Goal: Task Accomplishment & Management: Manage account settings

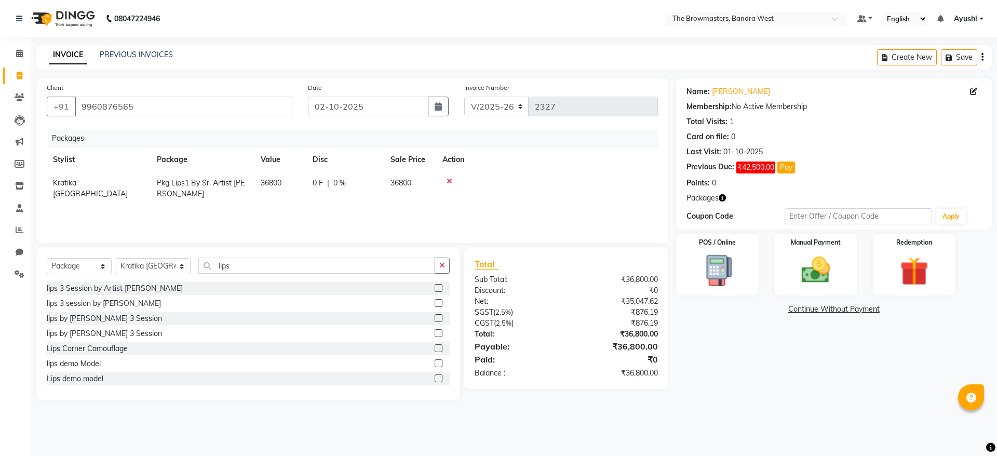
select select "6949"
select select "package"
select select "64305"
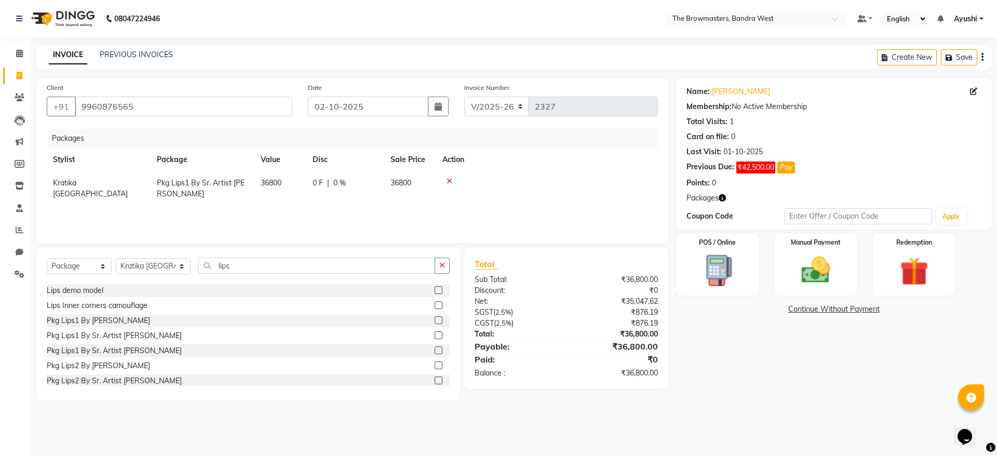
click at [331, 180] on div "0 F | 0 %" at bounding box center [344, 183] width 65 height 11
select select "64305"
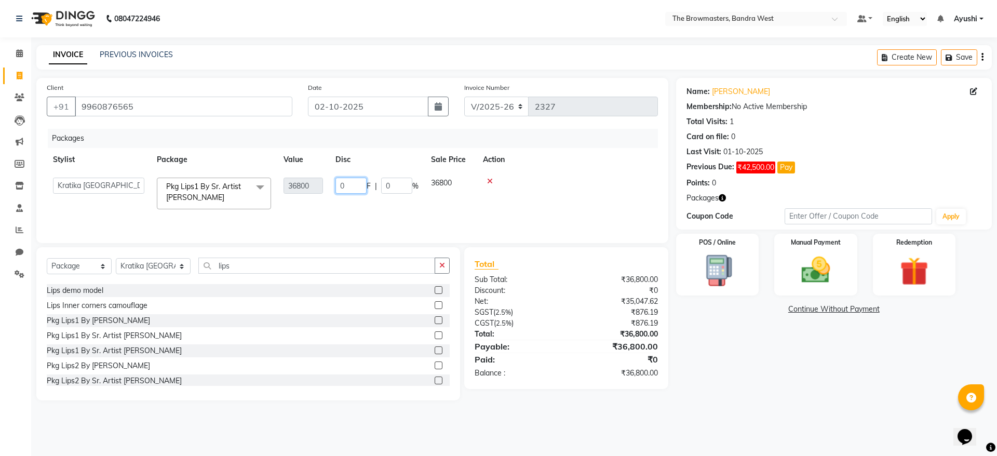
click at [364, 180] on input "0" at bounding box center [350, 186] width 31 height 16
type input "07300"
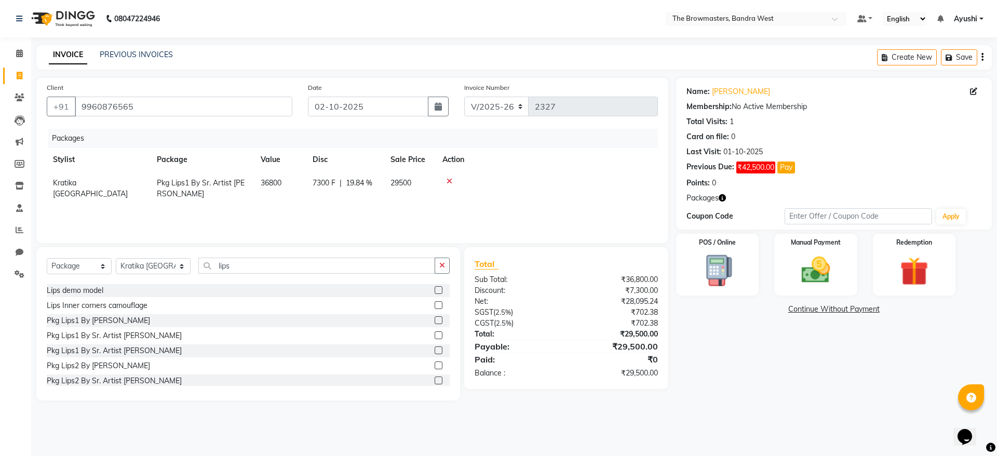
click at [417, 212] on div "Packages Stylist Package Value Disc Sale Price Action Kratika [GEOGRAPHIC_DATA]…" at bounding box center [352, 181] width 611 height 104
click at [806, 275] on img at bounding box center [815, 270] width 48 height 34
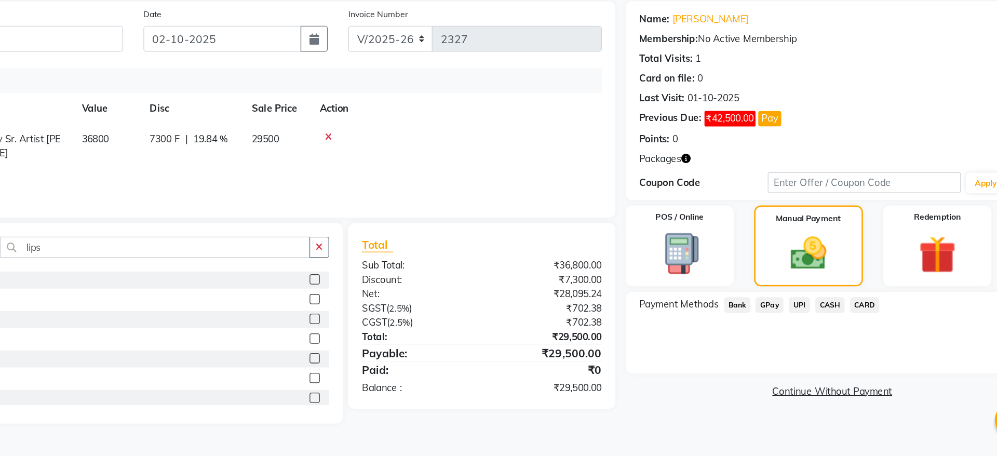
click at [805, 308] on span "UPI" at bounding box center [808, 310] width 16 height 12
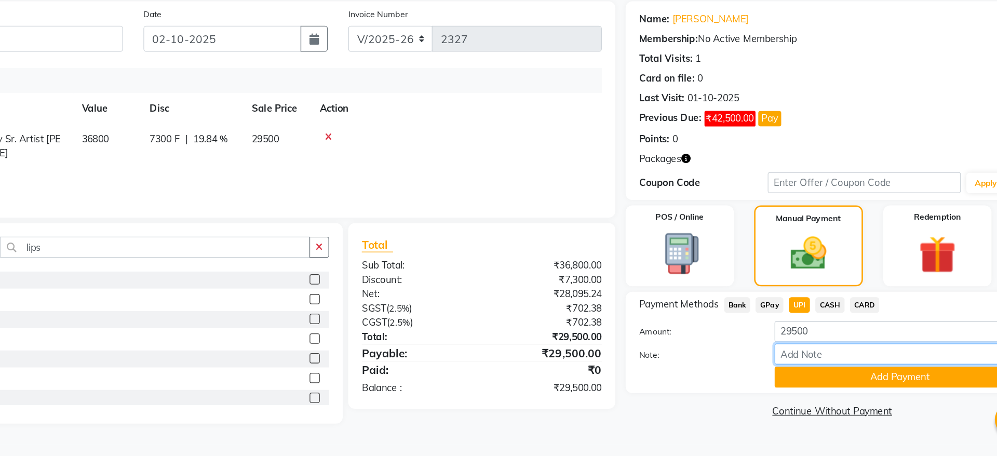
drag, startPoint x: 861, startPoint y: 340, endPoint x: 738, endPoint y: 360, distance: 124.1
click at [738, 360] on div "Amount: 29500 Note: Add Payment" at bounding box center [833, 347] width 295 height 51
drag, startPoint x: 830, startPoint y: 323, endPoint x: 717, endPoint y: 331, distance: 112.9
click at [717, 331] on div "Amount: 29500" at bounding box center [833, 331] width 310 height 18
paste input "number"
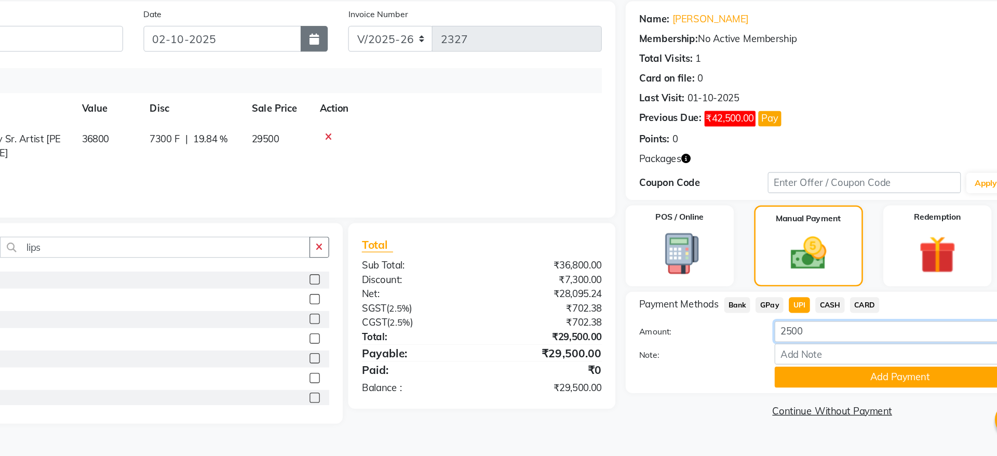
type input "2500"
click at [442, 102] on button "button" at bounding box center [438, 107] width 21 height 20
select select "10"
select select "2025"
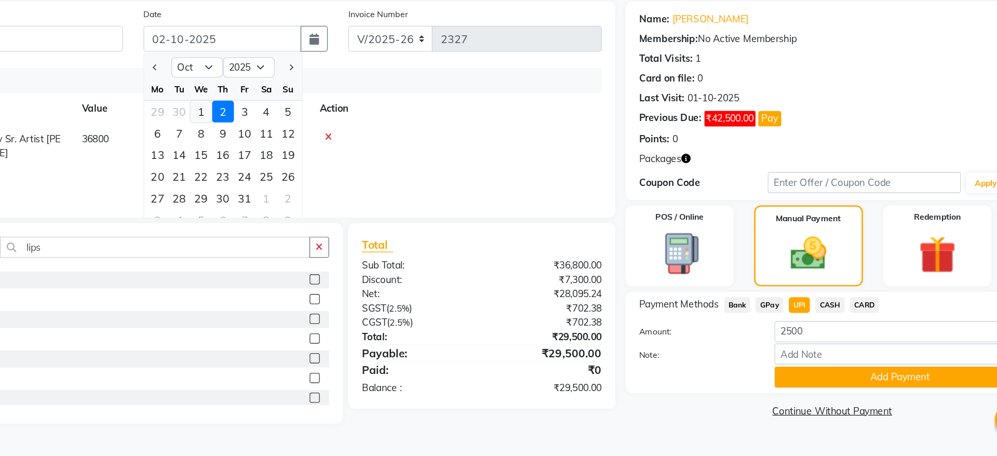
click at [349, 162] on div "1" at bounding box center [352, 162] width 17 height 17
type input "01-10-2025"
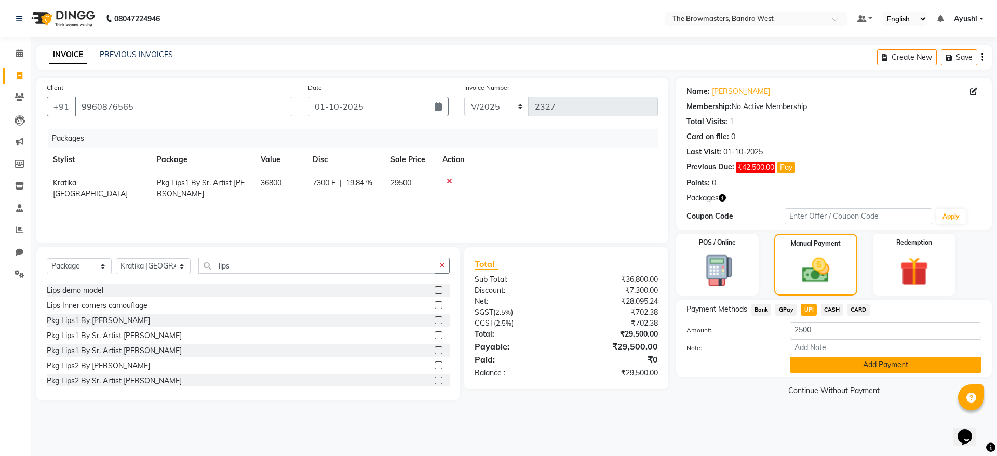
click at [836, 363] on button "Add Payment" at bounding box center [885, 365] width 192 height 16
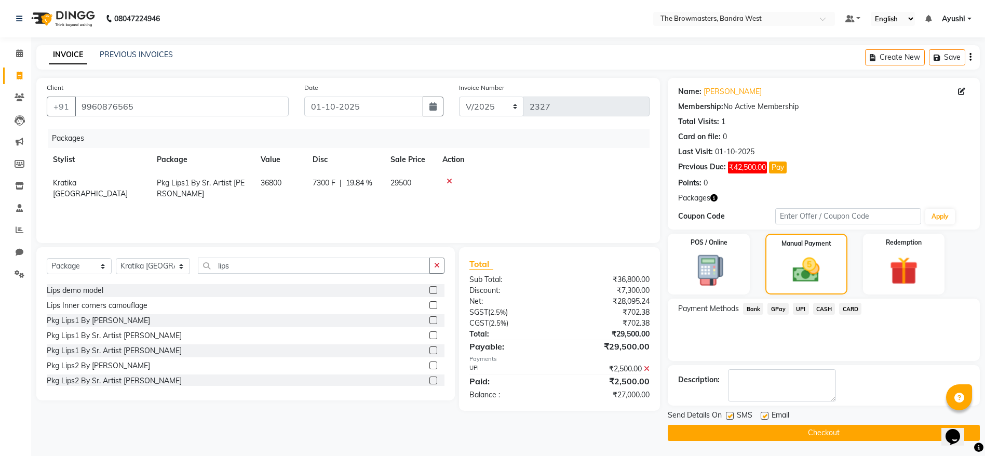
scroll to position [1, 0]
click at [738, 415] on span "SMS" at bounding box center [745, 415] width 16 height 13
click at [732, 415] on label at bounding box center [730, 415] width 8 height 8
click at [732, 415] on input "checkbox" at bounding box center [729, 415] width 7 height 7
checkbox input "false"
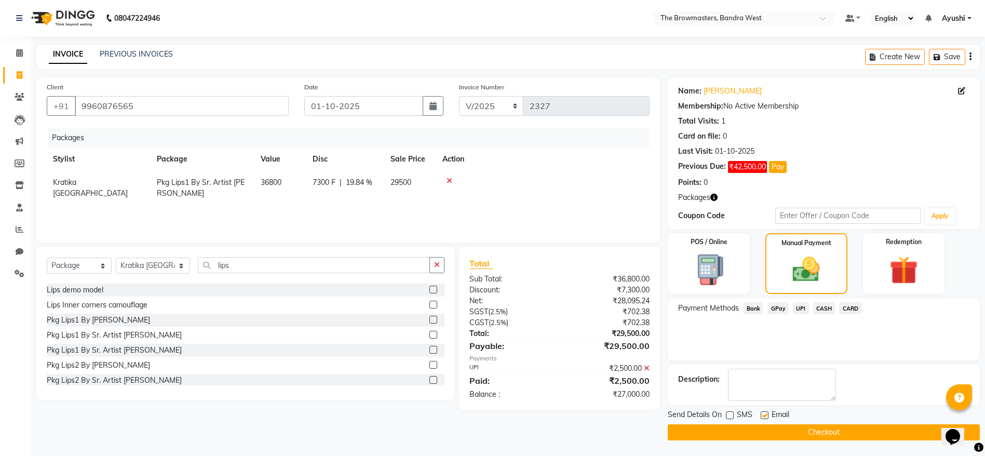
click at [767, 413] on label at bounding box center [764, 415] width 8 height 8
click at [767, 413] on input "checkbox" at bounding box center [763, 415] width 7 height 7
checkbox input "false"
click at [795, 439] on button "Checkout" at bounding box center [824, 432] width 312 height 16
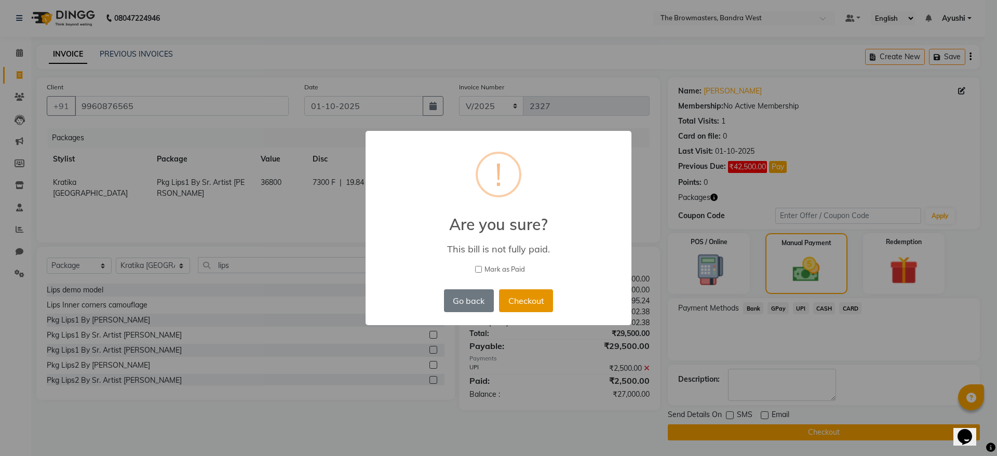
click at [526, 294] on button "Checkout" at bounding box center [526, 300] width 54 height 23
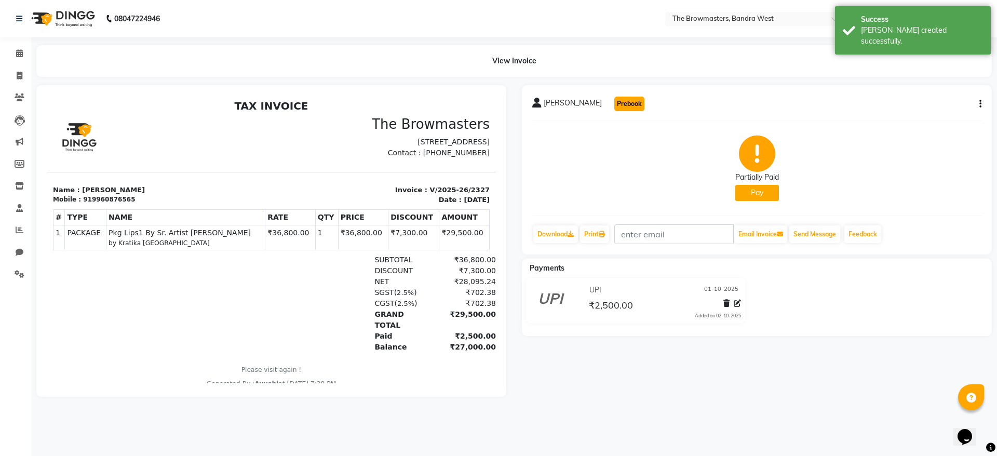
click at [618, 100] on button "Prebook" at bounding box center [629, 104] width 30 height 15
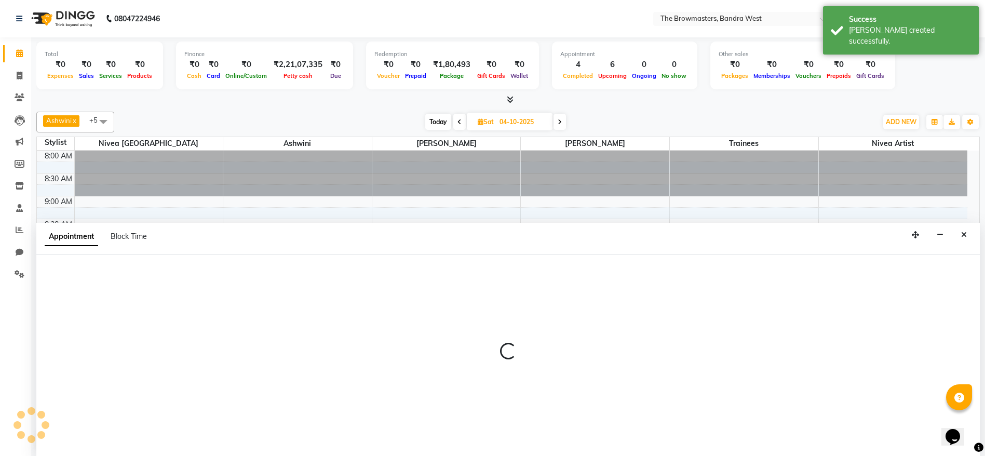
scroll to position [1, 0]
type input "02-10-2025"
select select "540"
select select "tentative"
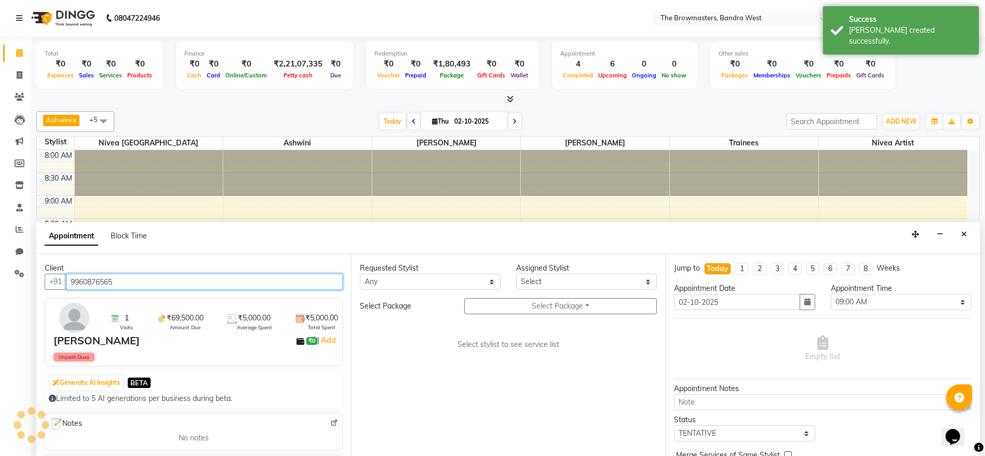
scroll to position [319, 0]
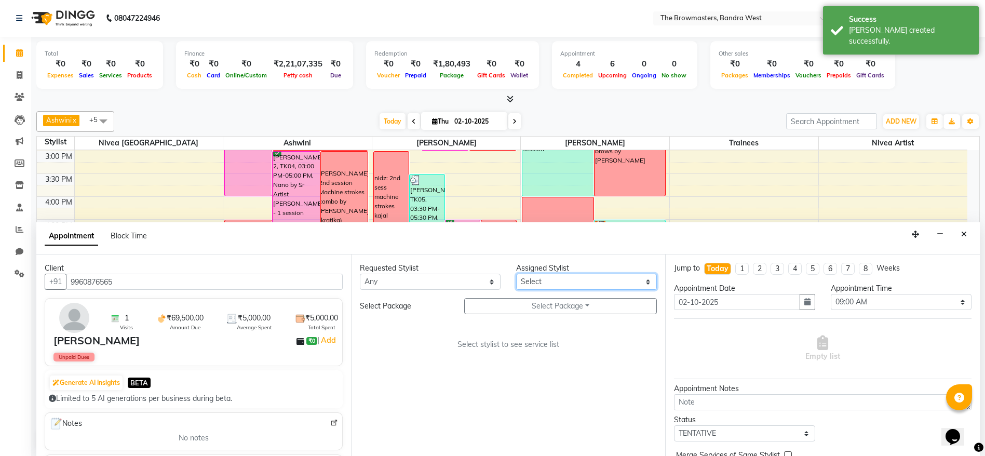
click at [543, 278] on select "Select Ashmeey Singghai Ashwini [PERSON_NAME] Jyoti Kajal [PERSON_NAME] [PERSON…" at bounding box center [586, 282] width 141 height 16
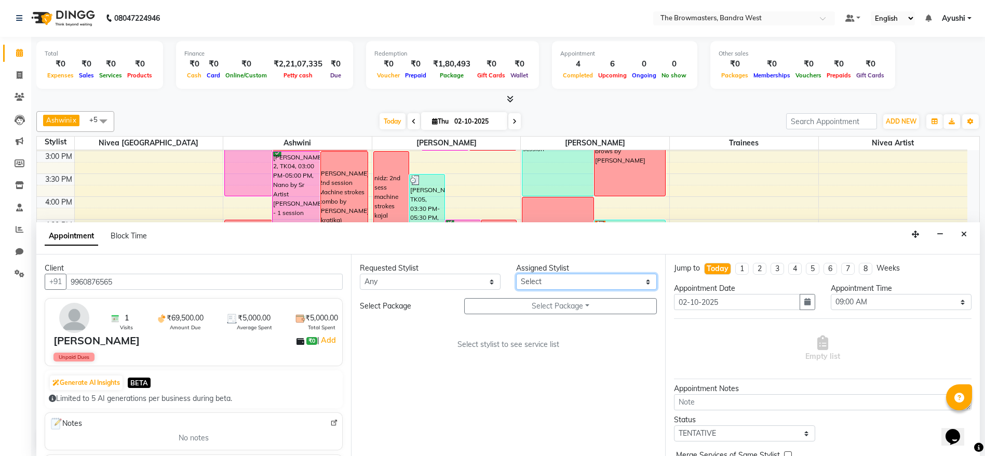
click at [556, 283] on select "Select Ashmeey Singghai Ashwini [PERSON_NAME] Jyoti Kajal [PERSON_NAME] [PERSON…" at bounding box center [586, 282] width 141 height 16
select select "64307"
click at [516, 274] on select "Select Ashmeey Singghai Ashwini [PERSON_NAME] Jyoti Kajal [PERSON_NAME] [PERSON…" at bounding box center [586, 282] width 141 height 16
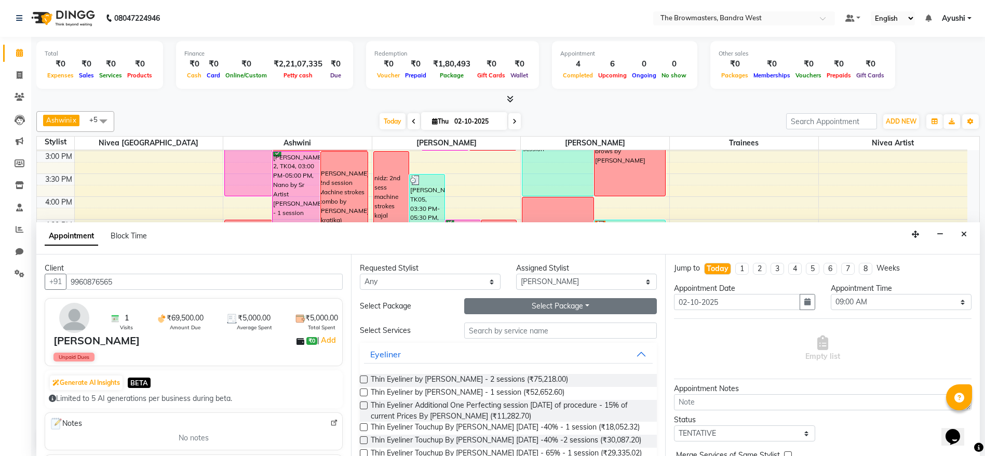
click at [537, 303] on button "Select Package Toggle Dropdown" at bounding box center [560, 306] width 193 height 16
click at [554, 323] on li "Pkg Lips1 By Sr. Artist [PERSON_NAME]" at bounding box center [570, 327] width 211 height 15
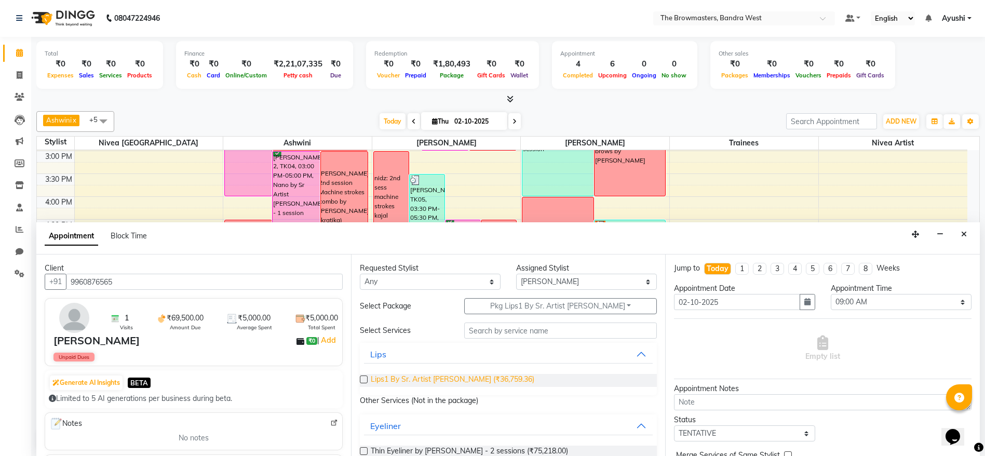
click at [406, 375] on span "Lips1 By Sr. Artist Roshani (₹36,759.36)" at bounding box center [453, 380] width 164 height 13
checkbox input "false"
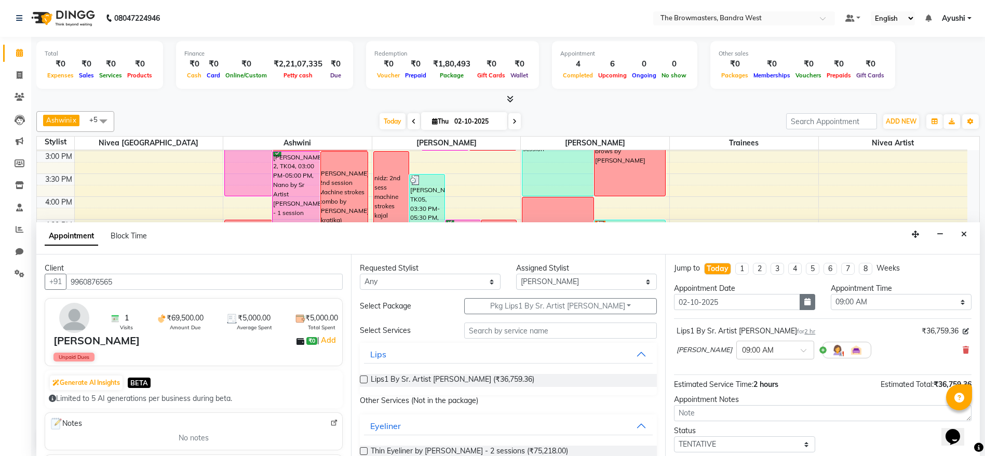
click at [799, 301] on button "button" at bounding box center [807, 302] width 16 height 16
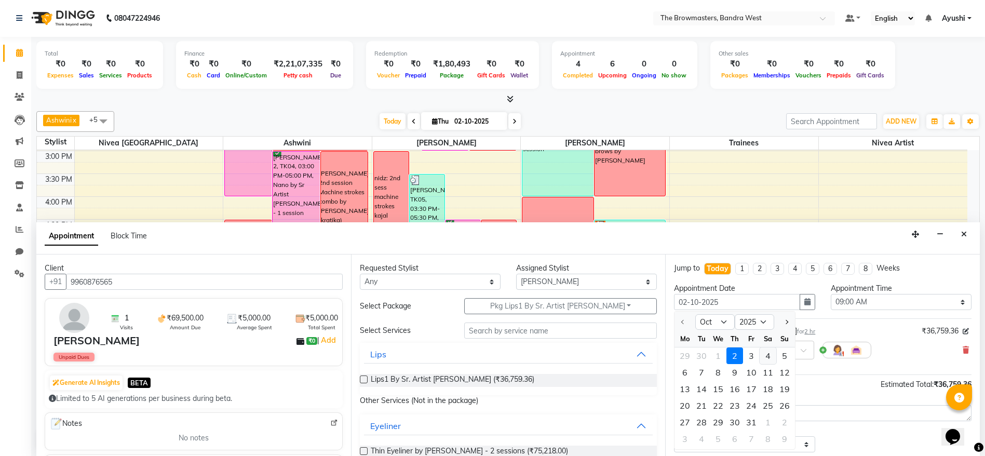
click at [766, 362] on div "4" at bounding box center [767, 355] width 17 height 17
type input "04-10-2025"
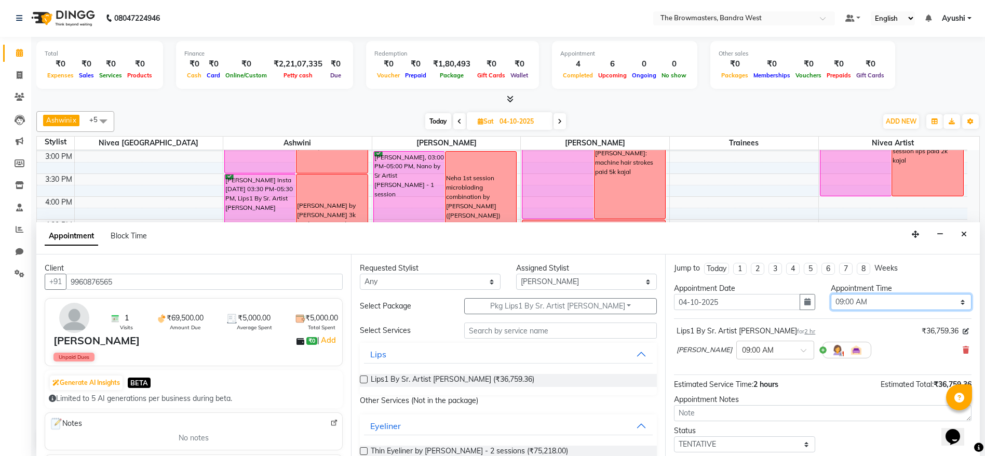
click at [847, 304] on select "Select 09:00 AM 09:15 AM 09:30 AM 09:45 AM 10:00 AM 10:15 AM 10:30 AM 10:45 AM …" at bounding box center [900, 302] width 141 height 16
select select "1020"
click at [830, 294] on select "Select 09:00 AM 09:15 AM 09:30 AM 09:45 AM 10:00 AM 10:15 AM 10:30 AM 10:45 AM …" at bounding box center [900, 302] width 141 height 16
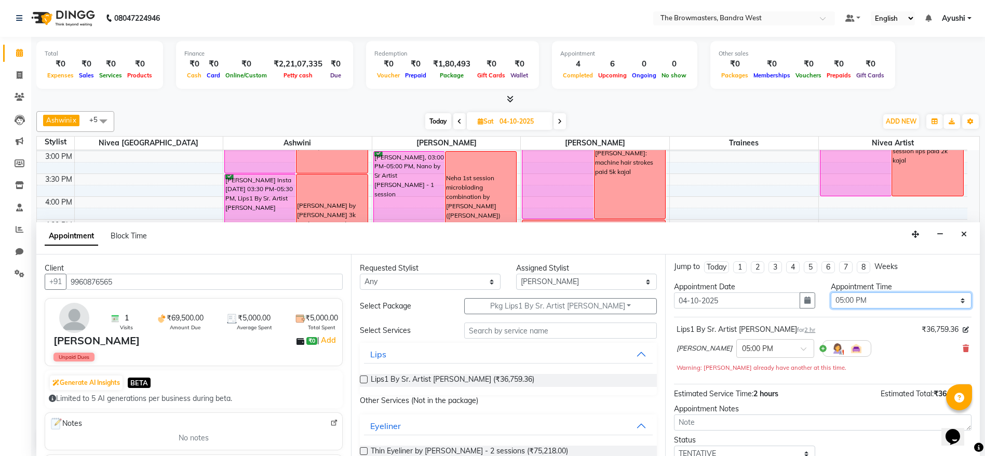
scroll to position [73, 0]
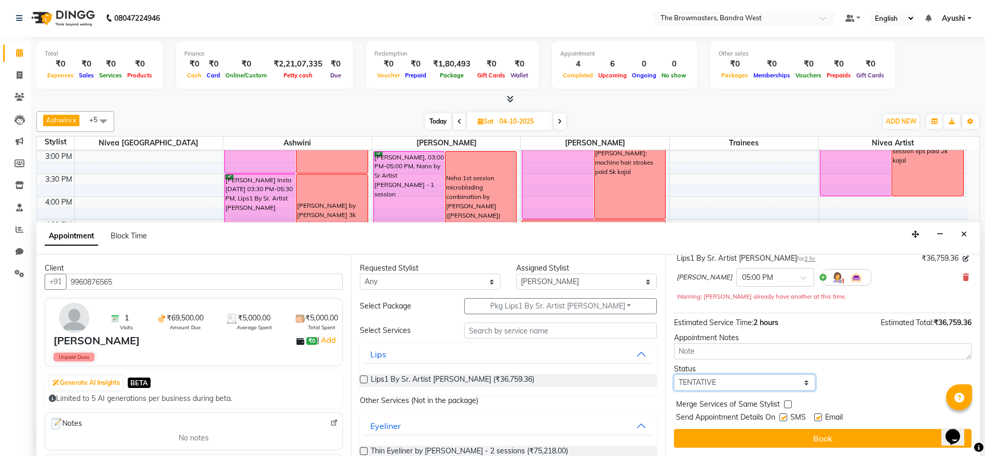
click at [719, 383] on select "Select TENTATIVE CONFIRM UPCOMING" at bounding box center [744, 382] width 141 height 16
select select "confirm booking"
click at [674, 374] on select "Select TENTATIVE CONFIRM UPCOMING" at bounding box center [744, 382] width 141 height 16
click at [782, 413] on label at bounding box center [783, 417] width 8 height 8
click at [782, 415] on input "checkbox" at bounding box center [782, 418] width 7 height 7
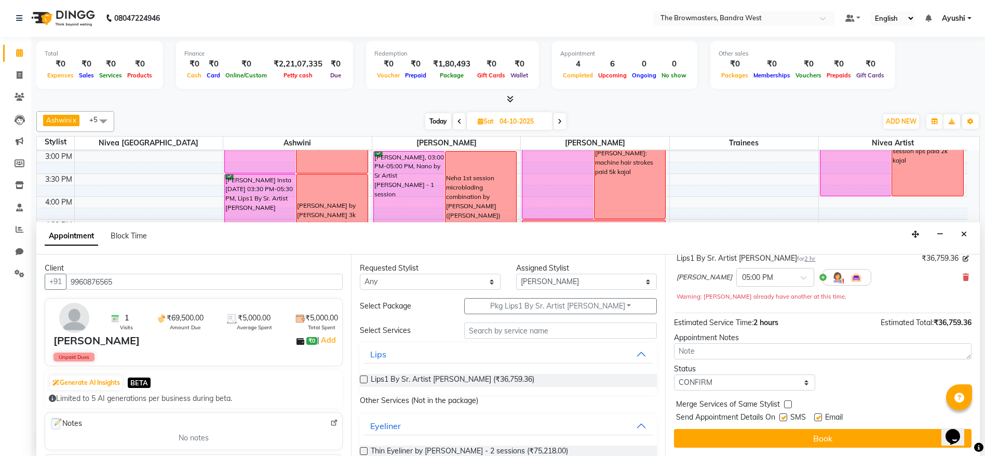
checkbox input "false"
click at [819, 417] on label at bounding box center [818, 417] width 8 height 8
click at [819, 417] on input "checkbox" at bounding box center [817, 418] width 7 height 7
checkbox input "false"
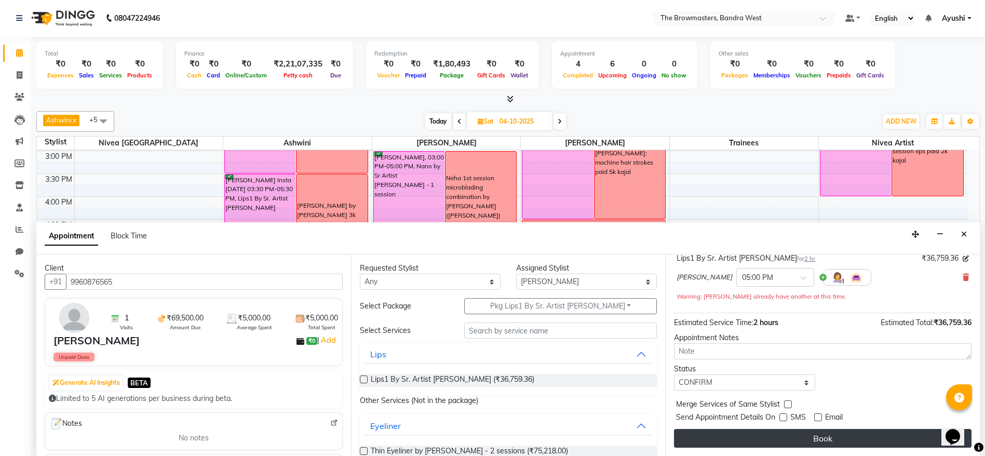
click at [818, 437] on button "Book" at bounding box center [822, 438] width 297 height 19
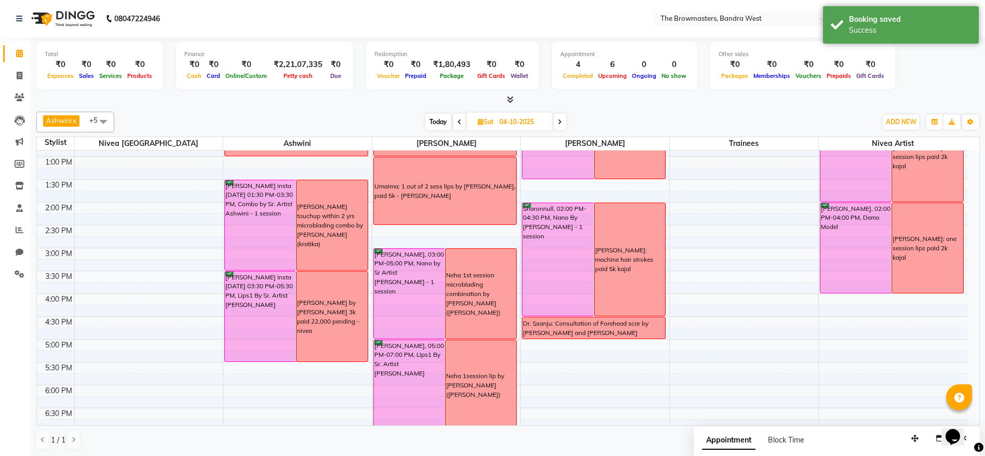
scroll to position [217, 0]
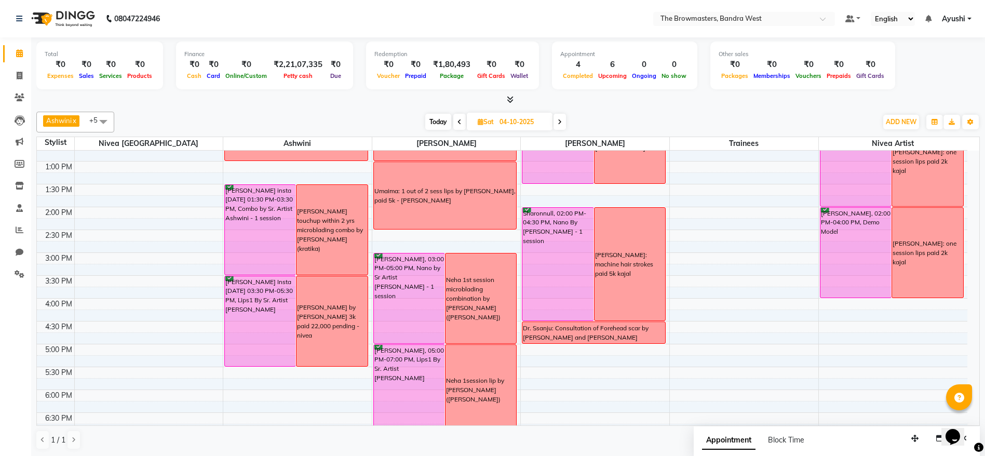
click at [430, 128] on span "Today" at bounding box center [438, 122] width 26 height 16
type input "02-10-2025"
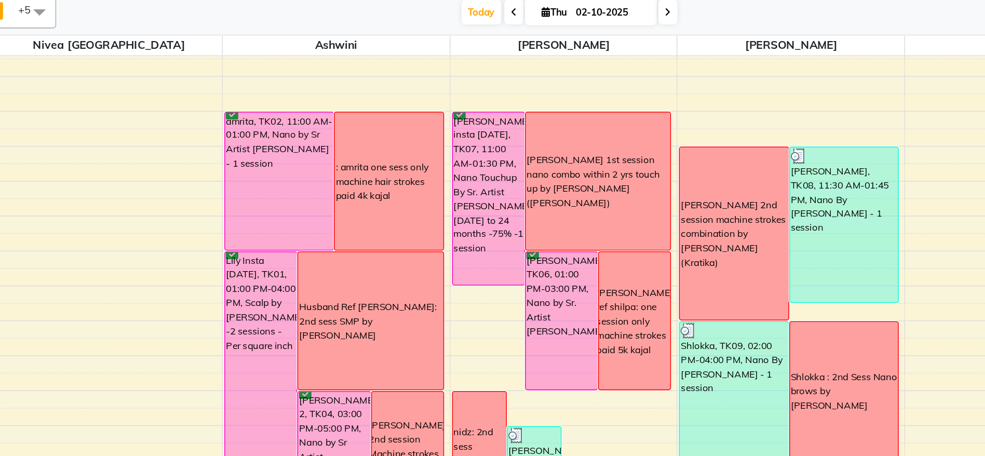
scroll to position [88, 0]
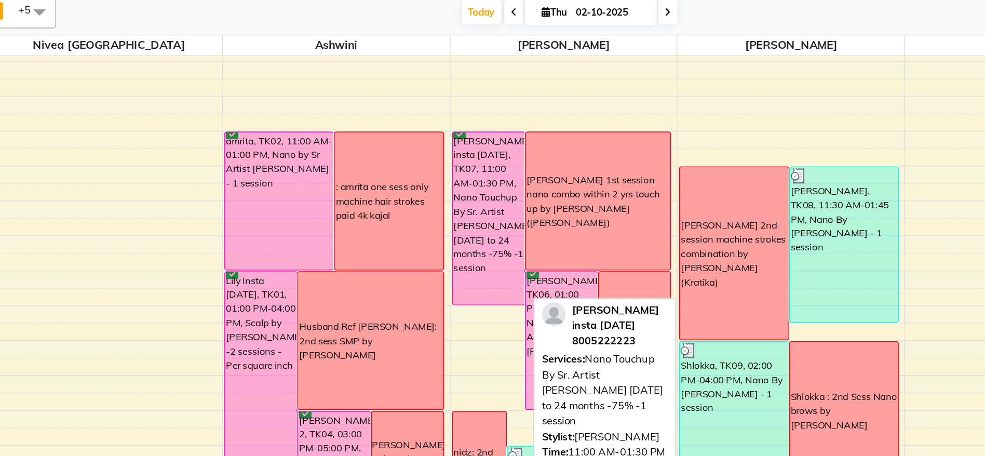
click at [397, 243] on div "[PERSON_NAME] insta [DATE], TK07, 11:00 AM-01:30 PM, Nano Touchup By Sr. Artist…" at bounding box center [397, 256] width 47 height 113
select select "6"
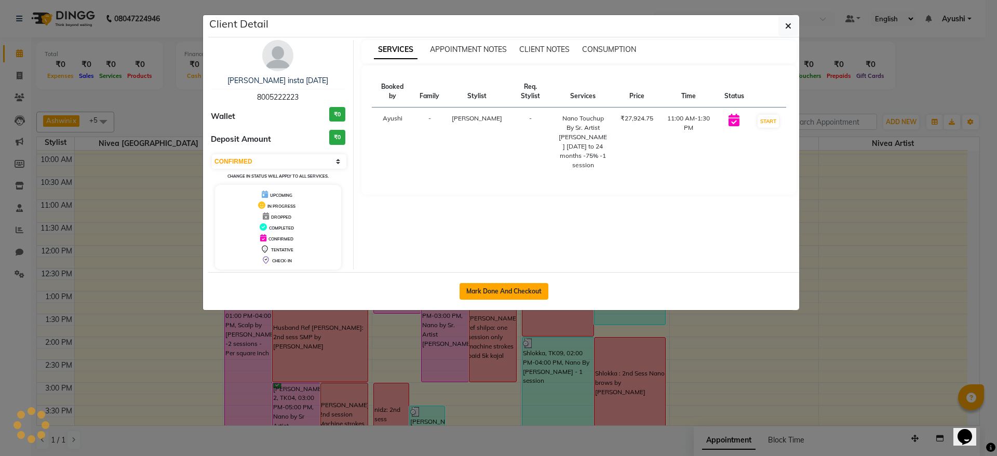
click at [503, 290] on button "Mark Done And Checkout" at bounding box center [503, 291] width 89 height 17
select select "6949"
select select "service"
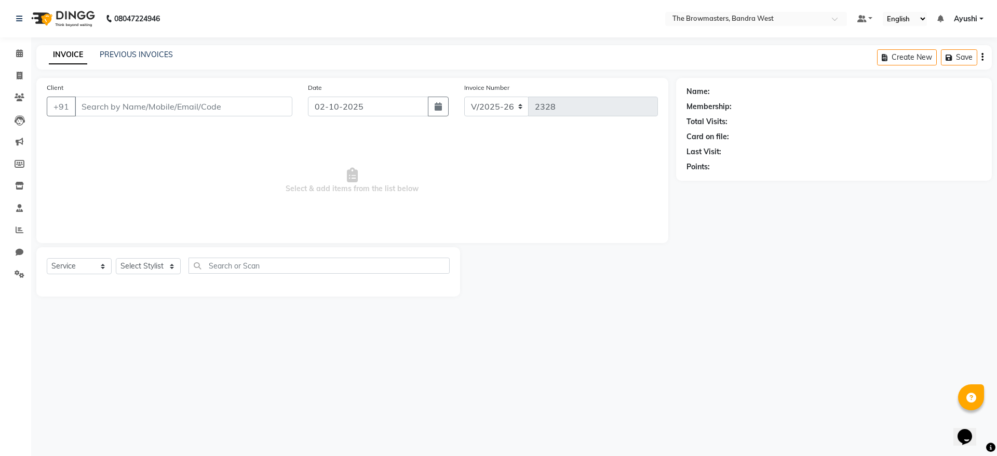
type input "8005222223"
select select "64307"
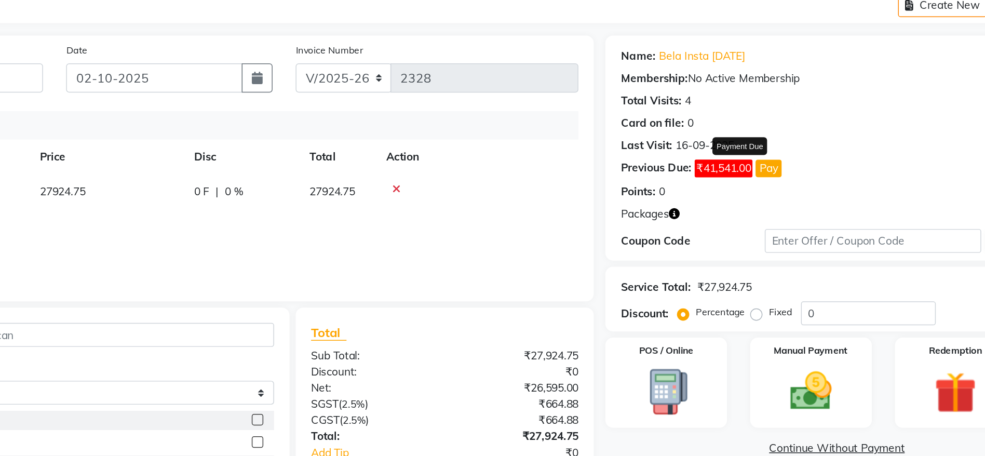
click at [781, 169] on button "Pay" at bounding box center [778, 167] width 18 height 12
select select "1"
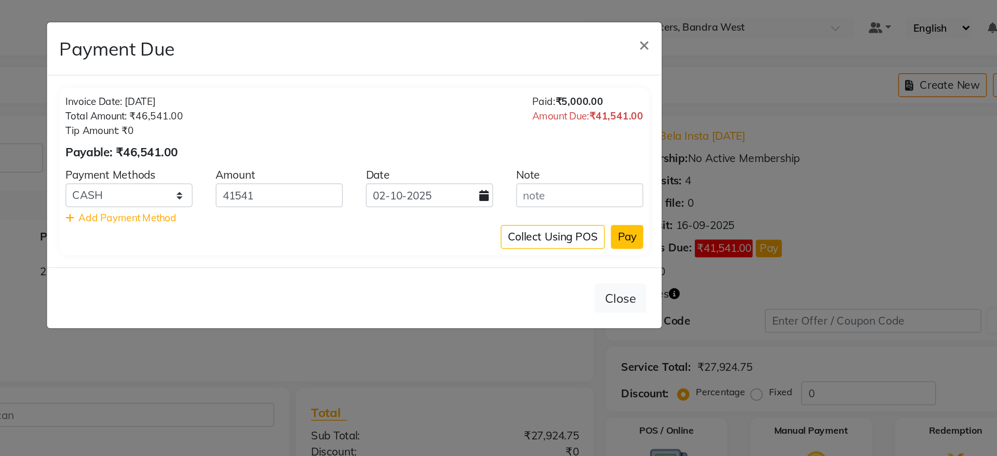
click at [684, 160] on button "Pay" at bounding box center [682, 160] width 22 height 16
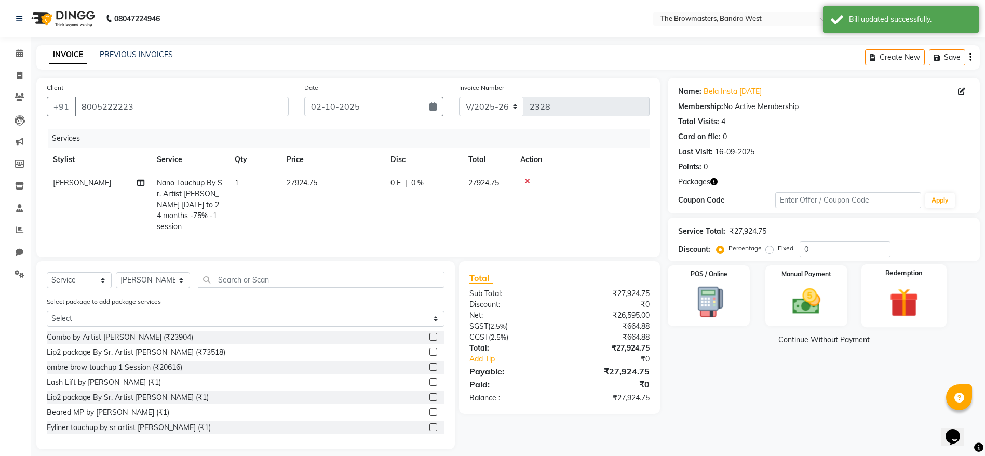
click at [915, 302] on img at bounding box center [904, 302] width 48 height 36
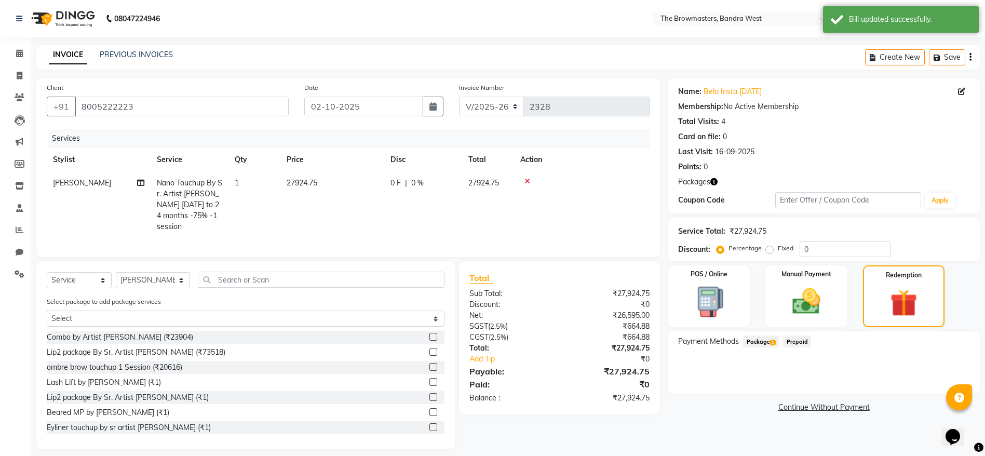
click at [761, 343] on span "Package 1" at bounding box center [761, 341] width 36 height 12
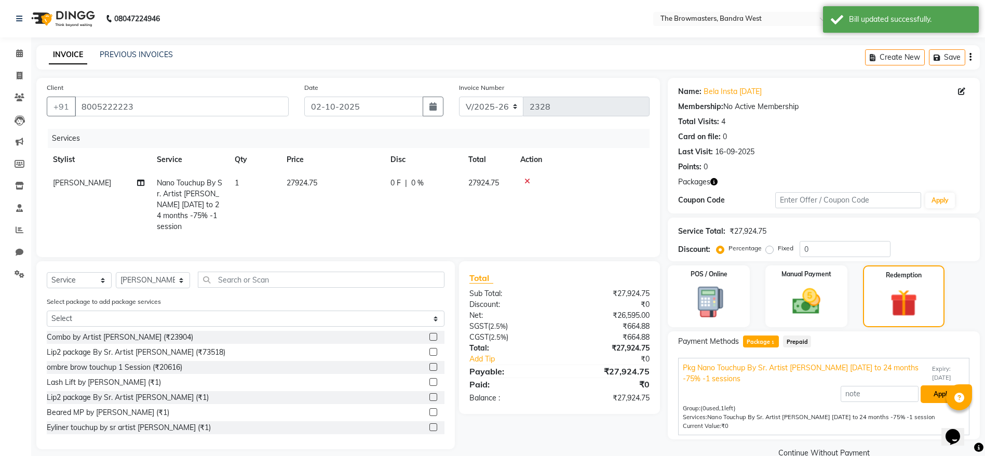
click at [941, 392] on button "Apply" at bounding box center [941, 394] width 43 height 18
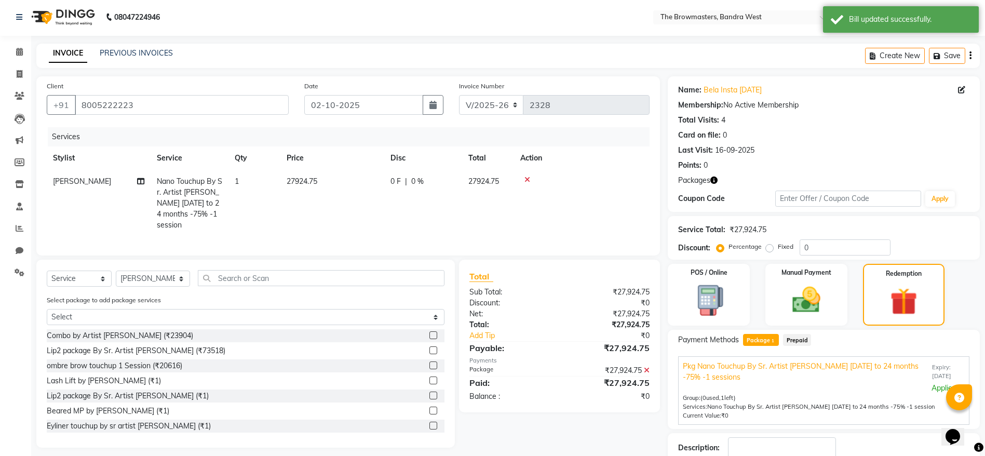
scroll to position [70, 0]
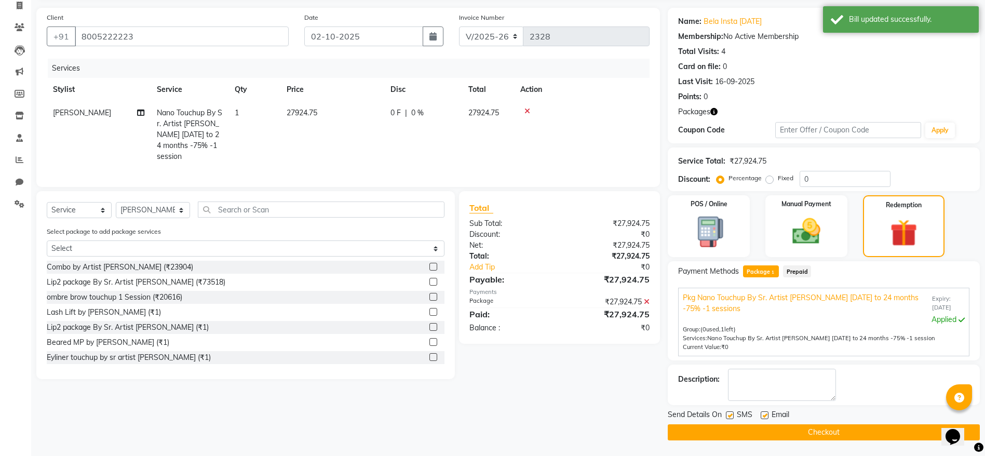
click at [726, 414] on label at bounding box center [730, 415] width 8 height 8
click at [726, 414] on input "checkbox" at bounding box center [729, 415] width 7 height 7
checkbox input "false"
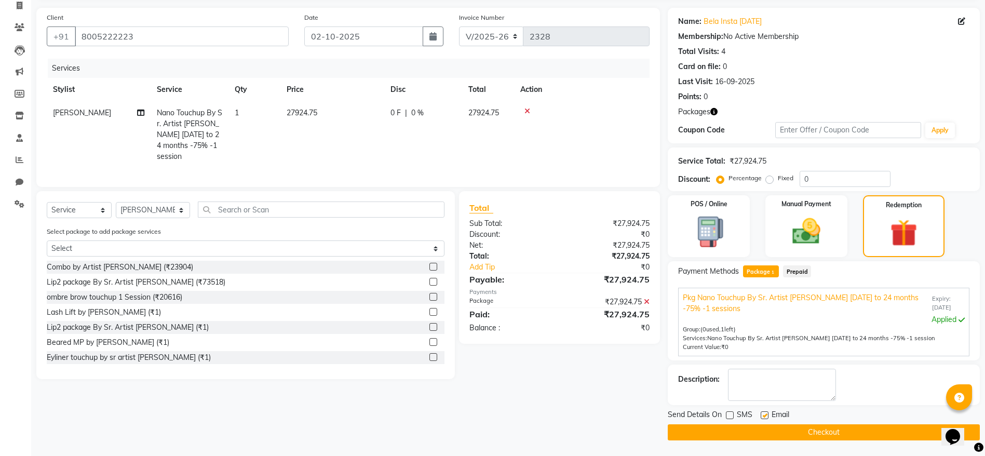
click at [767, 416] on label at bounding box center [764, 415] width 8 height 8
click at [767, 416] on input "checkbox" at bounding box center [763, 415] width 7 height 7
checkbox input "false"
click at [795, 437] on button "Checkout" at bounding box center [824, 432] width 312 height 16
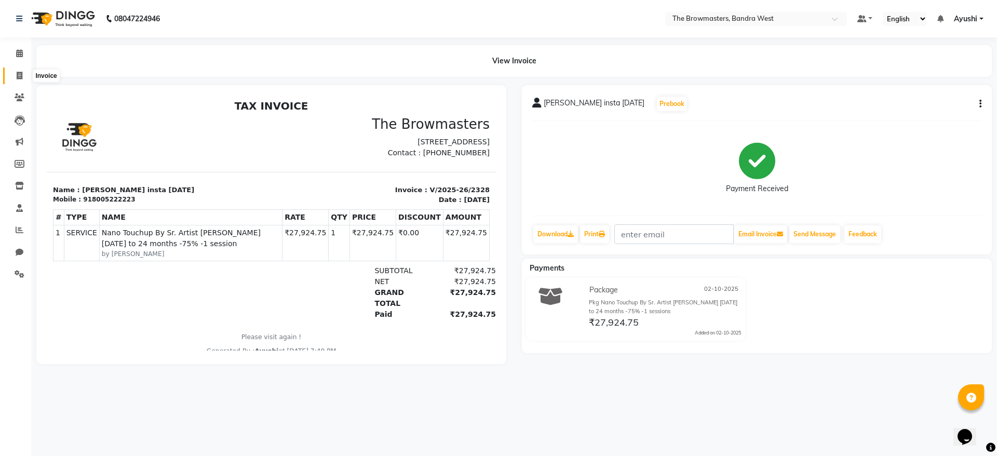
click at [21, 71] on span at bounding box center [19, 76] width 18 height 12
select select "6949"
select select "service"
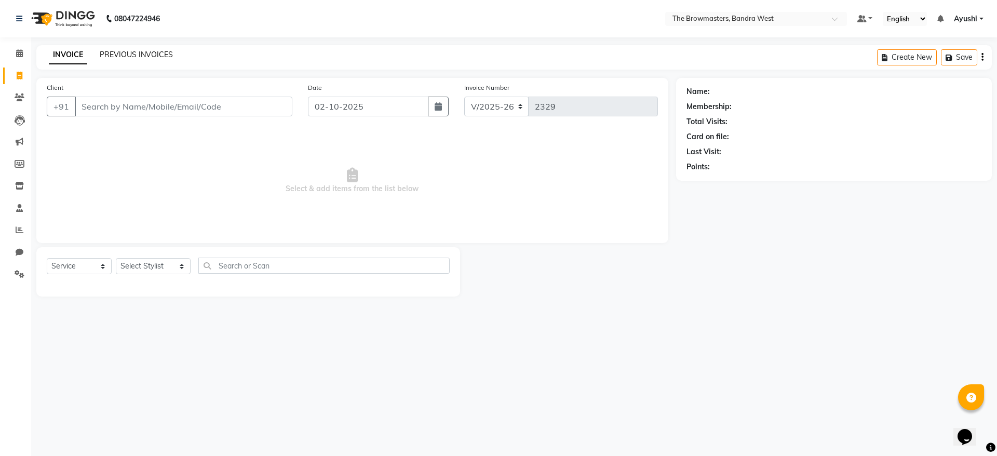
click at [130, 52] on link "PREVIOUS INVOICES" at bounding box center [136, 54] width 73 height 9
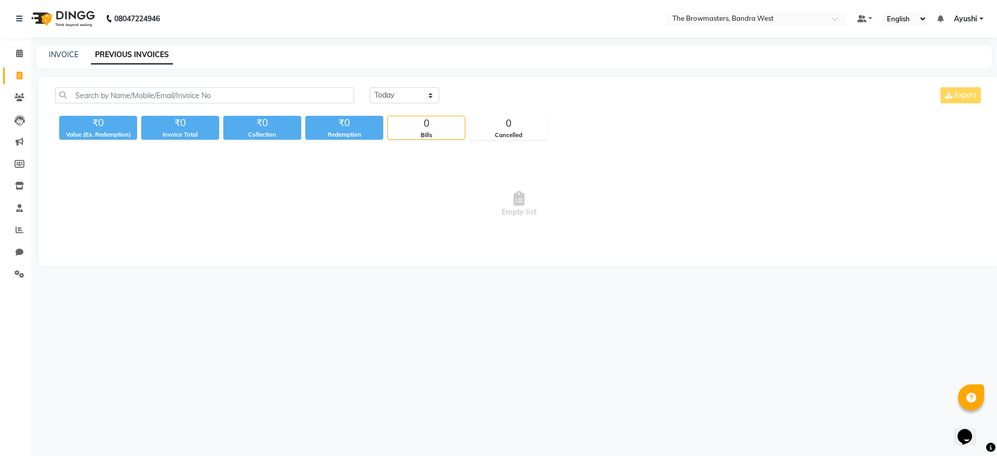
click at [151, 83] on div "Today Yesterday Custom Range Export ₹0 Value (Ex. Redemption) ₹0 Invoice Total …" at bounding box center [518, 171] width 961 height 189
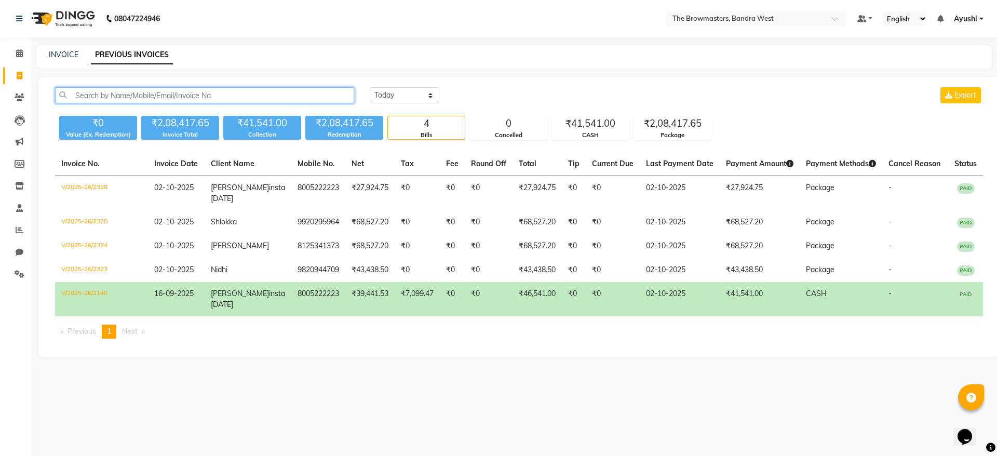
click at [151, 91] on input "text" at bounding box center [204, 95] width 299 height 16
paste input "+91 83055 21000"
type input "+91 83055 21000"
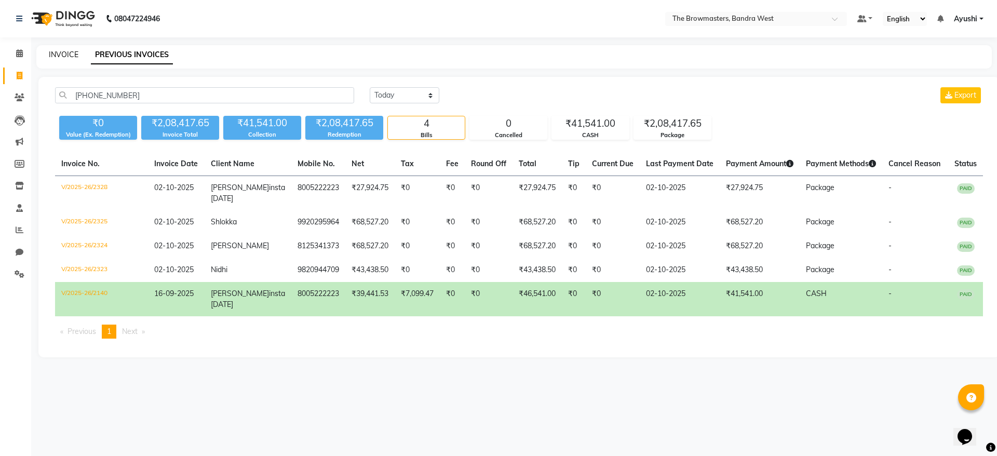
click at [55, 55] on link "INVOICE" at bounding box center [64, 54] width 30 height 9
select select "6949"
select select "service"
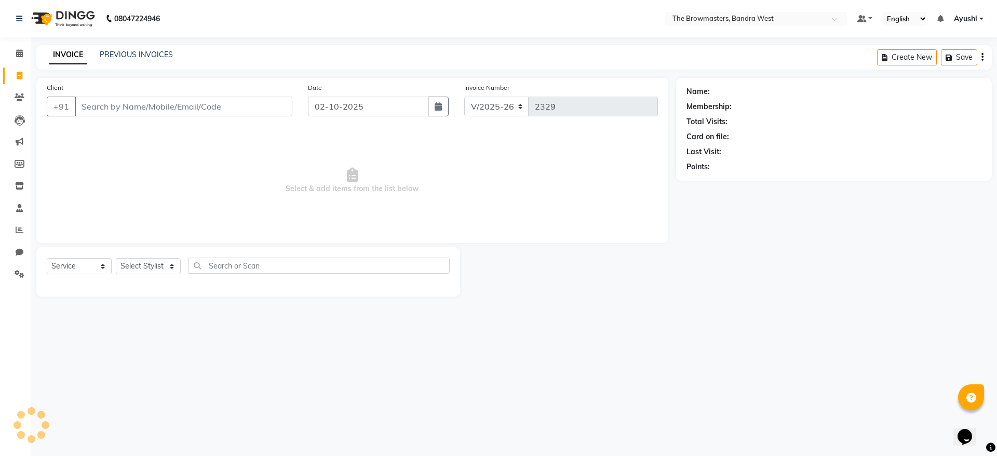
click at [141, 100] on input "Client" at bounding box center [183, 107] width 217 height 20
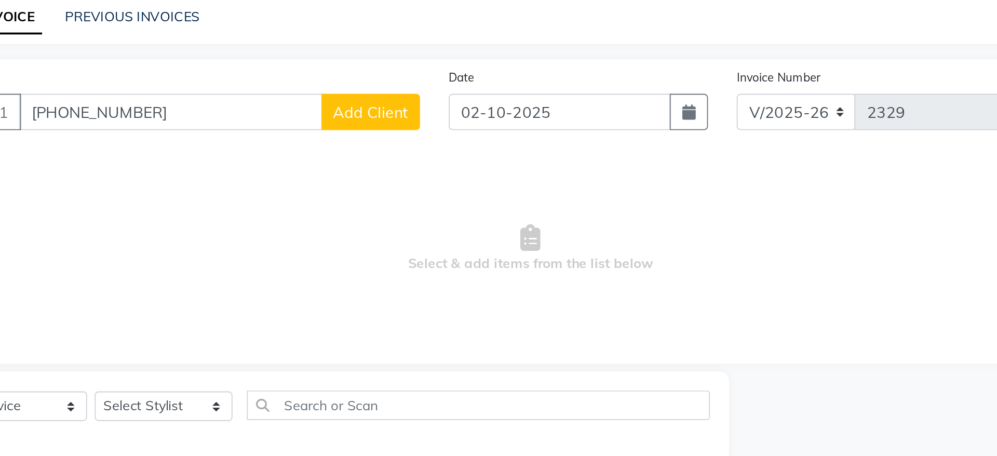
click at [127, 108] on input "+91 83055 21000" at bounding box center [157, 107] width 165 height 20
type input "8305521000"
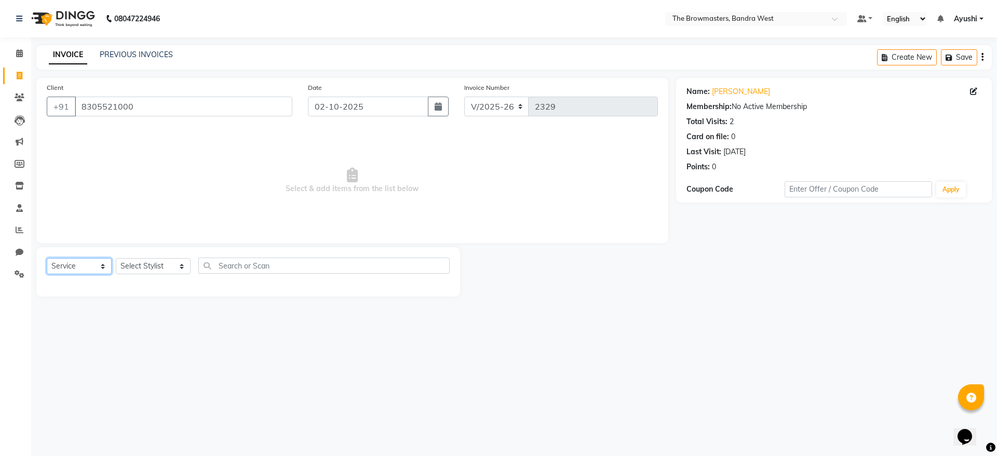
click at [76, 268] on select "Select Service Product Membership Package Voucher Prepaid Gift Card" at bounding box center [79, 266] width 65 height 16
select select "package"
click at [47, 258] on select "Select Service Product Membership Package Voucher Prepaid Gift Card" at bounding box center [79, 266] width 65 height 16
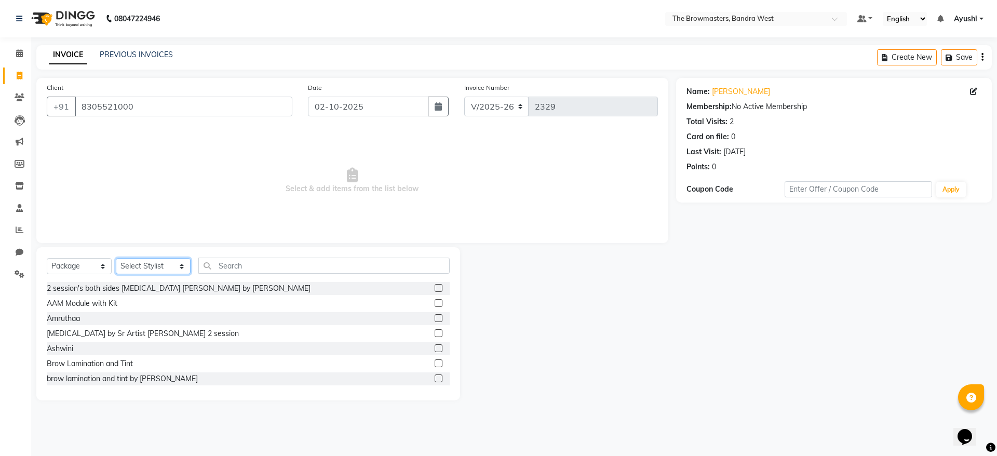
click at [155, 269] on select "Select Stylist [PERSON_NAME] Ashwini [PERSON_NAME] SUPPORT [PERSON_NAME] Jyoti …" at bounding box center [153, 266] width 75 height 16
click at [116, 258] on select "Select Stylist [PERSON_NAME] Ashwini [PERSON_NAME] SUPPORT [PERSON_NAME] Jyoti …" at bounding box center [153, 266] width 75 height 16
select select "64302"
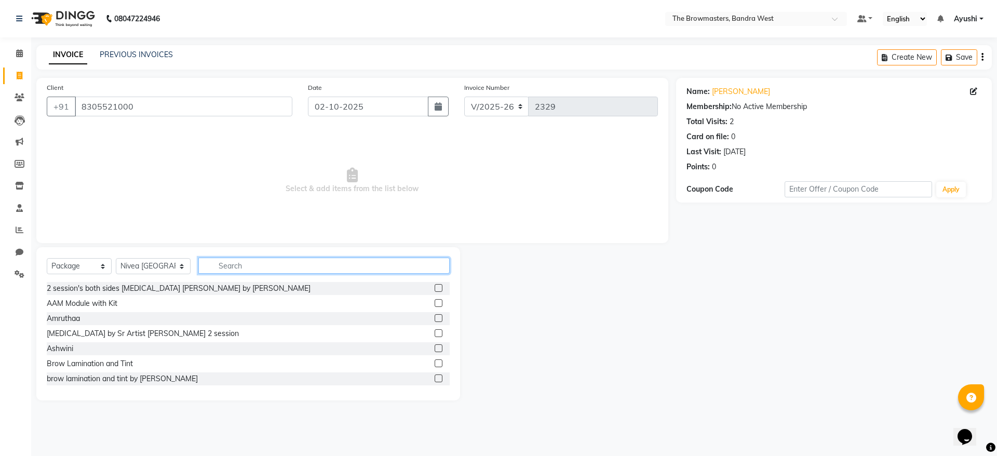
click at [251, 266] on input "text" at bounding box center [323, 265] width 251 height 16
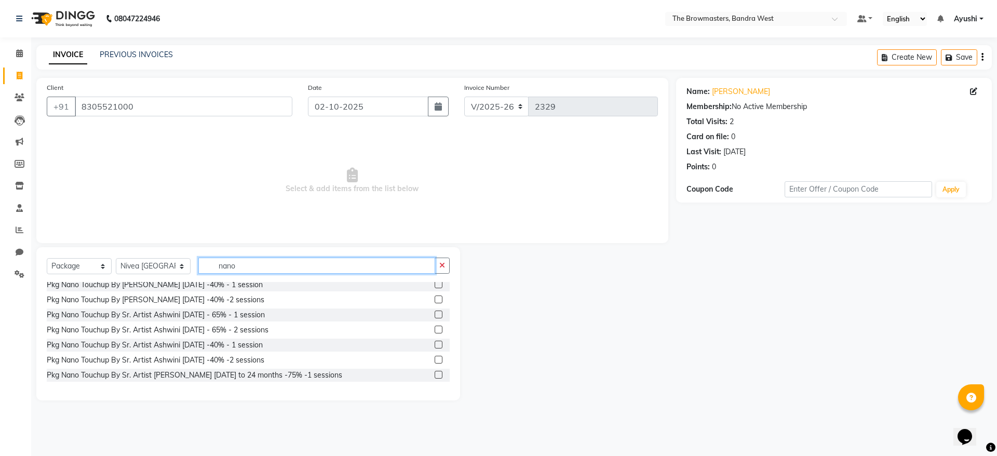
scroll to position [257, 0]
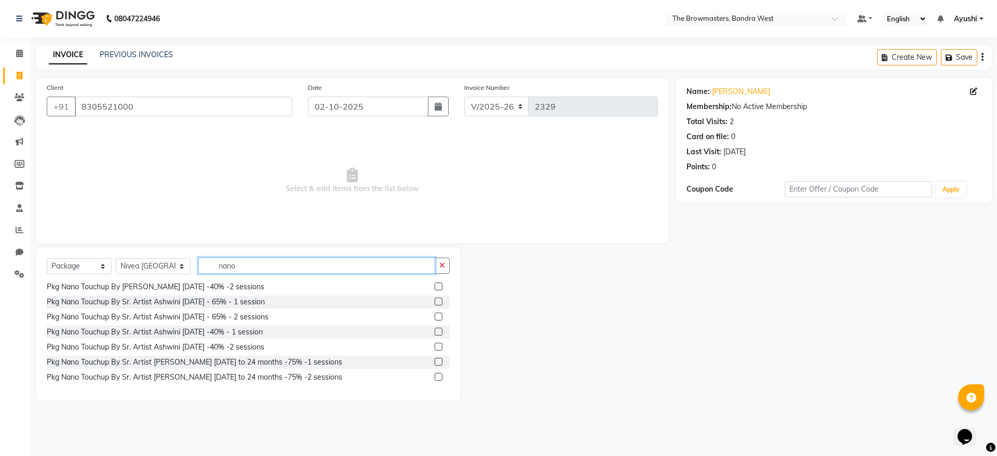
type input "nano"
click at [434, 364] on label at bounding box center [438, 362] width 8 height 8
click at [434, 364] on input "checkbox" at bounding box center [437, 362] width 7 height 7
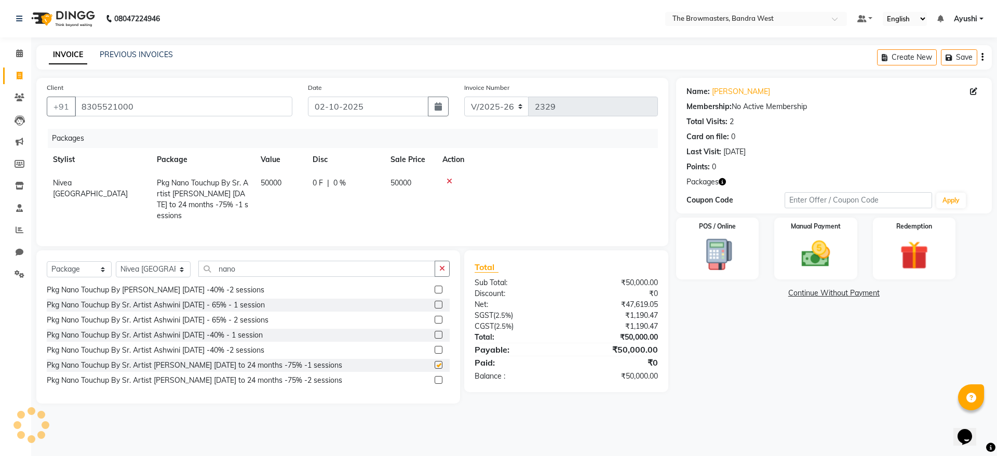
checkbox input "false"
click at [346, 178] on div "0 F | 0 %" at bounding box center [344, 183] width 65 height 11
select select "64302"
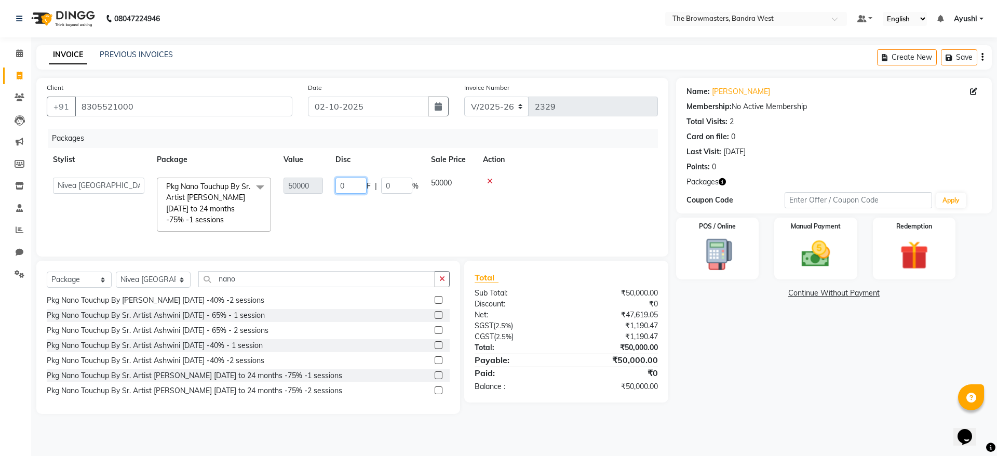
click at [357, 182] on input "0" at bounding box center [350, 186] width 31 height 16
type input "017732"
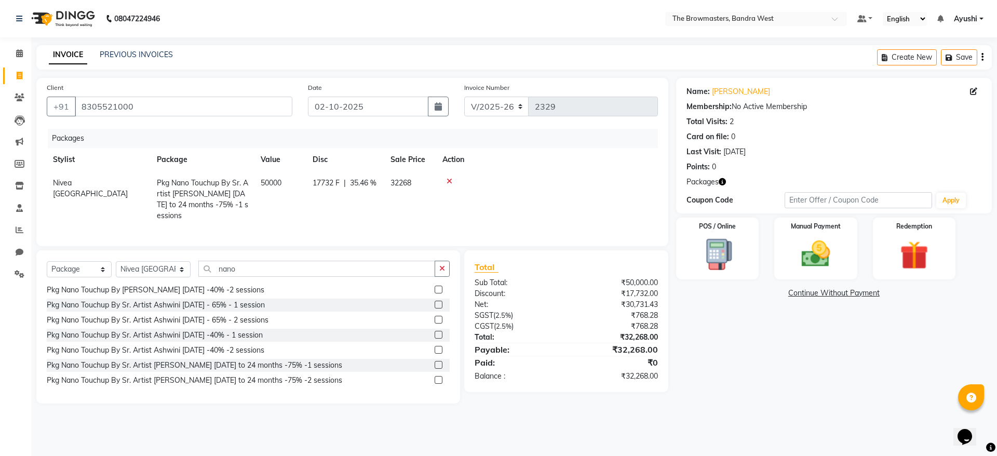
click at [365, 205] on td "17732 F | 35.46 %" at bounding box center [345, 199] width 78 height 56
select select "64302"
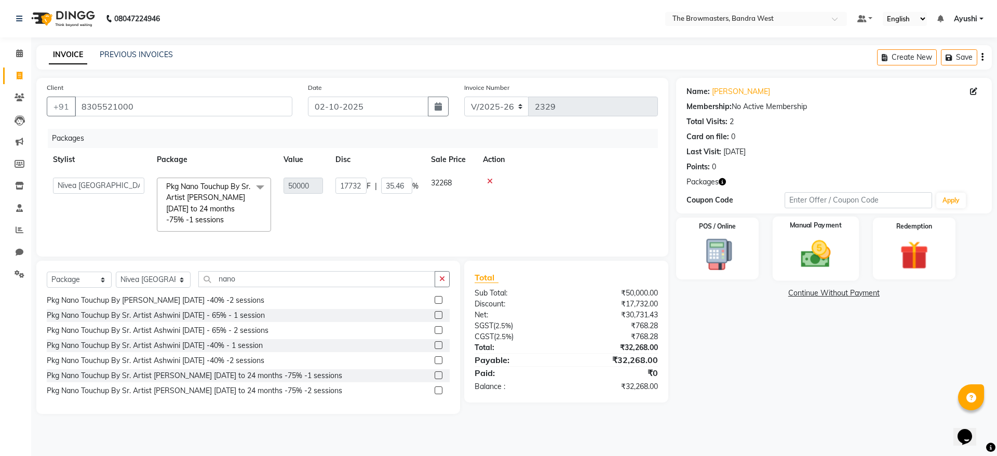
click at [817, 252] on img at bounding box center [815, 254] width 48 height 34
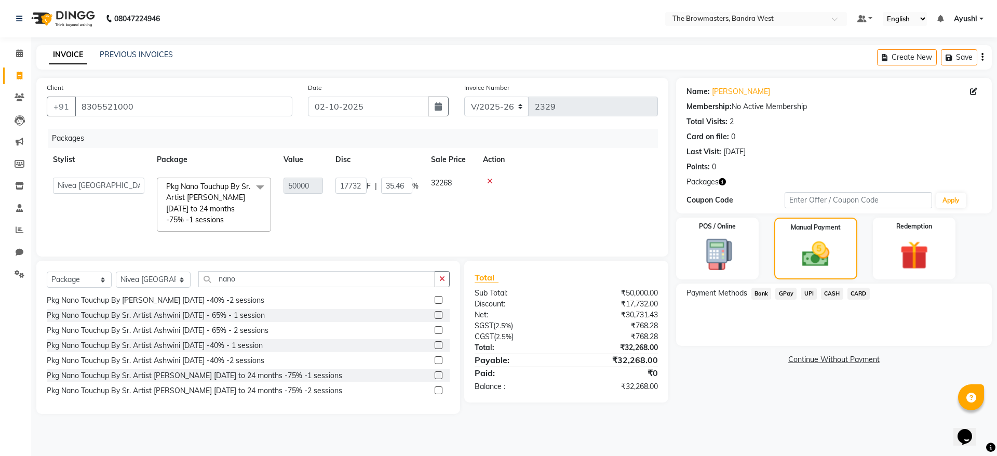
click at [809, 295] on span "UPI" at bounding box center [808, 294] width 16 height 12
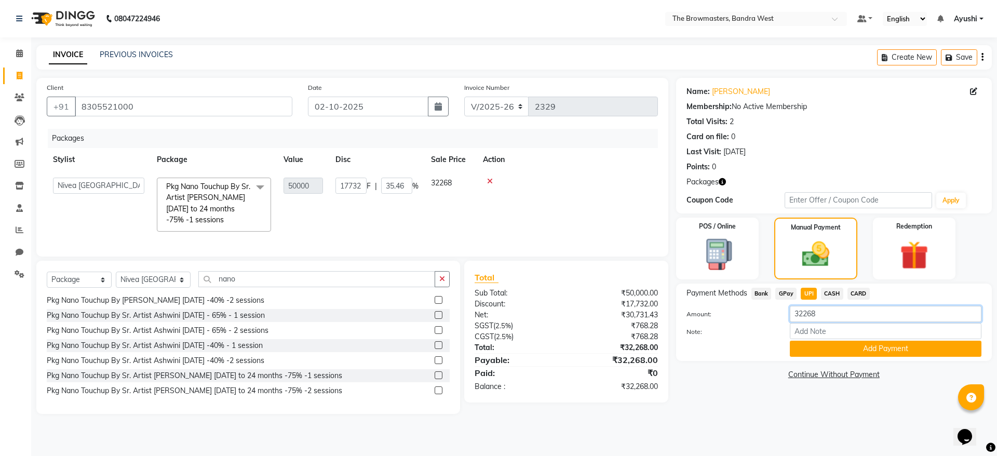
drag, startPoint x: 844, startPoint y: 314, endPoint x: 710, endPoint y: 383, distance: 150.9
click at [710, 383] on div "Name: Manju Khedia Membership: No Active Membership Total Visits: 2 Card on fil…" at bounding box center [837, 246] width 323 height 336
paste input "5000"
type input "5000"
drag, startPoint x: 710, startPoint y: 383, endPoint x: 828, endPoint y: 345, distance: 124.4
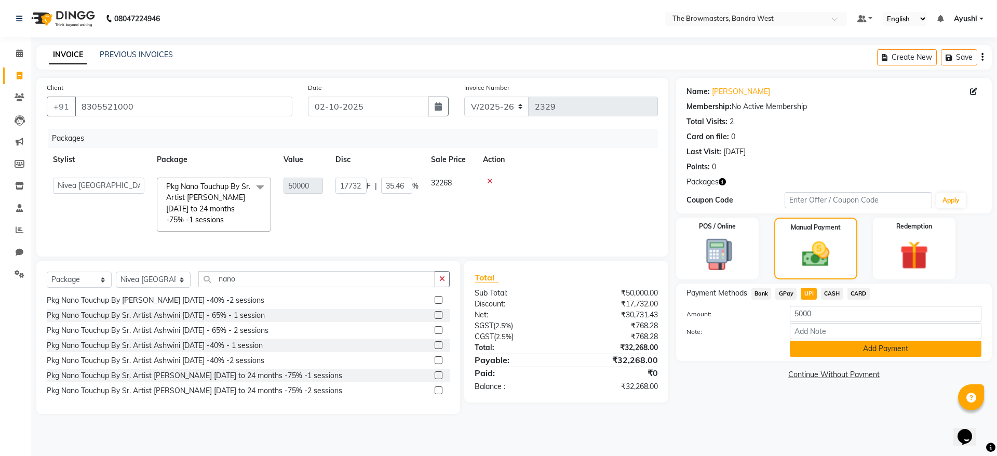
click at [828, 345] on div "Name: Manju Khedia Membership: No Active Membership Total Visits: 2 Card on fil…" at bounding box center [837, 246] width 323 height 336
click at [802, 352] on button "Add Payment" at bounding box center [885, 349] width 192 height 16
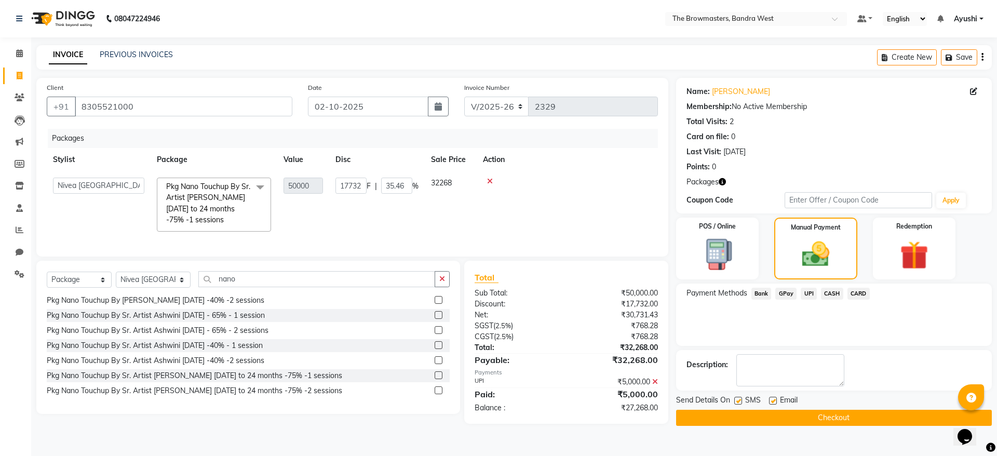
click at [740, 401] on label at bounding box center [738, 401] width 8 height 8
click at [740, 401] on input "checkbox" at bounding box center [737, 401] width 7 height 7
checkbox input "false"
click at [766, 400] on div "SMS" at bounding box center [751, 400] width 35 height 13
click at [773, 400] on label at bounding box center [773, 401] width 8 height 8
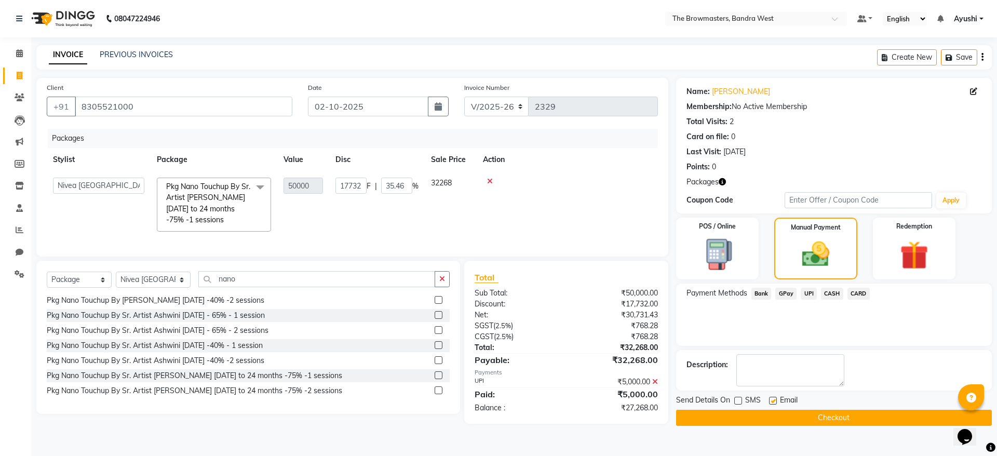
click at [773, 400] on input "checkbox" at bounding box center [772, 401] width 7 height 7
checkbox input "false"
click at [783, 411] on button "Checkout" at bounding box center [834, 418] width 316 height 16
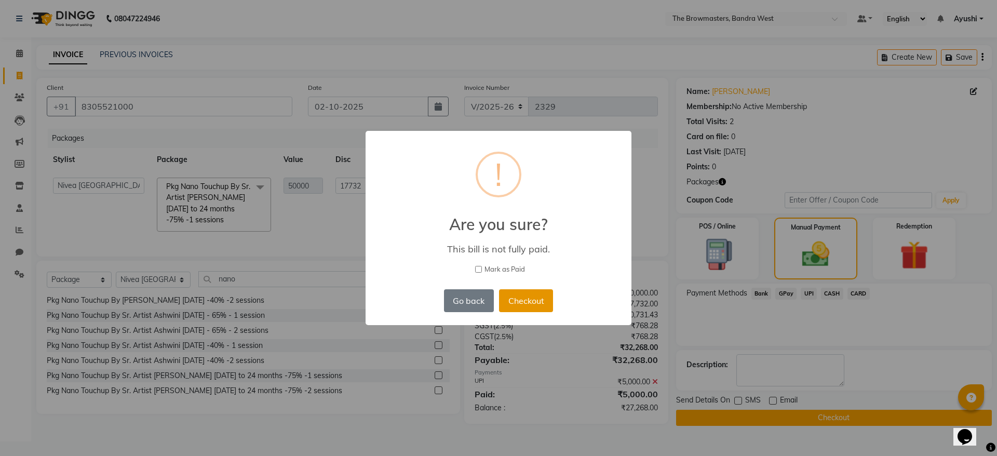
click at [533, 300] on button "Checkout" at bounding box center [526, 300] width 54 height 23
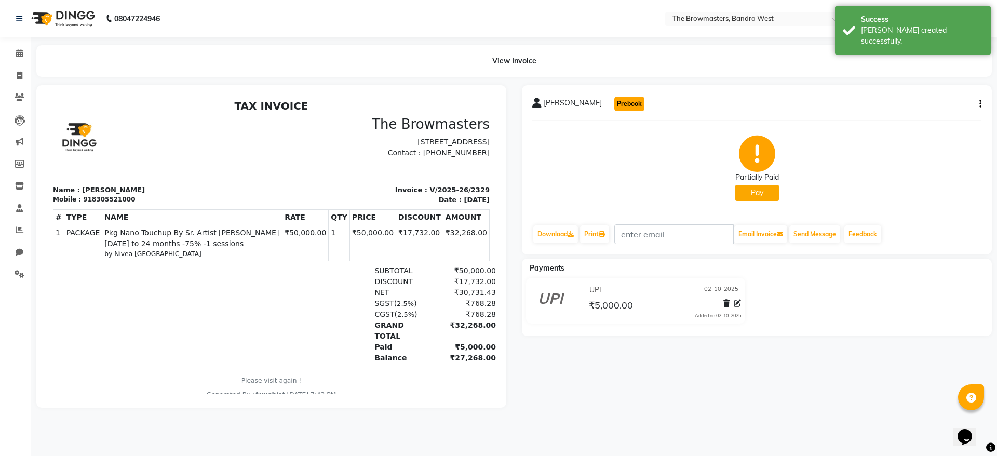
click at [617, 108] on button "Prebook" at bounding box center [629, 104] width 30 height 15
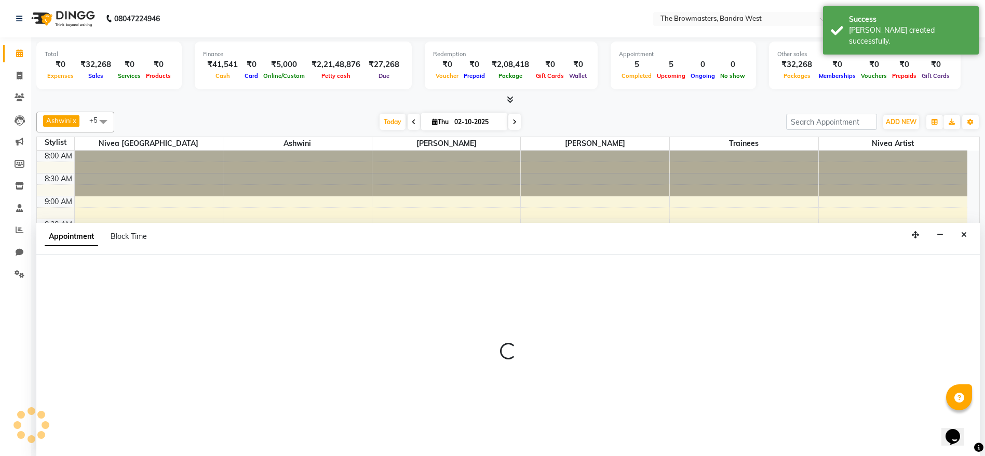
scroll to position [1, 0]
select select "540"
select select "tentative"
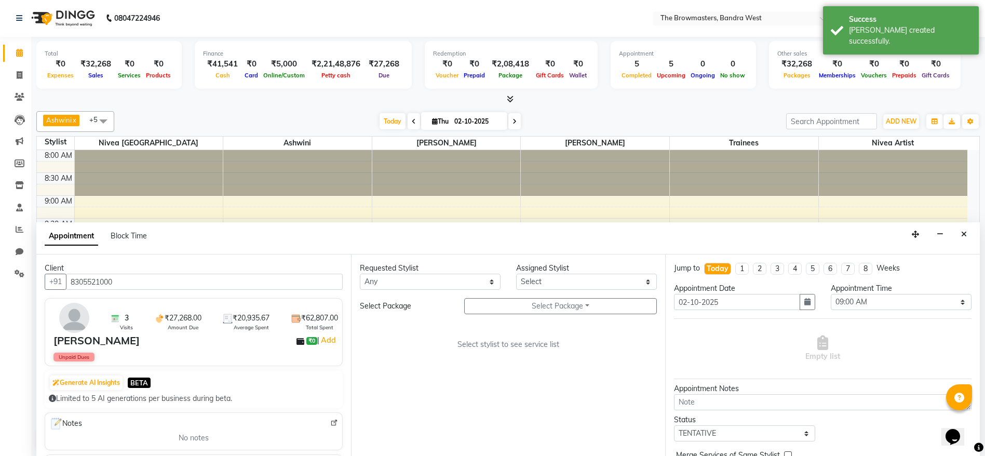
scroll to position [319, 0]
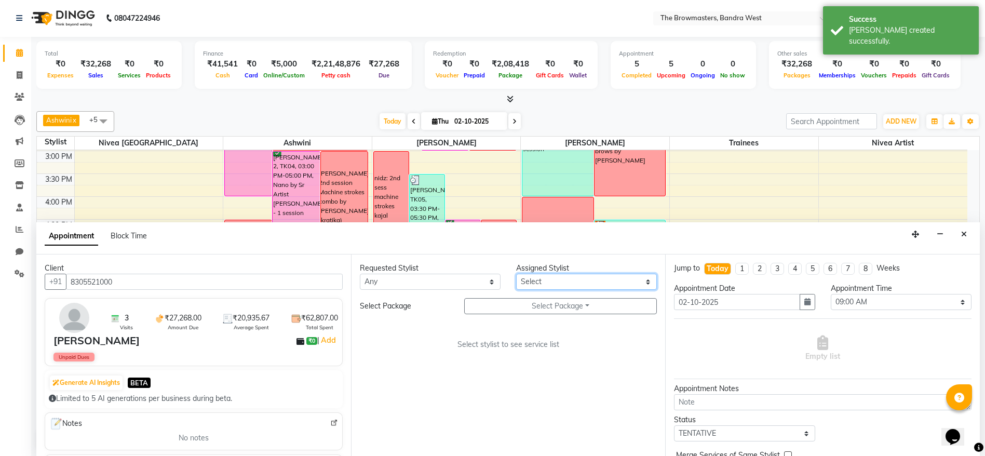
click at [533, 282] on select "Select Ashmeey Singghai Ashwini Ayushi Jyoti Kajal Kratika Kratika Mumbai Nivea…" at bounding box center [586, 282] width 141 height 16
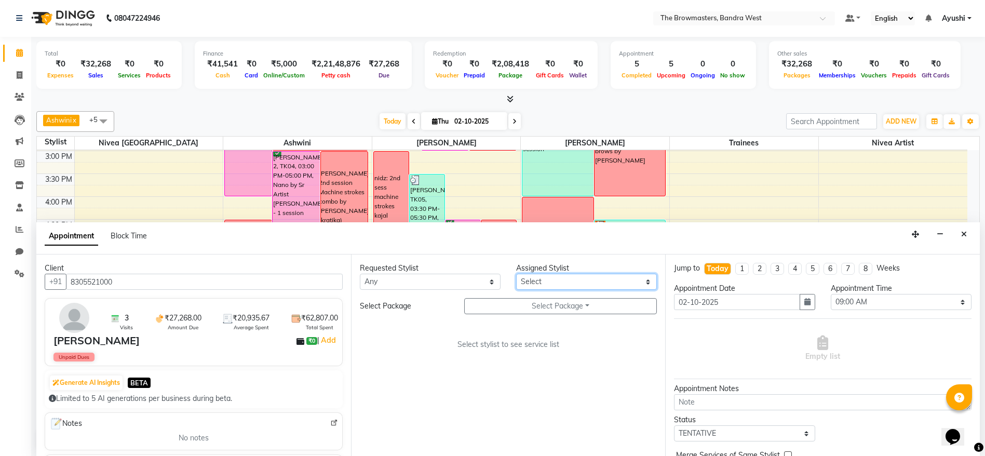
click at [587, 281] on select "Select Ashmeey Singghai Ashwini Ayushi Jyoti Kajal Kratika Kratika Mumbai Nivea…" at bounding box center [586, 282] width 141 height 16
select select "64307"
click at [516, 274] on select "Select Ashmeey Singghai Ashwini Ayushi Jyoti Kajal Kratika Kratika Mumbai Nivea…" at bounding box center [586, 282] width 141 height 16
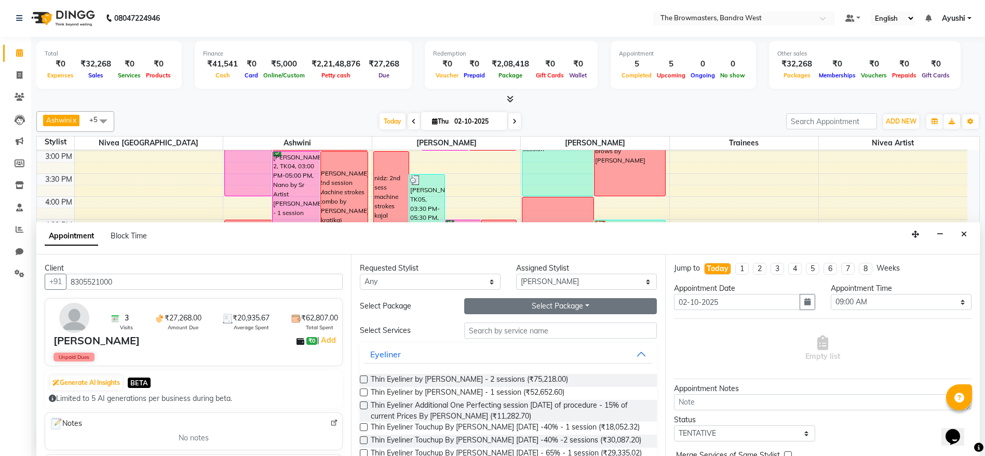
click at [548, 301] on button "Select Package Toggle Dropdown" at bounding box center [560, 306] width 193 height 16
click at [511, 324] on li "Pkg Nano Touchup By Sr. Artist Roshani within 12 months to 24 months -75% -1 se…" at bounding box center [473, 327] width 357 height 15
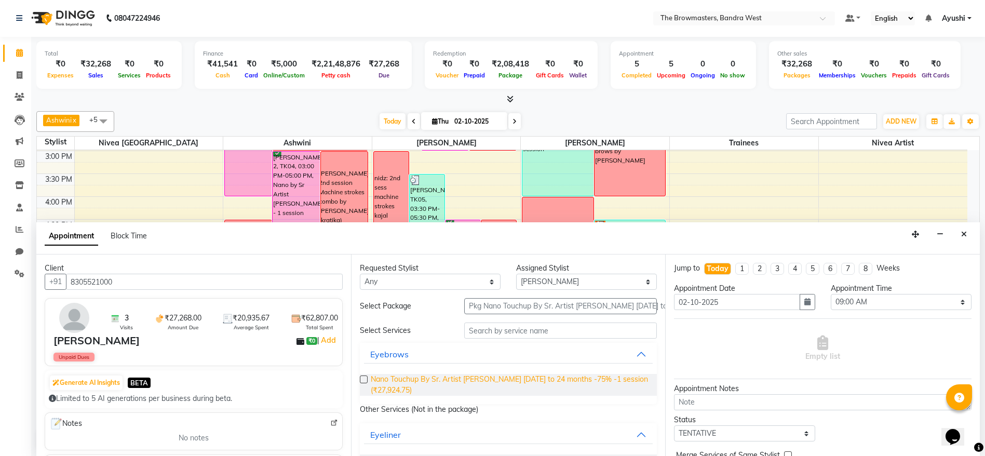
click at [487, 377] on span "Nano Touchup By Sr. Artist Roshani within 12 months to 24 months -75% -1 sessio…" at bounding box center [510, 385] width 278 height 22
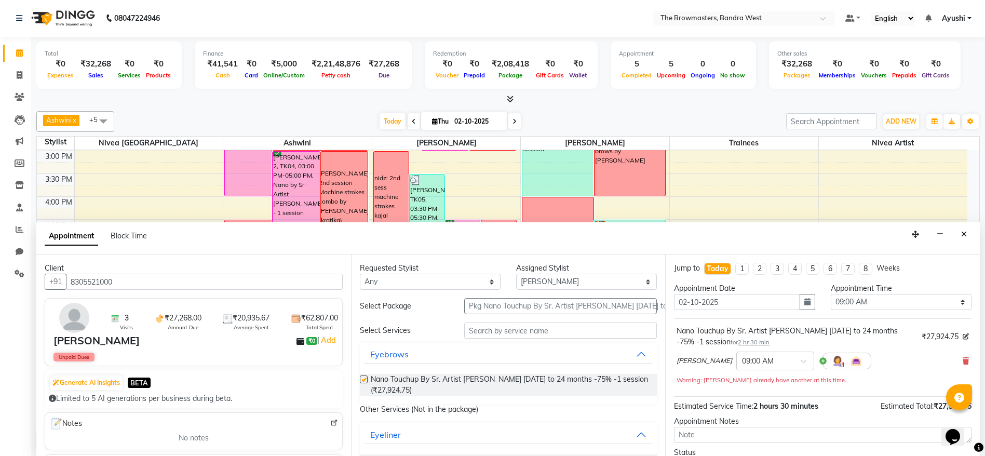
checkbox input "false"
click at [800, 292] on div "Appointment Date" at bounding box center [744, 288] width 141 height 11
click at [804, 298] on icon "button" at bounding box center [807, 301] width 6 height 7
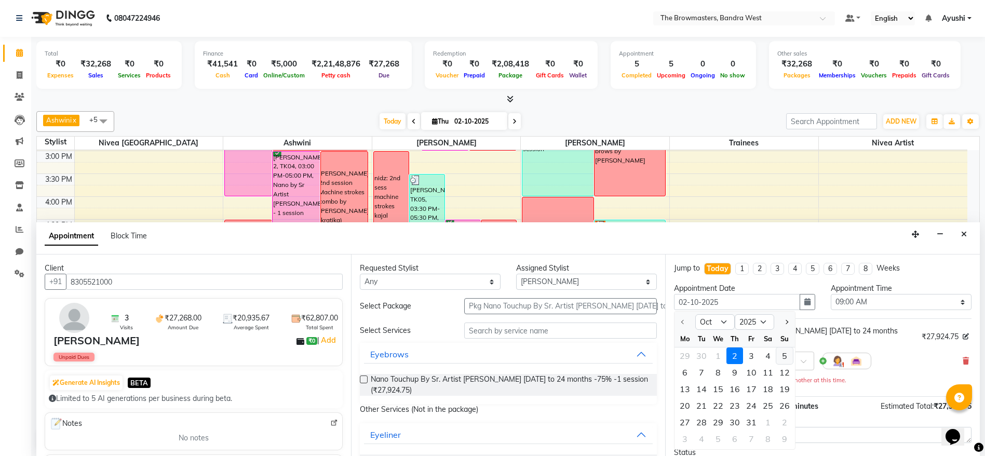
click at [783, 362] on div "5" at bounding box center [784, 355] width 17 height 17
type input "05-10-2025"
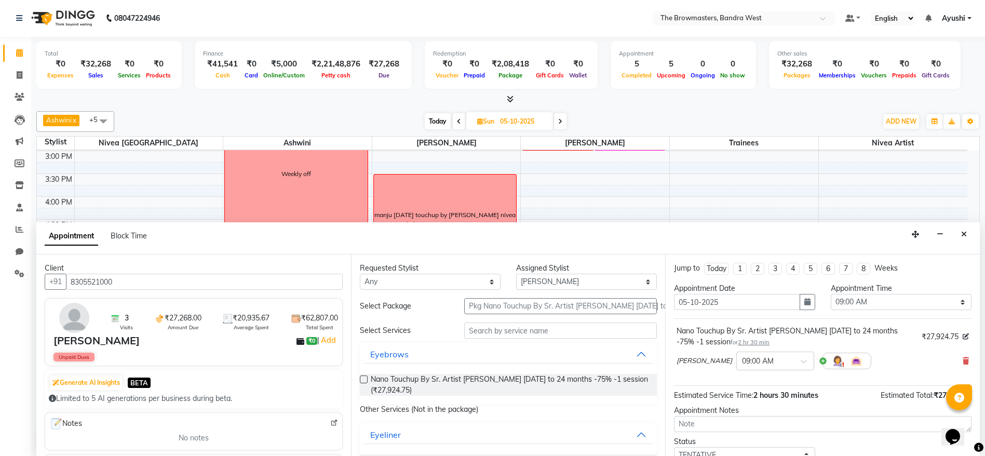
click at [875, 310] on div "Appointment Time Select 09:00 AM 09:15 AM 09:30 AM 09:45 AM 10:00 AM 10:15 AM 1…" at bounding box center [901, 300] width 156 height 35
click at [865, 303] on select "Select 09:00 AM 09:15 AM 09:30 AM 09:45 AM 10:00 AM 10:15 AM 10:30 AM 10:45 AM …" at bounding box center [900, 302] width 141 height 16
select select "930"
click at [830, 294] on select "Select 09:00 AM 09:15 AM 09:30 AM 09:45 AM 10:00 AM 10:15 AM 10:30 AM 10:45 AM …" at bounding box center [900, 302] width 141 height 16
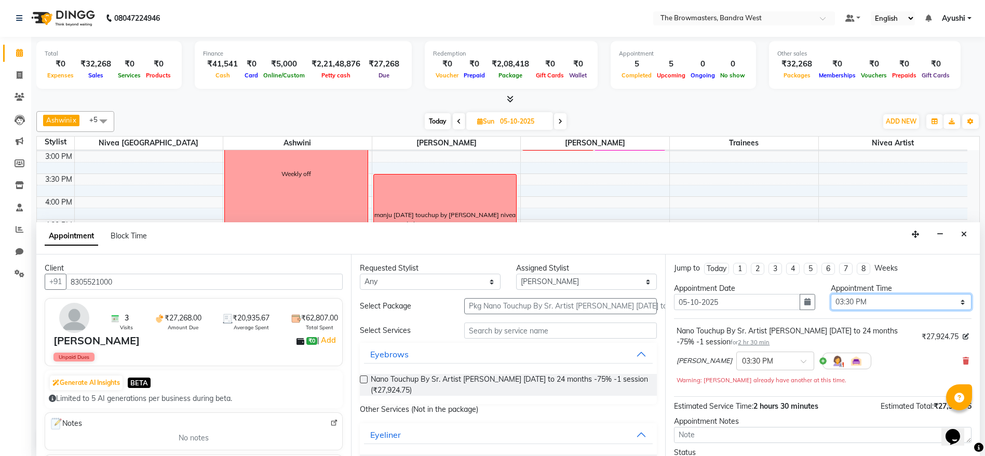
scroll to position [84, 0]
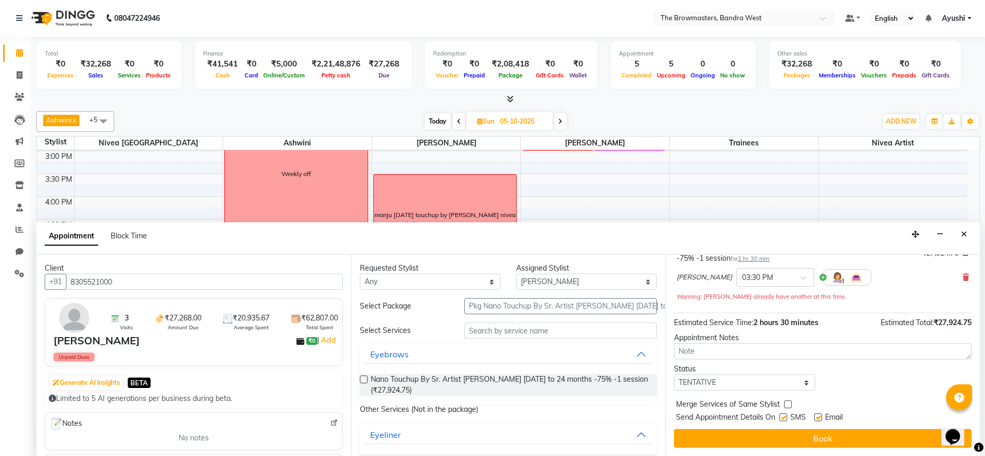
click at [740, 391] on div "Jump to Today 1 2 3 4 5 6 7 8 Weeks Appointment Date 05-10-2025 Appointment Tim…" at bounding box center [822, 354] width 315 height 201
click at [726, 382] on select "Select TENTATIVE CONFIRM UPCOMING" at bounding box center [744, 382] width 141 height 16
select select "confirm booking"
click at [674, 374] on select "Select TENTATIVE CONFIRM UPCOMING" at bounding box center [744, 382] width 141 height 16
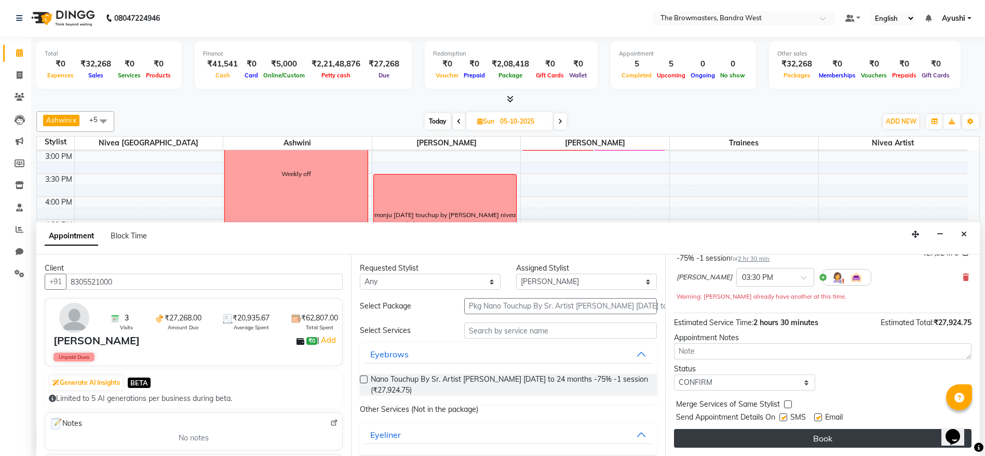
click at [751, 440] on button "Book" at bounding box center [822, 438] width 297 height 19
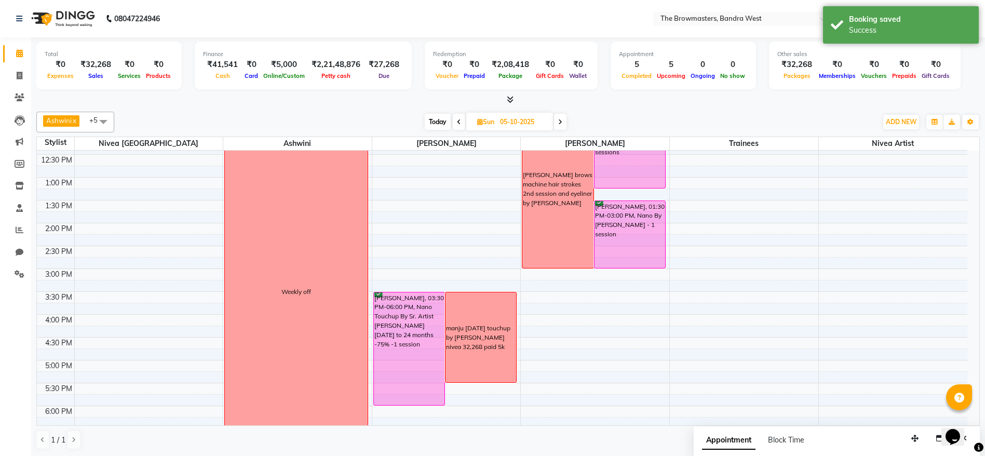
scroll to position [197, 0]
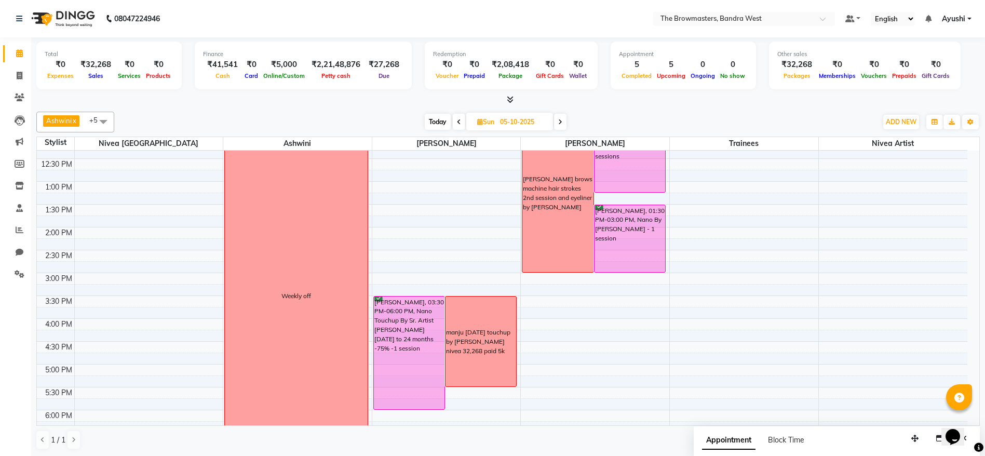
click at [430, 124] on span "Today" at bounding box center [438, 122] width 26 height 16
type input "02-10-2025"
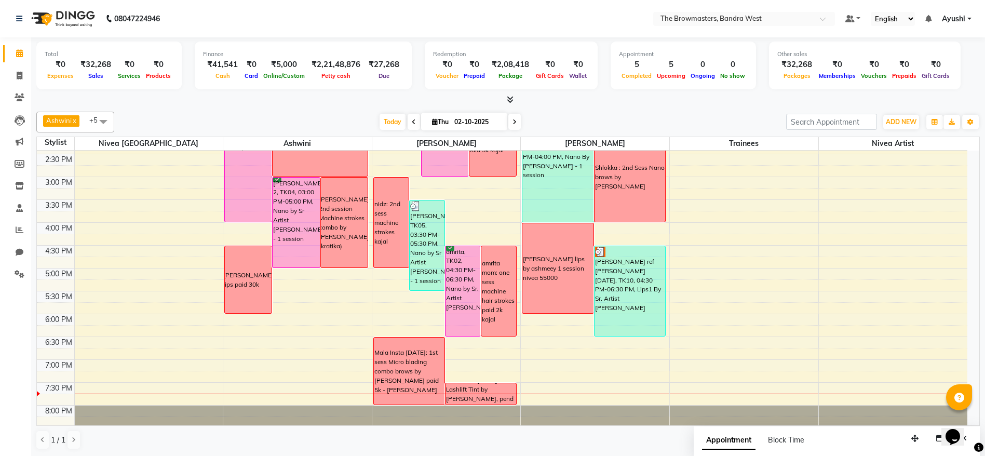
scroll to position [292, 0]
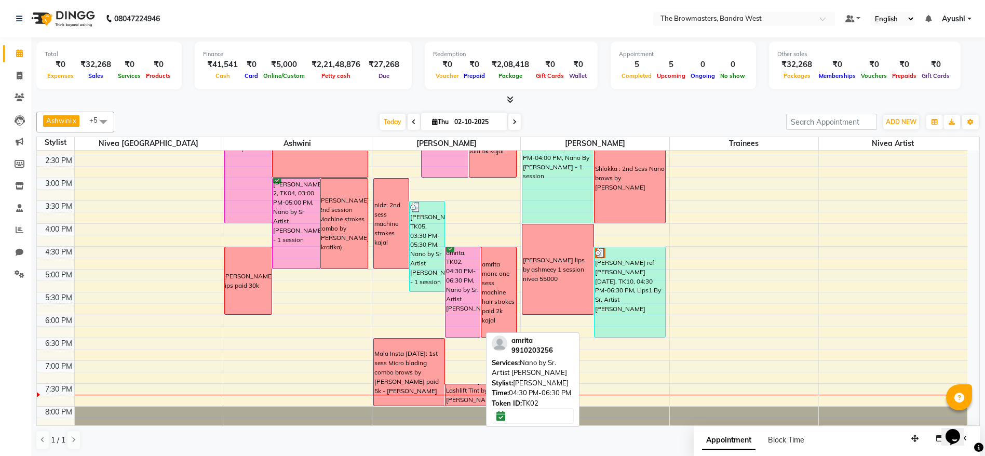
click at [469, 290] on div "amrita, TK02, 04:30 PM-06:30 PM, Nano by Sr. Artist [PERSON_NAME]" at bounding box center [462, 292] width 35 height 90
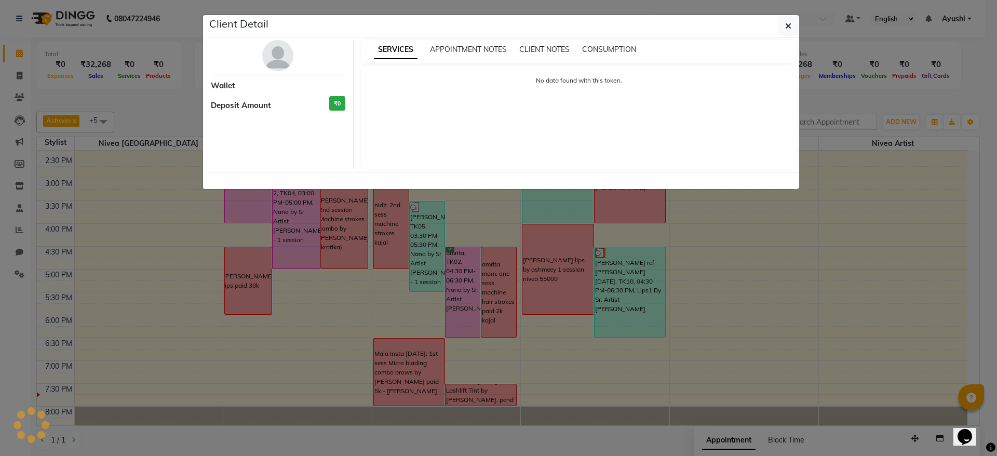
select select "6"
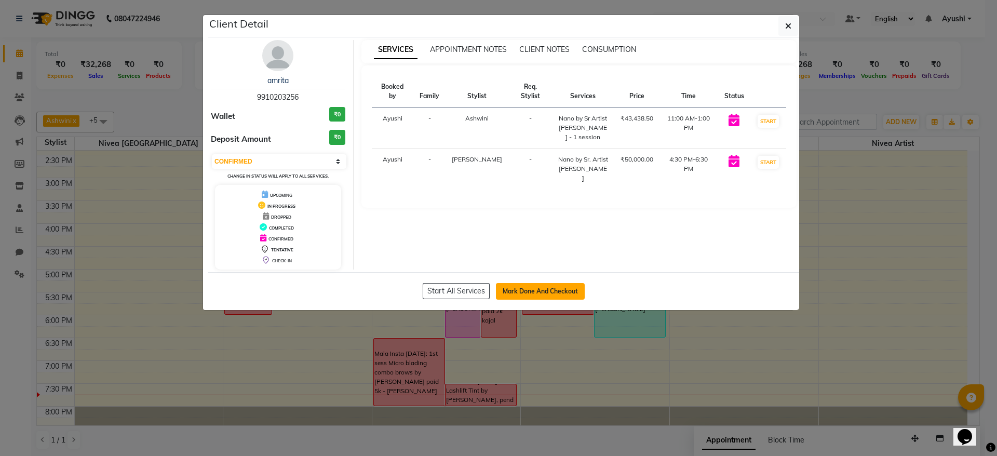
click at [549, 290] on button "Mark Done And Checkout" at bounding box center [540, 291] width 89 height 17
select select "service"
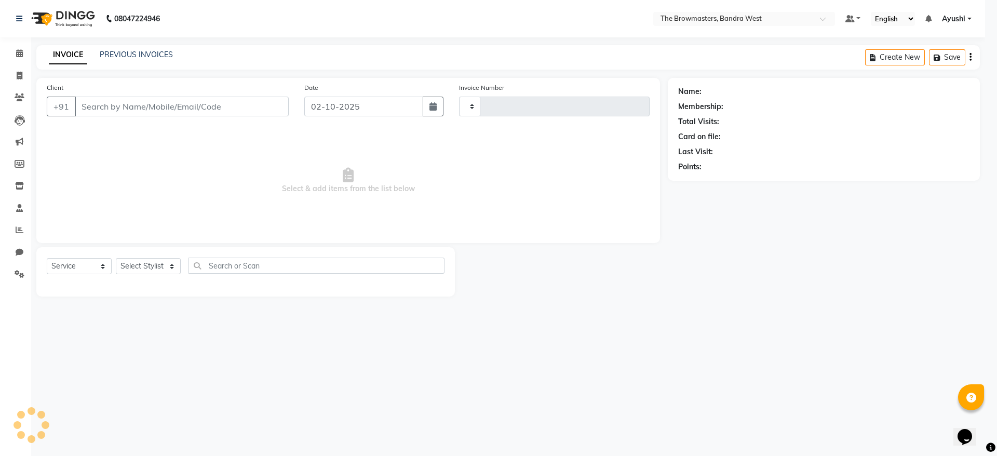
type input "2330"
select select "6949"
type input "9910203256"
select select "64307"
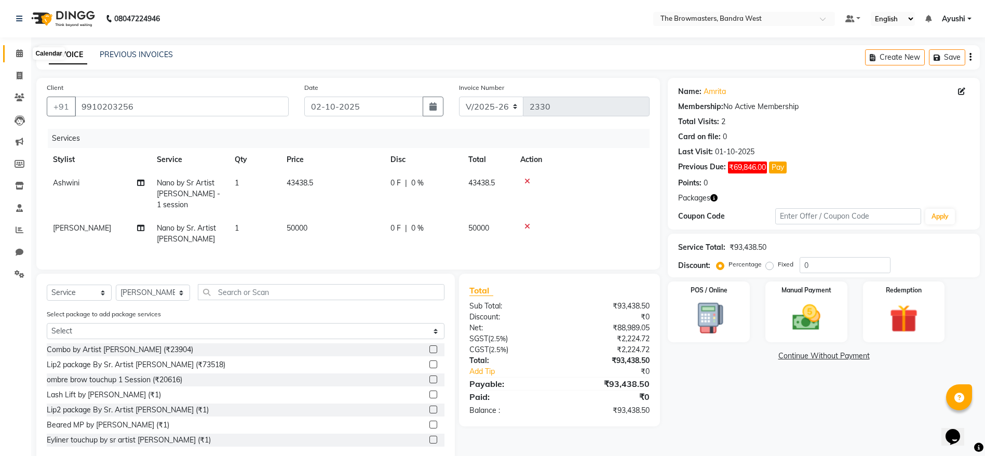
click at [18, 54] on icon at bounding box center [19, 53] width 7 height 8
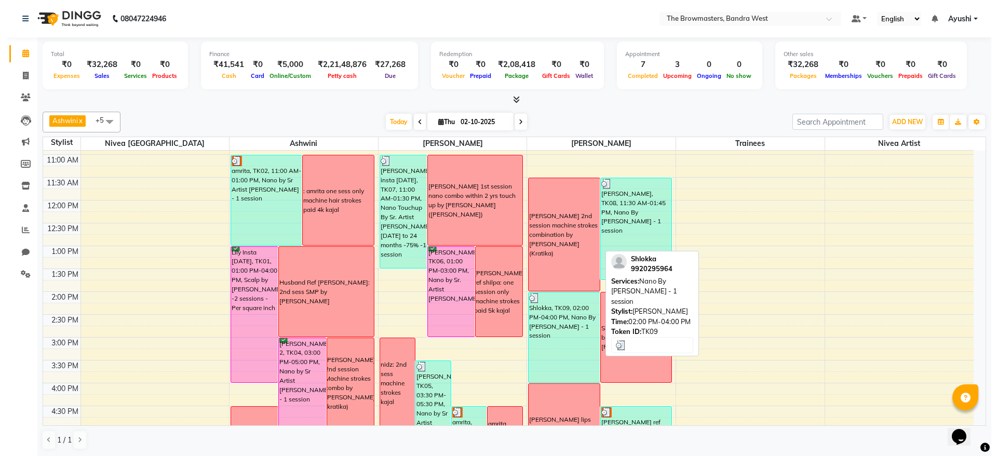
scroll to position [143, 0]
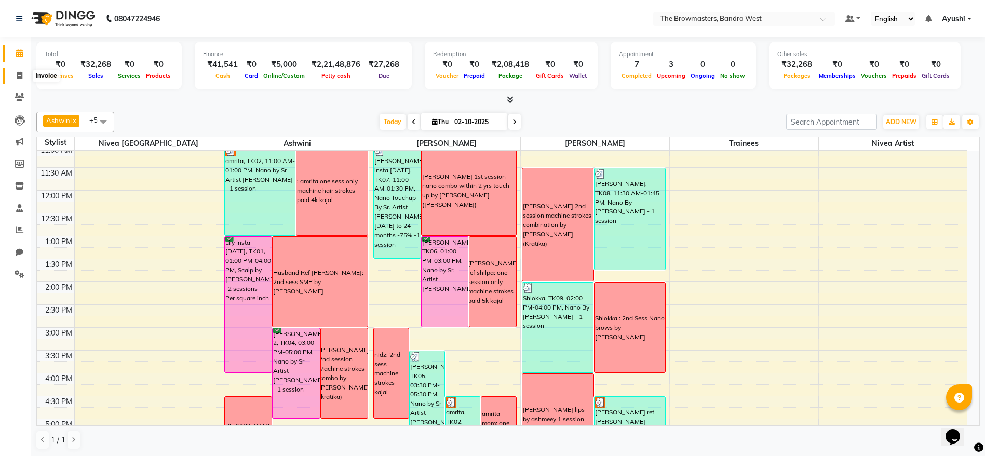
click at [10, 70] on span at bounding box center [19, 76] width 18 height 12
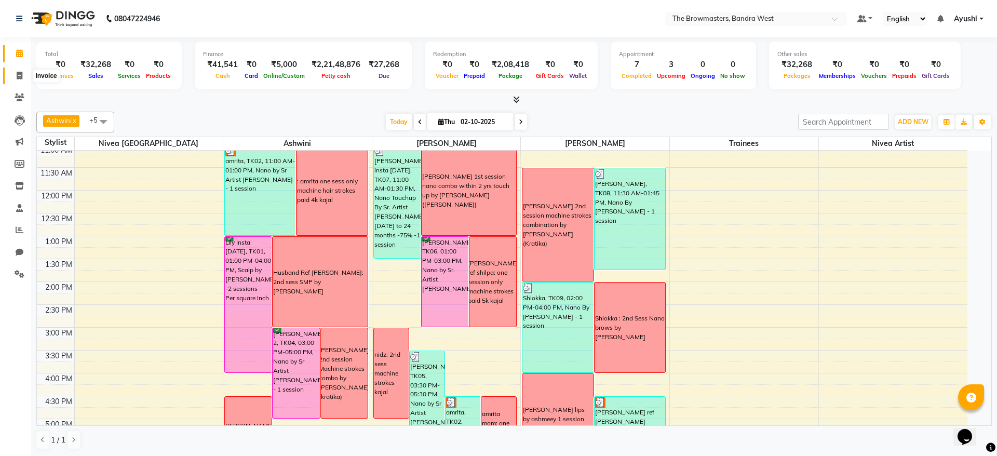
select select "6949"
select select "service"
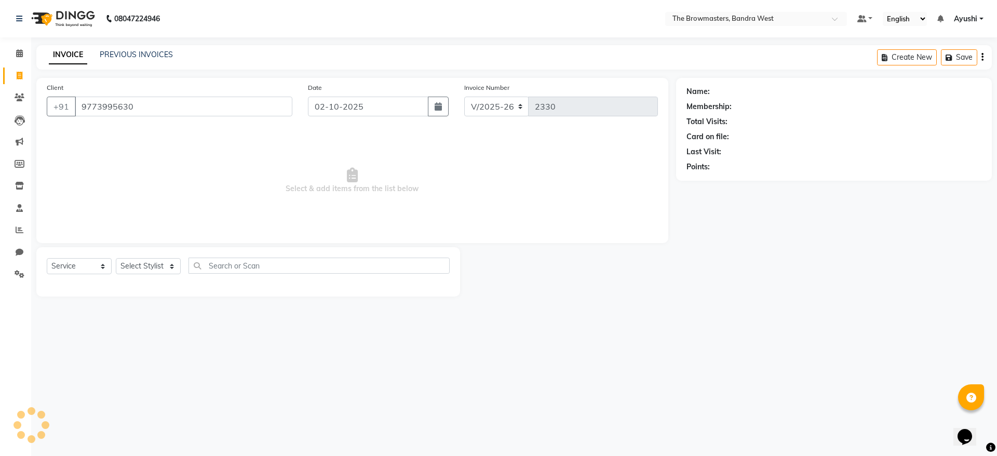
type input "9773995630"
click at [96, 266] on select "Select Service Product Membership Package Voucher Prepaid Gift Card" at bounding box center [79, 266] width 65 height 16
select select "package"
click at [47, 258] on select "Select Service Product Membership Package Voucher Prepaid Gift Card" at bounding box center [79, 266] width 65 height 16
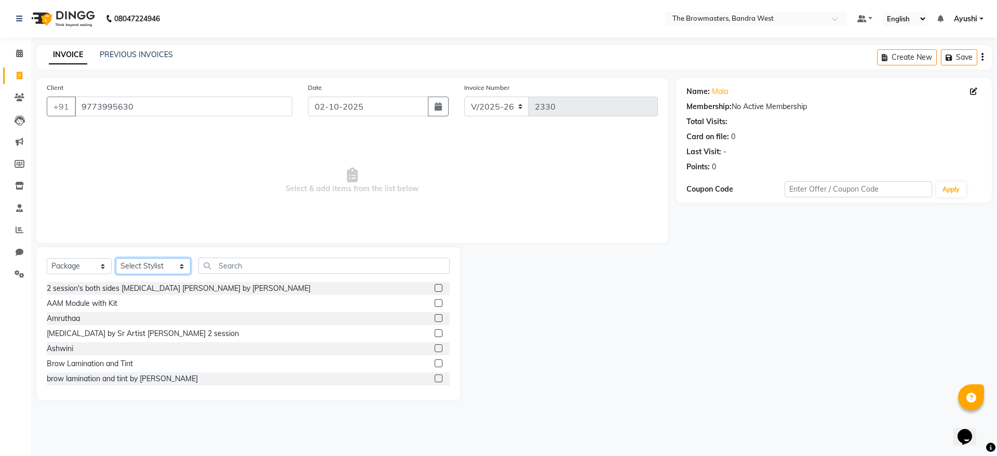
click at [146, 269] on select "Select Stylist Ashmeey Singghai Ashwini Ayushi DINGG SUPPORT jojo Jyoti Kajal K…" at bounding box center [153, 266] width 75 height 16
select select "64300"
click at [116, 258] on select "Select Stylist Ashmeey Singghai Ashwini Ayushi DINGG SUPPORT jojo Jyoti Kajal K…" at bounding box center [153, 266] width 75 height 16
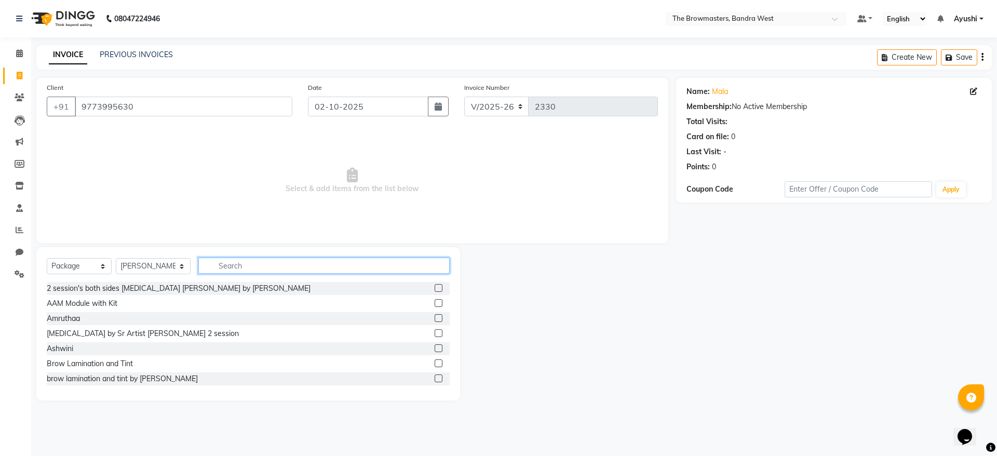
click at [225, 273] on input "text" at bounding box center [323, 265] width 251 height 16
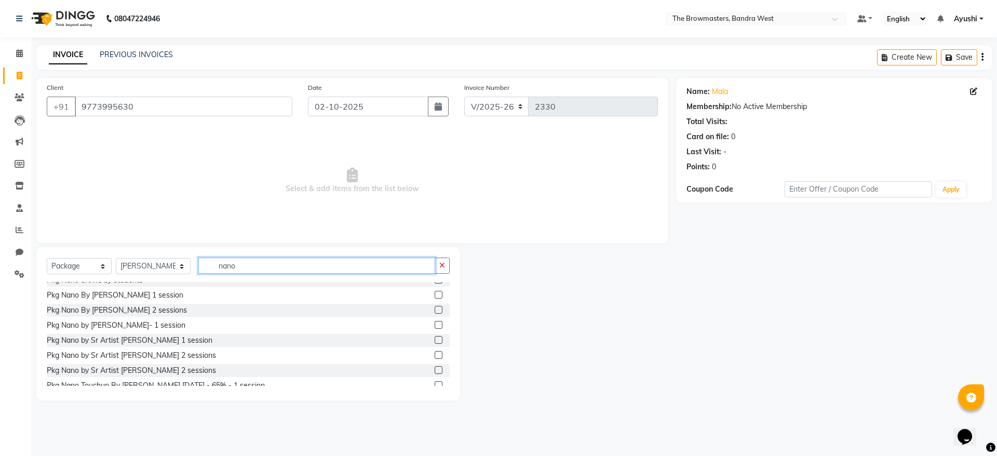
scroll to position [70, 0]
type input "nano"
click at [434, 371] on label at bounding box center [438, 369] width 8 height 8
click at [434, 371] on input "checkbox" at bounding box center [437, 369] width 7 height 7
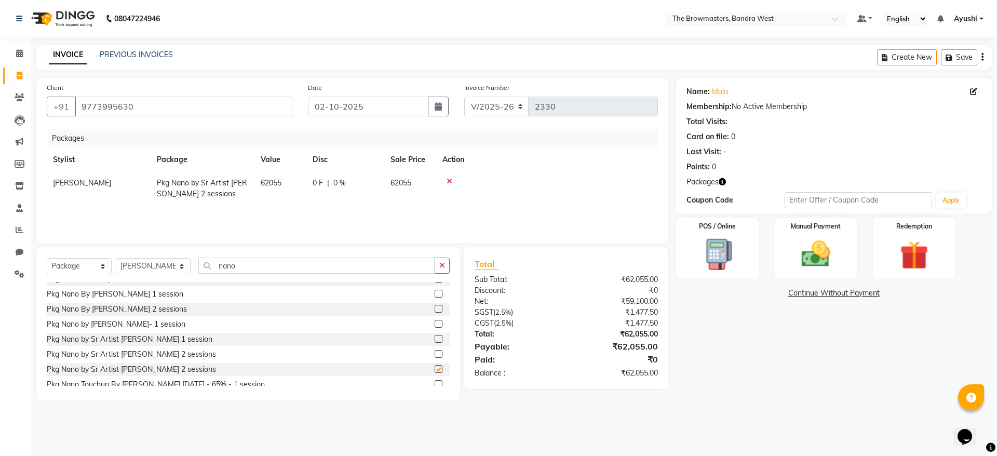
checkbox input "false"
click at [345, 181] on span "0 %" at bounding box center [339, 183] width 12 height 11
select select "64300"
click at [350, 179] on input "0" at bounding box center [350, 186] width 31 height 16
type input "022055"
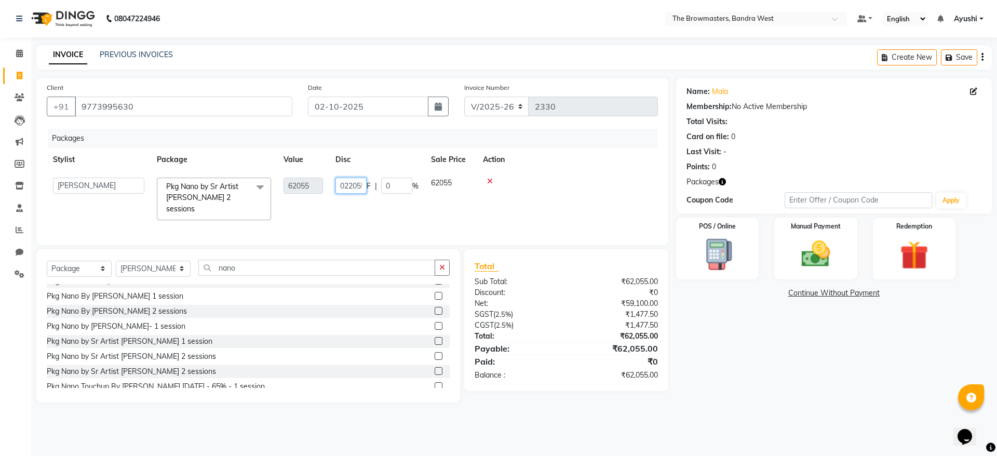
scroll to position [0, 4]
click at [453, 199] on tr "Ashmeey Singghai Ashwini Ayushi DINGG SUPPORT jojo Jyoti Kajal Kratika Kratika …" at bounding box center [352, 198] width 611 height 55
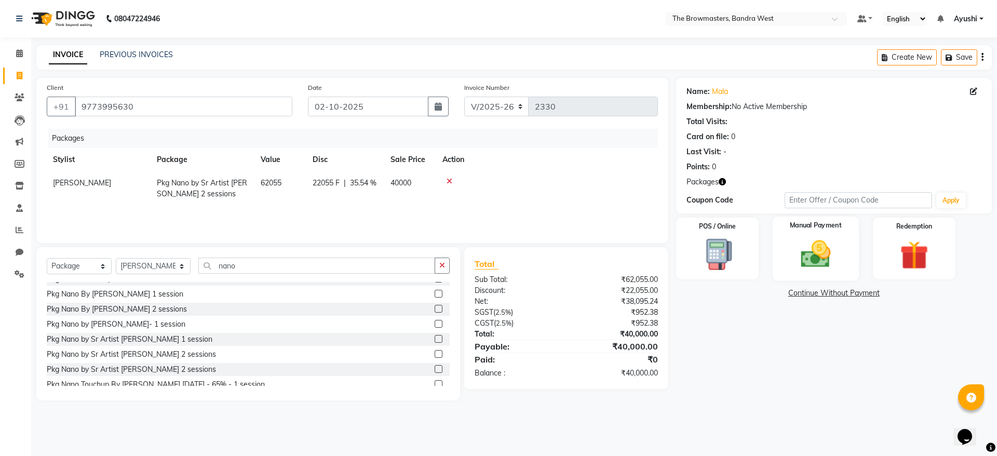
click at [822, 240] on img at bounding box center [815, 254] width 48 height 34
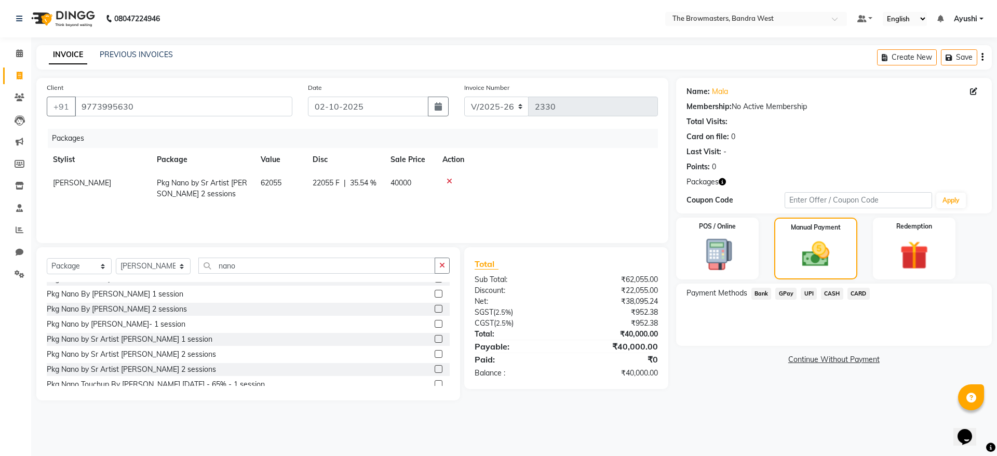
click at [811, 292] on span "UPI" at bounding box center [808, 294] width 16 height 12
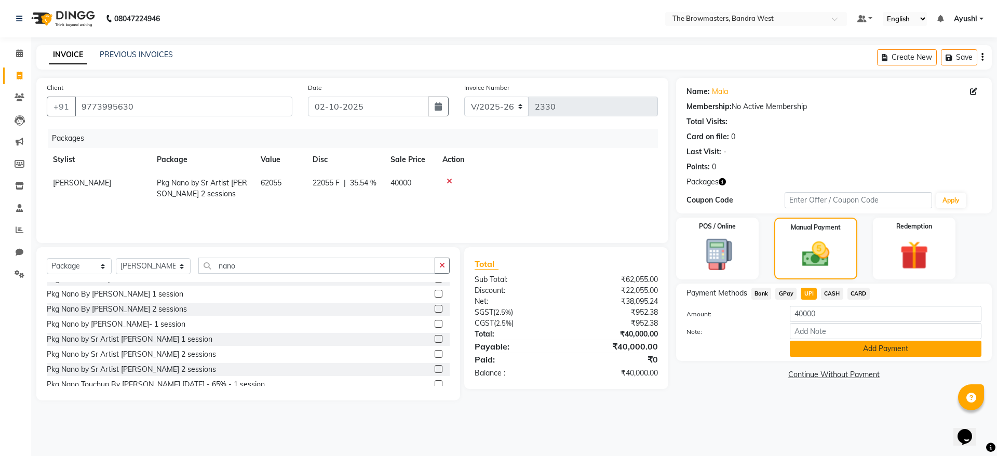
click at [835, 341] on button "Add Payment" at bounding box center [885, 349] width 192 height 16
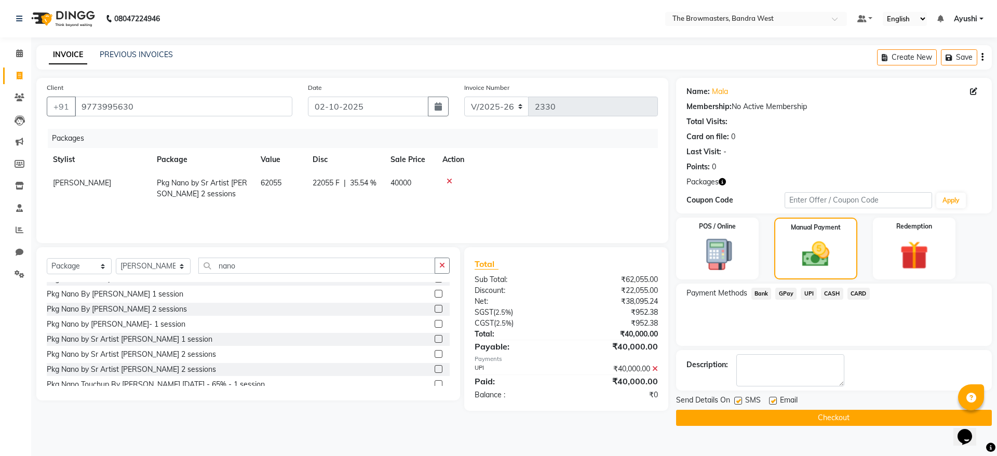
click at [741, 399] on label at bounding box center [738, 401] width 8 height 8
click at [741, 399] on input "checkbox" at bounding box center [737, 401] width 7 height 7
checkbox input "false"
click at [773, 400] on label at bounding box center [773, 401] width 8 height 8
click at [773, 400] on input "checkbox" at bounding box center [772, 401] width 7 height 7
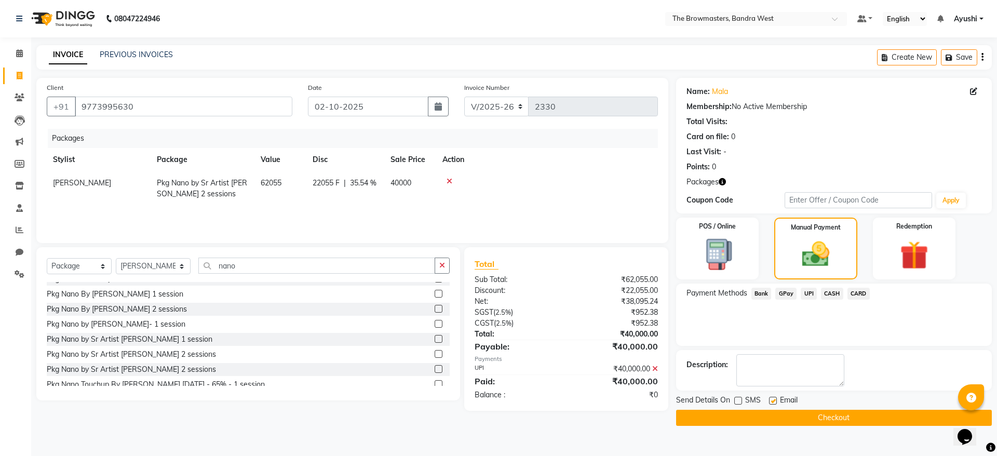
checkbox input "false"
click at [791, 416] on button "Checkout" at bounding box center [834, 418] width 316 height 16
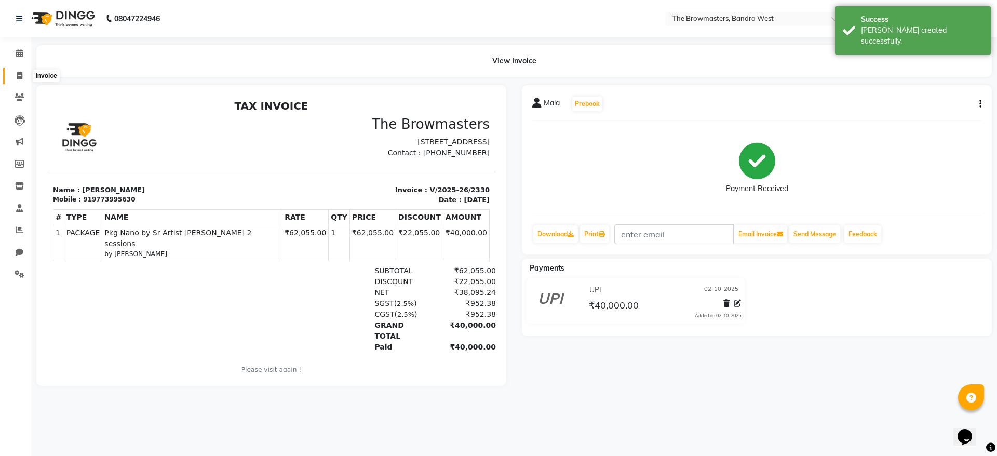
click at [15, 78] on span at bounding box center [19, 76] width 18 height 12
select select "6949"
select select "service"
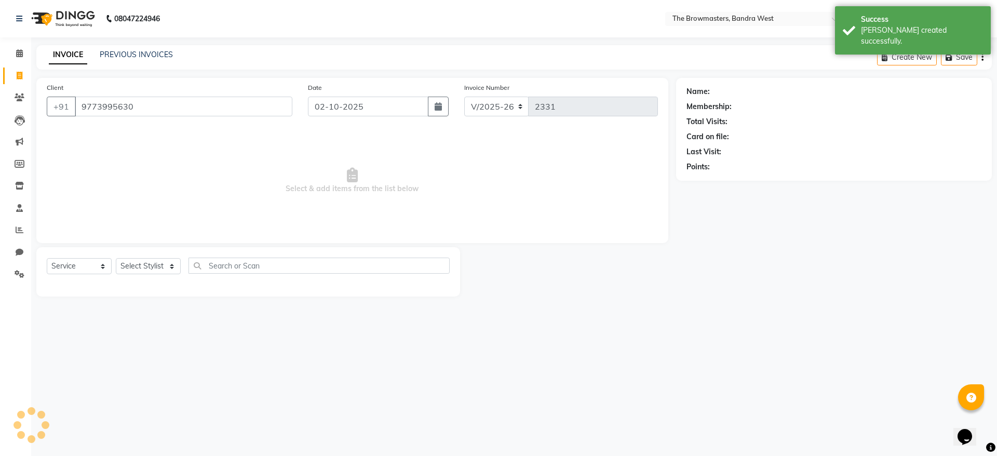
type input "9773995630"
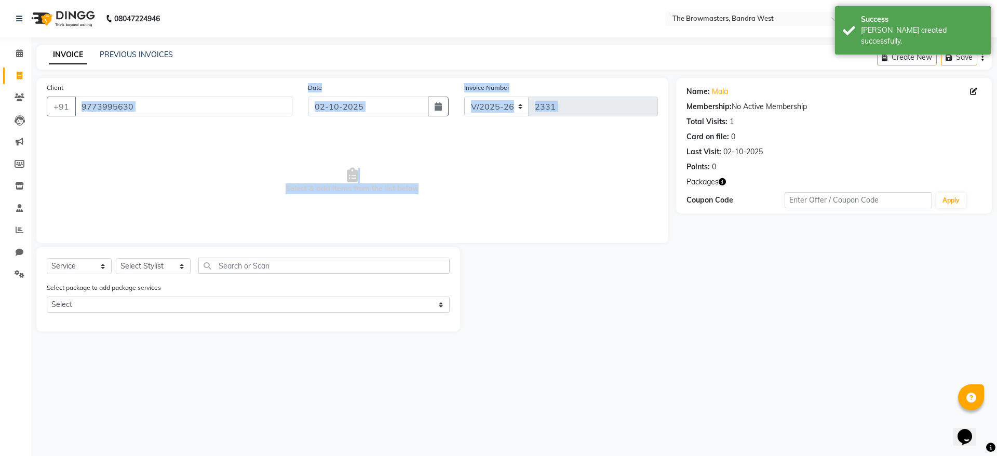
drag, startPoint x: 57, startPoint y: 121, endPoint x: 87, endPoint y: 260, distance: 142.4
click at [87, 260] on div "Client +91 9773995630 Date 02-10-2025 Invoice Number V/2025 V/2025-26 2331 Sele…" at bounding box center [352, 204] width 647 height 253
click at [147, 269] on select "Select Stylist Ashmeey Singghai Ashwini Ayushi DINGG SUPPORT jojo Jyoti Kajal K…" at bounding box center [153, 266] width 75 height 16
select select "64307"
click at [116, 258] on select "Select Stylist Ashmeey Singghai Ashwini Ayushi DINGG SUPPORT jojo Jyoti Kajal K…" at bounding box center [153, 266] width 75 height 16
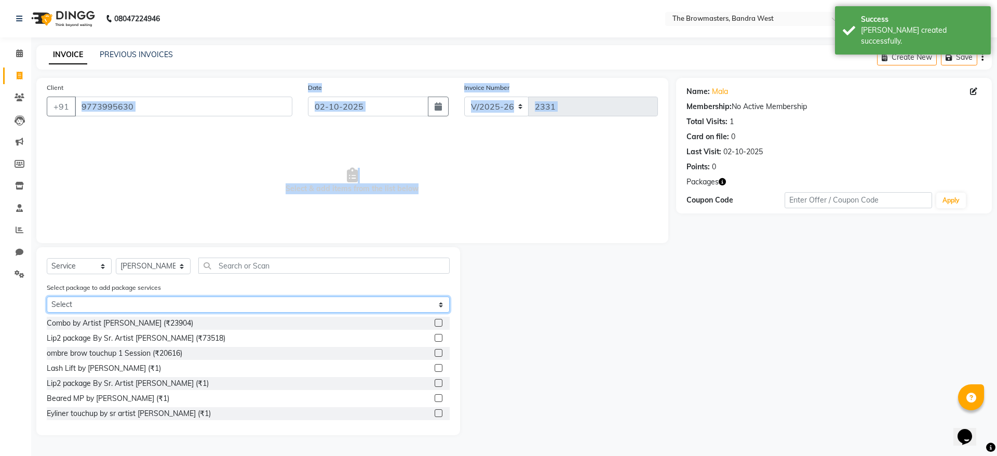
click at [192, 302] on select "Select Pkg Nano by Sr Artist Roshani 2 sessions" at bounding box center [248, 304] width 403 height 16
select select "1: Object"
click at [47, 296] on select "Select Pkg Nano by Sr Artist Roshani 2 sessions" at bounding box center [248, 304] width 403 height 16
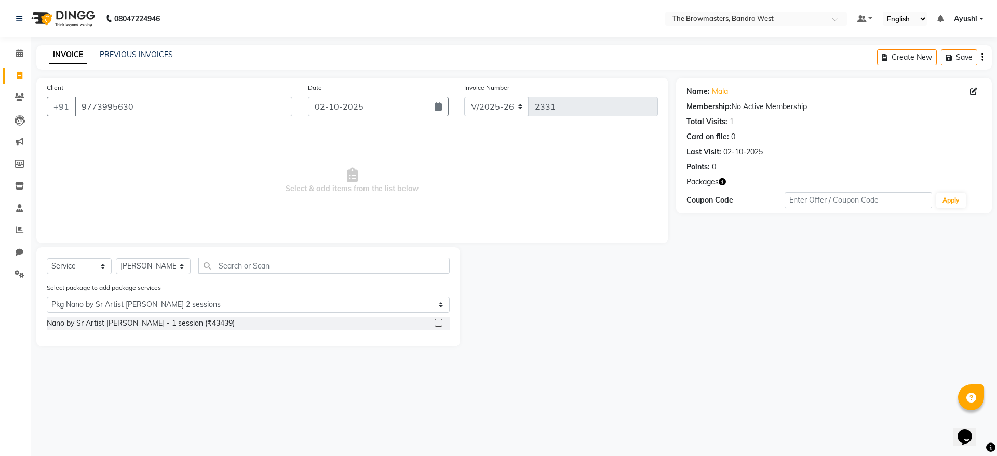
click at [439, 326] on label at bounding box center [438, 323] width 8 height 8
click at [439, 326] on input "checkbox" at bounding box center [437, 323] width 7 height 7
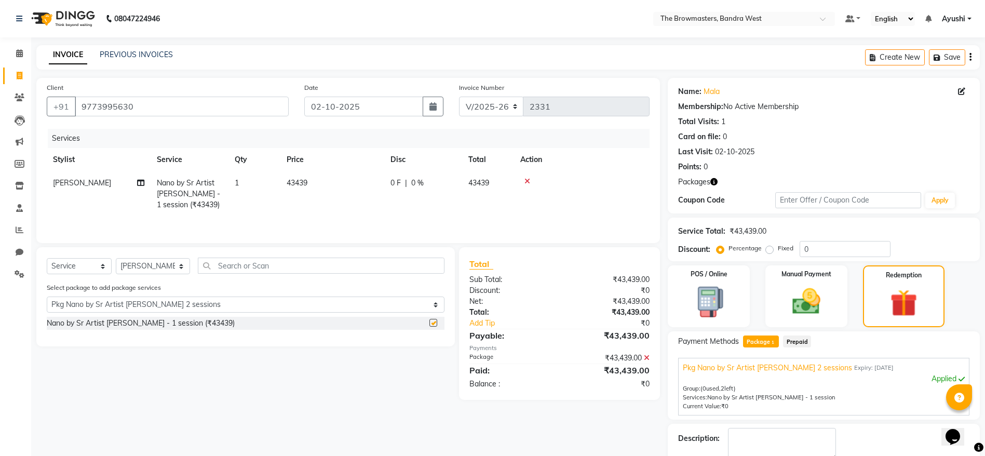
checkbox input "false"
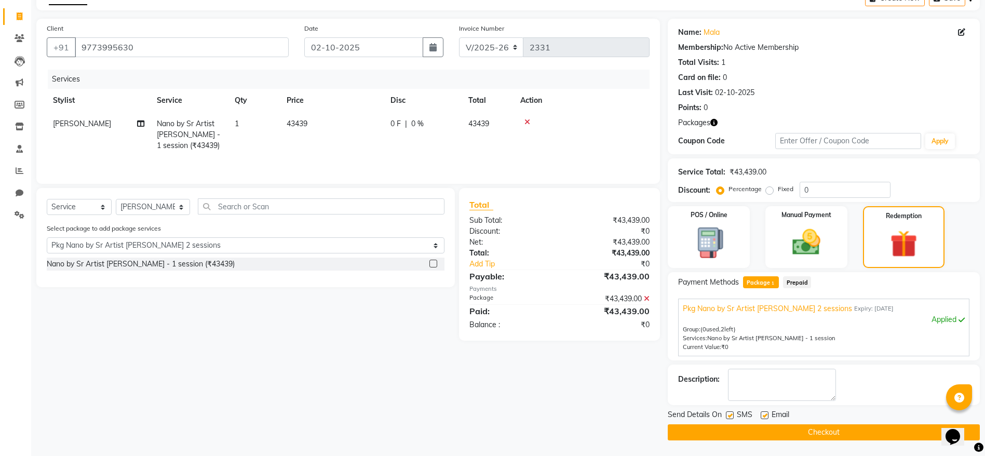
click at [733, 416] on label at bounding box center [730, 415] width 8 height 8
click at [732, 416] on input "checkbox" at bounding box center [729, 415] width 7 height 7
checkbox input "false"
click at [758, 417] on div "SMS" at bounding box center [743, 415] width 35 height 13
click at [764, 414] on label at bounding box center [764, 415] width 8 height 8
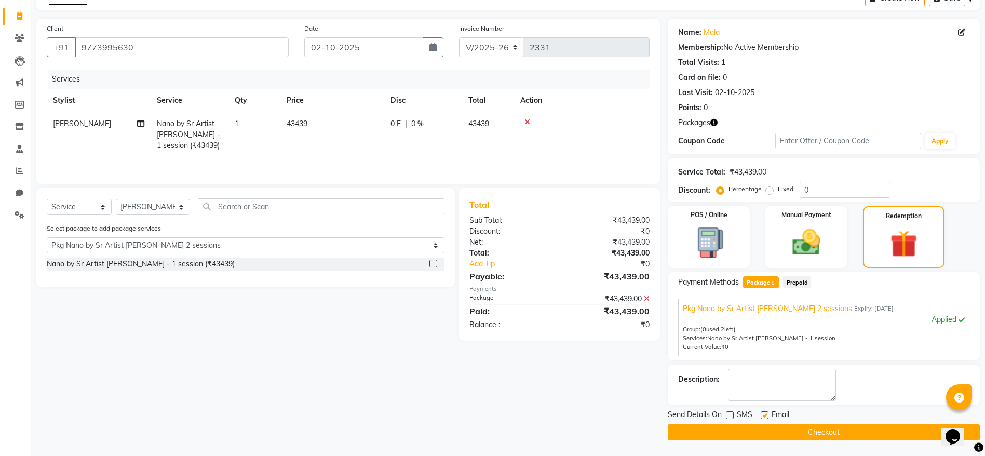
click at [764, 414] on input "checkbox" at bounding box center [763, 415] width 7 height 7
checkbox input "false"
click at [771, 429] on button "Checkout" at bounding box center [824, 432] width 312 height 16
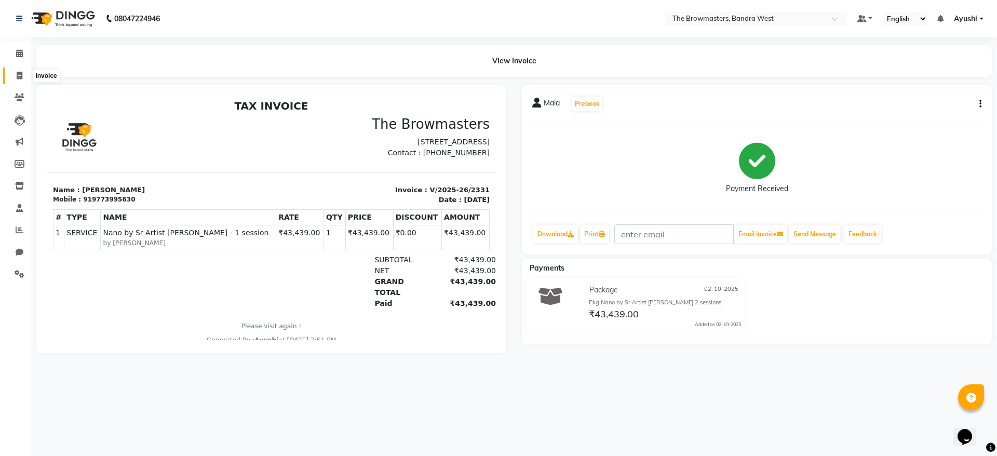
click at [23, 76] on span at bounding box center [19, 76] width 18 height 12
select select "6949"
select select "service"
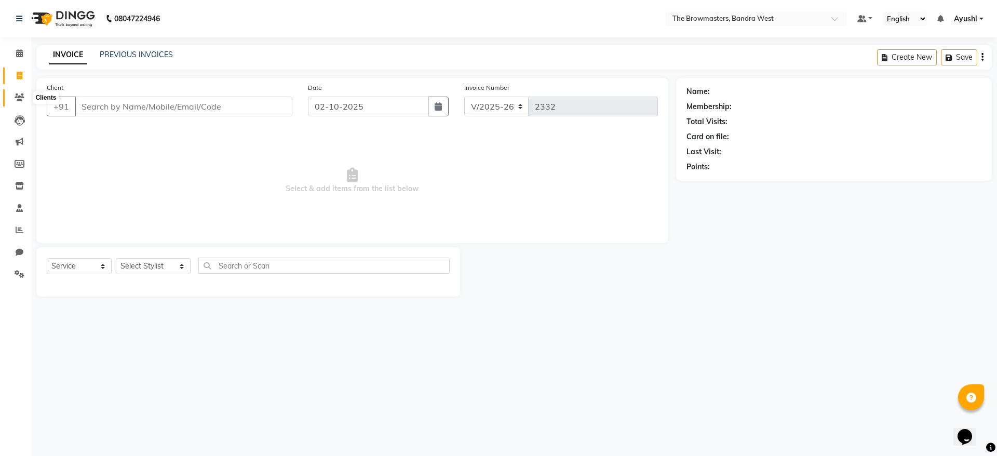
click at [13, 101] on span at bounding box center [19, 98] width 18 height 12
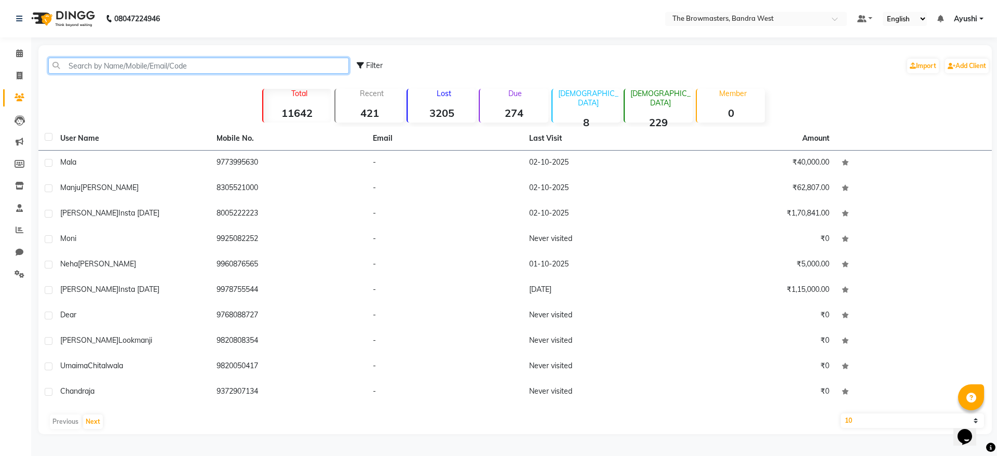
click at [95, 66] on input "text" at bounding box center [198, 66] width 301 height 16
paste input "+91 98203 14142"
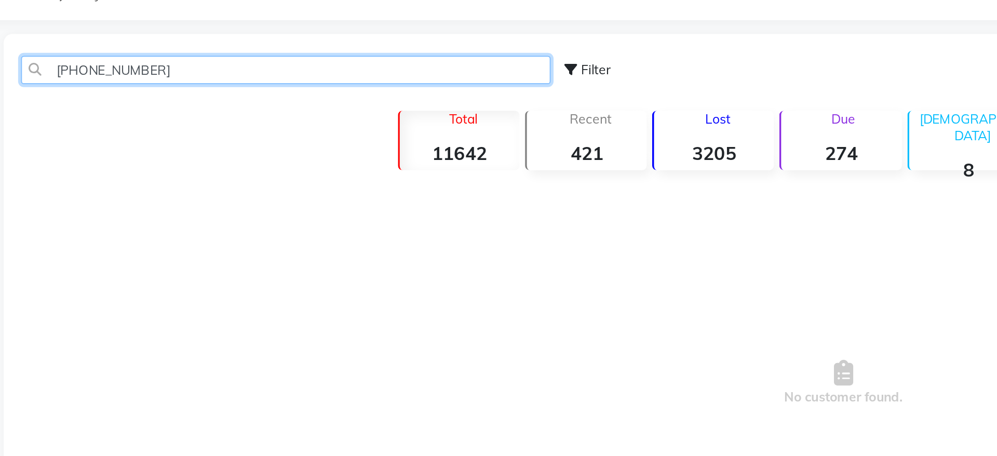
drag, startPoint x: 83, startPoint y: 62, endPoint x: 36, endPoint y: 110, distance: 66.4
click at [36, 110] on main "+91 98203 14142 Filter Import Add Client Total 11642 Recent 421 Lost 3205 Due 2…" at bounding box center [513, 220] width 965 height 351
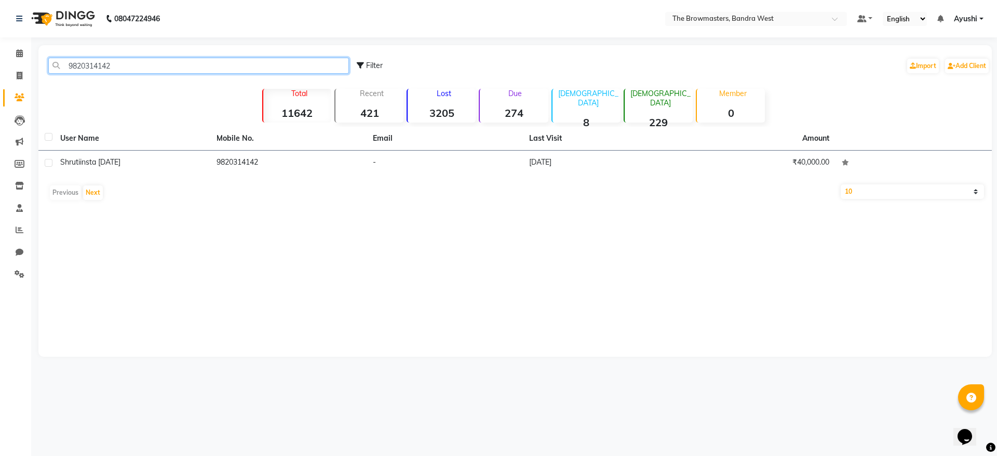
type input "9820314142"
drag, startPoint x: 74, startPoint y: 76, endPoint x: 98, endPoint y: 72, distance: 23.6
click at [98, 72] on div "9820314142 Filter Import Add Client" at bounding box center [514, 65] width 949 height 33
click at [98, 72] on input "9820314142" at bounding box center [198, 66] width 301 height 16
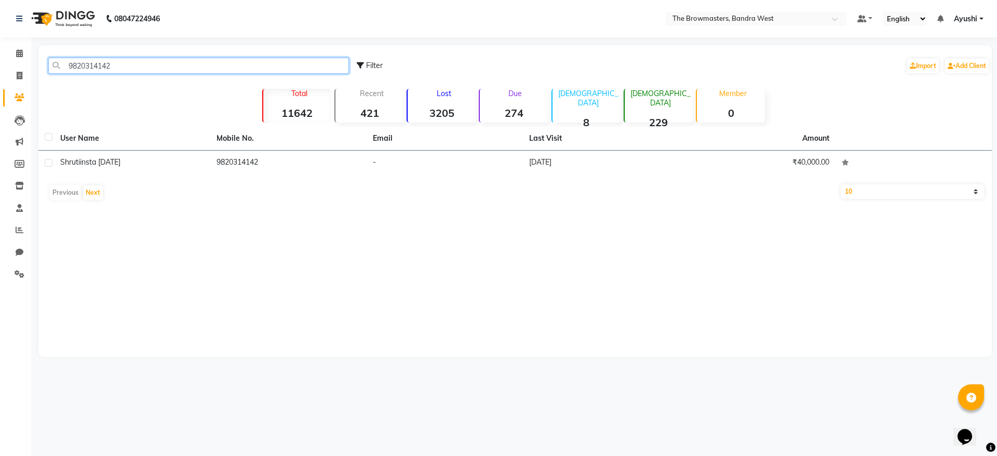
click at [98, 72] on input "9820314142" at bounding box center [198, 66] width 301 height 16
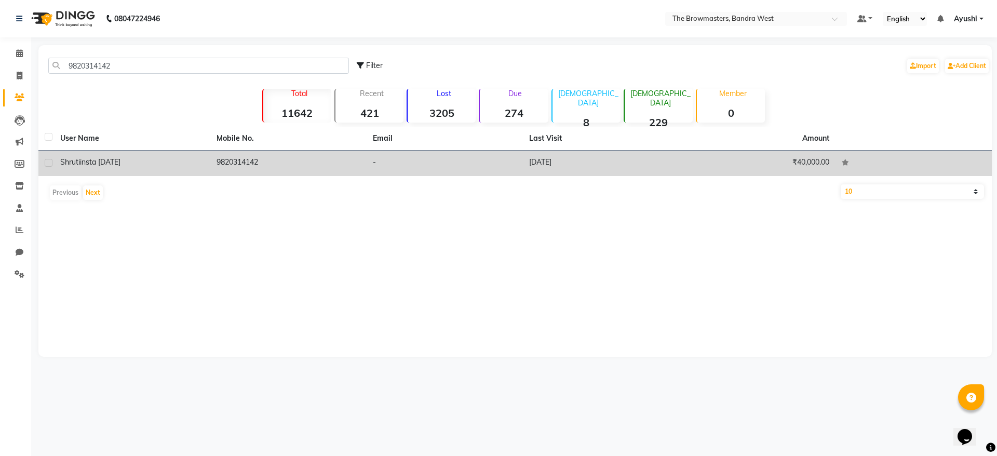
click at [133, 162] on div "Shruti insta 2june23" at bounding box center [132, 162] width 144 height 11
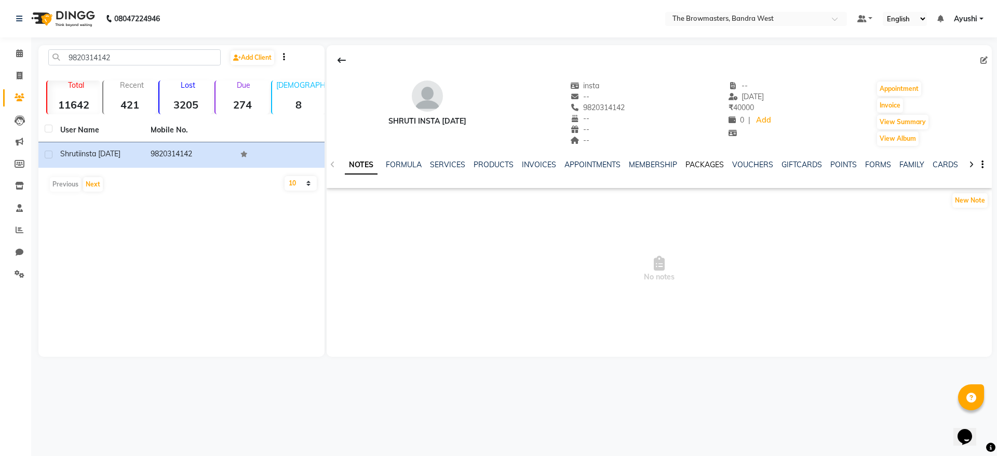
click at [701, 166] on link "PACKAGES" at bounding box center [704, 164] width 38 height 9
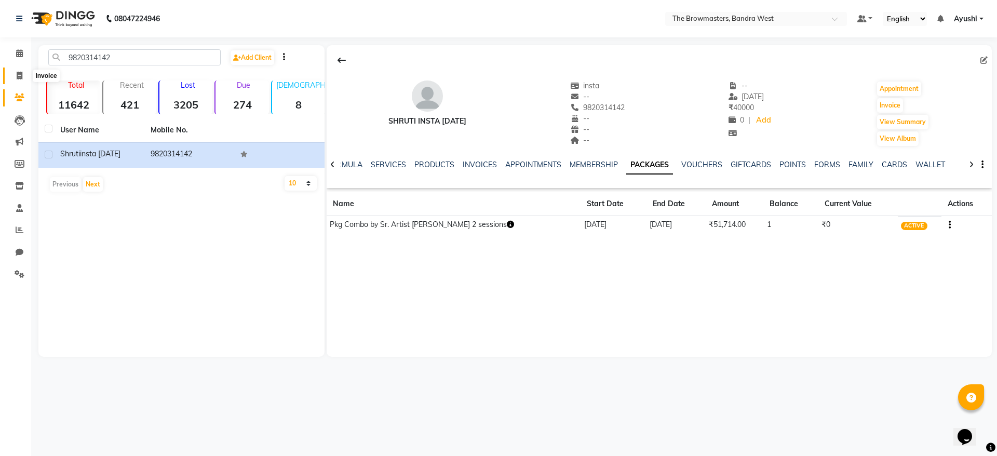
click at [20, 75] on icon at bounding box center [20, 76] width 6 height 8
select select "6949"
select select "service"
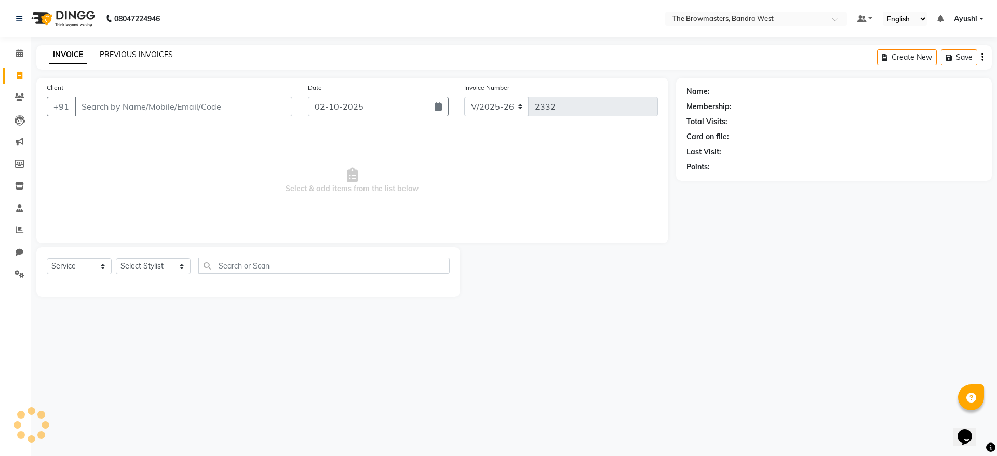
click at [126, 58] on link "PREVIOUS INVOICES" at bounding box center [136, 54] width 73 height 9
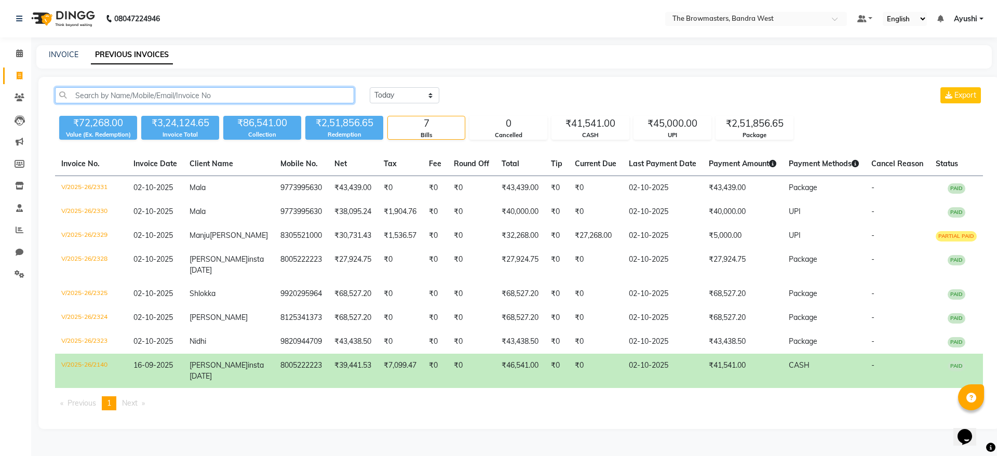
click at [156, 97] on input "text" at bounding box center [204, 95] width 299 height 16
paste input "9820314142"
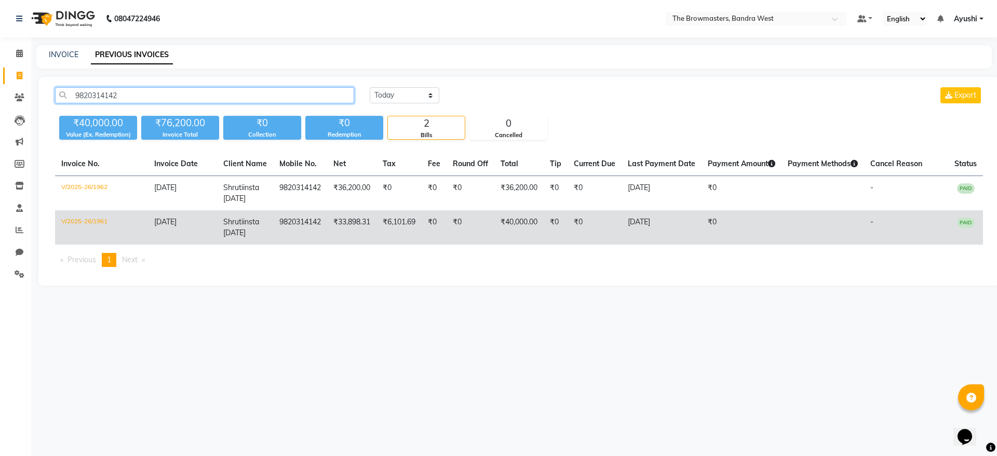
type input "9820314142"
click at [351, 226] on td "₹33,898.31" at bounding box center [351, 227] width 49 height 34
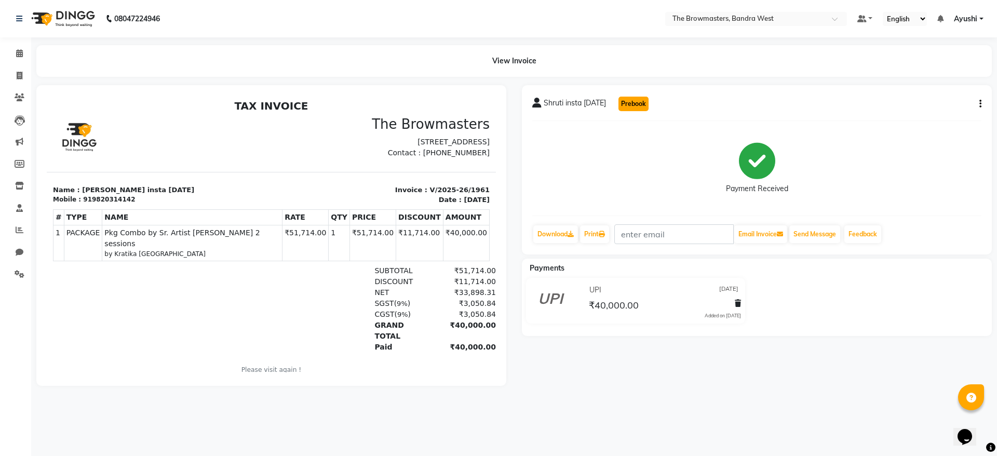
click at [632, 102] on button "Prebook" at bounding box center [633, 104] width 30 height 15
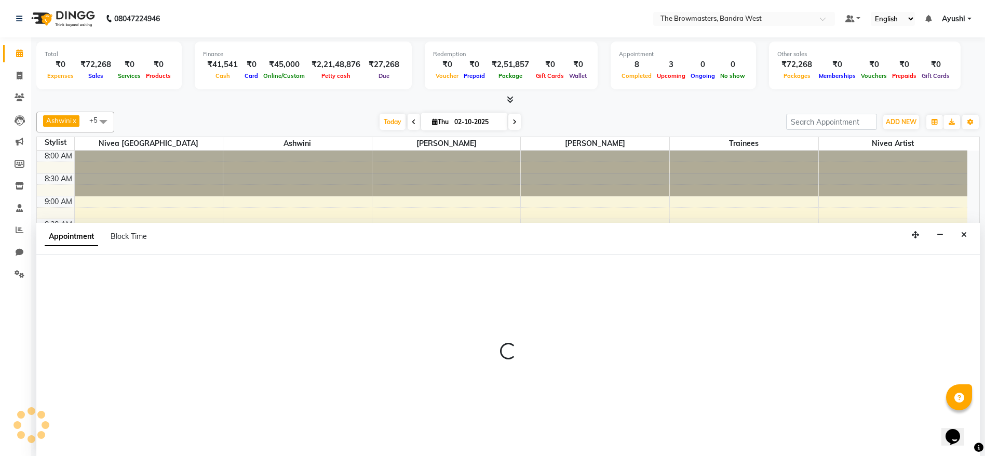
scroll to position [1, 0]
select select "540"
select select "tentative"
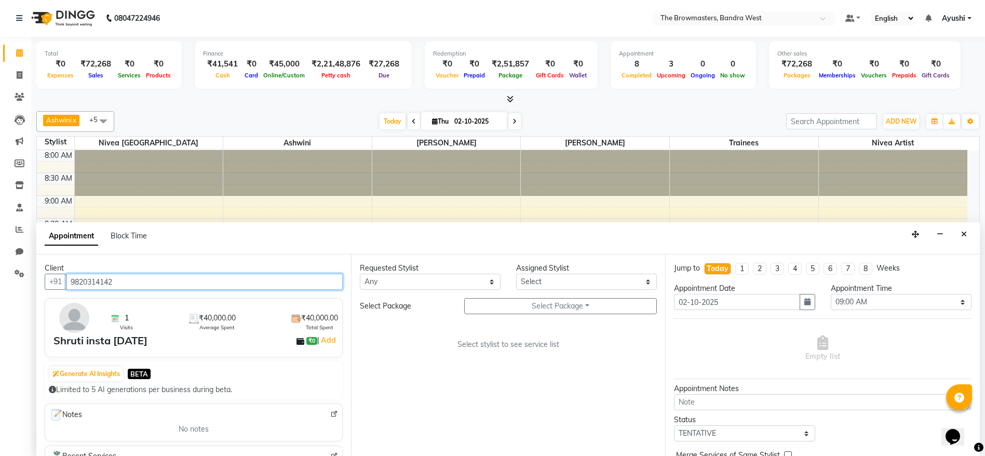
scroll to position [319, 0]
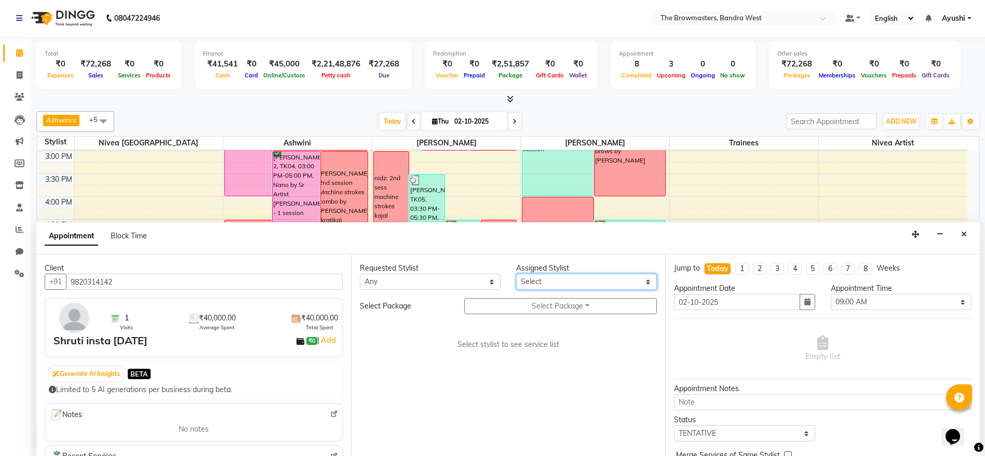
click at [529, 285] on select "Select Ashmeey Singghai Ashwini [PERSON_NAME] Jyoti Kajal [PERSON_NAME] [PERSON…" at bounding box center [586, 282] width 141 height 16
select select "64307"
click at [516, 274] on select "Select Ashmeey Singghai Ashwini [PERSON_NAME] Jyoti Kajal [PERSON_NAME] [PERSON…" at bounding box center [586, 282] width 141 height 16
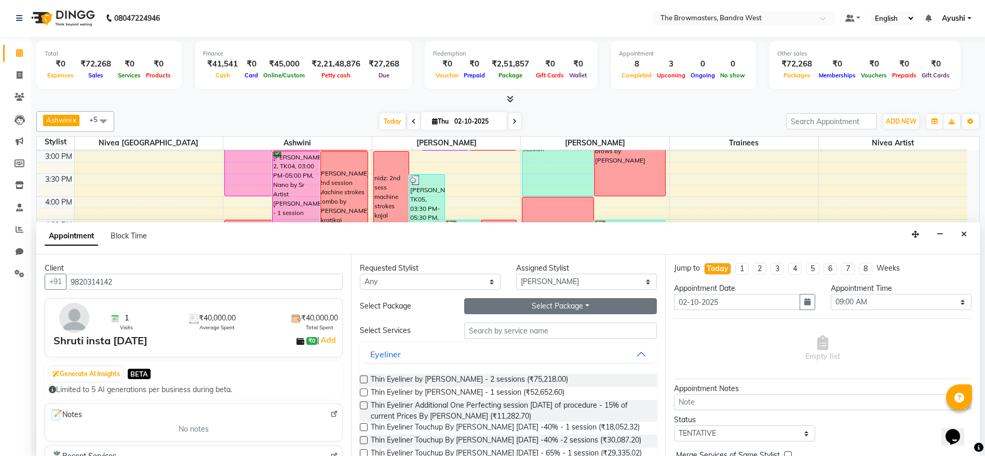
click at [573, 310] on button "Select Package Toggle Dropdown" at bounding box center [560, 306] width 193 height 16
click at [516, 325] on li "Pkg Combo by Sr. Artist [PERSON_NAME] 2 sessions" at bounding box center [575, 327] width 220 height 15
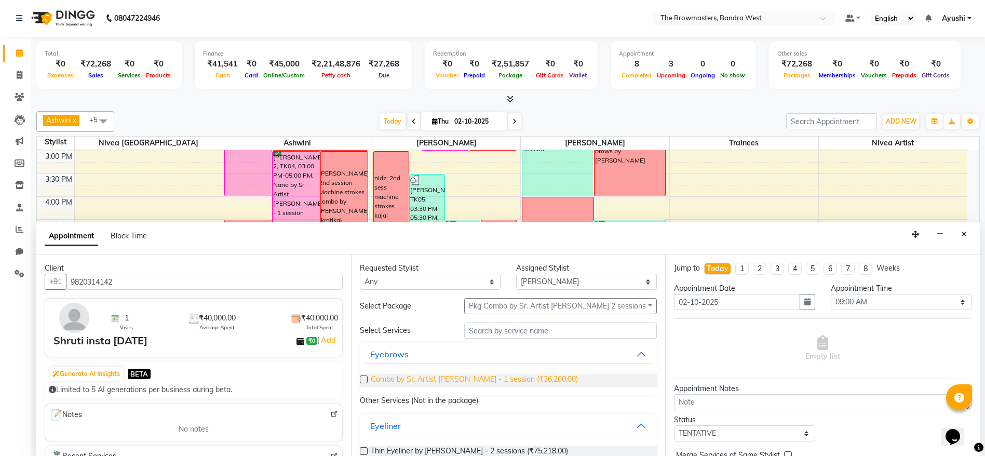
click at [459, 377] on span "Combo by Sr. Artist Roshani - 1 session (₹36,200.00)" at bounding box center [474, 380] width 207 height 13
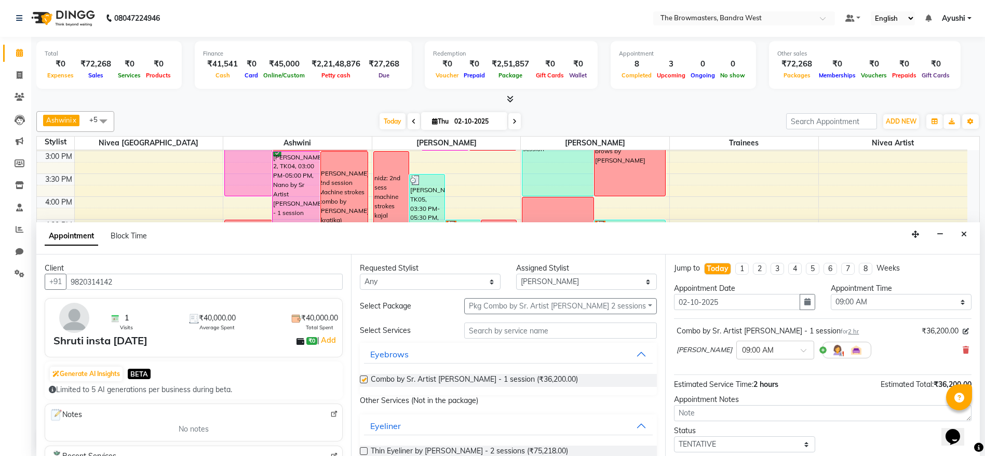
checkbox input "false"
click at [805, 301] on button "button" at bounding box center [807, 302] width 16 height 16
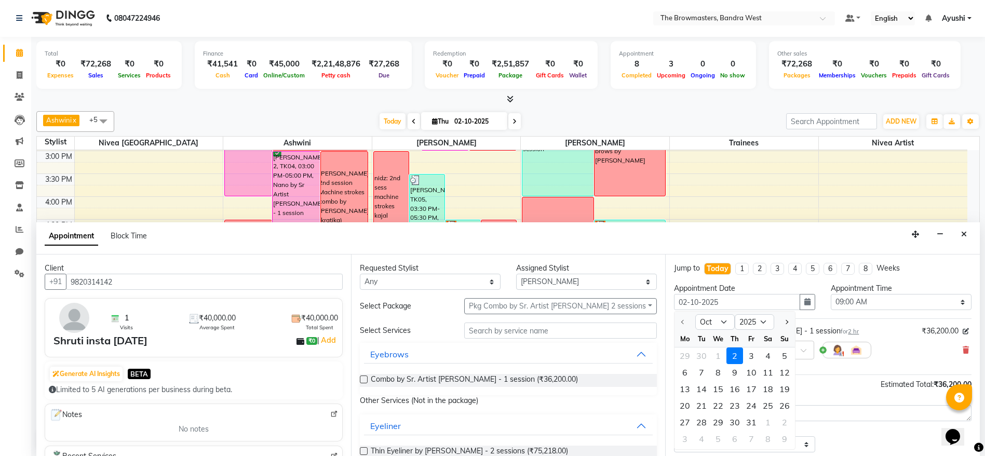
scroll to position [62, 0]
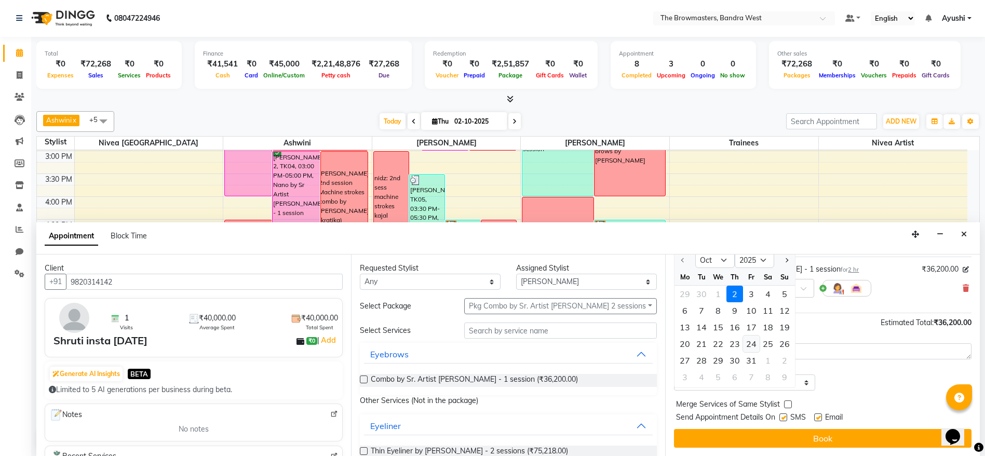
click at [759, 350] on div "20 21 22 23 24 25 26" at bounding box center [734, 343] width 120 height 17
click at [751, 347] on div "24" at bounding box center [751, 343] width 17 height 17
type input "24-10-2025"
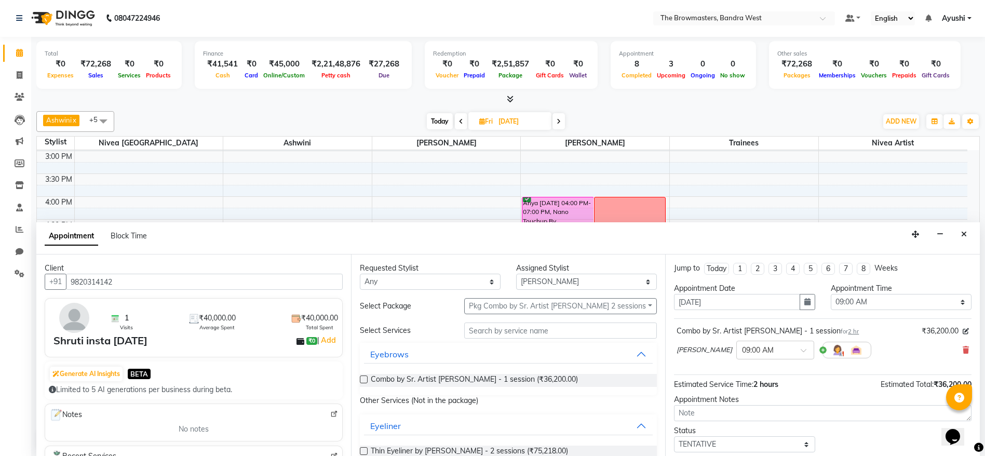
scroll to position [0, 0]
click at [850, 310] on div "Appointment Time Select 09:00 AM 09:15 AM 09:30 AM 09:45 AM 10:00 AM 10:15 AM 1…" at bounding box center [901, 300] width 156 height 35
click at [830, 303] on select "Select 09:00 AM 09:15 AM 09:30 AM 09:45 AM 10:00 AM 10:15 AM 10:30 AM 10:45 AM …" at bounding box center [900, 302] width 141 height 16
select select "660"
click at [830, 294] on select "Select 09:00 AM 09:15 AM 09:30 AM 09:45 AM 10:00 AM 10:15 AM 10:30 AM 10:45 AM …" at bounding box center [900, 302] width 141 height 16
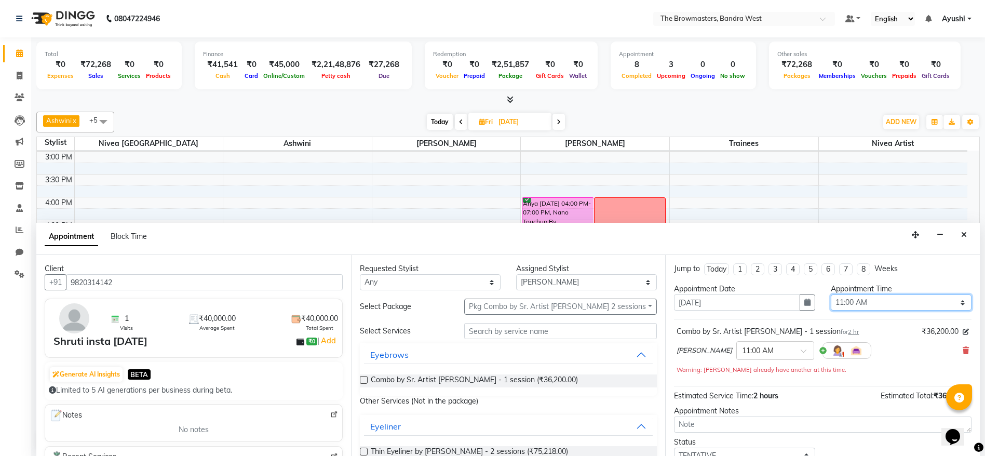
scroll to position [73, 0]
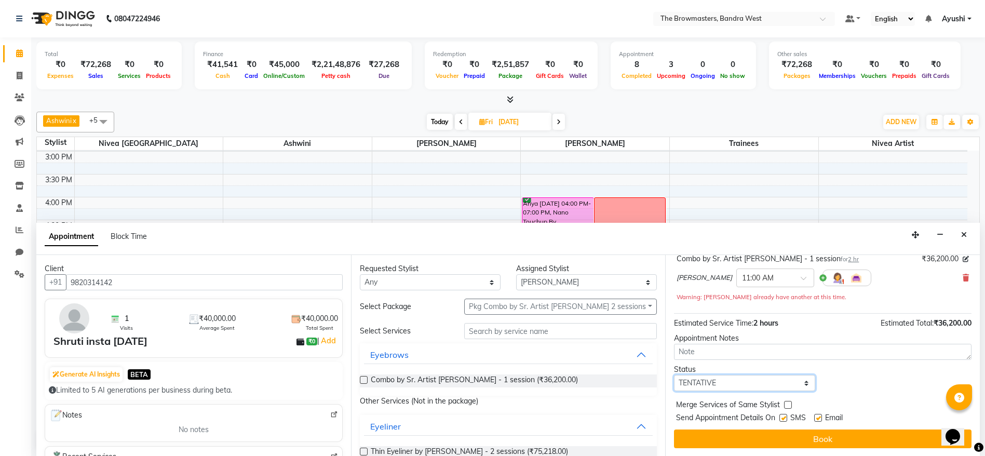
click at [752, 388] on select "Select TENTATIVE CONFIRM UPCOMING" at bounding box center [744, 383] width 141 height 16
select select "confirm booking"
click at [674, 375] on select "Select TENTATIVE CONFIRM UPCOMING" at bounding box center [744, 383] width 141 height 16
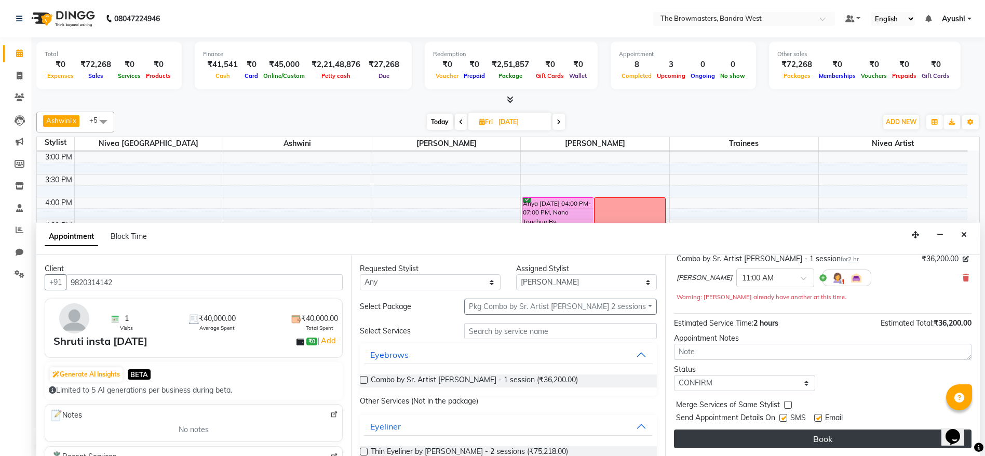
click at [794, 443] on button "Book" at bounding box center [822, 438] width 297 height 19
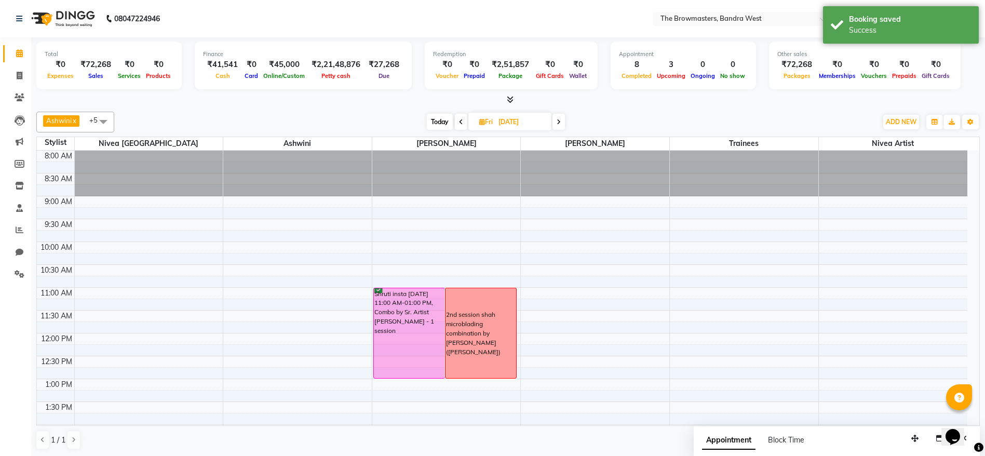
scroll to position [319, 0]
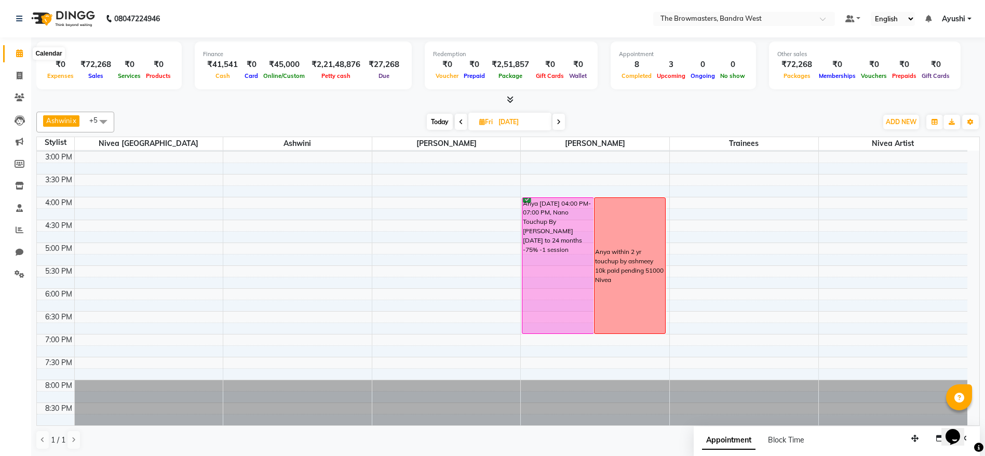
click at [21, 52] on icon at bounding box center [19, 53] width 7 height 8
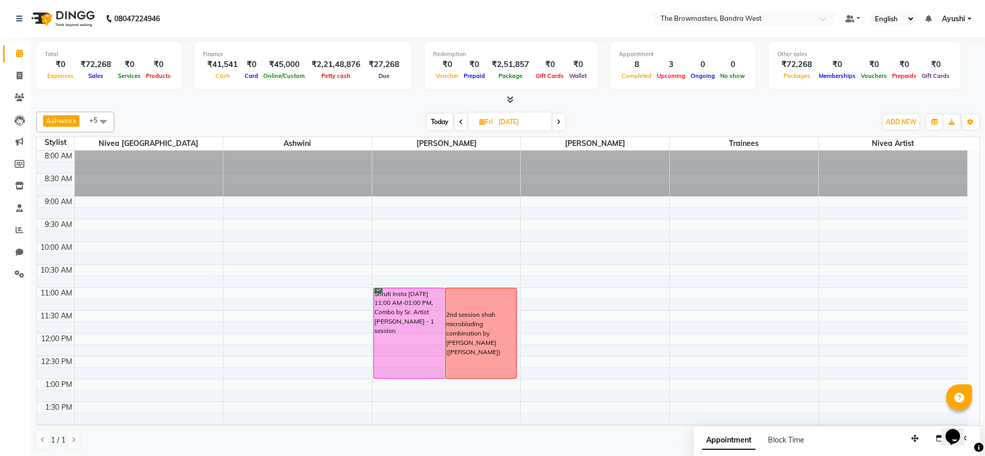
click at [437, 116] on span "Today" at bounding box center [440, 122] width 26 height 16
type input "02-10-2025"
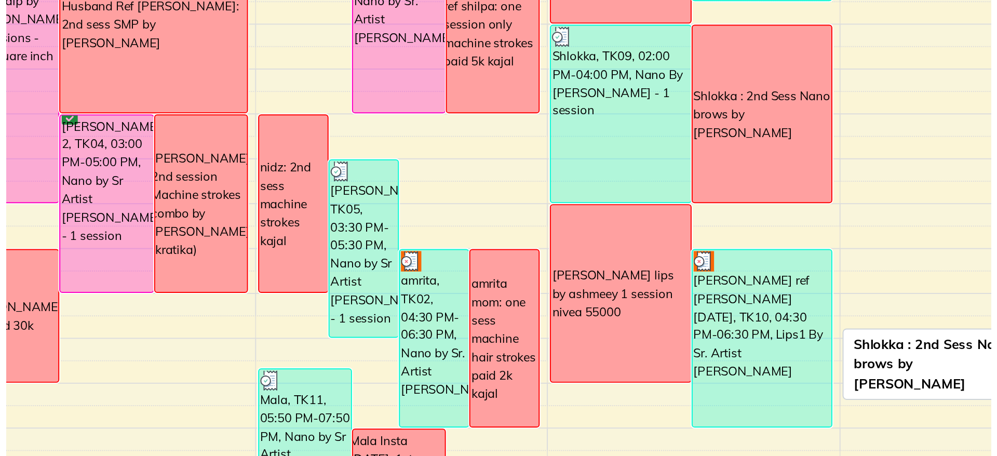
scroll to position [245, 0]
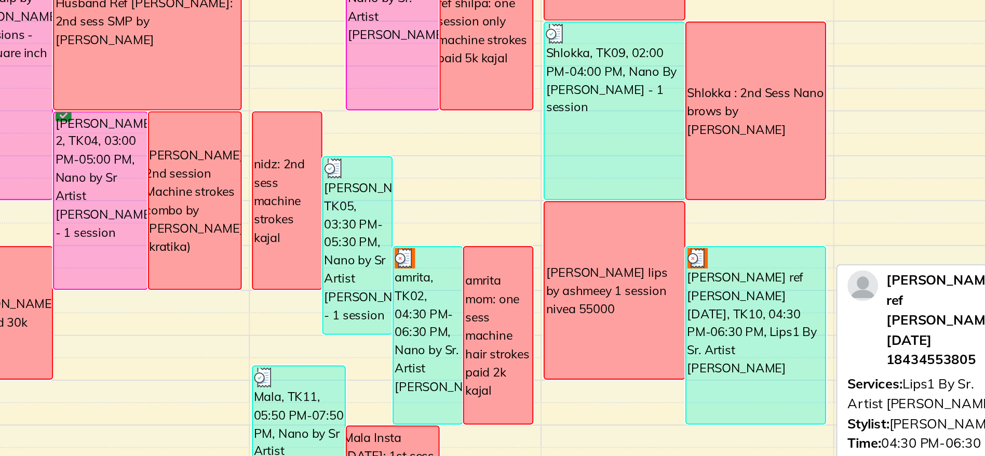
click at [616, 330] on div "[PERSON_NAME] ref [PERSON_NAME] [DATE], TK10, 04:30 PM-06:30 PM, Lips1 By Sr. A…" at bounding box center [629, 339] width 71 height 90
select select "3"
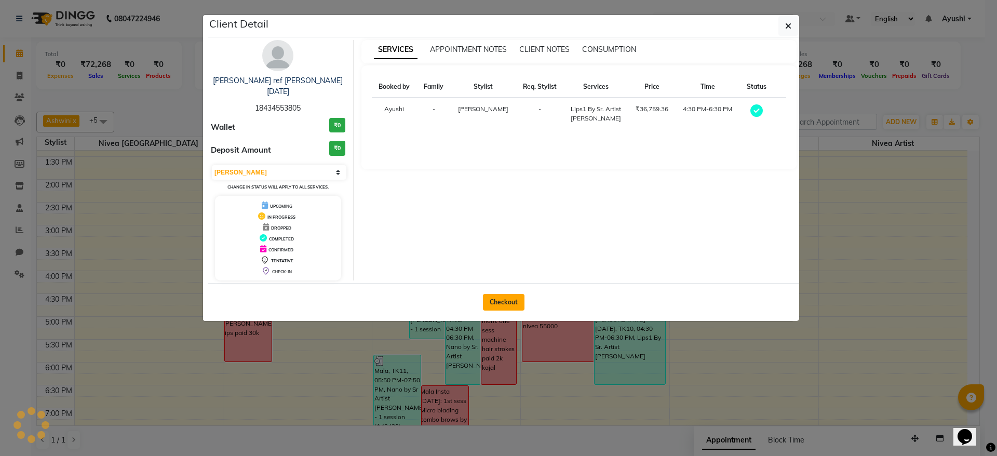
click at [510, 294] on button "Checkout" at bounding box center [504, 302] width 42 height 17
select select "service"
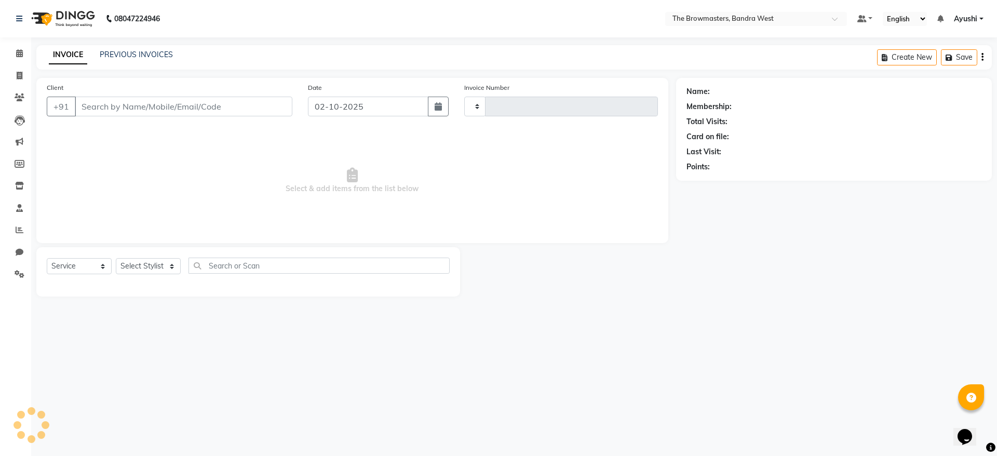
type input "2332"
select select "6949"
type input "18434553805"
select select "64308"
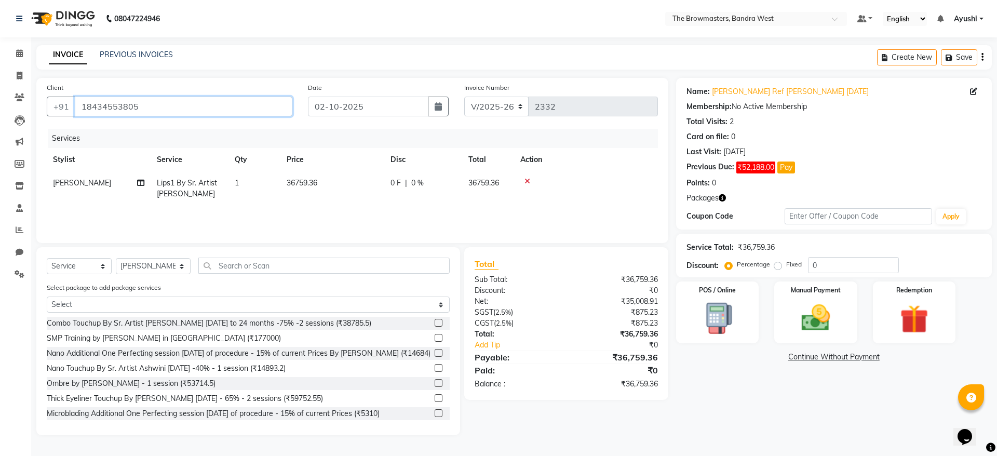
click at [110, 107] on input "18434553805" at bounding box center [183, 107] width 217 height 20
click at [17, 67] on link "Invoice" at bounding box center [15, 75] width 25 height 17
select select "6949"
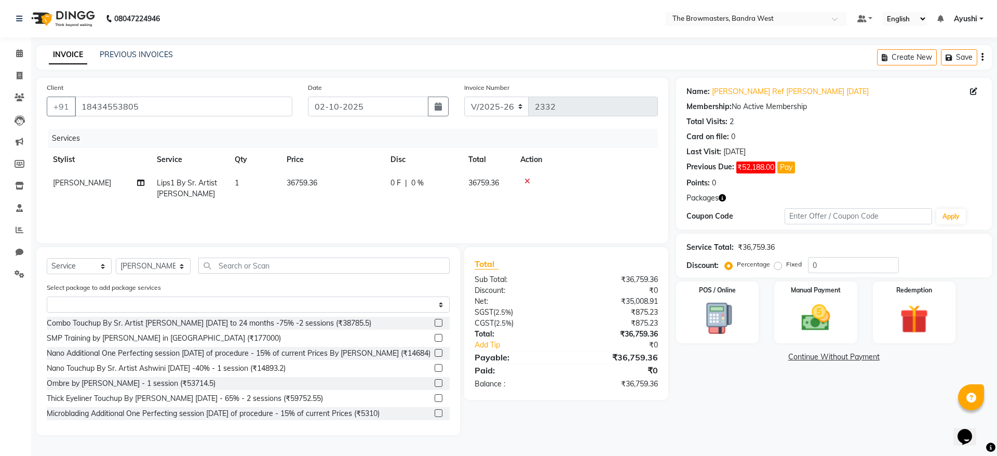
select select "service"
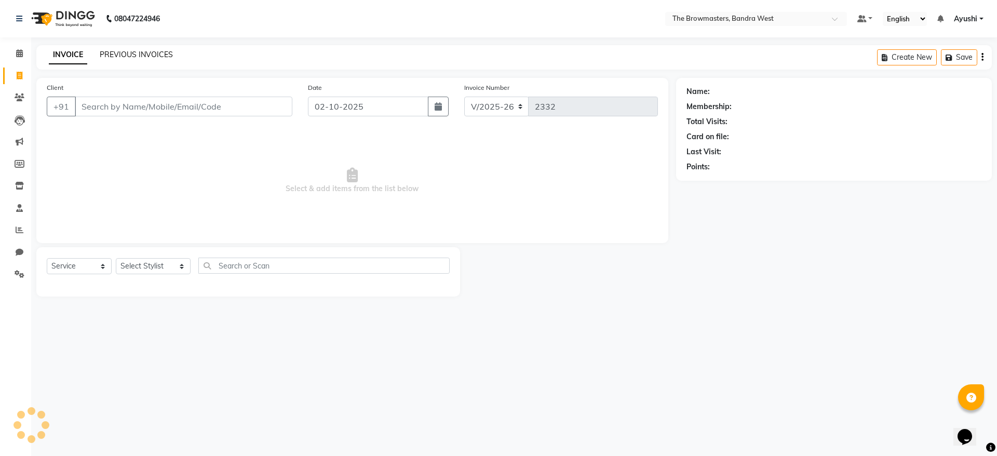
click at [133, 55] on link "PREVIOUS INVOICES" at bounding box center [136, 54] width 73 height 9
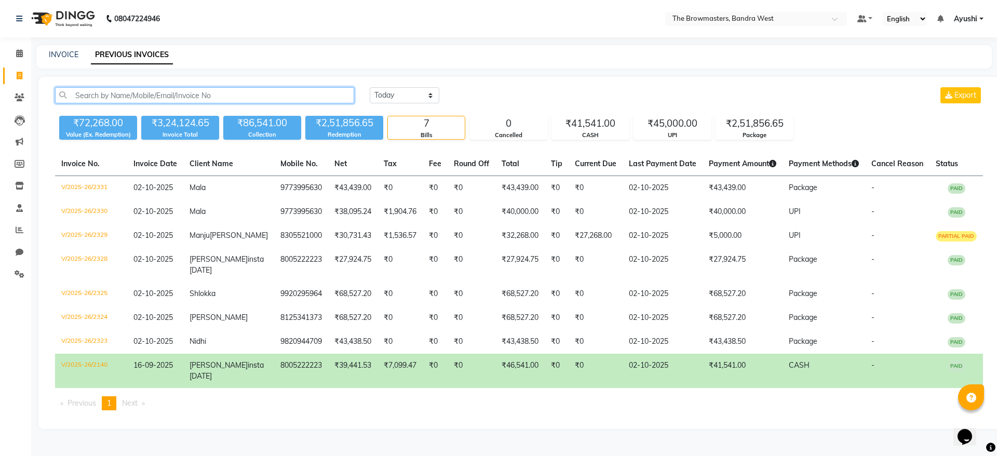
click at [186, 98] on input "text" at bounding box center [204, 95] width 299 height 16
paste input "18434553805"
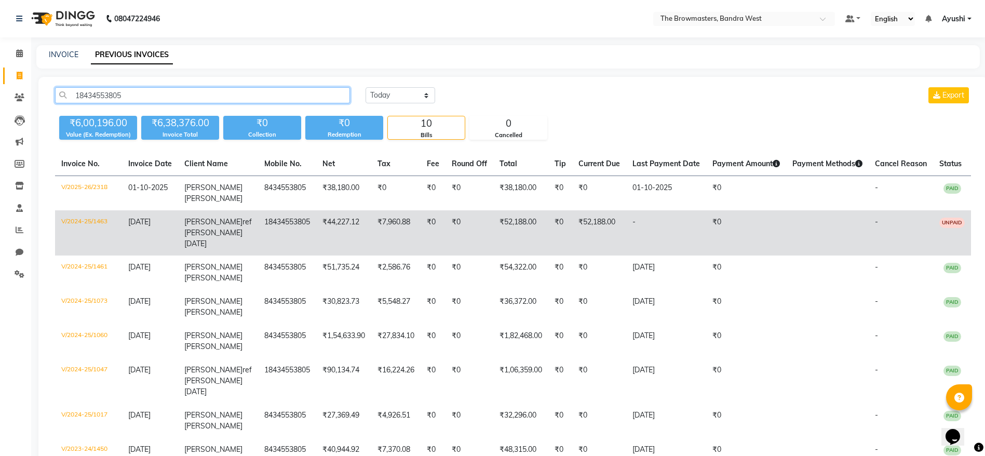
type input "18434553805"
click at [636, 223] on td "-" at bounding box center [666, 232] width 80 height 45
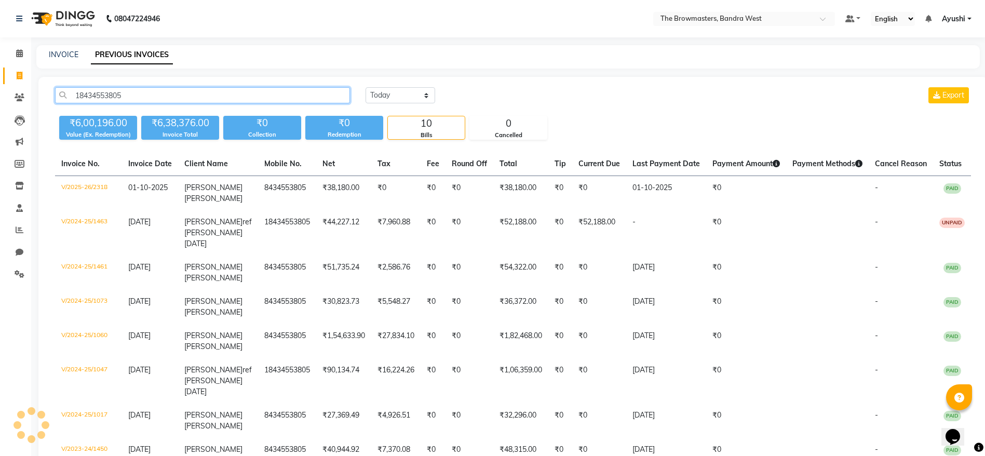
click at [89, 99] on input "18434553805" at bounding box center [202, 95] width 295 height 16
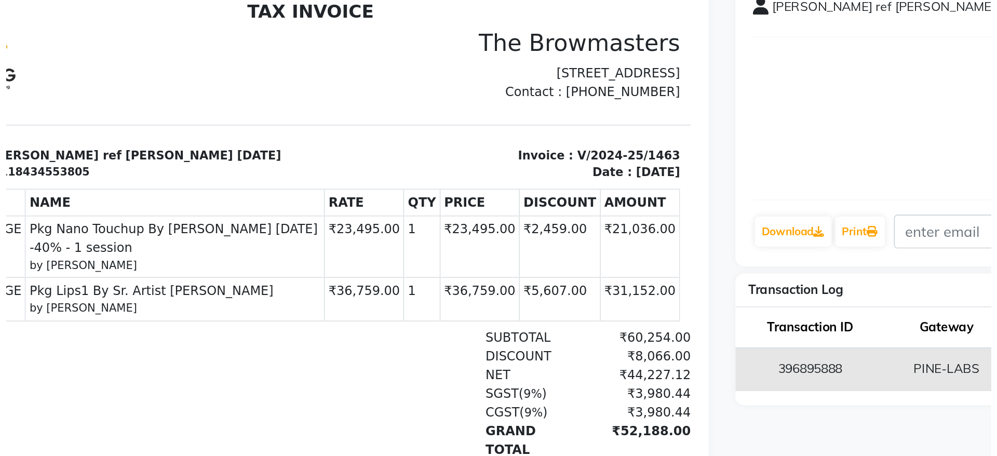
scroll to position [8, 0]
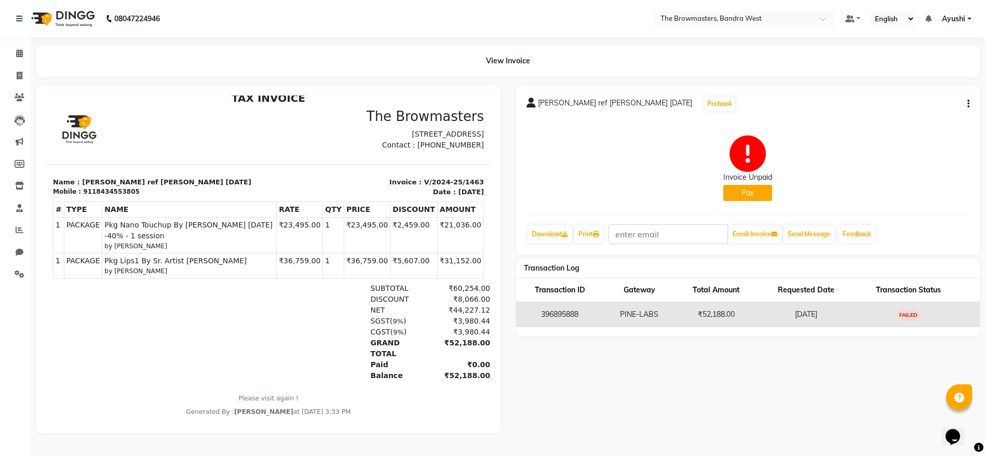
click at [966, 100] on button "button" at bounding box center [966, 104] width 6 height 11
click at [917, 91] on div "Cancel Invoice" at bounding box center [926, 91] width 52 height 13
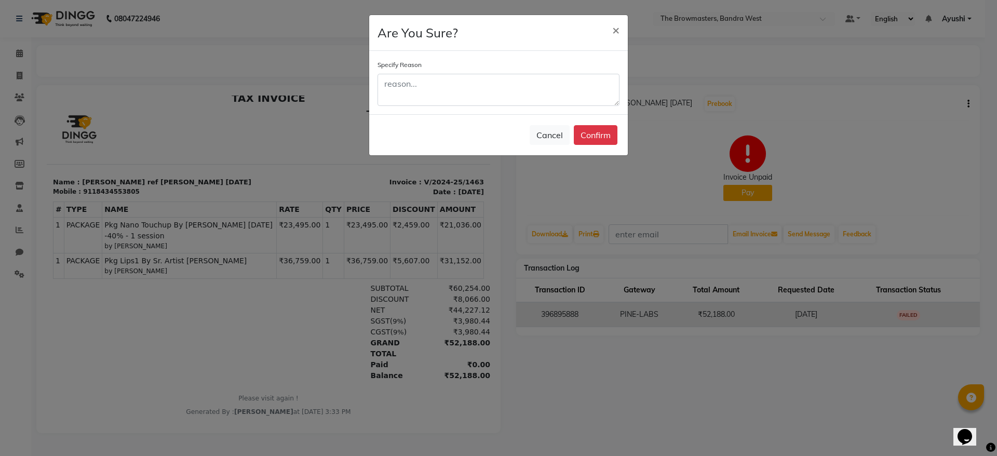
click at [476, 112] on div "Specify Reason" at bounding box center [498, 82] width 258 height 63
click at [409, 88] on textarea at bounding box center [498, 90] width 242 height 32
type textarea "cvbnm,"
click at [608, 136] on button "Confirm" at bounding box center [596, 135] width 44 height 20
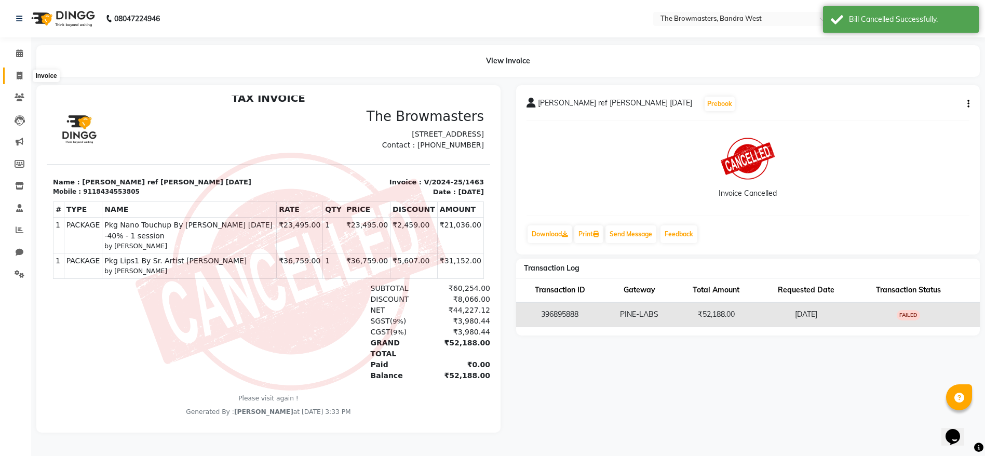
click at [19, 79] on span at bounding box center [19, 76] width 18 height 12
select select "6949"
select select "service"
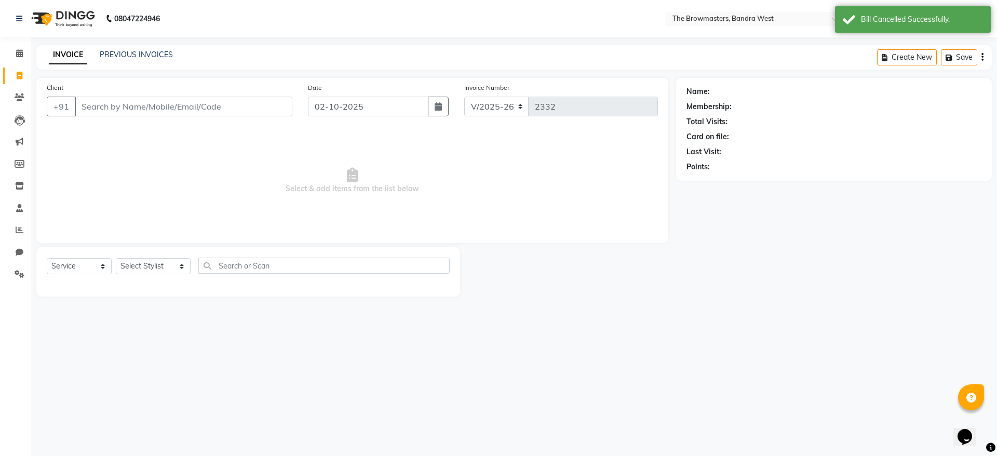
click at [173, 109] on input "Client" at bounding box center [183, 107] width 217 height 20
type input "18434553805"
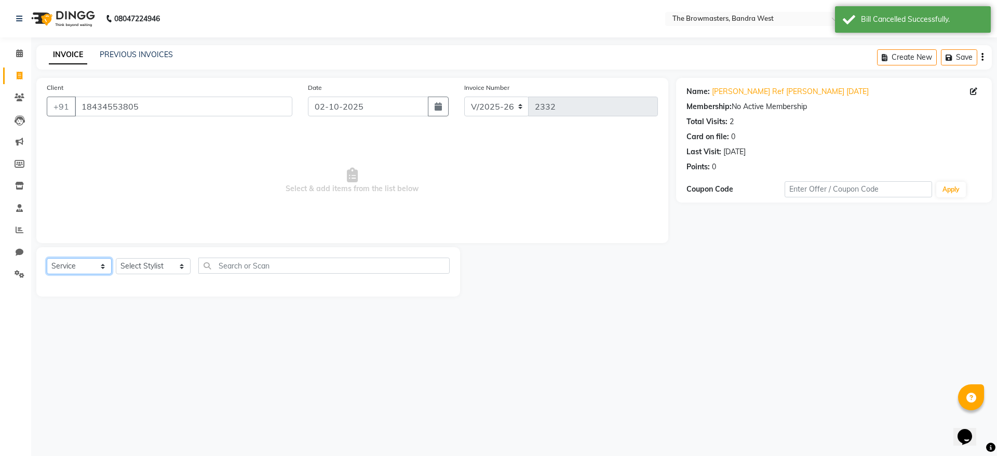
click at [80, 268] on select "Select Service Product Membership Package Voucher Prepaid Gift Card" at bounding box center [79, 266] width 65 height 16
select select "package"
click at [47, 258] on select "Select Service Product Membership Package Voucher Prepaid Gift Card" at bounding box center [79, 266] width 65 height 16
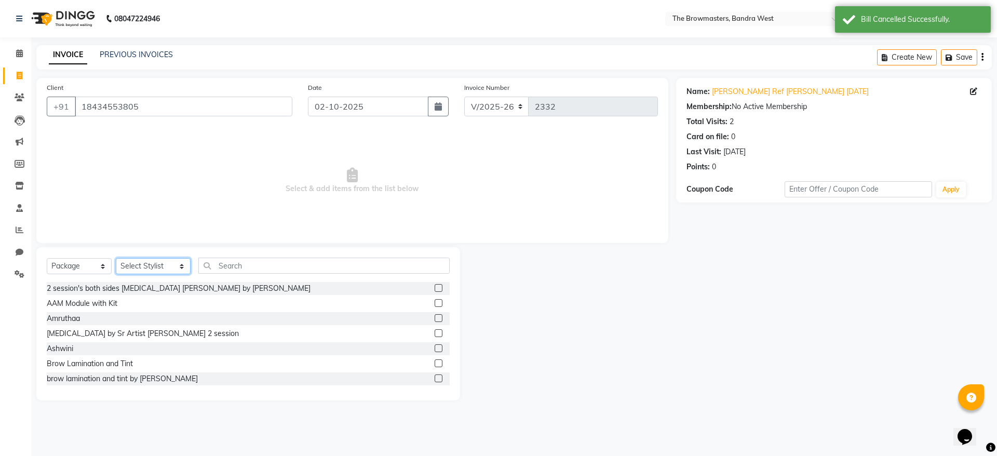
click at [169, 268] on select "Select Stylist [PERSON_NAME] Ashwini [PERSON_NAME] SUPPORT [PERSON_NAME] Jyoti …" at bounding box center [153, 266] width 75 height 16
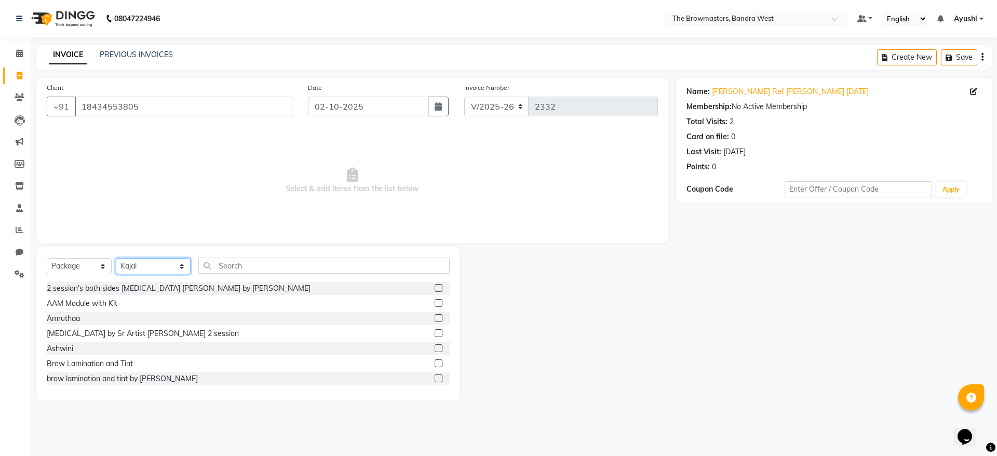
click at [116, 258] on select "Select Stylist [PERSON_NAME] Ashwini [PERSON_NAME] SUPPORT [PERSON_NAME] Jyoti …" at bounding box center [153, 266] width 75 height 16
click at [157, 261] on select "Select Stylist [PERSON_NAME] Ashwini [PERSON_NAME] SUPPORT [PERSON_NAME] Jyoti …" at bounding box center [153, 266] width 75 height 16
select select "64302"
click at [116, 258] on select "Select Stylist [PERSON_NAME] Ashwini [PERSON_NAME] SUPPORT [PERSON_NAME] Jyoti …" at bounding box center [153, 266] width 75 height 16
click at [335, 263] on input "text" at bounding box center [323, 265] width 251 height 16
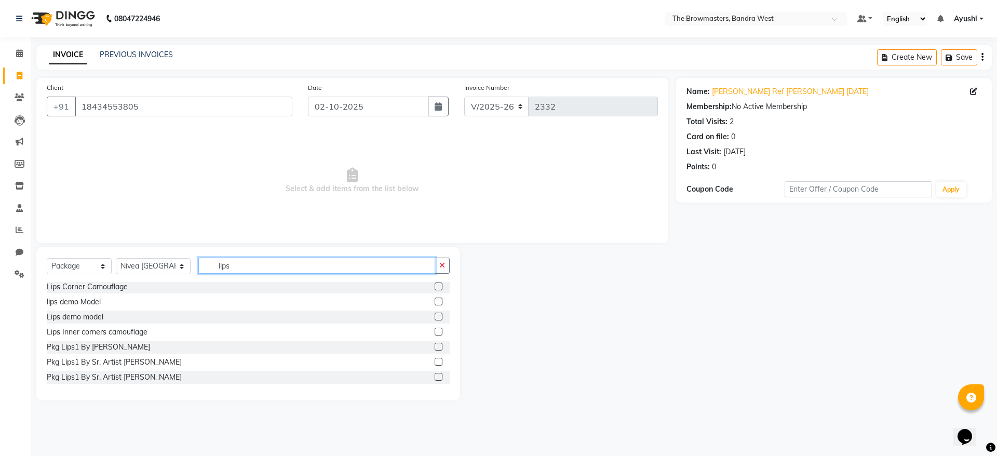
scroll to position [62, 0]
type input "lips"
click at [434, 347] on label at bounding box center [438, 346] width 8 height 8
click at [434, 347] on input "checkbox" at bounding box center [437, 346] width 7 height 7
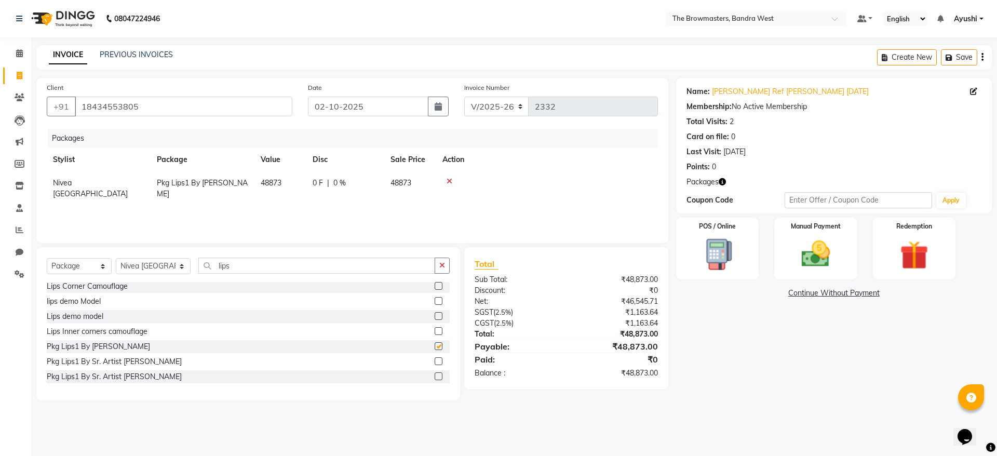
checkbox input "false"
click at [454, 185] on td at bounding box center [547, 188] width 222 height 34
click at [454, 184] on div at bounding box center [546, 181] width 209 height 7
click at [451, 183] on icon at bounding box center [449, 181] width 6 height 7
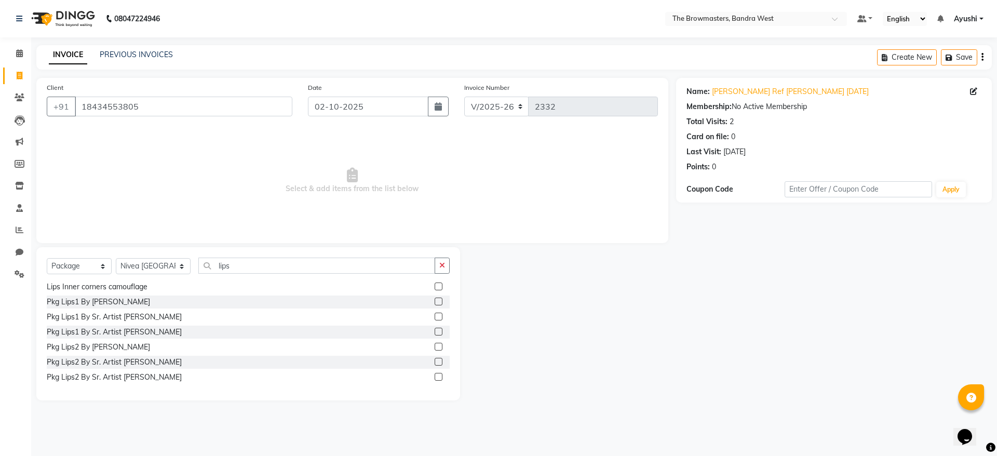
scroll to position [107, 0]
click at [434, 349] on div at bounding box center [437, 347] width 7 height 11
click at [434, 347] on label at bounding box center [438, 346] width 8 height 8
click at [434, 347] on input "checkbox" at bounding box center [437, 346] width 7 height 7
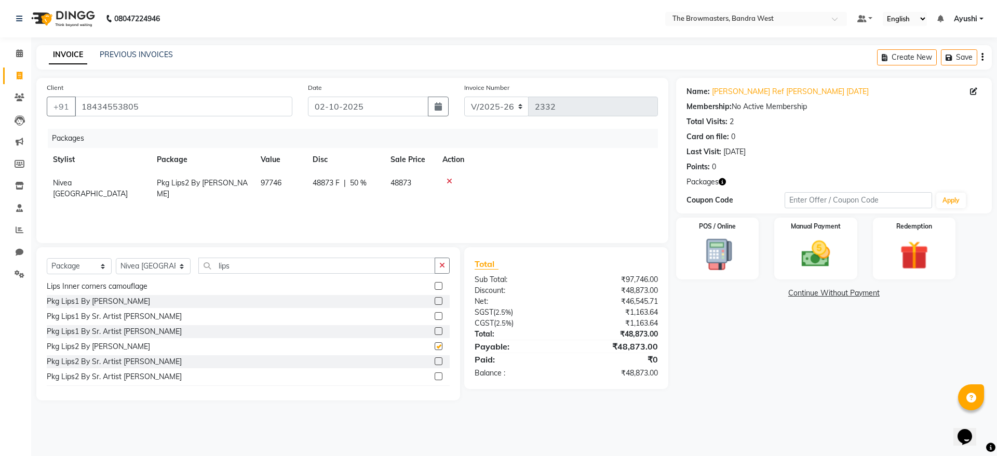
checkbox input "false"
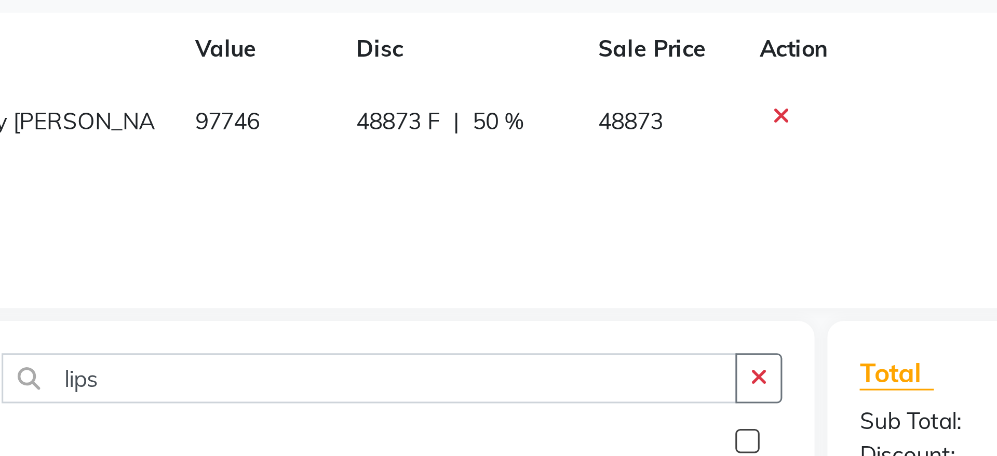
click at [331, 184] on span "48873 F" at bounding box center [325, 183] width 27 height 11
select select "64302"
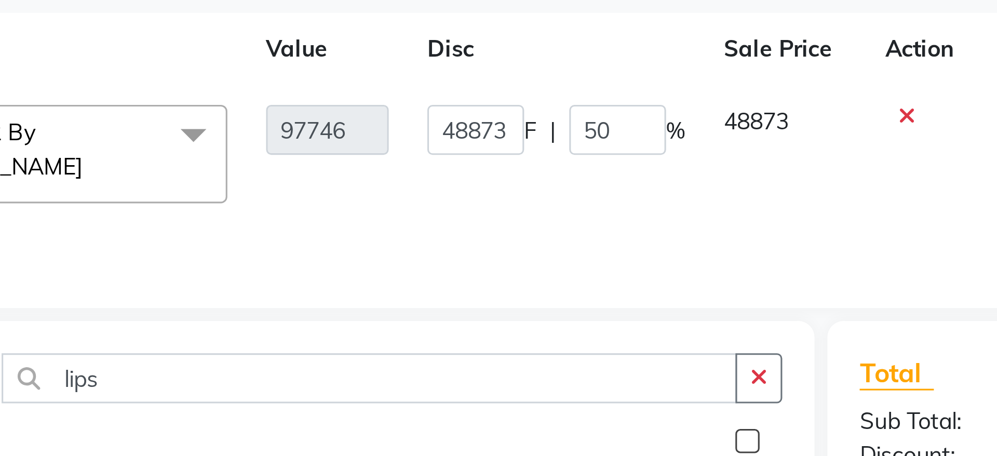
click at [331, 184] on td "48873 F | 50 %" at bounding box center [377, 193] width 96 height 44
drag, startPoint x: 331, startPoint y: 184, endPoint x: 349, endPoint y: 184, distance: 18.2
click at [349, 184] on td "48873 F | 50 %" at bounding box center [377, 193] width 96 height 44
click at [349, 184] on input "48873" at bounding box center [350, 186] width 31 height 16
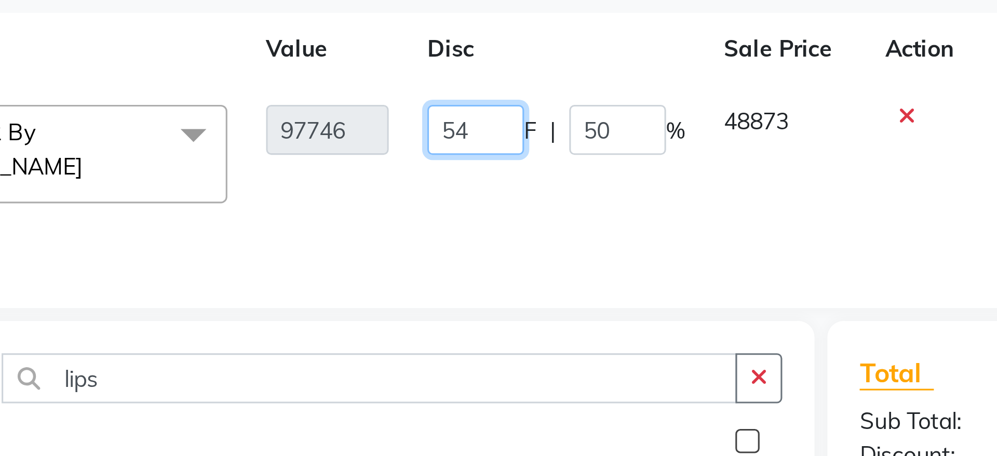
type input "5"
type input "43446"
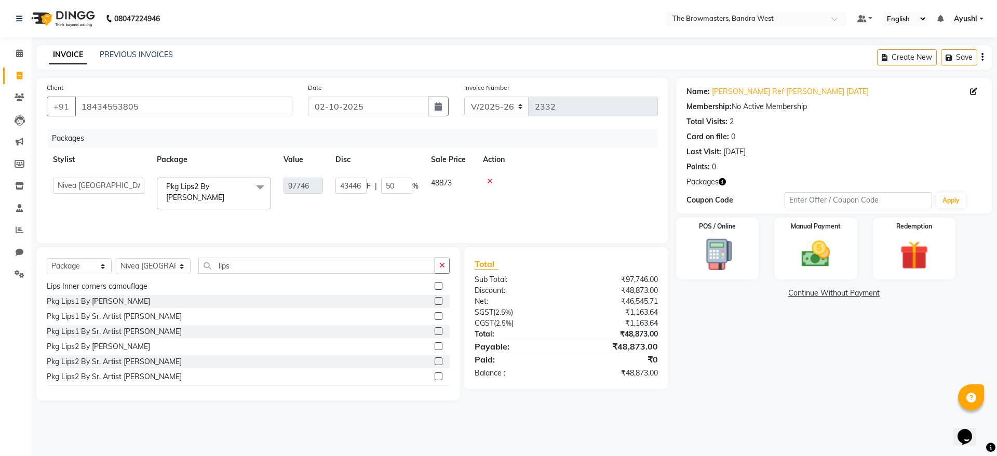
click at [575, 178] on div at bounding box center [567, 181] width 169 height 7
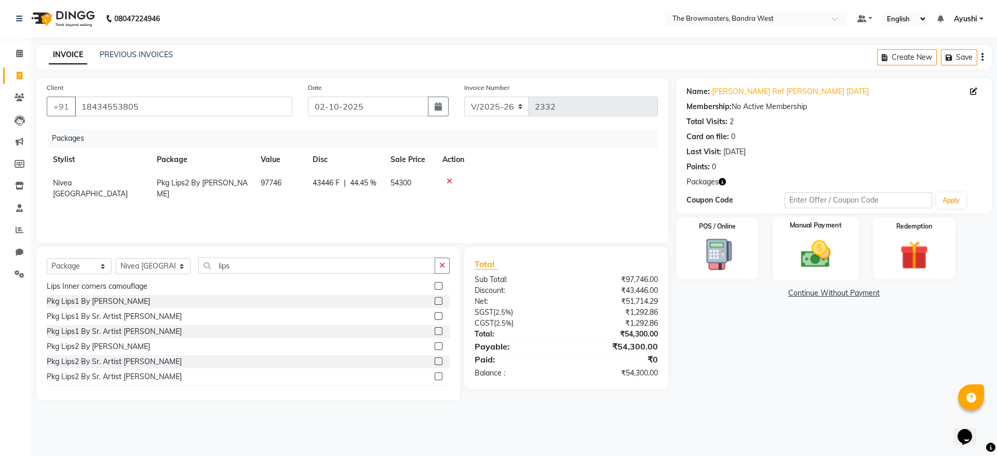
click at [813, 237] on img at bounding box center [815, 254] width 48 height 34
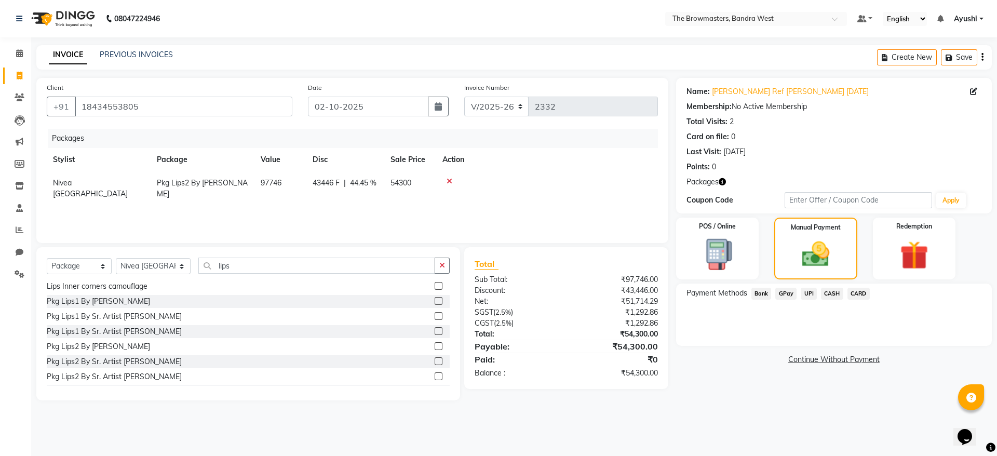
click at [856, 293] on span "CARD" at bounding box center [858, 294] width 22 height 12
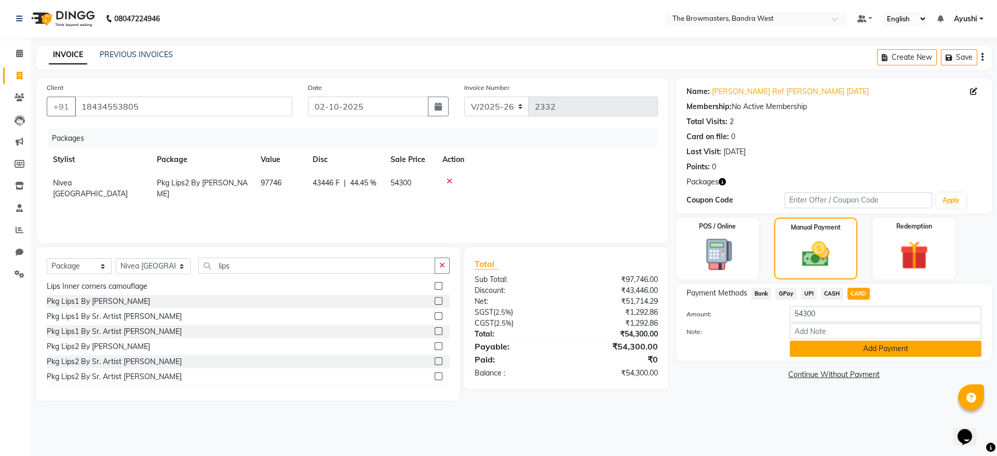
click at [821, 349] on button "Add Payment" at bounding box center [885, 349] width 192 height 16
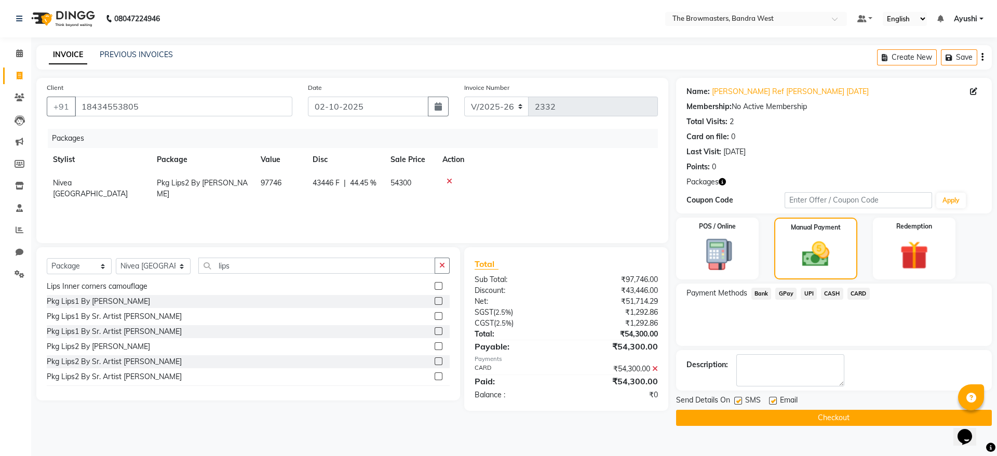
click at [742, 402] on div "SMS" at bounding box center [751, 400] width 35 height 13
drag, startPoint x: 738, startPoint y: 401, endPoint x: 740, endPoint y: 406, distance: 5.6
click at [740, 406] on div "SMS" at bounding box center [751, 400] width 35 height 13
click at [737, 402] on label at bounding box center [738, 401] width 8 height 8
click at [737, 402] on input "checkbox" at bounding box center [737, 401] width 7 height 7
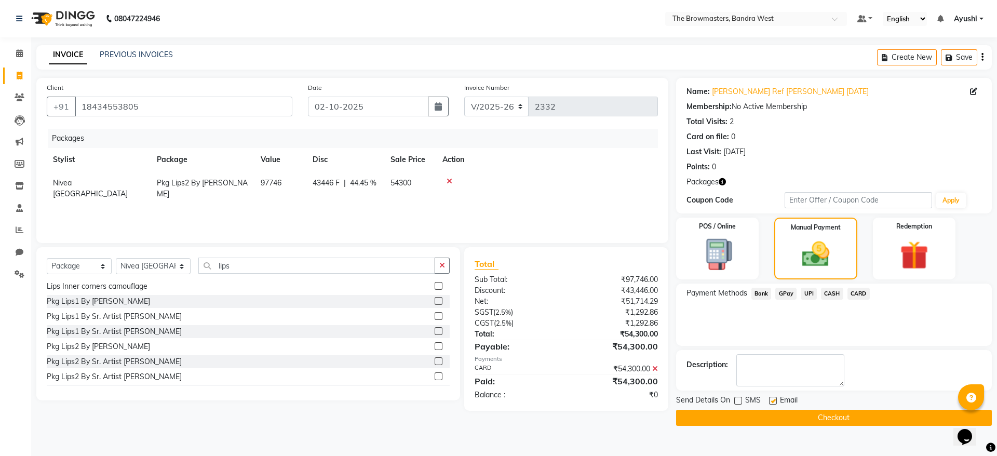
click at [737, 402] on label at bounding box center [738, 401] width 8 height 8
click at [737, 402] on input "checkbox" at bounding box center [737, 401] width 7 height 7
click at [735, 400] on label at bounding box center [738, 401] width 8 height 8
click at [735, 400] on input "checkbox" at bounding box center [737, 401] width 7 height 7
checkbox input "false"
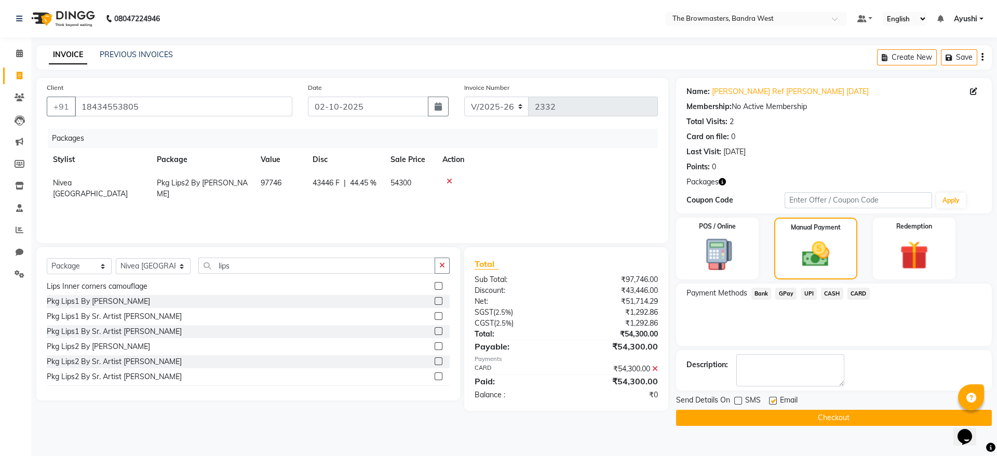
click at [772, 401] on label at bounding box center [773, 401] width 8 height 8
click at [772, 401] on input "checkbox" at bounding box center [772, 401] width 7 height 7
checkbox input "false"
click at [784, 419] on button "Checkout" at bounding box center [834, 418] width 316 height 16
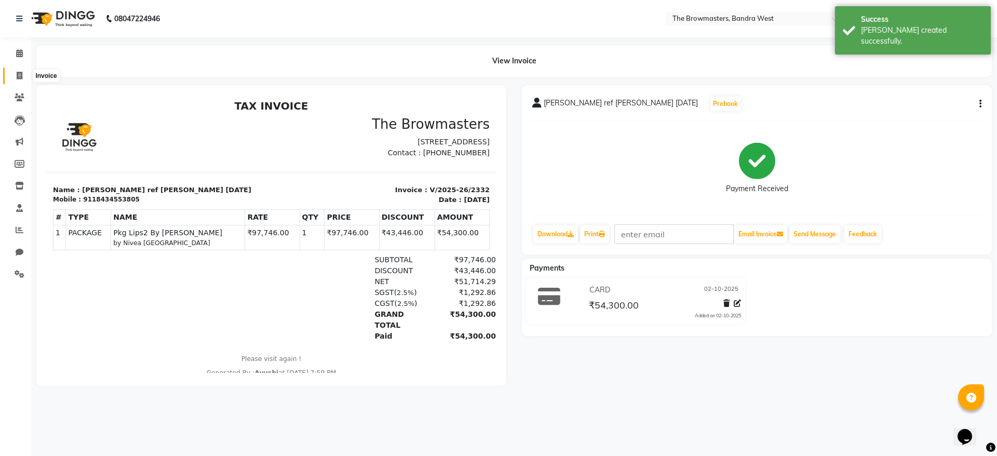
click at [22, 74] on span at bounding box center [19, 76] width 18 height 12
select select "6949"
select select "service"
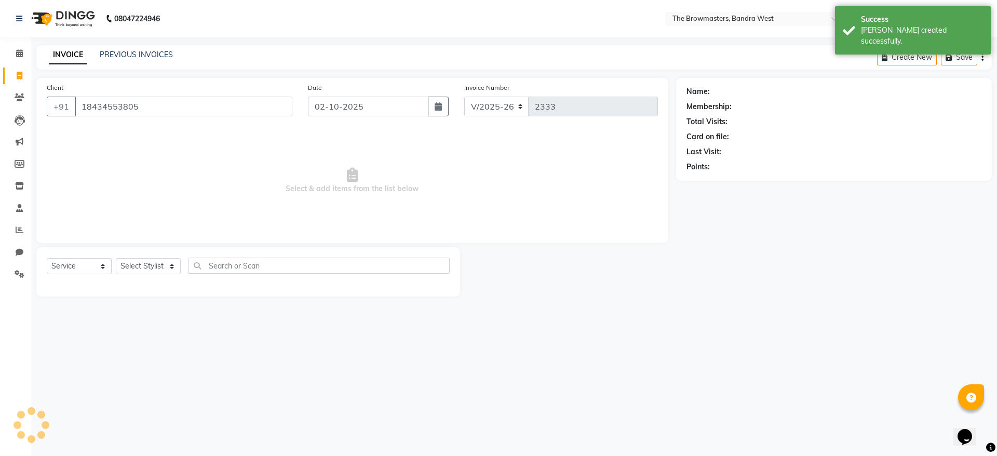
type input "18434553805"
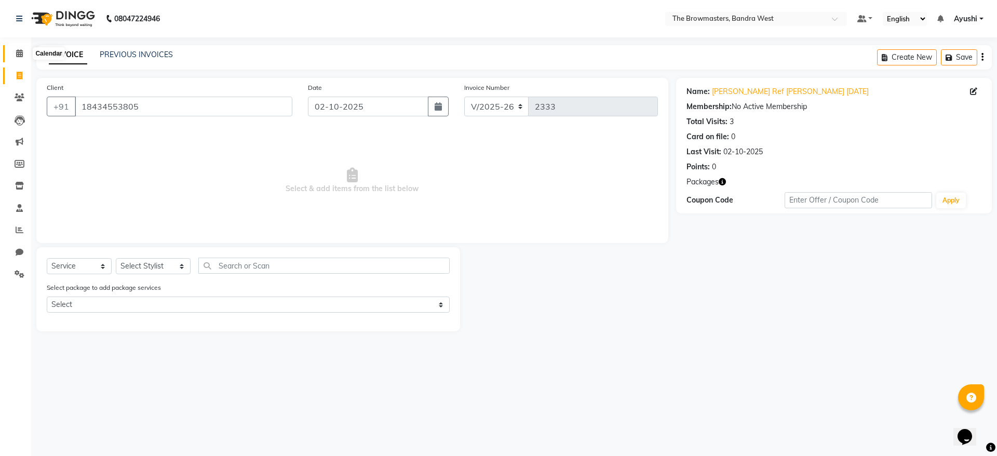
click at [24, 54] on span at bounding box center [19, 54] width 18 height 12
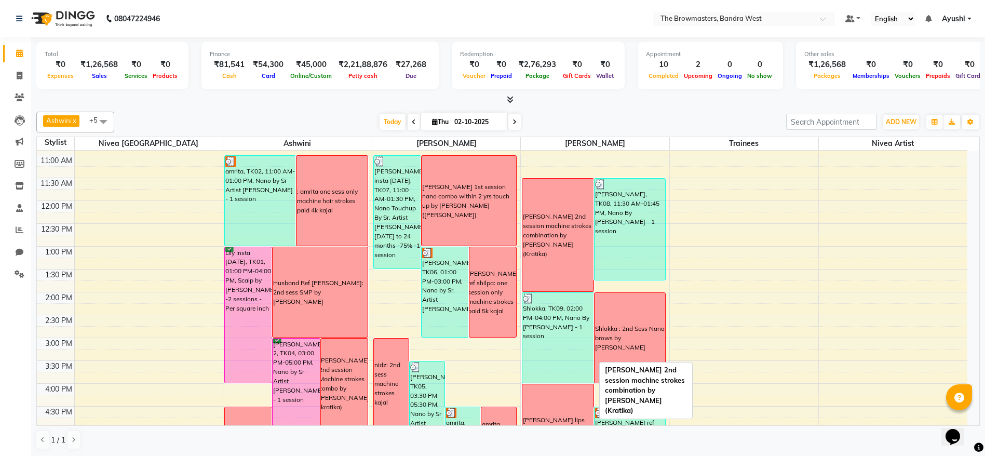
scroll to position [134, 0]
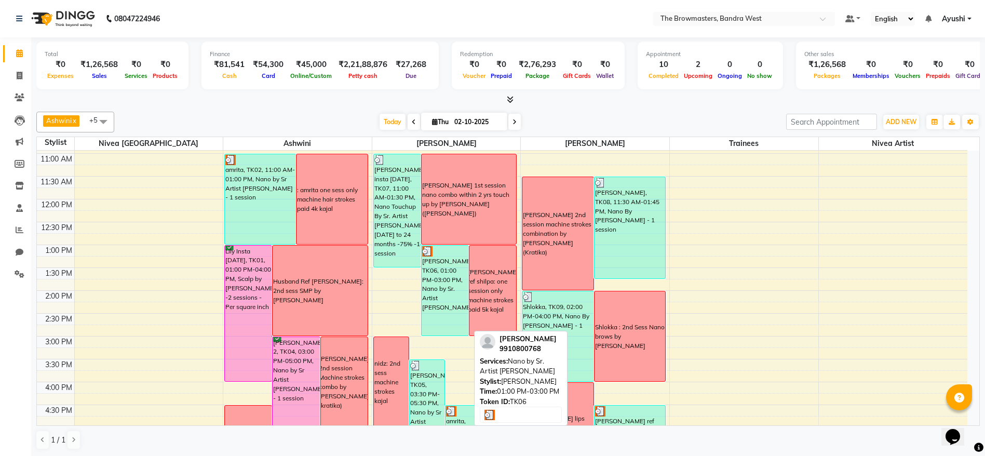
click at [428, 295] on div "[PERSON_NAME], TK06, 01:00 PM-03:00 PM, Nano by Sr. Artist [PERSON_NAME]" at bounding box center [444, 291] width 47 height 90
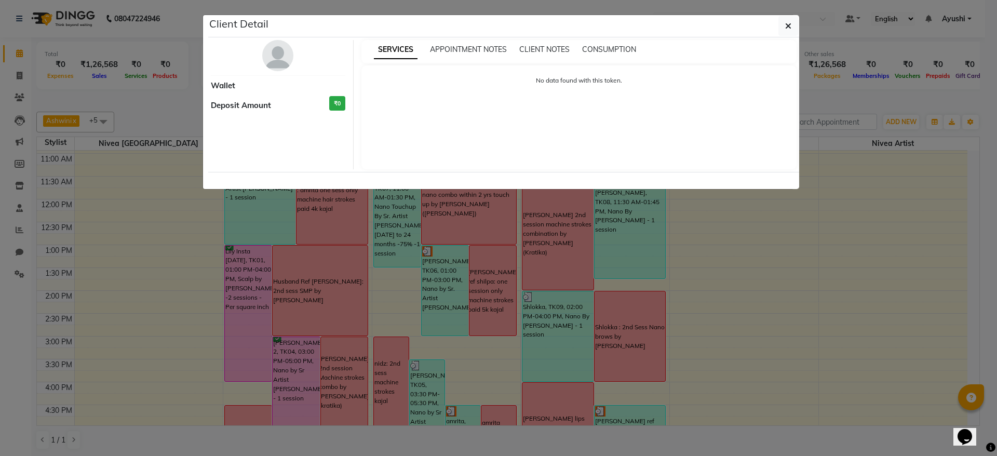
select select "3"
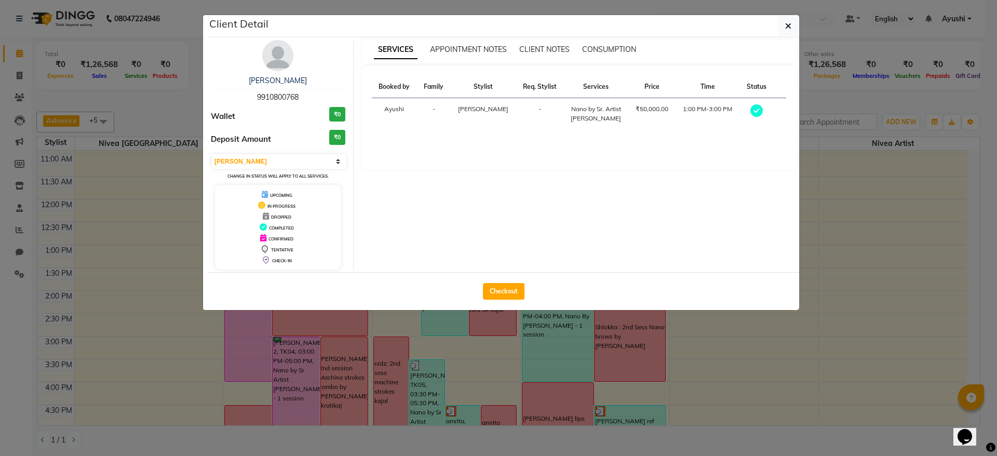
click at [511, 299] on div "Checkout" at bounding box center [503, 291] width 591 height 38
click at [499, 287] on button "Checkout" at bounding box center [504, 291] width 42 height 17
select select "6949"
select select "service"
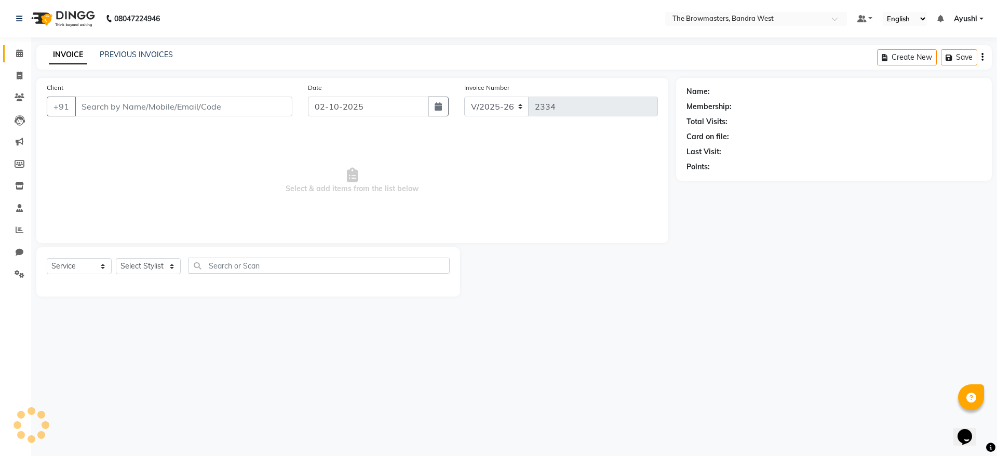
type input "9910800768"
select select "64307"
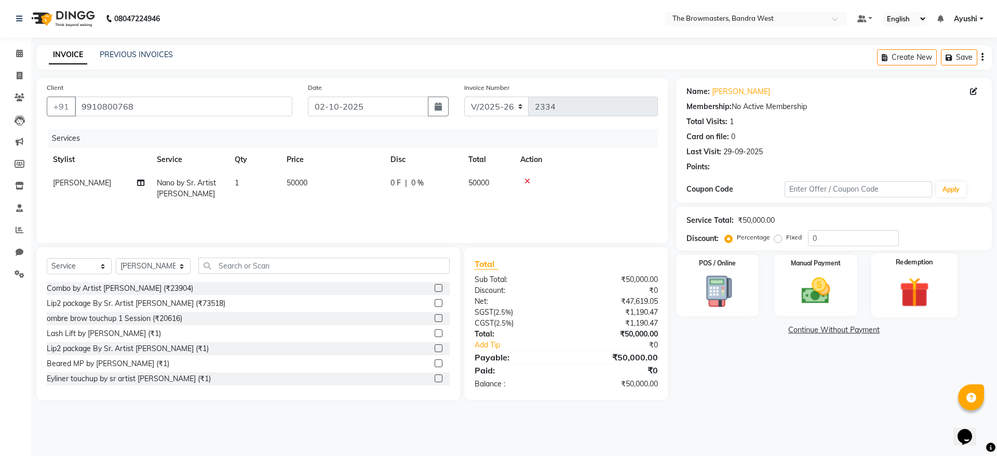
click at [944, 288] on div "Redemption" at bounding box center [914, 285] width 86 height 64
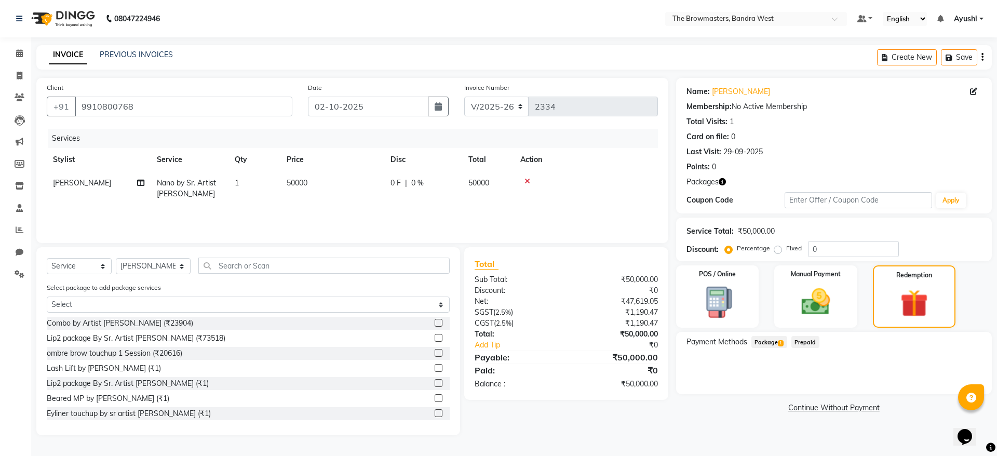
click at [772, 339] on span "Package 1" at bounding box center [769, 342] width 36 height 12
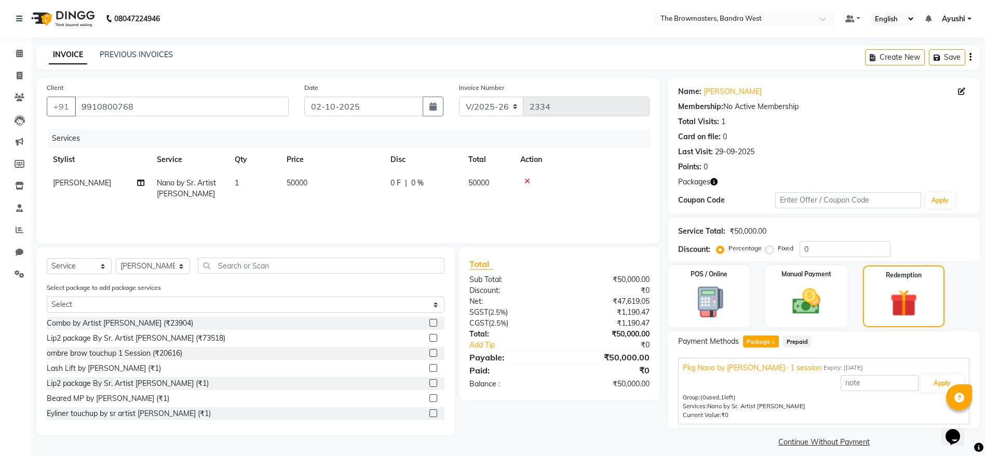
scroll to position [9, 0]
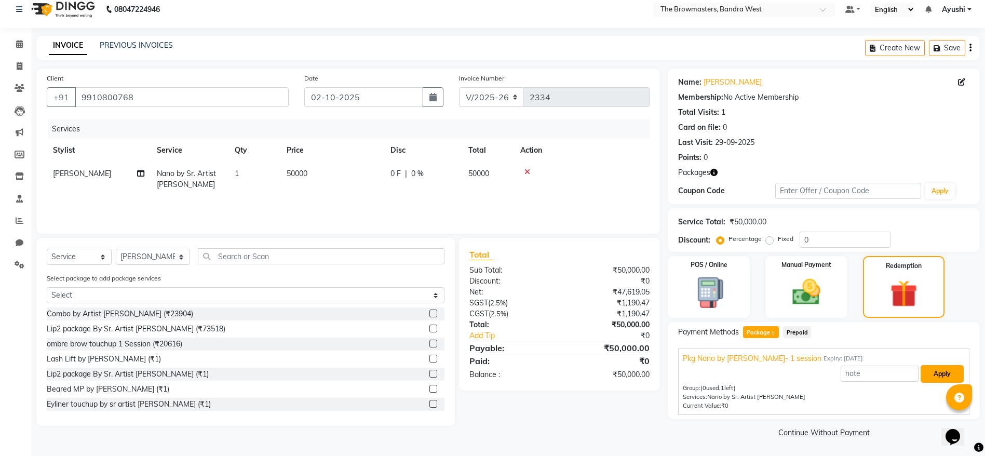
click at [951, 367] on button "Apply" at bounding box center [941, 374] width 43 height 18
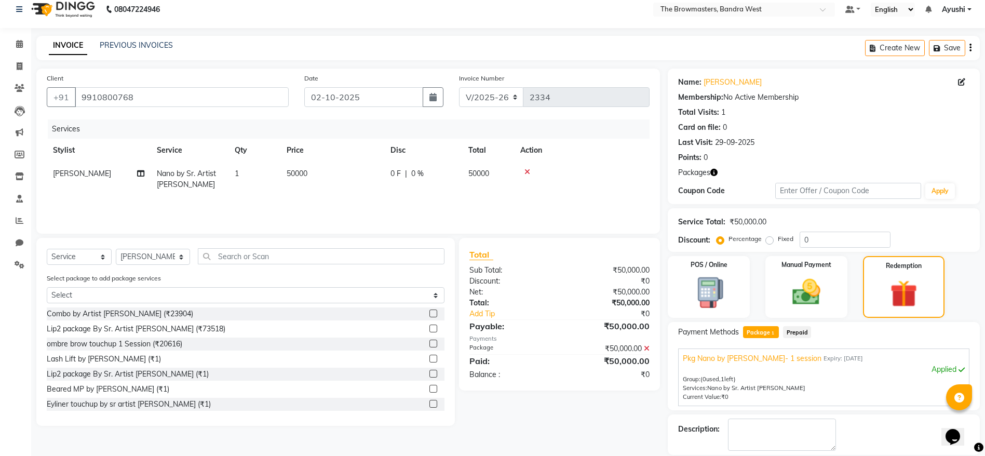
scroll to position [59, 0]
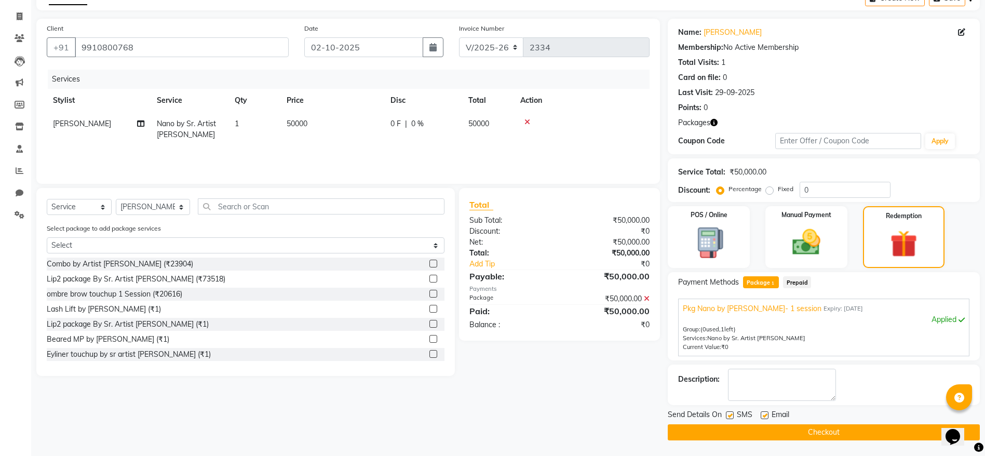
click at [730, 414] on label at bounding box center [730, 415] width 8 height 8
click at [730, 414] on input "checkbox" at bounding box center [729, 415] width 7 height 7
checkbox input "false"
click at [760, 415] on label at bounding box center [764, 415] width 8 height 8
click at [760, 415] on input "checkbox" at bounding box center [763, 415] width 7 height 7
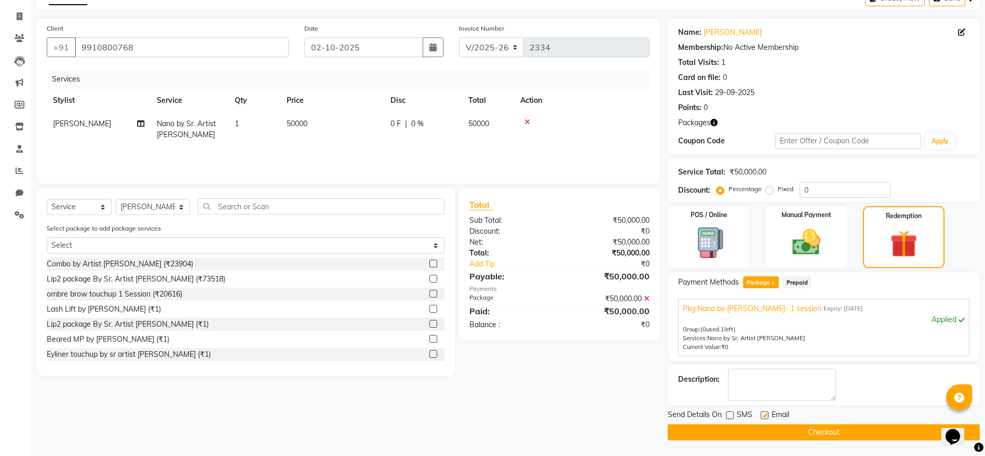
checkbox input "false"
click at [784, 429] on button "Checkout" at bounding box center [824, 432] width 312 height 16
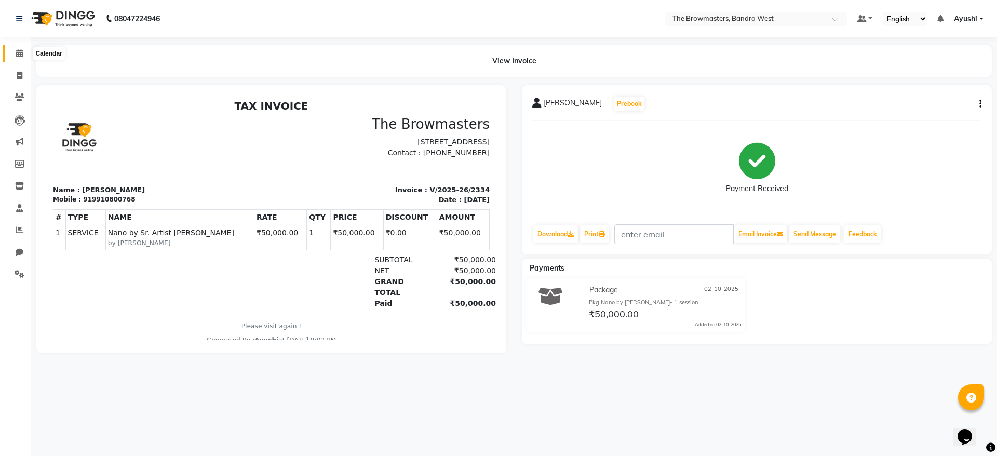
click at [18, 48] on span at bounding box center [19, 54] width 18 height 12
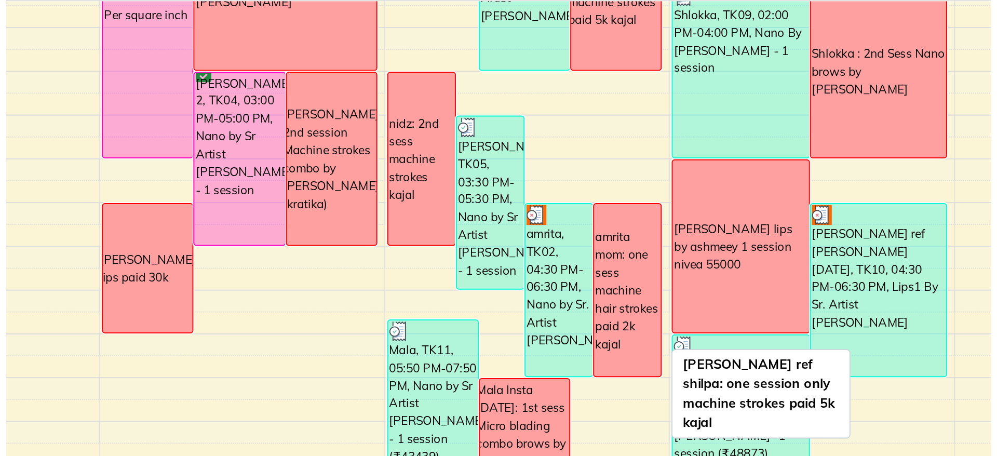
scroll to position [283, 0]
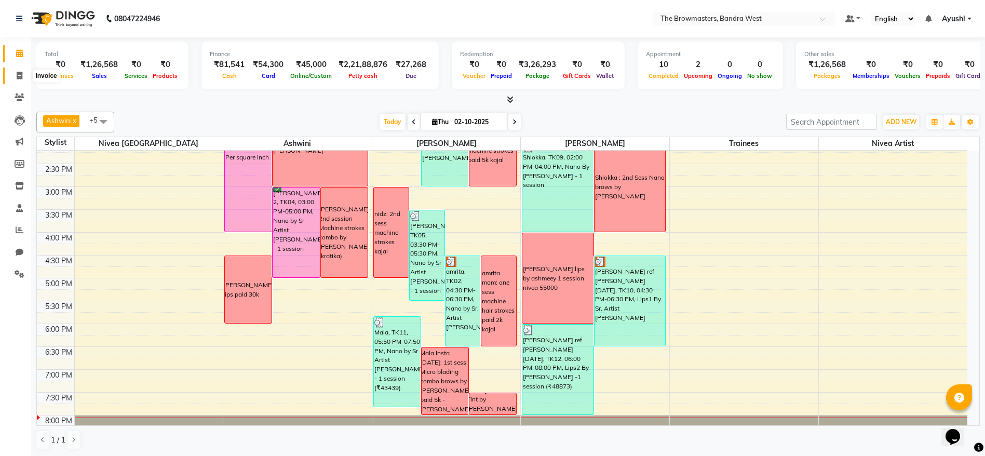
click at [22, 74] on icon at bounding box center [20, 76] width 6 height 8
select select "6949"
select select "service"
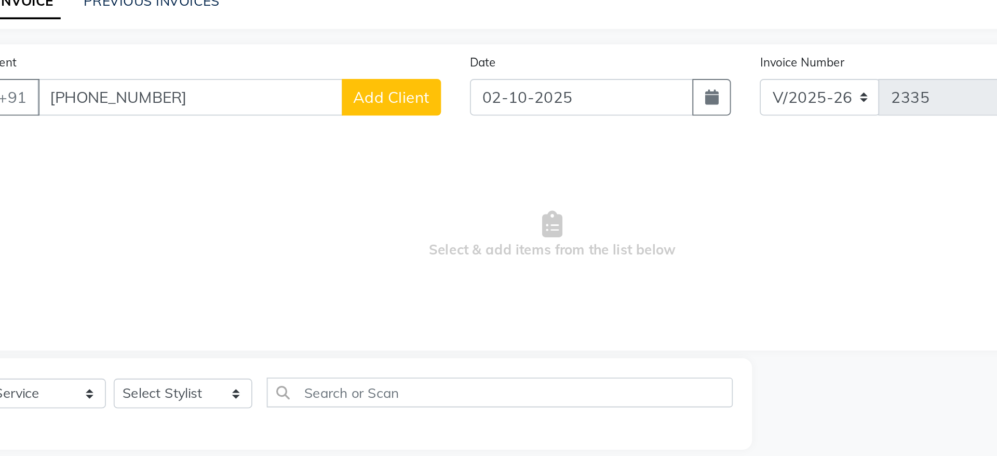
click at [126, 109] on input "[PHONE_NUMBER]" at bounding box center [157, 107] width 165 height 20
type input "9910800768"
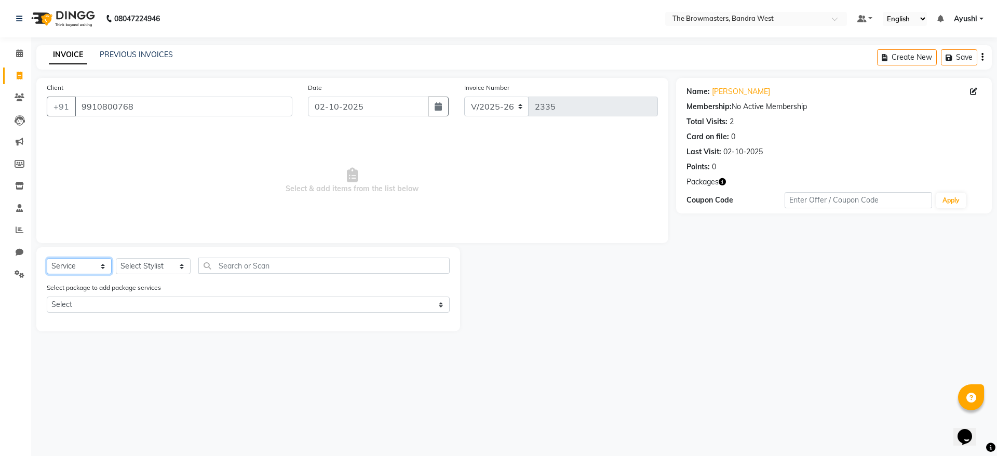
click at [74, 273] on select "Select Service Product Membership Package Voucher Prepaid Gift Card" at bounding box center [79, 266] width 65 height 16
select select "package"
click at [47, 258] on select "Select Service Product Membership Package Voucher Prepaid Gift Card" at bounding box center [79, 266] width 65 height 16
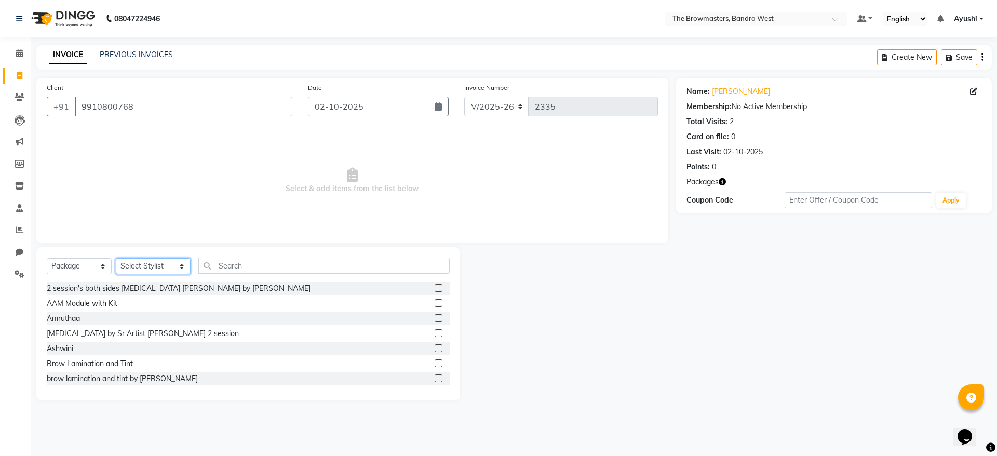
click at [158, 269] on select "Select Stylist [PERSON_NAME] Ashwini [PERSON_NAME] SUPPORT [PERSON_NAME] Jyoti …" at bounding box center [153, 266] width 75 height 16
click at [20, 98] on icon at bounding box center [20, 97] width 10 height 8
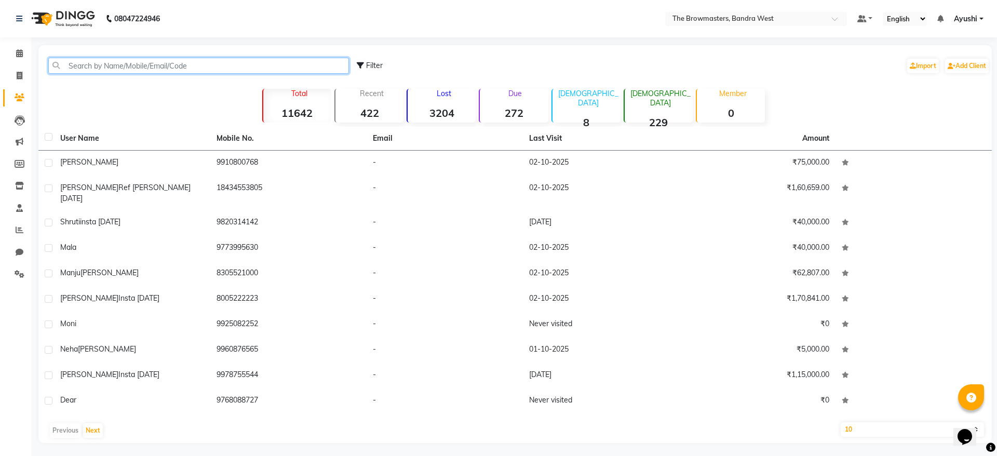
click at [167, 63] on input "text" at bounding box center [198, 66] width 301 height 16
paste input "919910800768"
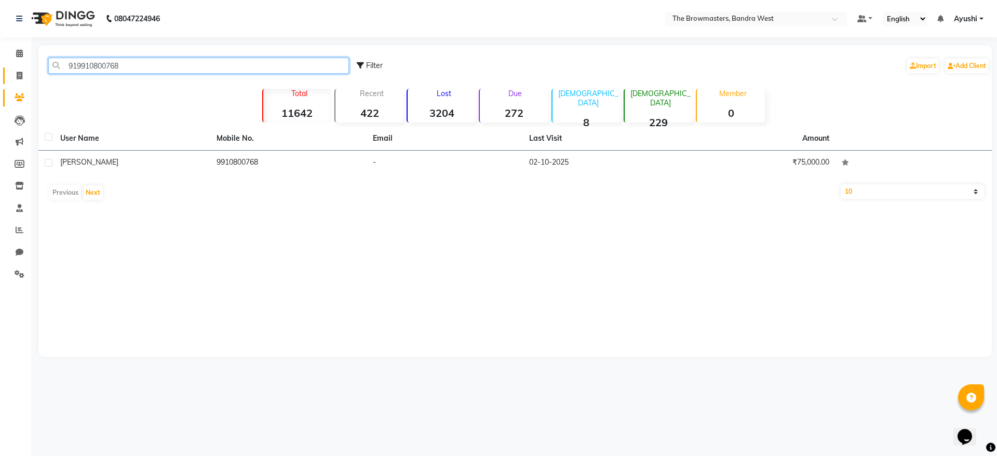
type input "919910800768"
click at [12, 79] on span at bounding box center [19, 76] width 18 height 12
select select "6949"
select select "service"
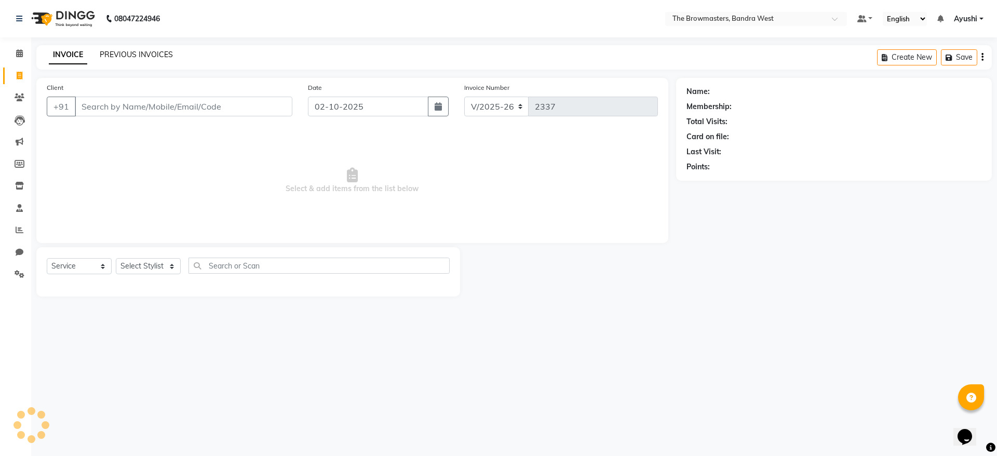
click at [117, 54] on link "PREVIOUS INVOICES" at bounding box center [136, 54] width 73 height 9
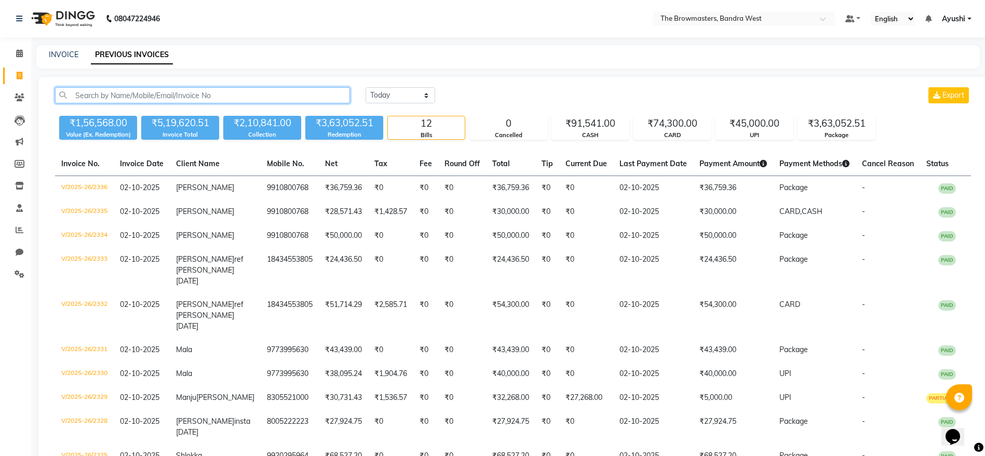
click at [171, 95] on input "text" at bounding box center [202, 95] width 295 height 16
paste input "919910800768"
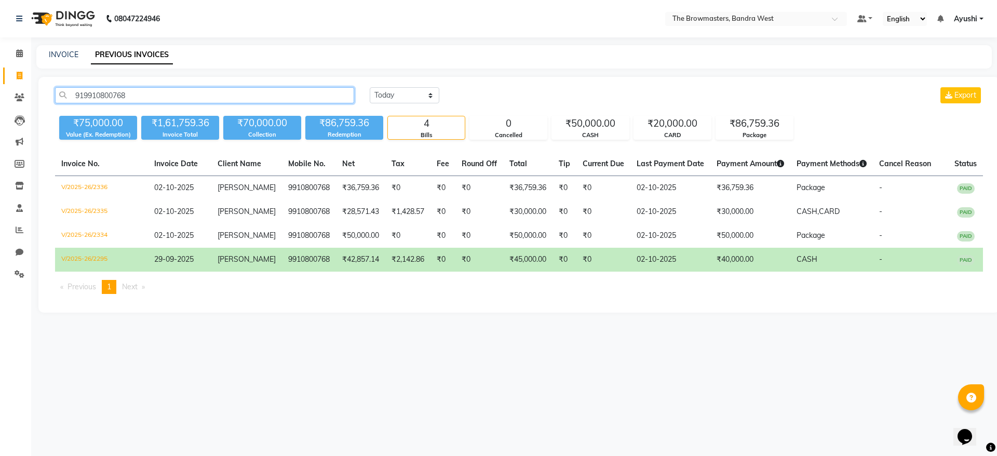
click at [156, 95] on input "919910800768" at bounding box center [204, 95] width 299 height 16
paste input "+91 99102 03256"
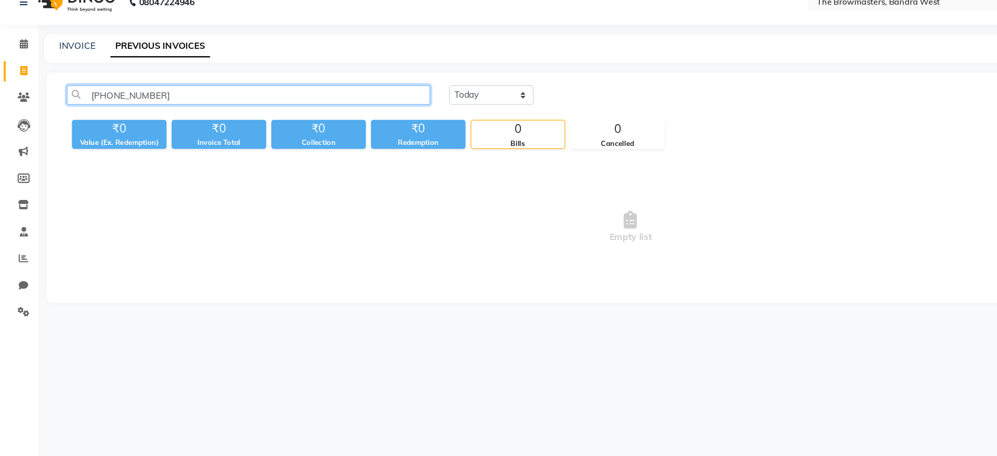
click at [110, 101] on input "+91 99102 03256" at bounding box center [204, 95] width 299 height 16
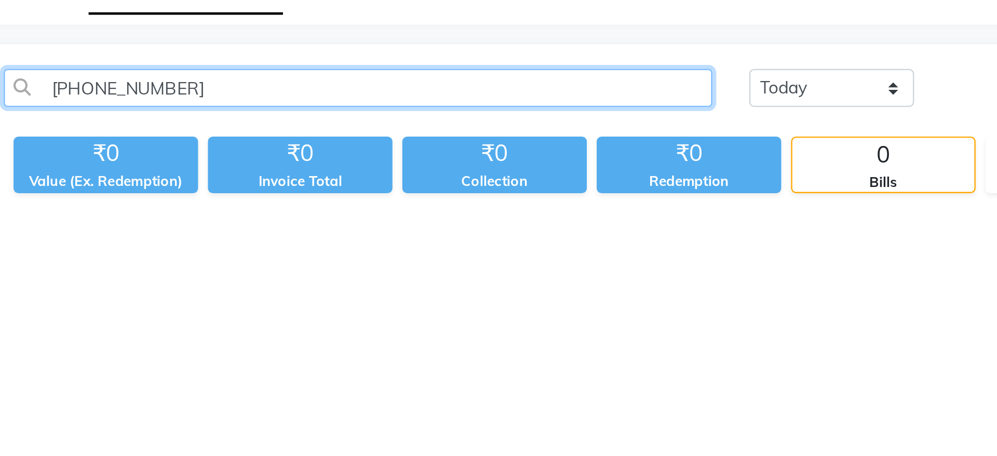
click at [115, 101] on input "+91 99102 03256" at bounding box center [204, 95] width 299 height 16
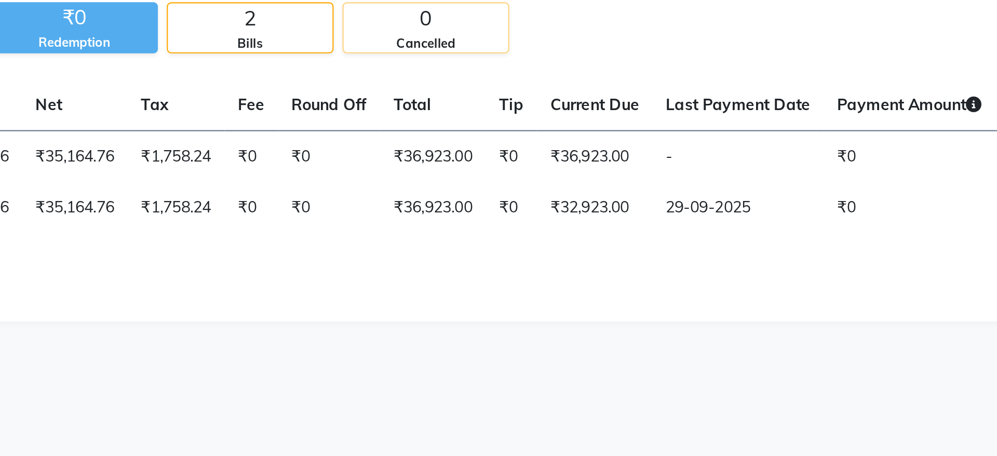
type input "9910203256"
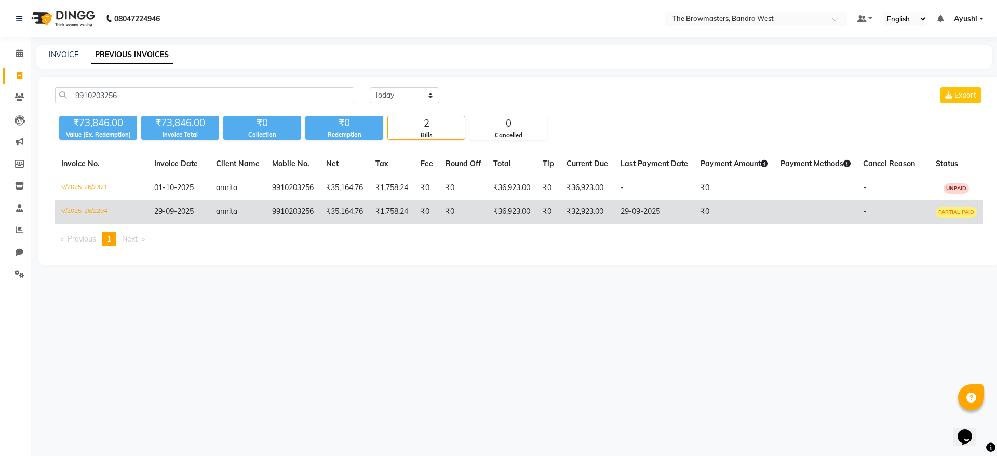
click at [454, 213] on td "₹0" at bounding box center [463, 212] width 48 height 24
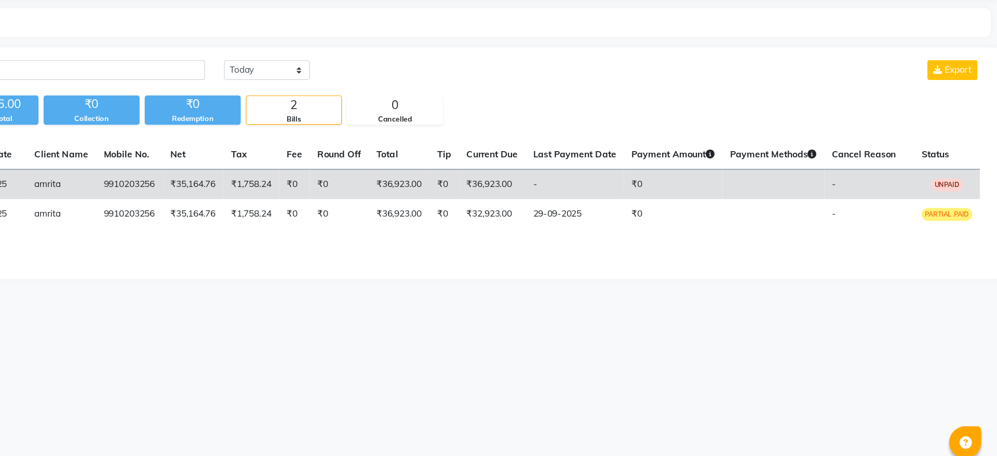
click at [612, 184] on td "₹36,923.00" at bounding box center [587, 188] width 54 height 24
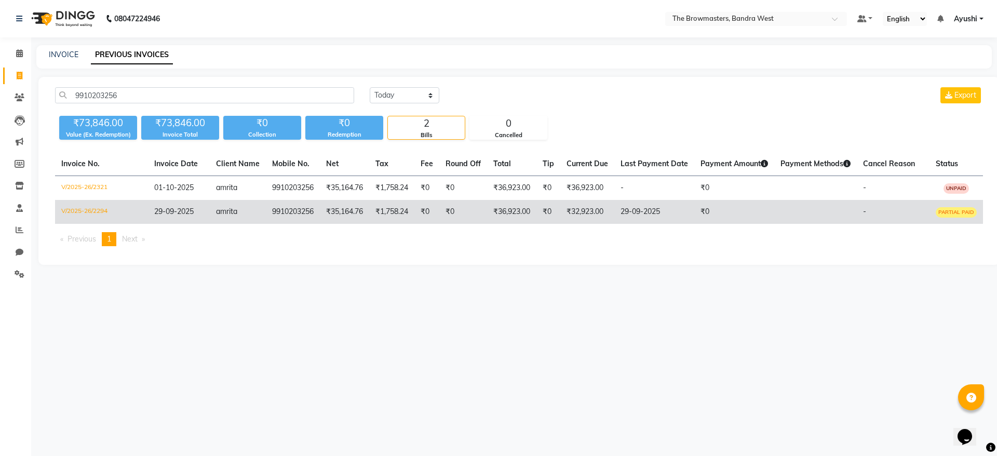
click at [407, 210] on td "₹1,758.24" at bounding box center [391, 212] width 45 height 24
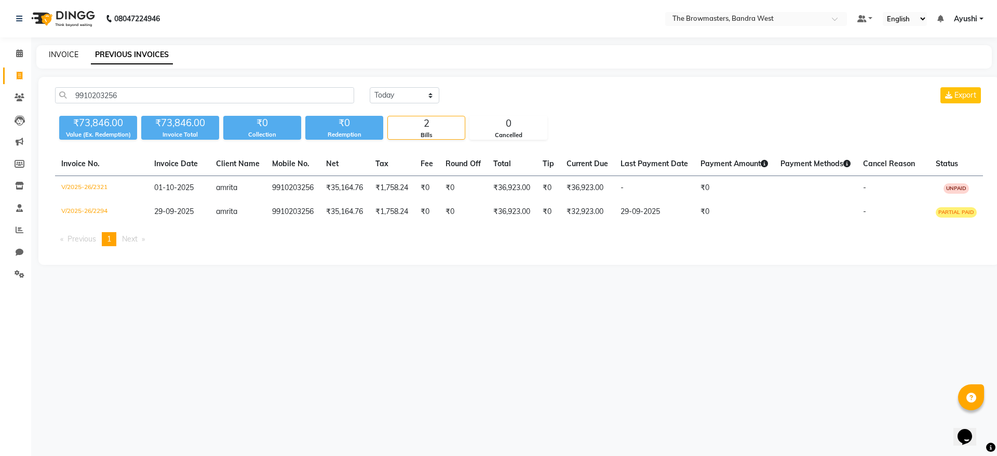
click at [76, 53] on link "INVOICE" at bounding box center [64, 54] width 30 height 9
select select "6949"
select select "service"
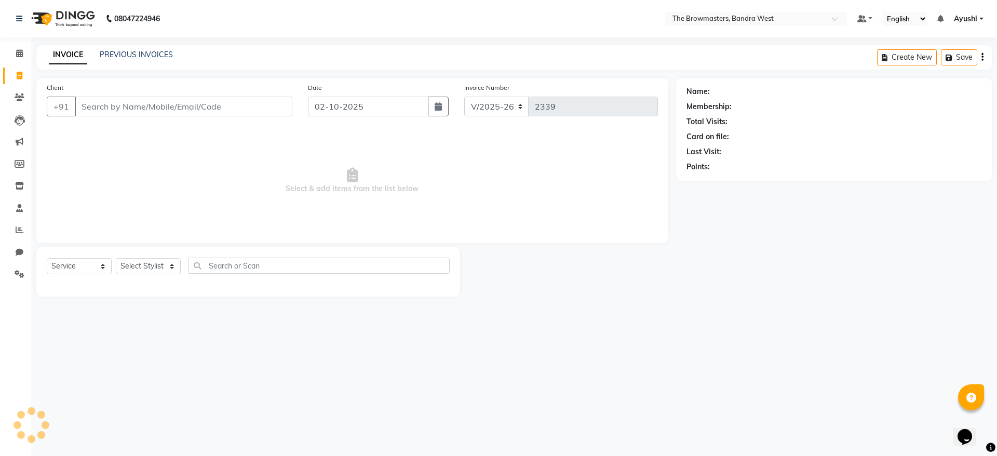
click at [162, 102] on input "Client" at bounding box center [183, 107] width 217 height 20
type input "9773995630"
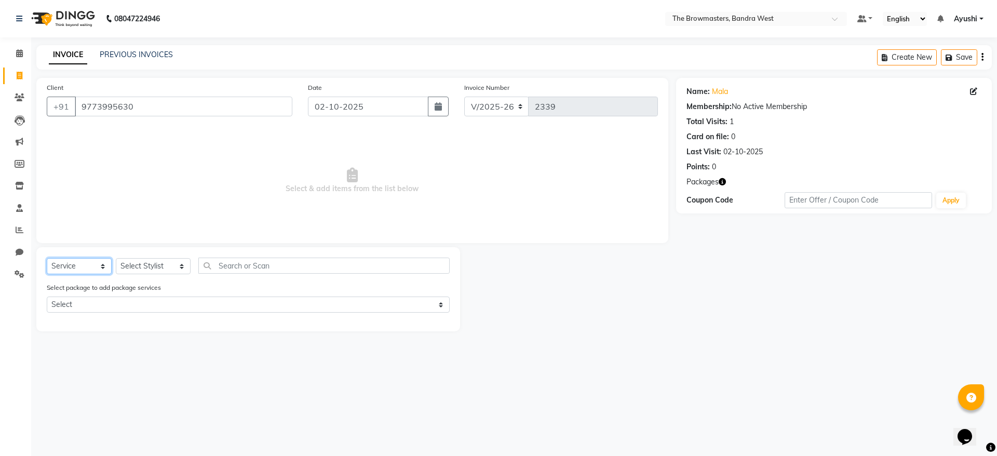
click at [93, 268] on select "Select Service Product Membership Package Voucher Prepaid Gift Card" at bounding box center [79, 266] width 65 height 16
click at [47, 258] on select "Select Service Product Membership Package Voucher Prepaid Gift Card" at bounding box center [79, 266] width 65 height 16
select select "package"
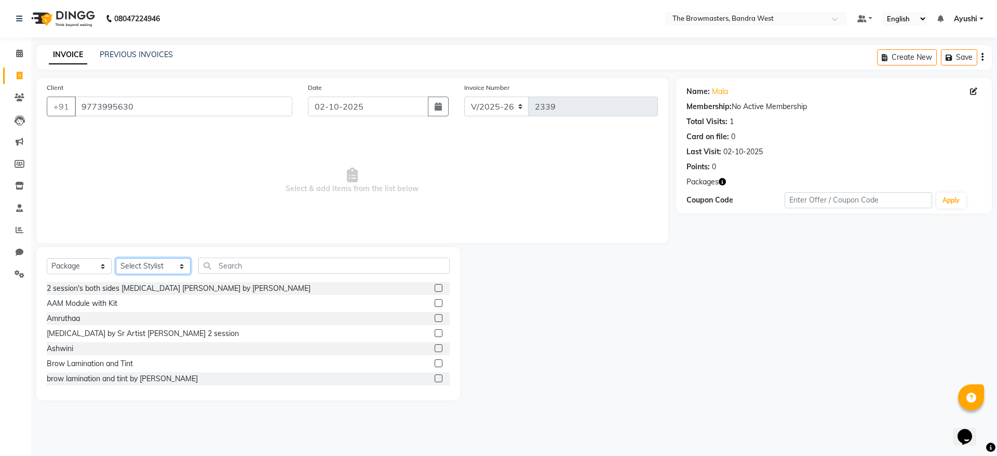
click at [156, 265] on select "Select Stylist [PERSON_NAME] Ashwini [PERSON_NAME] SUPPORT [PERSON_NAME] Jyoti …" at bounding box center [153, 266] width 75 height 16
select select "64300"
click at [116, 258] on select "Select Stylist [PERSON_NAME] Ashwini [PERSON_NAME] SUPPORT [PERSON_NAME] Jyoti …" at bounding box center [153, 266] width 75 height 16
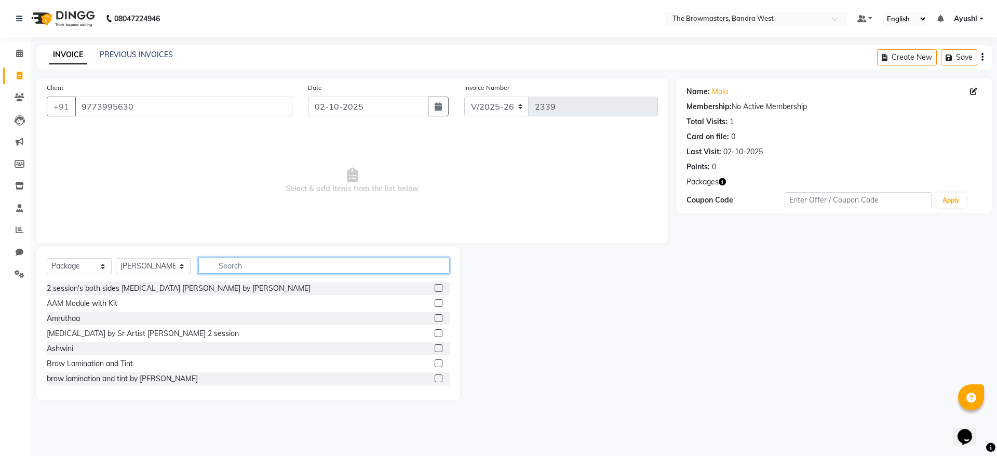
click at [245, 261] on input "text" at bounding box center [323, 265] width 251 height 16
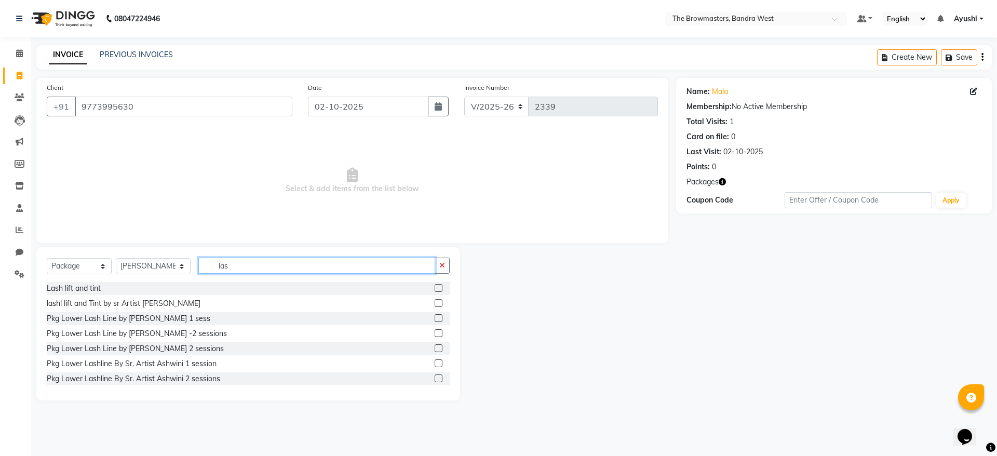
type input "las"
click at [434, 303] on label at bounding box center [438, 303] width 8 height 8
click at [434, 303] on input "checkbox" at bounding box center [437, 303] width 7 height 7
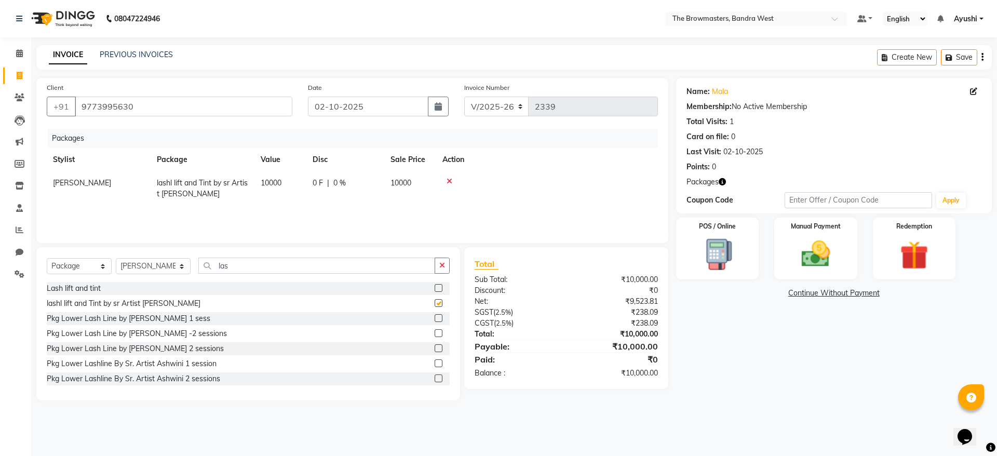
checkbox input "false"
click at [330, 178] on div "0 F | 0 %" at bounding box center [344, 183] width 65 height 11
select select "64300"
click at [350, 183] on input "0" at bounding box center [350, 186] width 31 height 16
type input "02500"
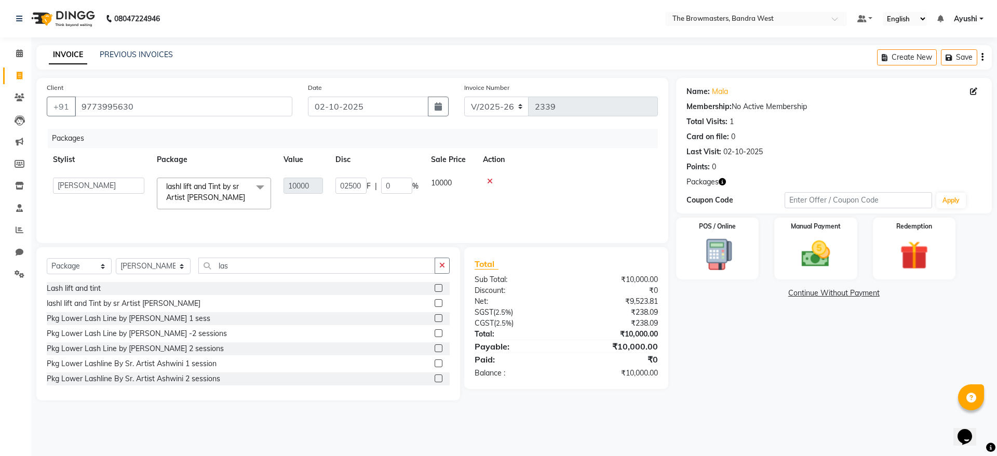
click at [370, 198] on td "02500 F | 0 %" at bounding box center [377, 193] width 96 height 44
select select "64300"
click at [820, 245] on img at bounding box center [815, 254] width 48 height 34
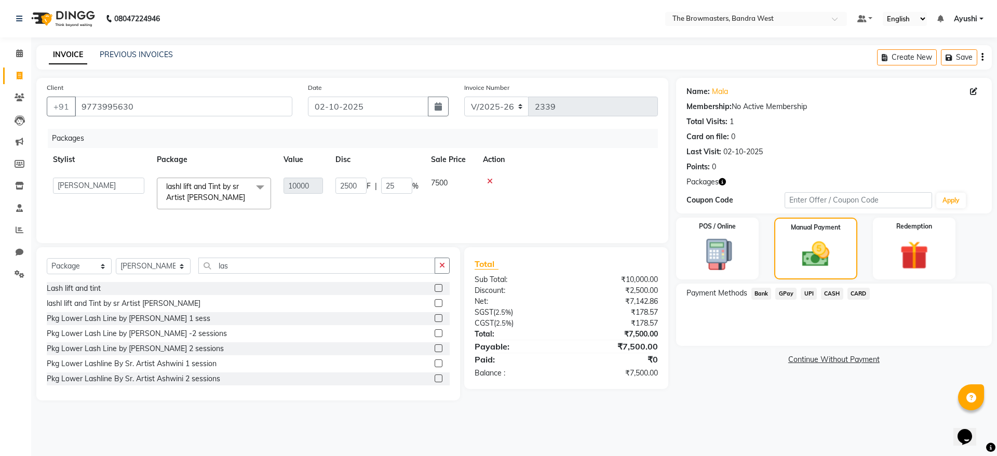
click at [814, 293] on span "UPI" at bounding box center [808, 294] width 16 height 12
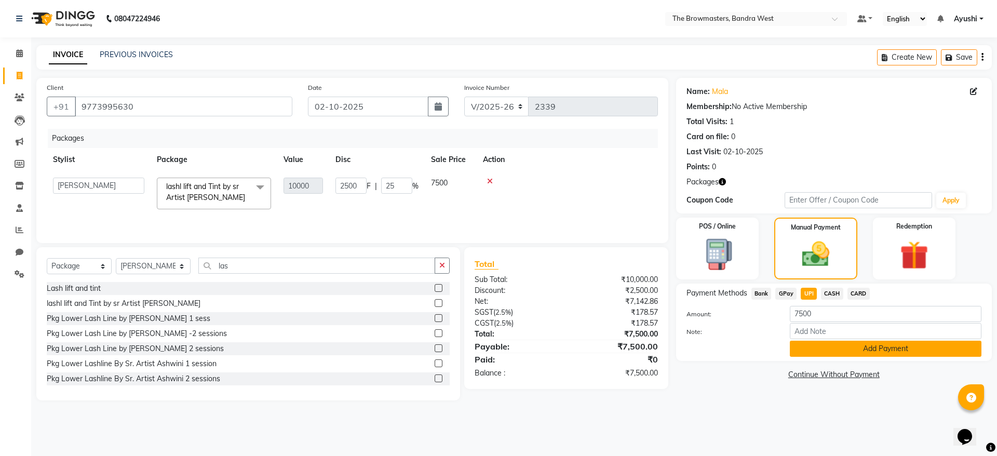
click at [854, 343] on button "Add Payment" at bounding box center [885, 349] width 192 height 16
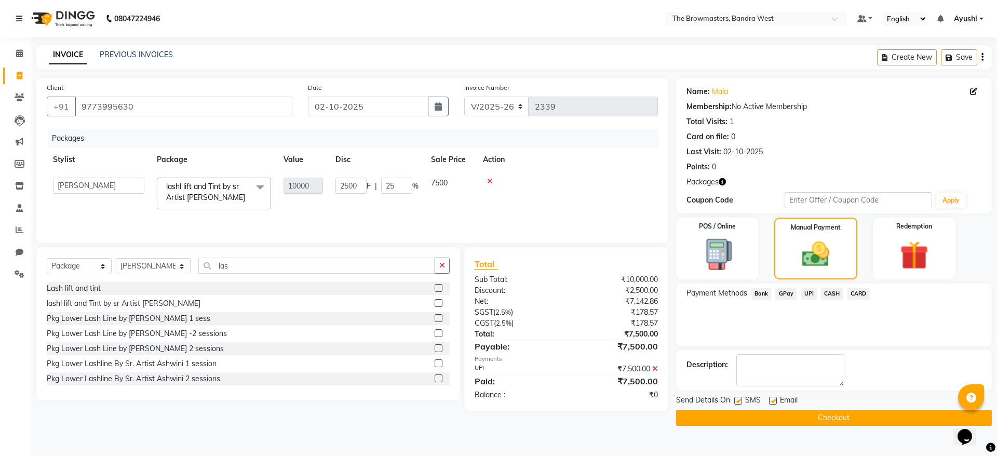
click at [738, 397] on label at bounding box center [738, 401] width 8 height 8
click at [738, 398] on input "checkbox" at bounding box center [737, 401] width 7 height 7
checkbox input "false"
click at [769, 402] on label at bounding box center [773, 401] width 8 height 8
click at [769, 402] on input "checkbox" at bounding box center [772, 401] width 7 height 7
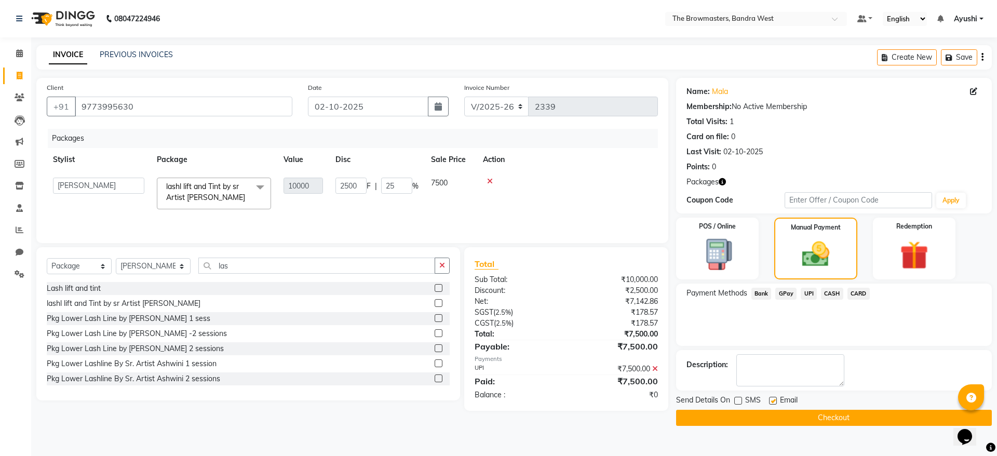
checkbox input "false"
click at [803, 421] on button "Checkout" at bounding box center [834, 418] width 316 height 16
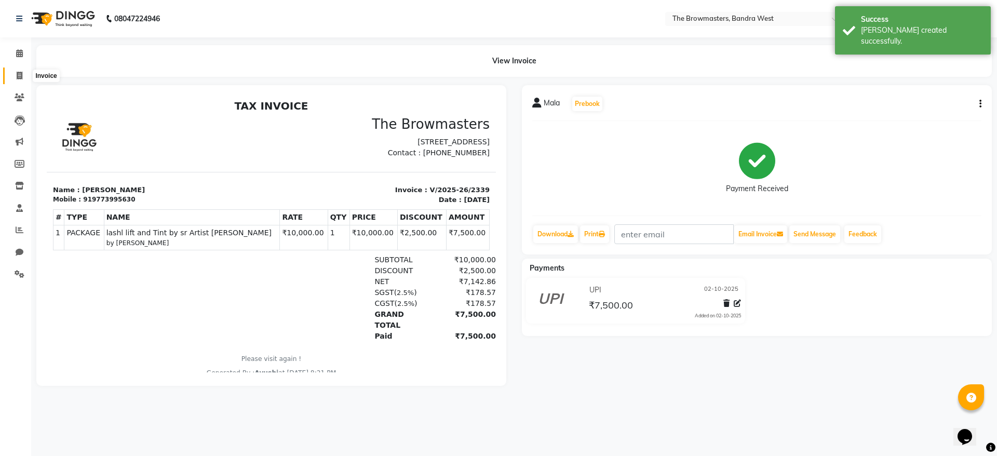
click at [20, 78] on icon at bounding box center [20, 76] width 6 height 8
select select "6949"
select select "service"
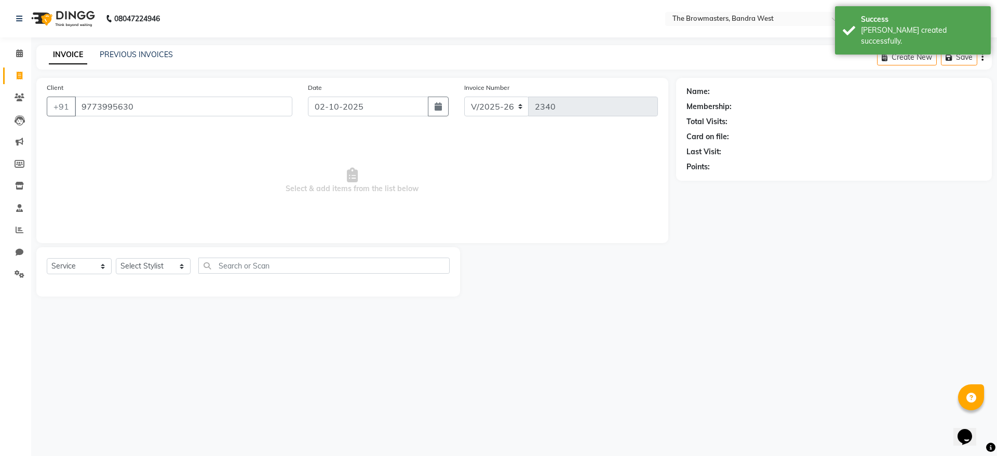
type input "9773995630"
click at [142, 274] on div "Select Service Product Membership Package Voucher Prepaid Gift Card Select Styl…" at bounding box center [248, 269] width 403 height 24
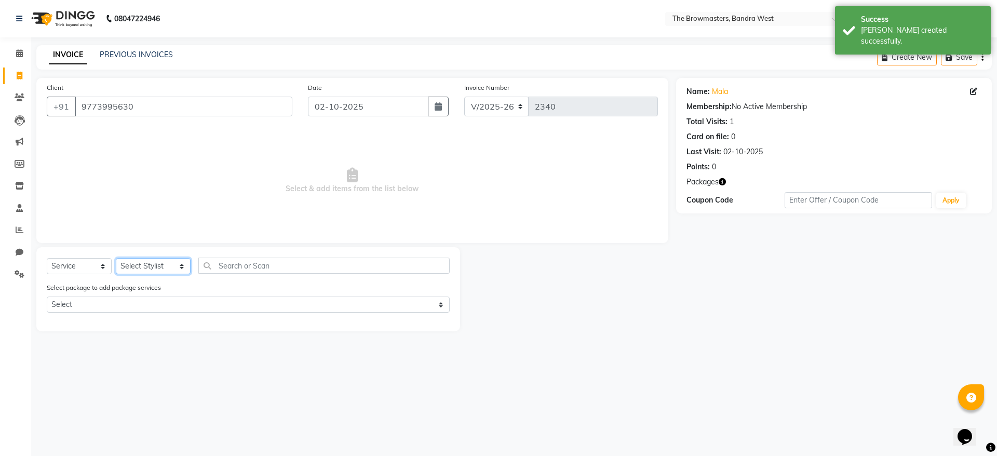
click at [139, 270] on select "Select Stylist Ashmeey Singghai Ashwini Ayushi DINGG SUPPORT jojo Jyoti Kajal K…" at bounding box center [153, 266] width 75 height 16
select select "64307"
click at [116, 258] on select "Select Stylist Ashmeey Singghai Ashwini Ayushi DINGG SUPPORT jojo Jyoti Kajal K…" at bounding box center [153, 266] width 75 height 16
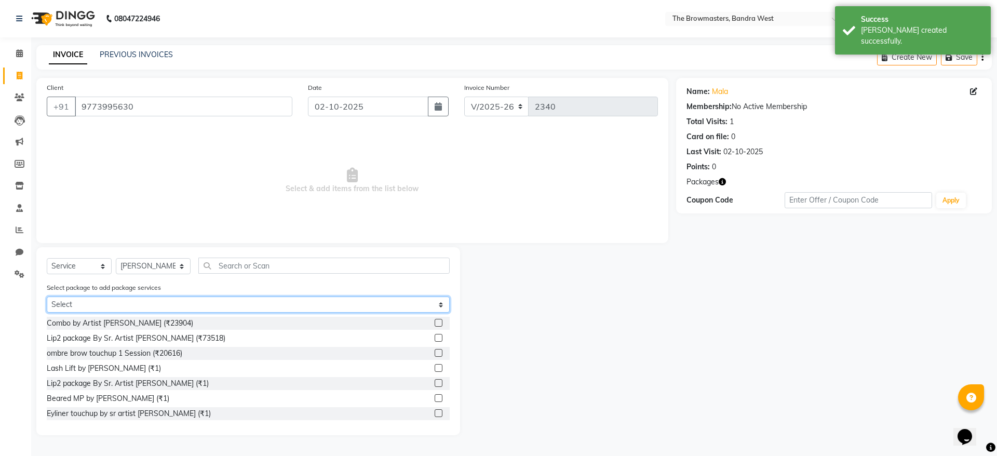
click at [182, 302] on select "Select lashl lift and Tint by sr Artist Roshni Pkg Nano by Sr Artist Roshani 2 …" at bounding box center [248, 304] width 403 height 16
select select "1: Object"
click at [47, 296] on select "Select lashl lift and Tint by sr Artist Roshni Pkg Nano by Sr Artist Roshani 2 …" at bounding box center [248, 304] width 403 height 16
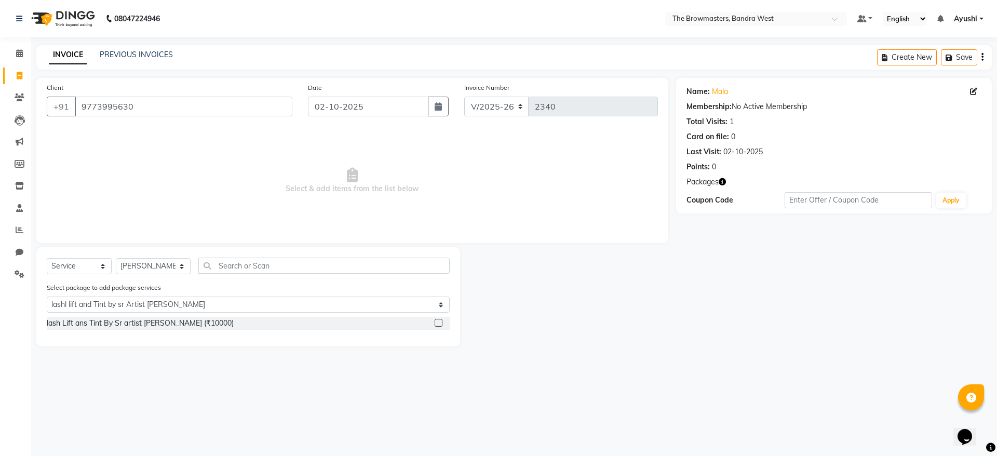
click at [439, 323] on label at bounding box center [438, 323] width 8 height 8
click at [439, 323] on input "checkbox" at bounding box center [437, 323] width 7 height 7
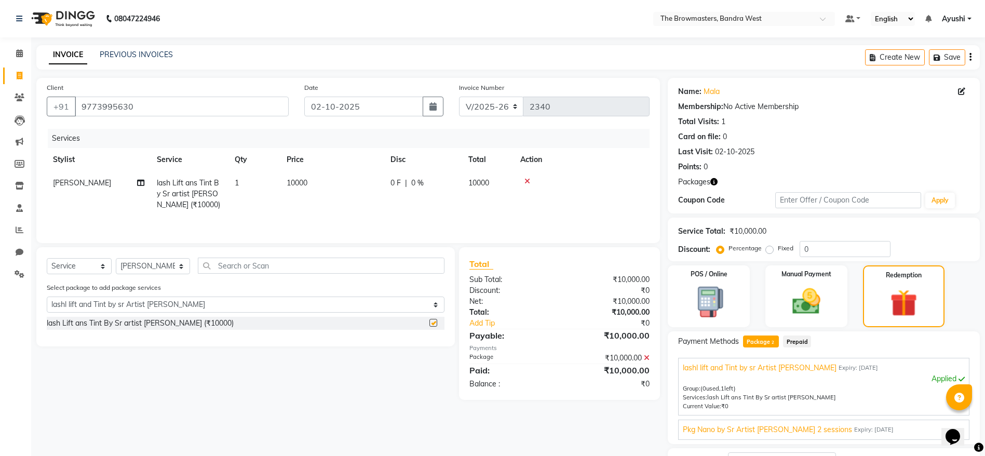
checkbox input "false"
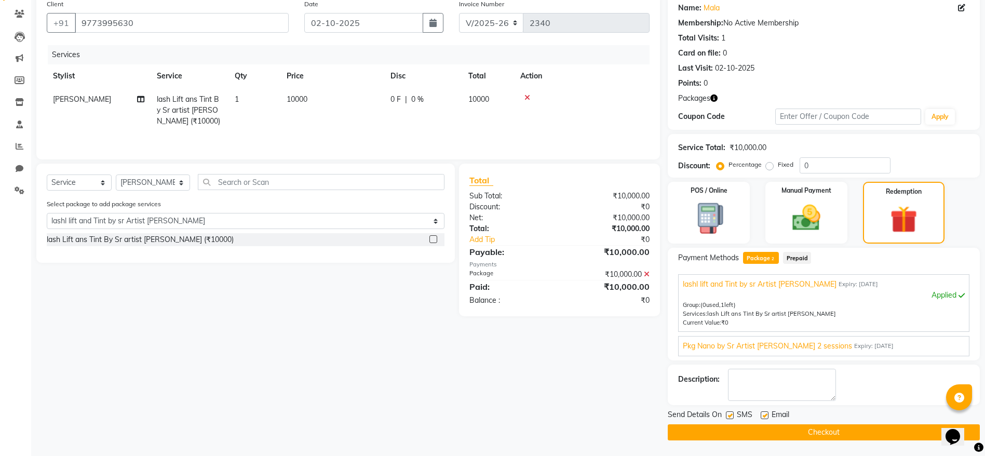
click at [734, 420] on div "SMS" at bounding box center [743, 415] width 35 height 13
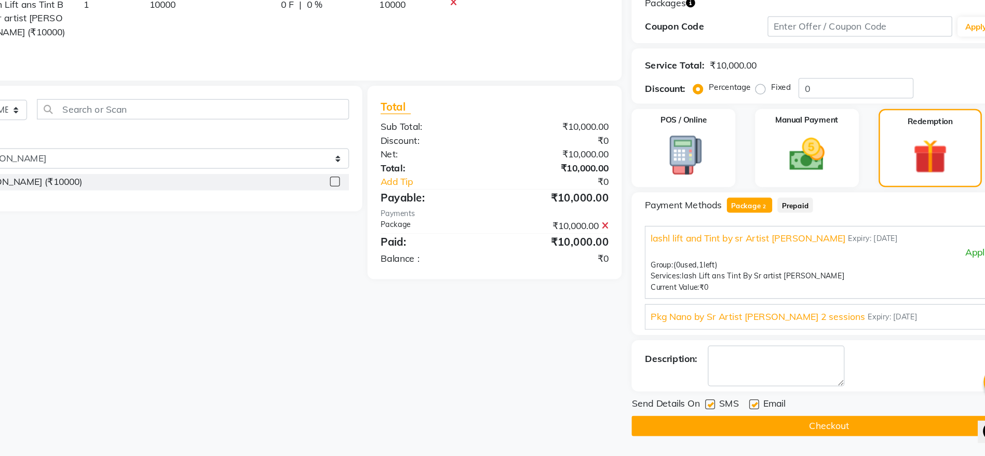
click at [731, 415] on label at bounding box center [730, 415] width 8 height 8
click at [731, 415] on input "checkbox" at bounding box center [729, 415] width 7 height 7
checkbox input "false"
click at [766, 416] on label at bounding box center [764, 415] width 8 height 8
click at [766, 416] on input "checkbox" at bounding box center [763, 415] width 7 height 7
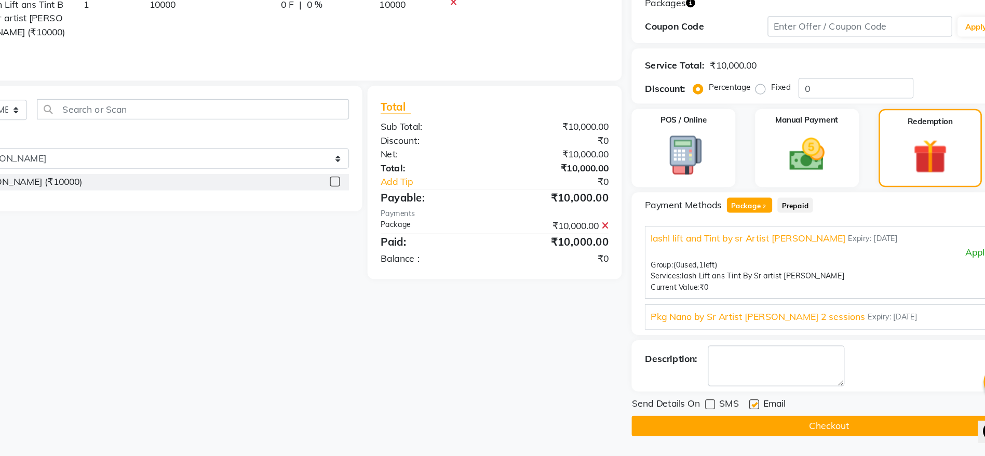
checkbox input "false"
click at [781, 431] on button "Checkout" at bounding box center [824, 432] width 312 height 16
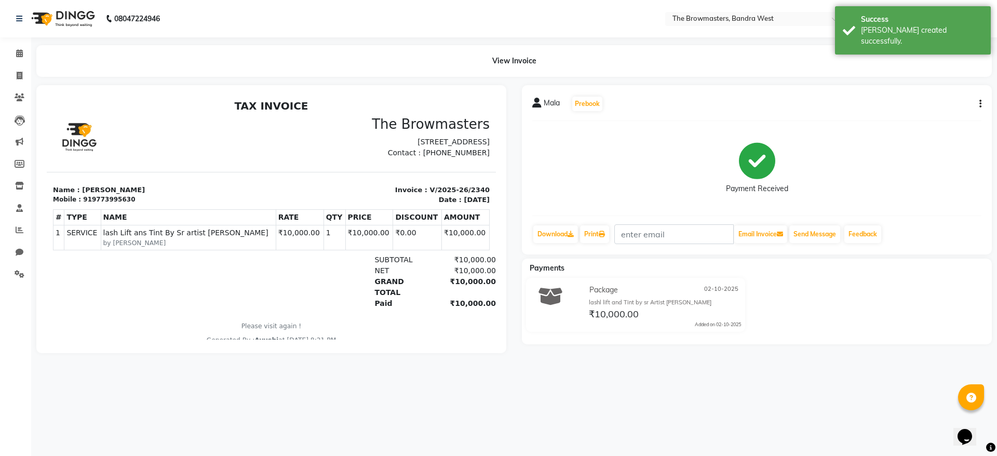
select select "6949"
select select "service"
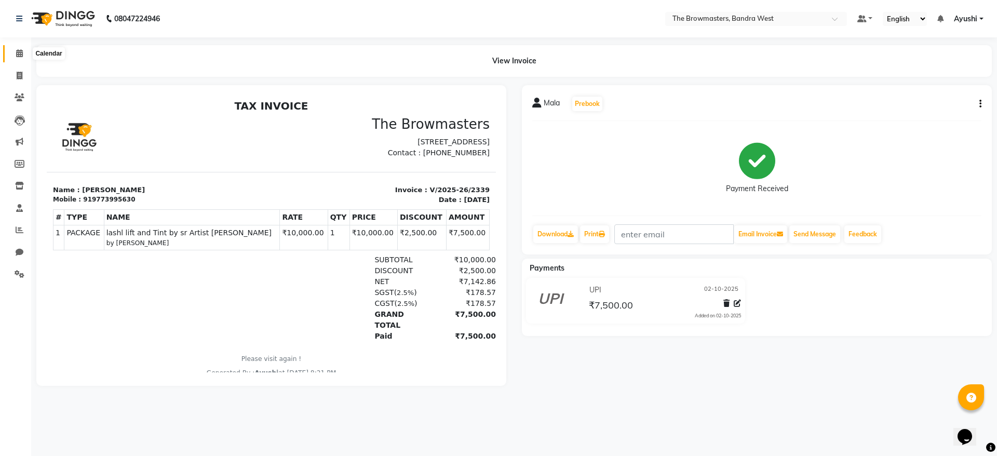
click at [15, 57] on span at bounding box center [19, 54] width 18 height 12
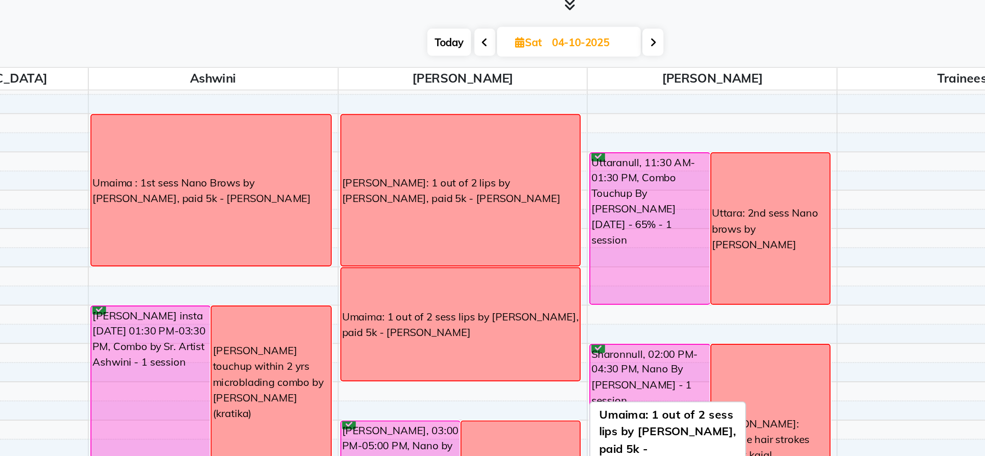
scroll to position [124, 0]
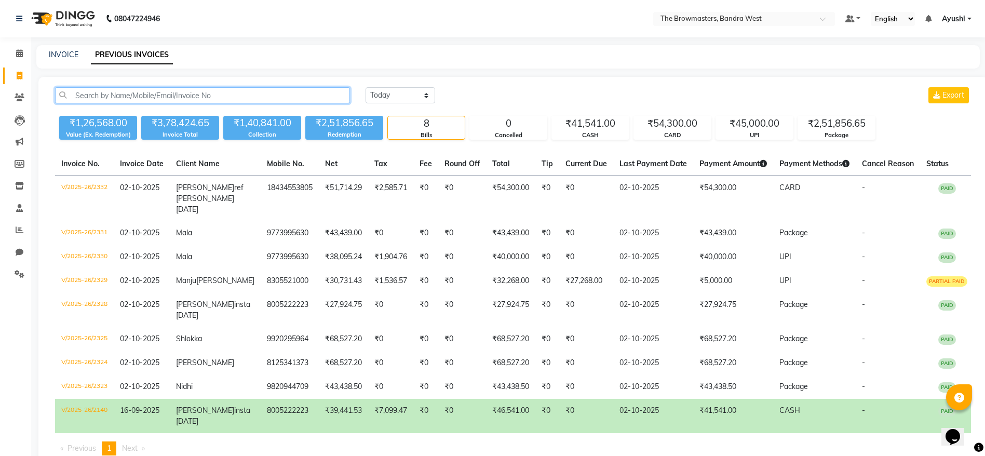
click at [149, 87] on input "text" at bounding box center [202, 95] width 295 height 16
paste input "18434553805"
type input "18434553805"
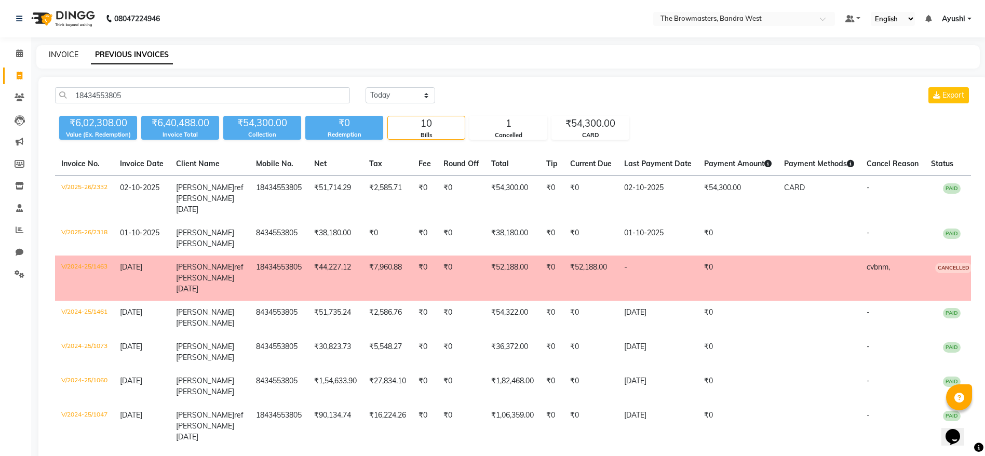
click at [64, 54] on link "INVOICE" at bounding box center [64, 54] width 30 height 9
click at [56, 51] on link "INVOICE" at bounding box center [64, 54] width 30 height 9
select select "6949"
select select "service"
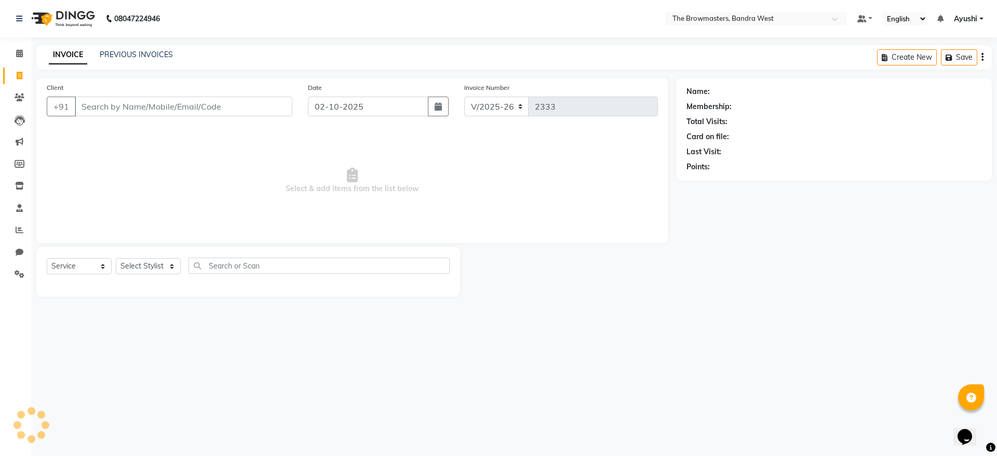
click at [56, 51] on link "INVOICE" at bounding box center [68, 55] width 38 height 19
click at [119, 96] on div "Client +91" at bounding box center [169, 103] width 261 height 43
click at [123, 100] on input "Client" at bounding box center [183, 107] width 217 height 20
paste input "18434553805"
type input "18434553805"
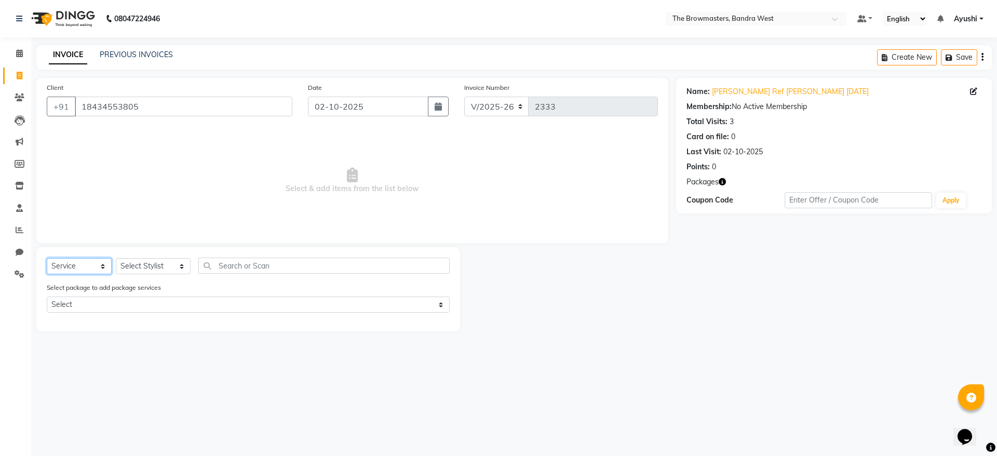
click at [78, 274] on select "Select Service Product Membership Package Voucher Prepaid Gift Card" at bounding box center [79, 266] width 65 height 16
click at [134, 270] on select "Select Stylist [PERSON_NAME] Ashwini [PERSON_NAME] SUPPORT [PERSON_NAME] Jyoti …" at bounding box center [153, 266] width 75 height 16
select select "64308"
click at [116, 258] on select "Select Stylist [PERSON_NAME] Ashwini [PERSON_NAME] SUPPORT [PERSON_NAME] Jyoti …" at bounding box center [153, 266] width 75 height 16
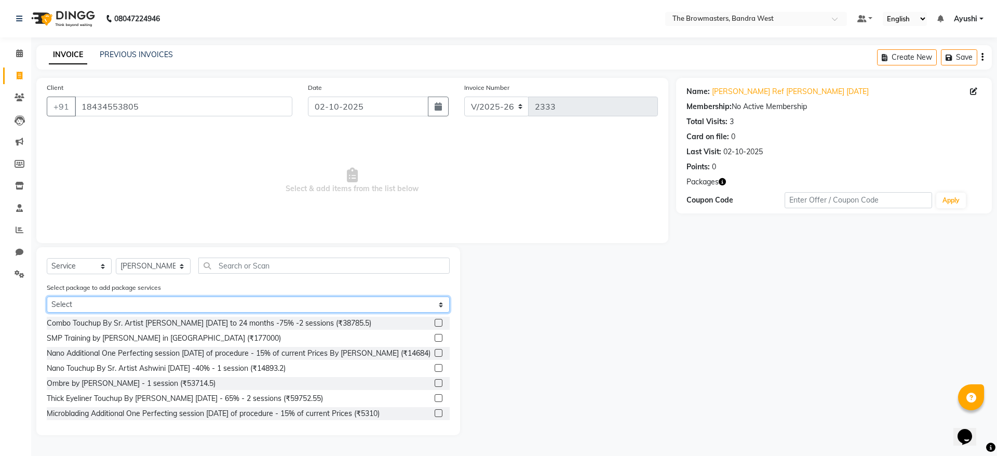
click at [167, 307] on select "Select Pkg Lips2 By Ashmi" at bounding box center [248, 304] width 403 height 16
select select "1: Object"
click at [47, 296] on select "Select Pkg Lips2 By Ashmi" at bounding box center [248, 304] width 403 height 16
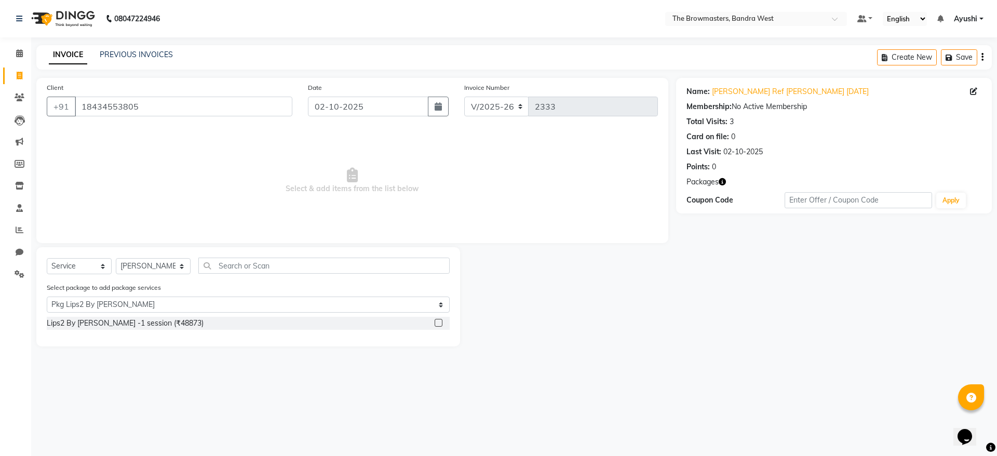
click at [434, 321] on label at bounding box center [438, 323] width 8 height 8
click at [434, 321] on input "checkbox" at bounding box center [437, 323] width 7 height 7
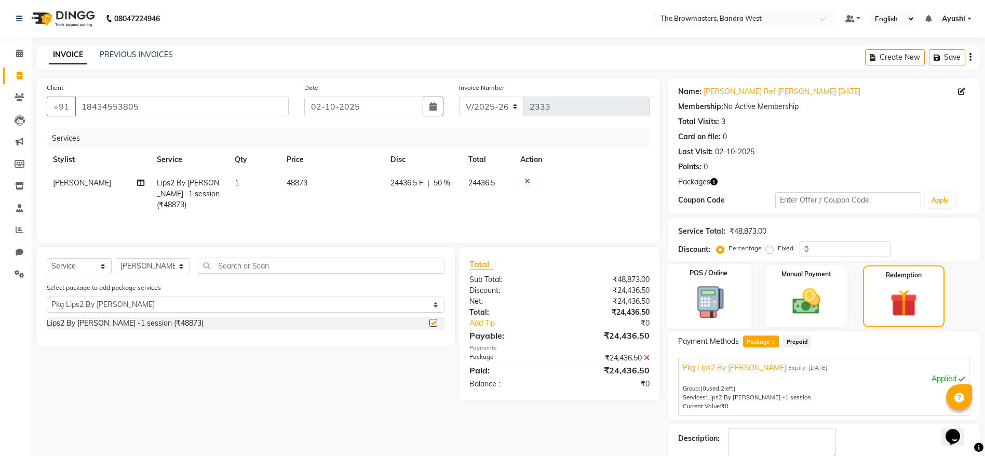
checkbox input "false"
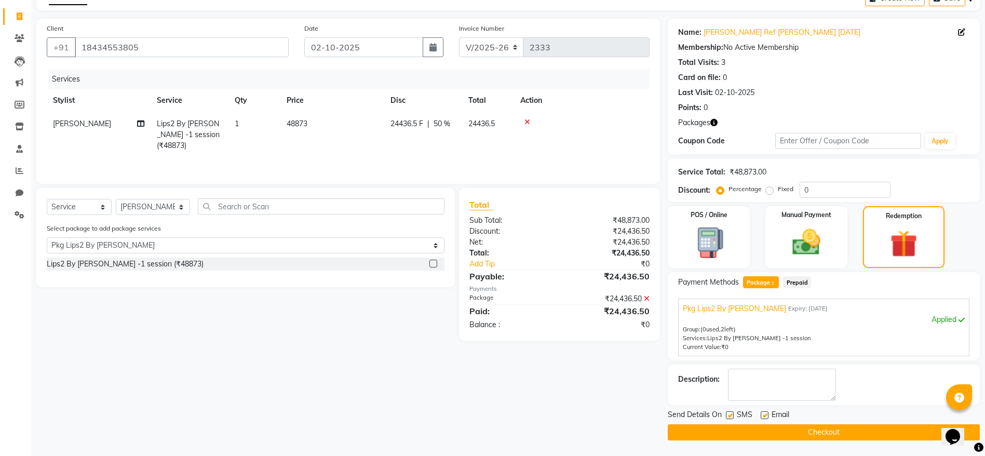
click at [728, 414] on label at bounding box center [730, 415] width 8 height 8
click at [728, 414] on input "checkbox" at bounding box center [729, 415] width 7 height 7
checkbox input "false"
click at [767, 412] on label at bounding box center [764, 415] width 8 height 8
click at [767, 412] on input "checkbox" at bounding box center [763, 415] width 7 height 7
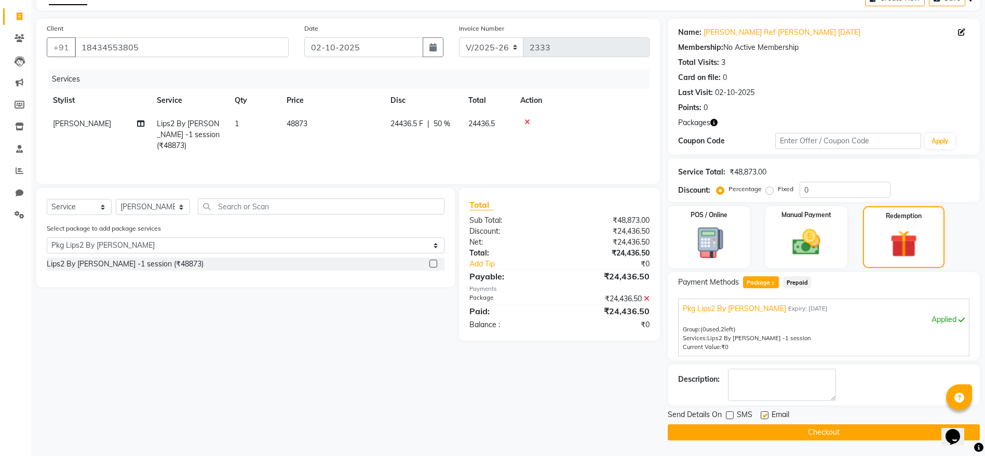
checkbox input "false"
click at [776, 427] on button "Checkout" at bounding box center [824, 432] width 312 height 16
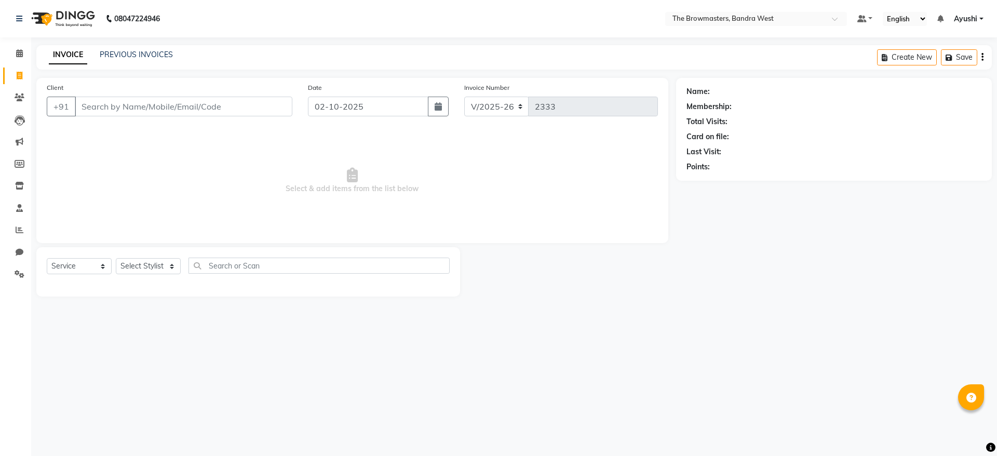
select select "6949"
select select "service"
click at [17, 53] on icon at bounding box center [19, 53] width 7 height 8
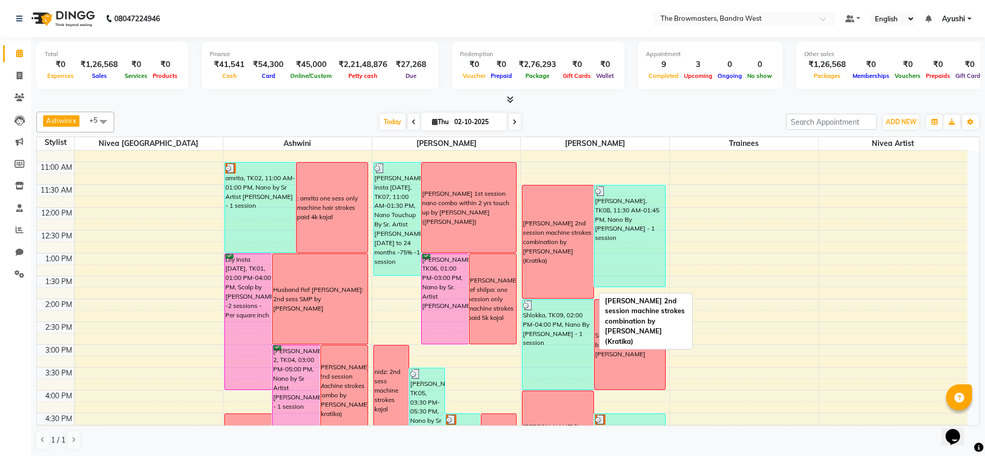
scroll to position [128, 0]
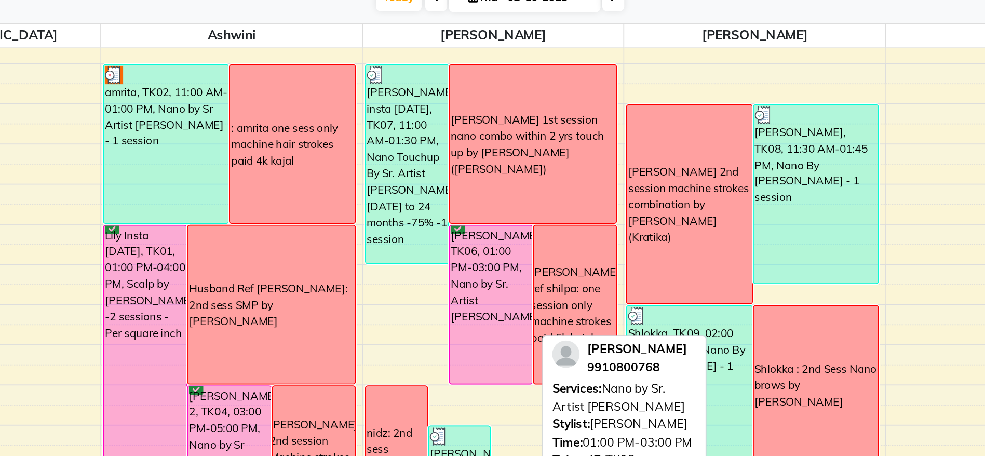
click at [442, 289] on div "[PERSON_NAME], TK06, 01:00 PM-03:00 PM, Nano by Sr. Artist [PERSON_NAME]" at bounding box center [444, 297] width 47 height 90
select select "6"
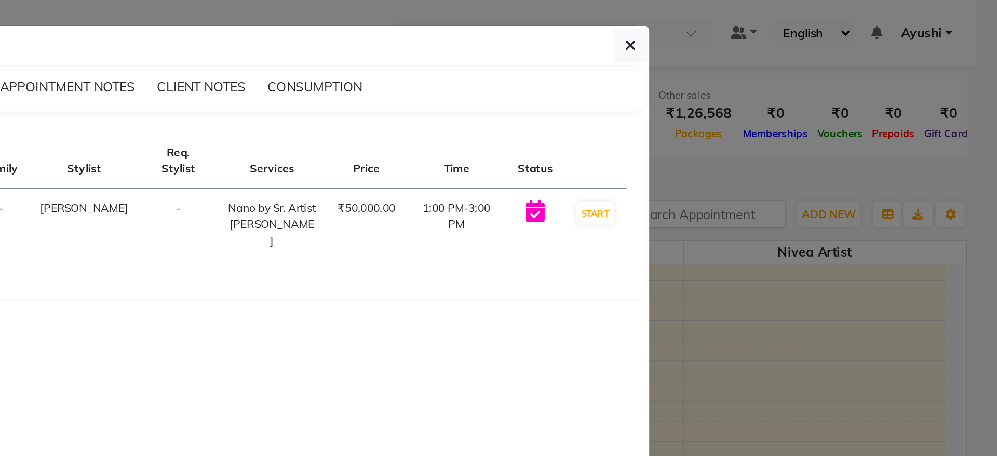
scroll to position [0, 0]
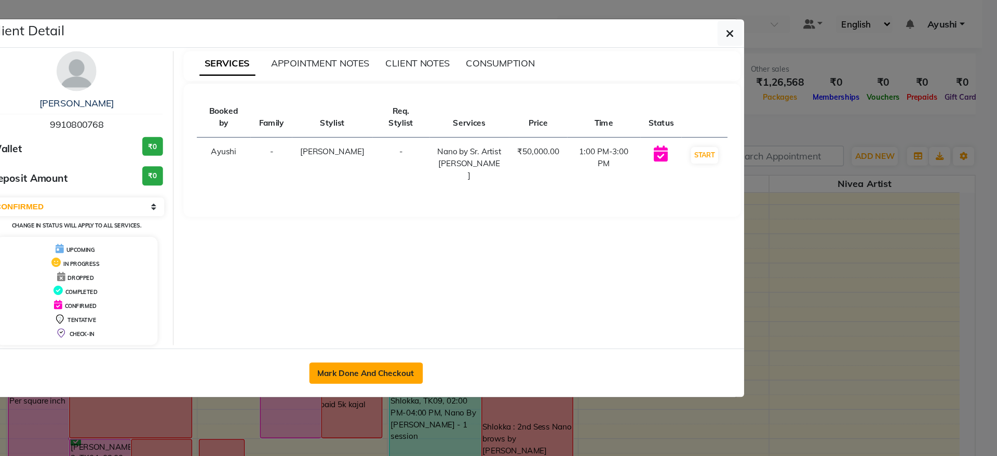
click at [510, 285] on button "Mark Done And Checkout" at bounding box center [503, 291] width 89 height 17
select select "6949"
select select "service"
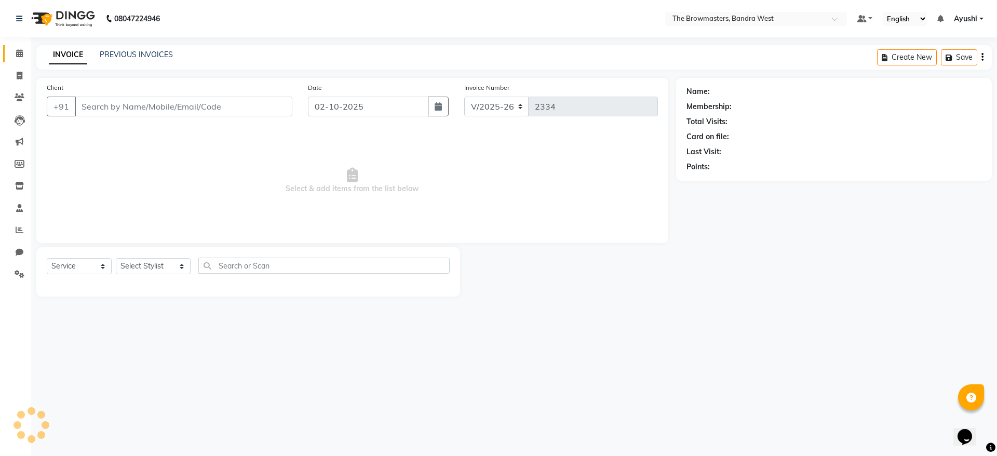
type input "9910800768"
select select "64307"
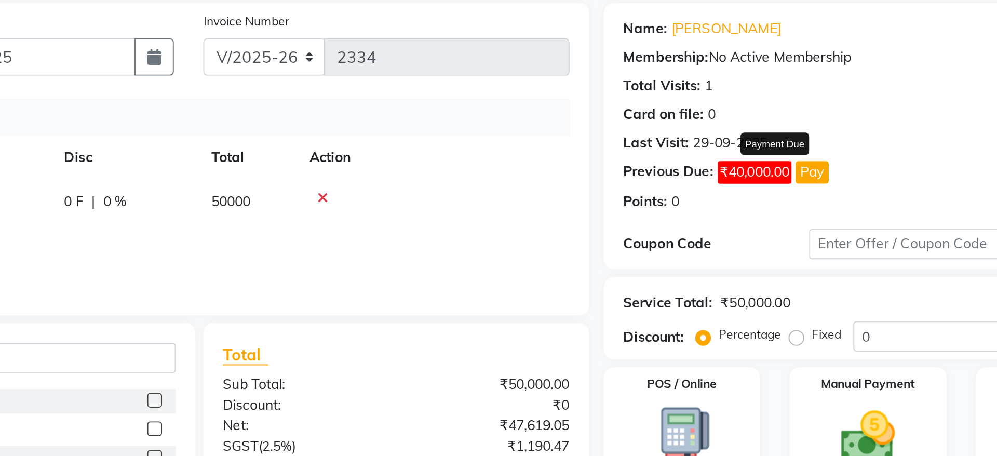
click at [785, 169] on button "Pay" at bounding box center [786, 167] width 18 height 12
select select "1"
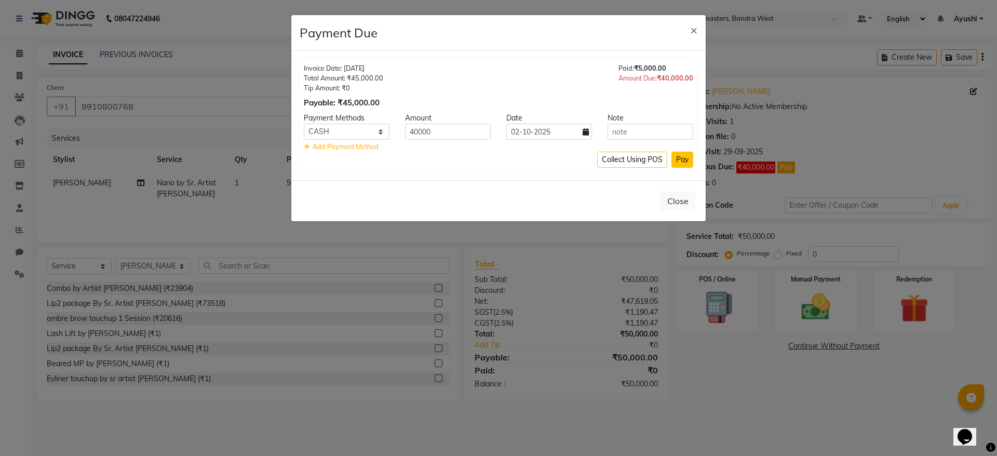
click at [677, 156] on button "Pay" at bounding box center [682, 160] width 22 height 16
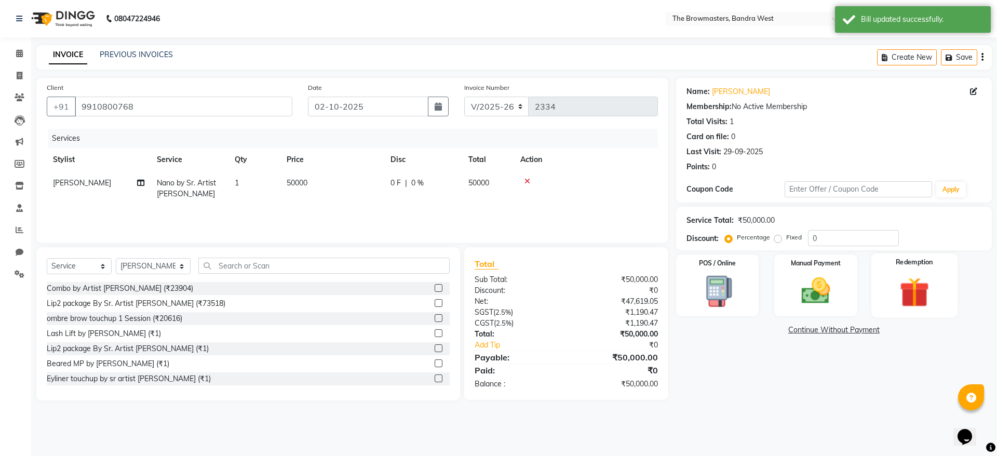
click at [895, 311] on div "Redemption" at bounding box center [914, 285] width 86 height 64
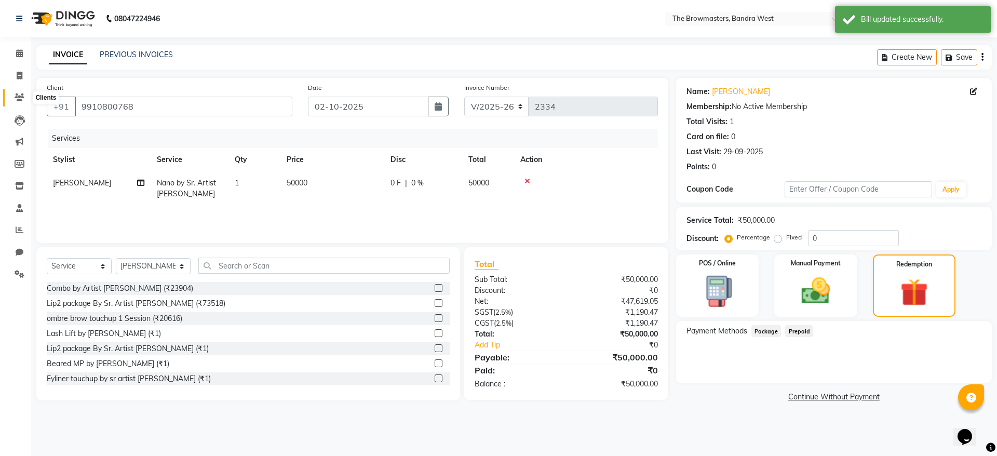
click at [17, 98] on icon at bounding box center [20, 97] width 10 height 8
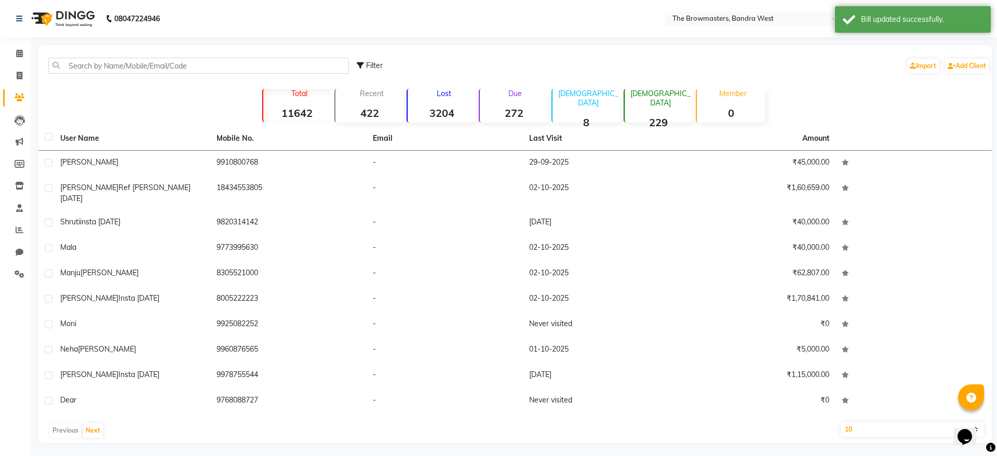
click at [141, 74] on div "Filter Import Add Client" at bounding box center [514, 65] width 949 height 33
click at [110, 69] on input "text" at bounding box center [198, 66] width 301 height 16
paste input "[PHONE_NUMBER]"
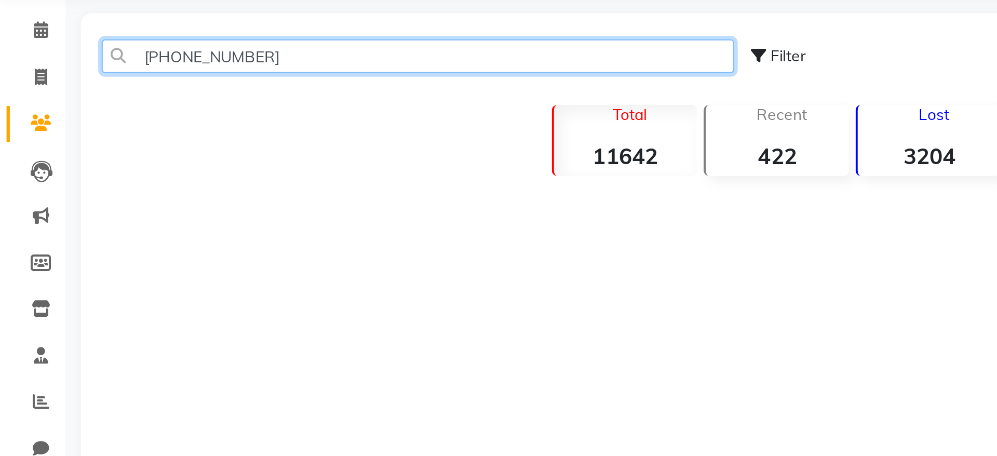
click at [106, 71] on input "[PHONE_NUMBER]" at bounding box center [198, 66] width 301 height 16
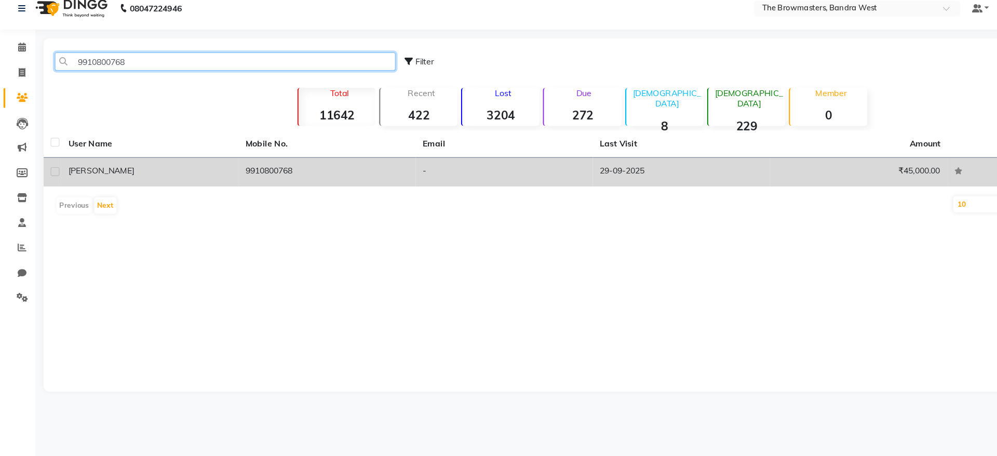
type input "9910800768"
click at [326, 160] on td "9910800768" at bounding box center [288, 163] width 156 height 25
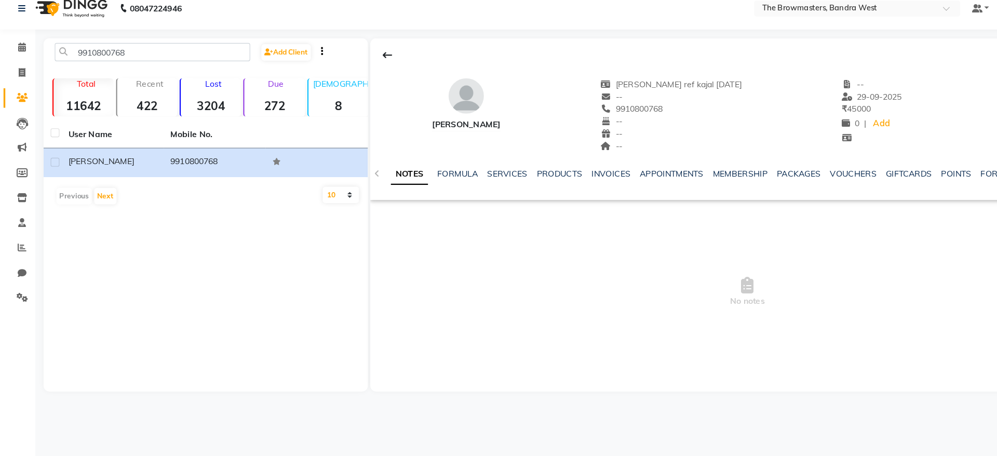
click at [702, 158] on div "NOTES FORMULA SERVICES PRODUCTS INVOICES APPOINTMENTS MEMBERSHIP PACKAGES VOUCH…" at bounding box center [658, 165] width 665 height 36
click at [714, 168] on link "PACKAGES" at bounding box center [704, 164] width 38 height 9
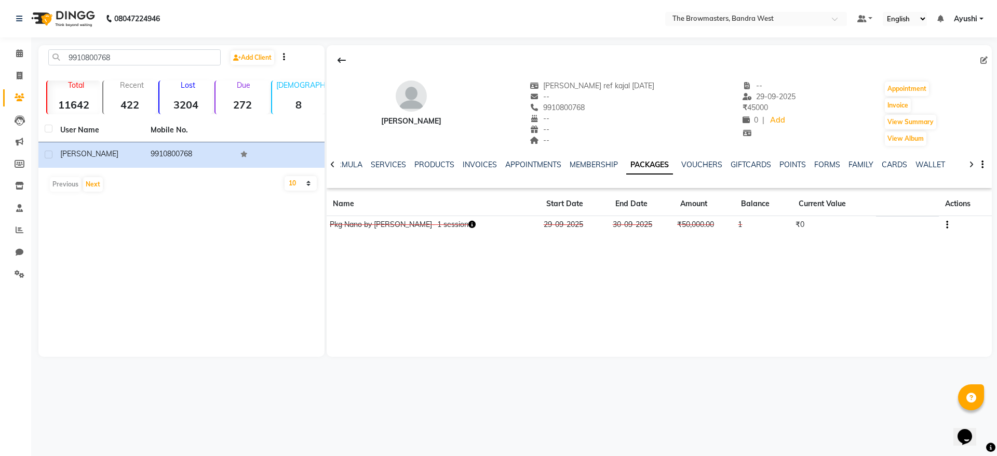
click at [942, 223] on button "button" at bounding box center [945, 224] width 6 height 11
click at [910, 216] on div "Edit" at bounding box center [914, 218] width 25 height 13
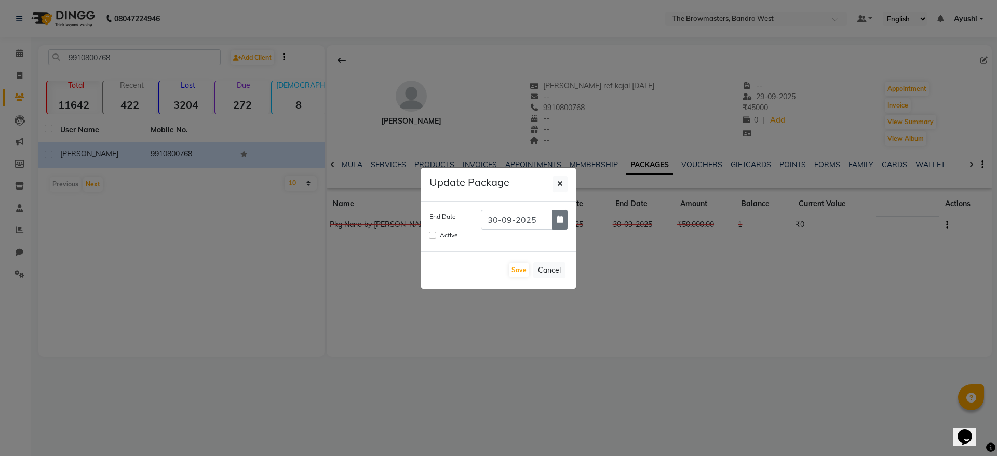
click at [553, 223] on button "button" at bounding box center [560, 220] width 16 height 20
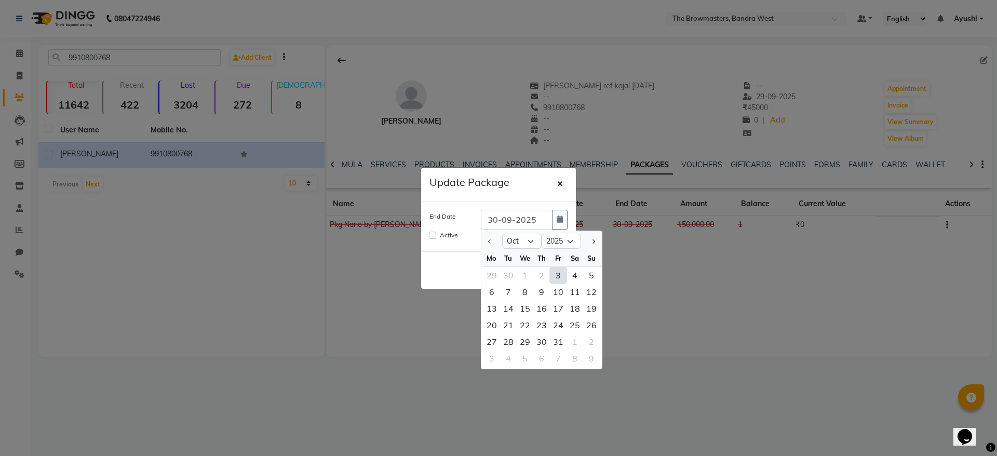
click at [554, 279] on div "3" at bounding box center [558, 275] width 17 height 17
type input "03-10-2025"
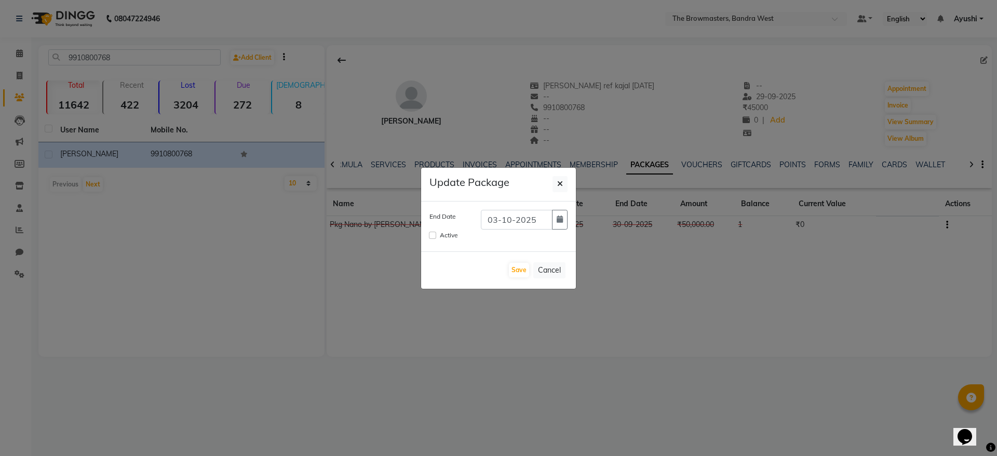
click at [433, 240] on div "Active" at bounding box center [498, 235] width 138 height 12
click at [434, 229] on div "Active" at bounding box center [498, 235] width 138 height 12
click at [431, 235] on input "Active" at bounding box center [432, 234] width 7 height 7
checkbox input "true"
click at [514, 268] on button "Save" at bounding box center [519, 270] width 20 height 15
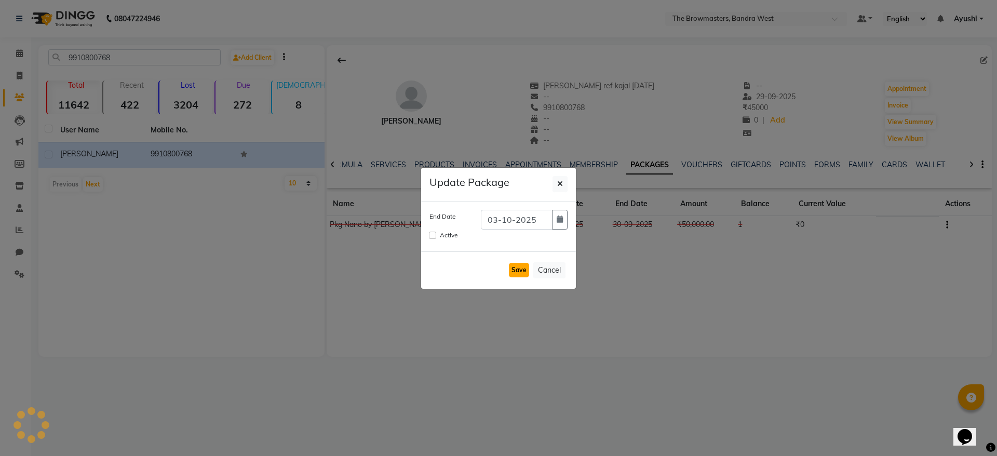
checkbox input "false"
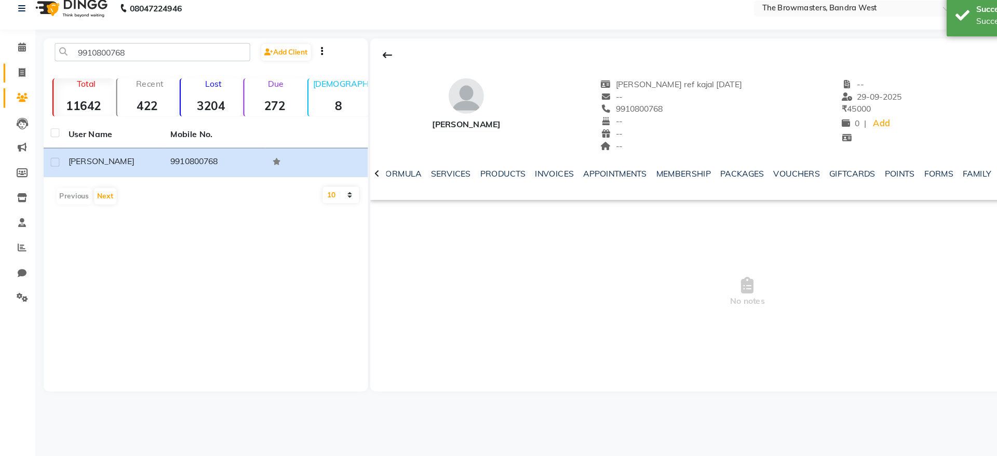
click at [19, 83] on link "Invoice" at bounding box center [15, 75] width 25 height 17
select select "6949"
select select "service"
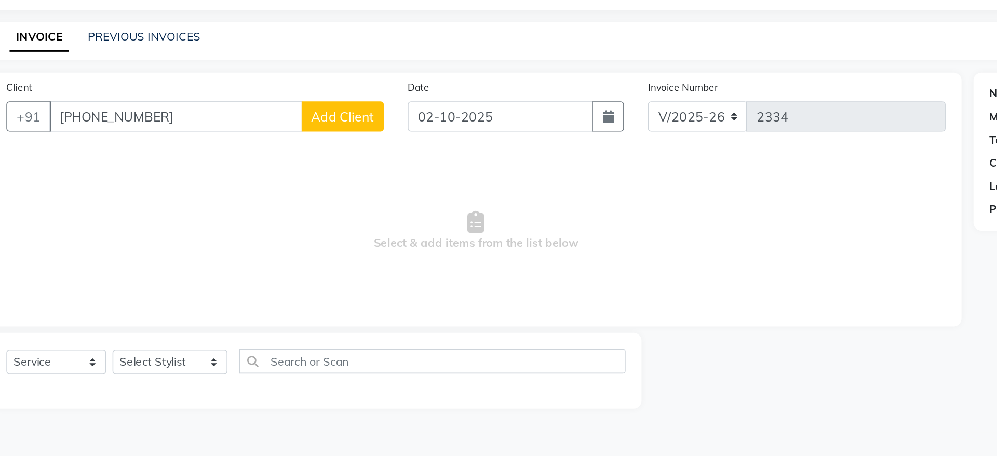
click at [129, 110] on input "[PHONE_NUMBER]" at bounding box center [157, 107] width 165 height 20
type input "9910800768"
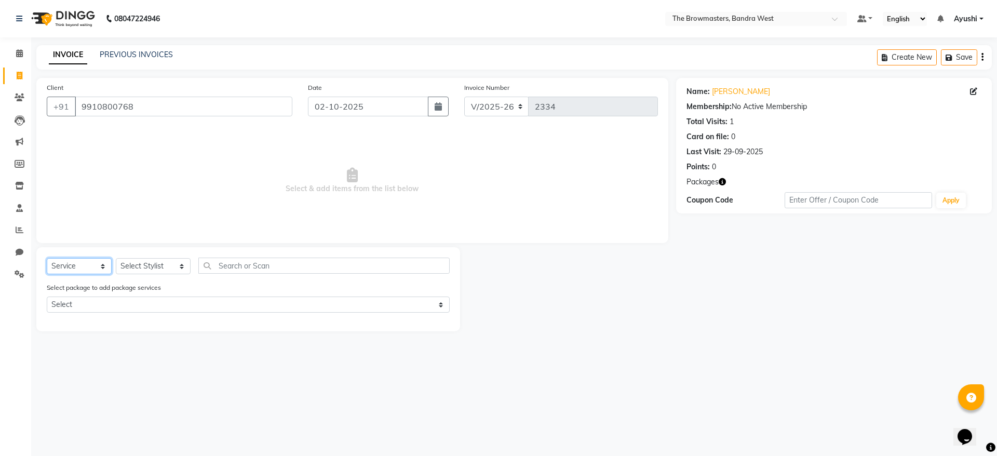
click at [77, 262] on select "Select Service Product Membership Package Voucher Prepaid Gift Card" at bounding box center [79, 266] width 65 height 16
select select "package"
click at [47, 258] on select "Select Service Product Membership Package Voucher Prepaid Gift Card" at bounding box center [79, 266] width 65 height 16
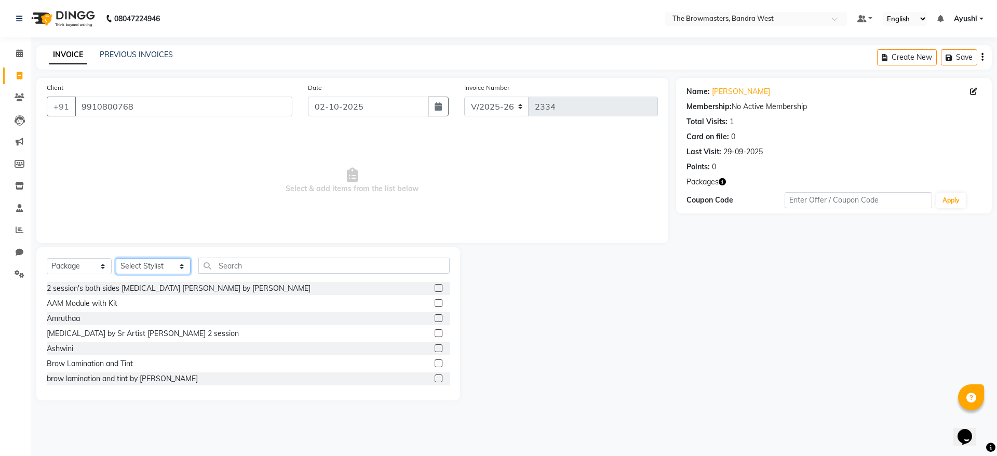
click at [170, 266] on select "Select Stylist [PERSON_NAME] Ashwini [PERSON_NAME] SUPPORT [PERSON_NAME] Jyoti …" at bounding box center [153, 266] width 75 height 16
select select "64301"
click at [116, 258] on select "Select Stylist [PERSON_NAME] Ashwini [PERSON_NAME] SUPPORT [PERSON_NAME] Jyoti …" at bounding box center [153, 266] width 75 height 16
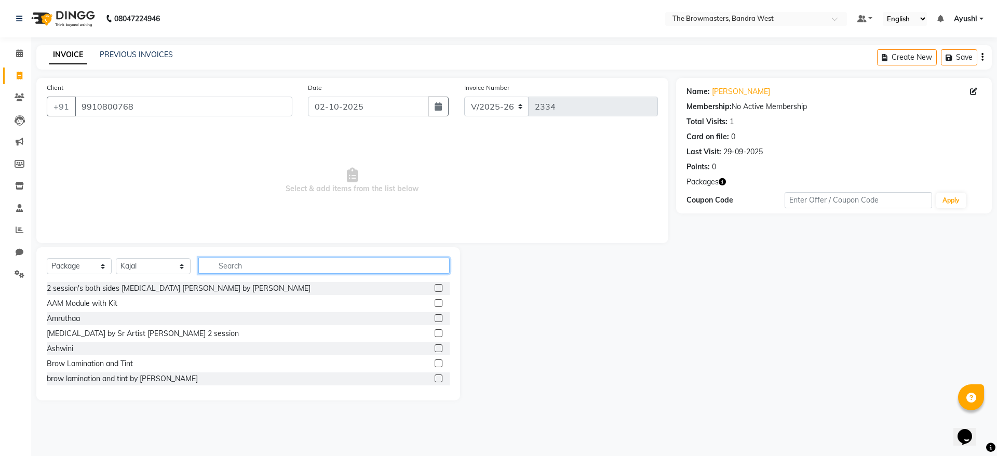
click at [246, 270] on input "text" at bounding box center [323, 265] width 251 height 16
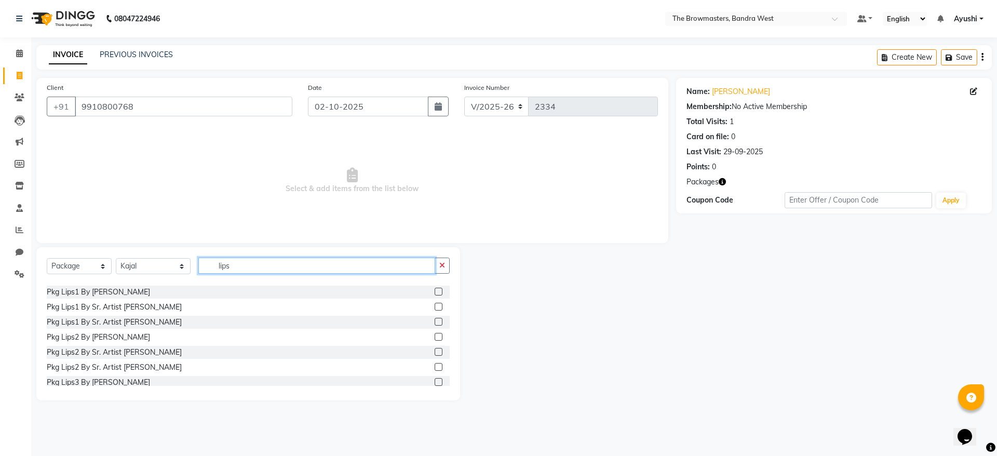
scroll to position [116, 0]
type input "lips"
click at [434, 304] on label at bounding box center [438, 307] width 8 height 8
click at [434, 304] on input "checkbox" at bounding box center [437, 307] width 7 height 7
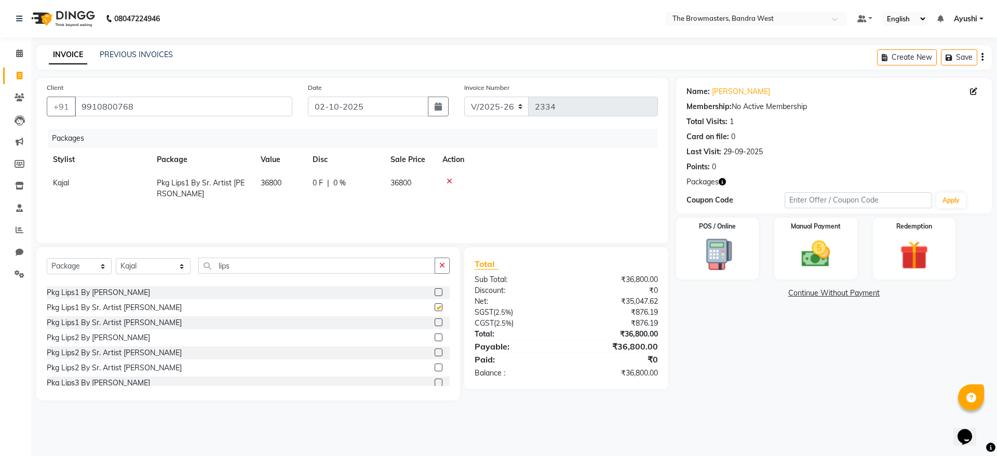
checkbox input "false"
click at [333, 188] on span "0 %" at bounding box center [339, 183] width 12 height 11
select select "64301"
click at [351, 188] on input "0" at bounding box center [350, 186] width 31 height 16
type input "06800"
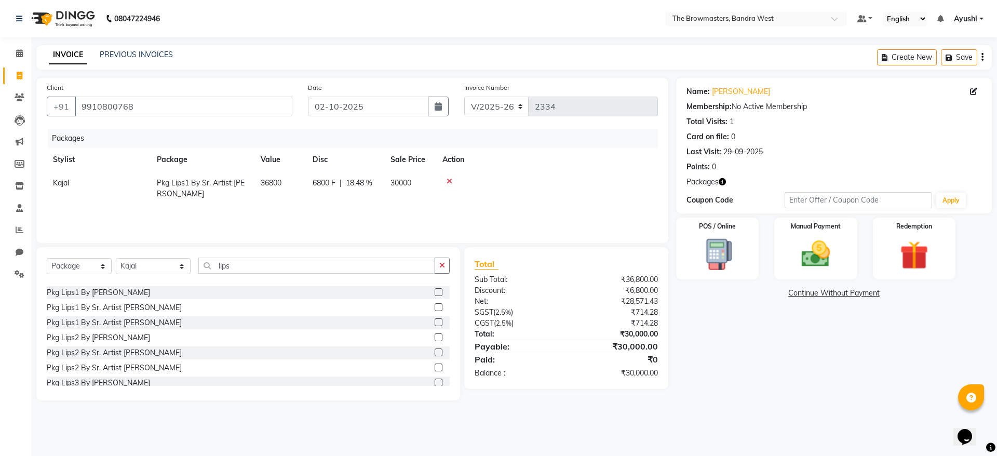
click at [364, 209] on div "Packages Stylist Package Value Disc Sale Price Action Kajal Pkg Lips1 By Sr. Ar…" at bounding box center [352, 181] width 611 height 104
click at [766, 265] on div "POS / Online Manual Payment Redemption" at bounding box center [833, 248] width 331 height 62
click at [809, 263] on img at bounding box center [815, 254] width 48 height 34
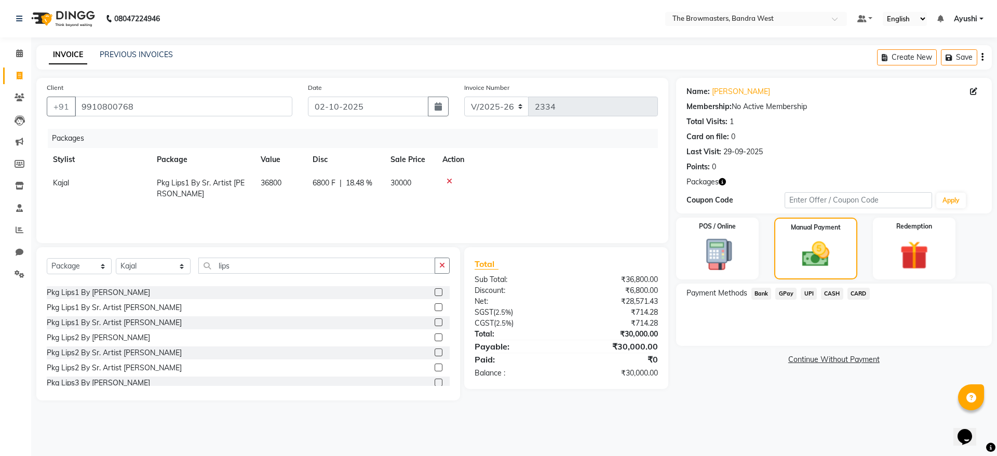
click at [834, 293] on span "CASH" at bounding box center [832, 294] width 22 height 12
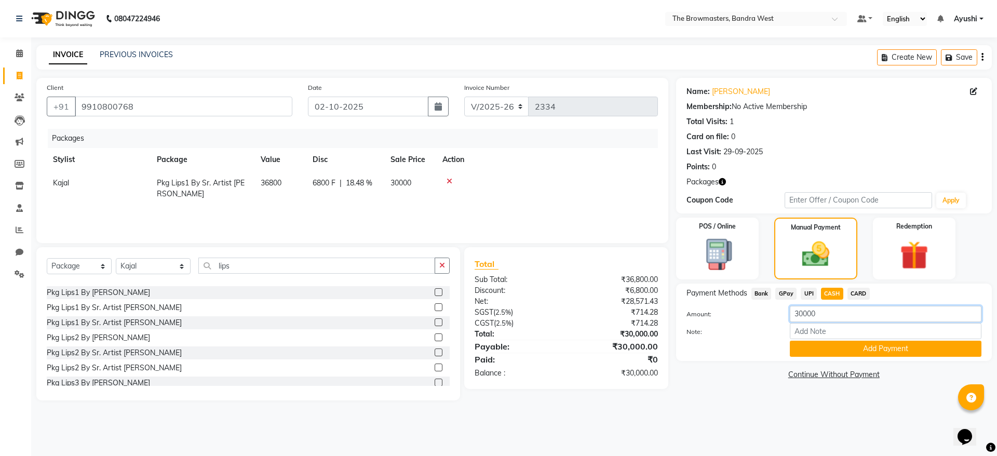
drag, startPoint x: 842, startPoint y: 307, endPoint x: 670, endPoint y: 333, distance: 174.3
click at [670, 333] on div "Client [PHONE_NUMBER] Date [DATE] Invoice Number V/2025 V/[PHONE_NUMBER] Packag…" at bounding box center [514, 239] width 971 height 322
type input "10000"
click at [828, 356] on button "Add Payment" at bounding box center [885, 349] width 192 height 16
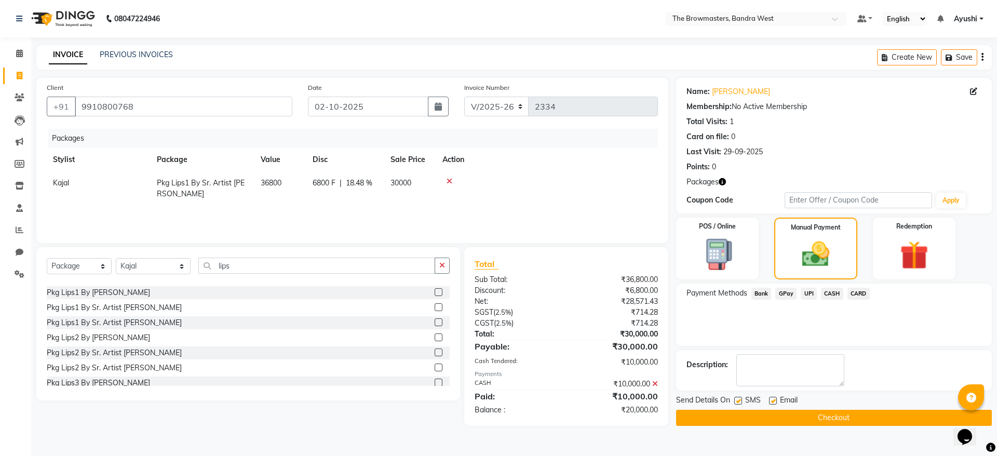
click at [738, 400] on label at bounding box center [738, 401] width 8 height 8
click at [738, 400] on input "checkbox" at bounding box center [737, 401] width 7 height 7
checkbox input "false"
click at [773, 400] on label at bounding box center [773, 401] width 8 height 8
click at [773, 400] on input "checkbox" at bounding box center [772, 401] width 7 height 7
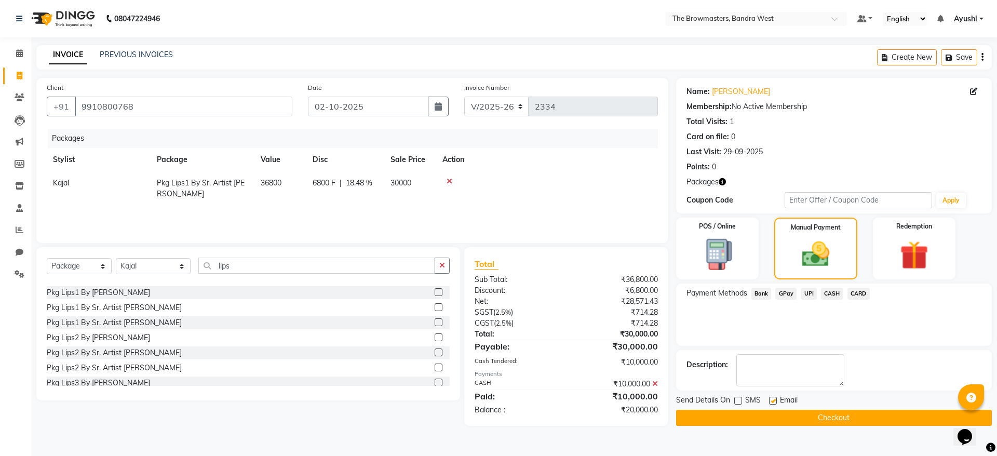
checkbox input "false"
click at [864, 294] on span "CARD" at bounding box center [858, 294] width 22 height 12
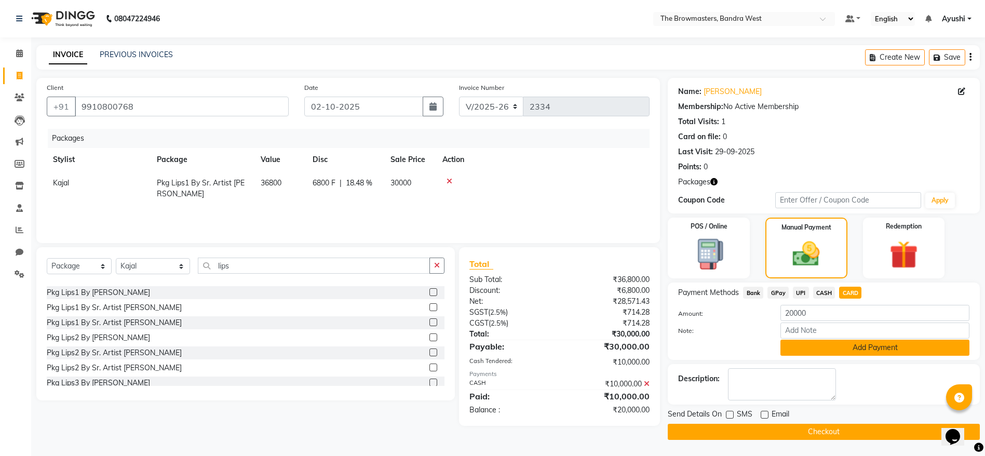
click at [847, 349] on button "Add Payment" at bounding box center [874, 347] width 189 height 16
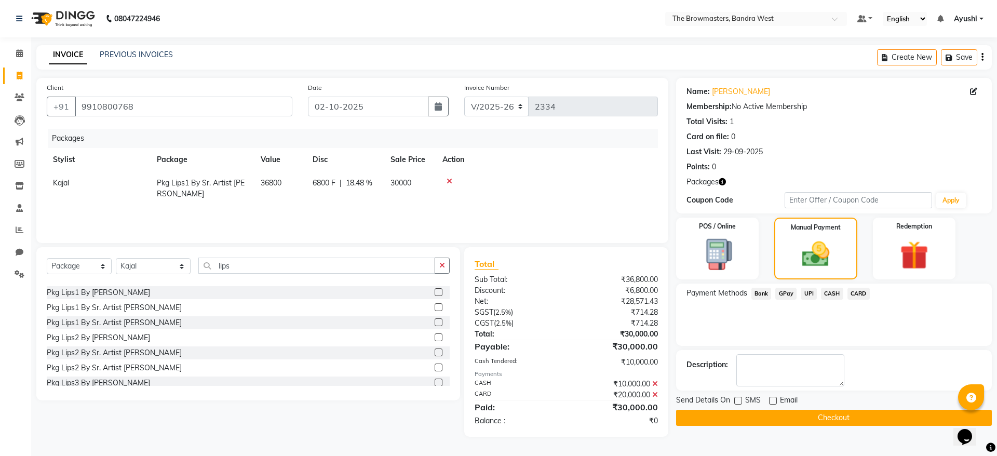
click at [768, 419] on button "Checkout" at bounding box center [834, 418] width 316 height 16
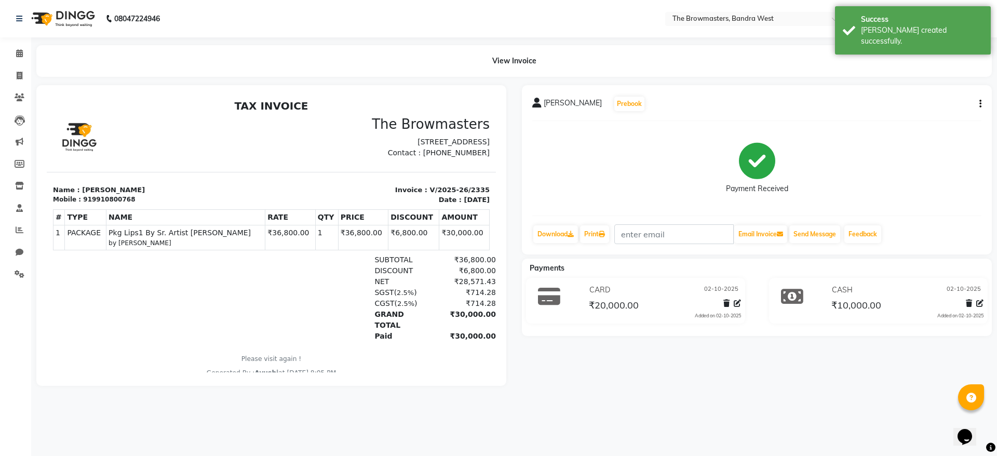
click at [113, 204] on div "919910800768" at bounding box center [109, 199] width 52 height 9
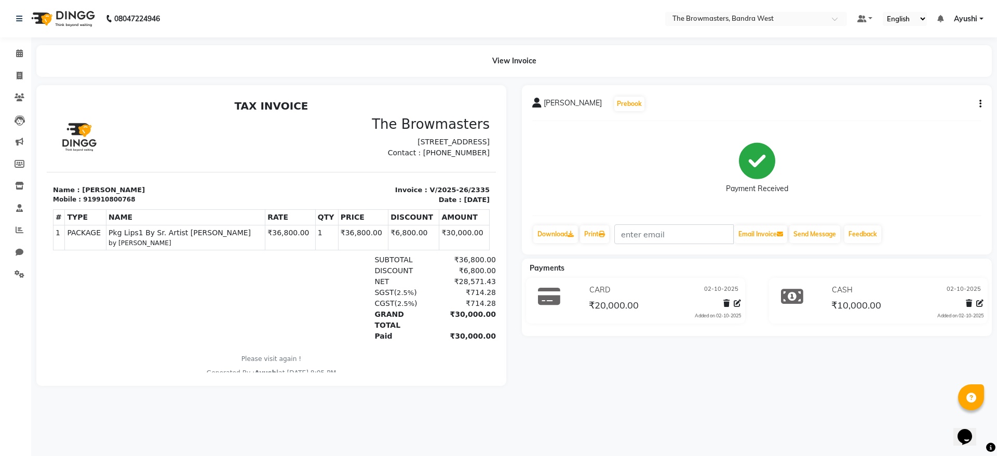
click at [119, 204] on div "919910800768" at bounding box center [109, 199] width 52 height 9
copy div "919910800768"
click at [22, 79] on span at bounding box center [19, 76] width 18 height 12
select select "6949"
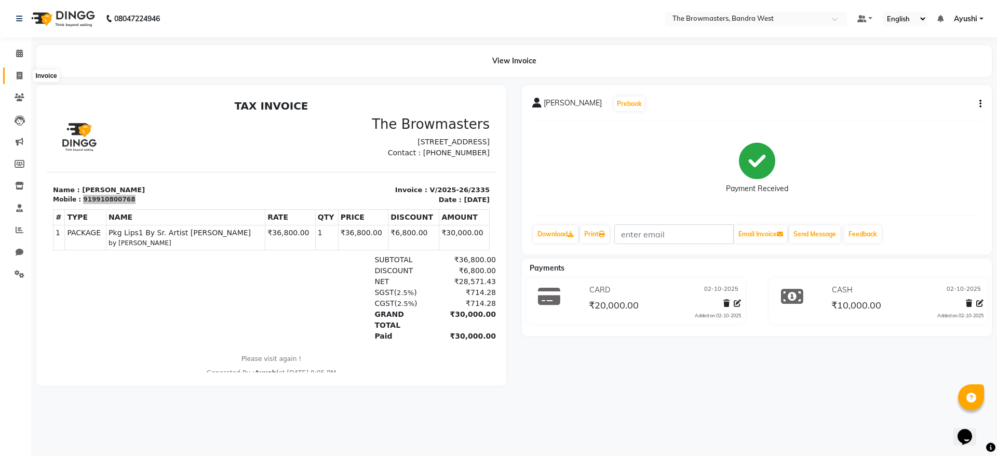
select select "service"
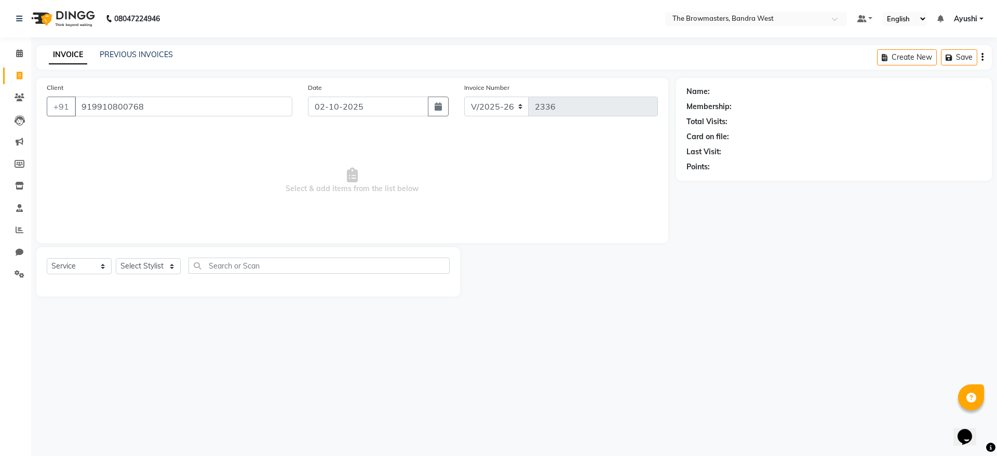
type input "919910800768"
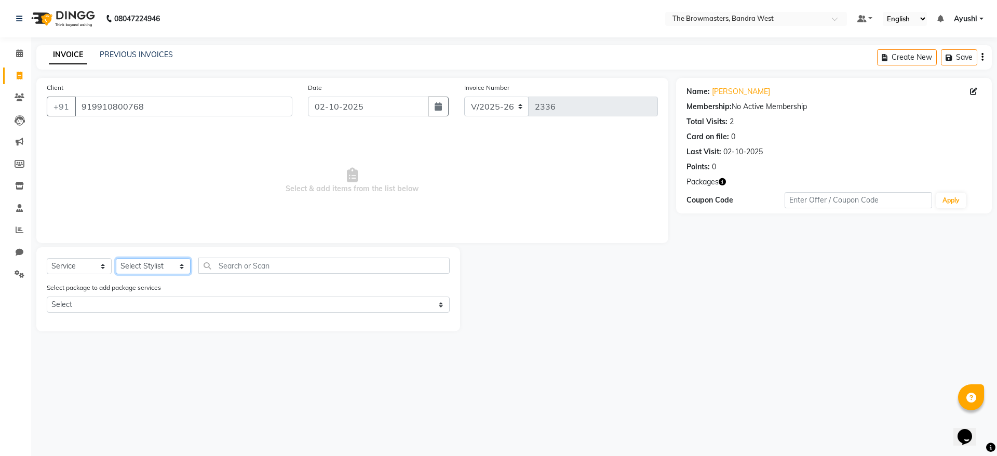
click at [173, 269] on select "Select Stylist [PERSON_NAME] Ashwini [PERSON_NAME] SUPPORT [PERSON_NAME] Jyoti …" at bounding box center [153, 266] width 75 height 16
select select "64307"
click at [116, 258] on select "Select Stylist [PERSON_NAME] Ashwini [PERSON_NAME] SUPPORT [PERSON_NAME] Jyoti …" at bounding box center [153, 266] width 75 height 16
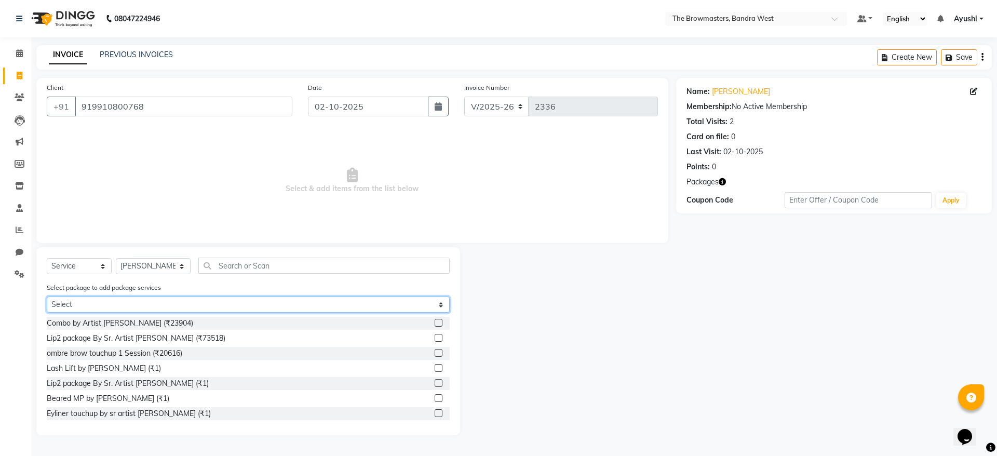
click at [202, 305] on select "Select Pkg Lips1 By Sr. Artist [PERSON_NAME] Nano by [PERSON_NAME]- 1 session" at bounding box center [248, 304] width 403 height 16
select select "1: Object"
click at [47, 296] on select "Select Pkg Lips1 By Sr. Artist [PERSON_NAME] Nano by [PERSON_NAME]- 1 session" at bounding box center [248, 304] width 403 height 16
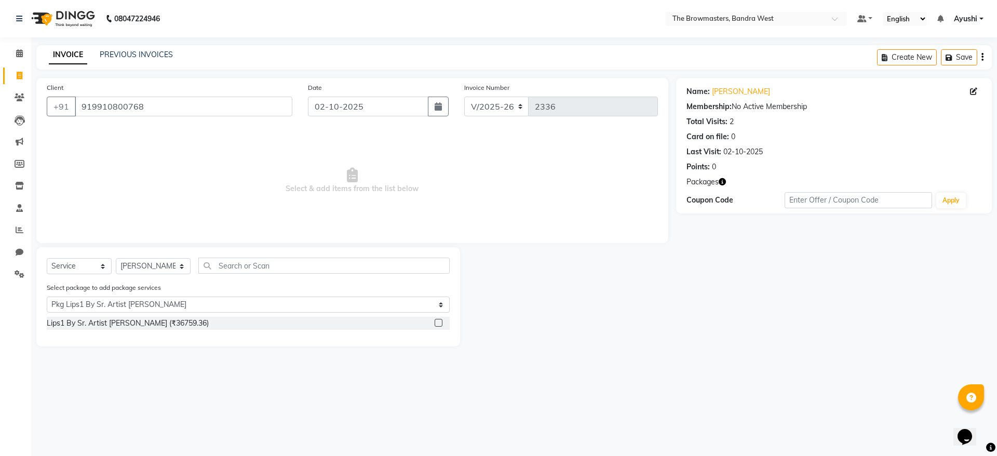
click at [440, 325] on label at bounding box center [438, 323] width 8 height 8
click at [440, 325] on input "checkbox" at bounding box center [437, 323] width 7 height 7
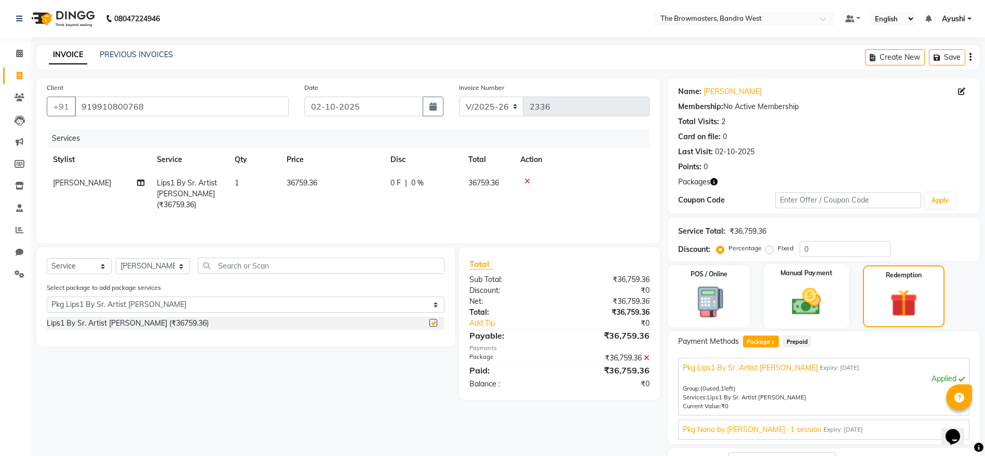
checkbox input "false"
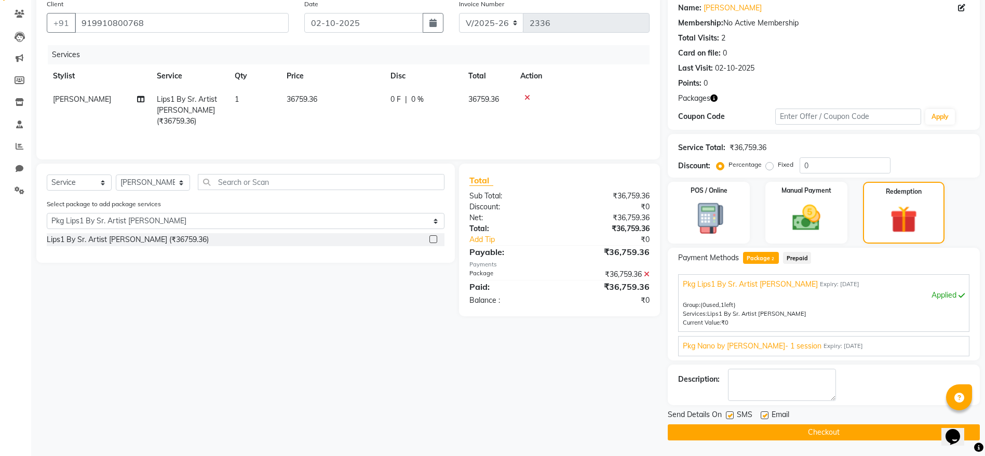
click at [732, 413] on label at bounding box center [730, 415] width 8 height 8
click at [732, 413] on input "checkbox" at bounding box center [729, 415] width 7 height 7
checkbox input "false"
click at [761, 416] on label at bounding box center [764, 415] width 8 height 8
click at [761, 416] on input "checkbox" at bounding box center [763, 415] width 7 height 7
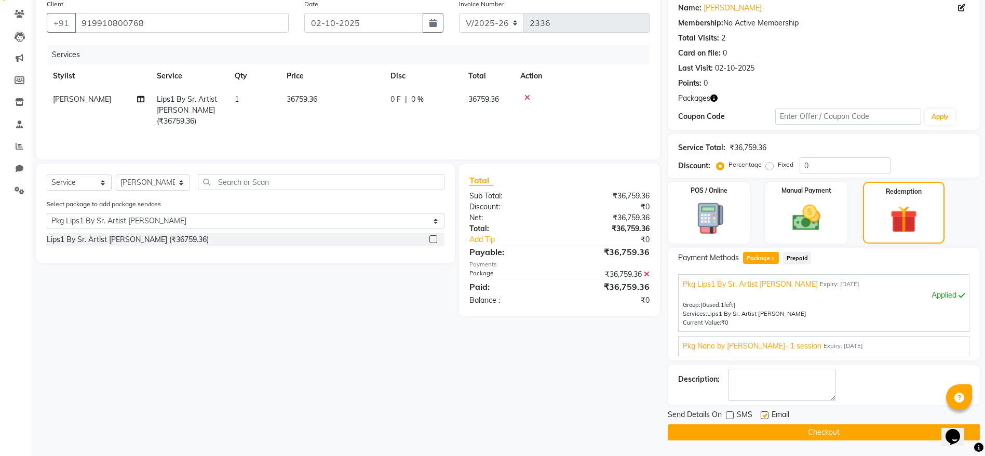
checkbox input "false"
click at [707, 439] on button "Checkout" at bounding box center [824, 432] width 312 height 16
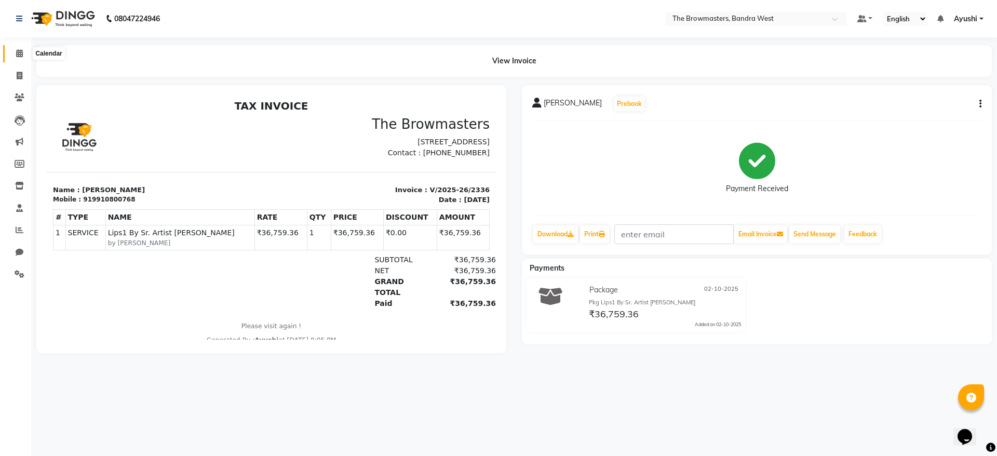
click at [22, 57] on icon at bounding box center [19, 53] width 7 height 8
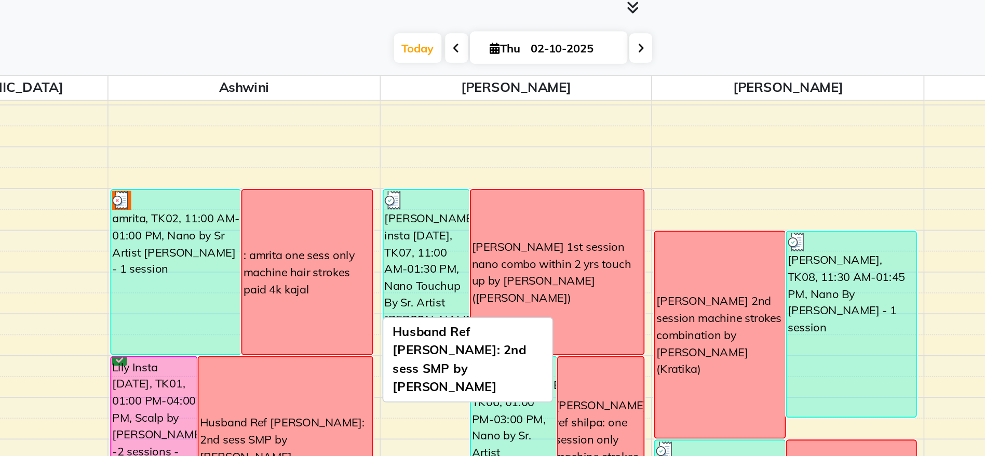
scroll to position [83, 0]
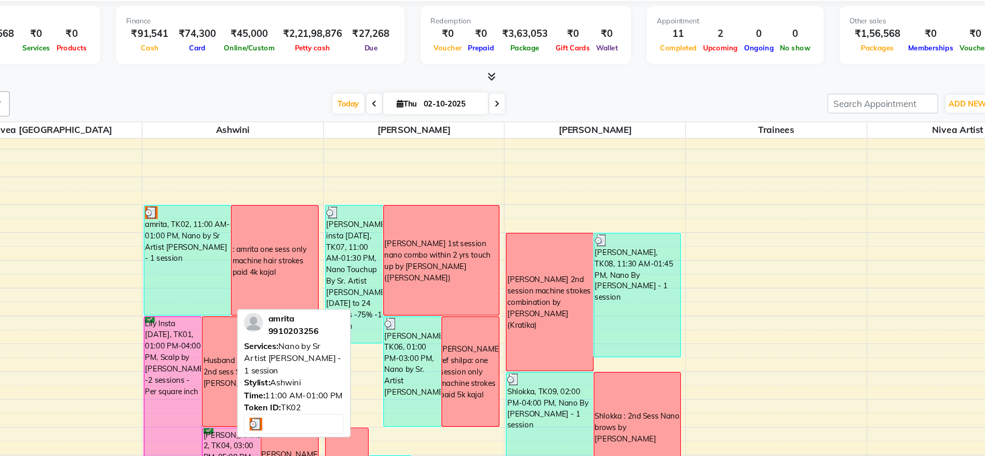
click at [236, 230] on div "amrita, TK02, 11:00 AM-01:00 PM, Nano by Sr Artist [PERSON_NAME] - 1 session" at bounding box center [260, 251] width 71 height 90
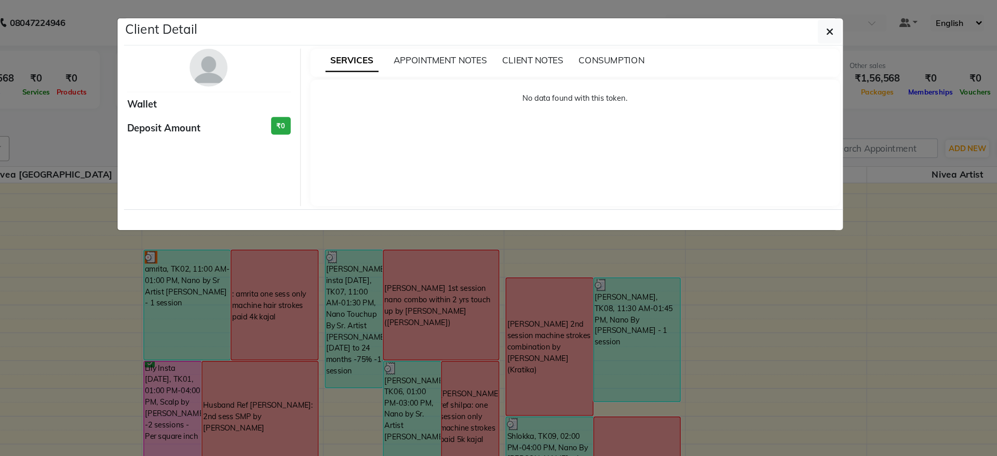
select select "3"
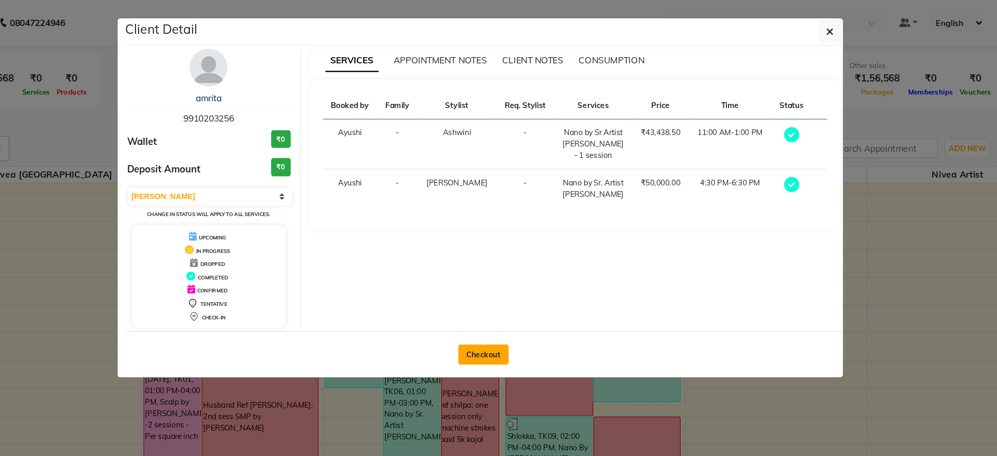
click at [487, 291] on button "Checkout" at bounding box center [504, 291] width 42 height 17
select select "6949"
select select "service"
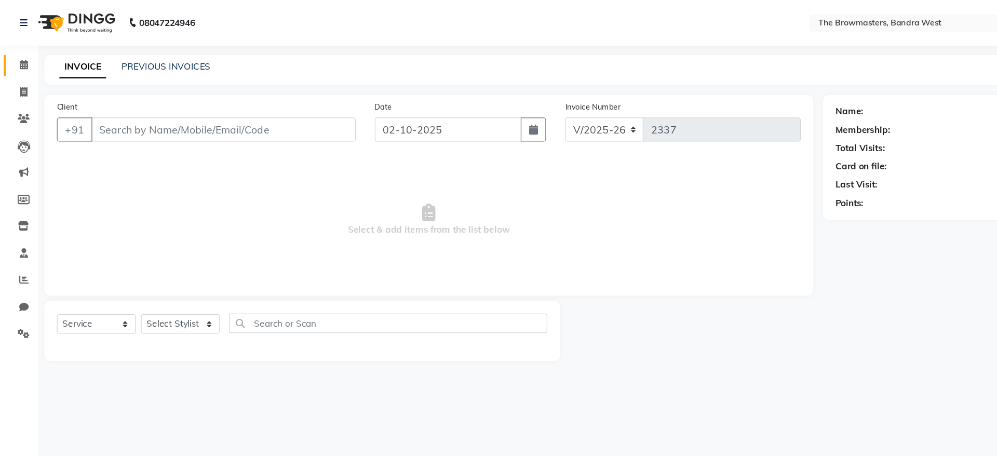
type input "9910203256"
select select "64307"
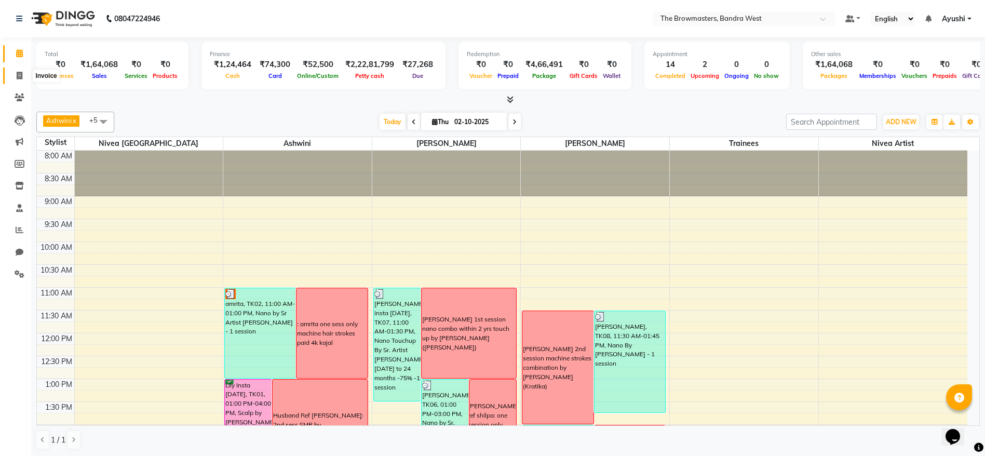
click at [18, 76] on icon at bounding box center [20, 76] width 6 height 8
select select "6949"
select select "service"
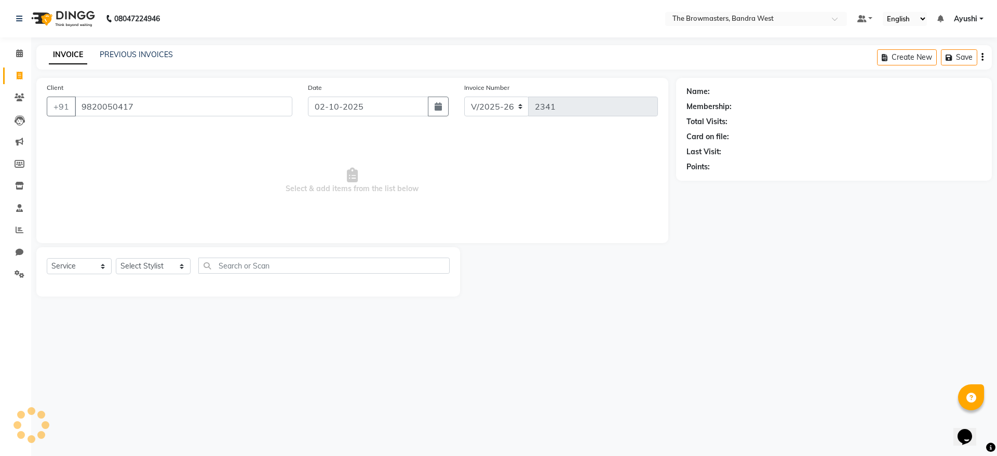
type input "9820050417"
click at [92, 269] on select "Select Service Product Membership Package Voucher Prepaid Gift Card" at bounding box center [79, 266] width 65 height 16
select select "package"
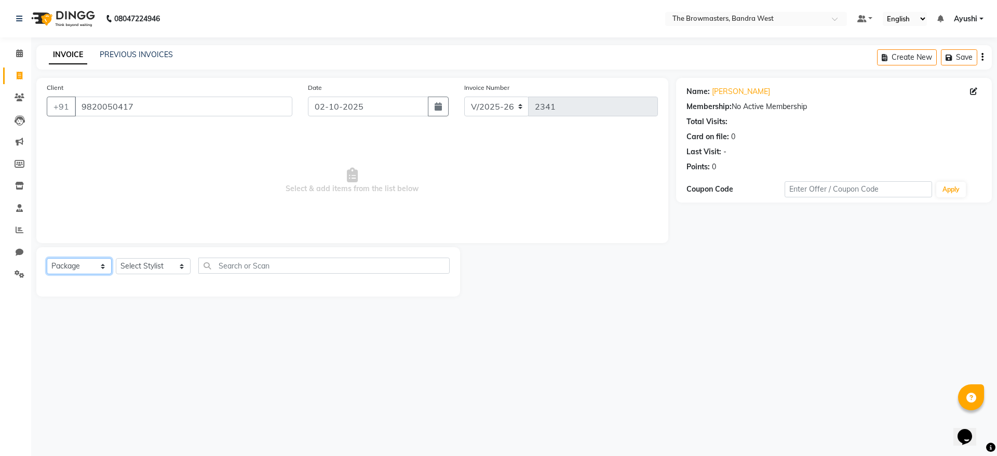
click at [47, 258] on select "Select Service Product Membership Package Voucher Prepaid Gift Card" at bounding box center [79, 266] width 65 height 16
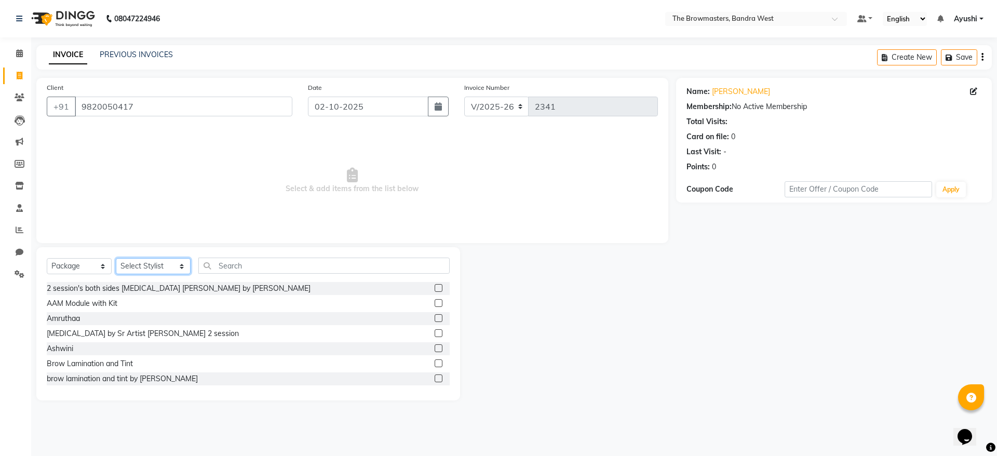
click at [174, 265] on select "Select Stylist [PERSON_NAME] Ashwini [PERSON_NAME] SUPPORT [PERSON_NAME] Jyoti …" at bounding box center [153, 266] width 75 height 16
select select "64300"
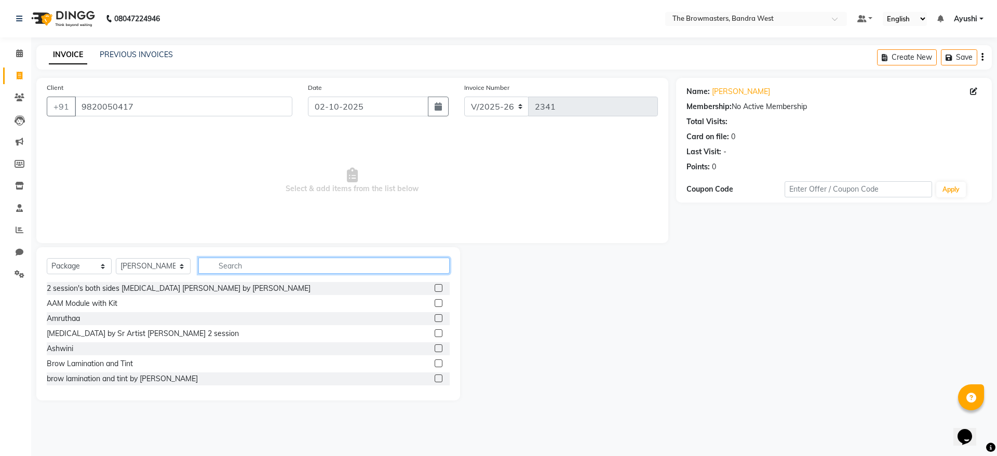
click at [237, 267] on input "text" at bounding box center [323, 265] width 251 height 16
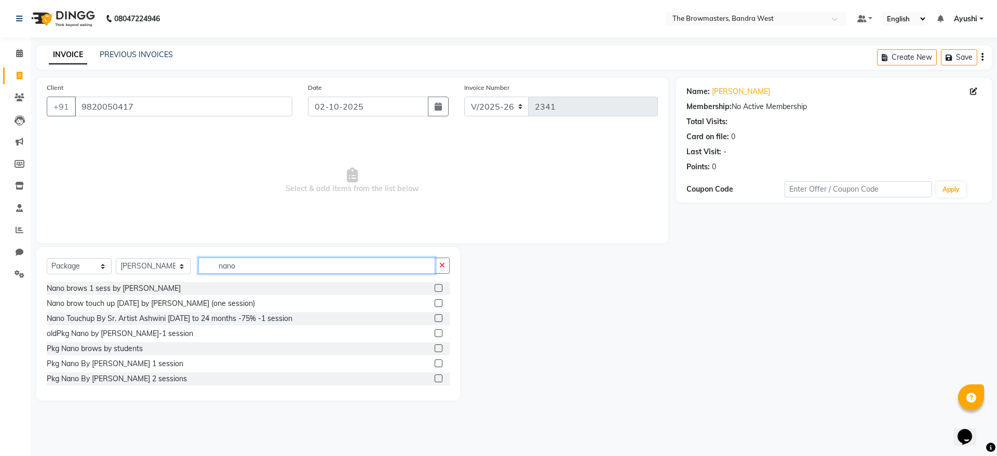
type input "nano"
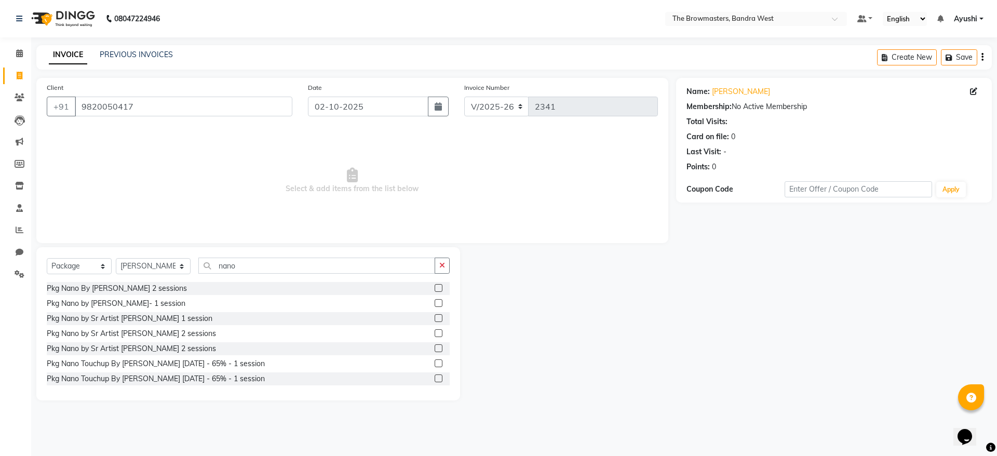
click at [434, 332] on label at bounding box center [438, 333] width 8 height 8
click at [434, 332] on input "checkbox" at bounding box center [437, 333] width 7 height 7
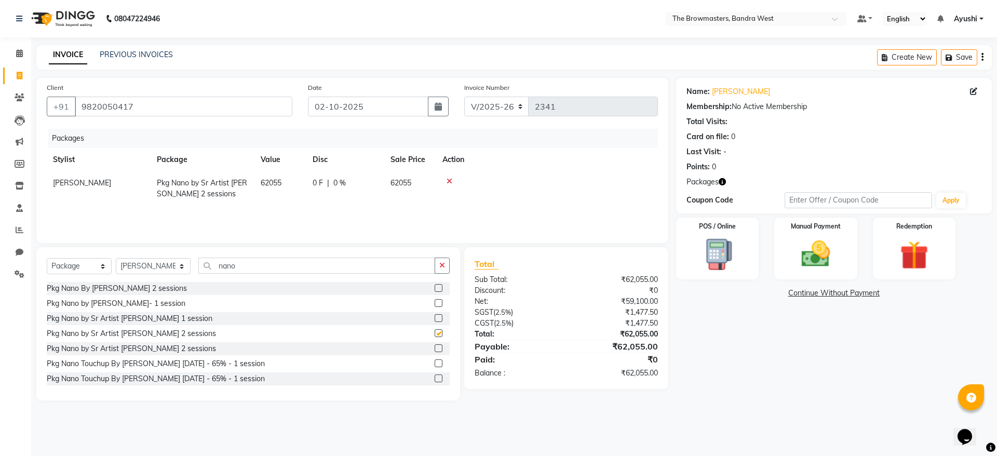
checkbox input "false"
click at [336, 191] on td "0 F | 0 %" at bounding box center [345, 188] width 78 height 34
select select "64300"
click at [345, 186] on input "0" at bounding box center [350, 186] width 31 height 16
type input "03103"
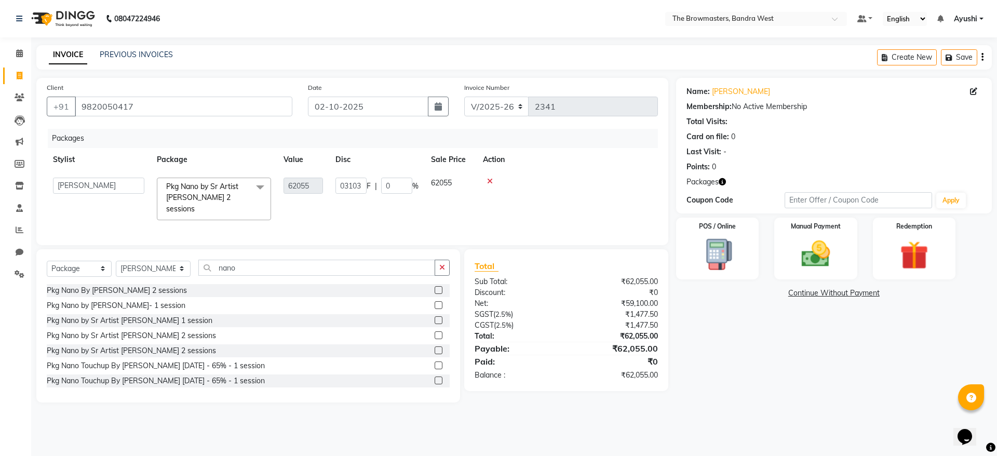
click at [413, 206] on div "Packages Stylist Package Value Disc Sale Price Action [PERSON_NAME] DINGG SUPPO…" at bounding box center [352, 182] width 611 height 106
click at [826, 249] on img at bounding box center [815, 254] width 48 height 34
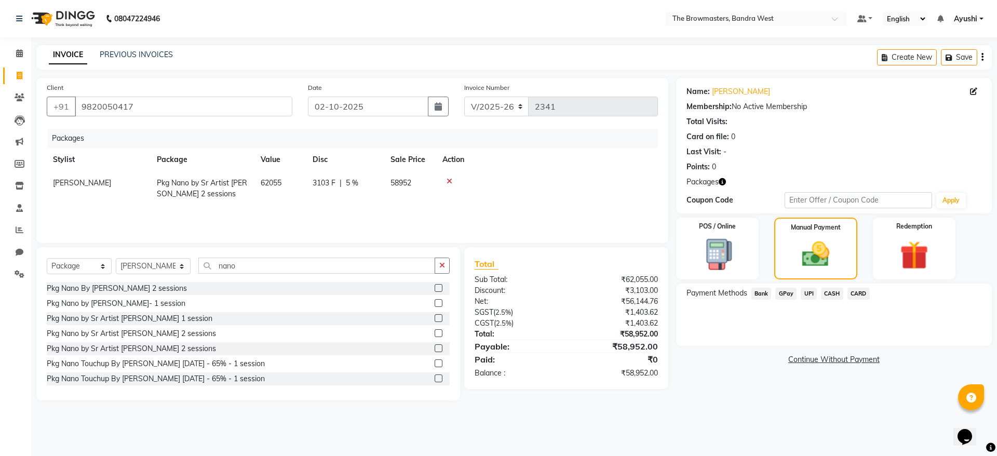
click at [758, 293] on span "Bank" at bounding box center [761, 294] width 20 height 12
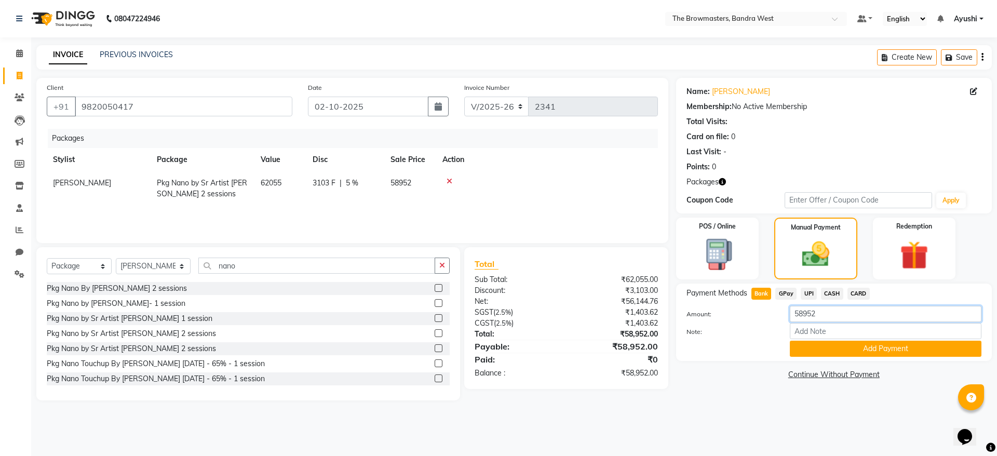
drag, startPoint x: 854, startPoint y: 319, endPoint x: 758, endPoint y: 330, distance: 96.7
click at [758, 330] on div "Amount: 58952 Note: Add Payment" at bounding box center [833, 331] width 295 height 51
type input "5000"
click at [815, 347] on button "Add Payment" at bounding box center [885, 349] width 192 height 16
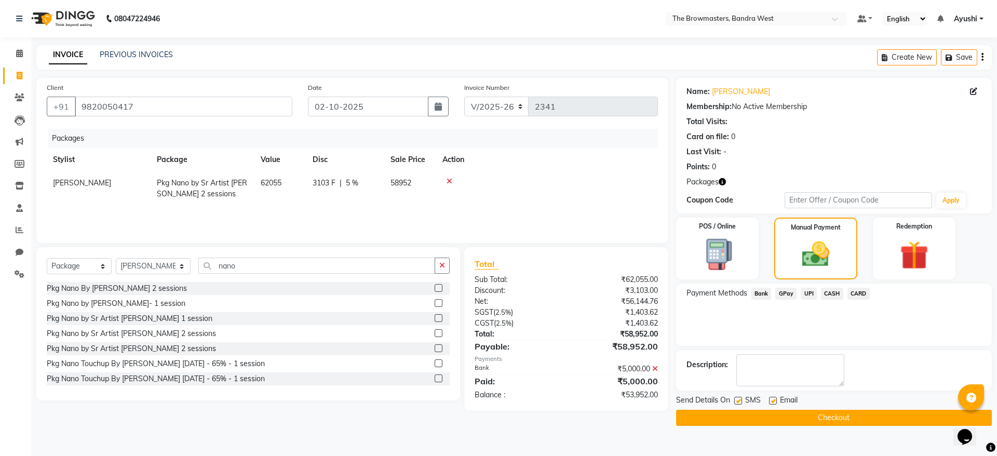
click at [733, 402] on div "Send Details On SMS Email" at bounding box center [834, 400] width 316 height 13
click at [741, 402] on label at bounding box center [738, 401] width 8 height 8
click at [741, 402] on input "checkbox" at bounding box center [737, 401] width 7 height 7
checkbox input "false"
click at [773, 400] on label at bounding box center [773, 401] width 8 height 8
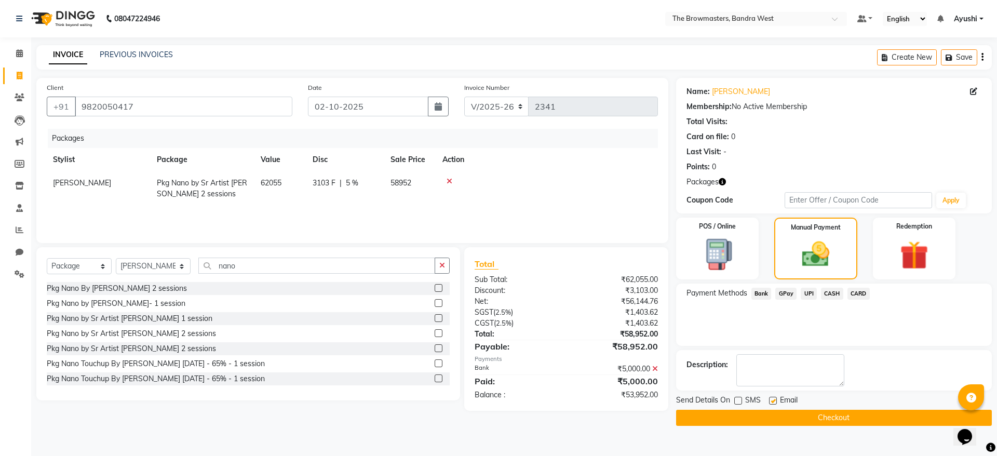
click at [773, 400] on input "checkbox" at bounding box center [772, 401] width 7 height 7
checkbox input "false"
click at [790, 420] on button "Checkout" at bounding box center [834, 418] width 316 height 16
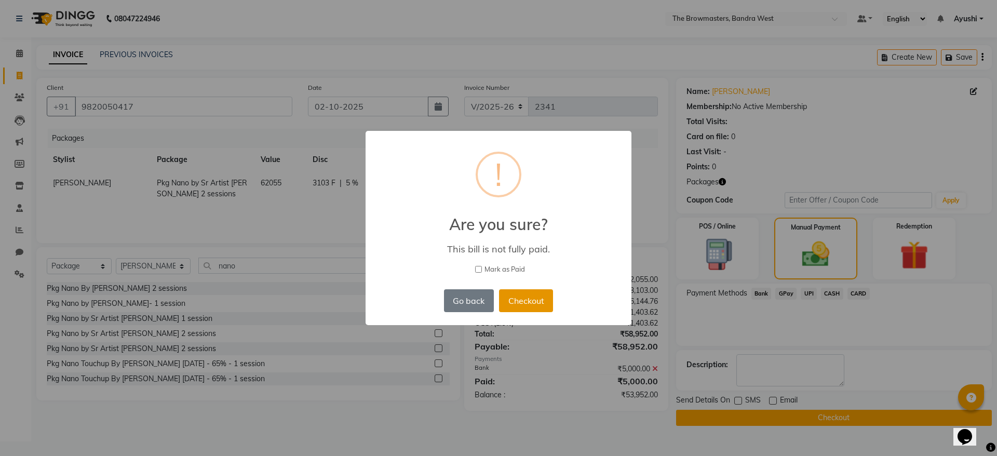
click at [524, 302] on button "Checkout" at bounding box center [526, 300] width 54 height 23
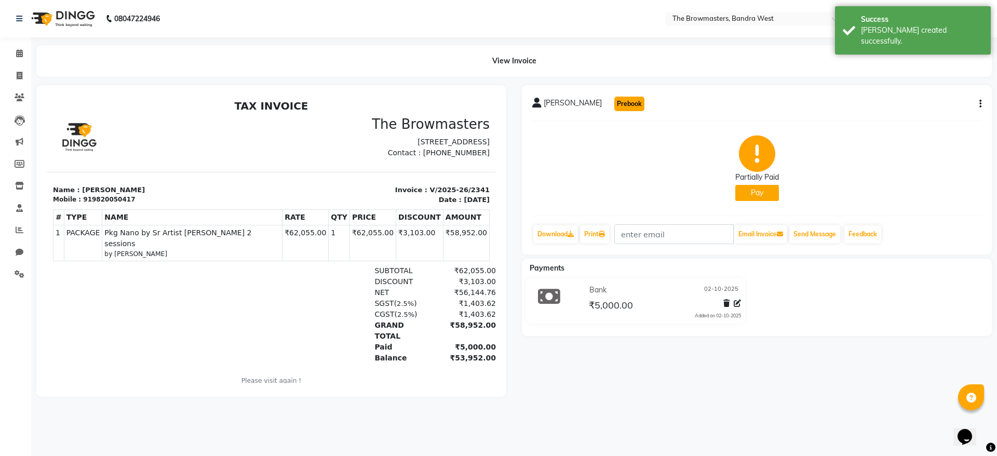
click at [630, 107] on button "Prebook" at bounding box center [629, 104] width 30 height 15
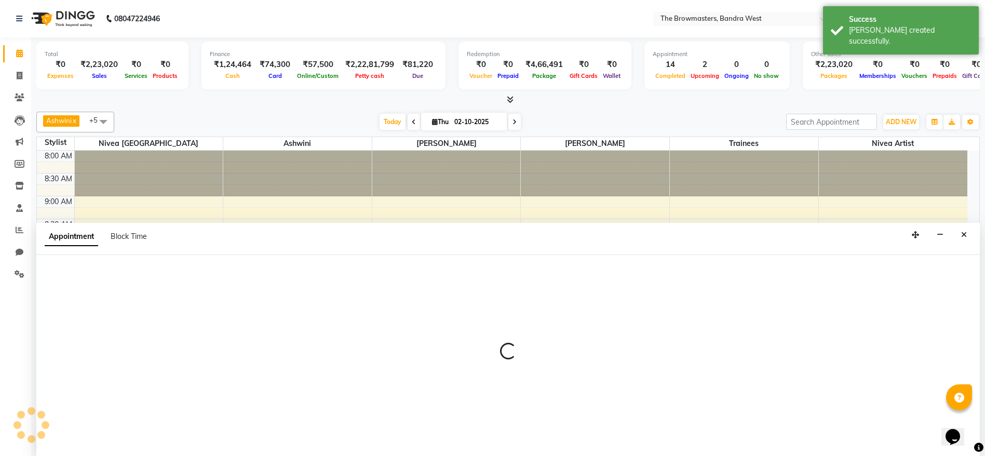
select select "tentative"
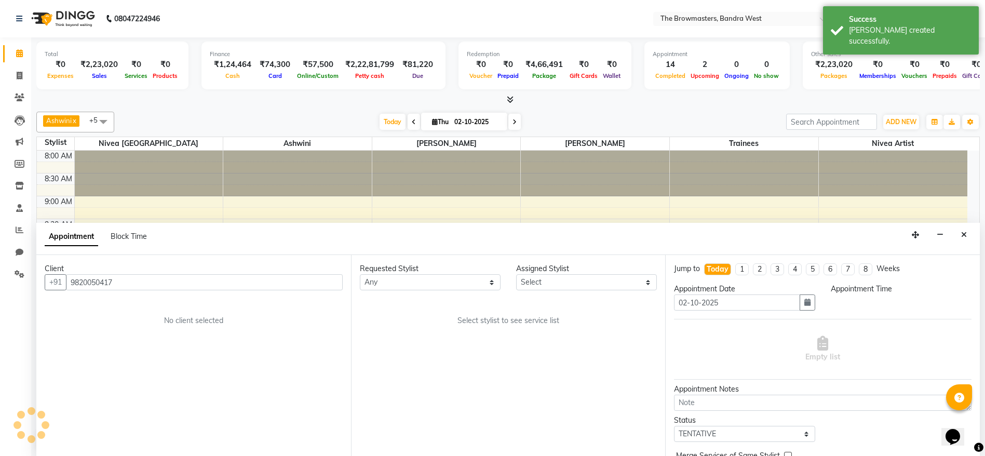
scroll to position [1, 0]
select select "540"
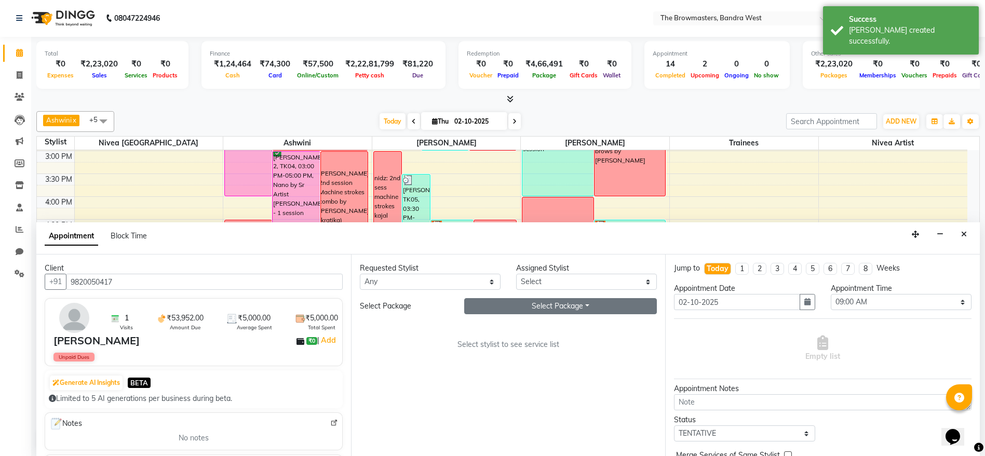
click at [559, 313] on button "Select Package Toggle Dropdown" at bounding box center [560, 306] width 193 height 16
click at [563, 296] on div "Requested Stylist Any Ashmeey Singghai Ashwini [PERSON_NAME] Jyoti Kajal [PERSO…" at bounding box center [508, 354] width 315 height 201
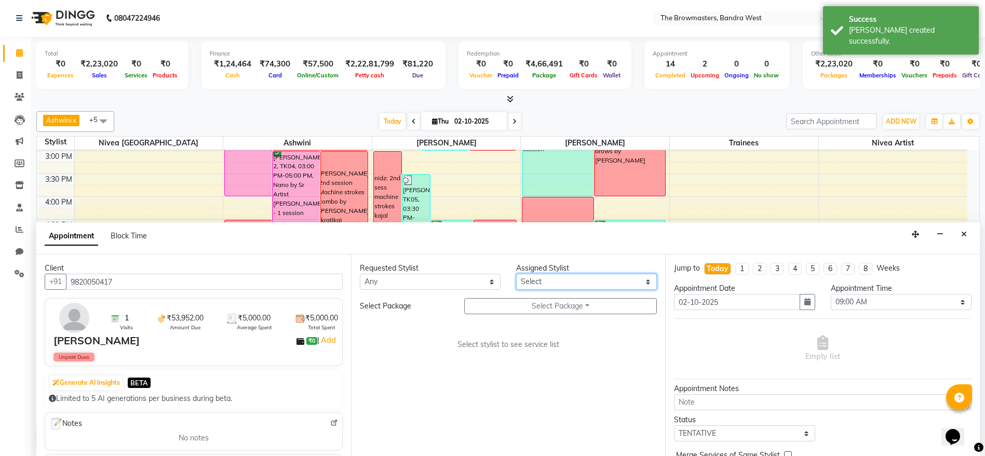
click at [547, 277] on select "Select Ashmeey Singghai Ashwini [PERSON_NAME] Jyoti Kajal [PERSON_NAME] [PERSON…" at bounding box center [586, 282] width 141 height 16
select select "64306"
click at [516, 274] on select "Select Ashmeey Singghai Ashwini [PERSON_NAME] Jyoti Kajal [PERSON_NAME] [PERSON…" at bounding box center [586, 282] width 141 height 16
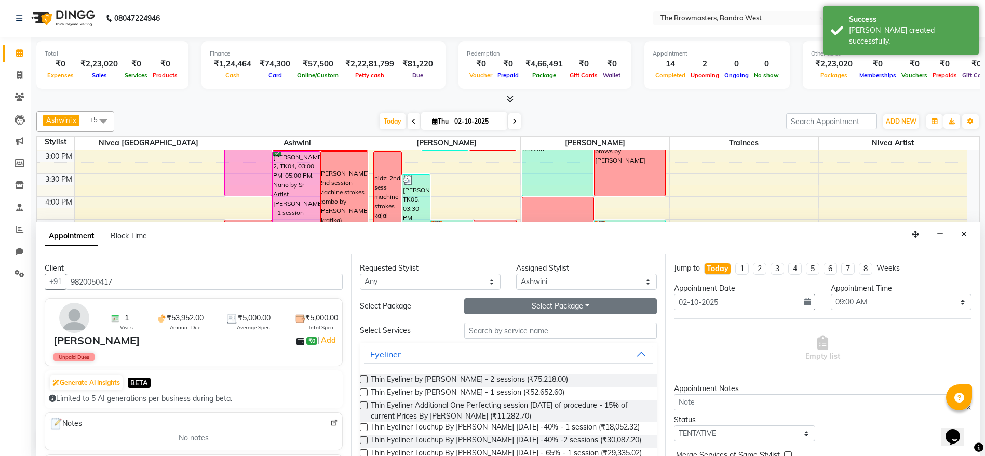
click at [538, 304] on button "Select Package Toggle Dropdown" at bounding box center [560, 306] width 193 height 16
click at [515, 323] on li "Pkg Nano by Sr Artist [PERSON_NAME] 2 sessions" at bounding box center [570, 327] width 211 height 15
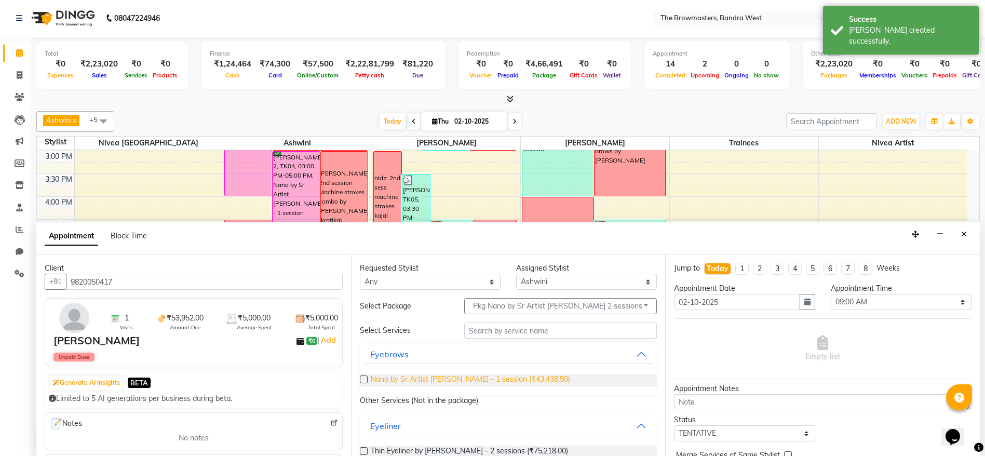
click at [471, 382] on span "Nano by Sr Artist [PERSON_NAME] - 1 session (₹43,438.50)" at bounding box center [470, 380] width 199 height 13
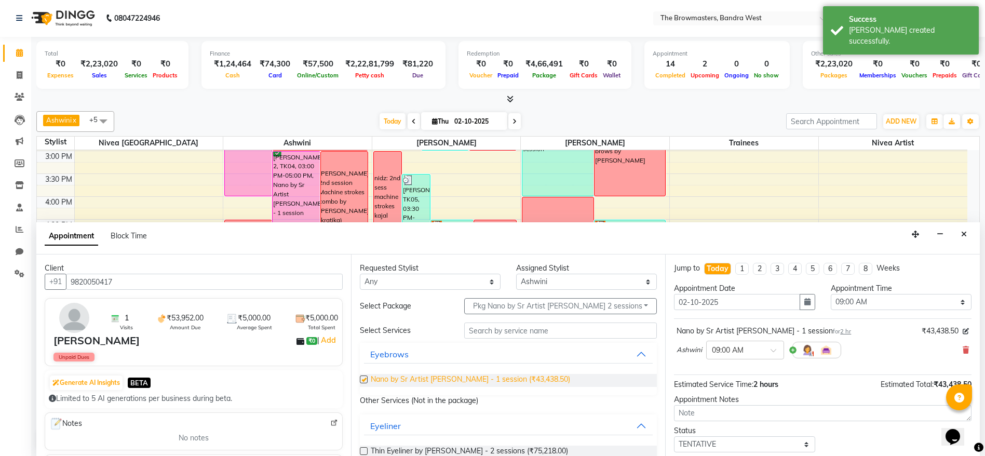
checkbox input "false"
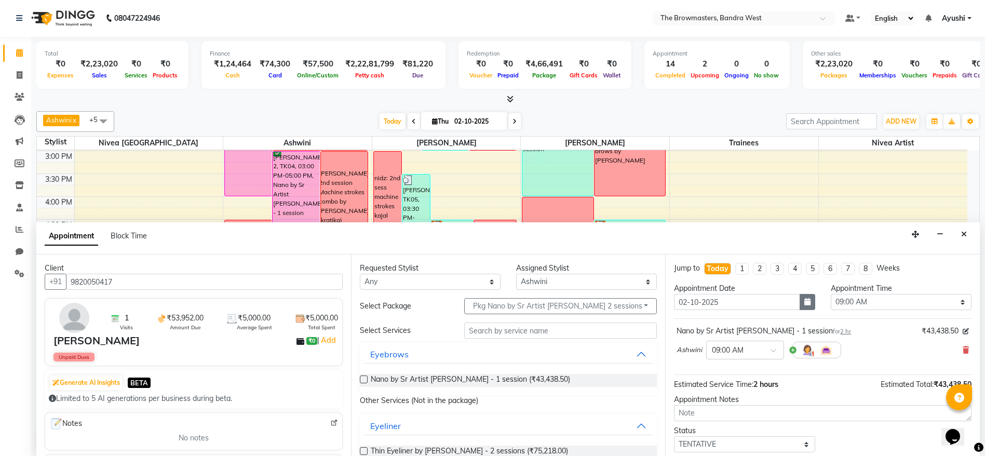
click at [808, 306] on button "button" at bounding box center [807, 302] width 16 height 16
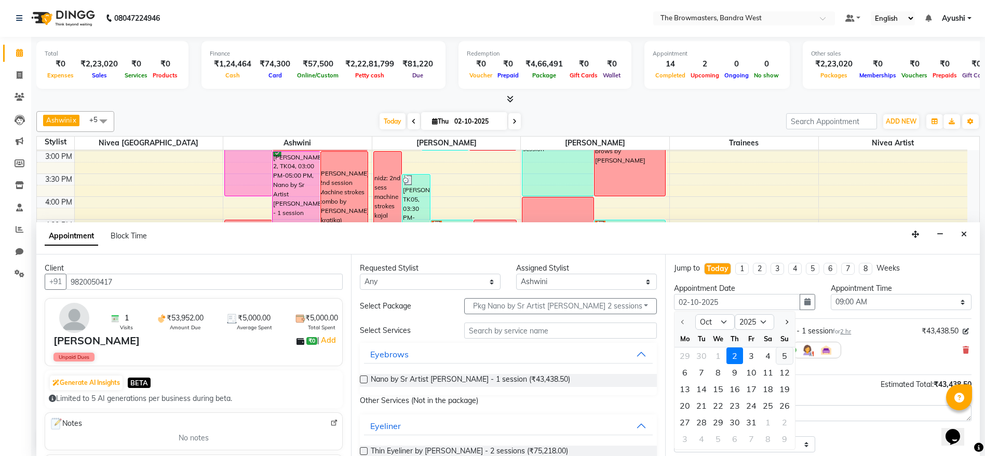
click at [775, 354] on div "4" at bounding box center [767, 355] width 17 height 17
type input "04-10-2025"
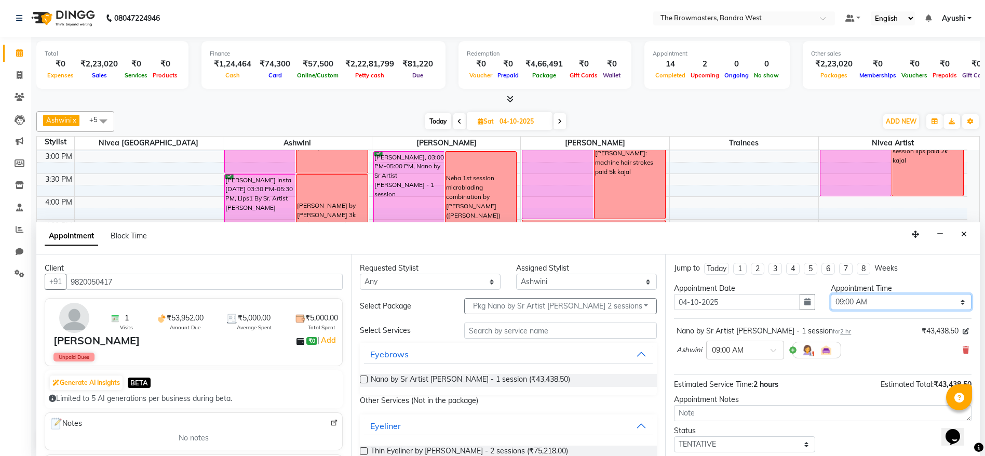
click at [898, 303] on select "Select 09:00 AM 09:15 AM 09:30 AM 09:45 AM 10:00 AM 10:15 AM 10:30 AM 10:45 AM …" at bounding box center [900, 302] width 141 height 16
select select "780"
click at [830, 294] on select "Select 09:00 AM 09:15 AM 09:30 AM 09:45 AM 10:00 AM 10:15 AM 10:30 AM 10:45 AM …" at bounding box center [900, 302] width 141 height 16
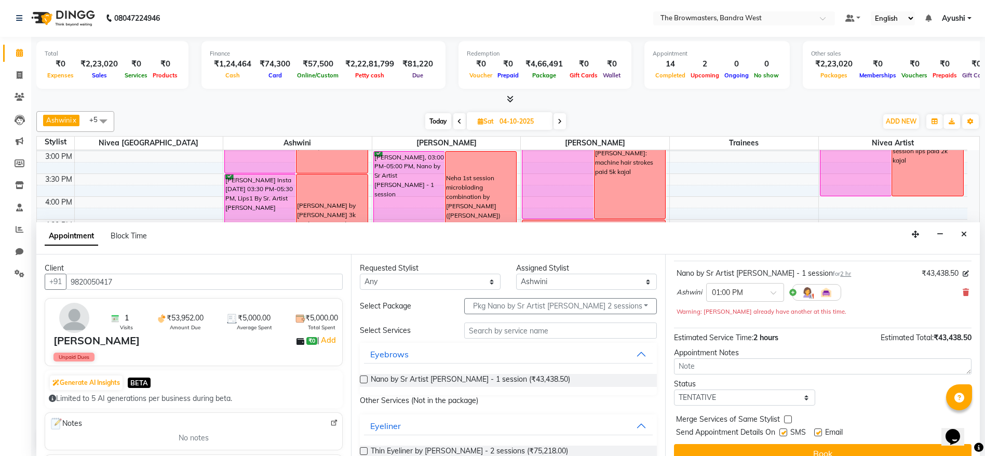
scroll to position [73, 0]
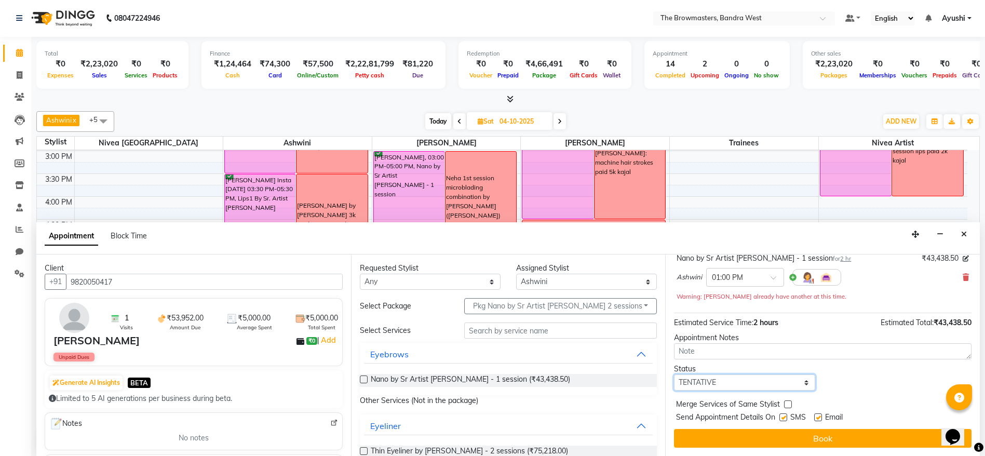
click at [731, 382] on select "Select TENTATIVE CONFIRM UPCOMING" at bounding box center [744, 382] width 141 height 16
select select "confirm booking"
click at [674, 374] on select "Select TENTATIVE CONFIRM UPCOMING" at bounding box center [744, 382] width 141 height 16
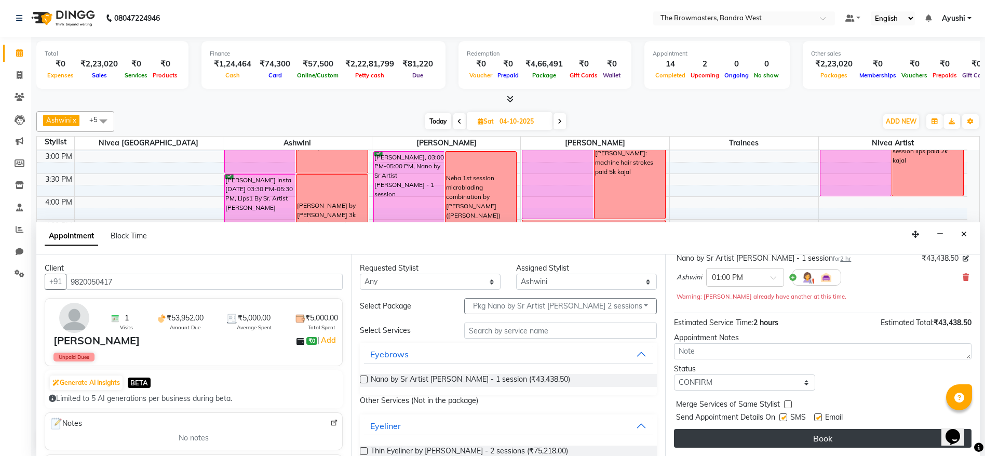
click at [792, 437] on button "Book" at bounding box center [822, 438] width 297 height 19
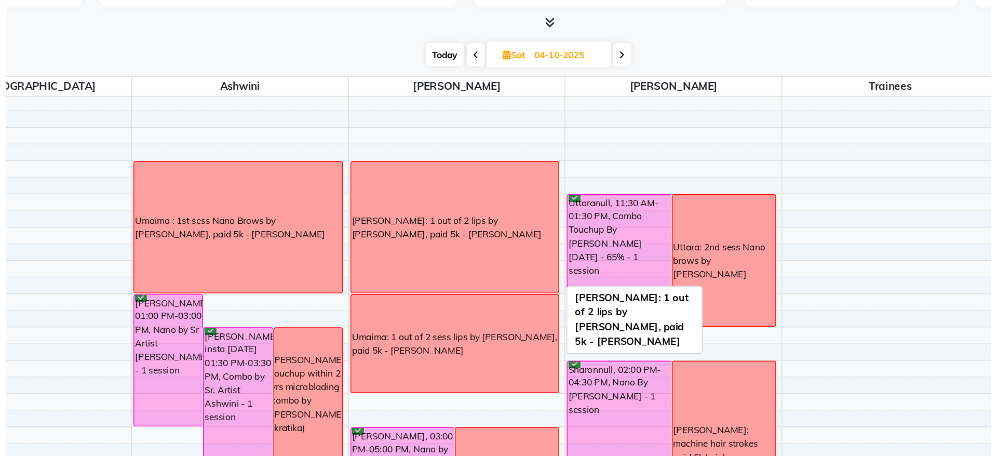
scroll to position [115, 0]
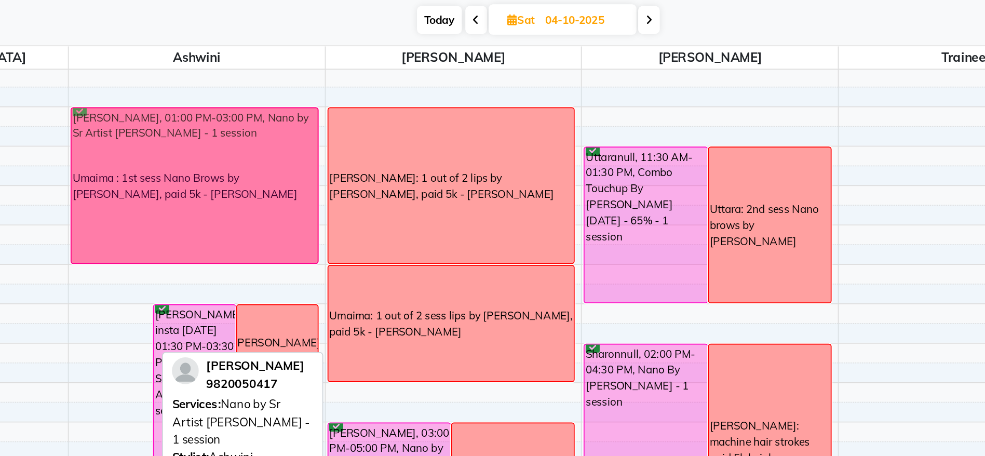
drag, startPoint x: 255, startPoint y: 289, endPoint x: 265, endPoint y: 199, distance: 90.9
click at [265, 199] on div "Umaima Chitalwala, 01:00 PM-03:00 PM, Nano by Sr Artist Ashwini - 1 session Jaa…" at bounding box center [297, 331] width 148 height 593
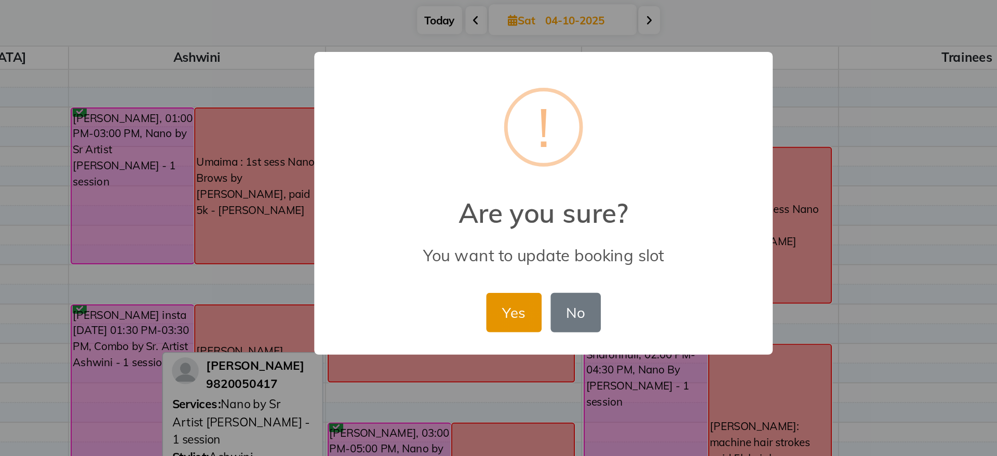
click at [479, 293] on button "Yes" at bounding box center [481, 291] width 32 height 23
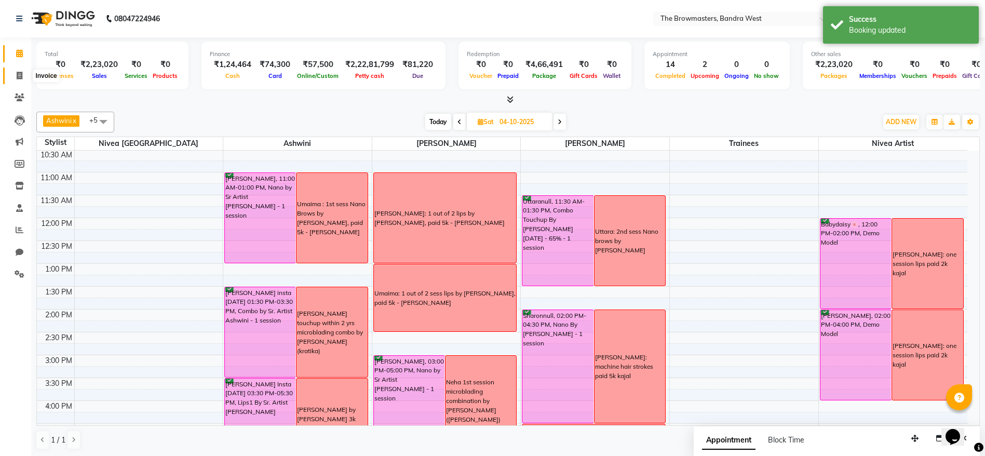
click at [16, 73] on span at bounding box center [19, 76] width 18 height 12
select select "6949"
select select "service"
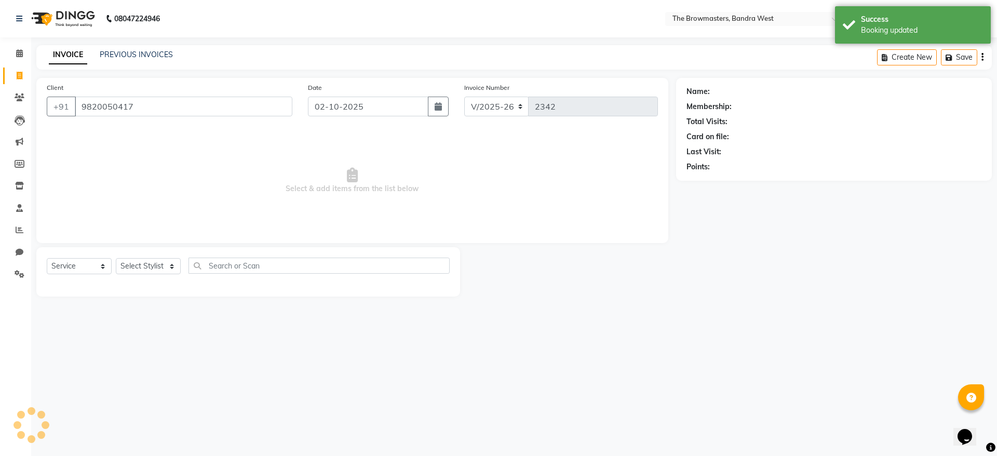
type input "9820050417"
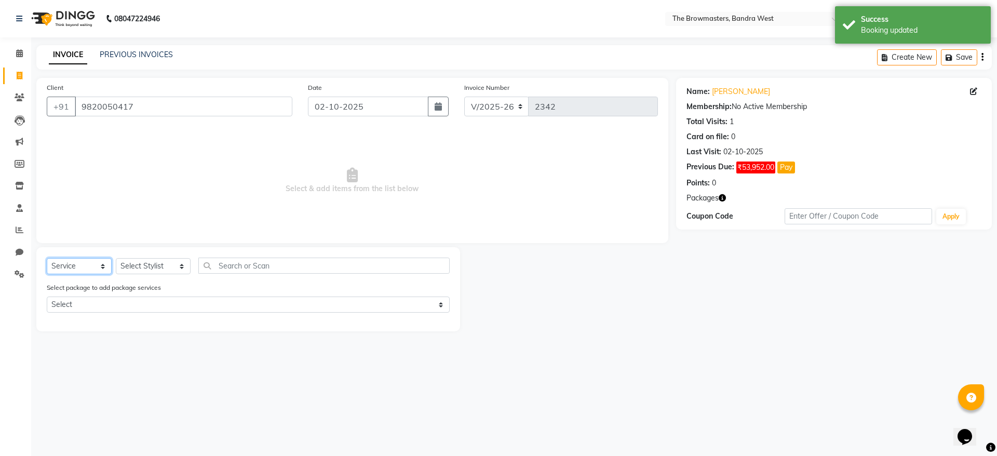
click at [90, 265] on select "Select Service Product Membership Package Voucher Prepaid Gift Card" at bounding box center [79, 266] width 65 height 16
click at [47, 258] on select "Select Service Product Membership Package Voucher Prepaid Gift Card" at bounding box center [79, 266] width 65 height 16
select select "package"
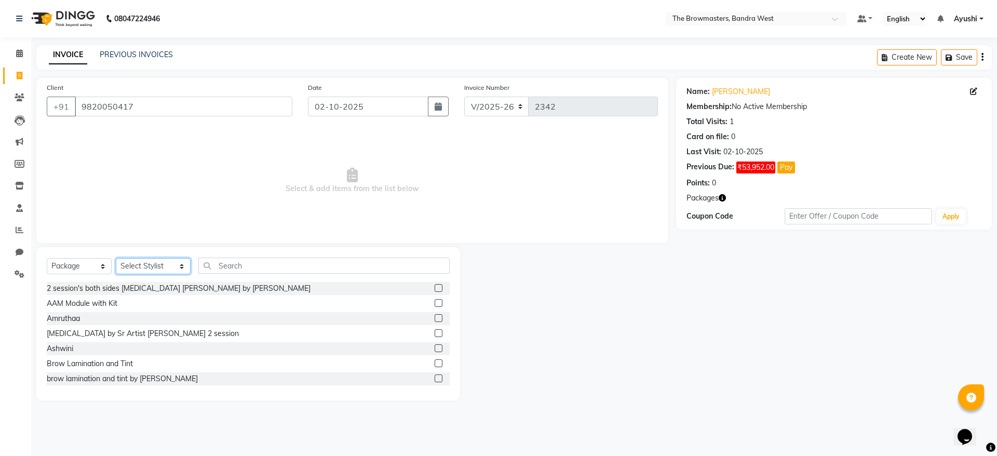
click at [161, 266] on select "Select Stylist Ashmeey Singghai Ashwini Ayushi DINGG SUPPORT jojo Jyoti Kajal K…" at bounding box center [153, 266] width 75 height 16
select select "64300"
click at [264, 262] on input "text" at bounding box center [323, 265] width 251 height 16
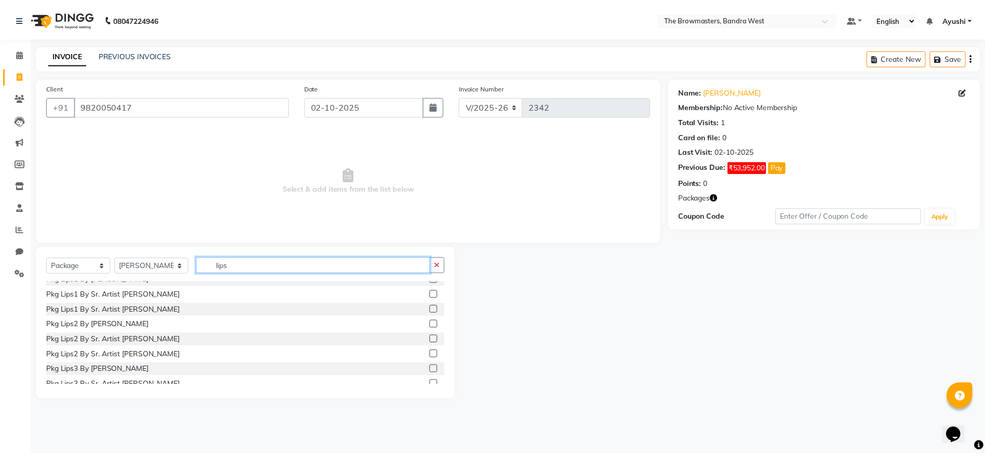
scroll to position [129, 0]
type input "lips"
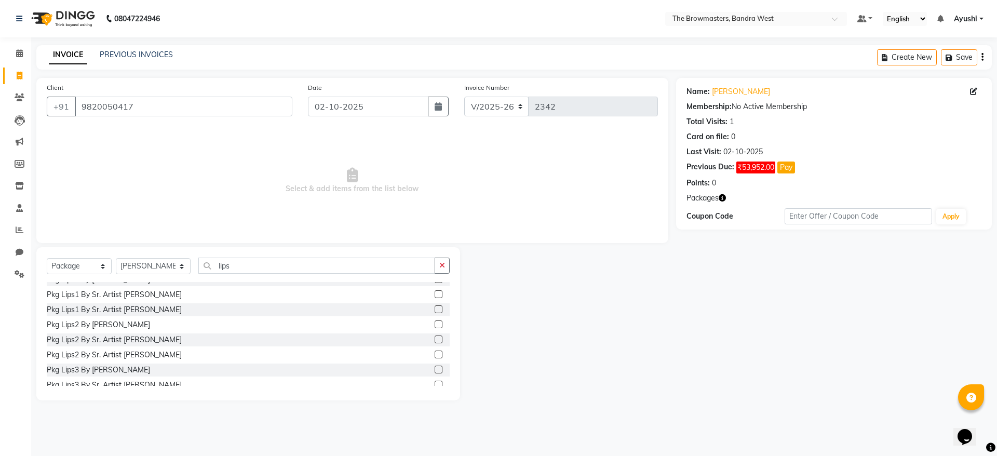
click at [434, 354] on label at bounding box center [438, 354] width 8 height 8
click at [434, 354] on input "checkbox" at bounding box center [437, 354] width 7 height 7
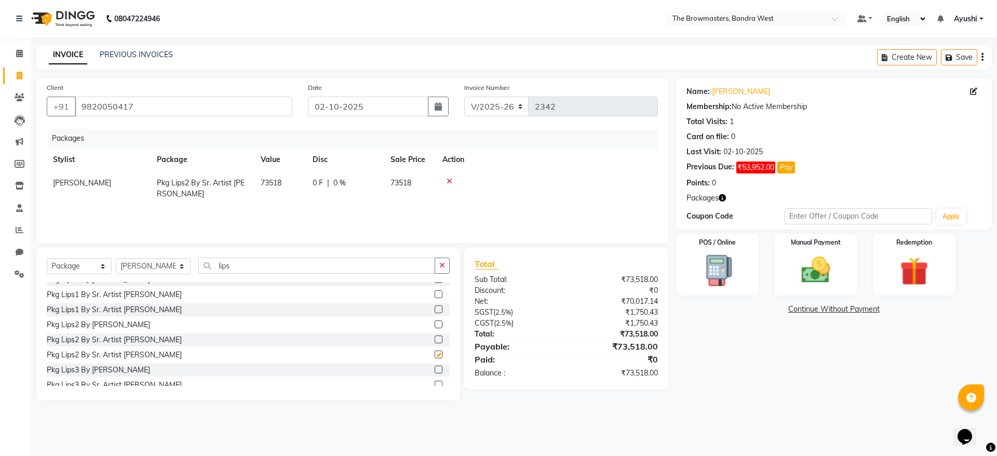
checkbox input "false"
click at [323, 178] on div "0 F | 0 %" at bounding box center [344, 183] width 65 height 11
select select "64300"
click at [349, 183] on input "0" at bounding box center [350, 186] width 31 height 16
type input "03676"
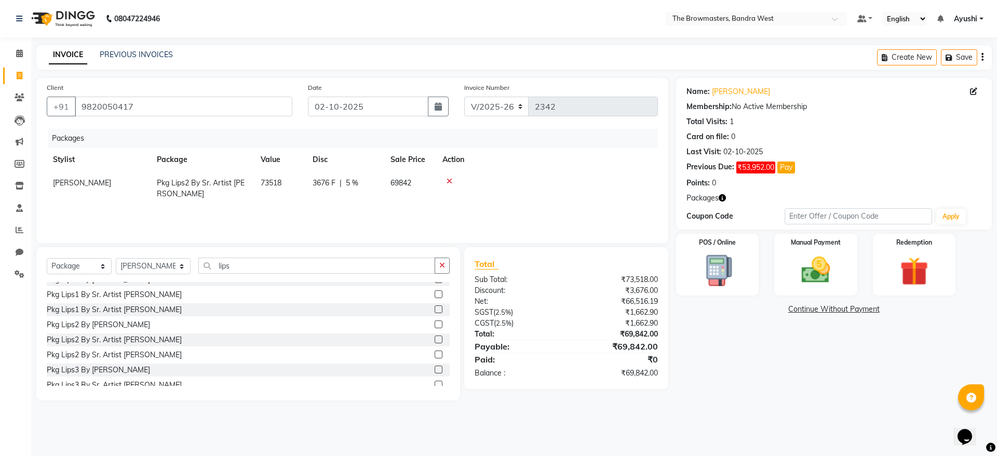
click at [403, 215] on div "Packages Stylist Package Value Disc Sale Price Action Uzma Pkg Lips2 By Sr. Art…" at bounding box center [352, 181] width 611 height 104
click at [807, 267] on img at bounding box center [815, 270] width 48 height 34
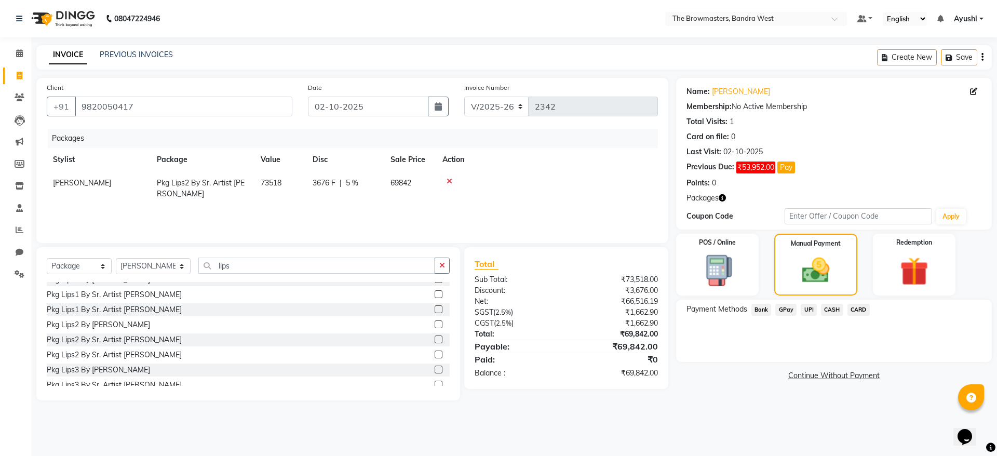
click at [757, 306] on span "Bank" at bounding box center [761, 310] width 20 height 12
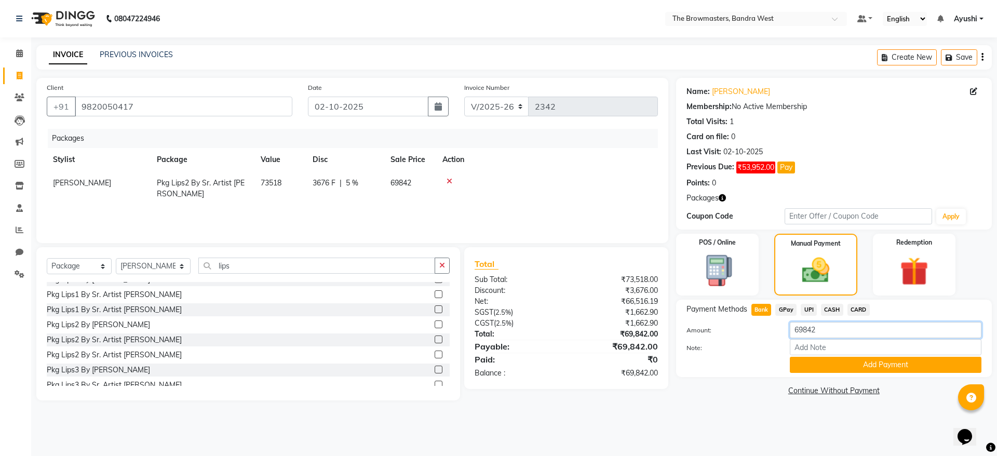
drag, startPoint x: 863, startPoint y: 335, endPoint x: 764, endPoint y: 355, distance: 101.6
click at [764, 355] on div "Amount: 69842 Note: Add Payment" at bounding box center [833, 347] width 295 height 51
type input "5000"
click at [816, 358] on button "Add Payment" at bounding box center [885, 365] width 192 height 16
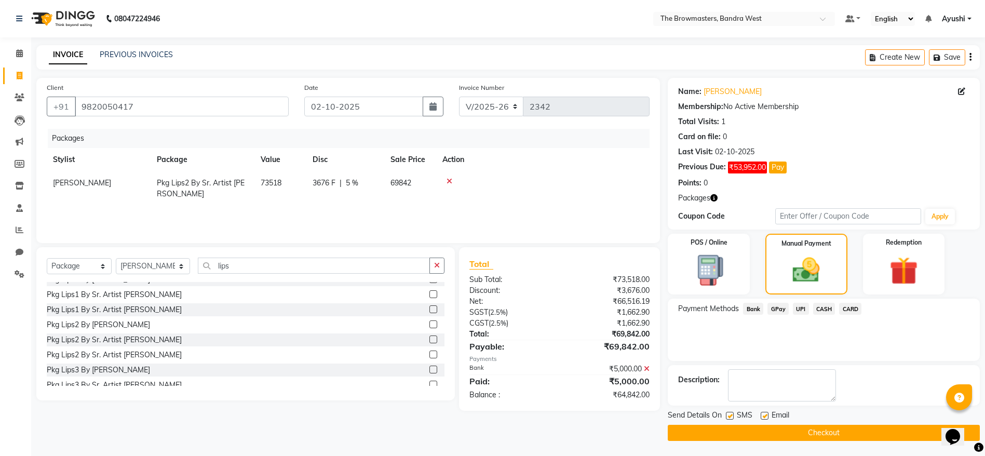
scroll to position [1, 0]
click at [725, 417] on div "Send Details On SMS Email" at bounding box center [824, 415] width 312 height 13
click at [731, 417] on label at bounding box center [730, 415] width 8 height 8
click at [731, 417] on input "checkbox" at bounding box center [729, 415] width 7 height 7
checkbox input "false"
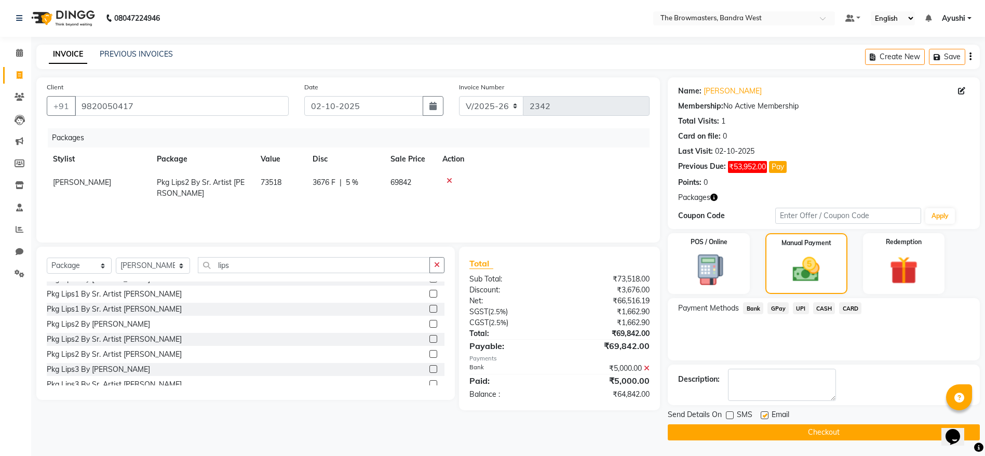
click at [766, 417] on label at bounding box center [764, 415] width 8 height 8
click at [766, 417] on input "checkbox" at bounding box center [763, 415] width 7 height 7
checkbox input "false"
click at [778, 430] on button "Checkout" at bounding box center [824, 432] width 312 height 16
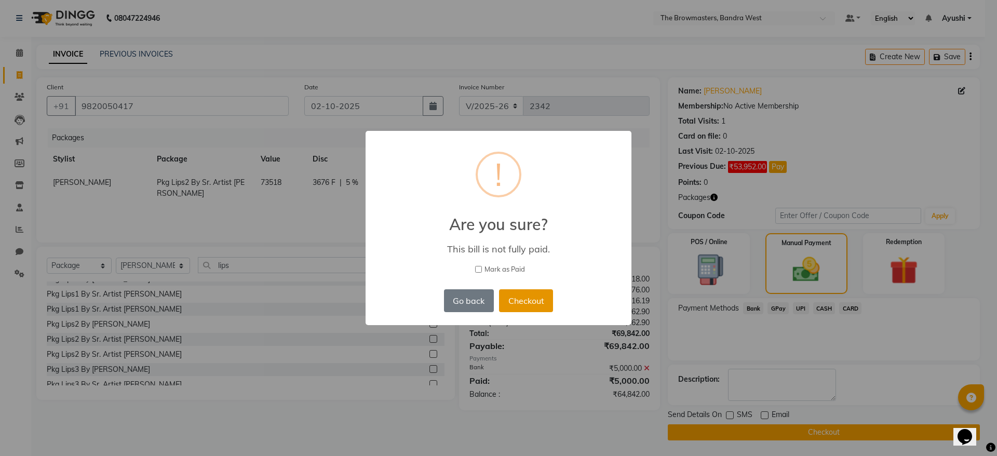
click at [539, 297] on button "Checkout" at bounding box center [526, 300] width 54 height 23
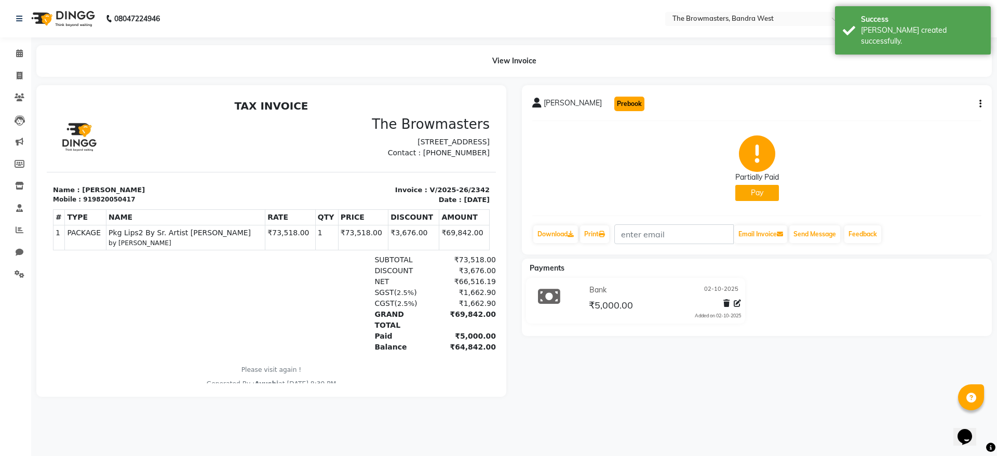
click at [630, 110] on button "Prebook" at bounding box center [629, 104] width 30 height 15
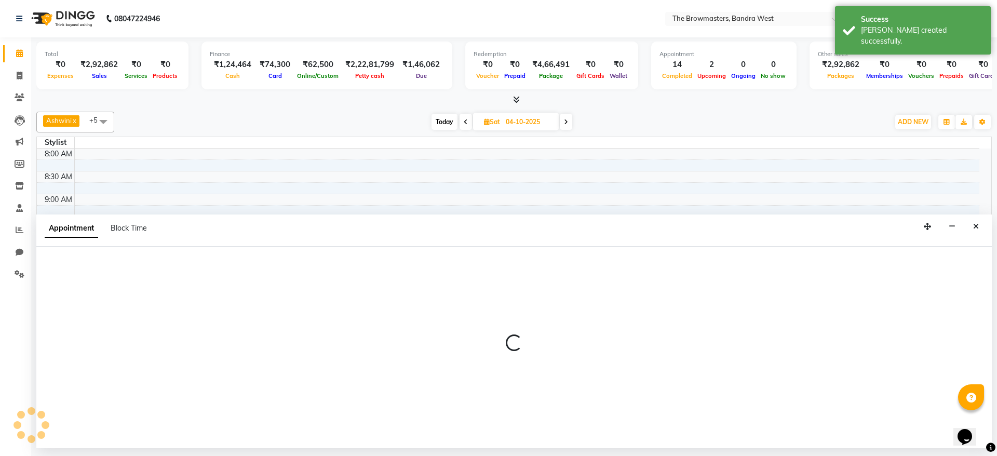
type input "02-10-2025"
select select "540"
select select "tentative"
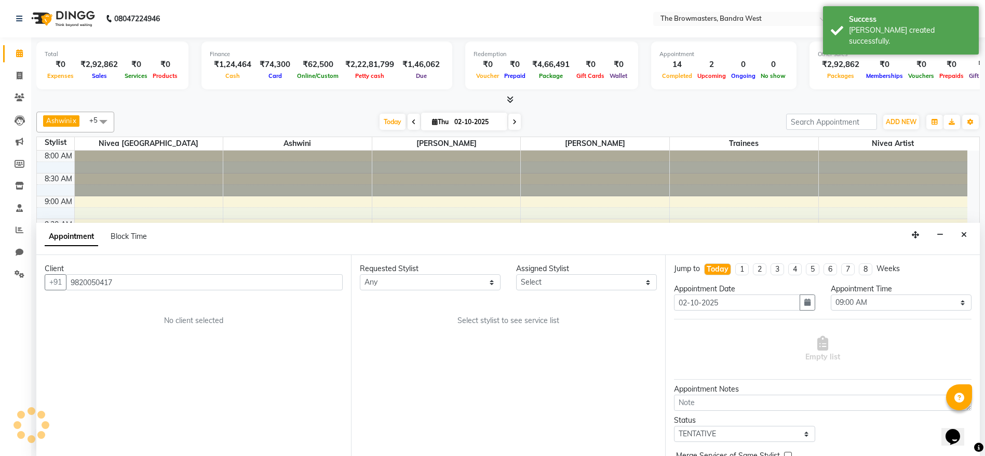
scroll to position [319, 0]
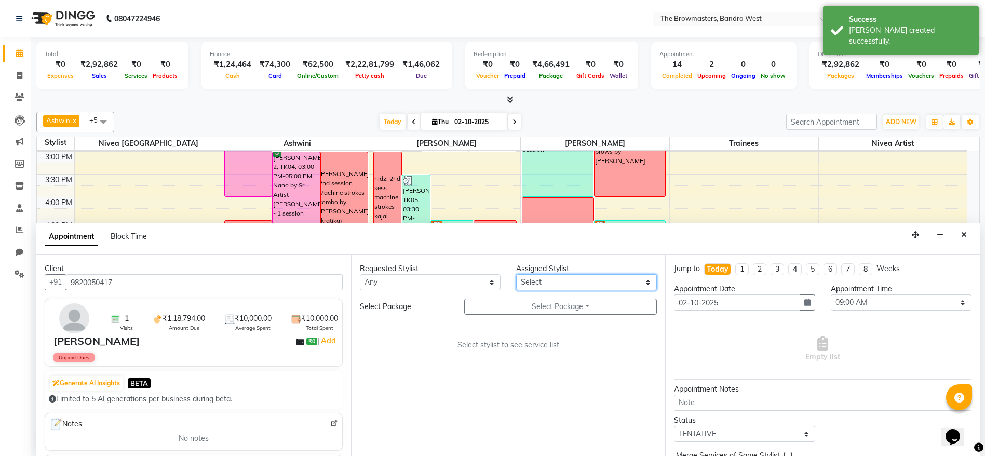
click at [541, 287] on select "Select Ashmeey Singghai Ashwini Ayushi Jyoti Kajal Kratika Kratika Mumbai Nivea…" at bounding box center [586, 282] width 141 height 16
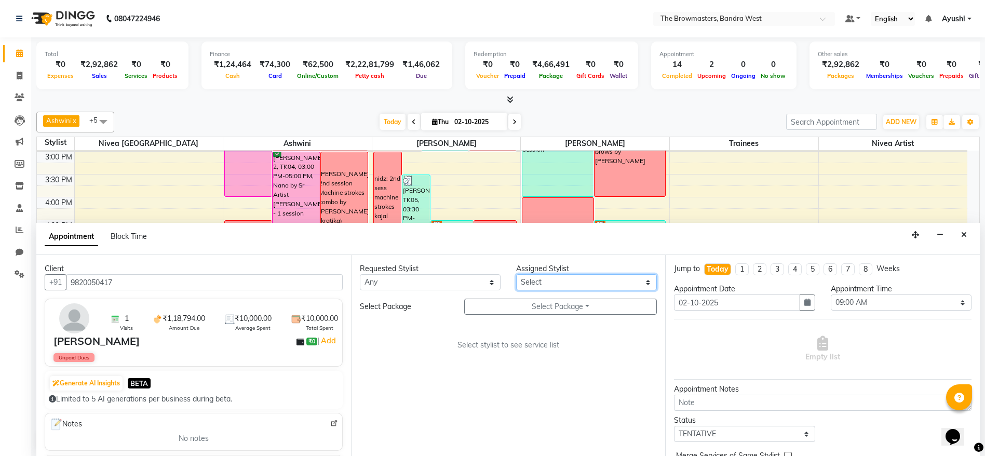
click at [553, 288] on select "Select Ashmeey Singghai Ashwini Ayushi Jyoti Kajal Kratika Kratika Mumbai Nivea…" at bounding box center [586, 282] width 141 height 16
select select "64307"
click at [516, 274] on select "Select Ashmeey Singghai Ashwini Ayushi Jyoti Kajal Kratika Kratika Mumbai Nivea…" at bounding box center [586, 282] width 141 height 16
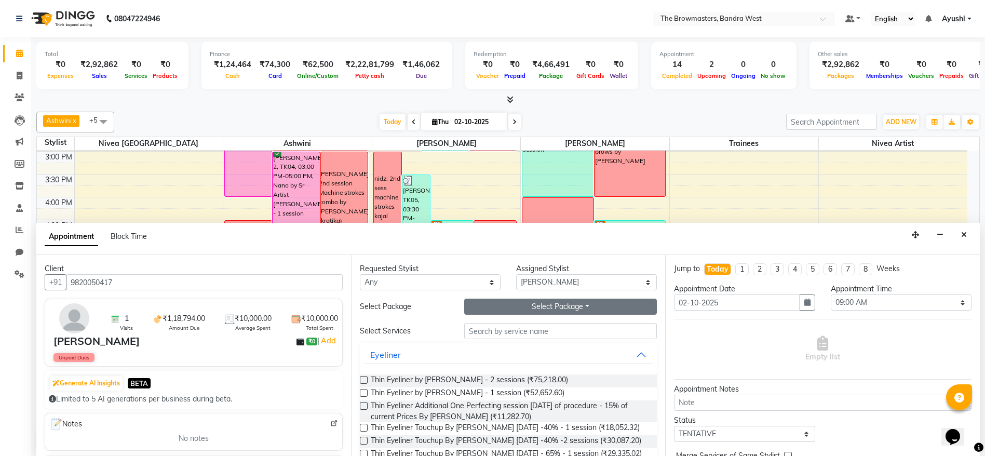
click at [542, 309] on button "Select Package Toggle Dropdown" at bounding box center [560, 306] width 193 height 16
click at [505, 330] on li "Pkg Lips2 By Sr. Artist Roshani" at bounding box center [570, 327] width 211 height 15
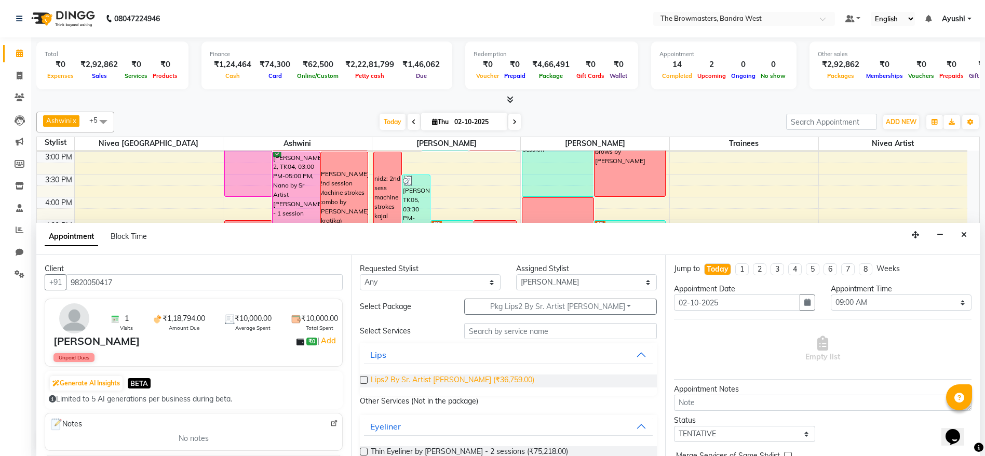
click at [455, 378] on span "Lips2 By Sr. Artist Roshani (₹36,759.00)" at bounding box center [453, 380] width 164 height 13
checkbox input "false"
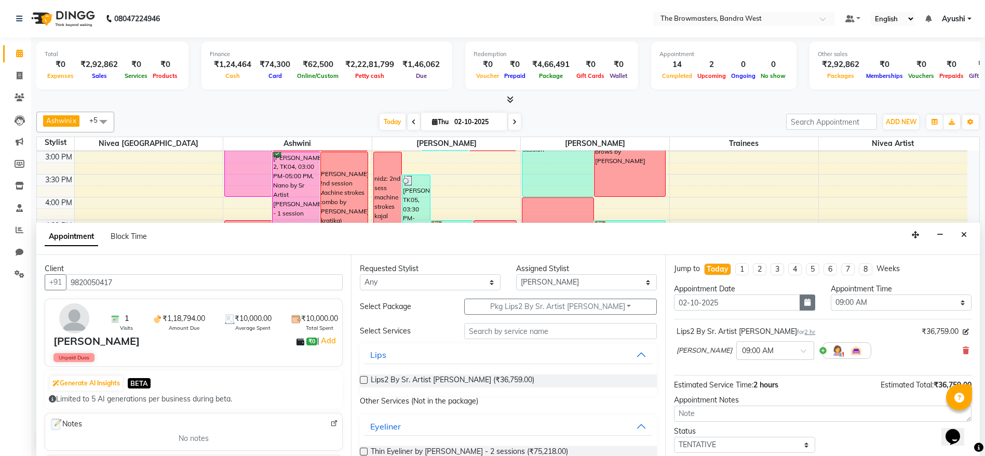
click at [804, 305] on icon "button" at bounding box center [807, 301] width 6 height 7
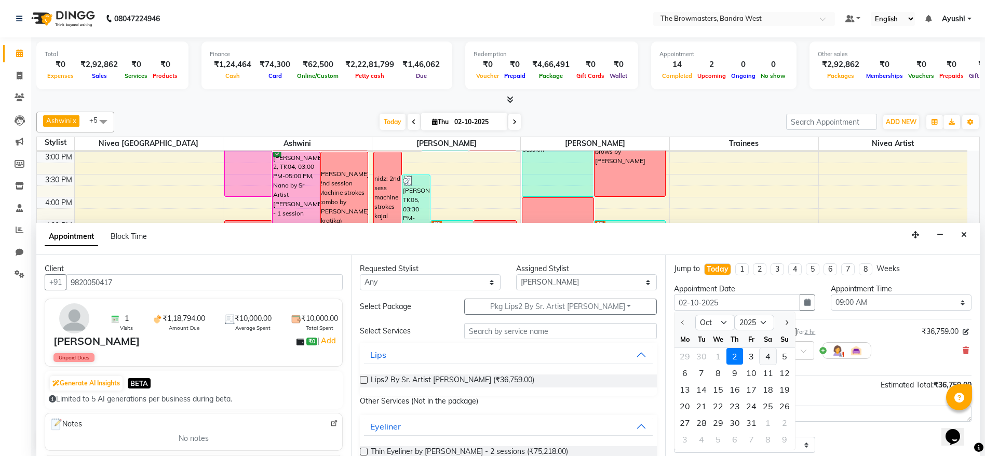
click at [765, 359] on div "4" at bounding box center [767, 356] width 17 height 17
type input "04-10-2025"
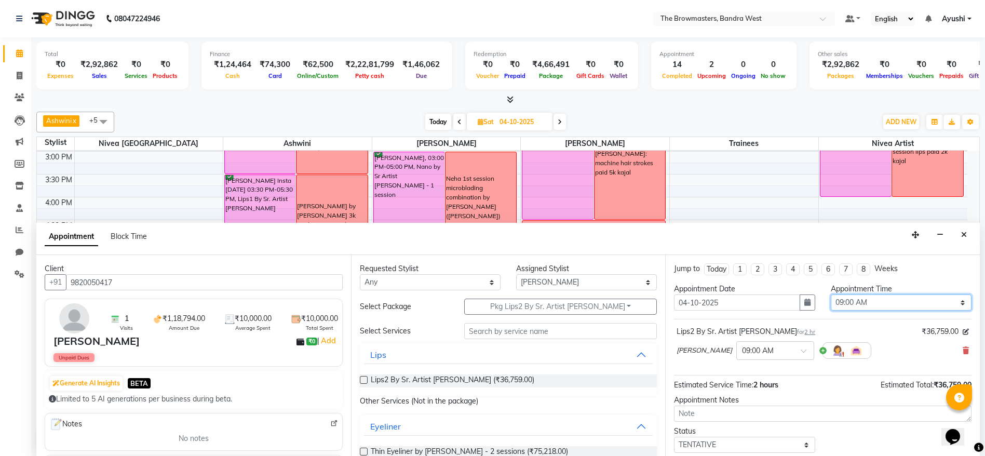
click at [879, 305] on select "Select 09:00 AM 09:15 AM 09:30 AM 09:45 AM 10:00 AM 10:15 AM 10:30 AM 10:45 AM …" at bounding box center [900, 302] width 141 height 16
select select "780"
click at [830, 294] on select "Select 09:00 AM 09:15 AM 09:30 AM 09:45 AM 10:00 AM 10:15 AM 10:30 AM 10:45 AM …" at bounding box center [900, 302] width 141 height 16
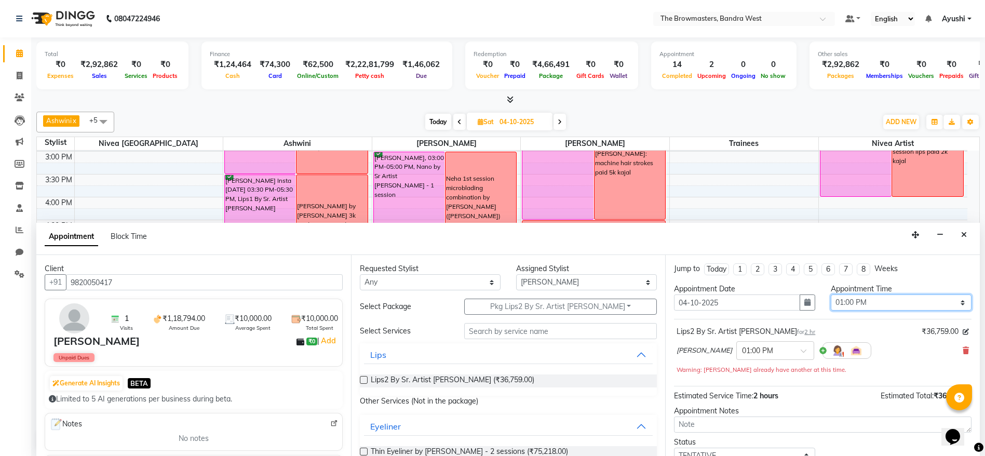
scroll to position [73, 0]
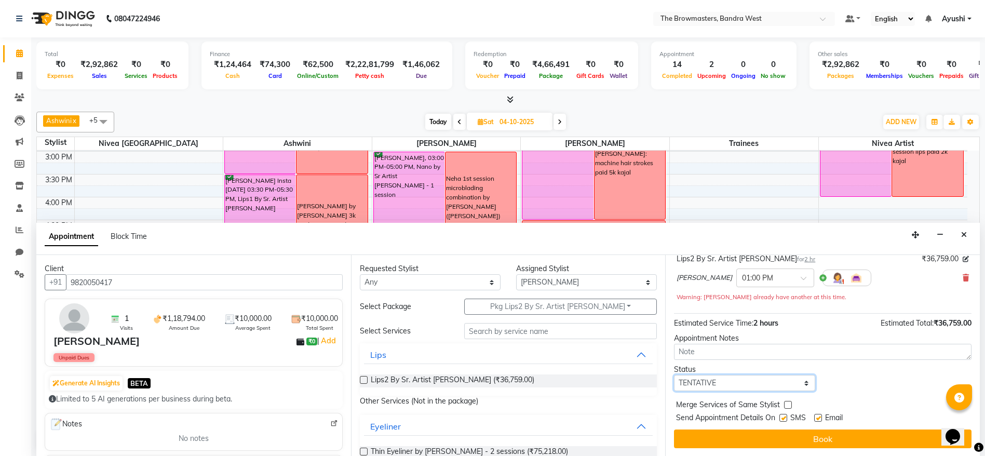
click at [751, 387] on select "Select TENTATIVE CONFIRM UPCOMING" at bounding box center [744, 383] width 141 height 16
select select "confirm booking"
click at [674, 375] on select "Select TENTATIVE CONFIRM UPCOMING" at bounding box center [744, 383] width 141 height 16
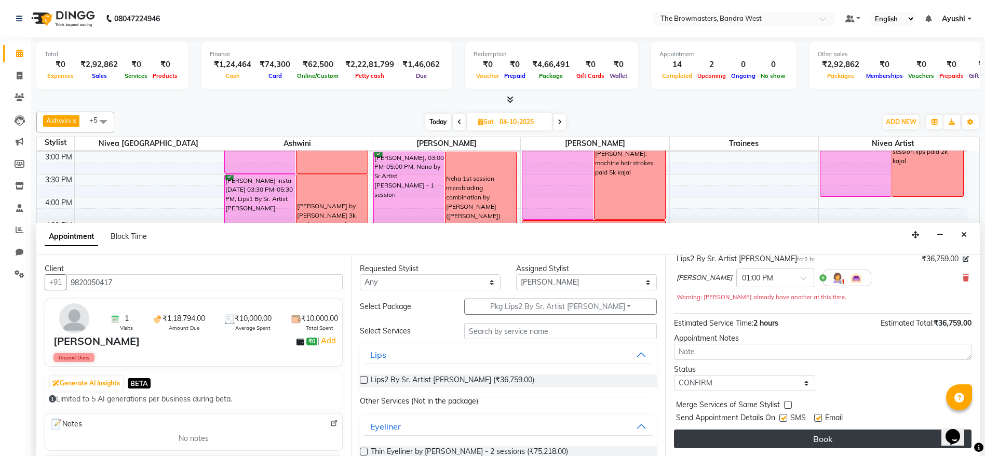
click at [803, 438] on button "Book" at bounding box center [822, 438] width 297 height 19
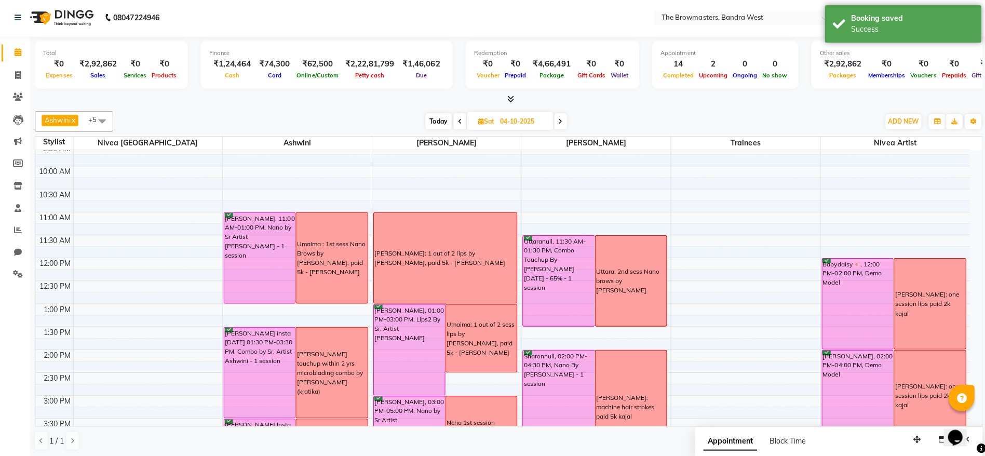
scroll to position [1, 0]
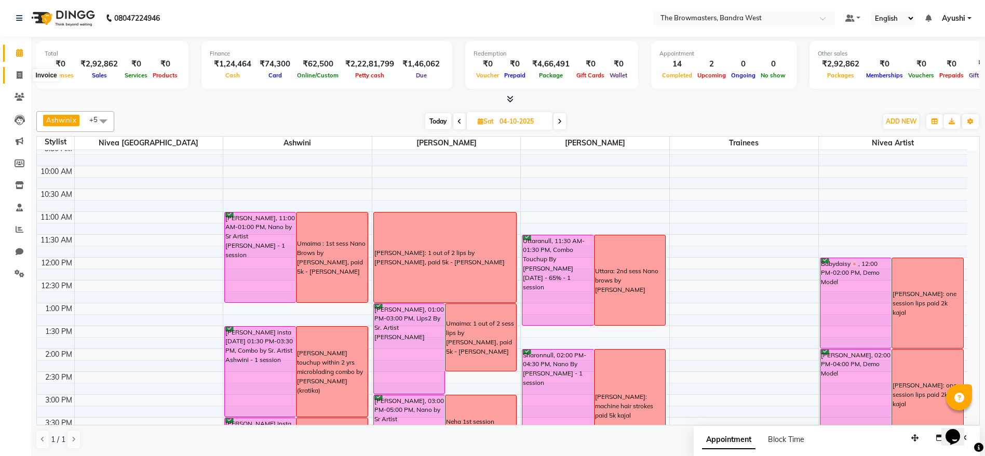
click at [13, 74] on span at bounding box center [19, 76] width 18 height 12
select select "6949"
select select "service"
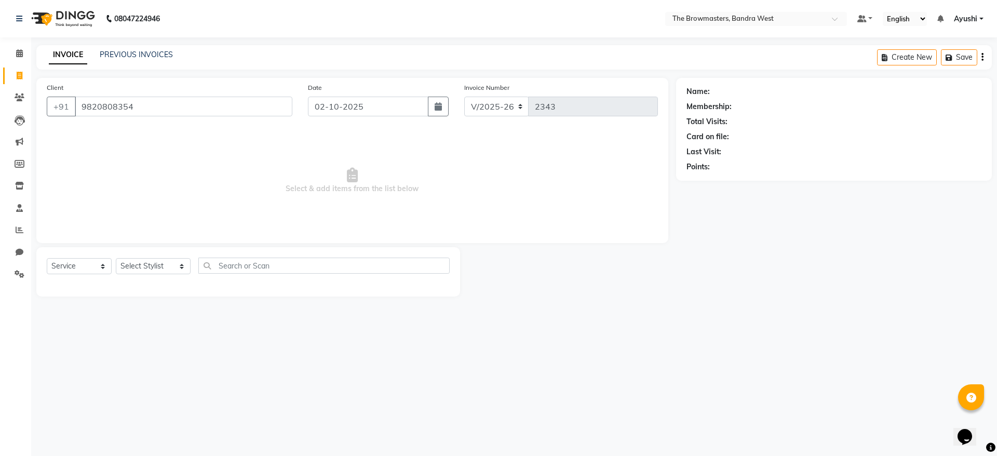
type input "9820808354"
click at [91, 266] on select "Select Service Product Membership Package Voucher Prepaid Gift Card" at bounding box center [79, 266] width 65 height 16
click at [47, 258] on select "Select Service Product Membership Package Voucher Prepaid Gift Card" at bounding box center [79, 266] width 65 height 16
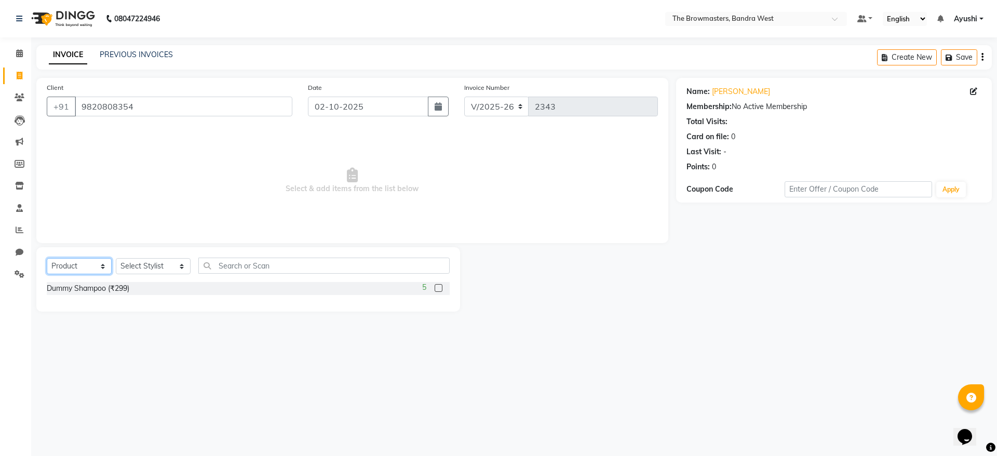
select select "package"
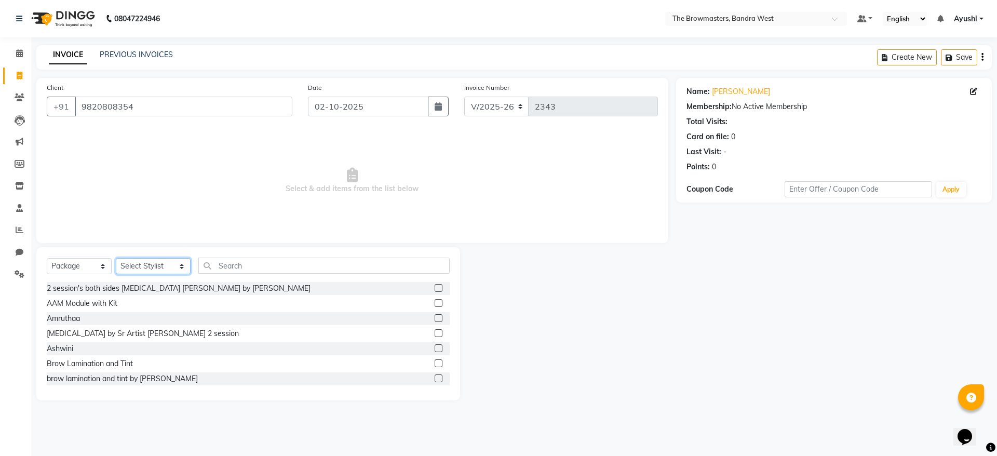
click at [169, 269] on select "Select Stylist Ashmeey Singghai Ashwini Ayushi DINGG SUPPORT jojo Jyoti Kajal K…" at bounding box center [153, 266] width 75 height 16
select select "64300"
drag, startPoint x: 258, startPoint y: 281, endPoint x: 237, endPoint y: 268, distance: 25.6
click at [237, 268] on div "Select Service Product Membership Package Voucher Prepaid Gift Card Select Styl…" at bounding box center [248, 323] width 424 height 153
click at [263, 252] on div "Select Service Product Membership Package Voucher Prepaid Gift Card Select Styl…" at bounding box center [248, 323] width 424 height 153
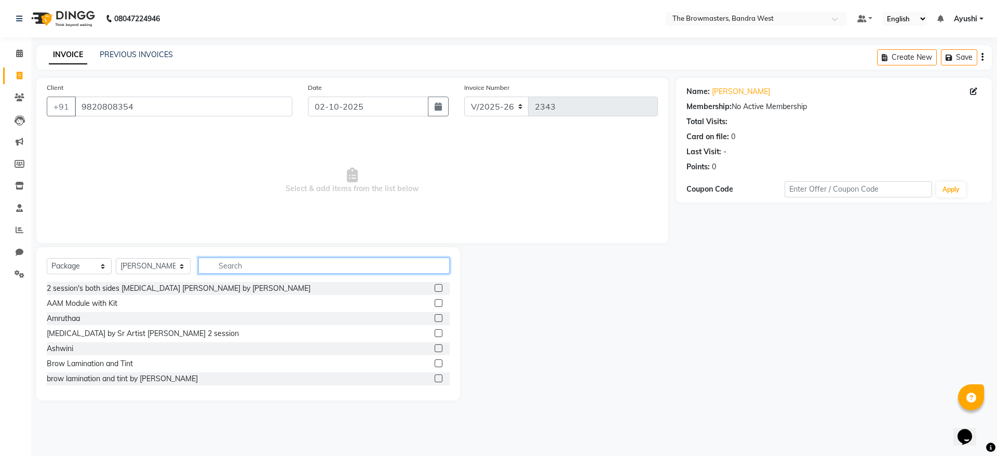
click at [270, 259] on input "text" at bounding box center [323, 265] width 251 height 16
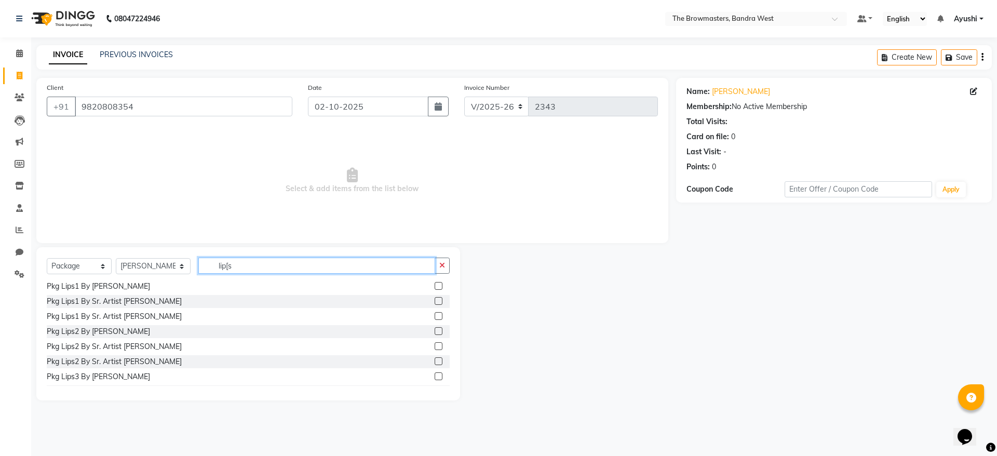
scroll to position [168, 0]
type input "lip[s"
click at [434, 362] on label at bounding box center [438, 361] width 8 height 8
click at [434, 362] on input "checkbox" at bounding box center [437, 361] width 7 height 7
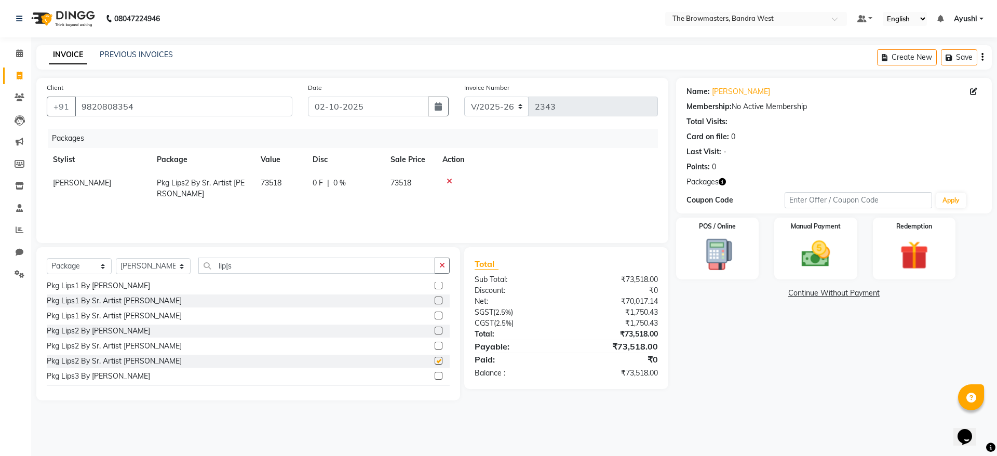
checkbox input "false"
click at [318, 176] on td "0 F | 0 %" at bounding box center [345, 188] width 78 height 34
select select "64300"
click at [350, 192] on input "0" at bounding box center [350, 186] width 31 height 16
type input "03676"
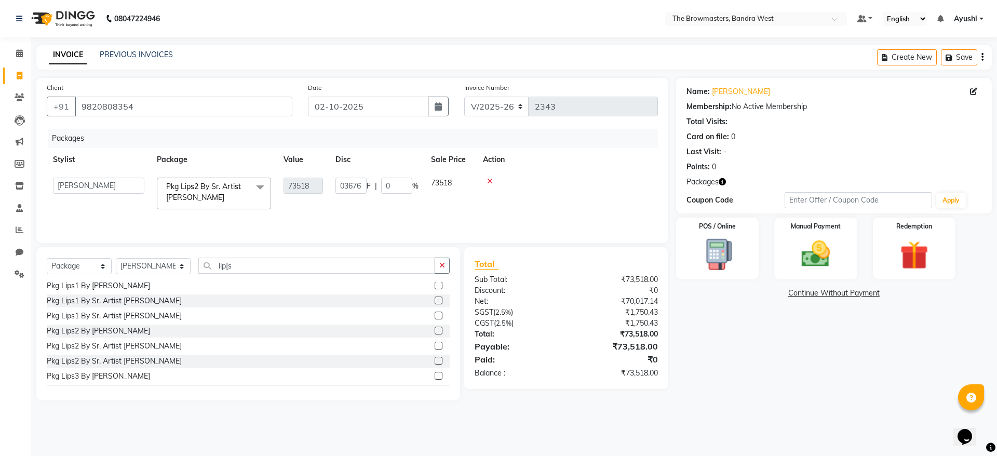
click at [387, 211] on div "Packages Stylist Package Value Disc Sale Price Action Ashmeey Singghai Ashwini …" at bounding box center [352, 181] width 611 height 104
click at [852, 261] on div "Manual Payment" at bounding box center [815, 248] width 86 height 64
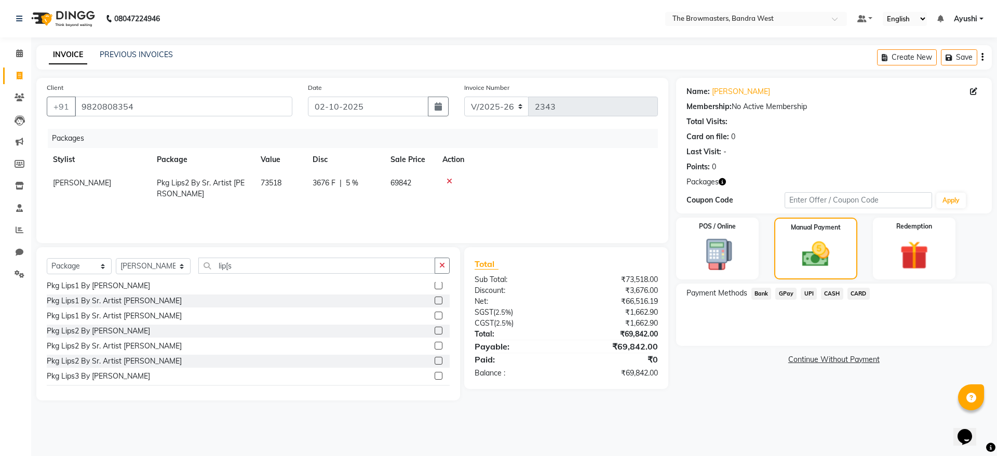
click at [761, 292] on span "Bank" at bounding box center [761, 294] width 20 height 12
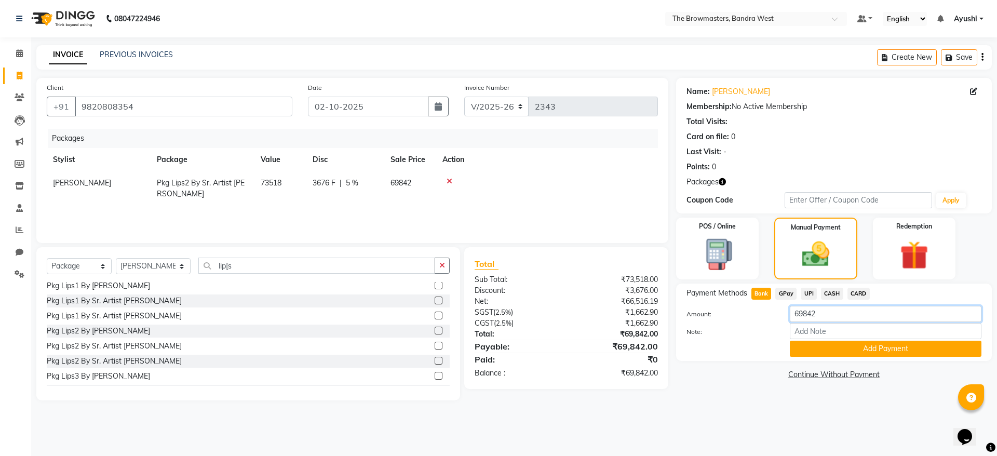
drag, startPoint x: 892, startPoint y: 315, endPoint x: 621, endPoint y: 339, distance: 272.0
click at [621, 339] on div "Client +91 9820808354 Date 02-10-2025 Invoice Number V/2025 V/2025-26 2343 Pack…" at bounding box center [514, 239] width 971 height 322
type input "5000"
click at [843, 349] on button "Add Payment" at bounding box center [885, 349] width 192 height 16
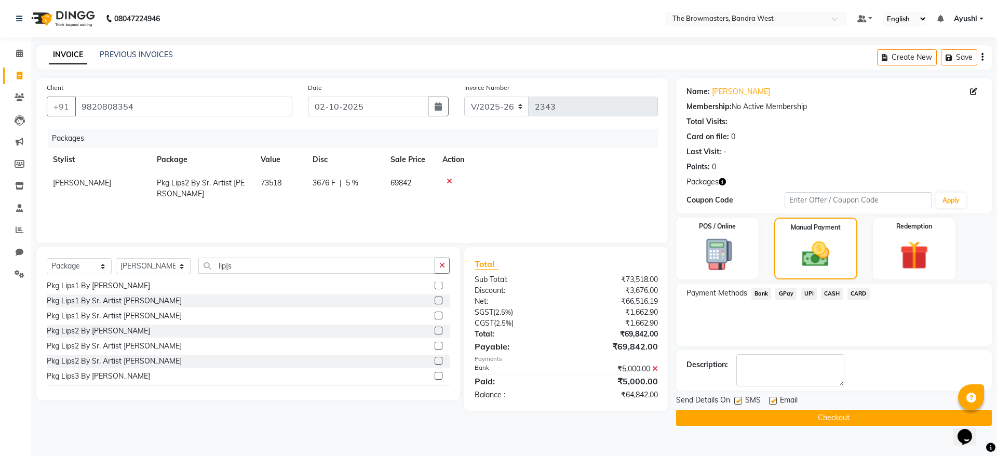
click at [735, 401] on label at bounding box center [738, 401] width 8 height 8
click at [735, 401] on input "checkbox" at bounding box center [737, 401] width 7 height 7
checkbox input "false"
click at [772, 400] on label at bounding box center [773, 401] width 8 height 8
click at [772, 400] on input "checkbox" at bounding box center [772, 401] width 7 height 7
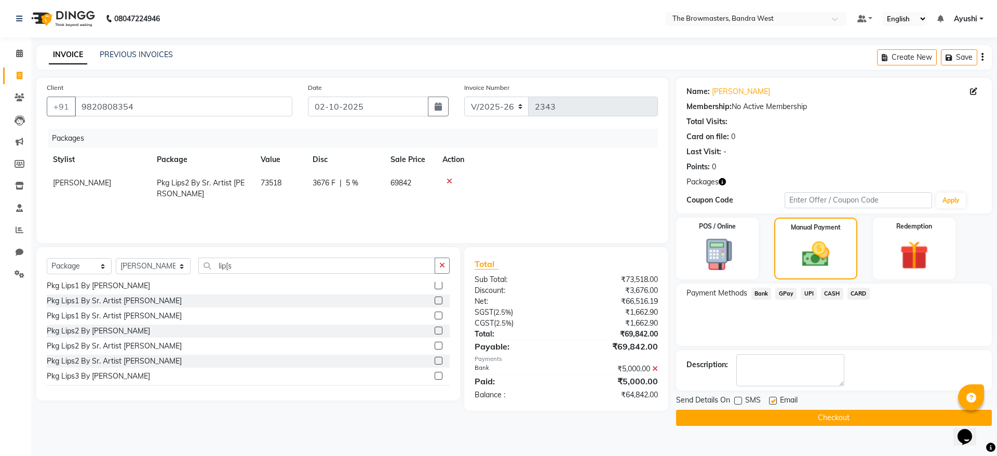
checkbox input "false"
click at [796, 424] on button "Checkout" at bounding box center [834, 418] width 316 height 16
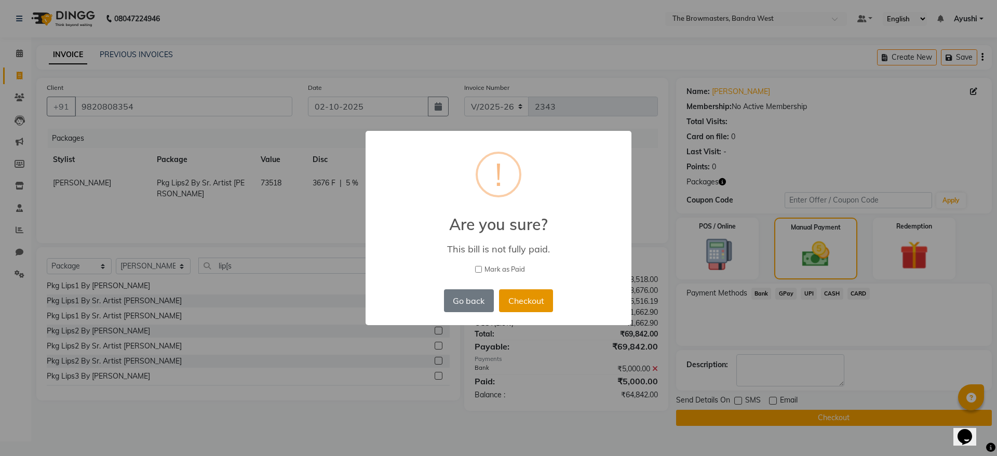
click at [507, 301] on button "Checkout" at bounding box center [526, 300] width 54 height 23
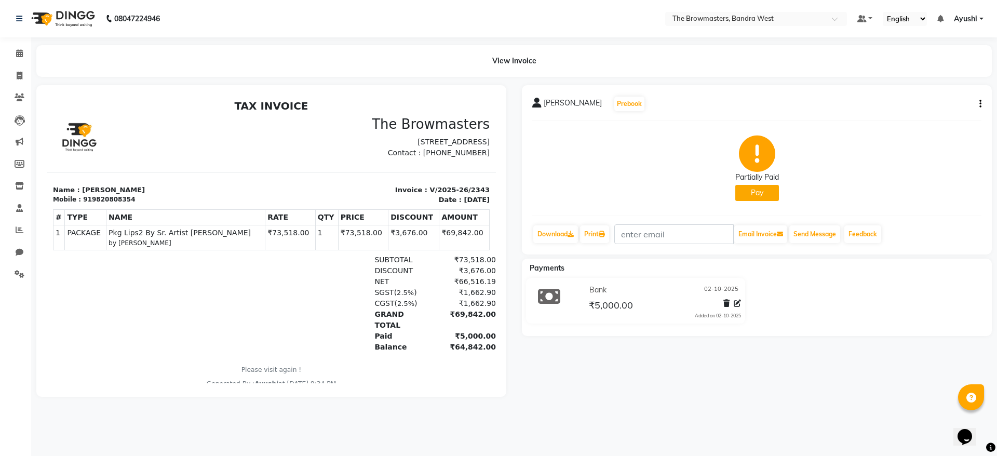
click at [745, 195] on button "Pay" at bounding box center [757, 193] width 44 height 16
select select "41"
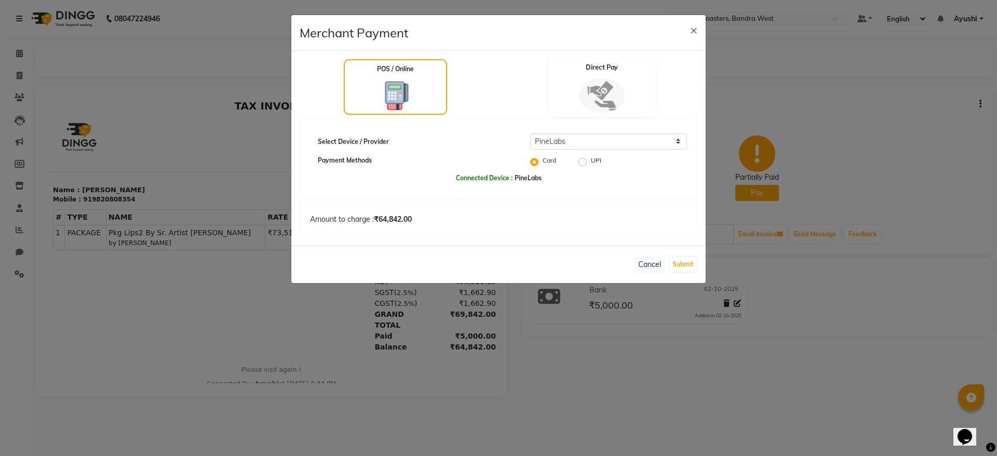
click at [610, 92] on img at bounding box center [602, 95] width 46 height 34
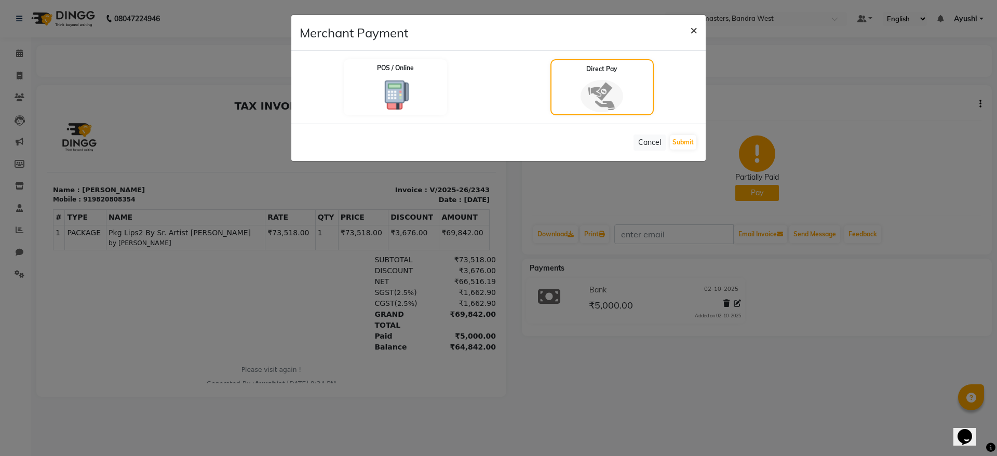
click at [690, 32] on span "×" at bounding box center [693, 30] width 7 height 16
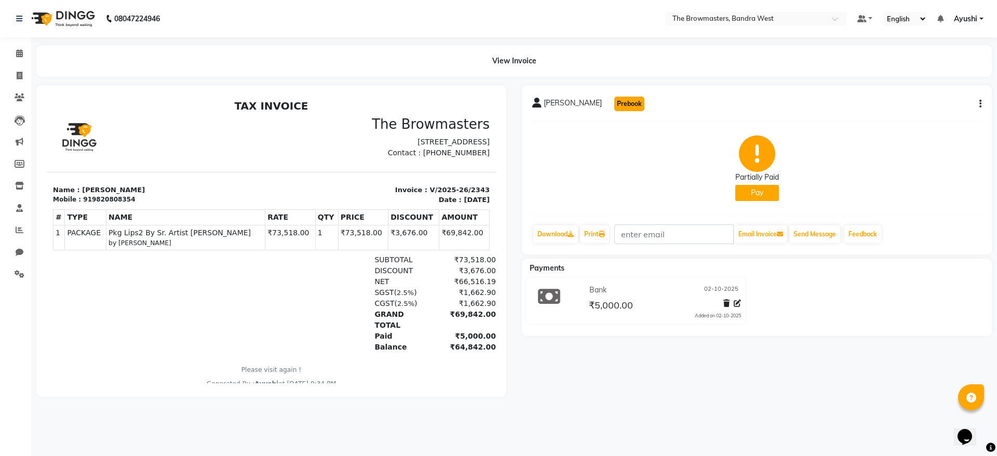
click at [644, 99] on button "Prebook" at bounding box center [629, 104] width 30 height 15
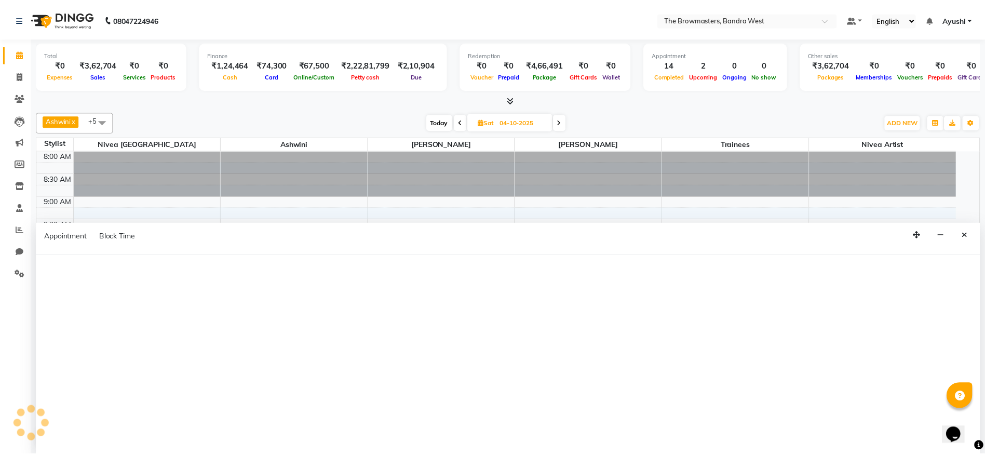
scroll to position [1, 0]
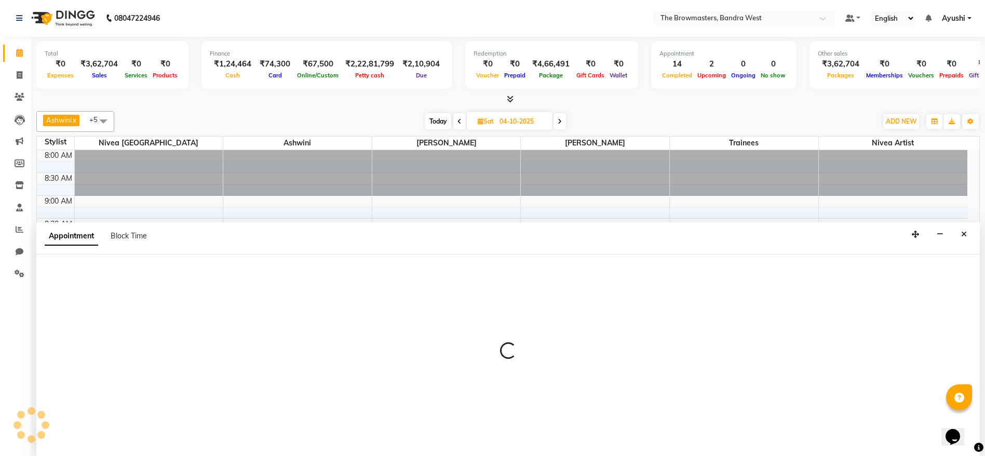
type input "02-10-2025"
select select "540"
select select "tentative"
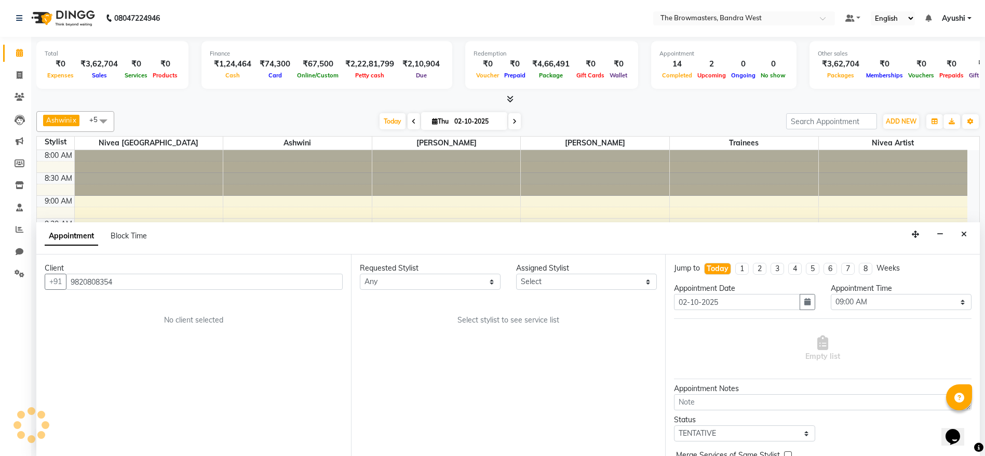
scroll to position [319, 0]
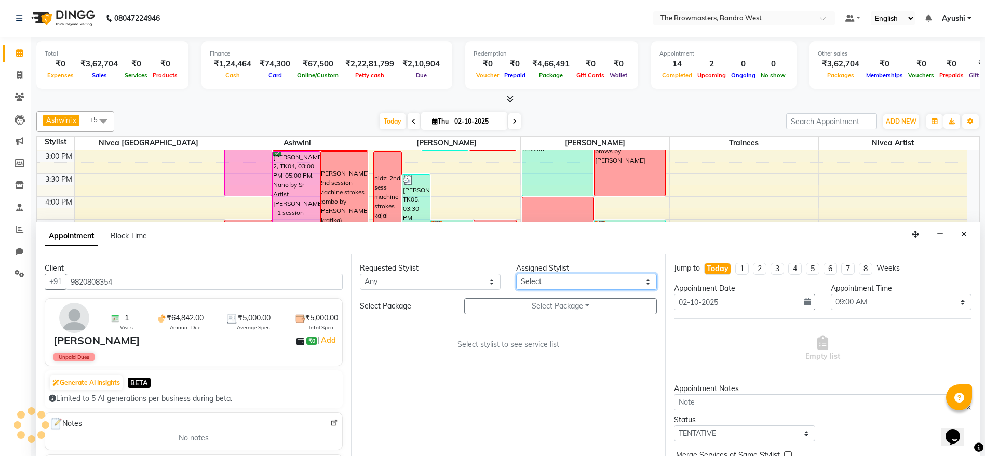
click at [584, 283] on select "Select Ashmeey Singghai Ashwini [PERSON_NAME] Jyoti Kajal [PERSON_NAME] [PERSON…" at bounding box center [586, 282] width 141 height 16
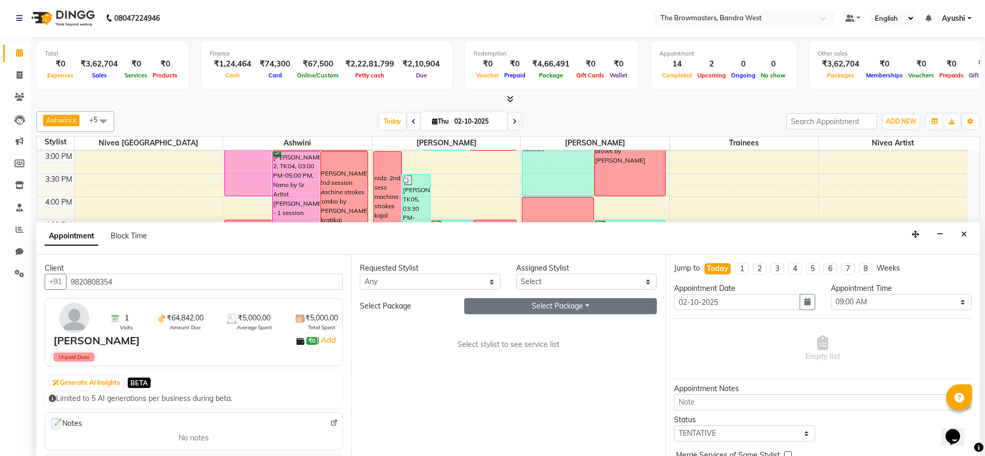
click at [533, 309] on button "Select Package Toggle Dropdown" at bounding box center [560, 306] width 193 height 16
click at [579, 285] on select "Select Ashmeey Singghai Ashwini [PERSON_NAME] Jyoti Kajal [PERSON_NAME] [PERSON…" at bounding box center [586, 282] width 141 height 16
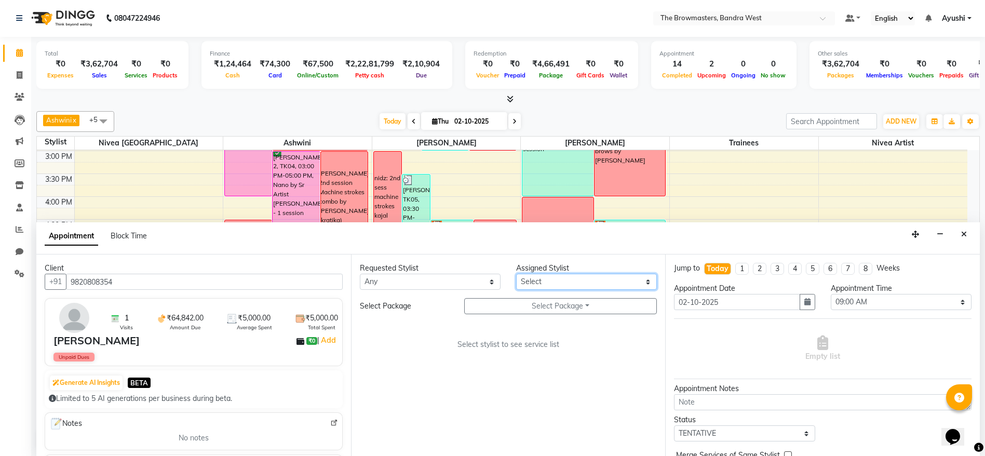
select select "64307"
click at [516, 274] on select "Select Ashmeey Singghai Ashwini [PERSON_NAME] Jyoti Kajal [PERSON_NAME] [PERSON…" at bounding box center [586, 282] width 141 height 16
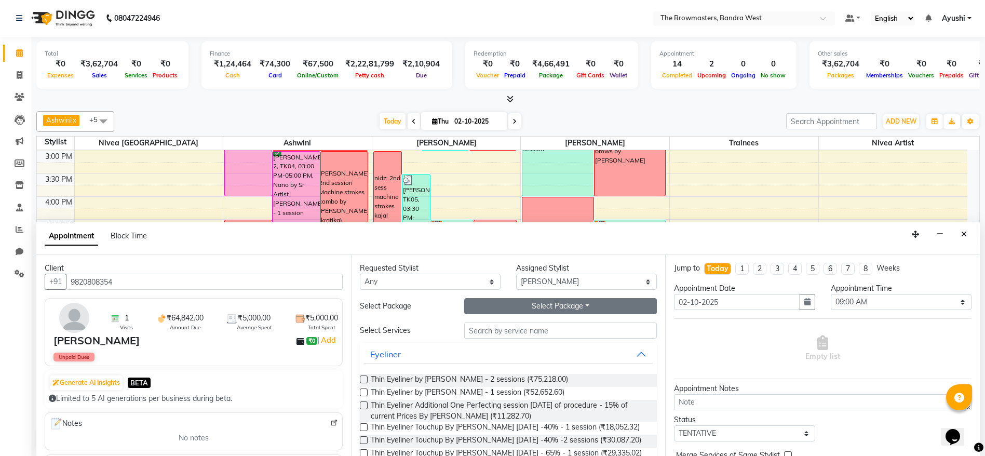
click at [535, 303] on button "Select Package Toggle Dropdown" at bounding box center [560, 306] width 193 height 16
click at [495, 324] on li "Pkg Lips2 By Sr. Artist Roshani" at bounding box center [551, 327] width 172 height 15
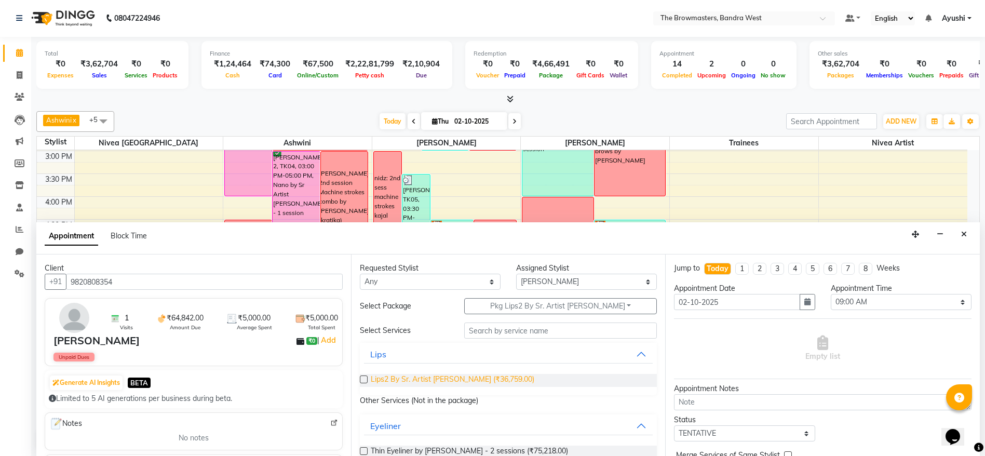
click at [454, 386] on span "Lips2 By Sr. Artist Roshani (₹36,759.00)" at bounding box center [453, 380] width 164 height 13
checkbox input "false"
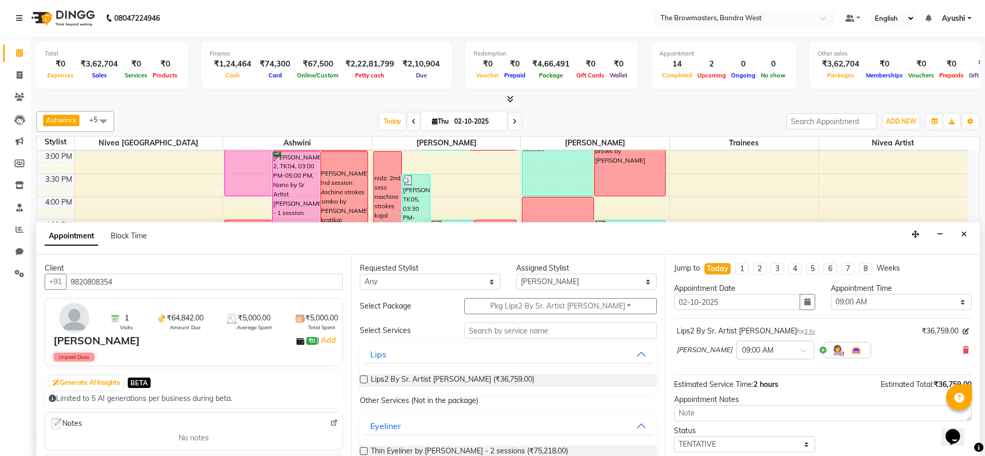
click at [823, 296] on div "Appointment Time Select 09:00 AM 09:15 AM 09:30 AM 09:45 AM 10:00 AM 10:15 AM 1…" at bounding box center [901, 300] width 156 height 35
click at [804, 296] on button "button" at bounding box center [807, 302] width 16 height 16
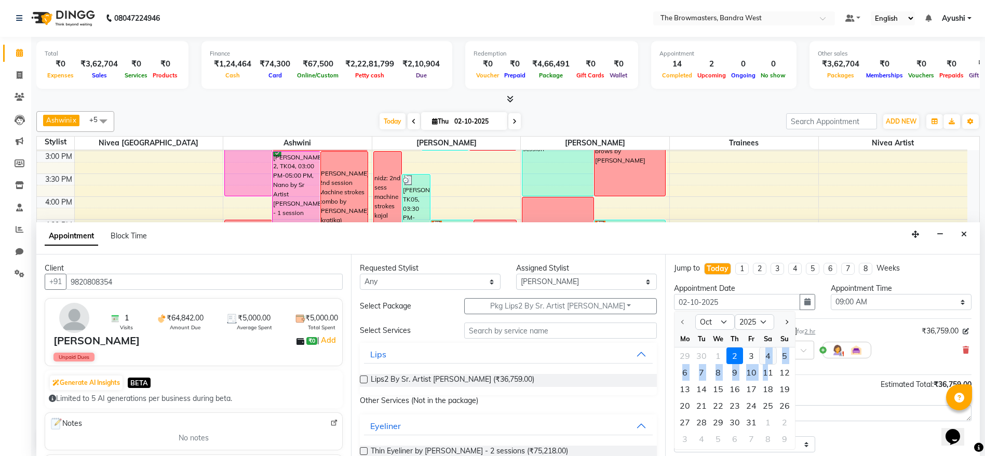
drag, startPoint x: 766, startPoint y: 367, endPoint x: 764, endPoint y: 349, distance: 17.8
click at [764, 349] on ngb-datepicker-month "Mo Tu We Th Fr Sa Su 29 30 1 2 3 4 5 6 7 8 9 10 11 12 13 14 15 16 17 18 19 20 2…" at bounding box center [734, 389] width 120 height 119
click at [771, 353] on div "4" at bounding box center [767, 355] width 17 height 17
type input "04-10-2025"
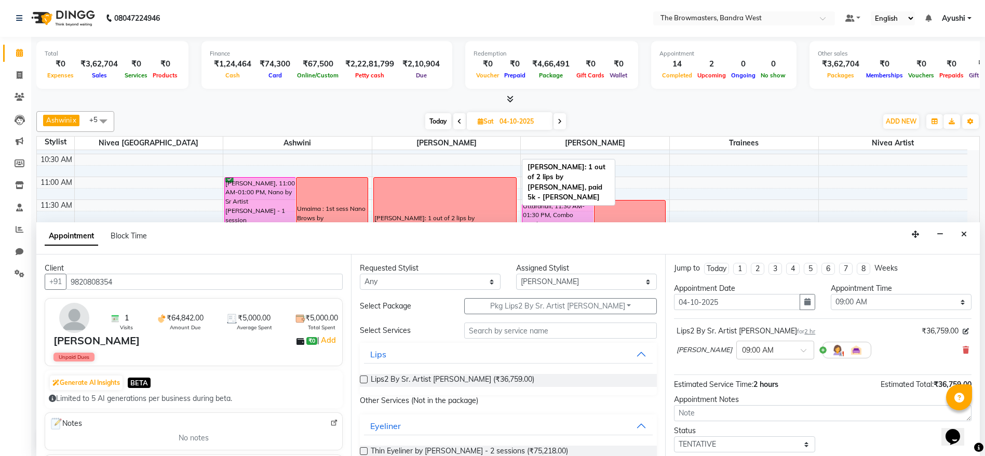
scroll to position [104, 0]
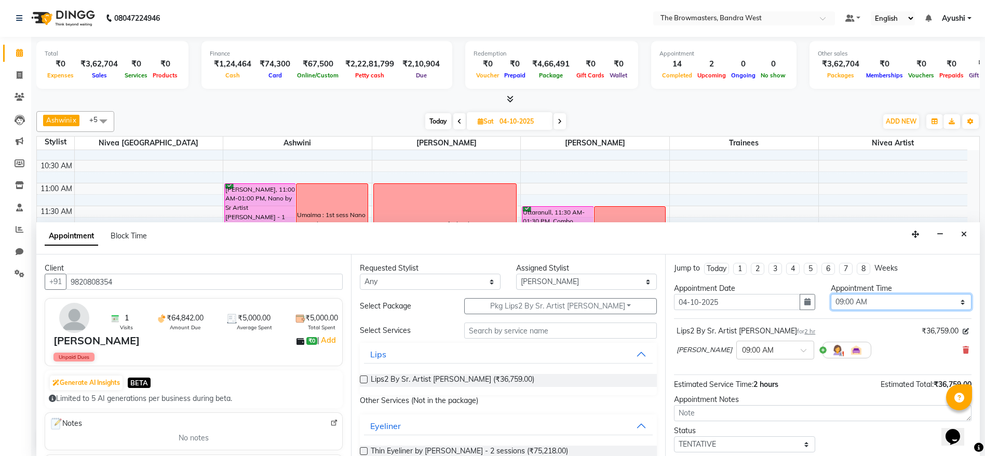
click at [839, 297] on select "Select 09:00 AM 09:15 AM 09:30 AM 09:45 AM 10:00 AM 10:15 AM 10:30 AM 10:45 AM …" at bounding box center [900, 302] width 141 height 16
select select "660"
click at [830, 294] on select "Select 09:00 AM 09:15 AM 09:30 AM 09:45 AM 10:00 AM 10:15 AM 10:30 AM 10:45 AM …" at bounding box center [900, 302] width 141 height 16
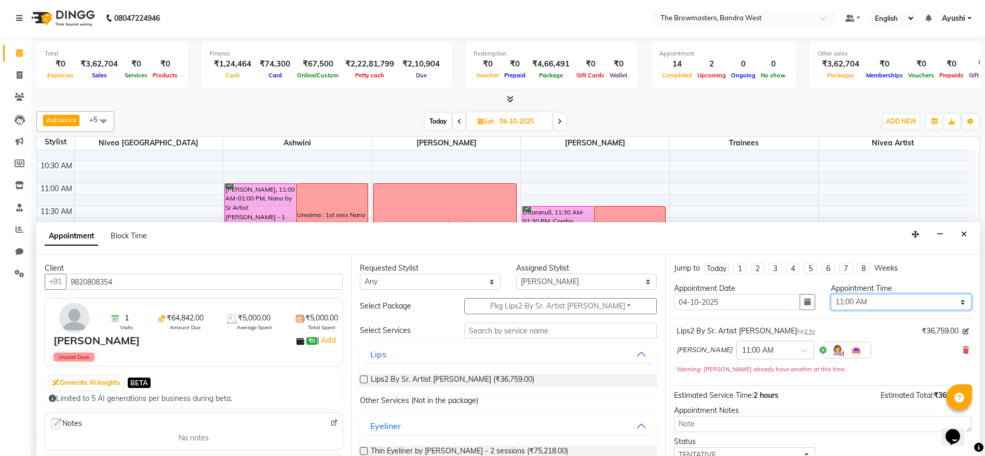
scroll to position [73, 0]
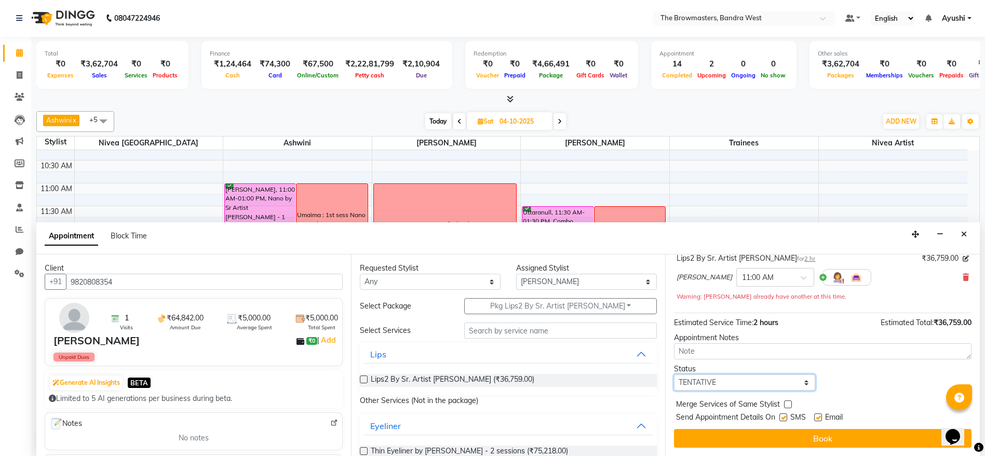
click at [745, 389] on select "Select TENTATIVE CONFIRM UPCOMING" at bounding box center [744, 382] width 141 height 16
select select "confirm booking"
click at [674, 374] on select "Select TENTATIVE CONFIRM UPCOMING" at bounding box center [744, 382] width 141 height 16
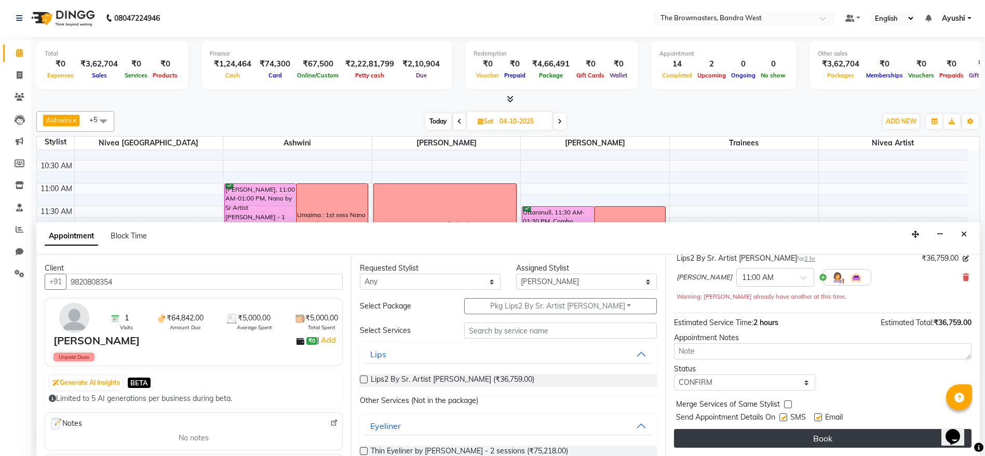
click at [794, 433] on button "Book" at bounding box center [822, 438] width 297 height 19
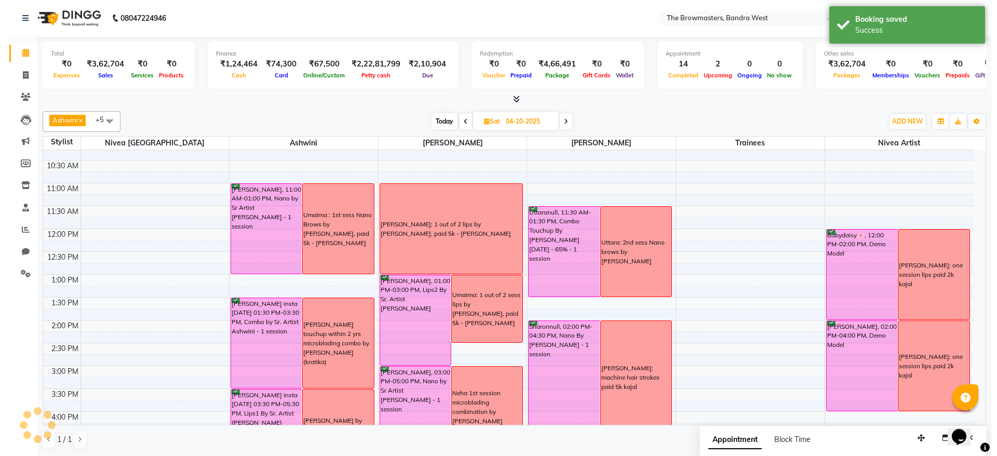
scroll to position [0, 0]
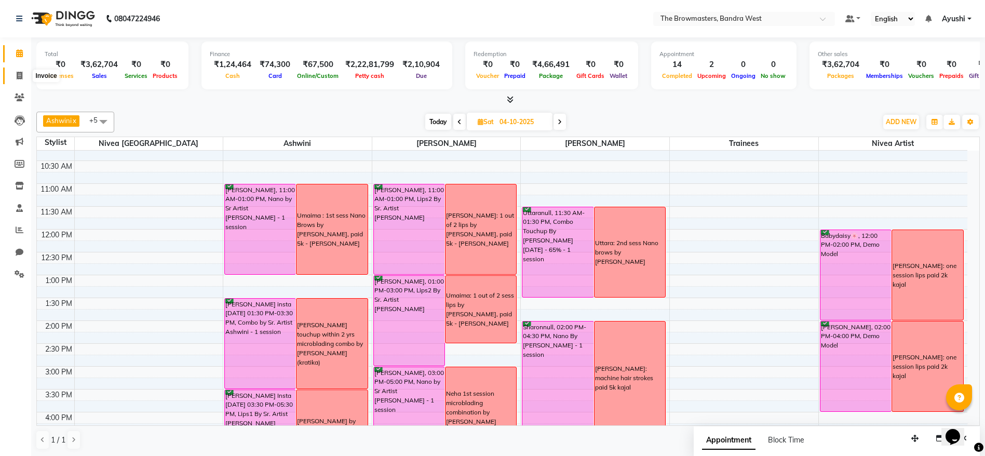
click at [13, 72] on span at bounding box center [19, 76] width 18 height 12
select select "6949"
select select "service"
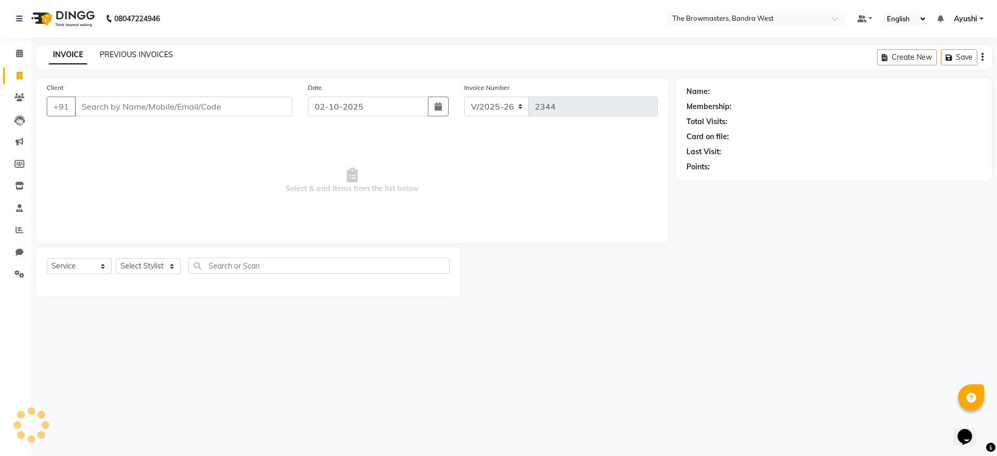
click at [111, 55] on link "PREVIOUS INVOICES" at bounding box center [136, 54] width 73 height 9
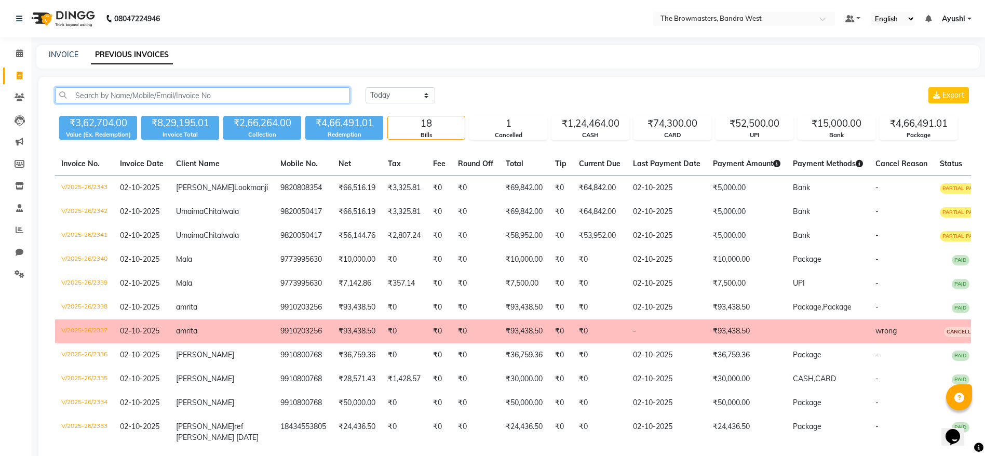
click at [174, 91] on input "text" at bounding box center [202, 95] width 295 height 16
paste input "8586010799"
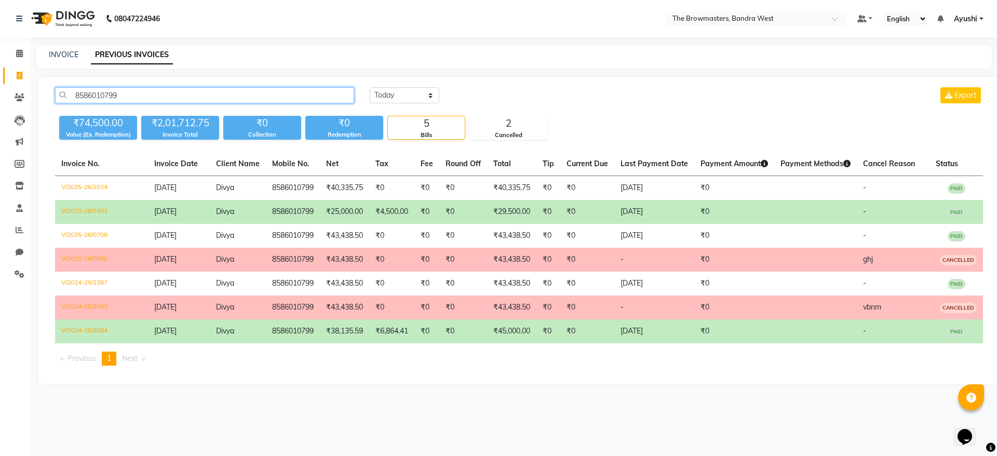
type input "8586010799"
click at [19, 88] on li "Clients" at bounding box center [15, 98] width 31 height 22
click at [11, 103] on span at bounding box center [19, 98] width 18 height 12
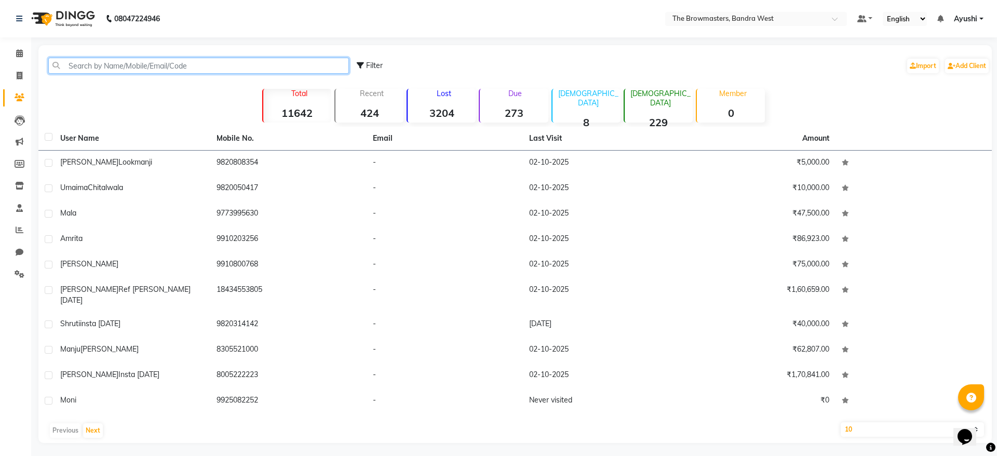
click at [119, 62] on input "text" at bounding box center [198, 66] width 301 height 16
paste input "8586010799"
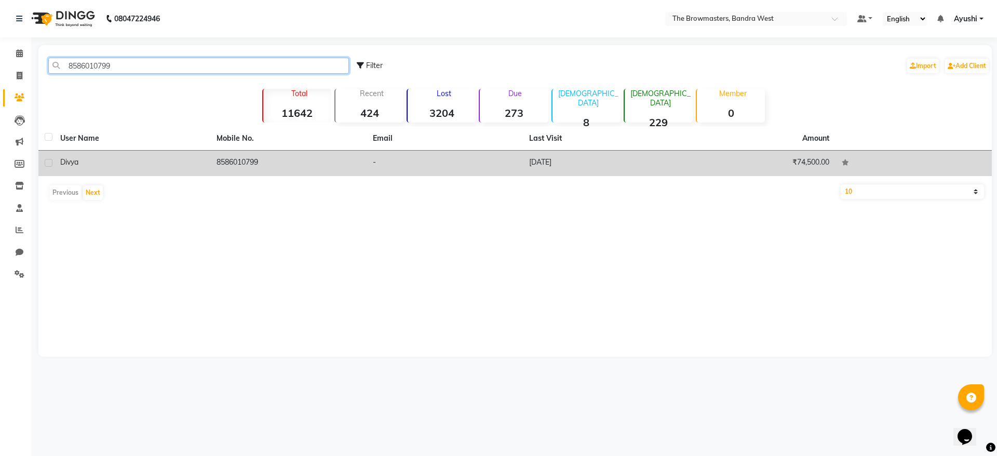
type input "8586010799"
click at [224, 162] on td "8586010799" at bounding box center [288, 163] width 156 height 25
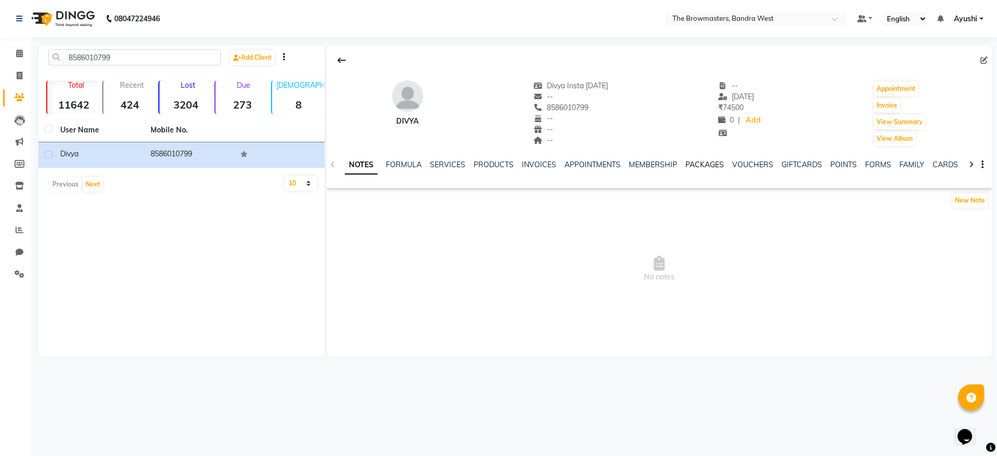
click at [690, 165] on link "PACKAGES" at bounding box center [704, 164] width 38 height 9
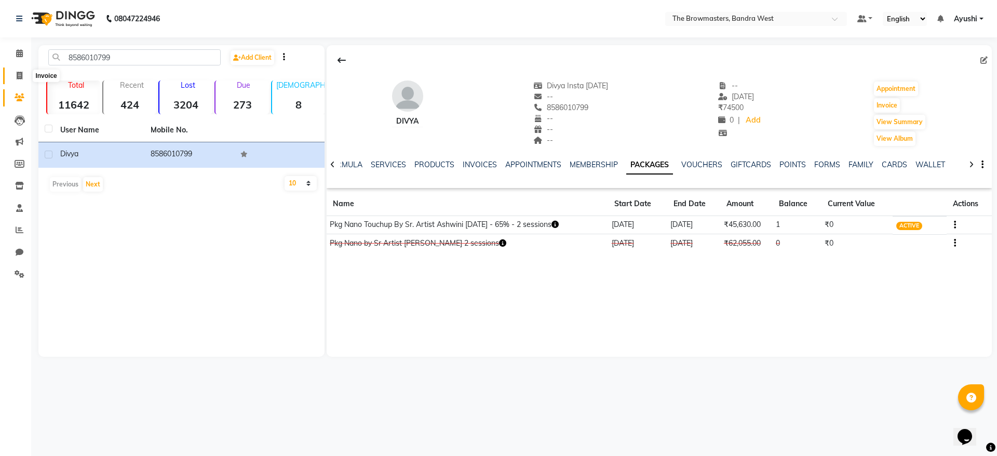
click at [13, 72] on span at bounding box center [19, 76] width 18 height 12
select select "6949"
select select "service"
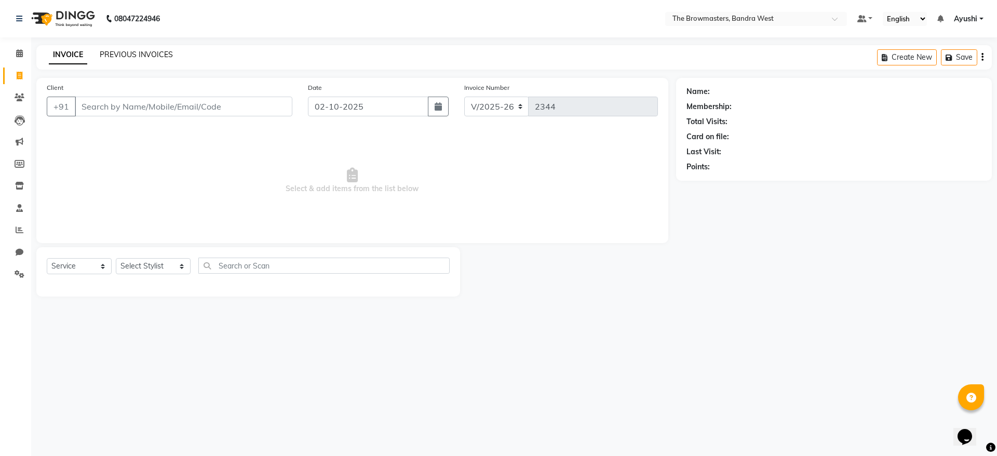
click at [115, 53] on link "PREVIOUS INVOICES" at bounding box center [136, 54] width 73 height 9
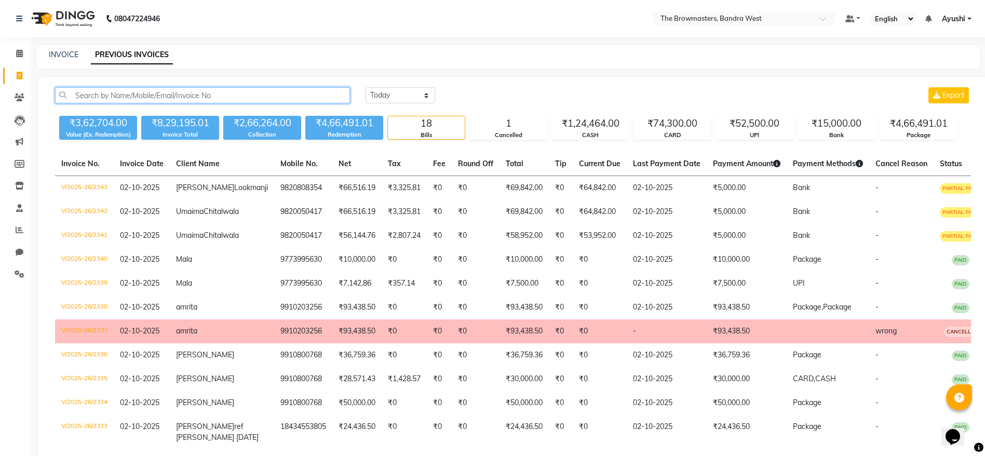
click at [175, 92] on input "text" at bounding box center [202, 95] width 295 height 16
paste input "8586010799"
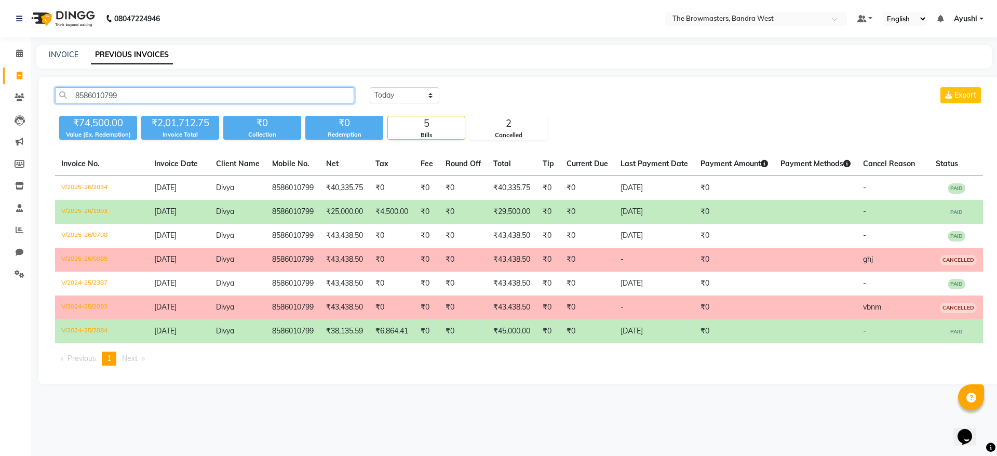
type input "8586010799"
click at [471, 219] on td "₹0" at bounding box center [463, 212] width 48 height 24
click at [18, 75] on icon at bounding box center [20, 76] width 6 height 8
select select "6949"
select select "service"
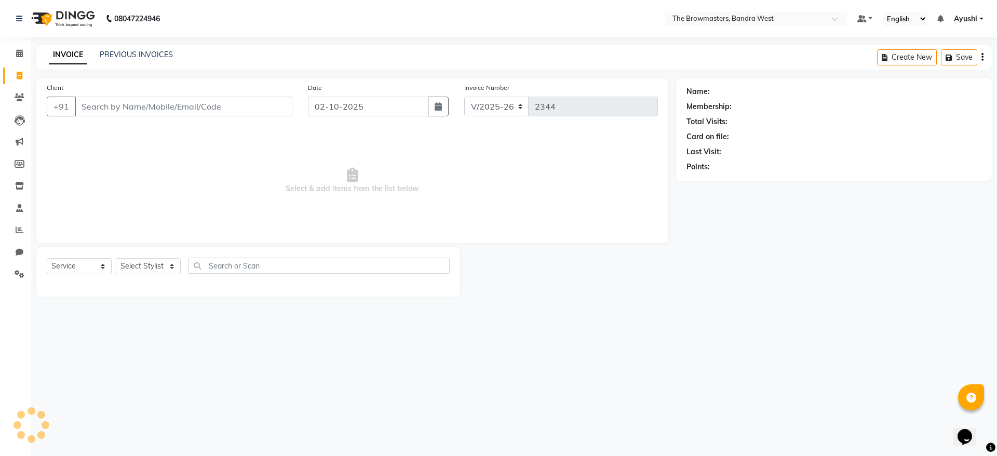
click at [131, 101] on input "Client" at bounding box center [183, 107] width 217 height 20
type input "9978755544"
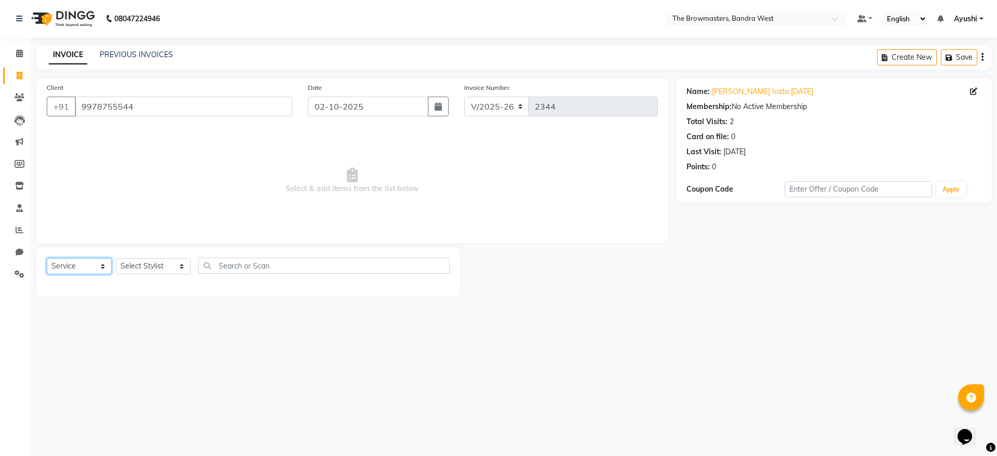
click at [70, 269] on select "Select Service Product Membership Package Voucher Prepaid Gift Card" at bounding box center [79, 266] width 65 height 16
click at [47, 258] on select "Select Service Product Membership Package Voucher Prepaid Gift Card" at bounding box center [79, 266] width 65 height 16
select select "package"
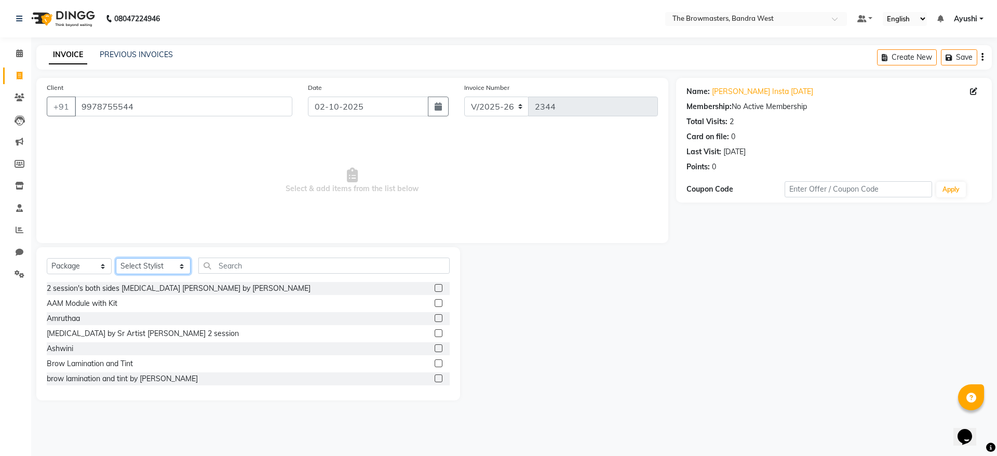
click at [141, 264] on select "Select Stylist Ashmeey Singghai Ashwini Ayushi DINGG SUPPORT jojo Jyoti Kajal K…" at bounding box center [153, 266] width 75 height 16
select select "64302"
click at [116, 258] on select "Select Stylist Ashmeey Singghai Ashwini Ayushi DINGG SUPPORT jojo Jyoti Kajal K…" at bounding box center [153, 266] width 75 height 16
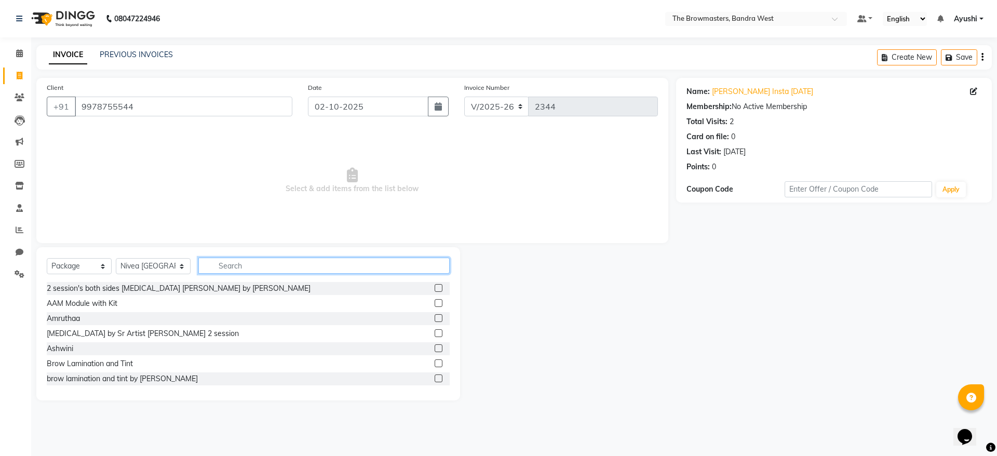
click at [211, 268] on input "text" at bounding box center [323, 265] width 251 height 16
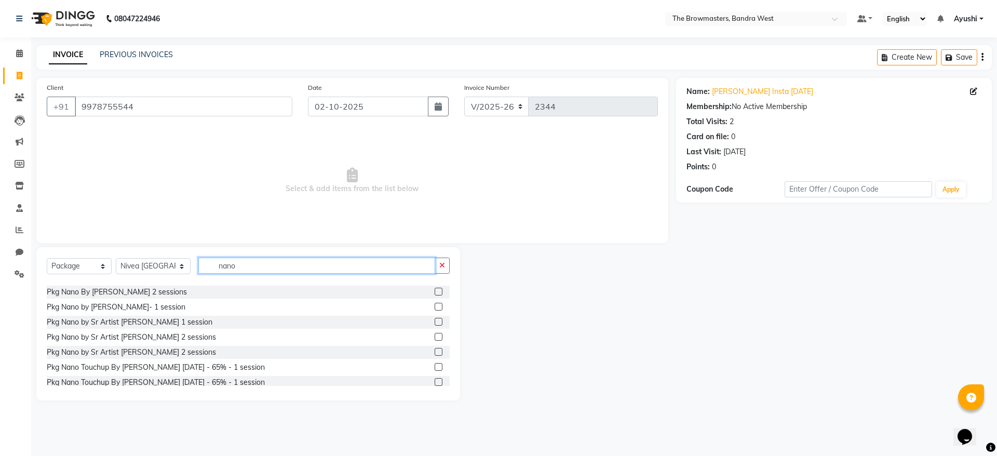
scroll to position [92, 0]
type input "nano"
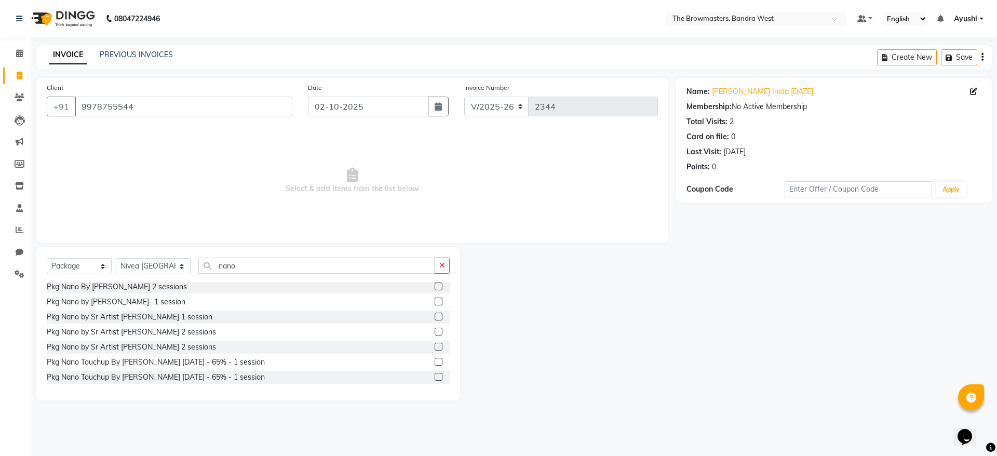
click at [434, 343] on label at bounding box center [438, 347] width 8 height 8
click at [434, 344] on input "checkbox" at bounding box center [437, 347] width 7 height 7
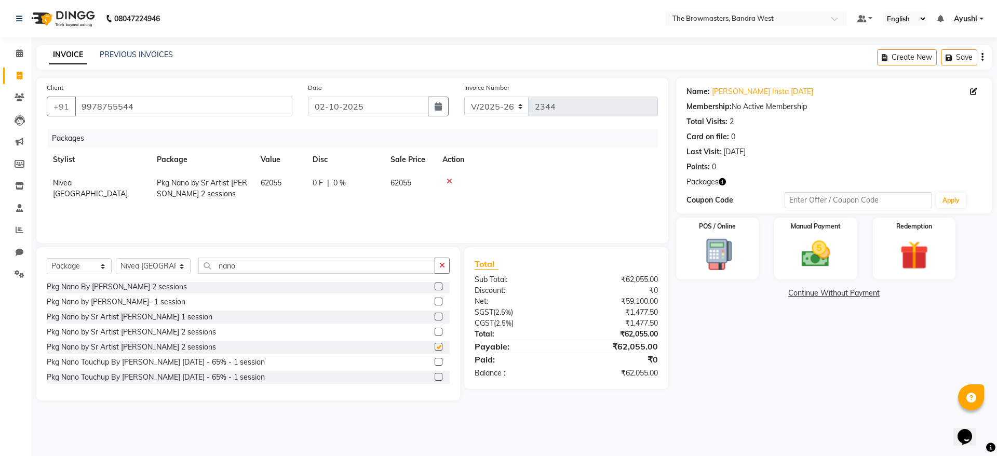
checkbox input "false"
click at [319, 182] on span "0 F" at bounding box center [317, 183] width 10 height 11
select select "64302"
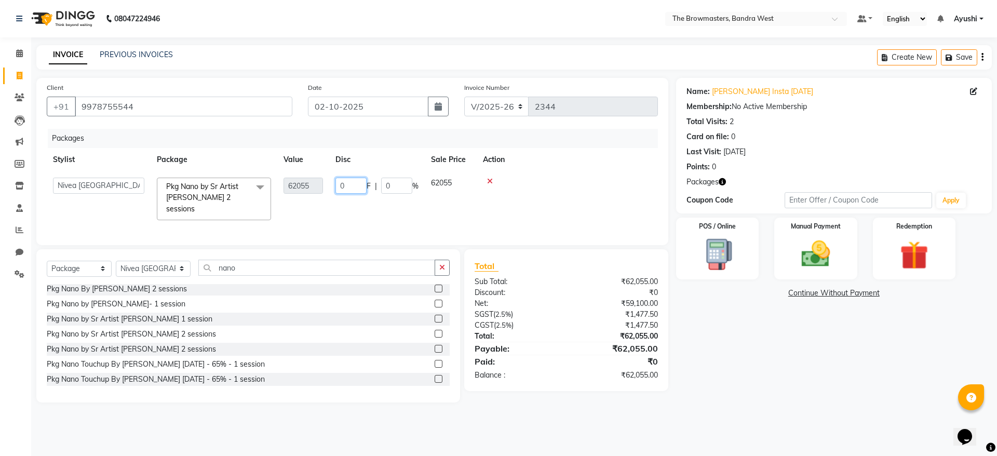
click at [342, 185] on input "0" at bounding box center [350, 186] width 31 height 16
type input "70550"
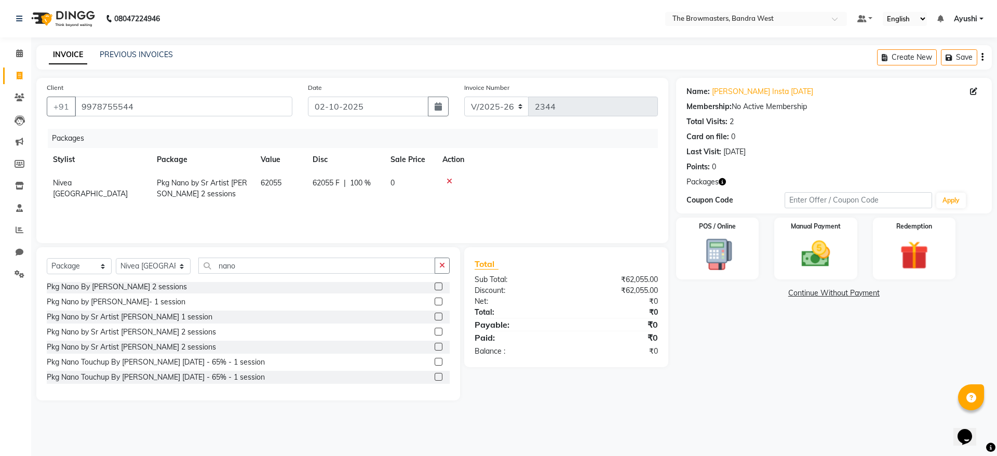
click at [365, 214] on div "Packages Stylist Package Value Disc Sale Price Action Nivea Mumbai Pkg Nano by …" at bounding box center [352, 181] width 611 height 104
click at [341, 181] on div "62055 F | 100 %" at bounding box center [344, 183] width 65 height 11
select select "64302"
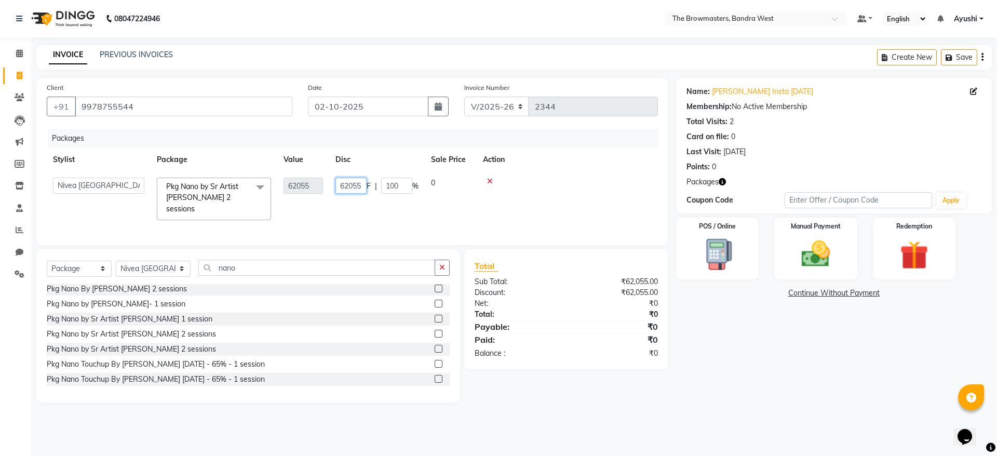
click at [349, 185] on input "62055" at bounding box center [350, 186] width 31 height 16
type input "7055"
click at [367, 212] on div "Packages Stylist Package Value Disc Sale Price Action Ashmeey Singghai Ashwini …" at bounding box center [352, 182] width 611 height 106
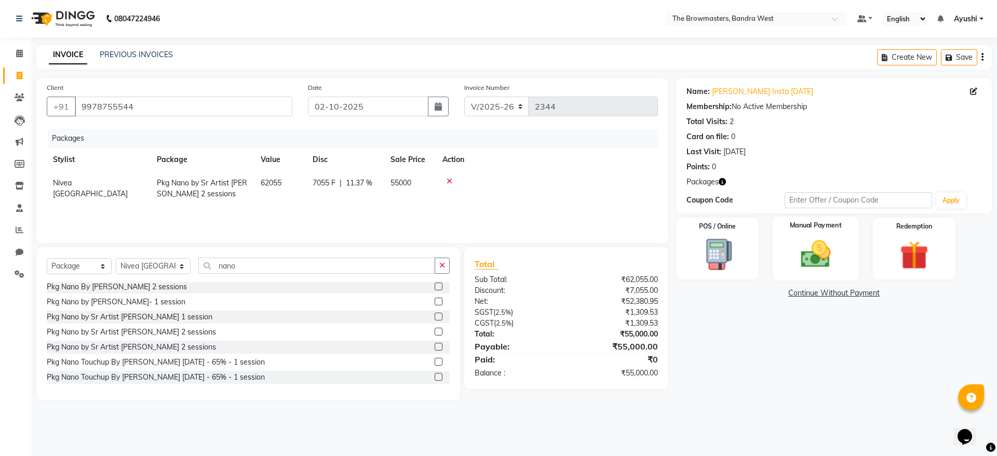
click at [820, 239] on img at bounding box center [815, 254] width 48 height 34
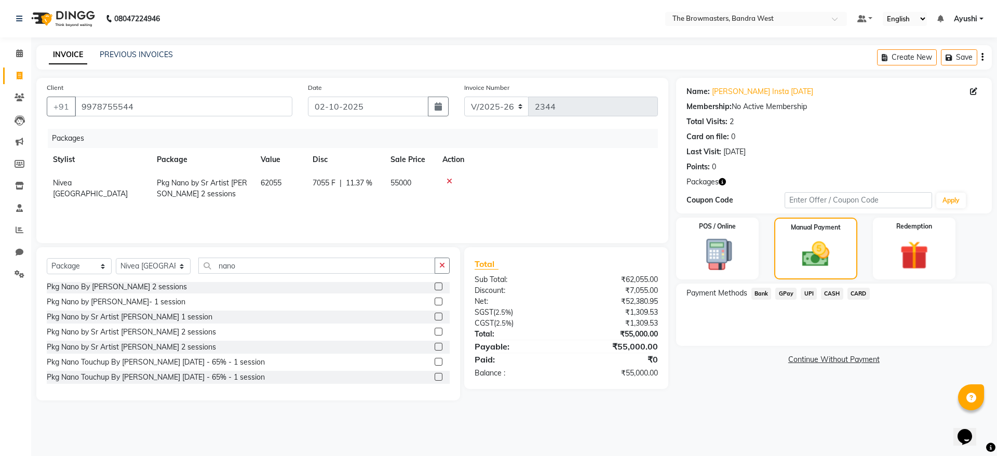
click at [809, 293] on span "UPI" at bounding box center [808, 294] width 16 height 12
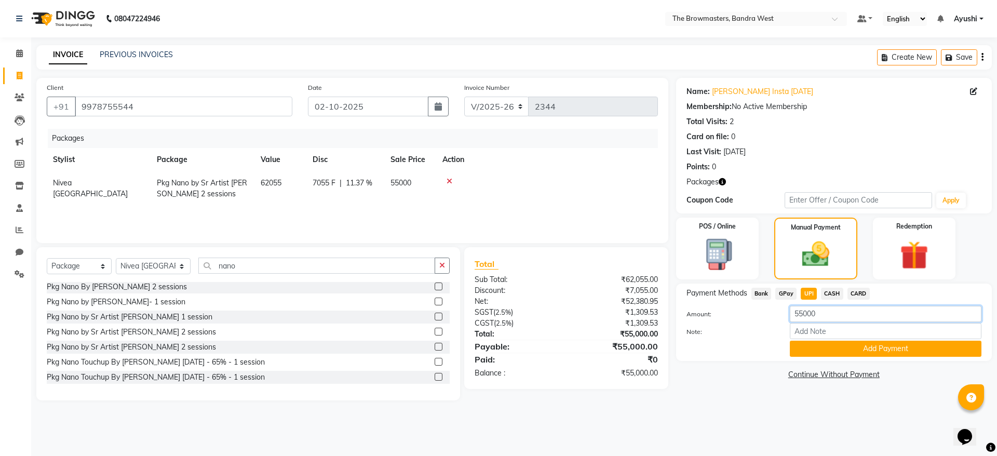
drag, startPoint x: 863, startPoint y: 318, endPoint x: 711, endPoint y: 369, distance: 160.2
click at [711, 369] on div "Name: Sonal Insta 5sep22 Membership: No Active Membership Total Visits: 2 Card …" at bounding box center [837, 239] width 323 height 322
paste input "10"
type input "10000"
click at [809, 344] on button "Add Payment" at bounding box center [885, 349] width 192 height 16
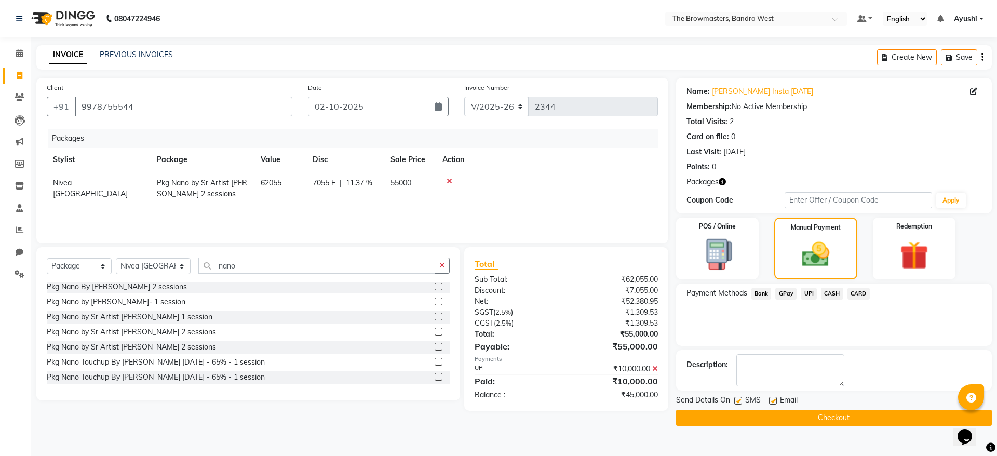
click at [737, 400] on label at bounding box center [738, 401] width 8 height 8
click at [737, 400] on input "checkbox" at bounding box center [737, 401] width 7 height 7
checkbox input "false"
click at [772, 400] on label at bounding box center [773, 401] width 8 height 8
click at [772, 400] on input "checkbox" at bounding box center [772, 401] width 7 height 7
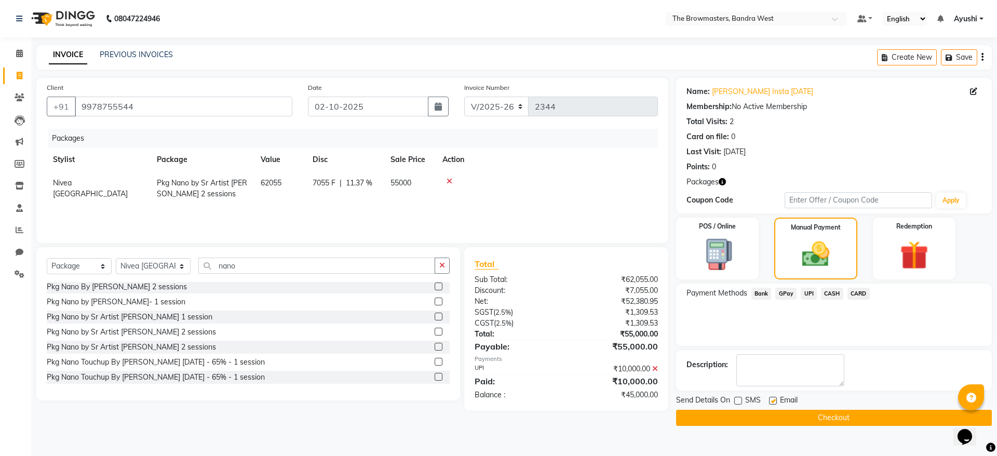
checkbox input "false"
click at [785, 411] on button "Checkout" at bounding box center [834, 418] width 316 height 16
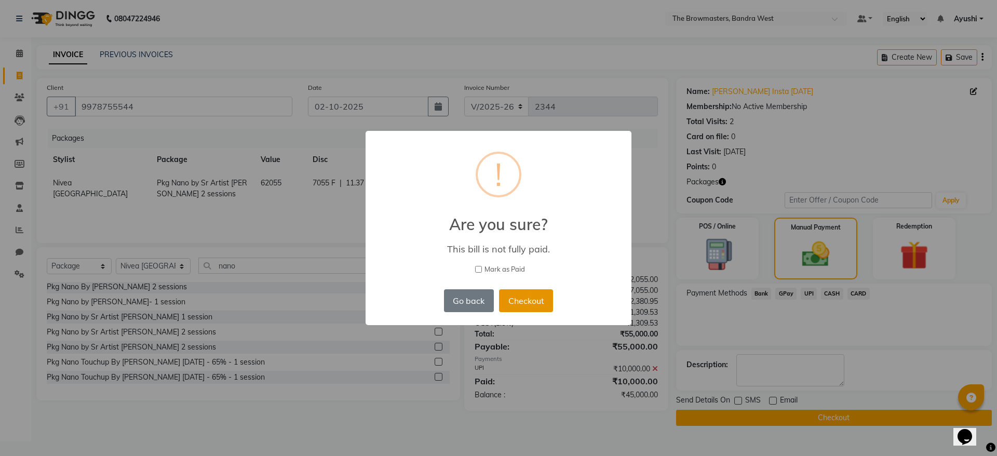
click at [532, 307] on button "Checkout" at bounding box center [526, 300] width 54 height 23
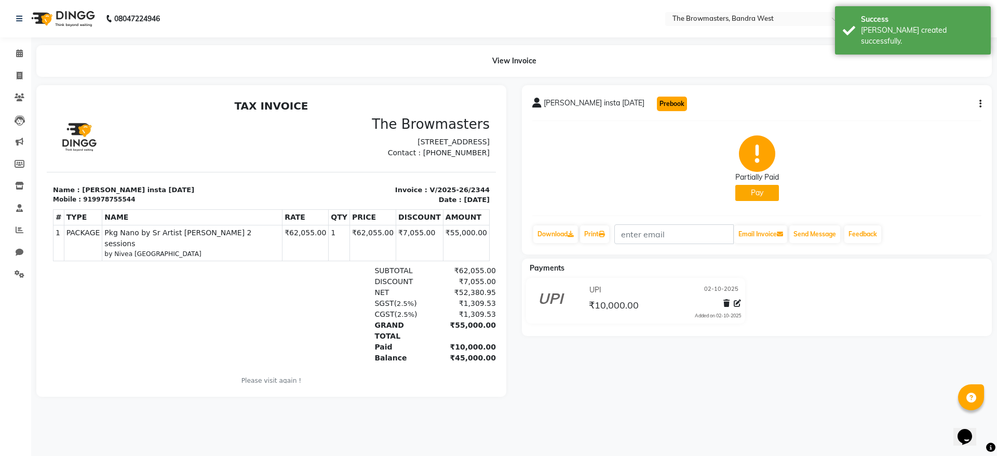
click at [657, 105] on button "Prebook" at bounding box center [672, 104] width 30 height 15
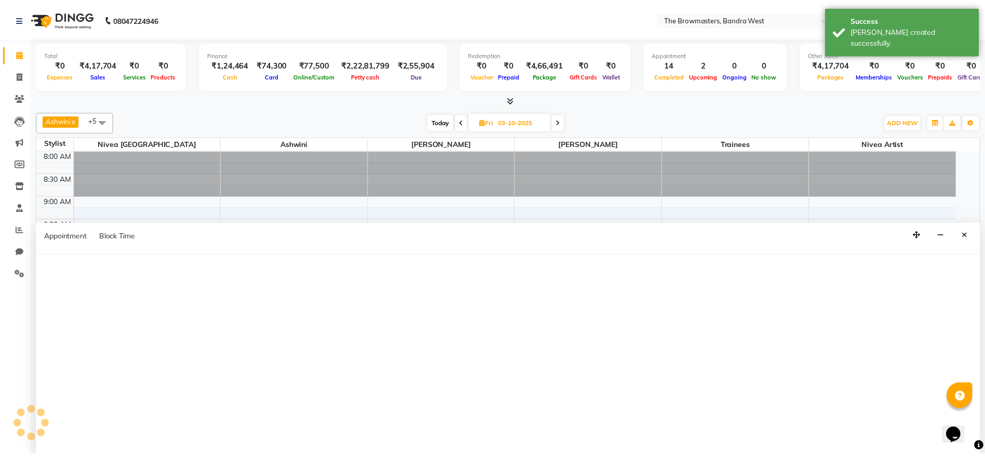
scroll to position [1, 0]
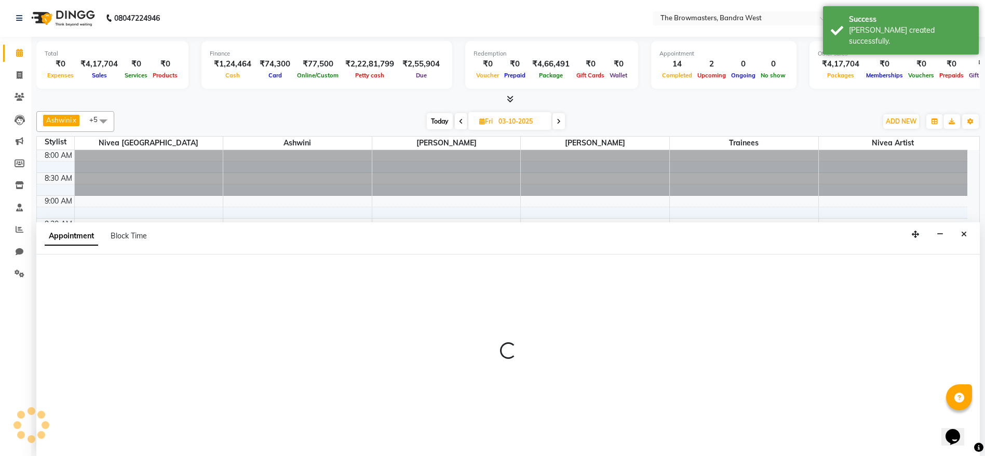
type input "02-10-2025"
select select "tentative"
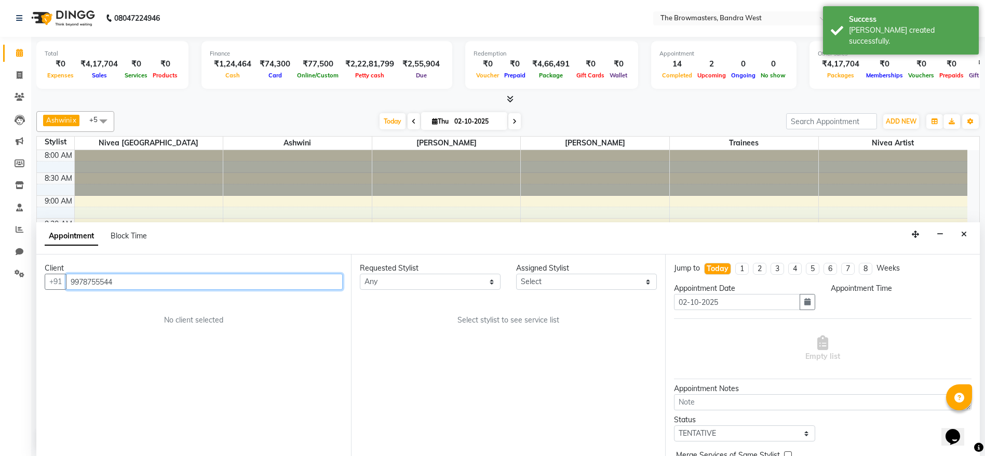
select select "540"
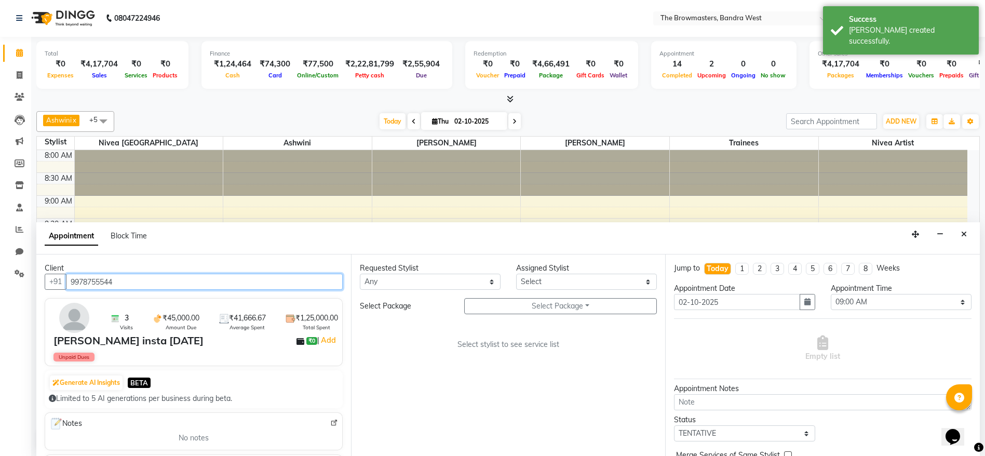
scroll to position [319, 0]
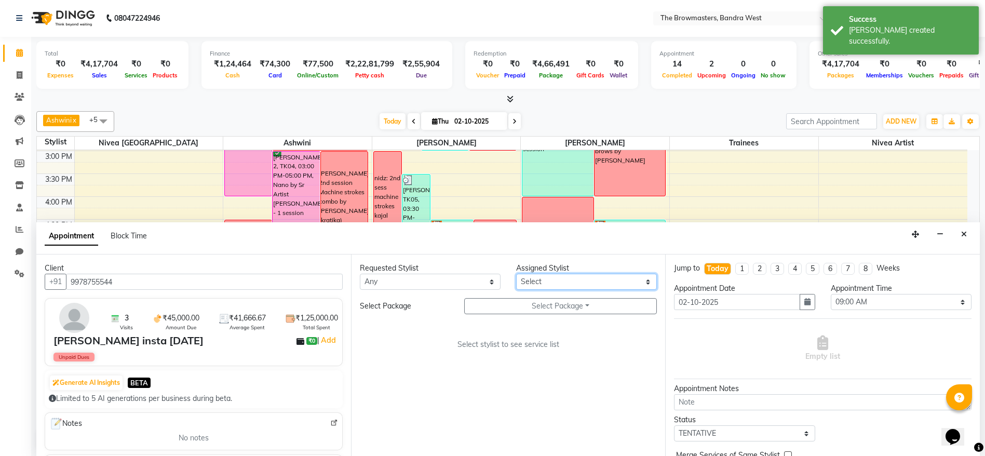
click at [566, 282] on select "Select Ashmeey Singghai Ashwini [PERSON_NAME] Jyoti Kajal [PERSON_NAME] [PERSON…" at bounding box center [586, 282] width 141 height 16
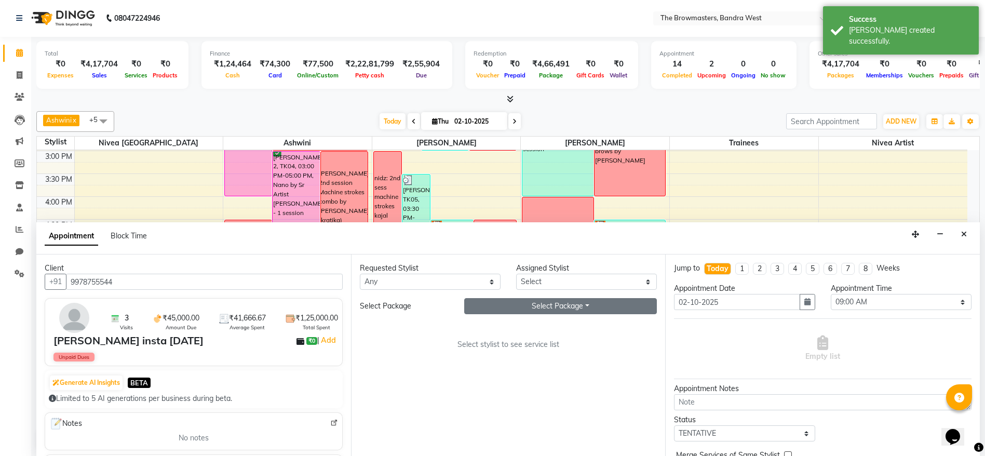
click at [556, 301] on button "Select Package Toggle Dropdown" at bounding box center [560, 306] width 193 height 16
click at [610, 284] on select "Select Ashmeey Singghai Ashwini [PERSON_NAME] Jyoti Kajal [PERSON_NAME] [PERSON…" at bounding box center [586, 282] width 141 height 16
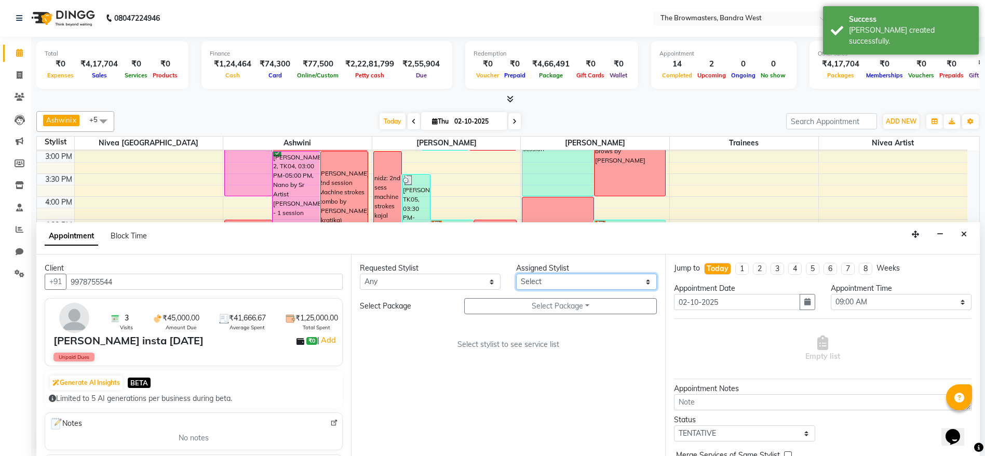
select select "64307"
click at [516, 274] on select "Select Ashmeey Singghai Ashwini [PERSON_NAME] Jyoti Kajal [PERSON_NAME] [PERSON…" at bounding box center [586, 282] width 141 height 16
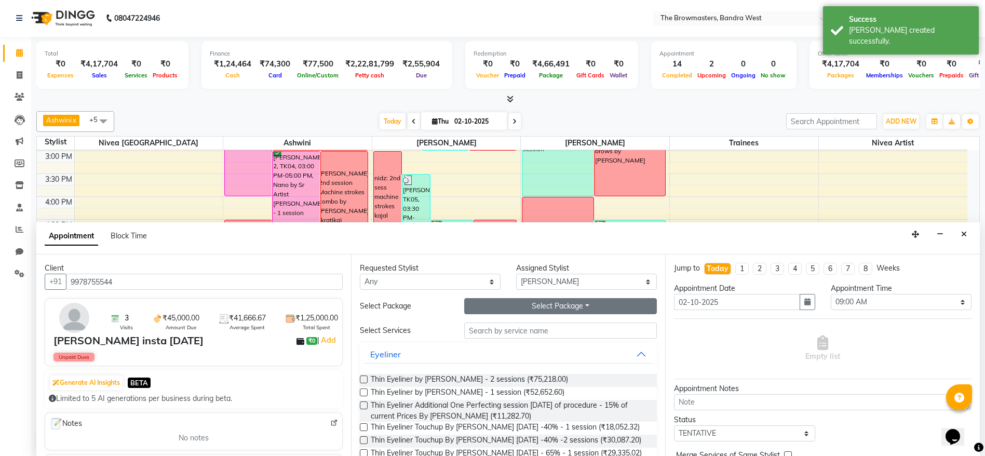
click at [552, 306] on button "Select Package Toggle Dropdown" at bounding box center [560, 306] width 193 height 16
click at [514, 326] on li "Pkg Nano by Sr Artist [PERSON_NAME] 2 sessions" at bounding box center [570, 327] width 211 height 15
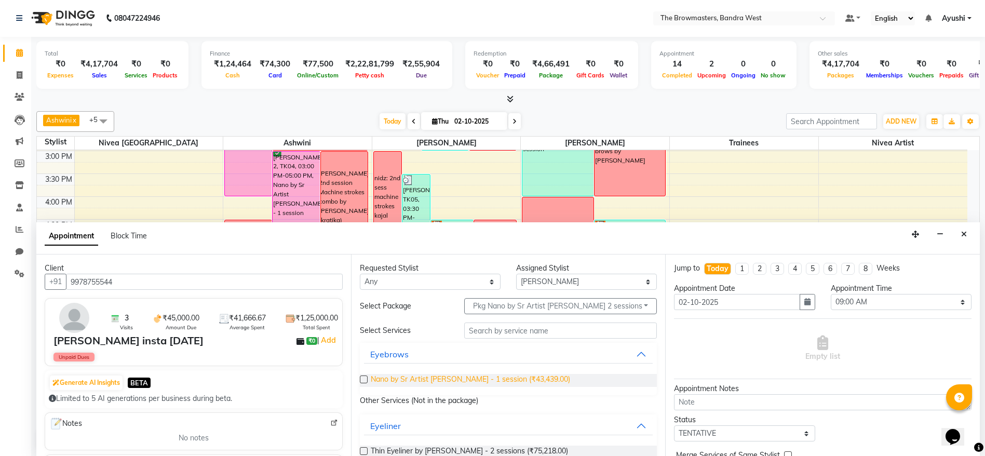
click at [467, 377] on span "Nano by Sr Artist Roshani - 1 session (₹43,439.00)" at bounding box center [470, 380] width 199 height 13
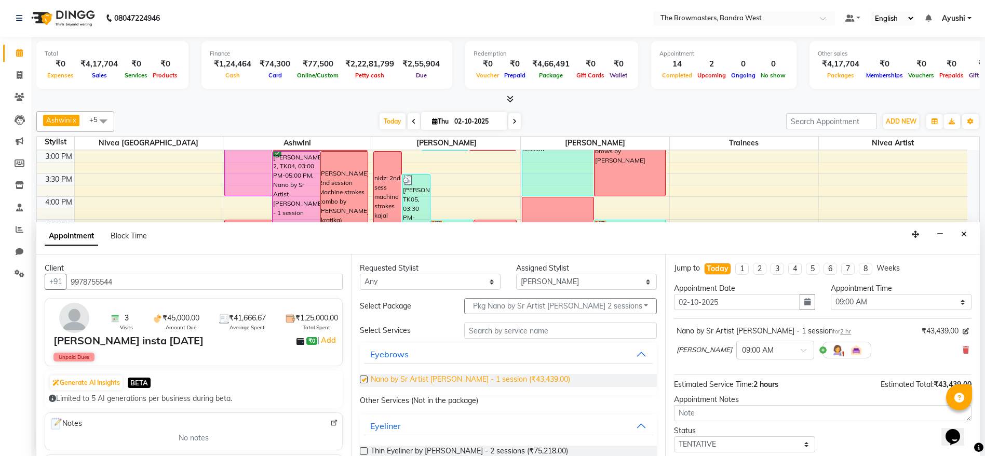
checkbox input "false"
click at [799, 306] on button "button" at bounding box center [807, 302] width 16 height 16
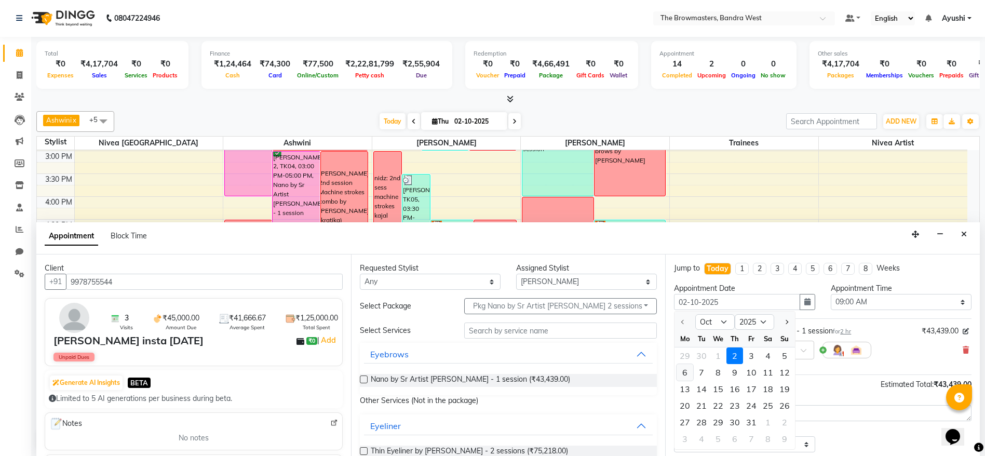
click at [690, 377] on div "6" at bounding box center [684, 372] width 17 height 17
type input "[DATE]"
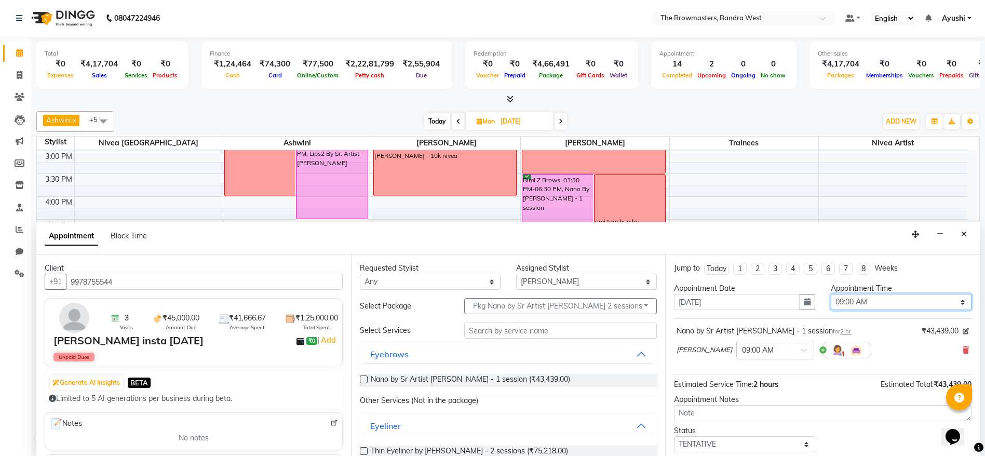
click at [872, 304] on select "Select 09:00 AM 09:15 AM 09:30 AM 09:45 AM 10:00 AM 10:15 AM 10:30 AM 10:45 AM …" at bounding box center [900, 302] width 141 height 16
select select "840"
click at [830, 294] on select "Select 09:00 AM 09:15 AM 09:30 AM 09:45 AM 10:00 AM 10:15 AM 10:30 AM 10:45 AM …" at bounding box center [900, 302] width 141 height 16
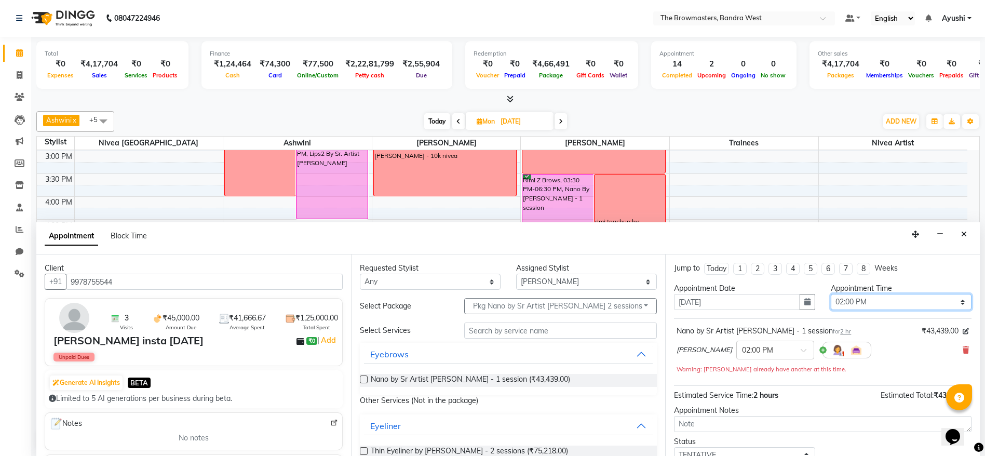
scroll to position [73, 0]
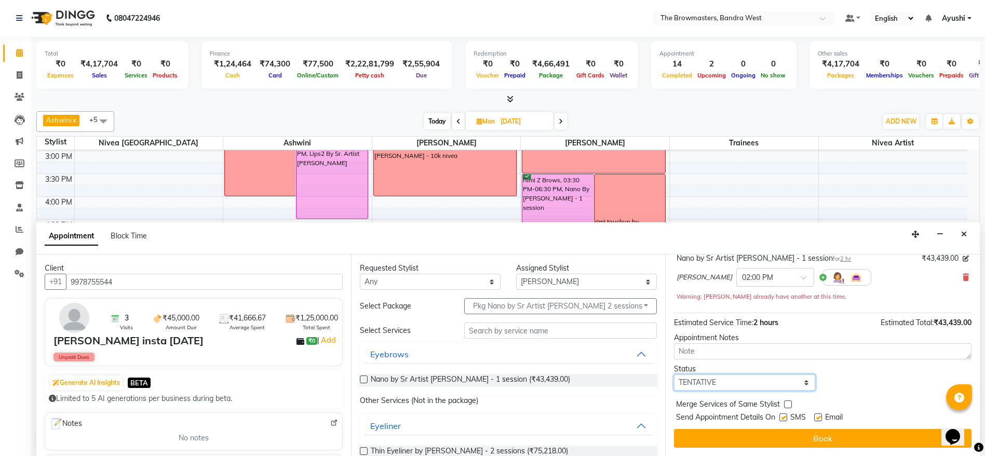
click at [740, 383] on select "Select TENTATIVE CONFIRM UPCOMING" at bounding box center [744, 382] width 141 height 16
select select "confirm booking"
click at [674, 374] on select "Select TENTATIVE CONFIRM UPCOMING" at bounding box center [744, 382] width 141 height 16
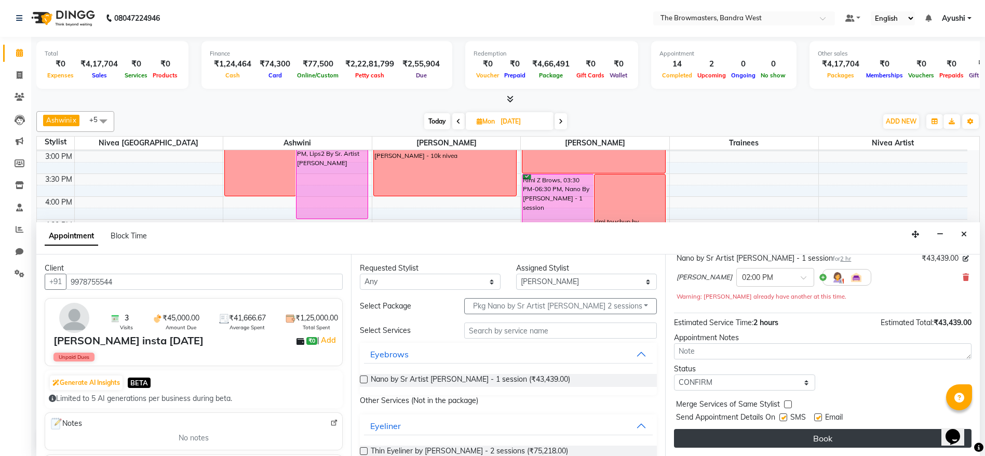
click at [789, 434] on button "Book" at bounding box center [822, 438] width 297 height 19
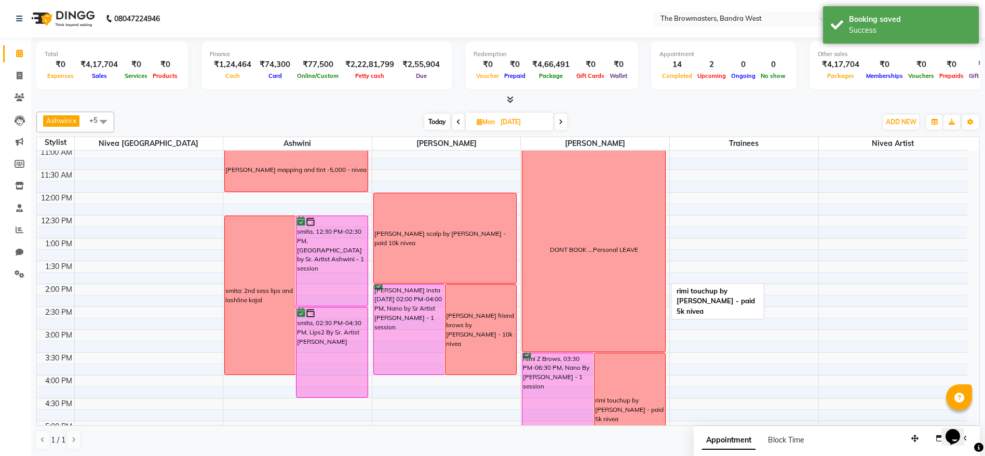
scroll to position [134, 0]
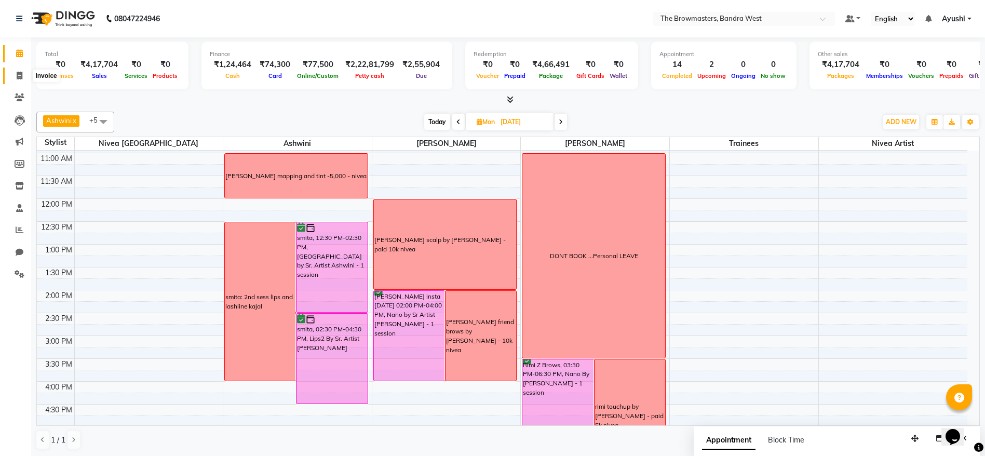
click at [16, 71] on span at bounding box center [19, 76] width 18 height 12
select select "service"
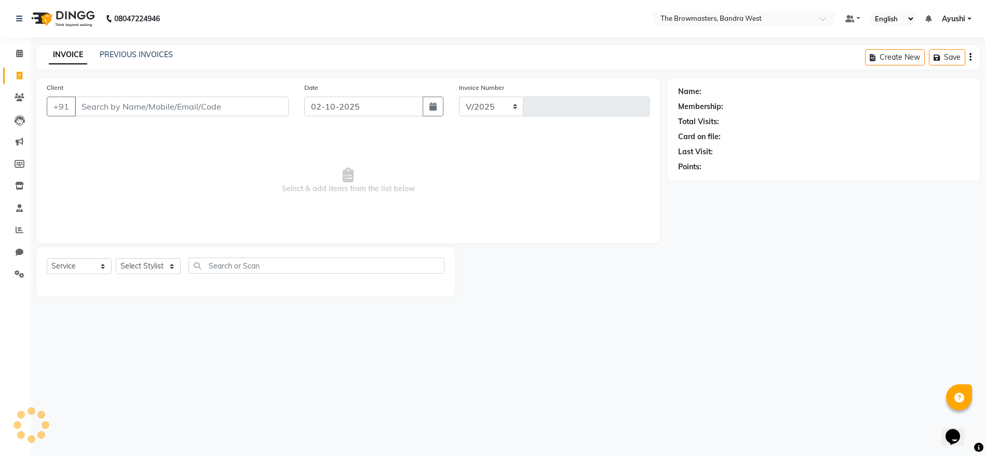
select select "6949"
type input "2345"
click at [153, 98] on input "Client" at bounding box center [183, 107] width 217 height 20
paste input "9978755544"
type input "9978755544"
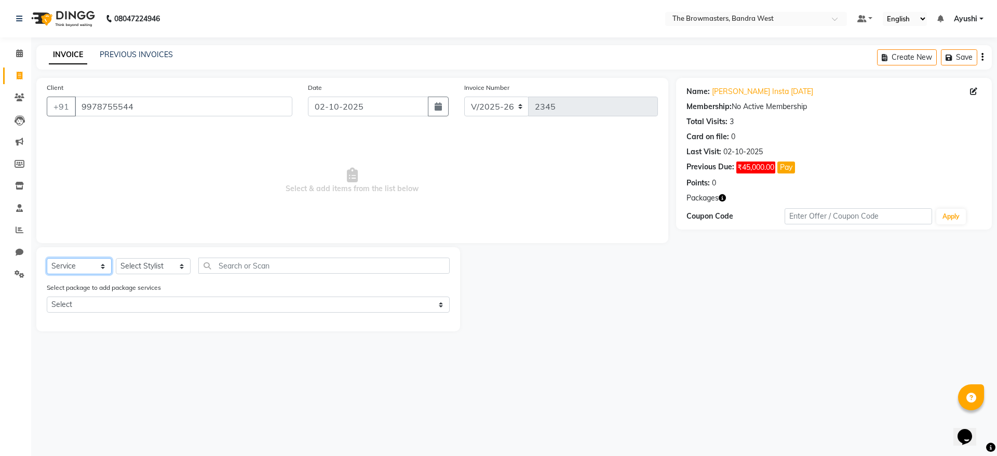
click at [60, 263] on select "Select Service Product Membership Package Voucher Prepaid Gift Card" at bounding box center [79, 266] width 65 height 16
click at [47, 258] on select "Select Service Product Membership Package Voucher Prepaid Gift Card" at bounding box center [79, 266] width 65 height 16
select select "package"
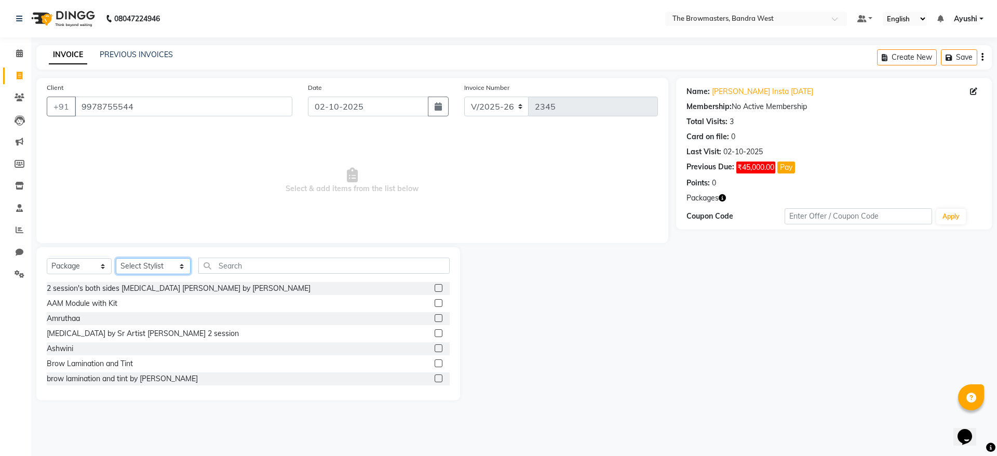
click at [141, 263] on select "Select Stylist Ashmeey Singghai Ashwini Ayushi DINGG SUPPORT jojo Jyoti Kajal K…" at bounding box center [153, 266] width 75 height 16
select select "64302"
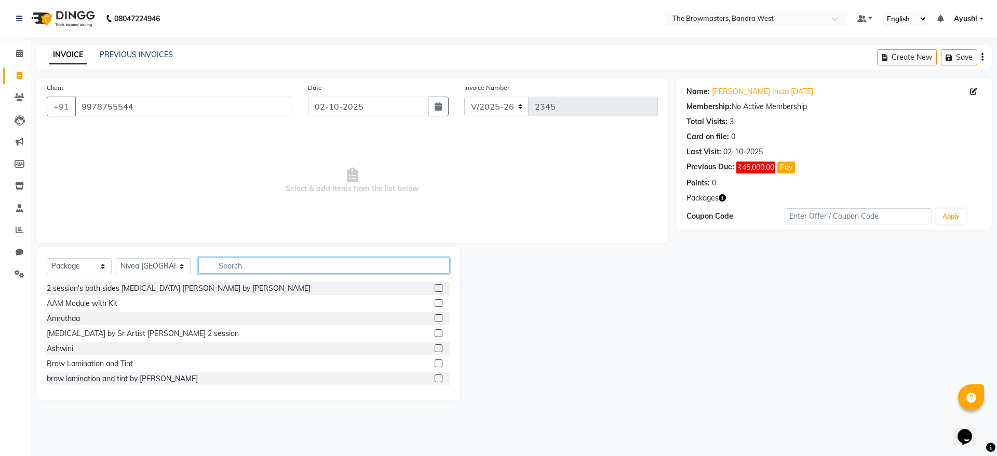
click at [248, 258] on input "text" at bounding box center [323, 265] width 251 height 16
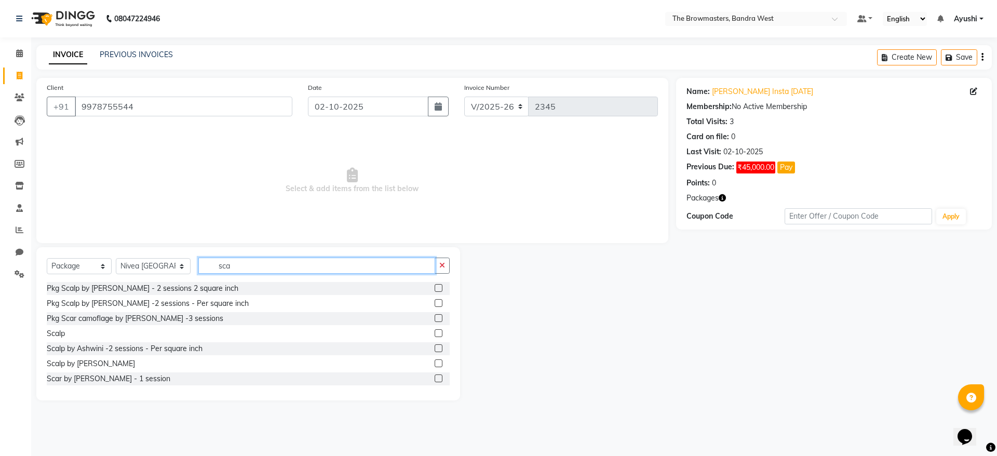
type input "sca"
click at [434, 364] on label at bounding box center [438, 363] width 8 height 8
click at [434, 364] on input "checkbox" at bounding box center [437, 363] width 7 height 7
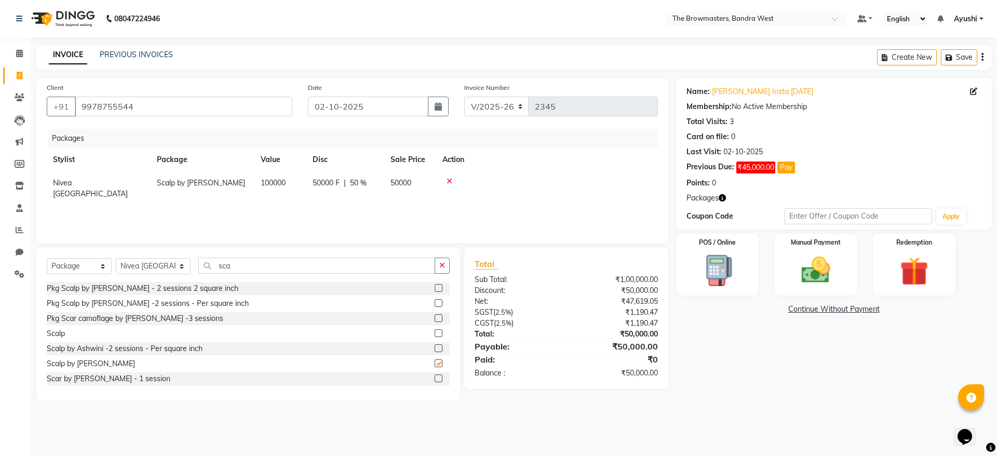
checkbox input "false"
click at [321, 182] on span "50000 F" at bounding box center [325, 183] width 27 height 11
select select "64302"
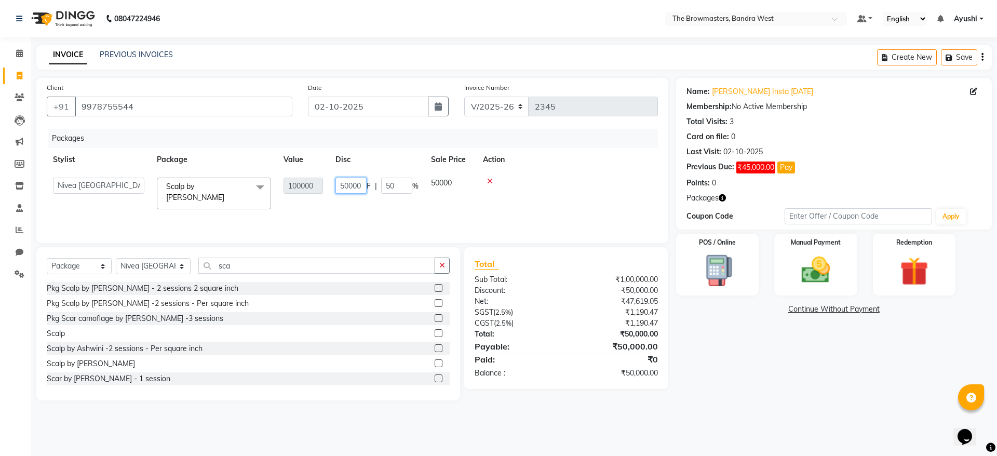
click at [350, 187] on input "50000" at bounding box center [350, 186] width 31 height 16
type input "60000"
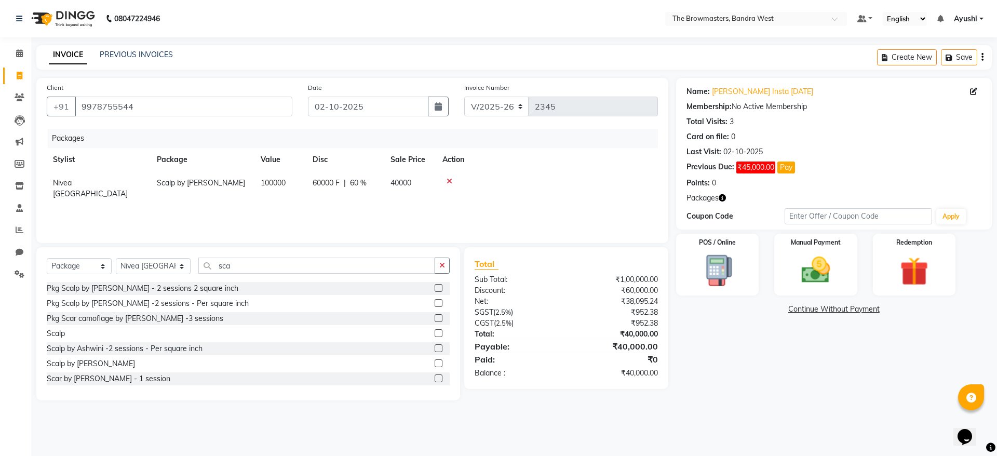
click at [385, 206] on div "Packages Stylist Package Value Disc Sale Price Action Nivea Mumbai Scalp by Ros…" at bounding box center [352, 181] width 611 height 104
click at [812, 263] on img at bounding box center [815, 270] width 48 height 34
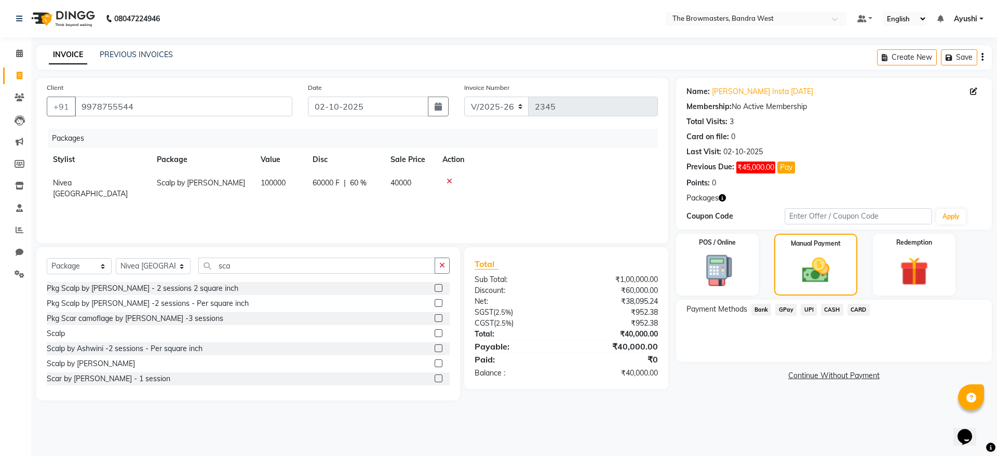
click at [812, 307] on span "UPI" at bounding box center [808, 310] width 16 height 12
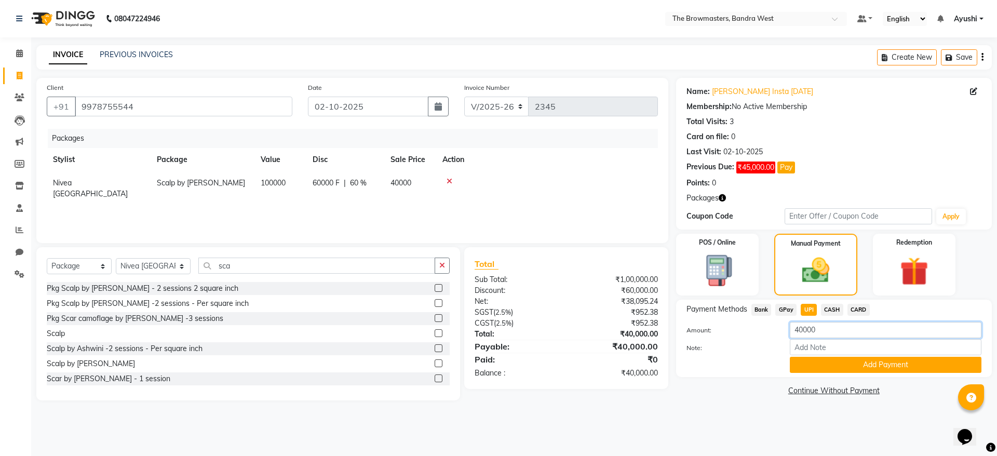
drag, startPoint x: 855, startPoint y: 322, endPoint x: 683, endPoint y: 346, distance: 173.5
click at [686, 346] on div "Amount: 40000 Note: Add Payment" at bounding box center [833, 347] width 295 height 51
paste input "1"
type input "10000"
click at [831, 359] on button "Add Payment" at bounding box center [885, 365] width 192 height 16
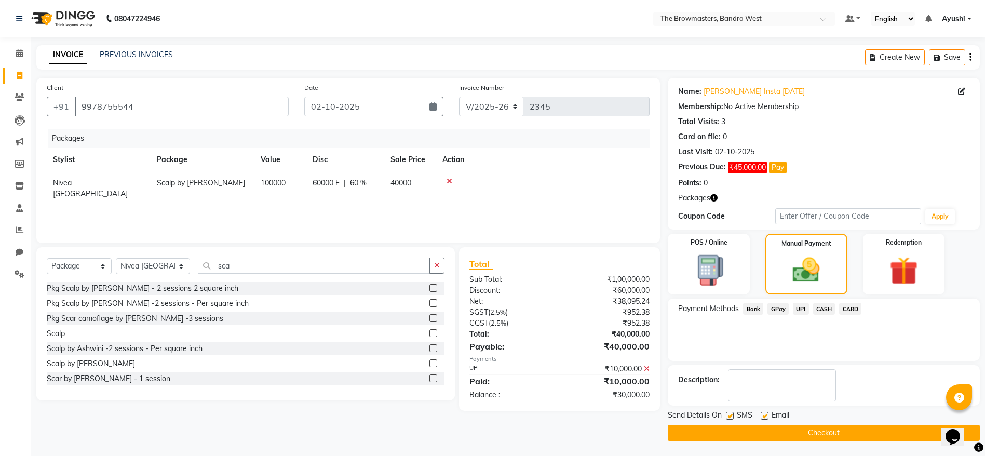
scroll to position [1, 0]
click at [732, 414] on label at bounding box center [730, 415] width 8 height 8
click at [732, 414] on input "checkbox" at bounding box center [729, 415] width 7 height 7
checkbox input "false"
click at [774, 416] on span "Email" at bounding box center [780, 415] width 18 height 13
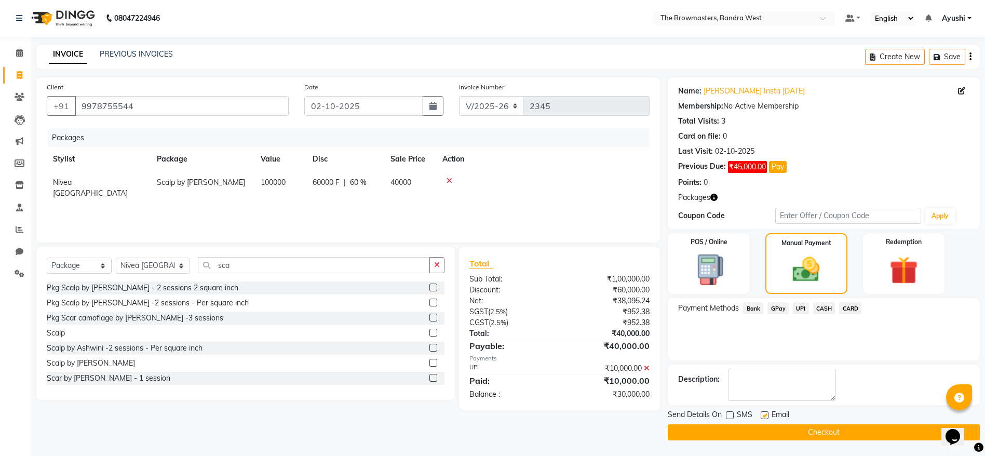
click at [767, 415] on label at bounding box center [764, 415] width 8 height 8
click at [767, 415] on input "checkbox" at bounding box center [763, 415] width 7 height 7
checkbox input "false"
click at [787, 425] on button "Checkout" at bounding box center [824, 432] width 312 height 16
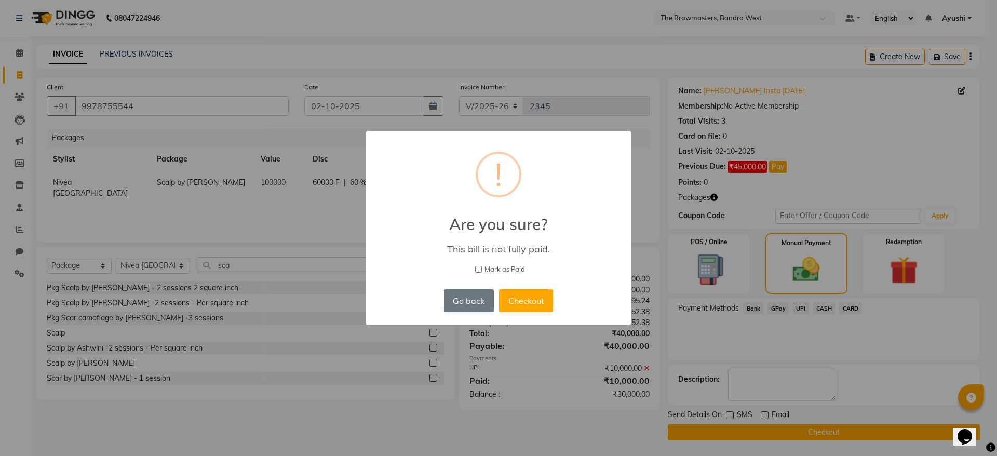
click at [508, 315] on div "× ! Are you sure? This bill is not fully paid. Mark as Paid Go back No Checkout" at bounding box center [498, 228] width 266 height 194
click at [528, 301] on button "Checkout" at bounding box center [526, 300] width 54 height 23
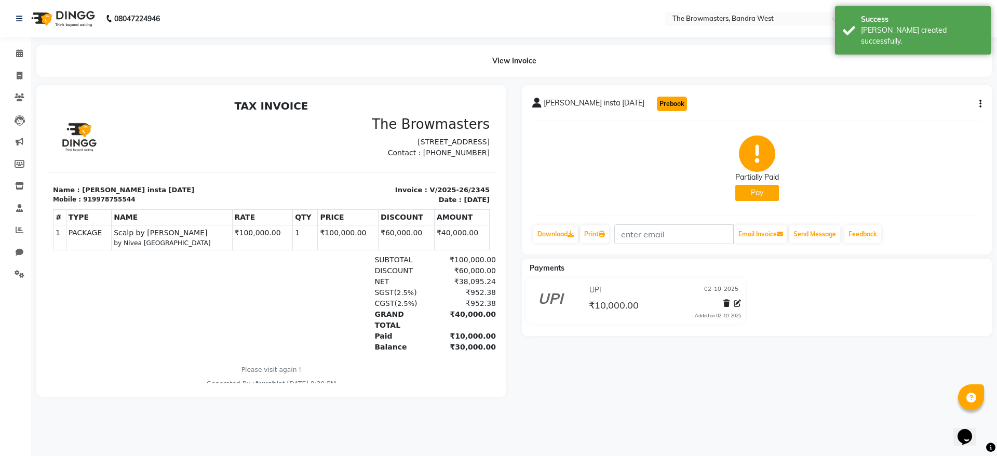
click at [657, 101] on button "Prebook" at bounding box center [672, 104] width 30 height 15
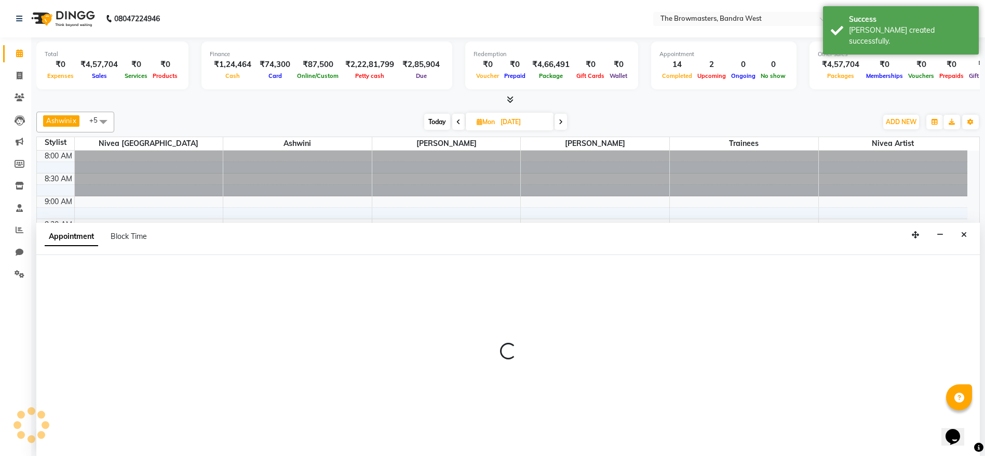
scroll to position [1, 0]
type input "02-10-2025"
select select "540"
select select "tentative"
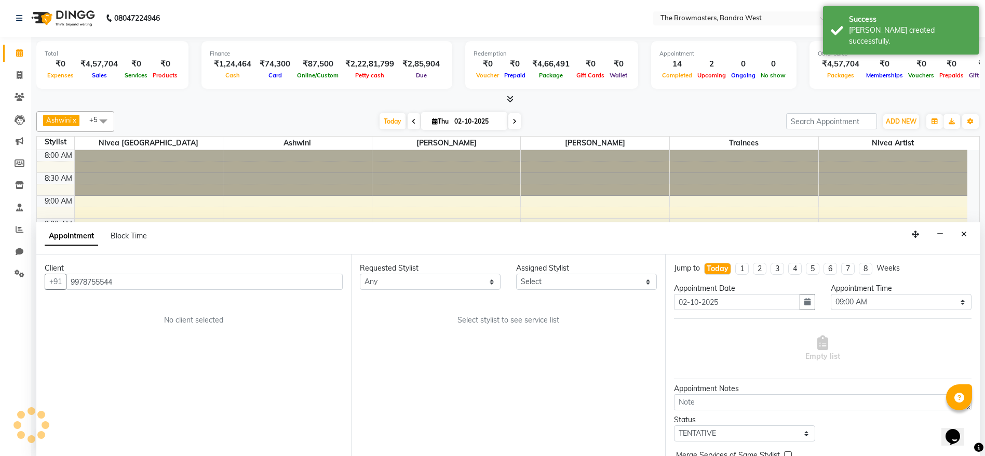
scroll to position [319, 0]
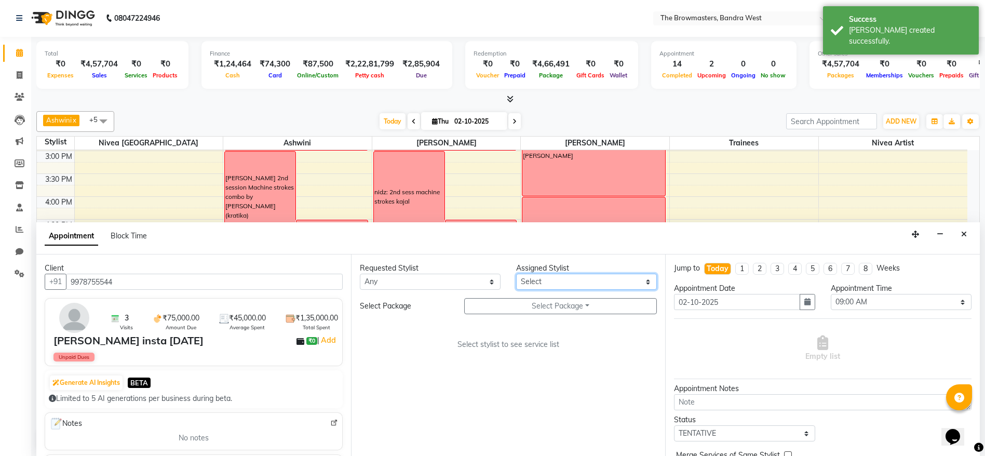
click at [546, 282] on select "Select Ashmeey Singghai Ashwini [PERSON_NAME] Jyoti Kajal [PERSON_NAME] [PERSON…" at bounding box center [586, 282] width 141 height 16
select select "64307"
click at [516, 274] on select "Select Ashmeey Singghai Ashwini [PERSON_NAME] Jyoti Kajal [PERSON_NAME] [PERSON…" at bounding box center [586, 282] width 141 height 16
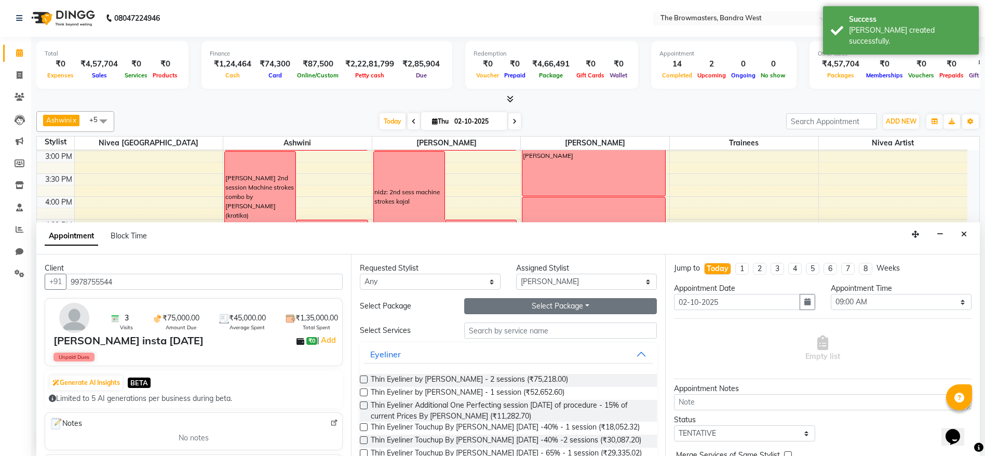
click at [556, 311] on button "Select Package Toggle Dropdown" at bounding box center [560, 306] width 193 height 16
click at [507, 326] on li "Scalp by Roshni" at bounding box center [570, 327] width 211 height 15
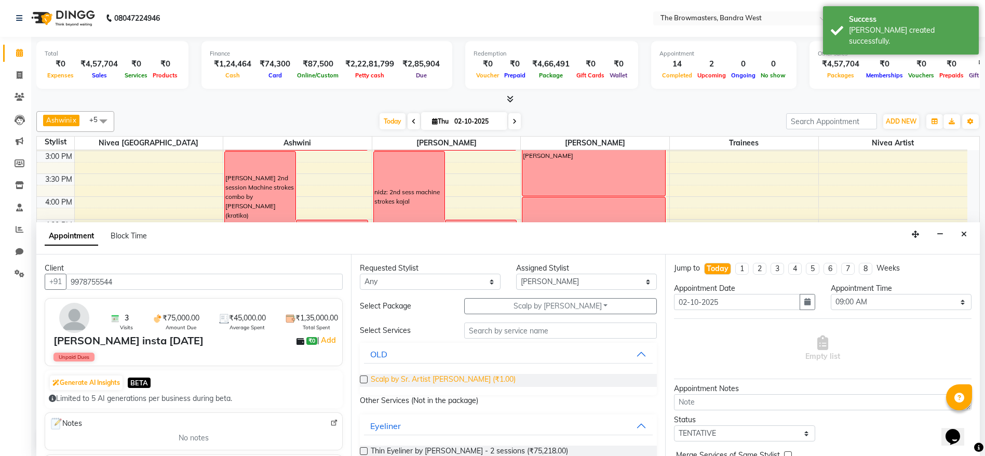
click at [484, 382] on span "Scalp by Sr. Artist Roshani (₹1.00)" at bounding box center [443, 380] width 145 height 13
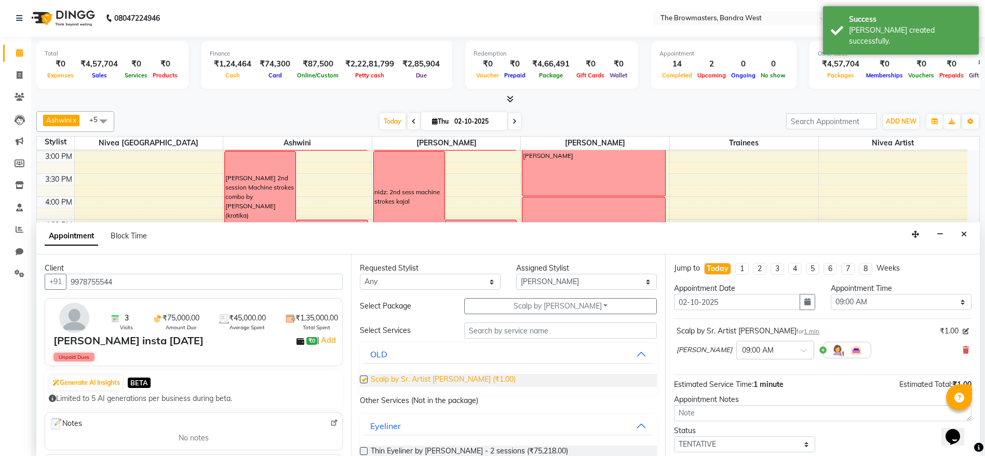
checkbox input "false"
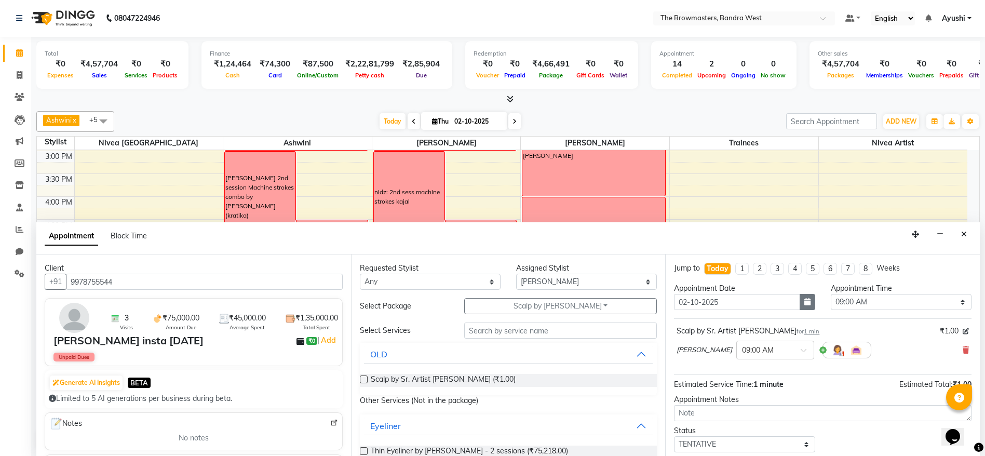
click at [799, 303] on button "button" at bounding box center [807, 302] width 16 height 16
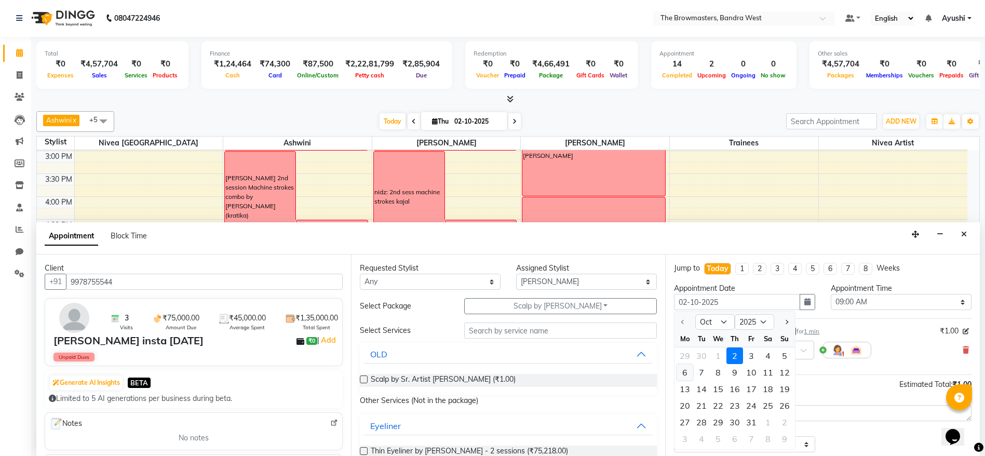
click at [683, 373] on div "6" at bounding box center [684, 372] width 17 height 17
type input "[DATE]"
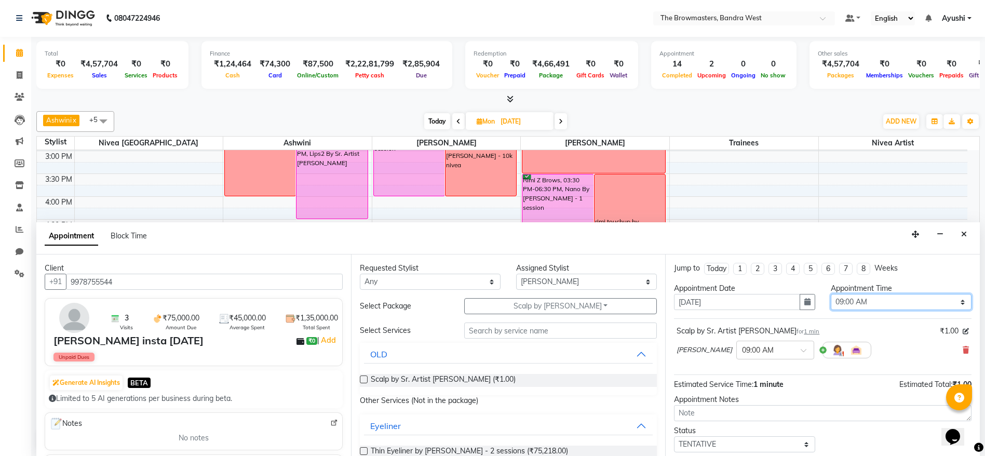
click at [853, 301] on select "Select 09:00 AM 09:15 AM 09:30 AM 09:45 AM 10:00 AM 10:15 AM 10:30 AM 10:45 AM …" at bounding box center [900, 302] width 141 height 16
select select "720"
click at [830, 294] on select "Select 09:00 AM 09:15 AM 09:30 AM 09:45 AM 10:00 AM 10:15 AM 10:30 AM 10:45 AM …" at bounding box center [900, 302] width 141 height 16
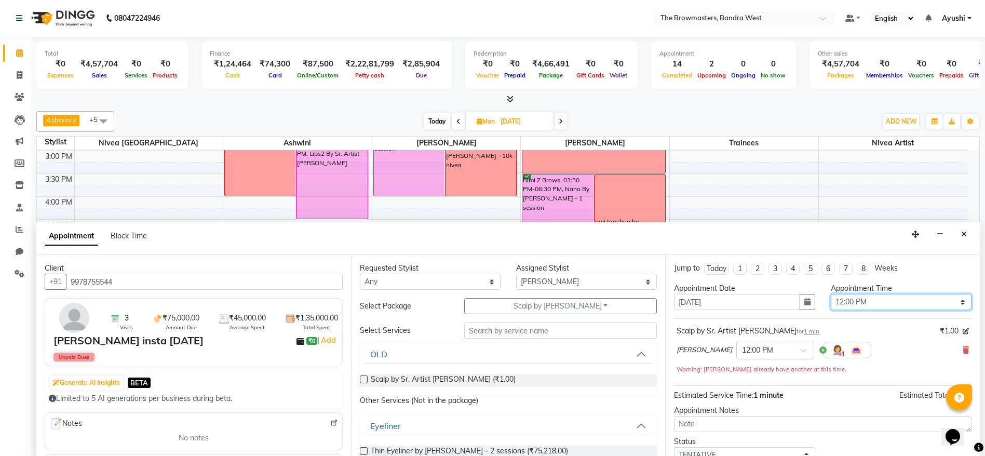
scroll to position [73, 0]
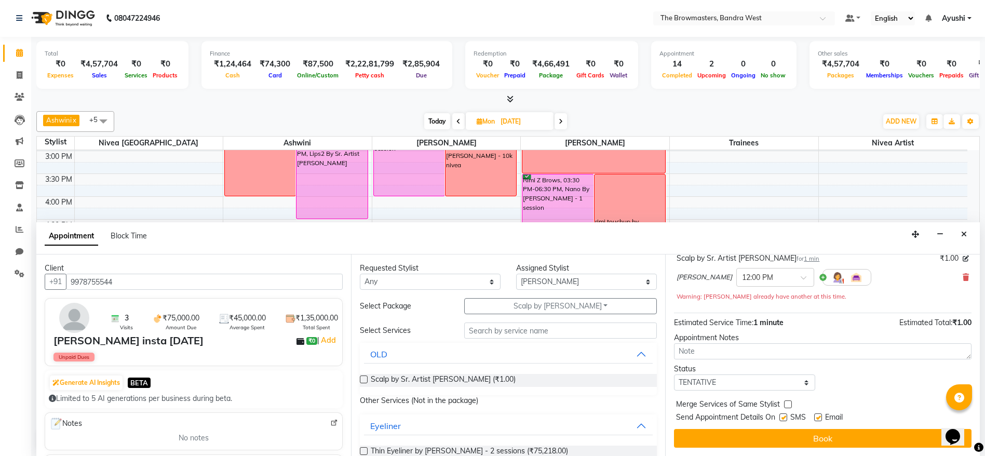
click at [757, 391] on div "Jump to Today 1 2 3 4 5 6 7 8 Weeks Appointment Date 06-10-2025 Appointment Tim…" at bounding box center [822, 354] width 315 height 201
click at [737, 379] on select "Select TENTATIVE CONFIRM UPCOMING" at bounding box center [744, 382] width 141 height 16
select select "confirm booking"
click at [674, 374] on select "Select TENTATIVE CONFIRM UPCOMING" at bounding box center [744, 382] width 141 height 16
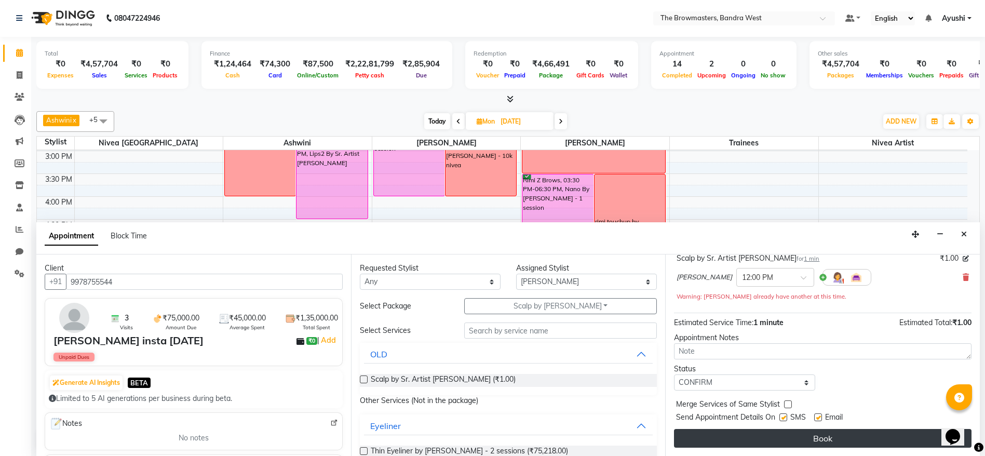
click at [766, 435] on button "Book" at bounding box center [822, 438] width 297 height 19
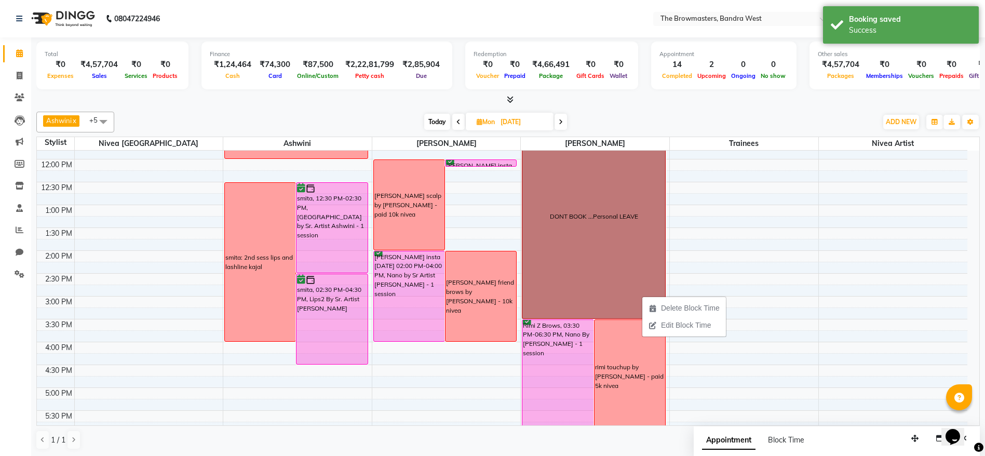
scroll to position [176, 0]
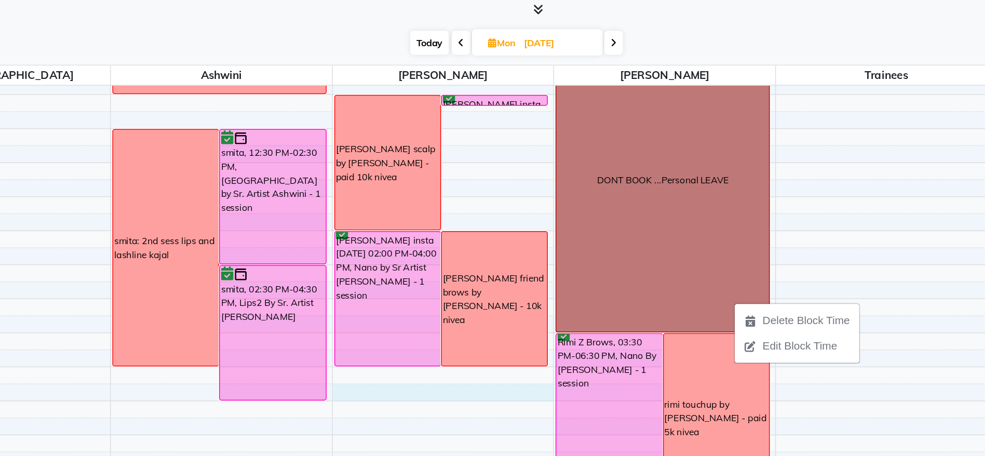
click at [498, 360] on div "8:00 AM 8:30 AM 9:00 AM 9:30 AM 10:00 AM 10:30 AM 11:00 AM 11:30 AM 12:00 PM 12…" at bounding box center [502, 270] width 930 height 593
select select "64307"
select select "975"
select select "tentative"
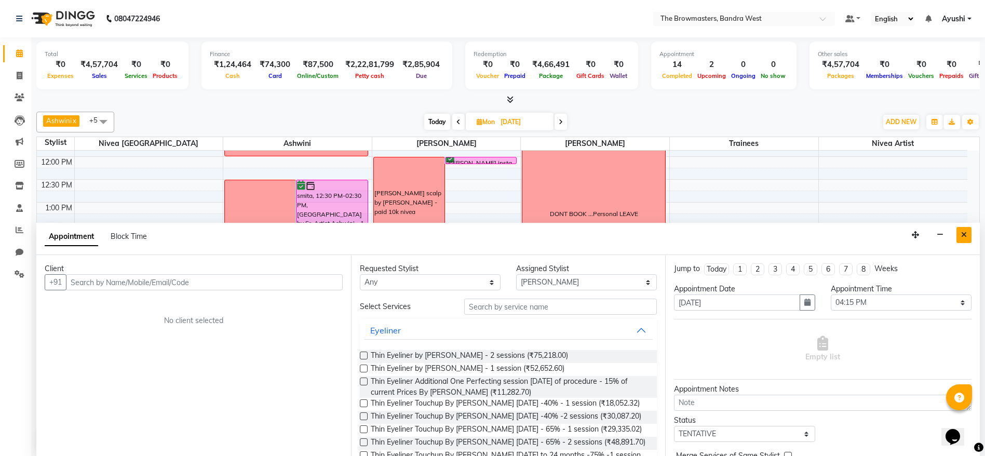
click at [965, 240] on button "Close" at bounding box center [963, 235] width 15 height 16
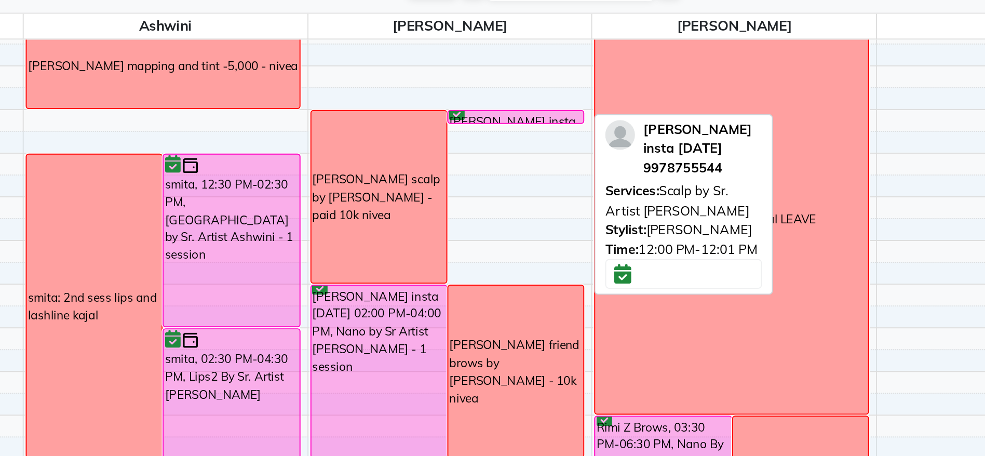
scroll to position [0, 0]
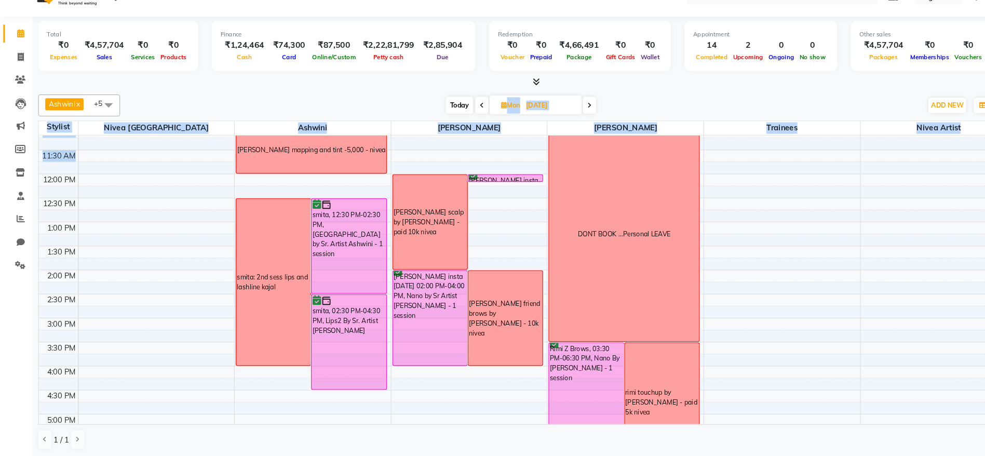
drag, startPoint x: 475, startPoint y: 189, endPoint x: 495, endPoint y: 179, distance: 22.7
click at [495, 179] on div "Ashwini x Ashmeey Singghai x Roshani x Nivea Mumbai x Nivea Artist x trainees x…" at bounding box center [507, 280] width 943 height 346
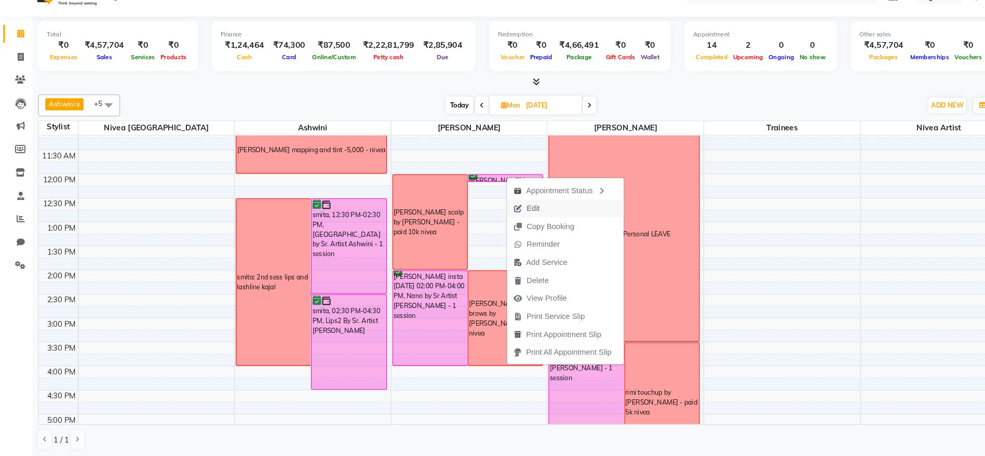
click at [510, 220] on span "Edit" at bounding box center [507, 219] width 12 height 11
select select "confirm booking"
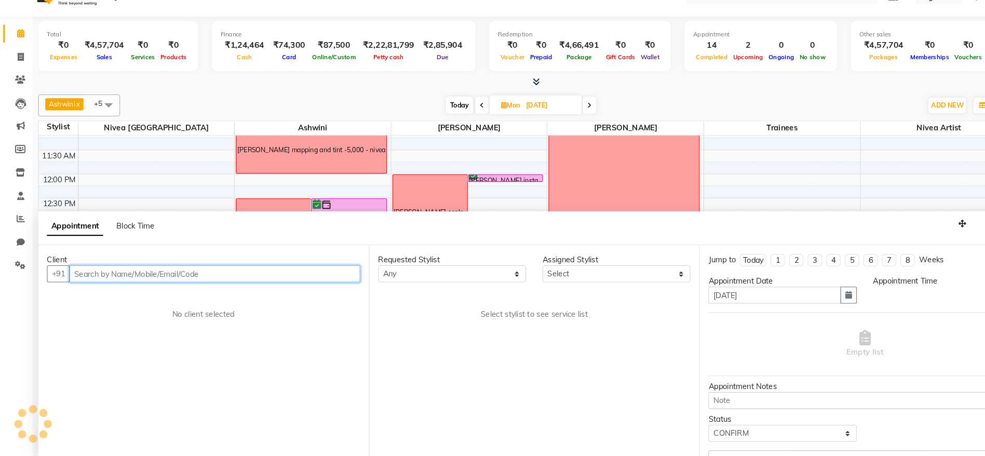
scroll to position [1, 0]
select select "64307"
select select "720"
select select "3501"
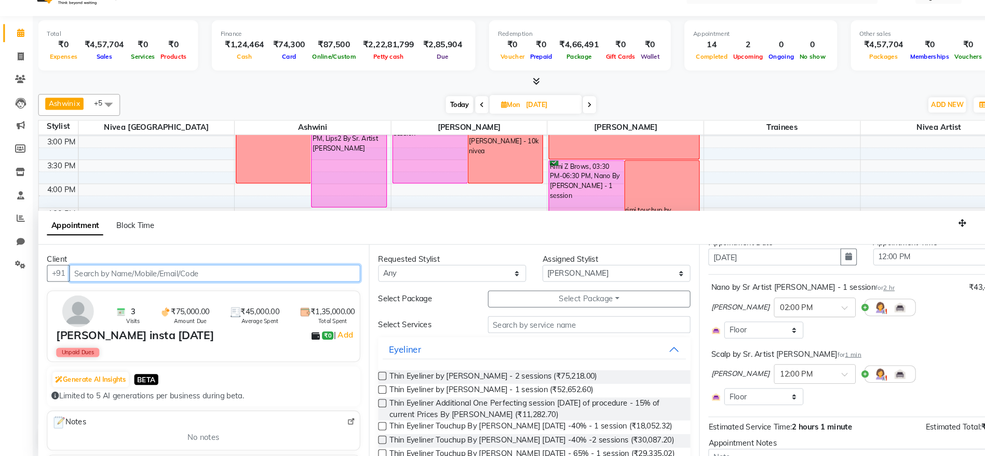
scroll to position [36, 0]
click at [804, 358] on span "1 min" at bounding box center [812, 358] width 16 height 7
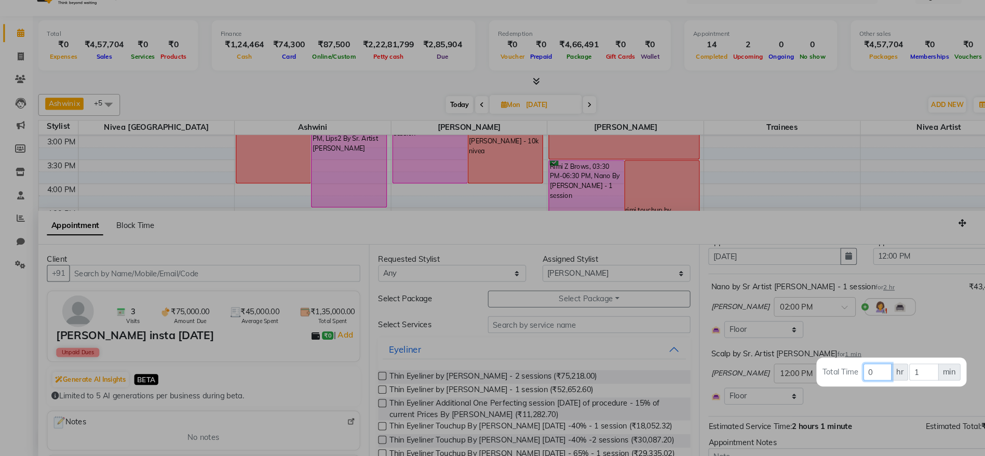
click at [845, 374] on input "0" at bounding box center [834, 375] width 27 height 16
type input "2"
click at [848, 331] on div at bounding box center [492, 228] width 985 height 456
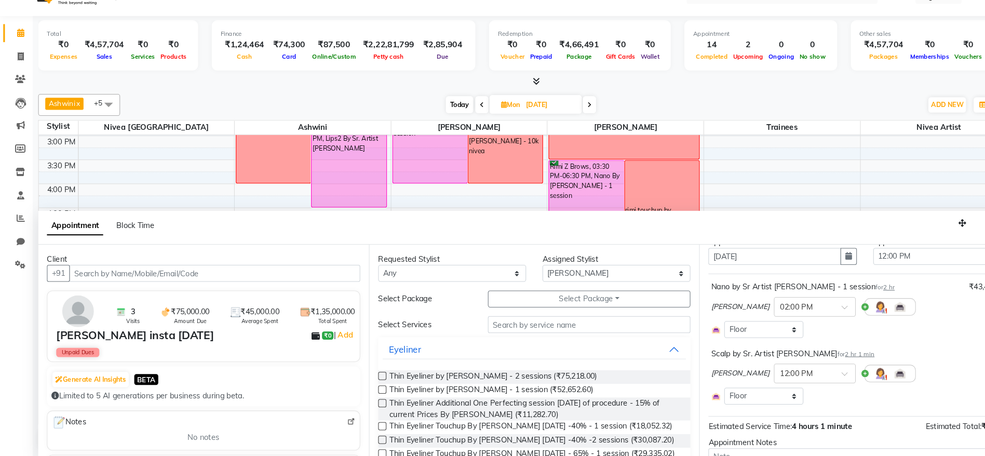
scroll to position [111, 0]
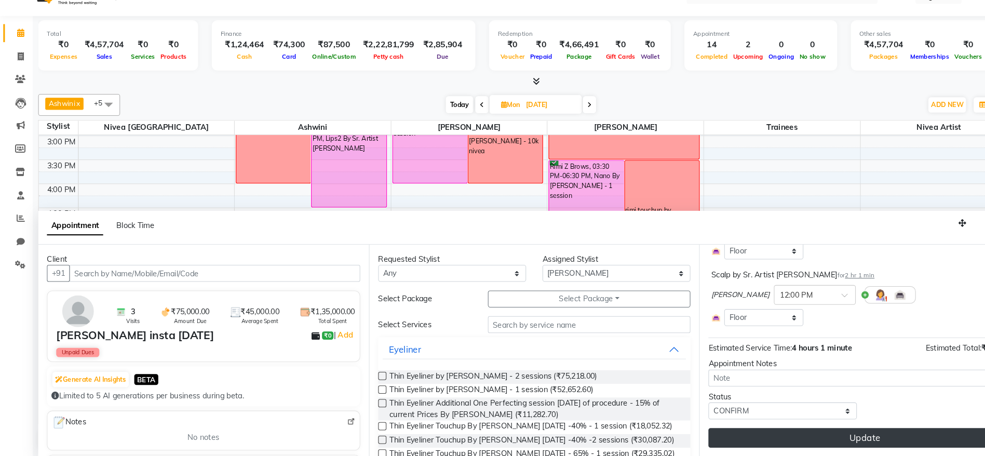
click at [770, 438] on button "Update" at bounding box center [822, 438] width 297 height 19
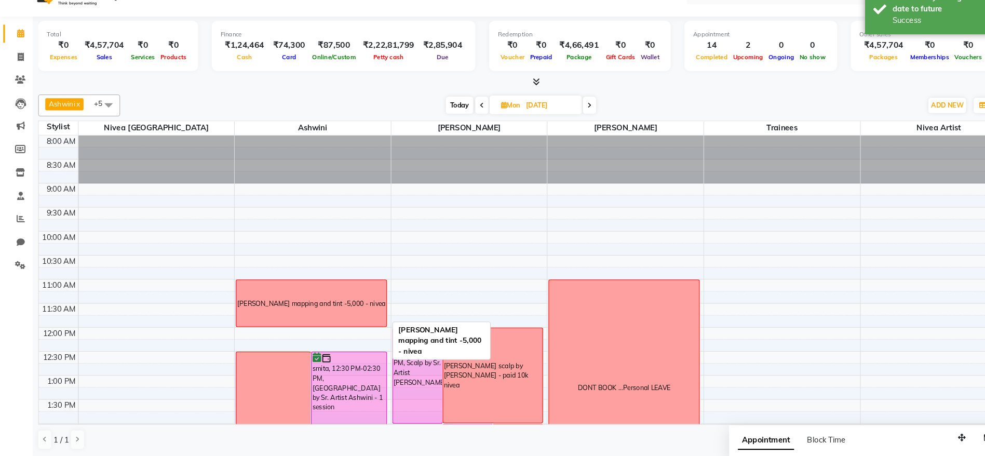
scroll to position [0, 0]
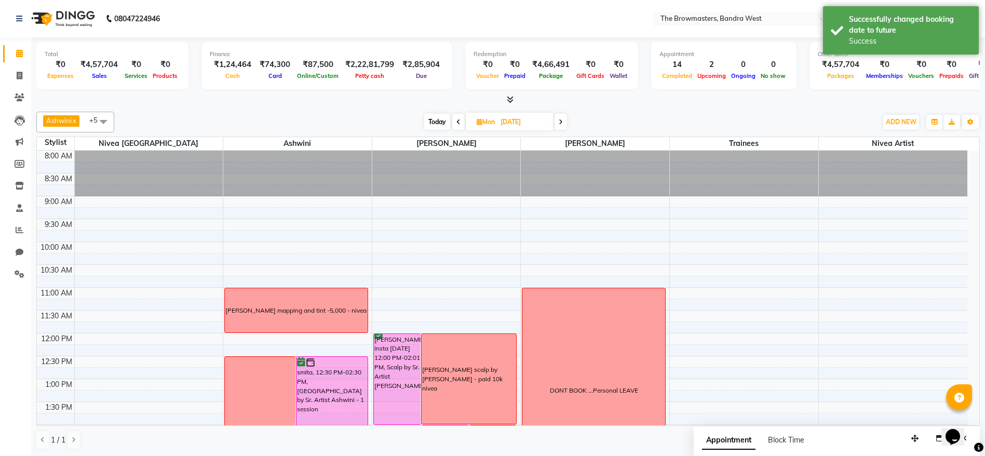
click at [442, 118] on span "Today" at bounding box center [437, 122] width 26 height 16
type input "02-10-2025"
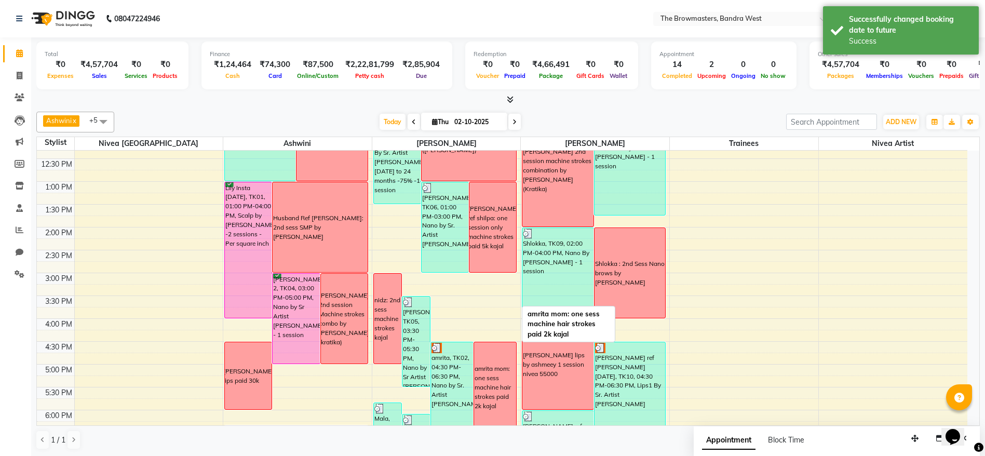
scroll to position [197, 0]
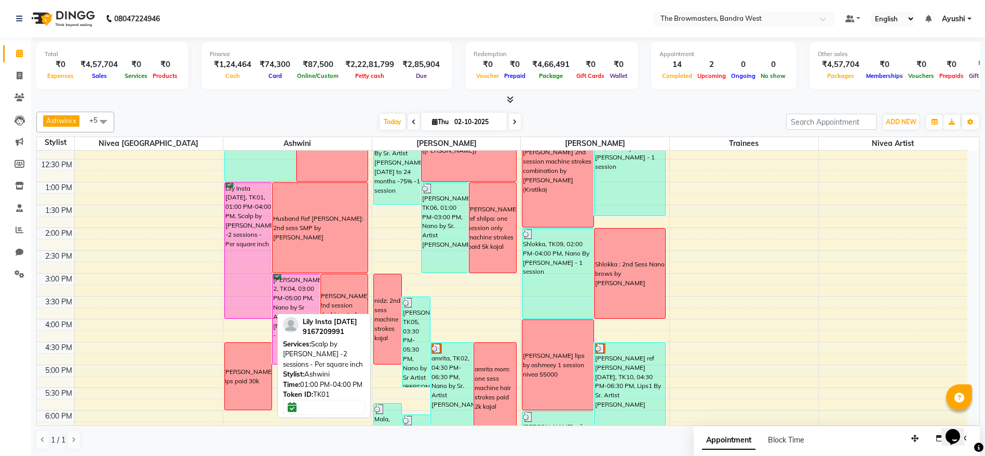
click at [254, 273] on div "Lily Insta [DATE], TK01, 01:00 PM-04:00 PM, Scalp by [PERSON_NAME] -2 sessions …" at bounding box center [248, 250] width 47 height 135
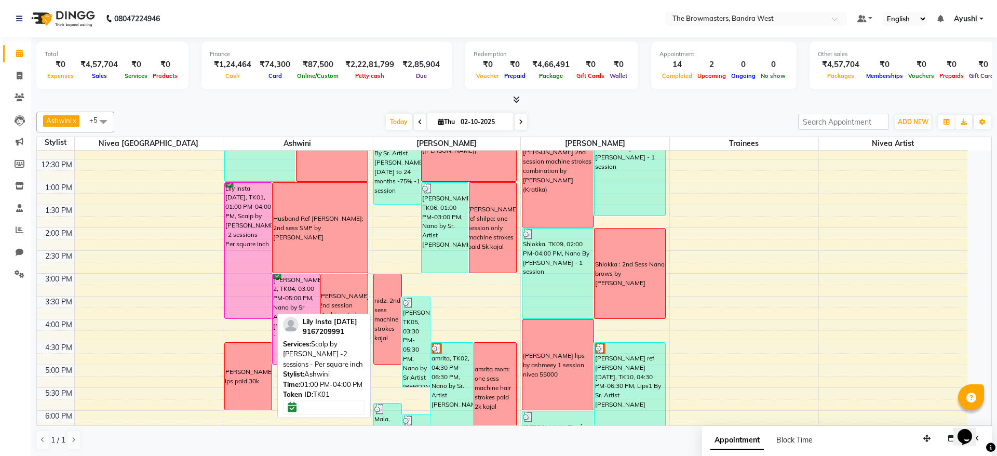
select select "6"
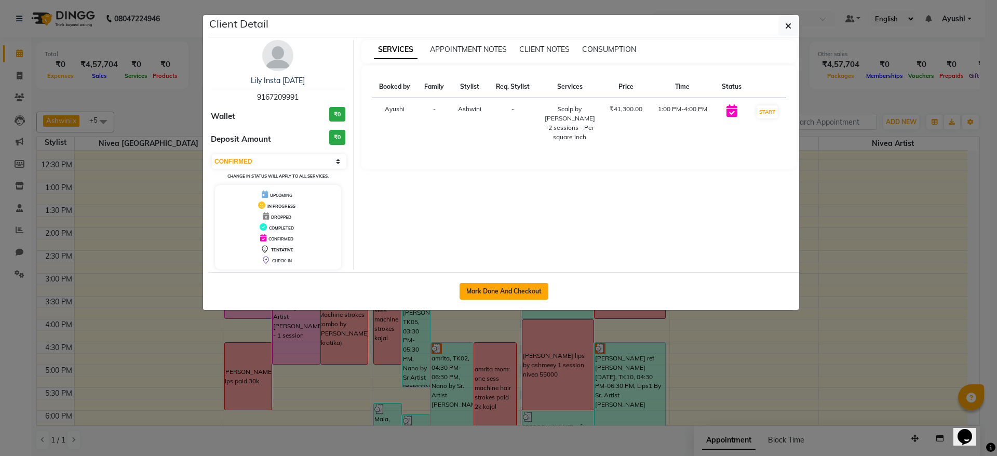
click at [502, 283] on button "Mark Done And Checkout" at bounding box center [503, 291] width 89 height 17
select select "6949"
select select "service"
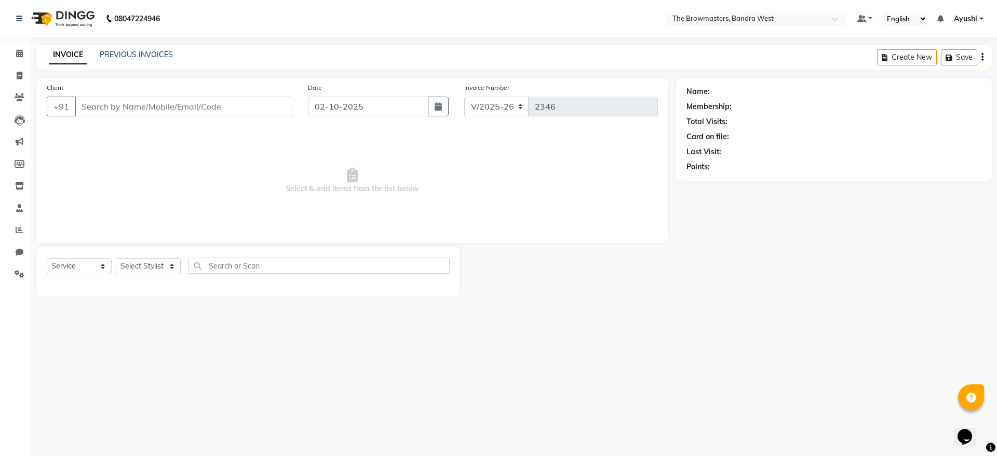
type input "9167209991"
select select "64306"
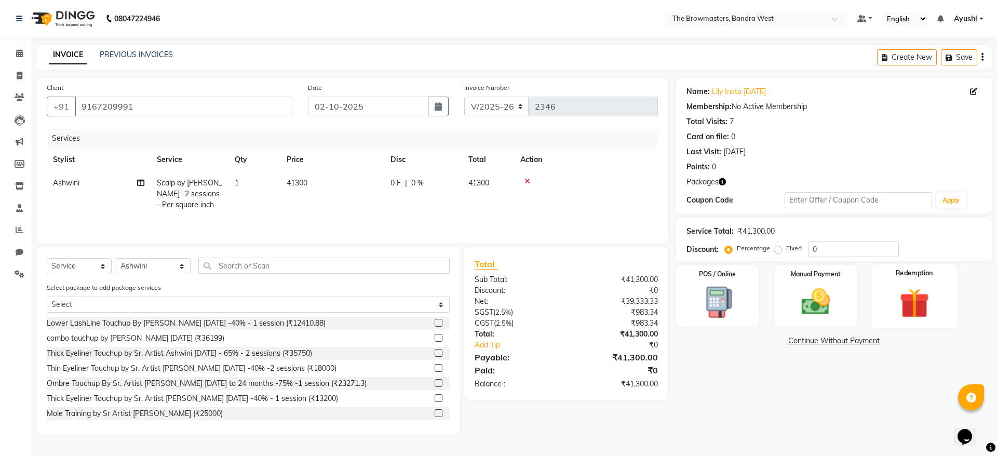
click at [915, 303] on img at bounding box center [914, 302] width 48 height 37
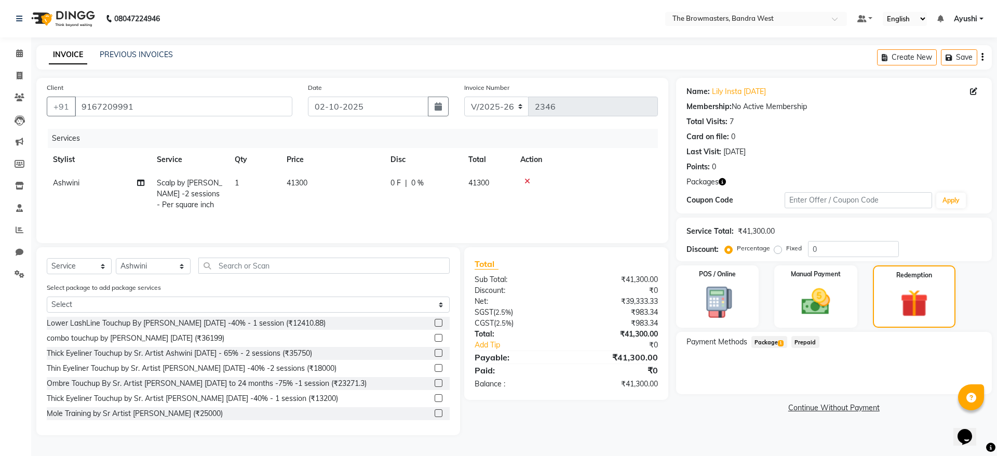
click at [770, 334] on div "Payment Methods Package 1 Prepaid" at bounding box center [834, 363] width 316 height 62
click at [776, 336] on span "Package 1" at bounding box center [769, 342] width 36 height 12
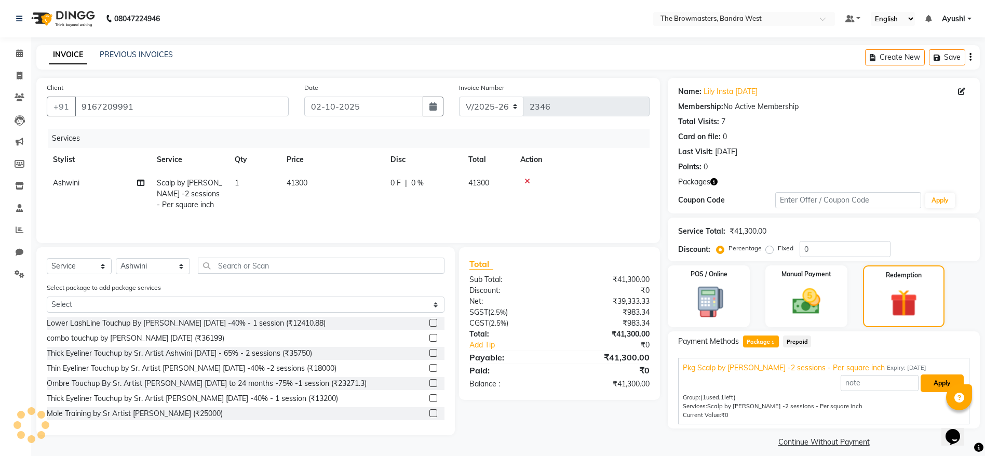
click at [941, 381] on button "Apply" at bounding box center [941, 383] width 43 height 18
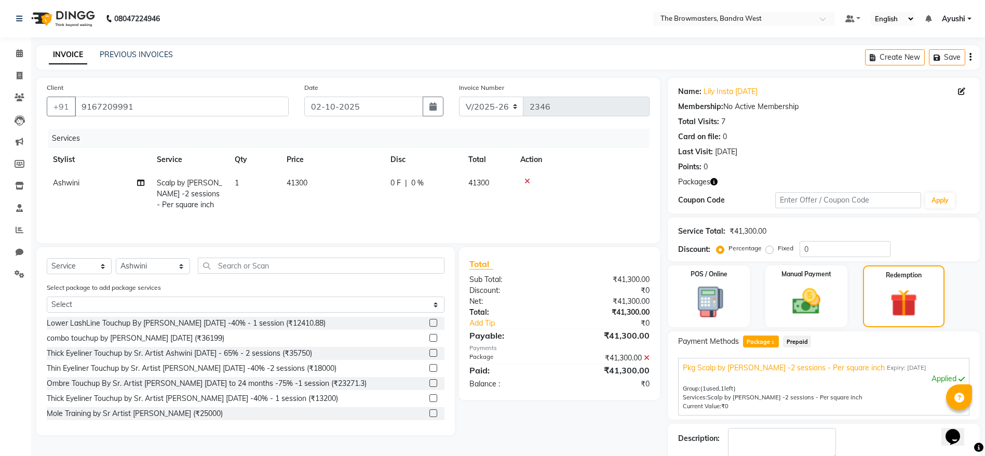
scroll to position [59, 0]
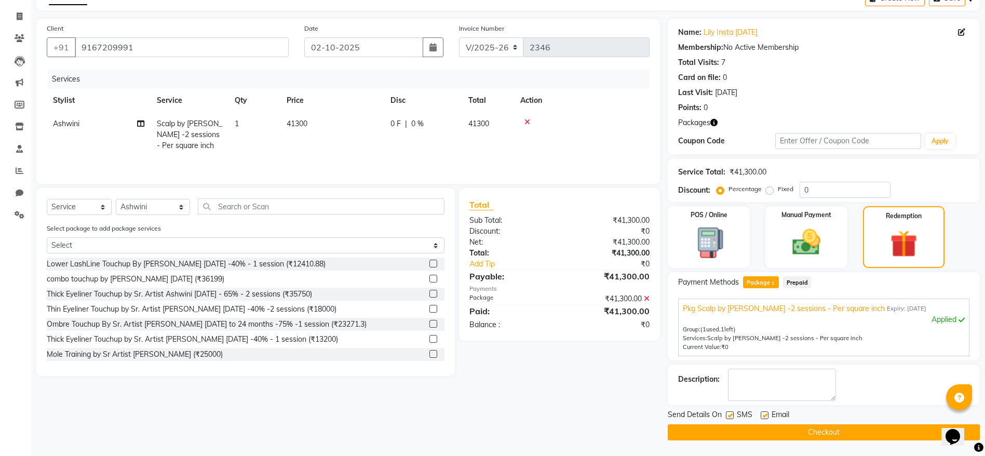
click at [728, 417] on label at bounding box center [730, 415] width 8 height 8
click at [728, 417] on input "checkbox" at bounding box center [729, 415] width 7 height 7
checkbox input "false"
click at [762, 415] on label at bounding box center [764, 415] width 8 height 8
click at [762, 415] on input "checkbox" at bounding box center [763, 415] width 7 height 7
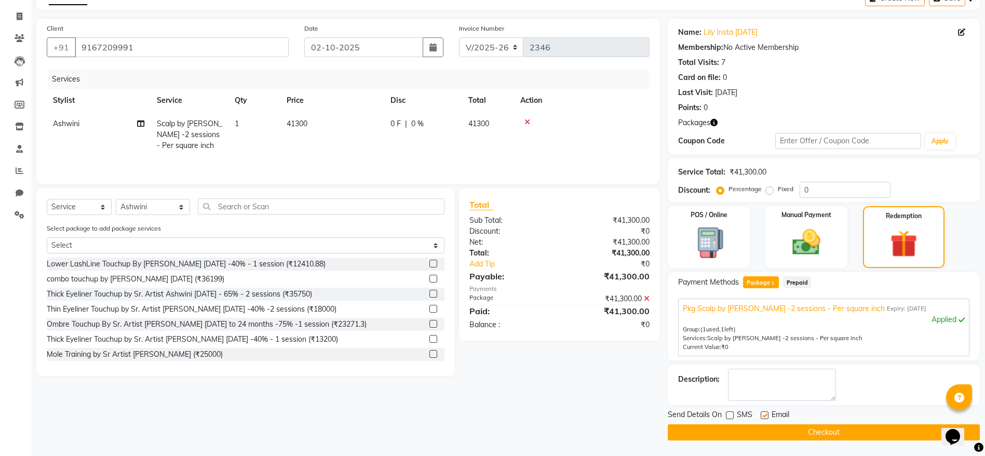
checkbox input "false"
click at [792, 431] on button "Checkout" at bounding box center [824, 432] width 312 height 16
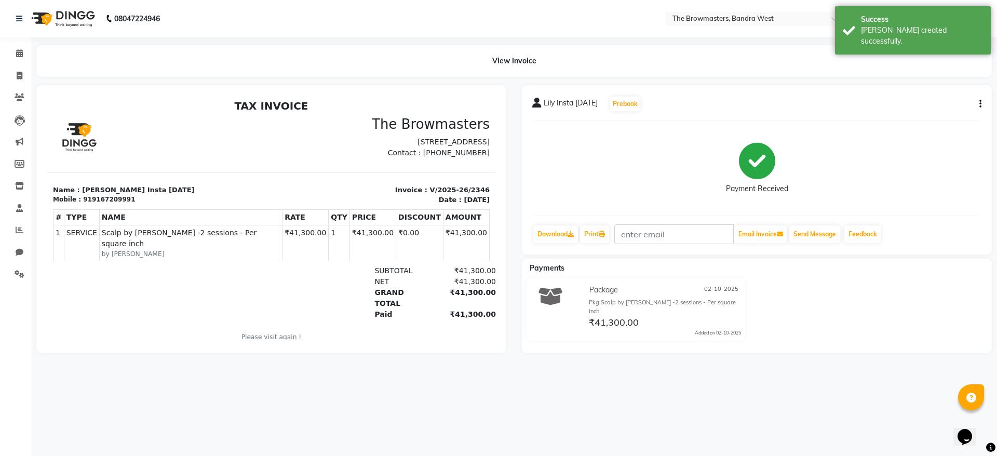
select select "6949"
select select "service"
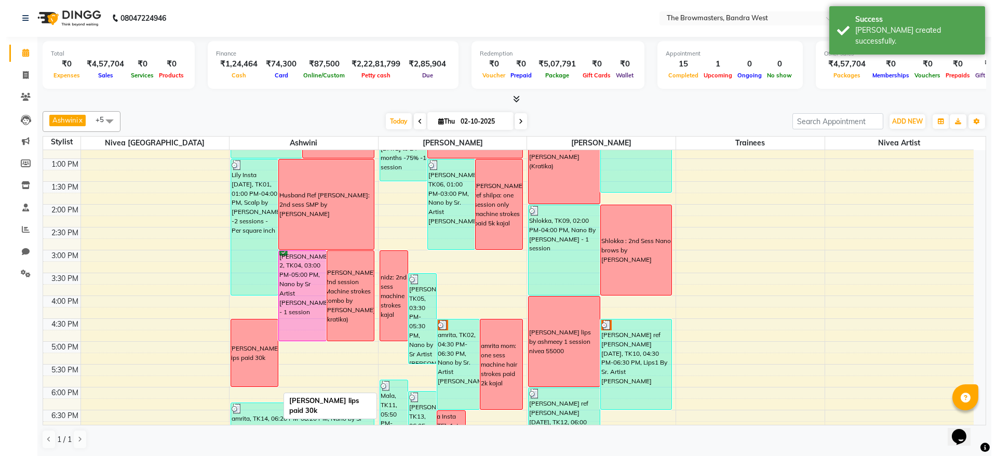
scroll to position [221, 0]
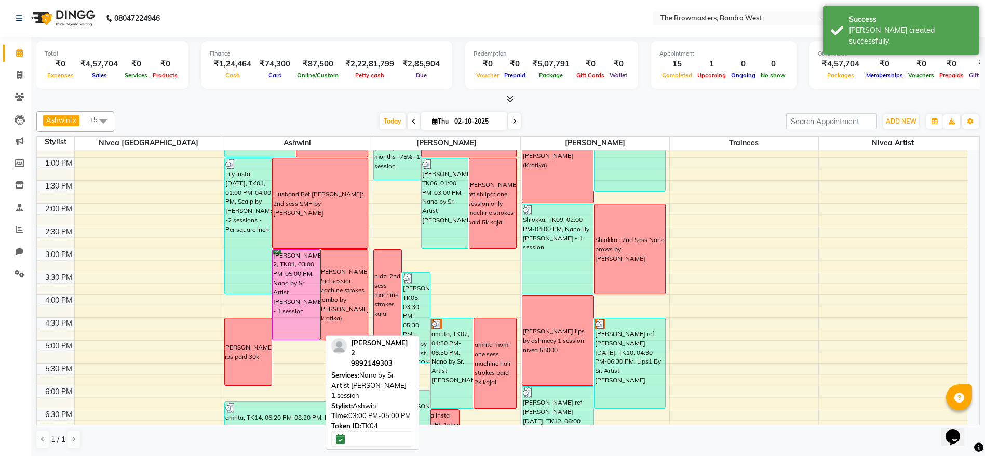
click at [287, 301] on div "[PERSON_NAME] 2, TK04, 03:00 PM-05:00 PM, Nano by Sr Artist [PERSON_NAME] - 1 s…" at bounding box center [296, 295] width 47 height 90
select select "6"
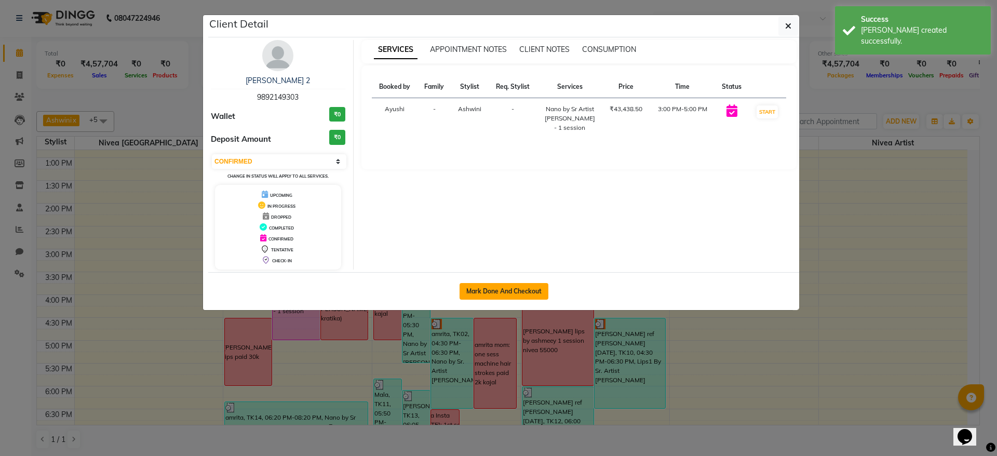
click at [468, 295] on button "Mark Done And Checkout" at bounding box center [503, 291] width 89 height 17
select select "6949"
select select "service"
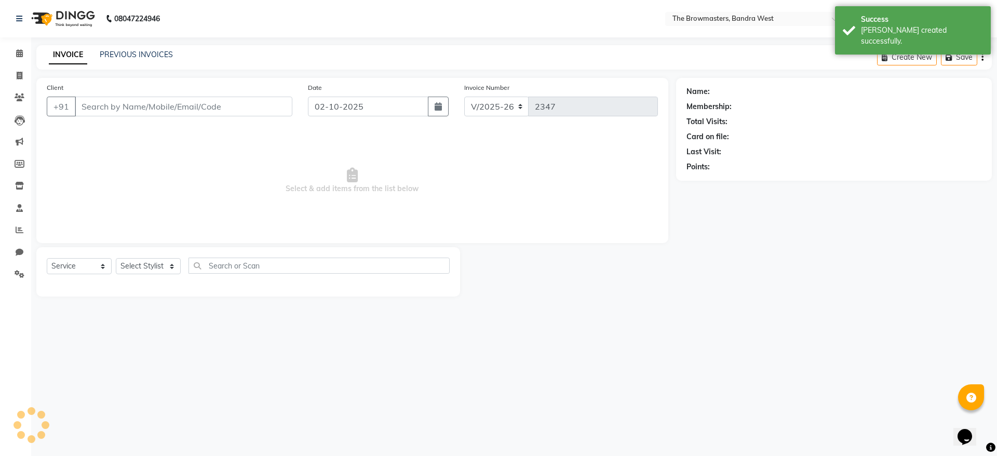
type input "9892149303"
select select "64306"
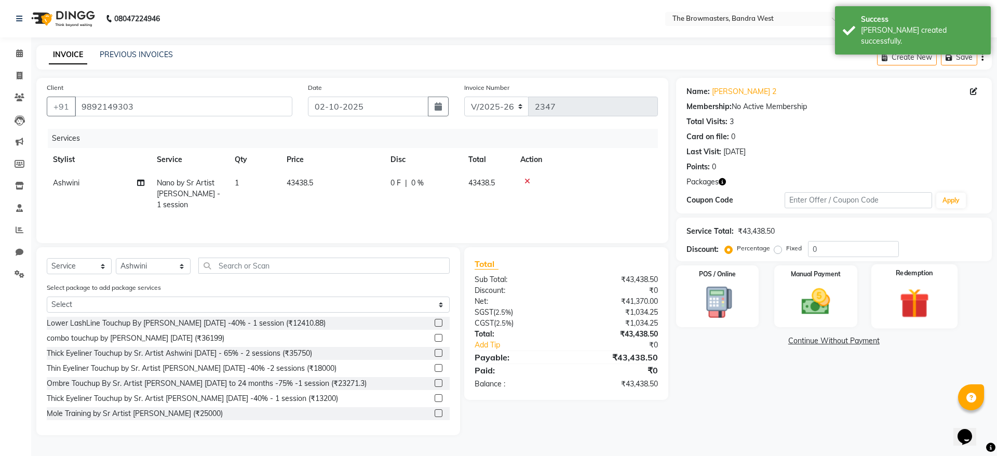
click at [926, 290] on img at bounding box center [914, 302] width 48 height 37
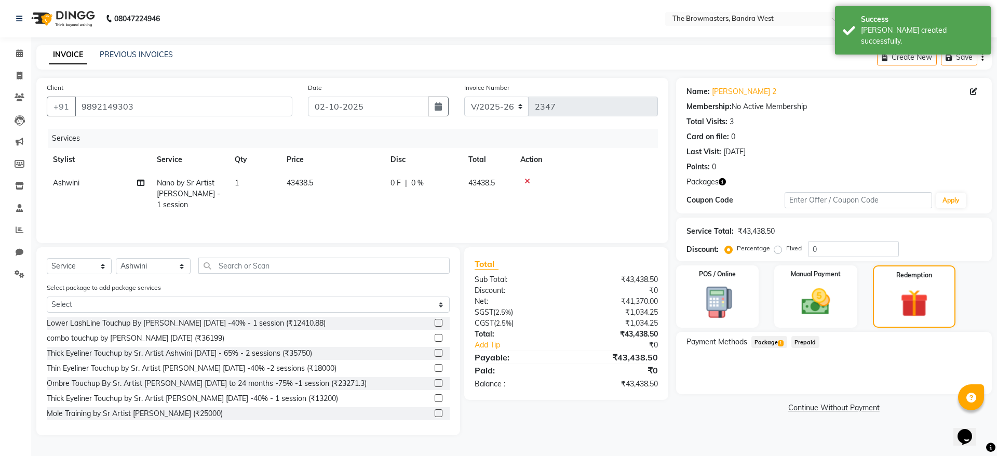
click at [773, 336] on span "Package 1" at bounding box center [769, 342] width 36 height 12
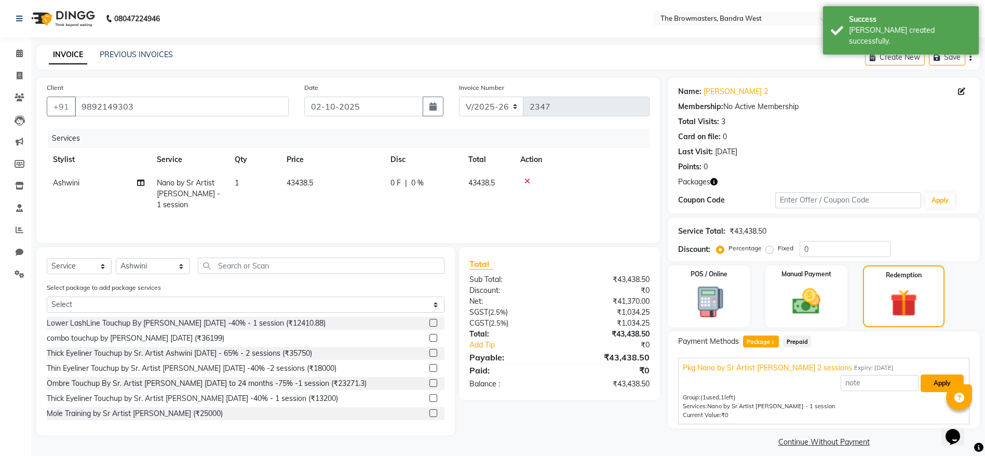
click at [937, 374] on button "Apply" at bounding box center [941, 383] width 43 height 18
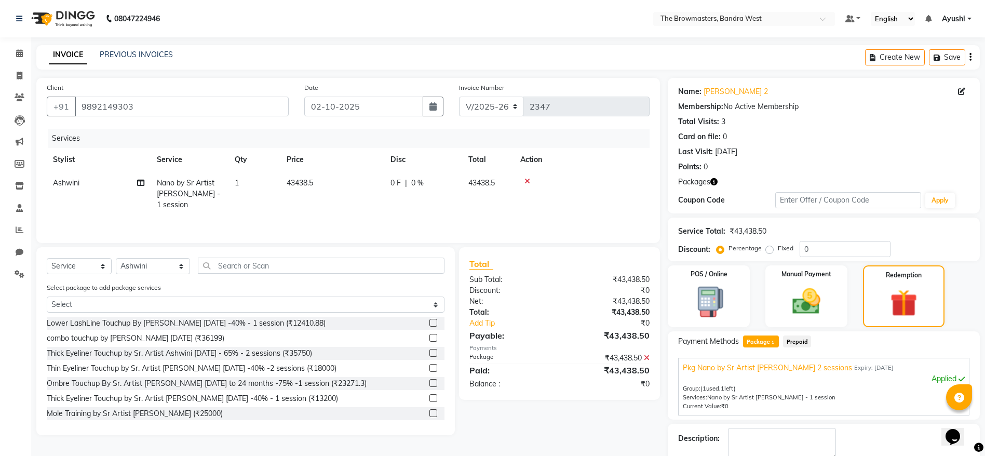
scroll to position [59, 0]
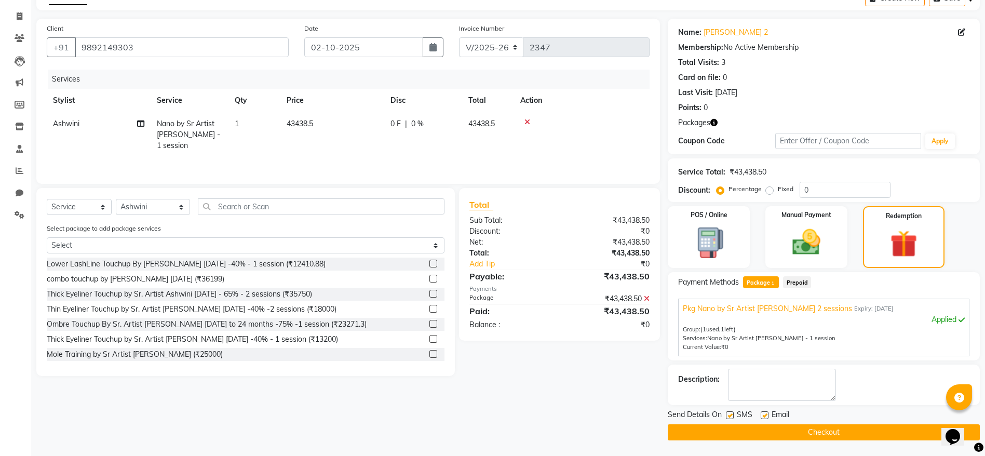
click at [729, 417] on label at bounding box center [730, 415] width 8 height 8
click at [729, 417] on input "checkbox" at bounding box center [729, 415] width 7 height 7
checkbox input "false"
click at [763, 417] on label at bounding box center [764, 415] width 8 height 8
click at [763, 417] on input "checkbox" at bounding box center [763, 415] width 7 height 7
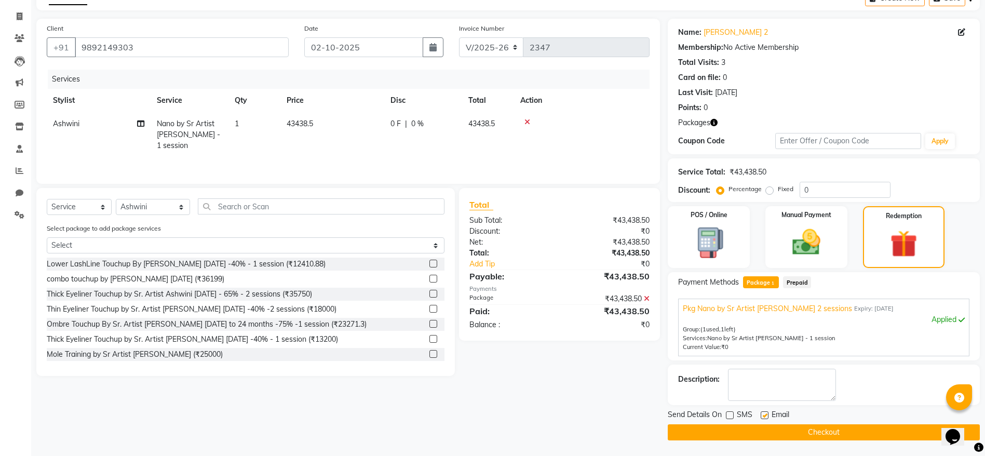
checkbox input "false"
click at [782, 429] on button "Checkout" at bounding box center [824, 432] width 312 height 16
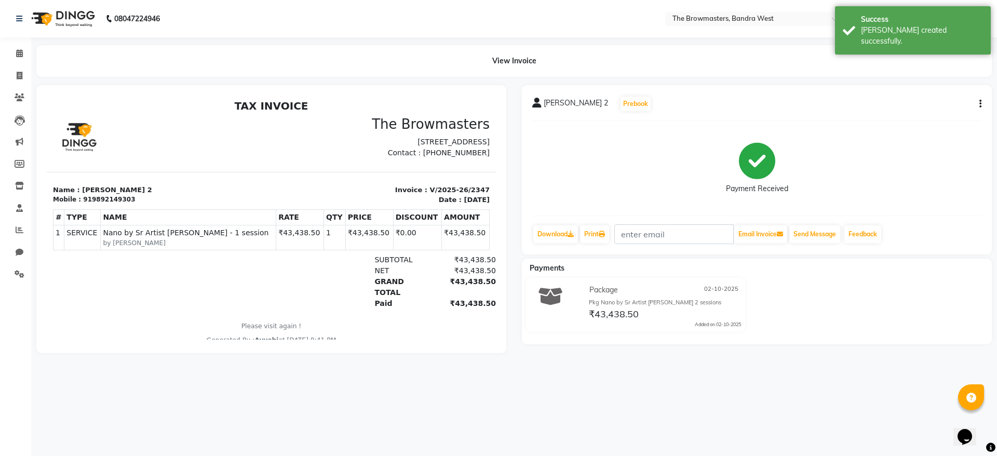
select select "6949"
select select "service"
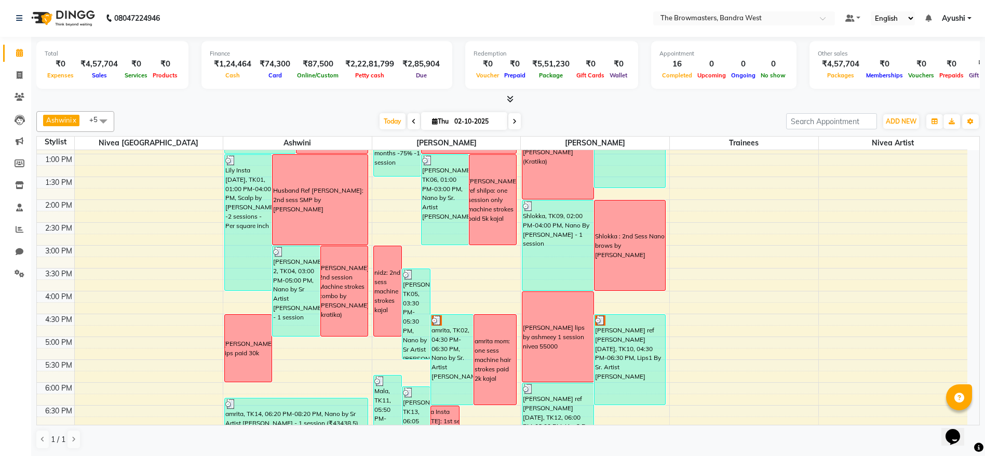
scroll to position [235, 0]
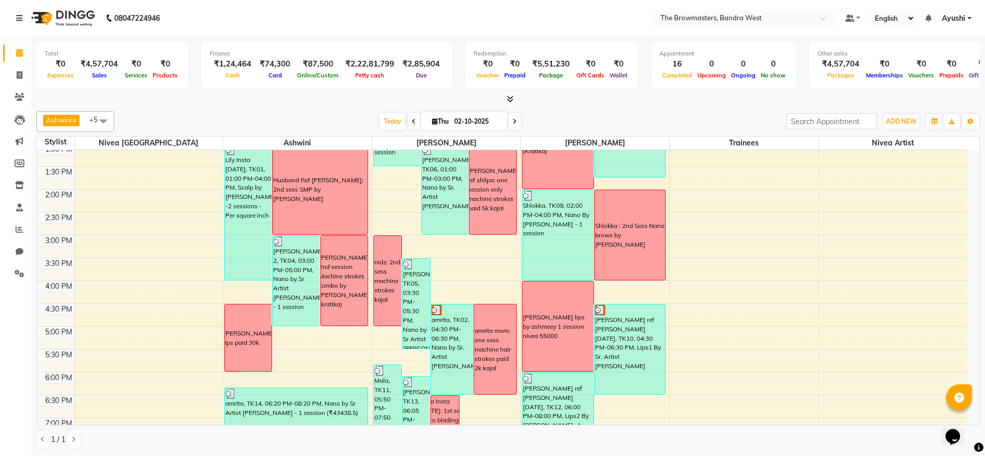
click at [516, 120] on span at bounding box center [514, 121] width 12 height 16
type input "03-10-2025"
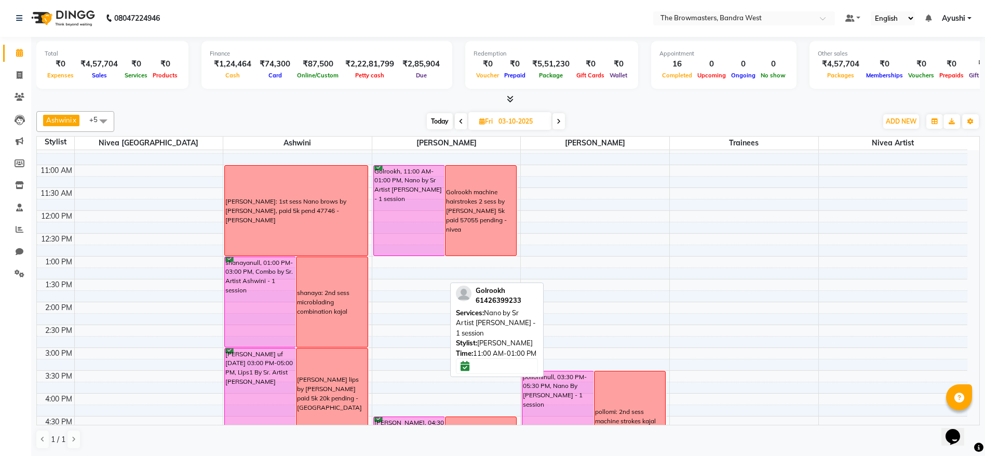
scroll to position [121, 0]
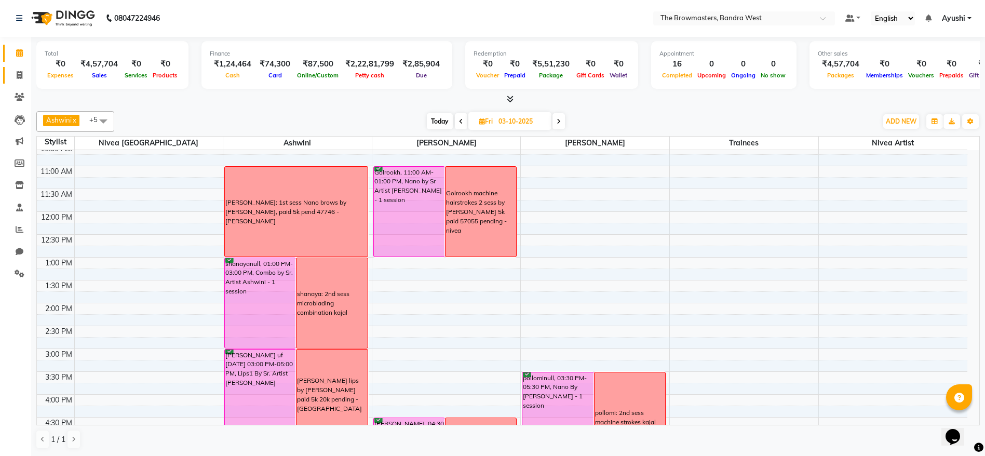
click at [22, 83] on link "Invoice" at bounding box center [15, 75] width 25 height 17
select select "6949"
select select "service"
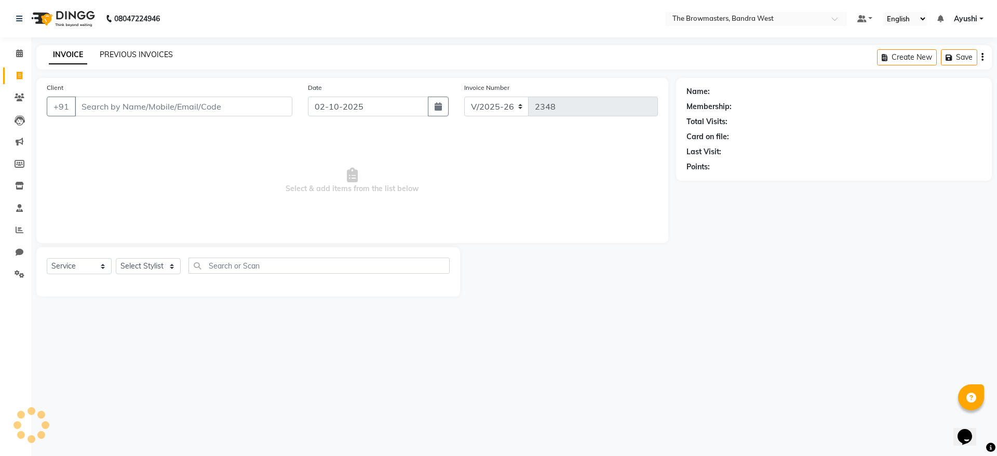
click at [145, 52] on link "PREVIOUS INVOICES" at bounding box center [136, 54] width 73 height 9
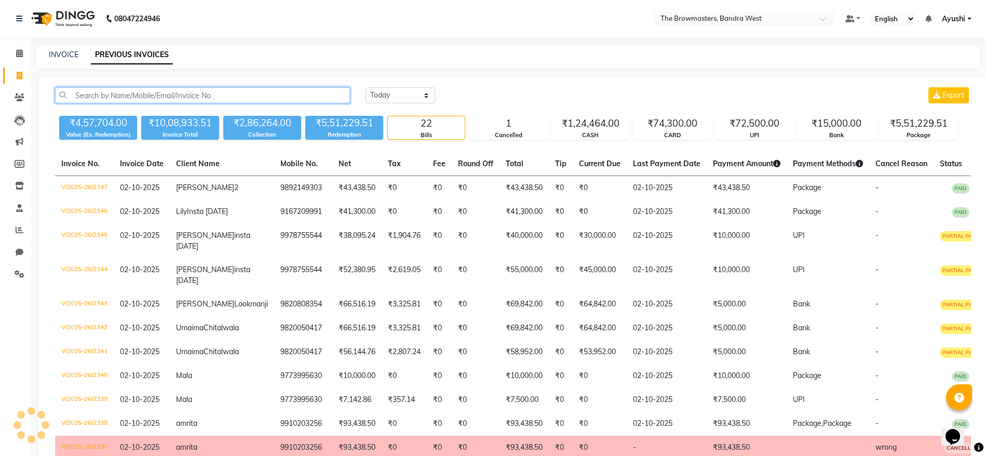
click at [172, 98] on input "text" at bounding box center [202, 95] width 295 height 16
paste input "+91 99301 90011"
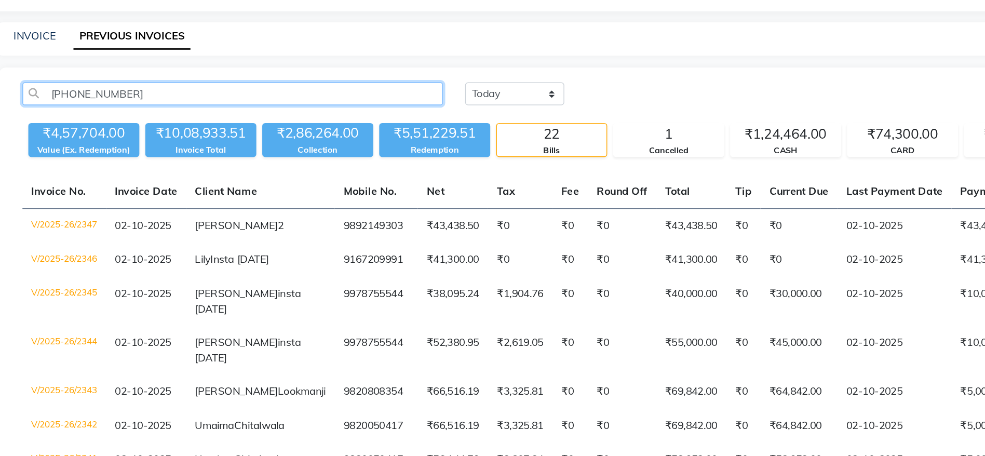
click at [112, 100] on input "+91 99301 90011" at bounding box center [202, 95] width 295 height 16
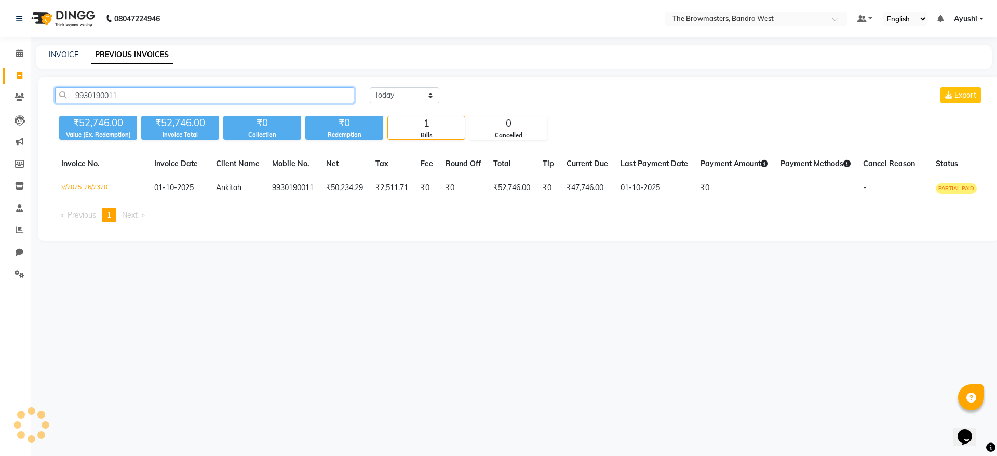
type input "9930190011"
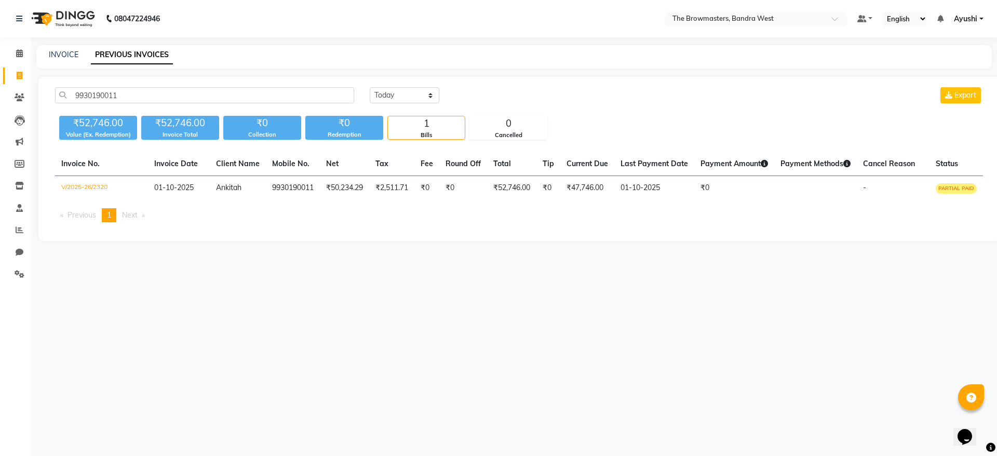
click at [684, 241] on main "INVOICE PREVIOUS INVOICES 9930190011 Today Yesterday Custom Range Export ₹52,74…" at bounding box center [513, 150] width 965 height 211
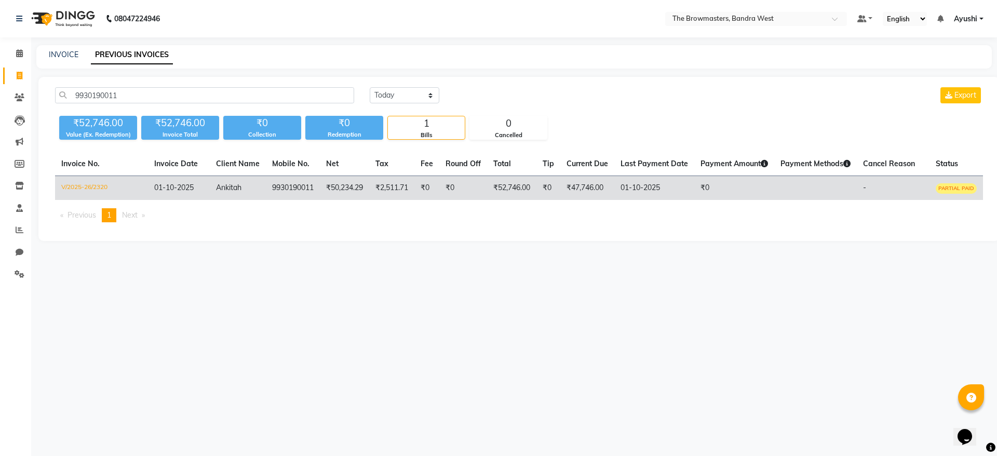
click at [632, 199] on td "01-10-2025" at bounding box center [654, 188] width 80 height 24
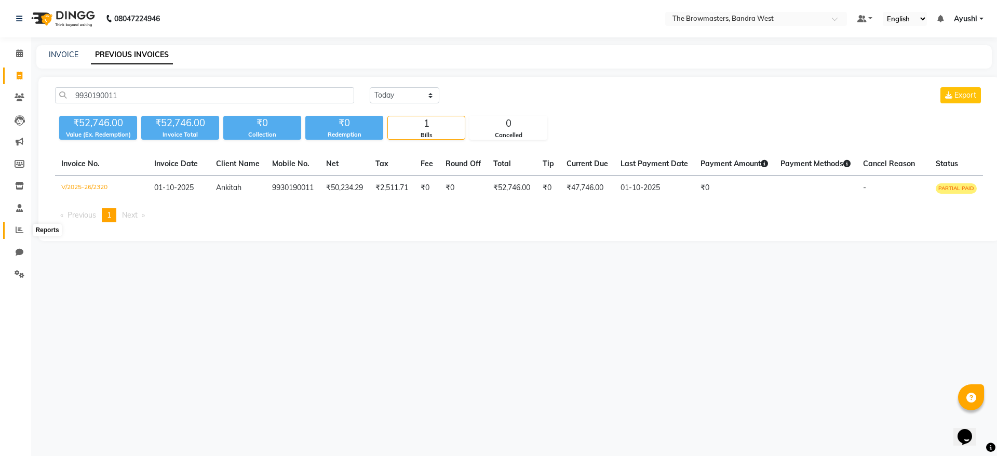
click at [18, 226] on icon at bounding box center [20, 230] width 8 height 8
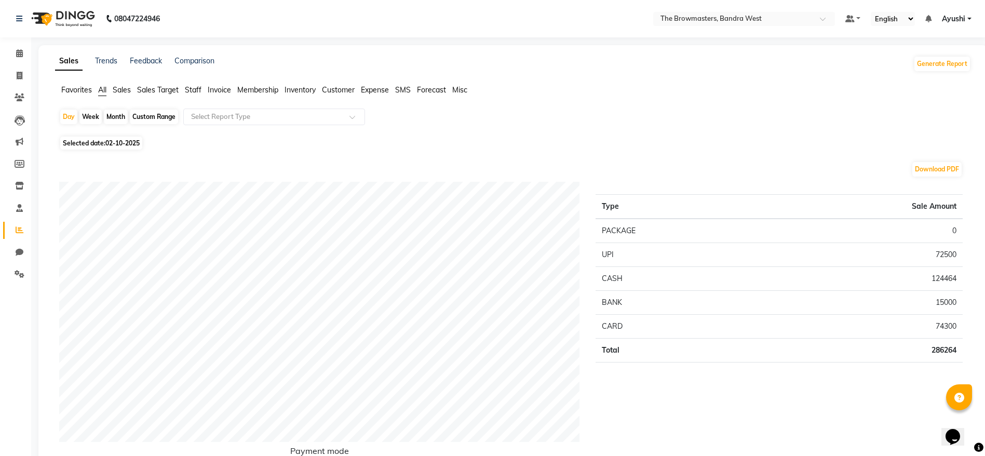
click at [174, 87] on span "Sales Target" at bounding box center [158, 89] width 42 height 9
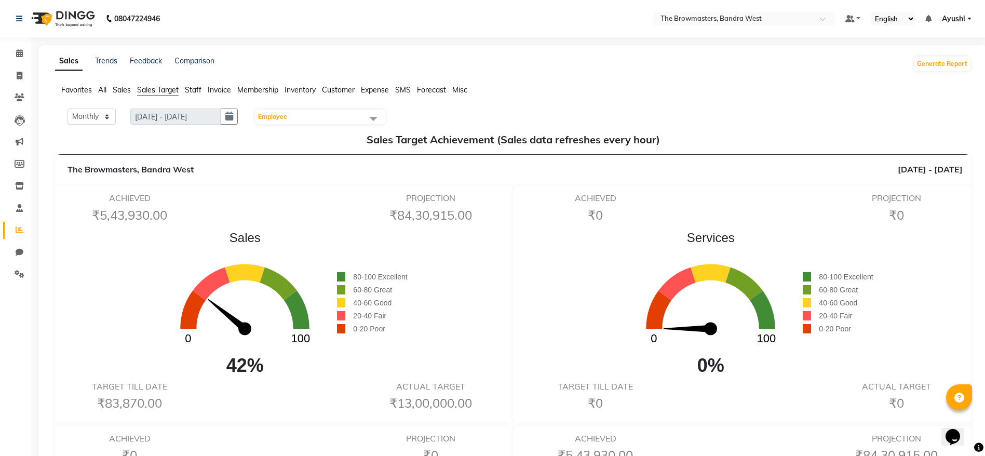
click at [200, 92] on span "Staff" at bounding box center [193, 89] width 17 height 9
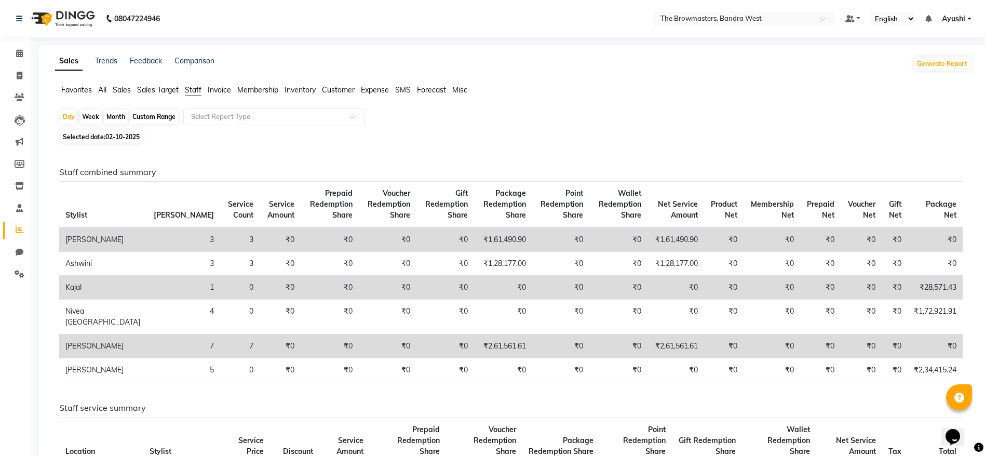
click at [118, 118] on div "Month" at bounding box center [116, 117] width 24 height 15
select select "10"
select select "2025"
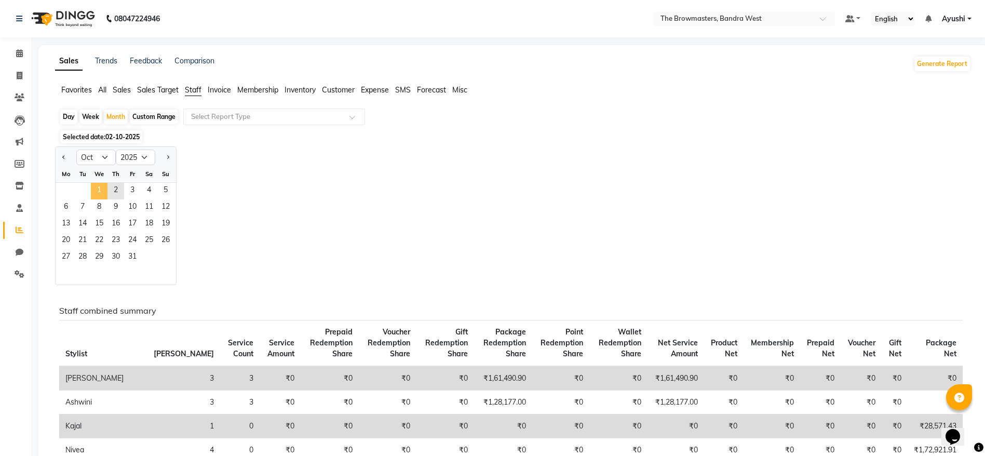
click at [98, 186] on span "1" at bounding box center [99, 191] width 17 height 17
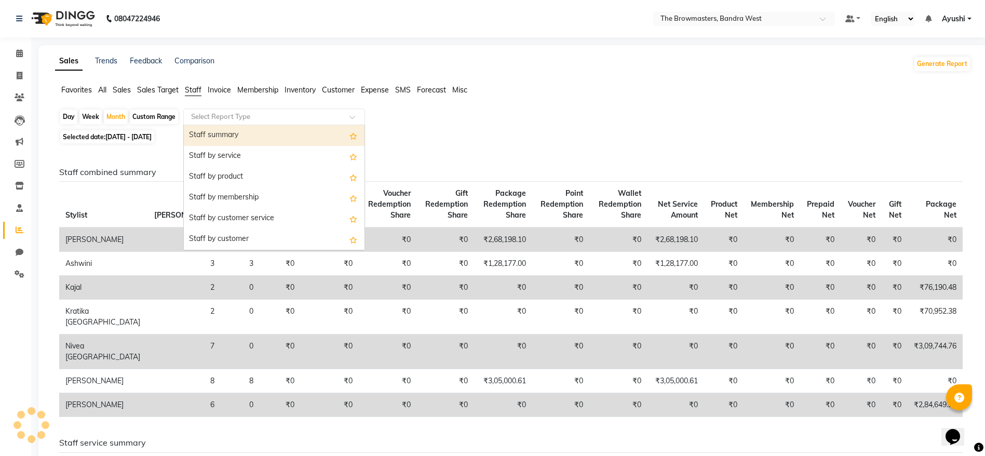
click at [247, 110] on div "Select Report Type" at bounding box center [274, 116] width 182 height 17
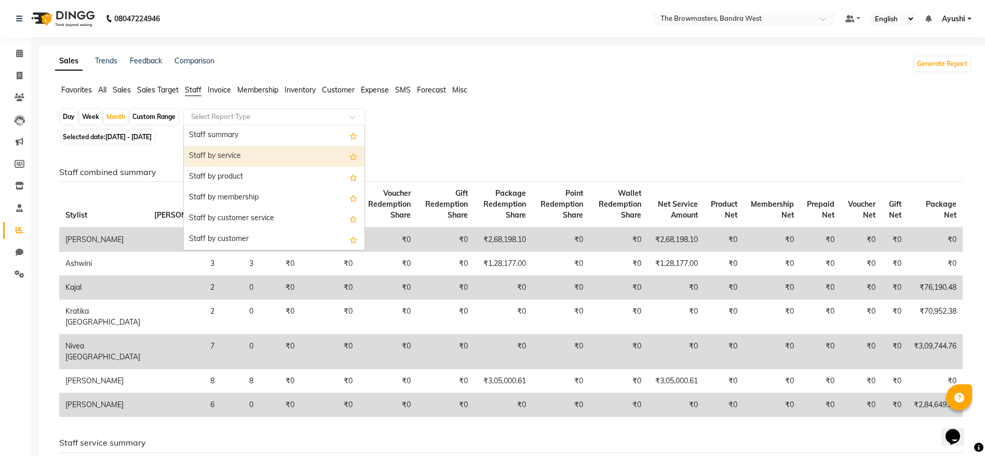
scroll to position [374, 0]
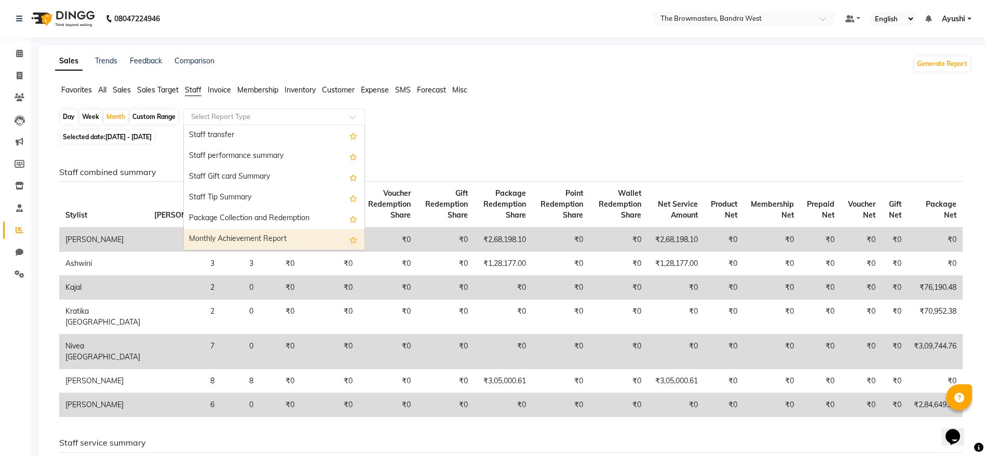
click at [262, 235] on div "Monthly Achievement Report" at bounding box center [274, 239] width 181 height 21
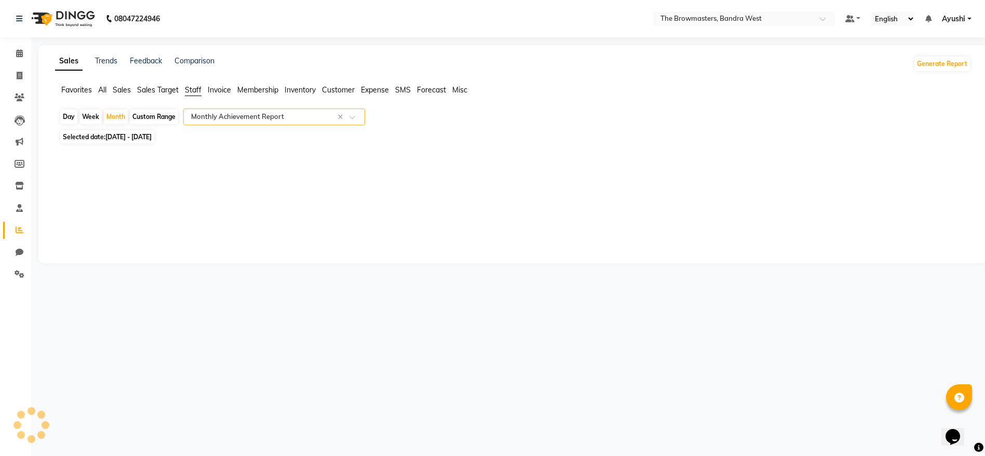
select select "full_report"
select select "csv"
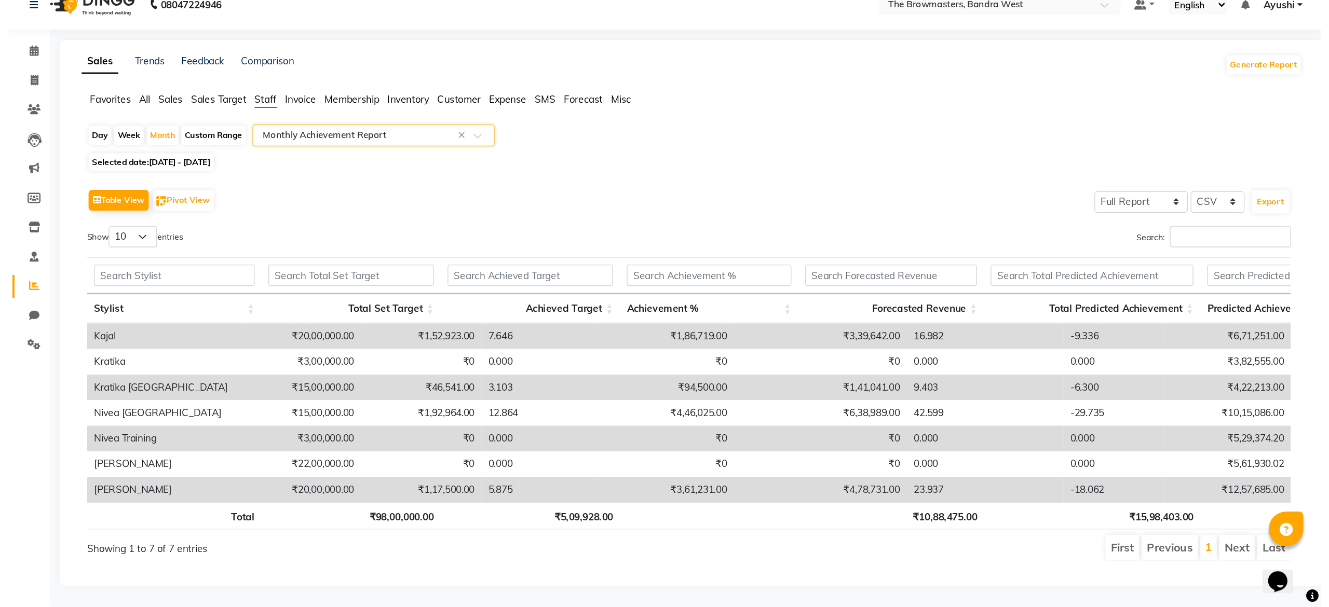
scroll to position [0, 0]
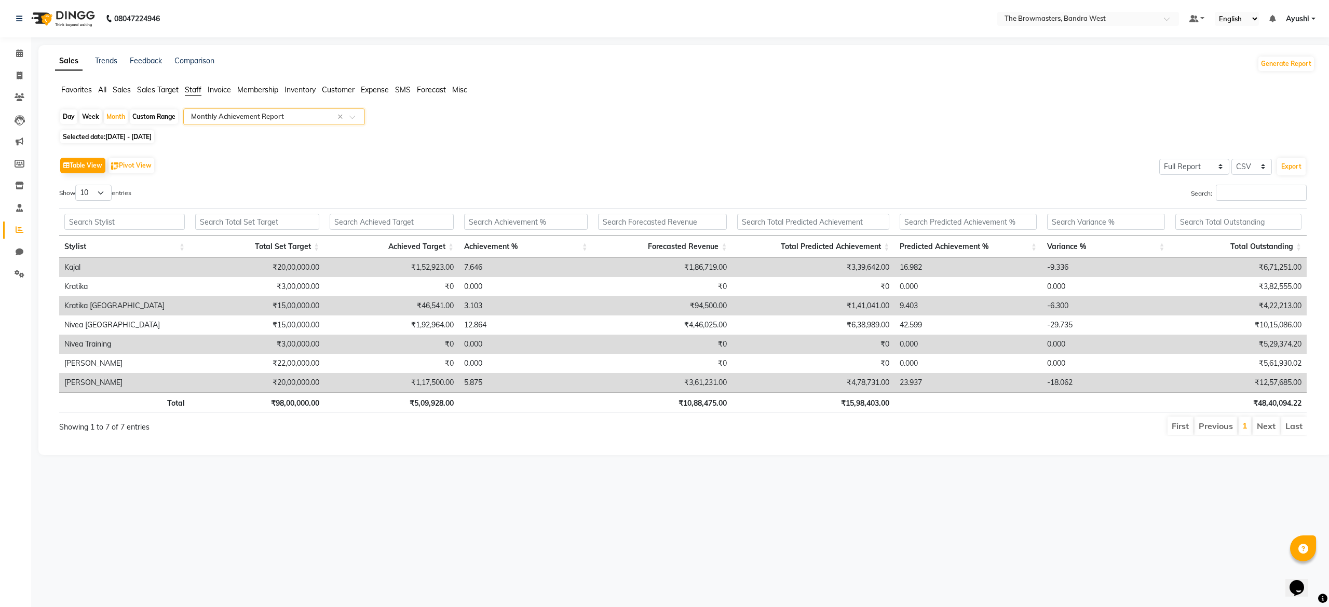
click at [271, 116] on input "text" at bounding box center [263, 117] width 149 height 10
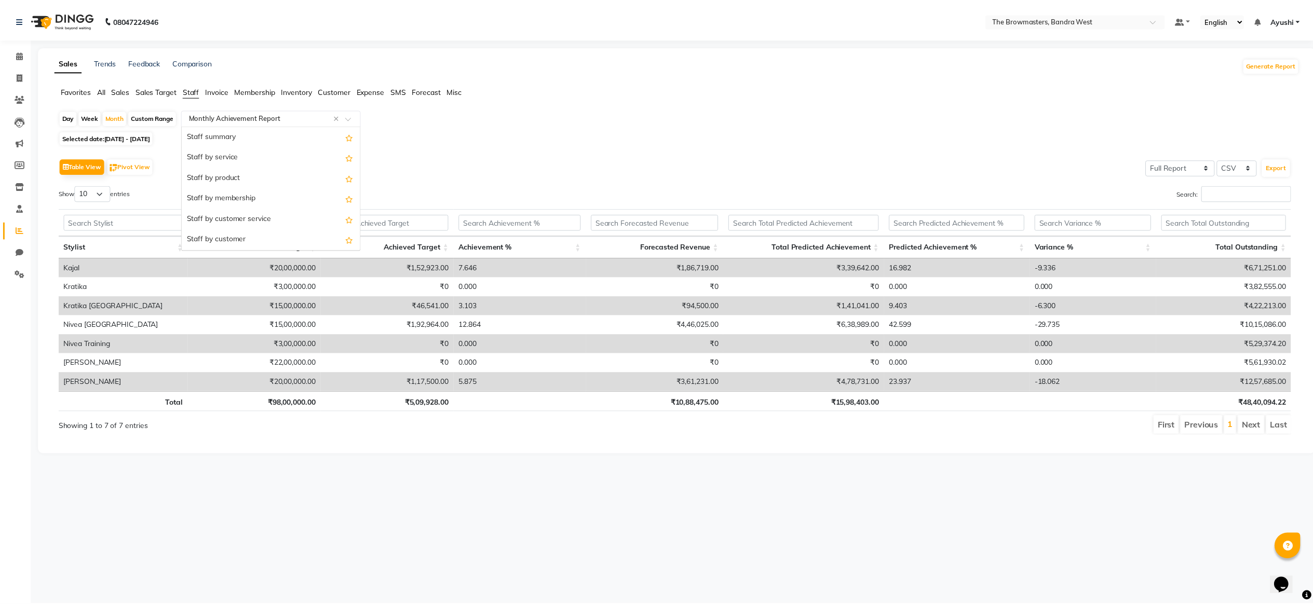
scroll to position [374, 0]
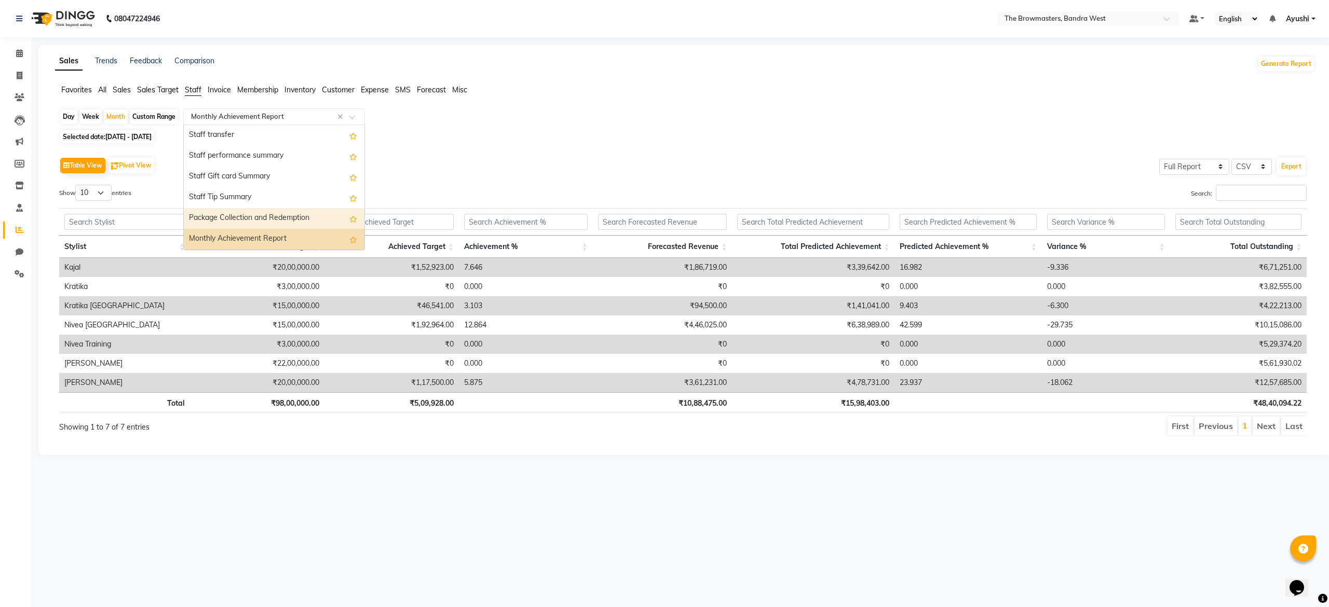
click at [303, 213] on div "Package Collection and Redemption" at bounding box center [274, 218] width 181 height 21
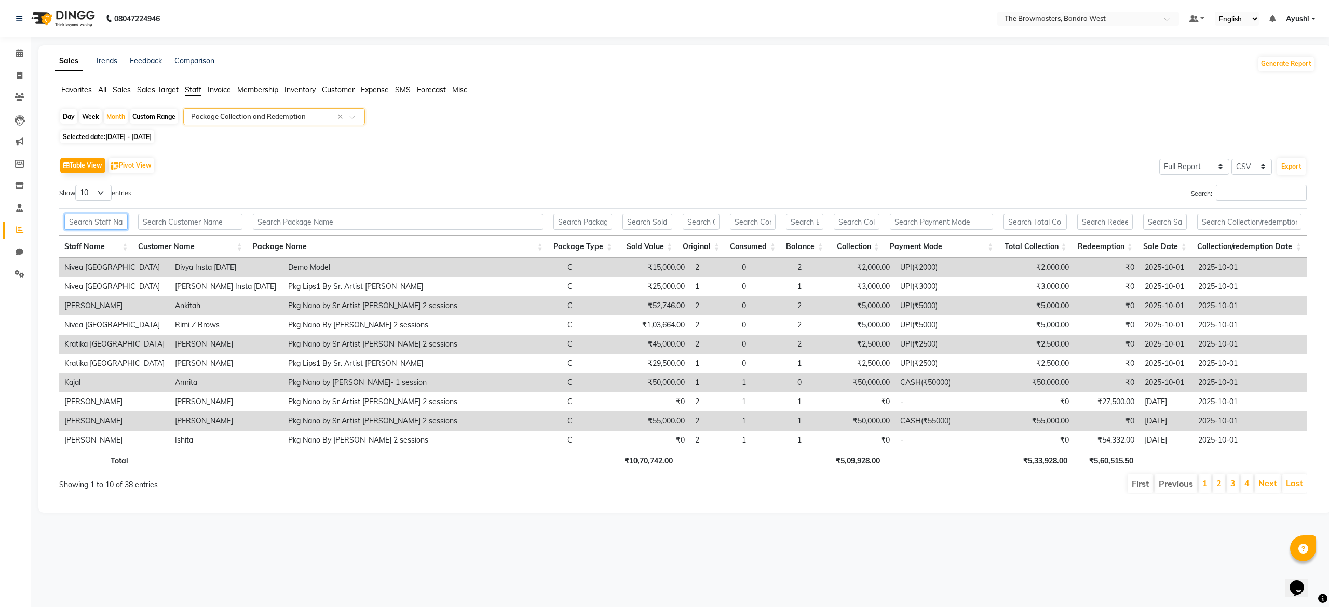
click at [104, 215] on input "text" at bounding box center [95, 222] width 63 height 16
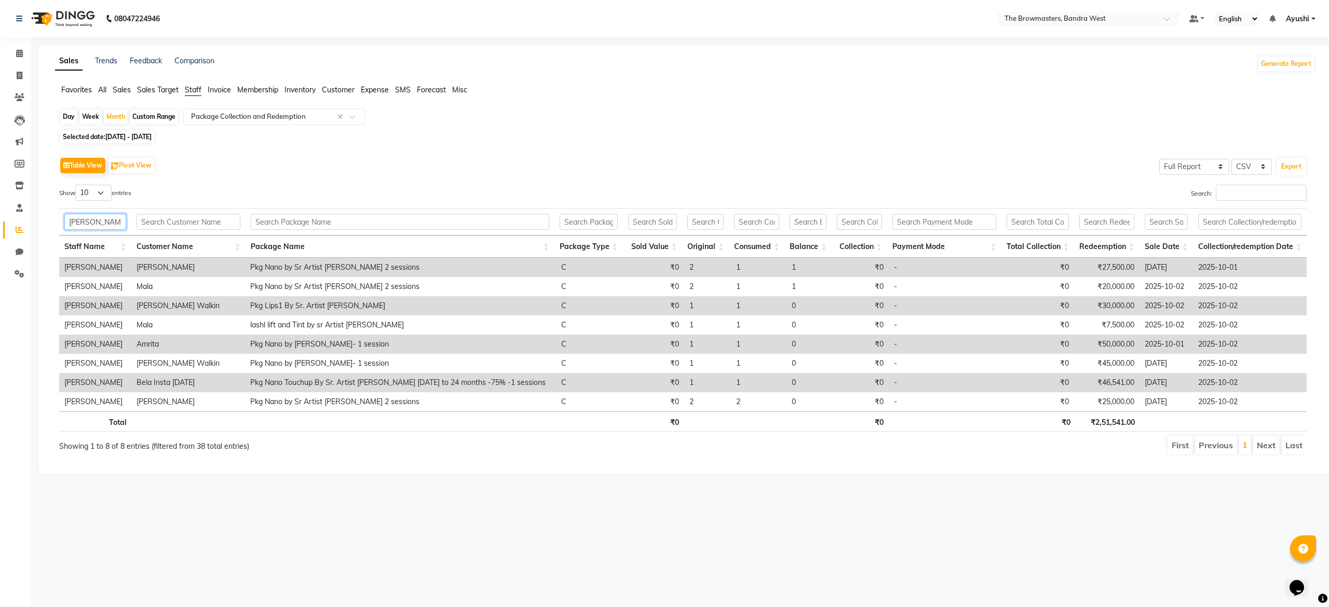
type input "[PERSON_NAME]"
click at [996, 428] on th "₹2,51,541.00" at bounding box center [1107, 422] width 65 height 20
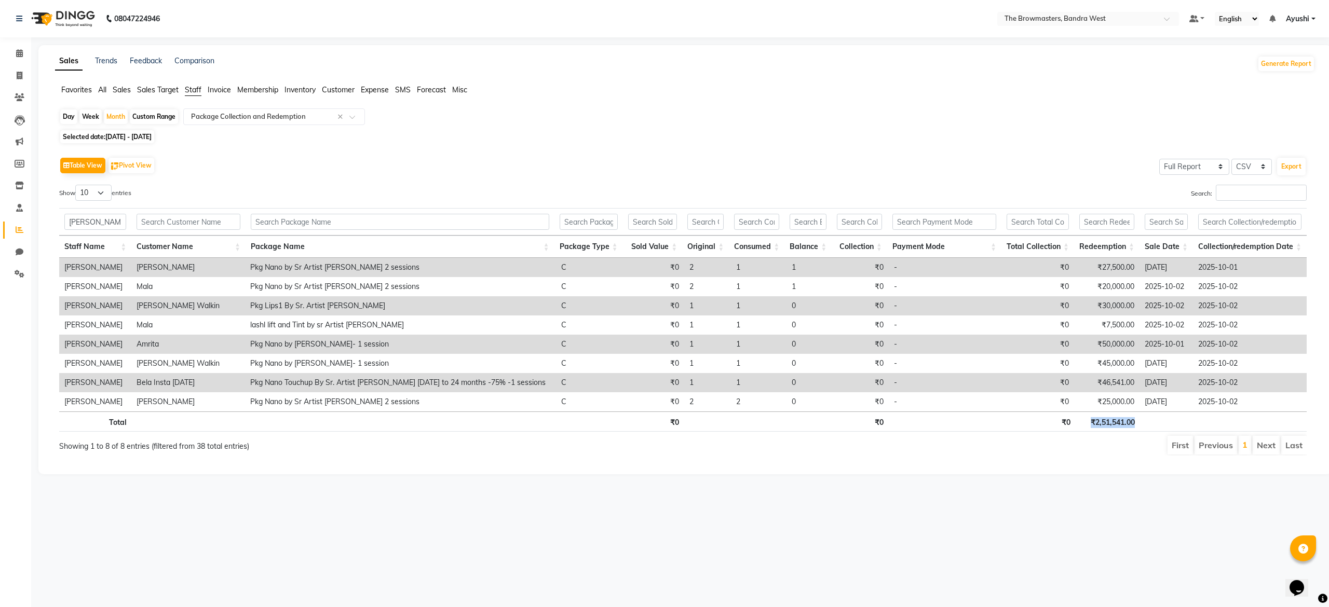
copy th "₹2,51,541.00"
click at [94, 222] on input "[PERSON_NAME]" at bounding box center [95, 222] width 62 height 16
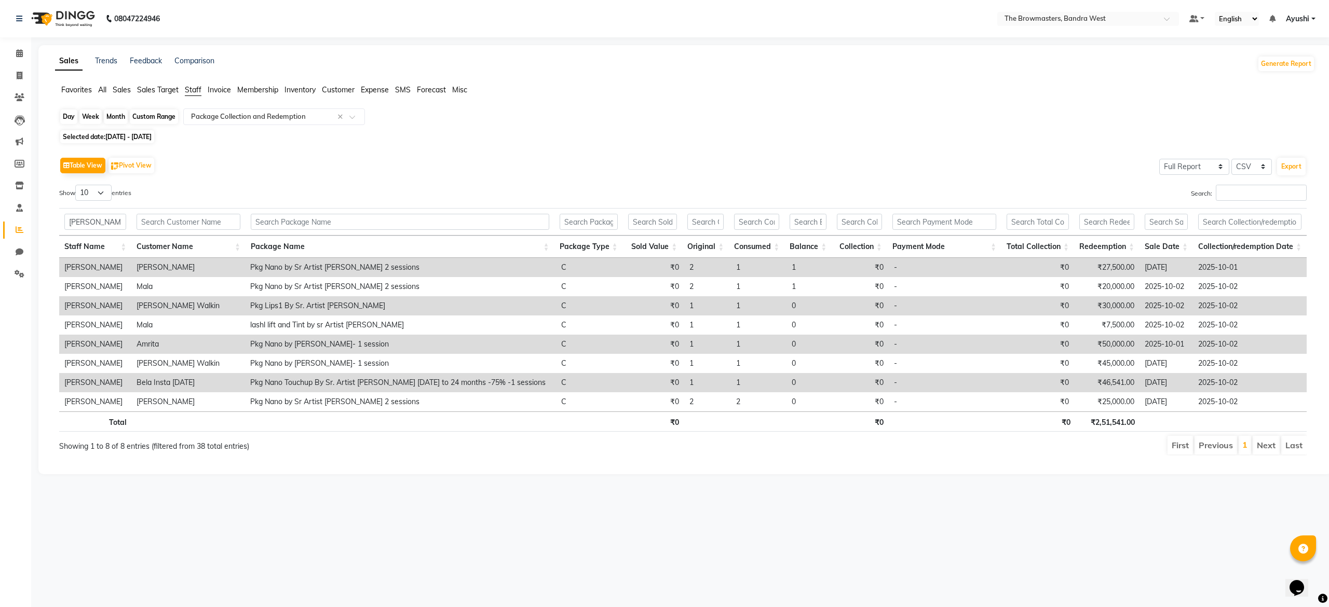
click at [110, 118] on div "Month" at bounding box center [116, 117] width 24 height 15
select select "10"
select select "2025"
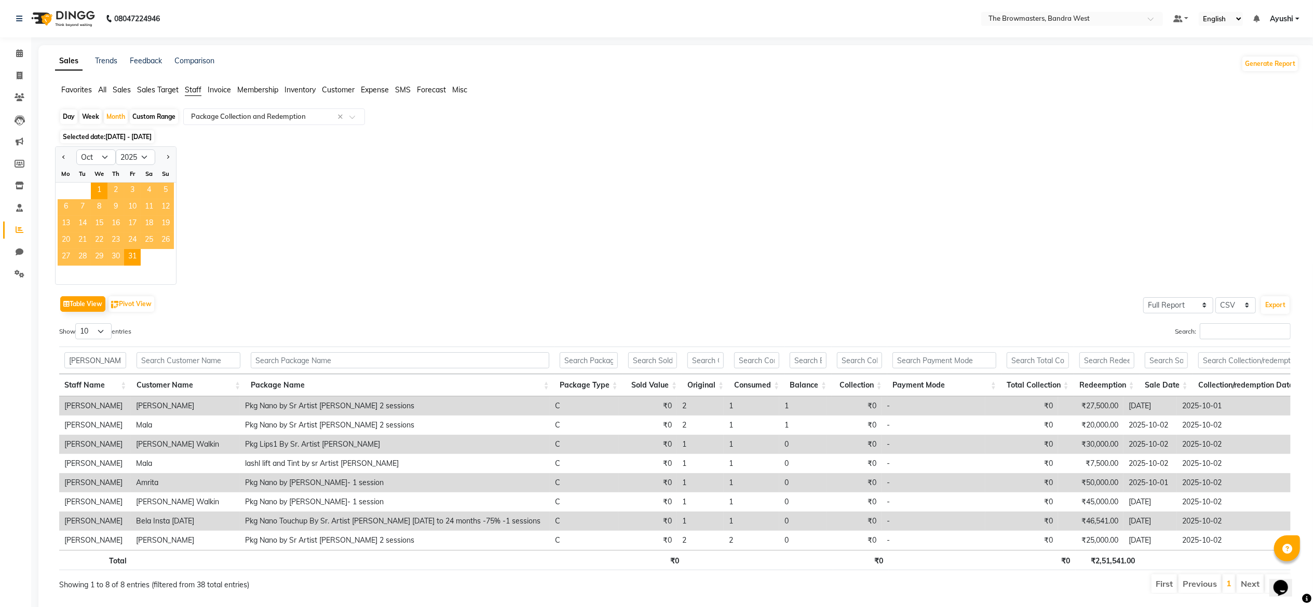
click at [322, 205] on div "Jan Feb Mar Apr May Jun Jul Aug Sep Oct Nov Dec 2015 2016 2017 2018 2019 2020 2…" at bounding box center [677, 215] width 1244 height 139
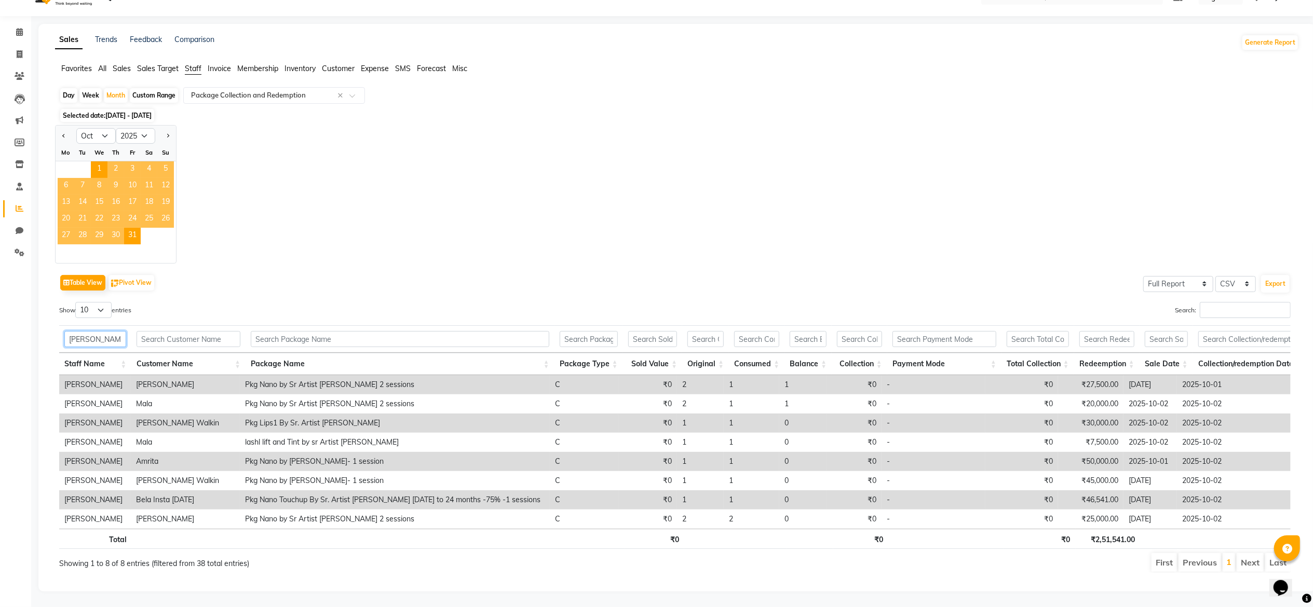
click at [111, 331] on input "[PERSON_NAME]" at bounding box center [95, 339] width 62 height 16
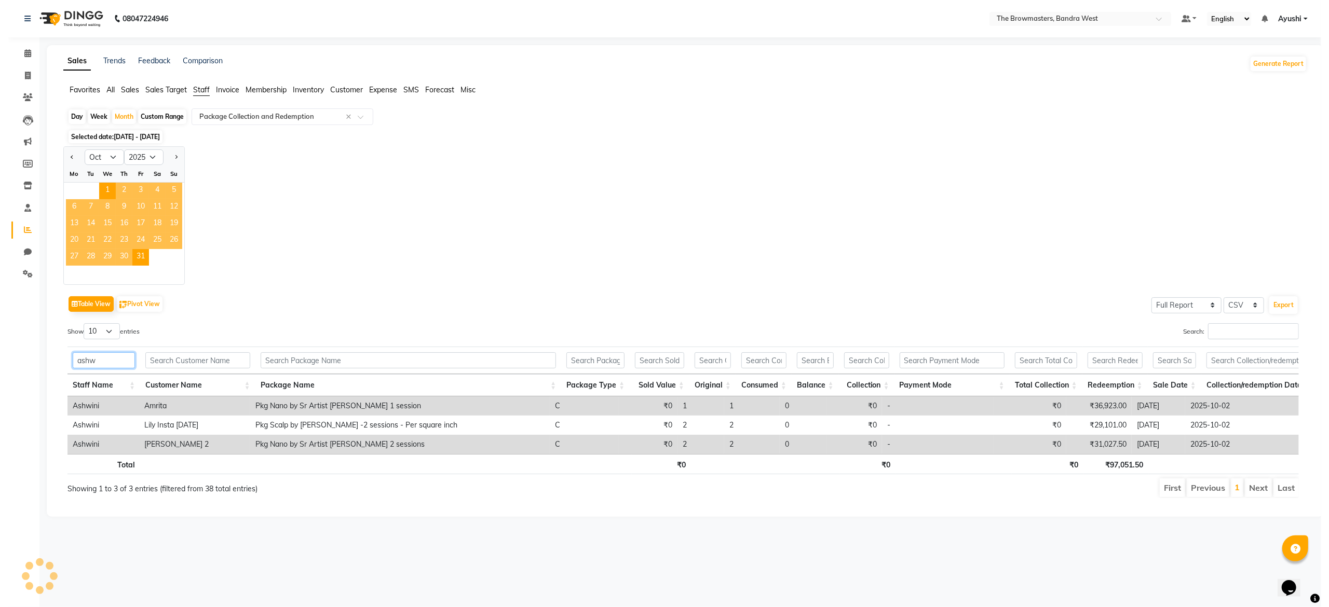
scroll to position [0, 0]
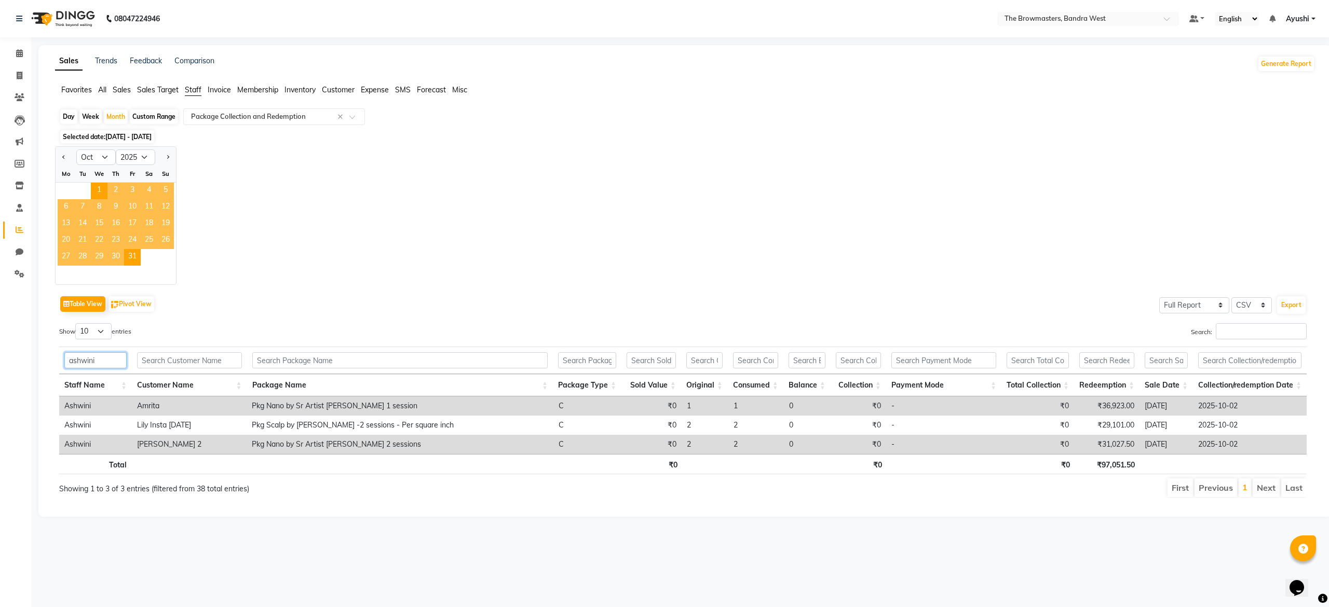
type input "ashwini"
click at [996, 455] on th "₹97,051.50" at bounding box center [1107, 464] width 65 height 20
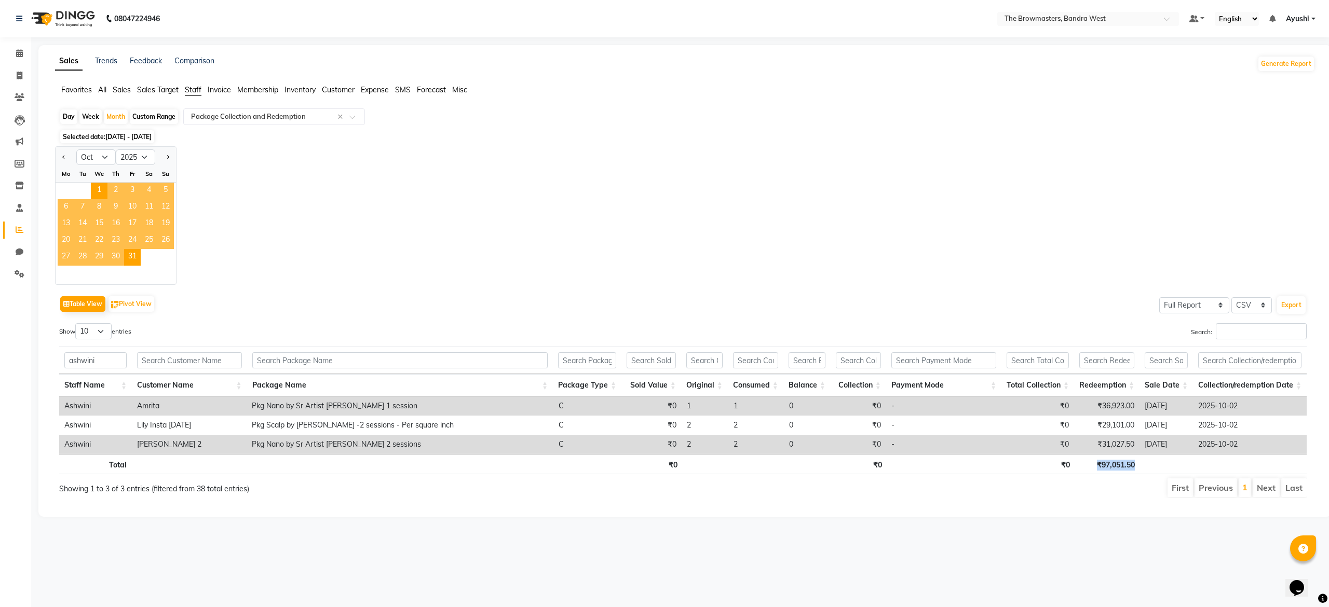
copy th "₹97,051.50"
click at [364, 295] on div "Table View Pivot View Select Full Report Filtered Report Select CSV PDF Export" at bounding box center [682, 304] width 1247 height 22
click at [65, 369] on input "ashwini" at bounding box center [95, 360] width 62 height 16
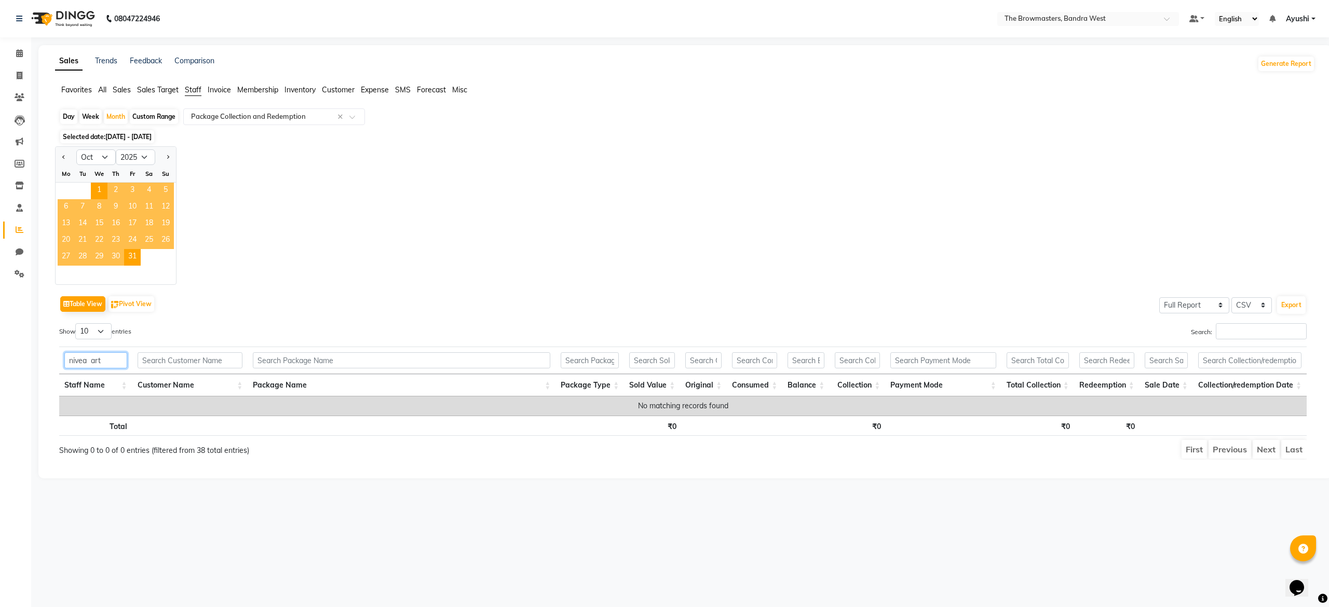
type input "nivea art"
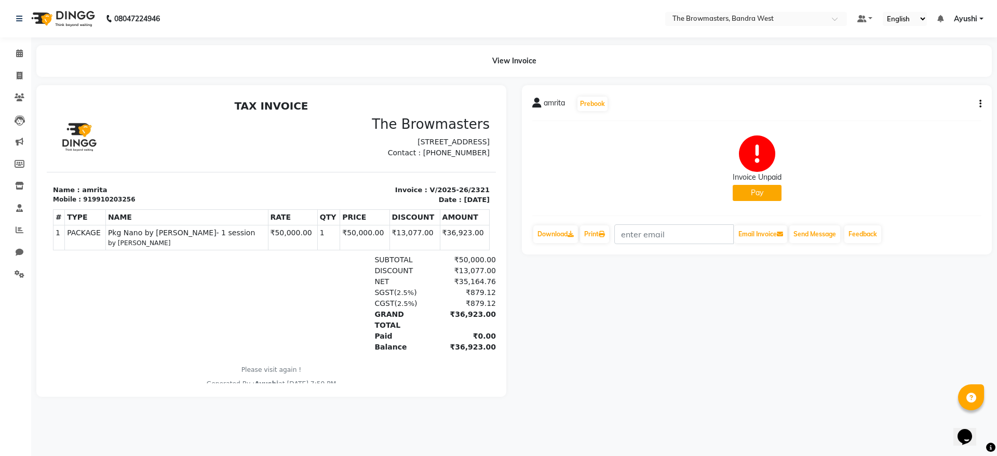
click at [981, 101] on div "amrita Prebook Invoice Unpaid Pay Download Print Email Invoice Send Message Fee…" at bounding box center [757, 169] width 470 height 169
click at [980, 104] on icon "button" at bounding box center [980, 104] width 2 height 1
click at [957, 108] on div "Edit Invoice" at bounding box center [938, 110] width 52 height 13
select select "service"
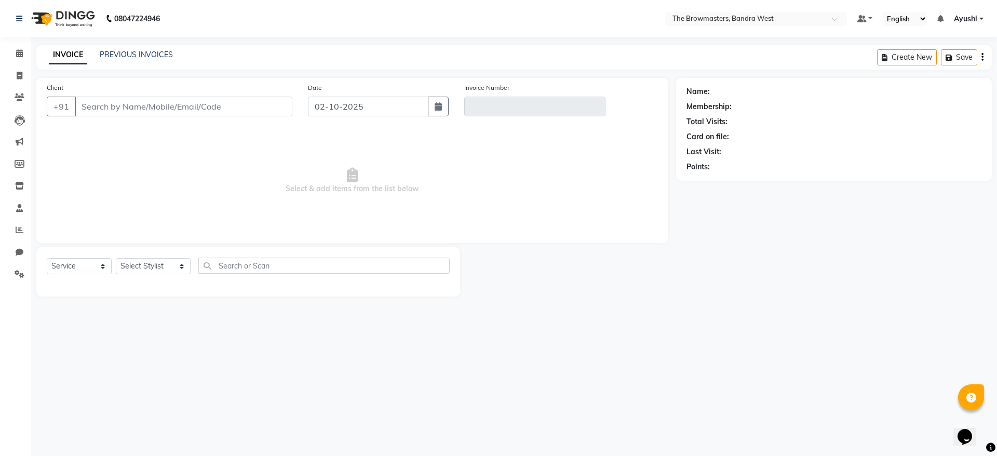
type input "9910203256"
type input "V/2025-26/2321"
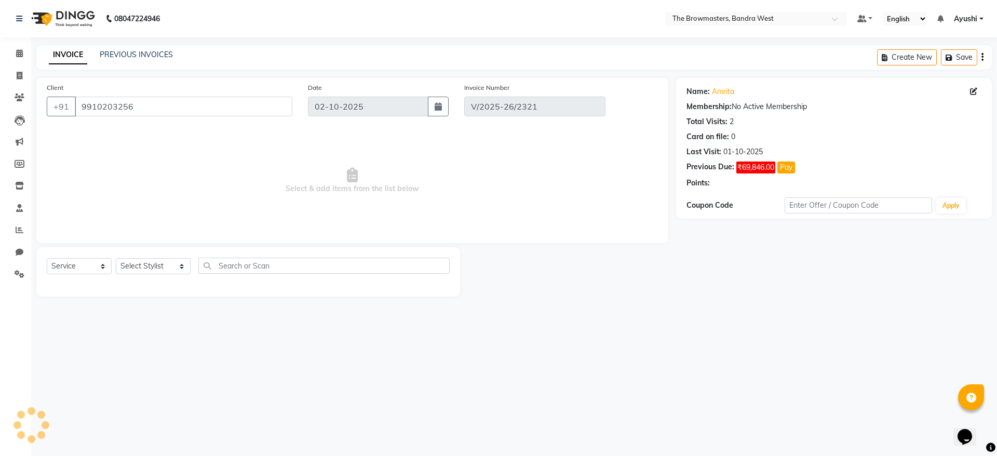
type input "01-10-2025"
select select "select"
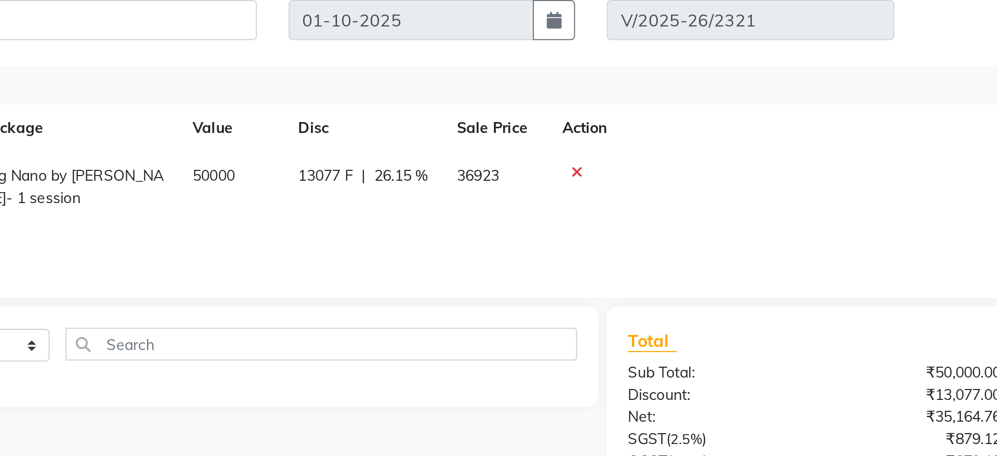
click at [326, 185] on span "13077 F" at bounding box center [325, 183] width 27 height 11
click at [306, 185] on td "50000" at bounding box center [280, 188] width 52 height 34
select select "64301"
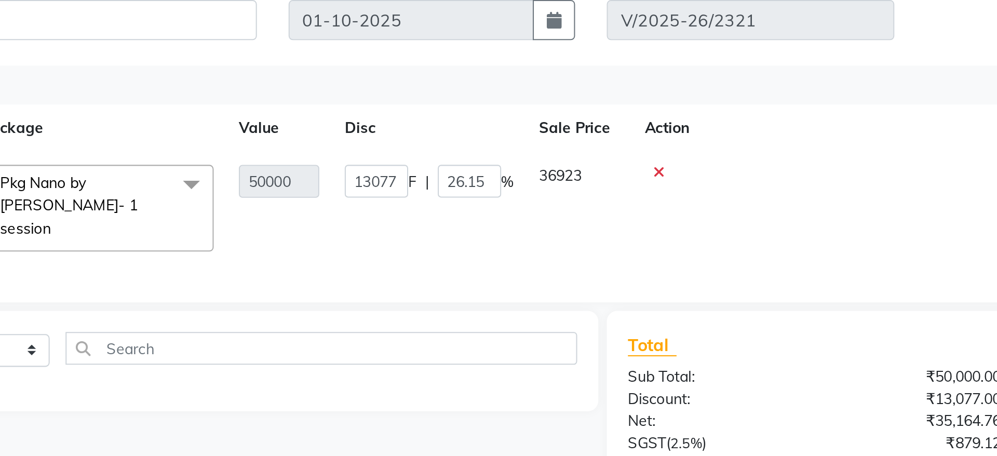
drag, startPoint x: 326, startPoint y: 185, endPoint x: 351, endPoint y: 187, distance: 25.0
click at [351, 187] on tr "[PERSON_NAME] DINGG SUPPORT [PERSON_NAME] Jyoti Kajal [PERSON_NAME] [PERSON_NAM…" at bounding box center [352, 198] width 611 height 55
click at [351, 187] on input "13077" at bounding box center [350, 186] width 31 height 16
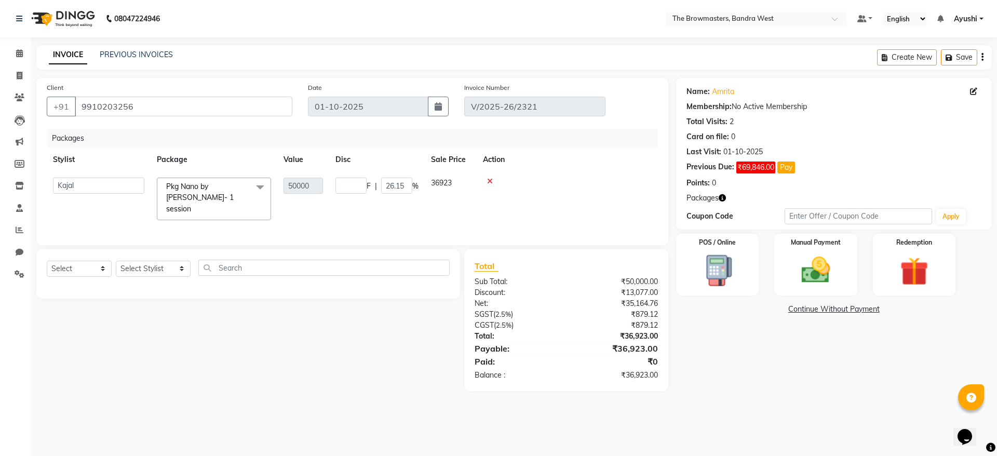
click at [615, 189] on td at bounding box center [566, 198] width 181 height 55
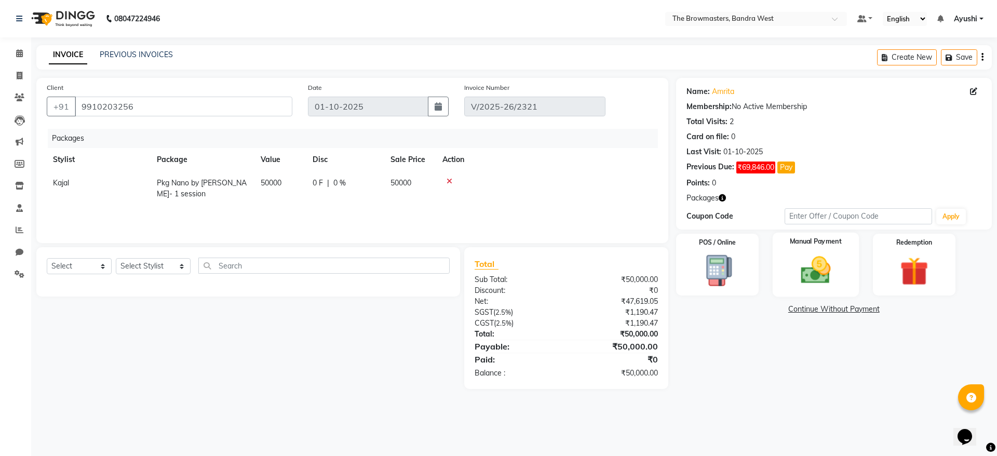
click at [829, 288] on div "Manual Payment" at bounding box center [815, 265] width 86 height 64
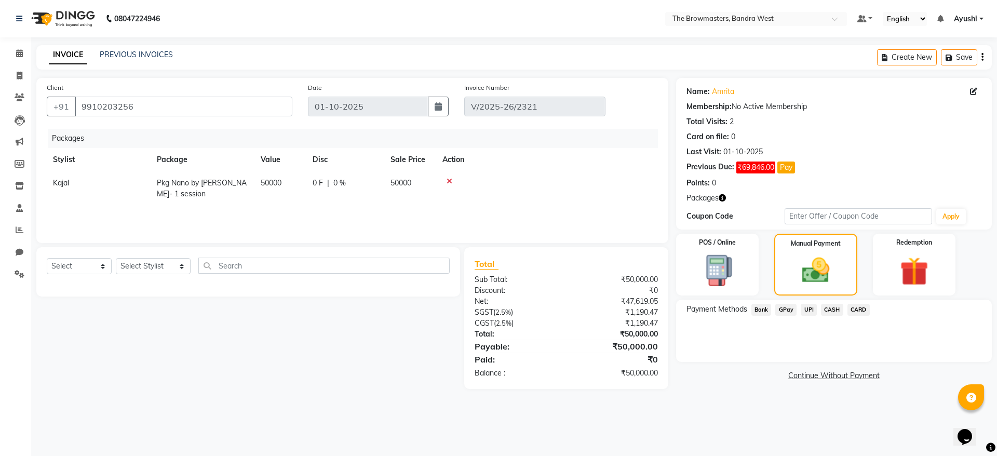
click at [825, 310] on span "CASH" at bounding box center [832, 310] width 22 height 12
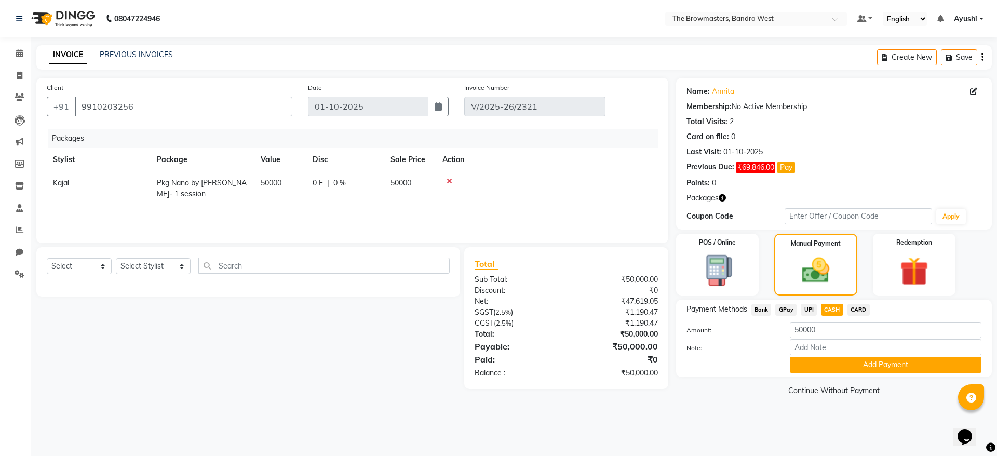
click at [870, 373] on div "Payment Methods Bank GPay UPI CASH CARD Amount: 50000 Note: Add Payment" at bounding box center [834, 337] width 316 height 77
click at [831, 363] on button "Add Payment" at bounding box center [885, 365] width 192 height 16
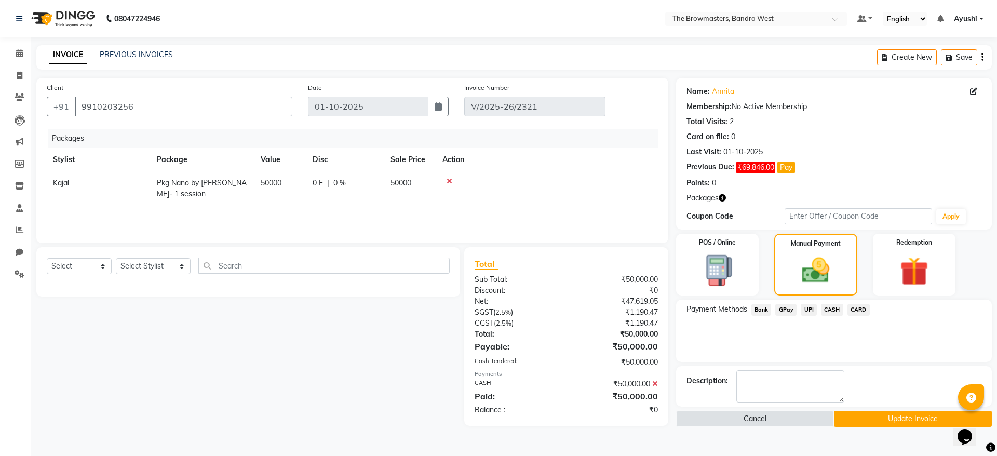
click at [879, 418] on button "Update Invoice" at bounding box center [913, 419] width 158 height 16
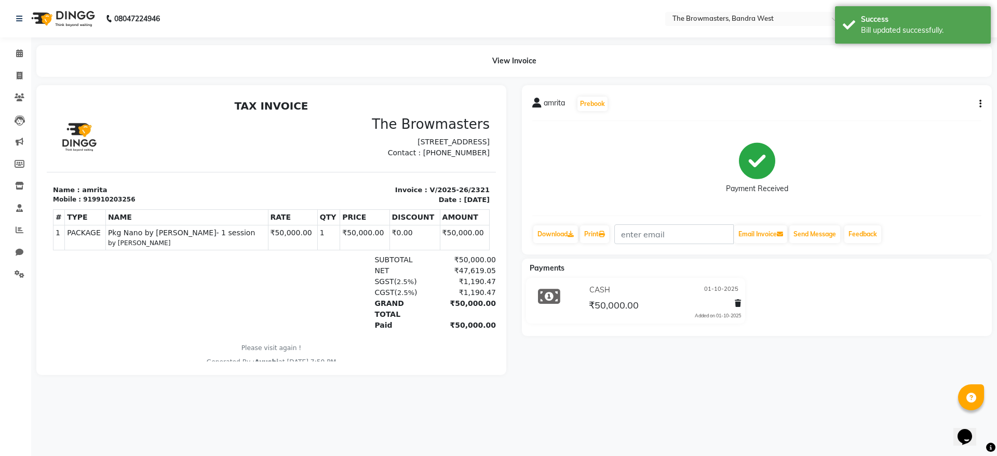
select select "service"
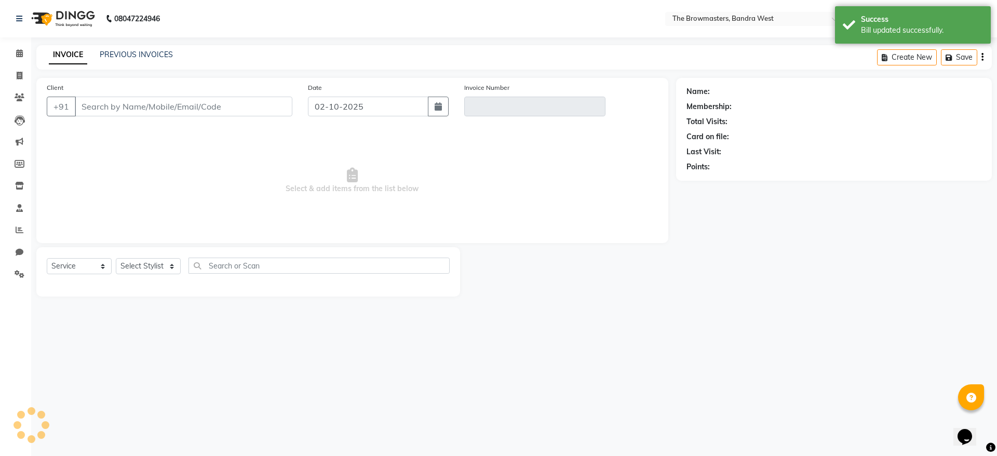
type input "9910203256"
type input "V/2025-26/2321"
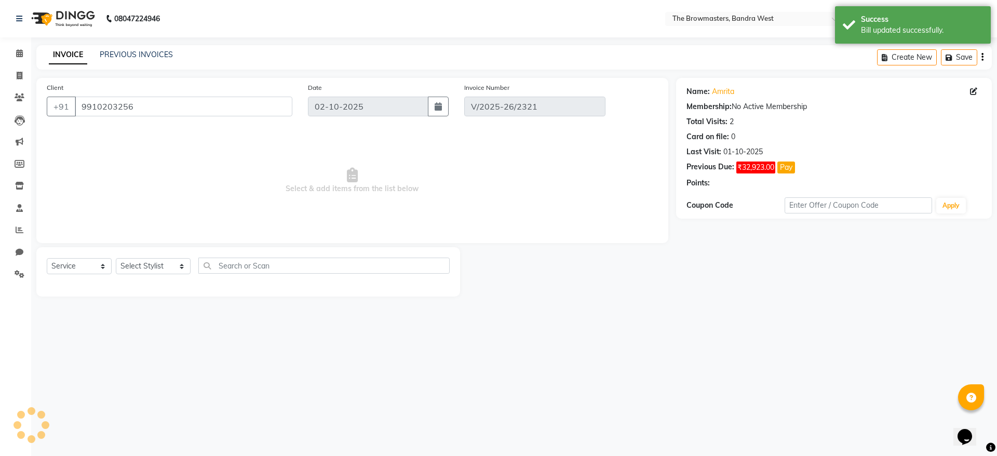
type input "01-10-2025"
select select "select"
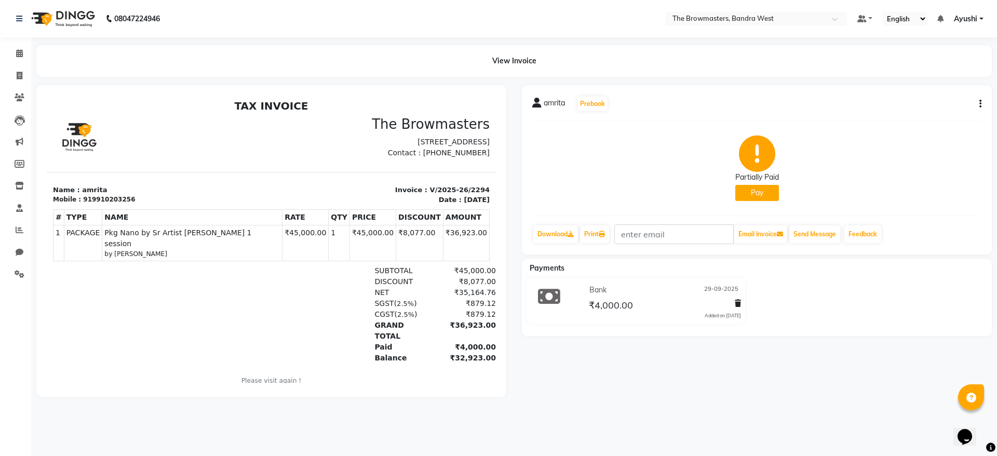
click at [756, 199] on button "Pay" at bounding box center [757, 193] width 44 height 16
select select "41"
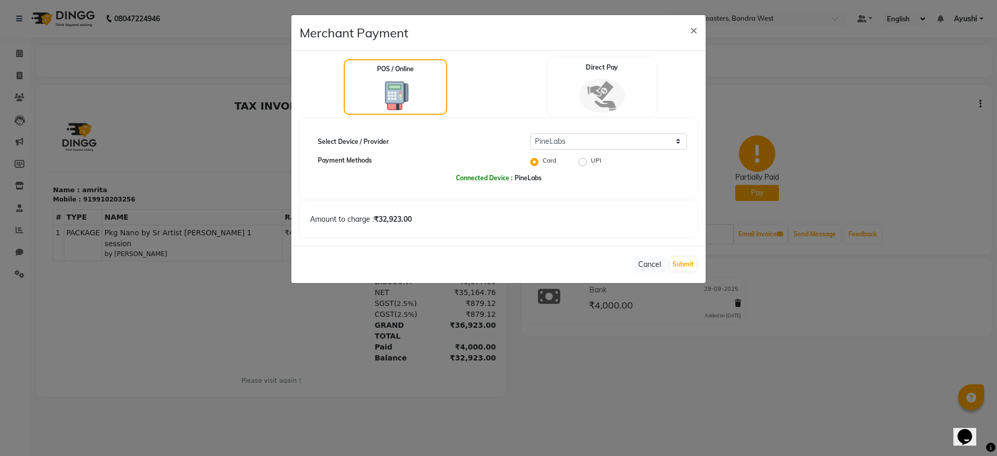
click at [623, 97] on img at bounding box center [602, 95] width 46 height 34
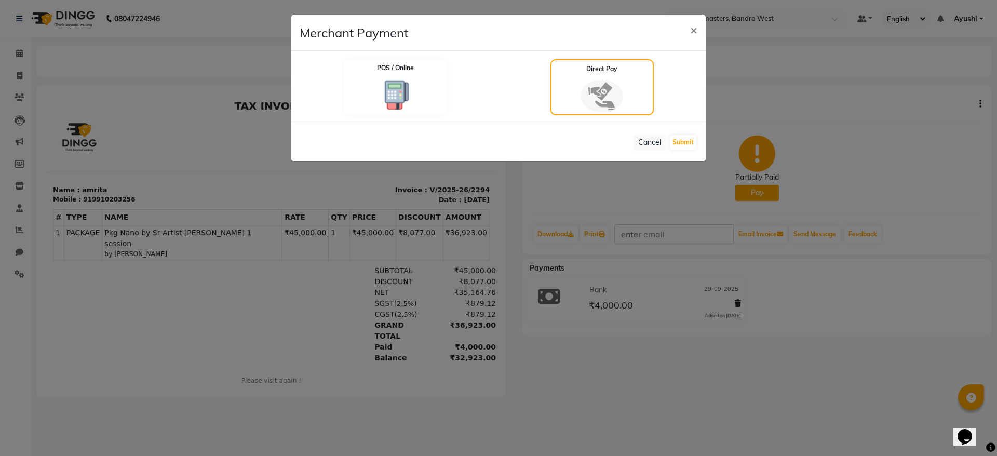
click at [703, 139] on div "Cancel Submit" at bounding box center [498, 142] width 414 height 37
click at [694, 140] on button "Submit" at bounding box center [683, 142] width 26 height 15
select select "1"
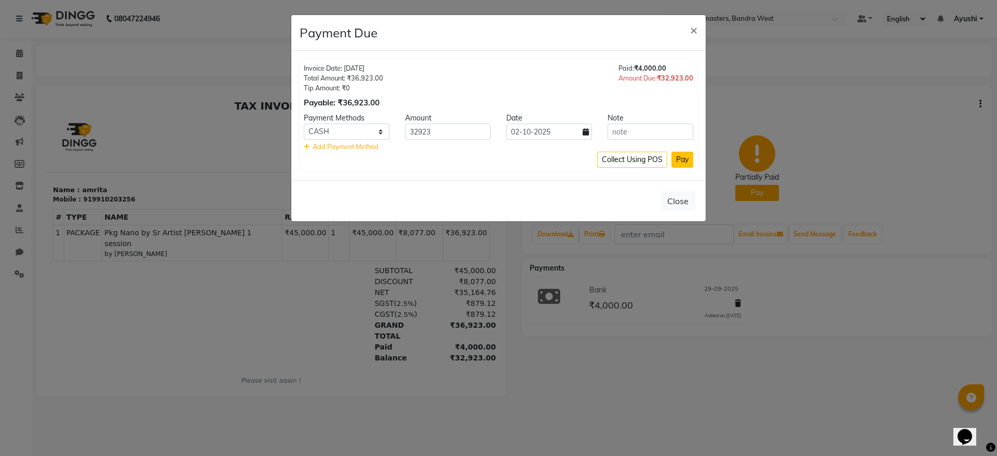
click at [685, 162] on button "Pay" at bounding box center [682, 160] width 22 height 16
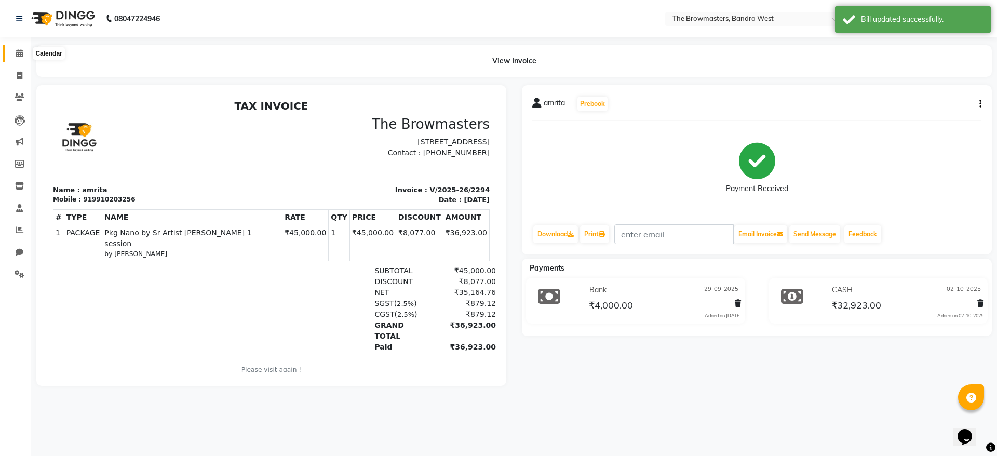
click at [20, 52] on icon at bounding box center [19, 53] width 7 height 8
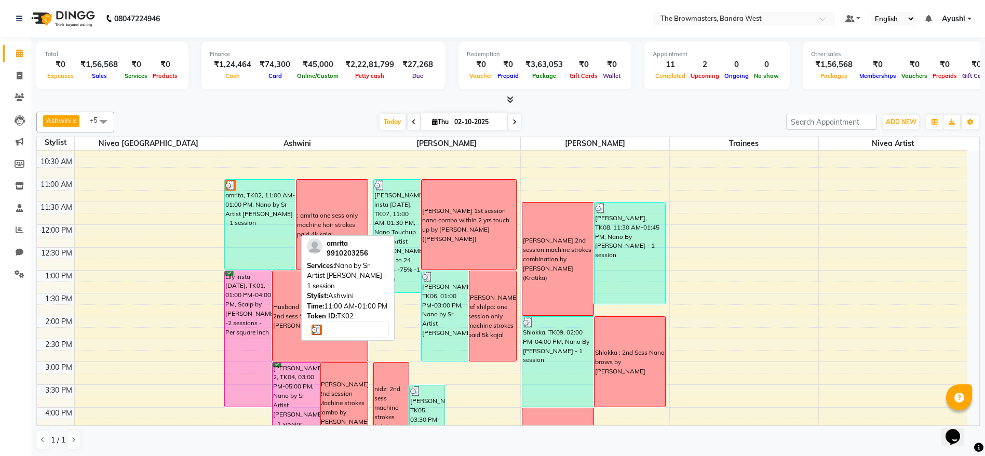
scroll to position [107, 0]
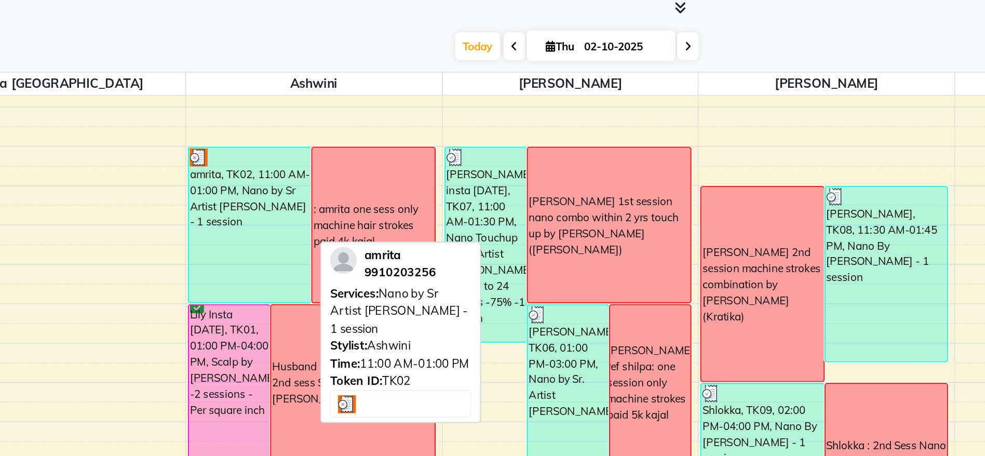
click at [258, 223] on div "amrita, TK02, 11:00 AM-01:00 PM, Nano by Sr Artist [PERSON_NAME] - 1 session" at bounding box center [260, 226] width 71 height 90
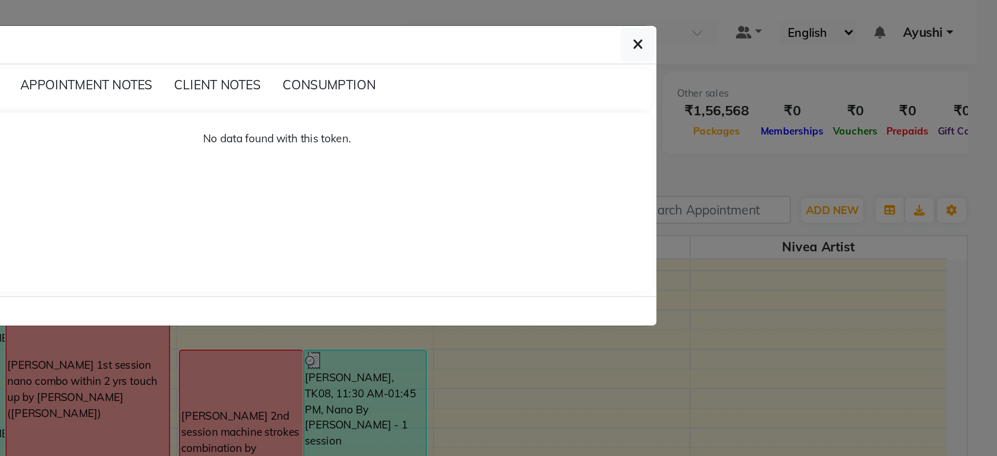
select select "3"
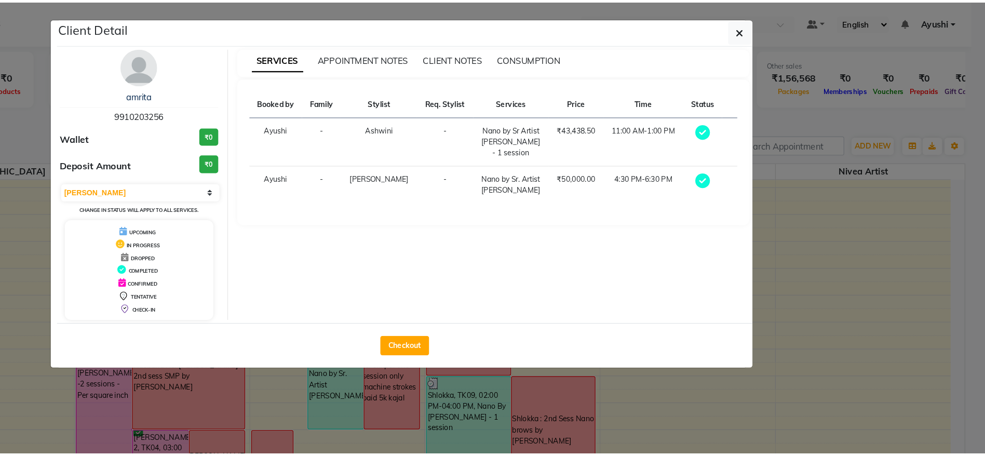
scroll to position [0, 0]
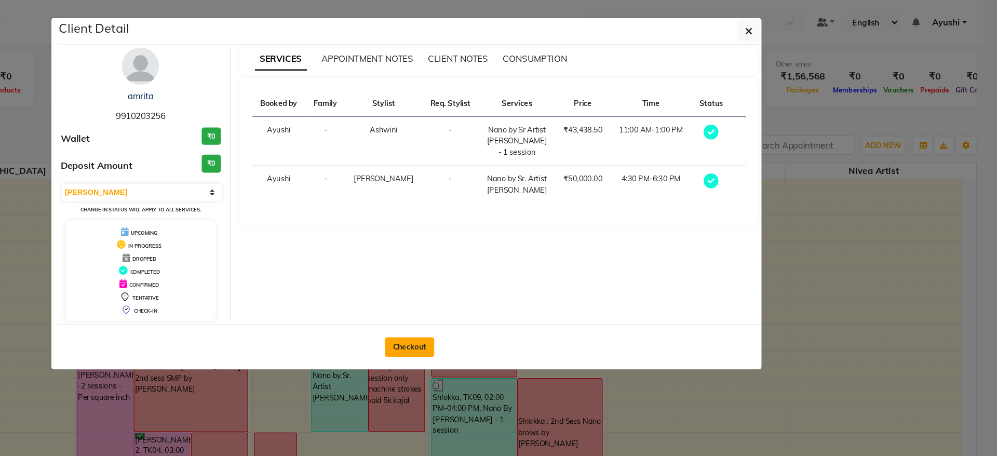
click at [498, 292] on button "Checkout" at bounding box center [504, 291] width 42 height 17
select select "6949"
select select "service"
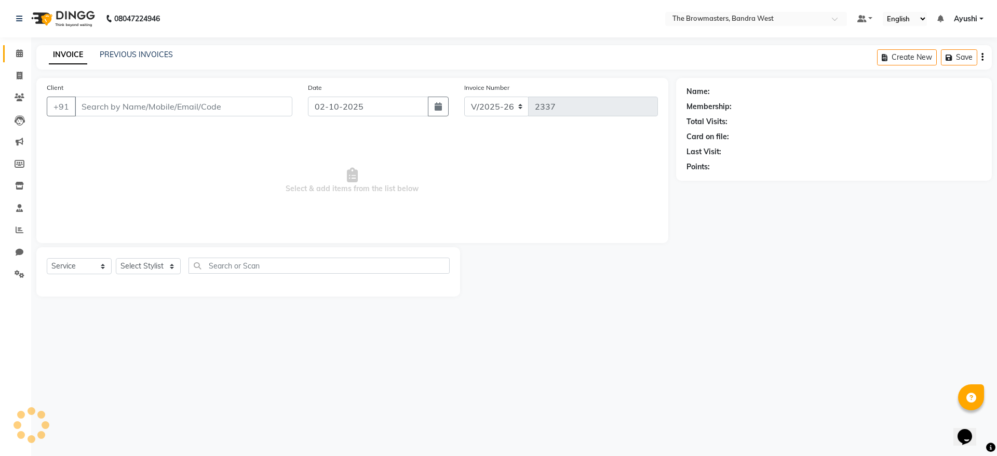
type input "9910203256"
select select "64307"
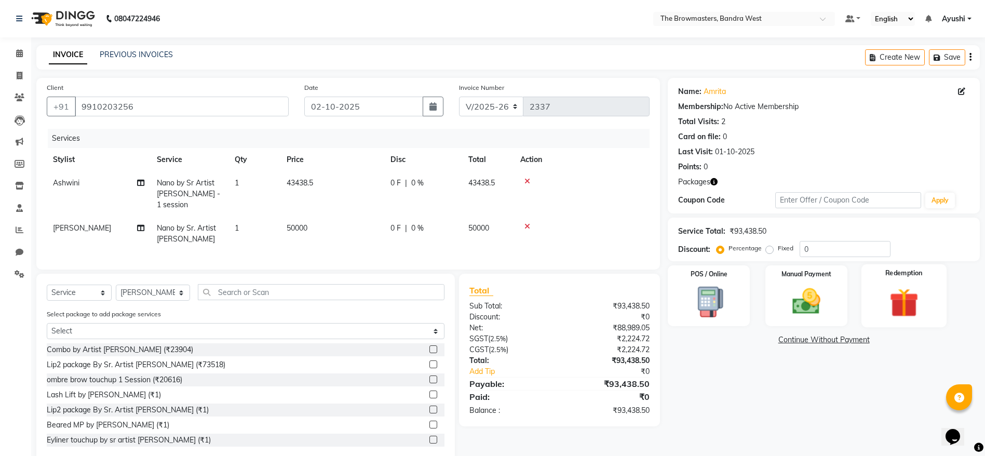
click at [910, 307] on img at bounding box center [904, 302] width 48 height 36
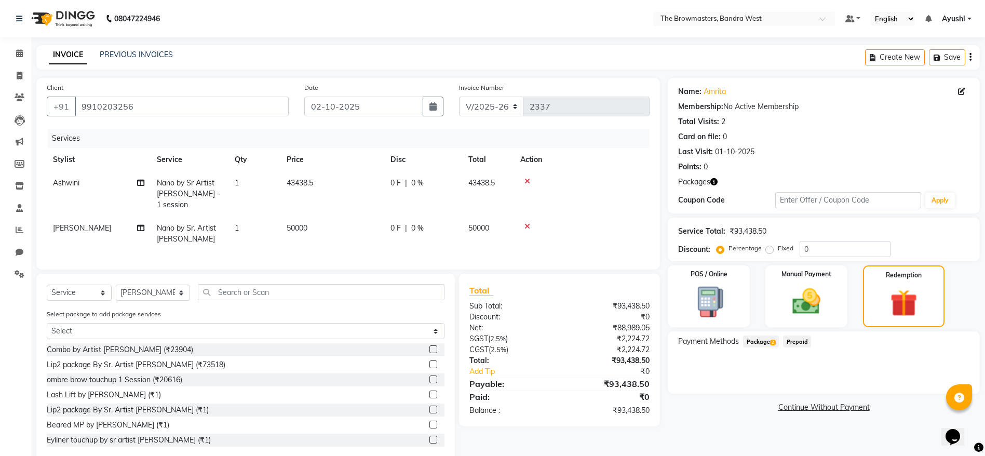
click at [756, 342] on span "Package 2" at bounding box center [761, 341] width 36 height 12
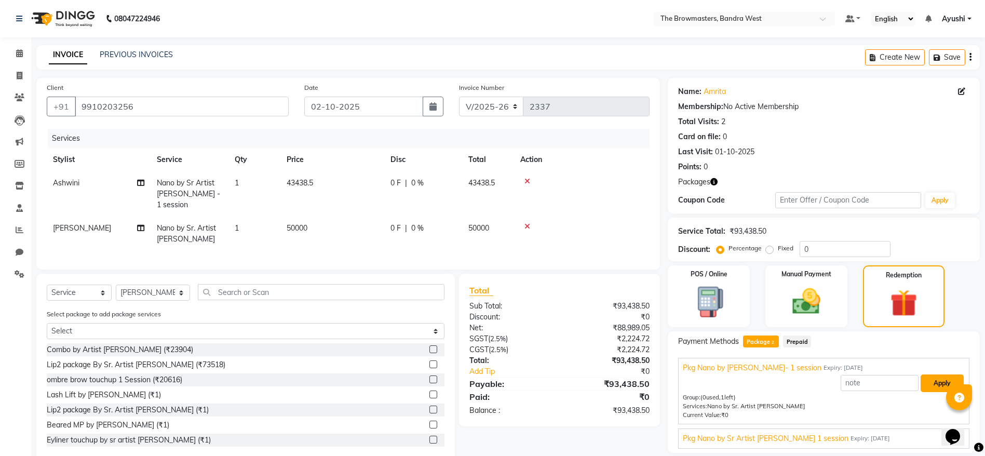
click at [932, 381] on button "Apply" at bounding box center [941, 383] width 43 height 18
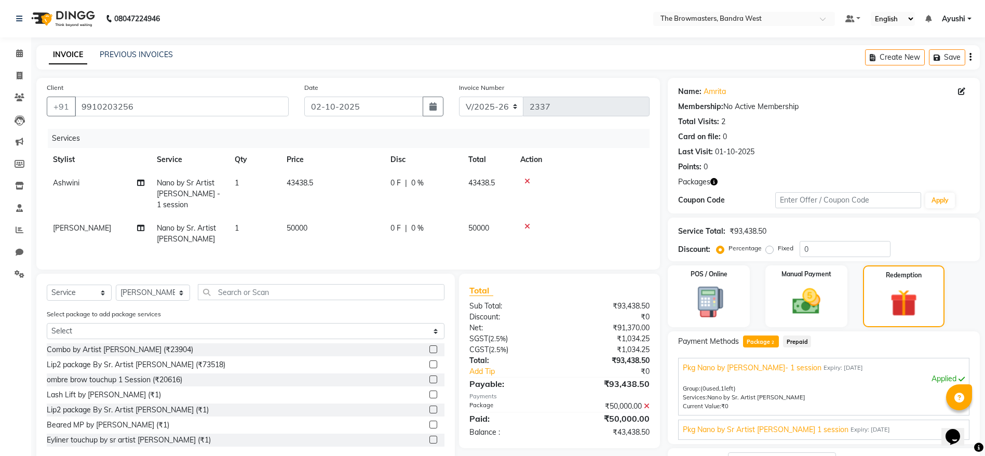
scroll to position [84, 0]
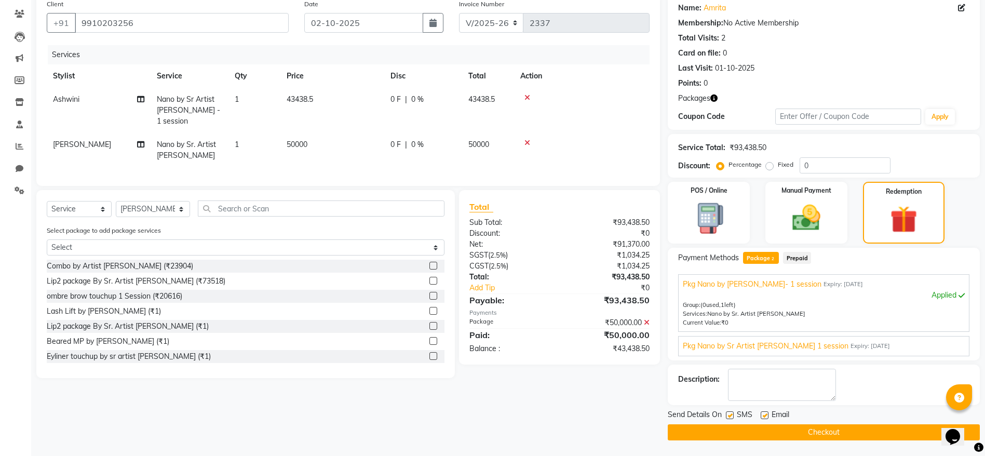
click at [752, 343] on span "Pkg Nano by Sr Artist [PERSON_NAME] 1 session" at bounding box center [766, 346] width 166 height 11
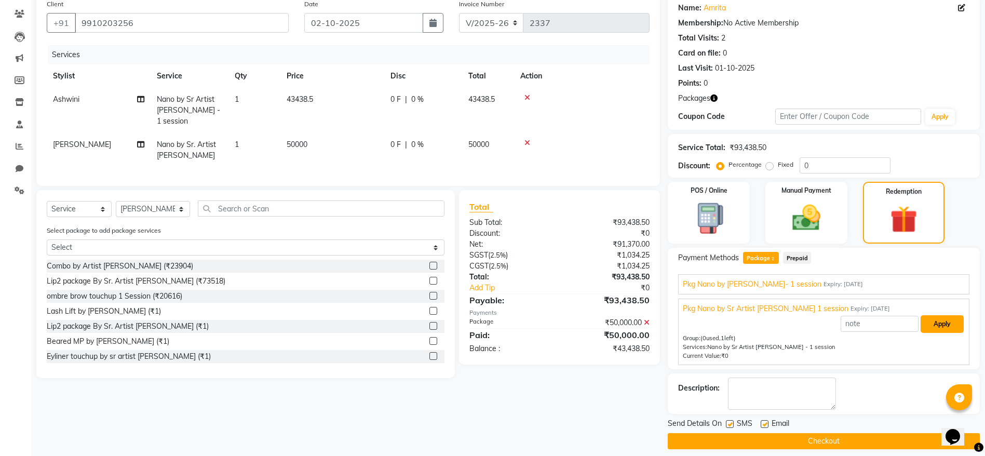
click at [943, 327] on button "Apply" at bounding box center [941, 324] width 43 height 18
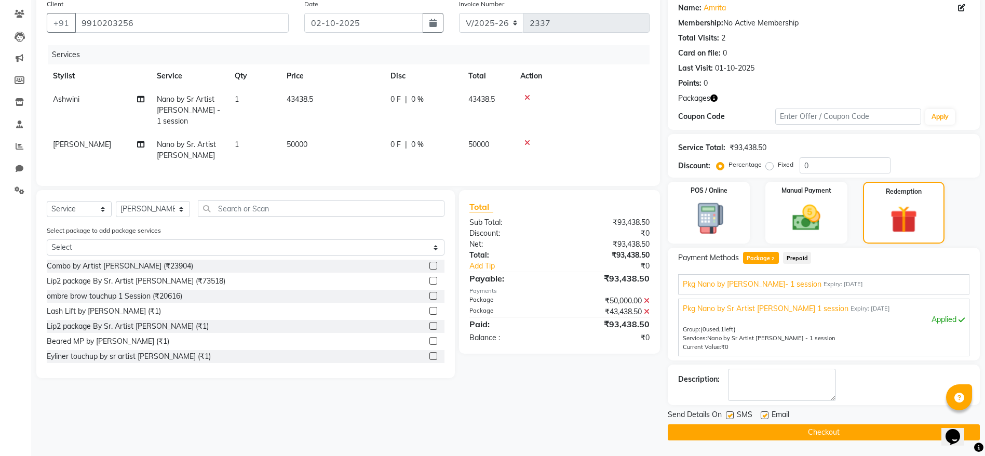
click at [732, 417] on label at bounding box center [730, 415] width 8 height 8
click at [732, 417] on input "checkbox" at bounding box center [729, 415] width 7 height 7
checkbox input "false"
click at [762, 417] on label at bounding box center [764, 415] width 8 height 8
click at [762, 417] on input "checkbox" at bounding box center [763, 415] width 7 height 7
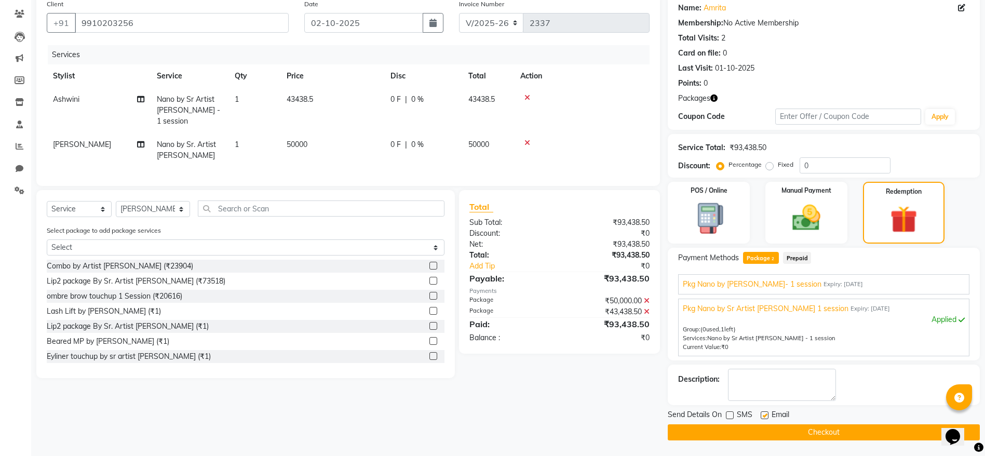
checkbox input "false"
click at [782, 435] on button "Checkout" at bounding box center [824, 432] width 312 height 16
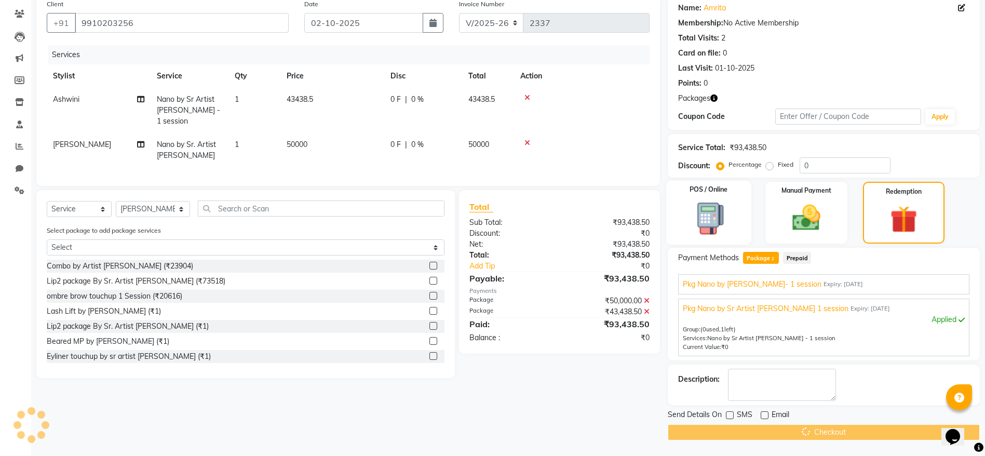
drag, startPoint x: 782, startPoint y: 435, endPoint x: 726, endPoint y: 207, distance: 235.7
click at [726, 207] on div "Name: Amrita Membership: No Active Membership Total Visits: 2 Card on file: 0 L…" at bounding box center [828, 217] width 320 height 446
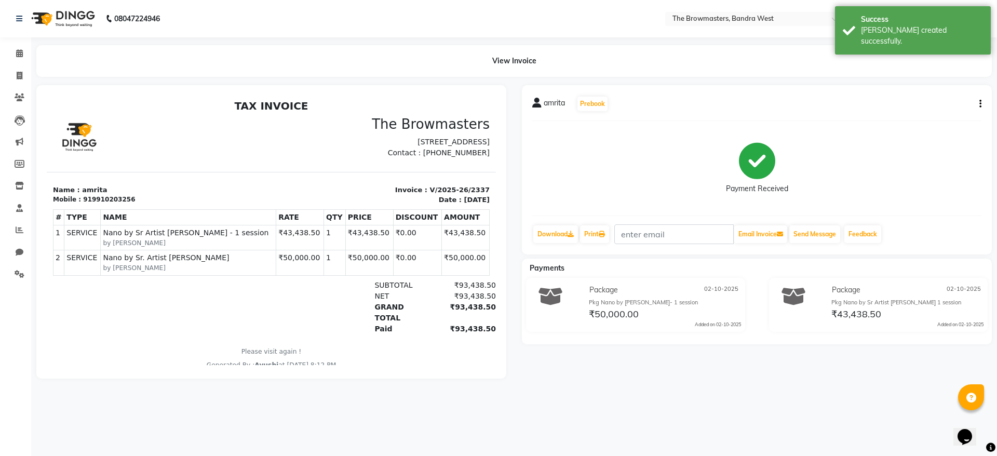
click at [978, 103] on button "button" at bounding box center [978, 104] width 6 height 11
click at [913, 84] on div "Cancel Invoice" at bounding box center [928, 84] width 71 height 13
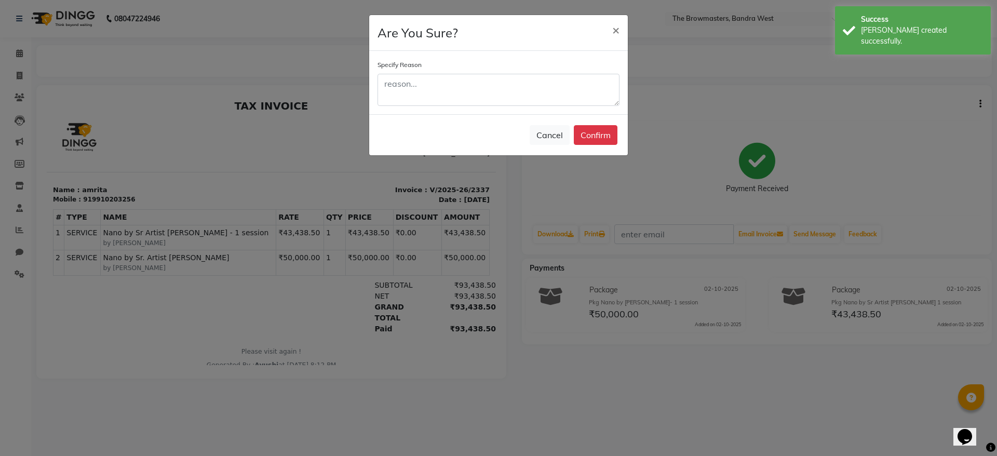
click at [687, 117] on ngb-modal-window "Are You Sure? × Specify Reason Cancel Confirm" at bounding box center [498, 228] width 997 height 456
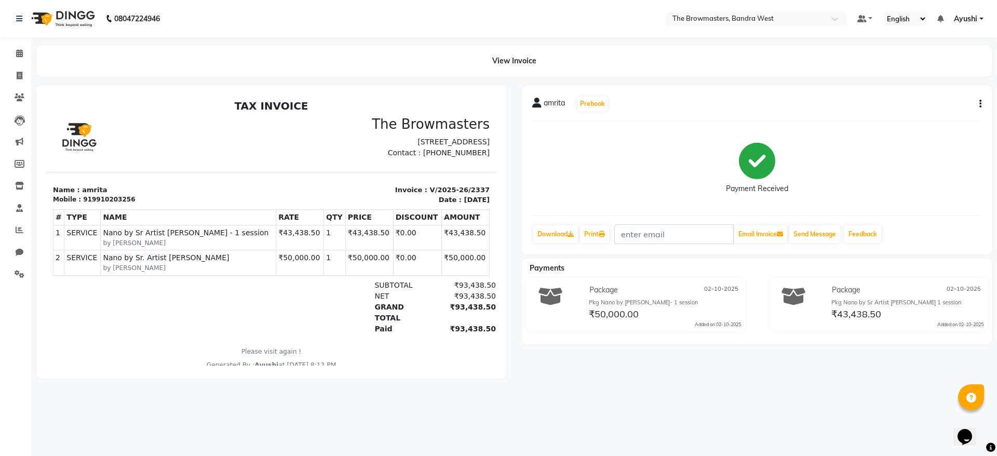
click at [979, 104] on icon "button" at bounding box center [980, 104] width 2 height 1
click at [934, 83] on div "Cancel Invoice" at bounding box center [928, 84] width 71 height 13
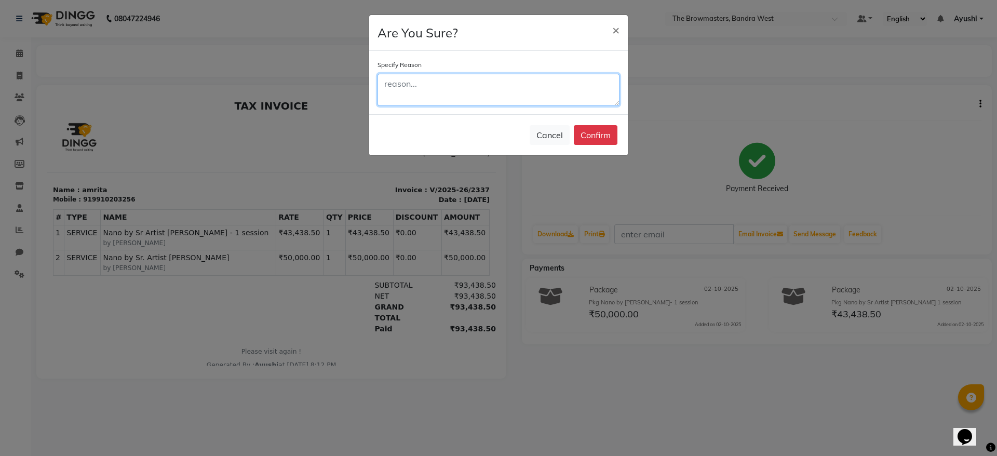
click at [577, 93] on textarea at bounding box center [498, 90] width 242 height 32
type textarea "wrong"
click at [605, 131] on button "Confirm" at bounding box center [596, 135] width 44 height 20
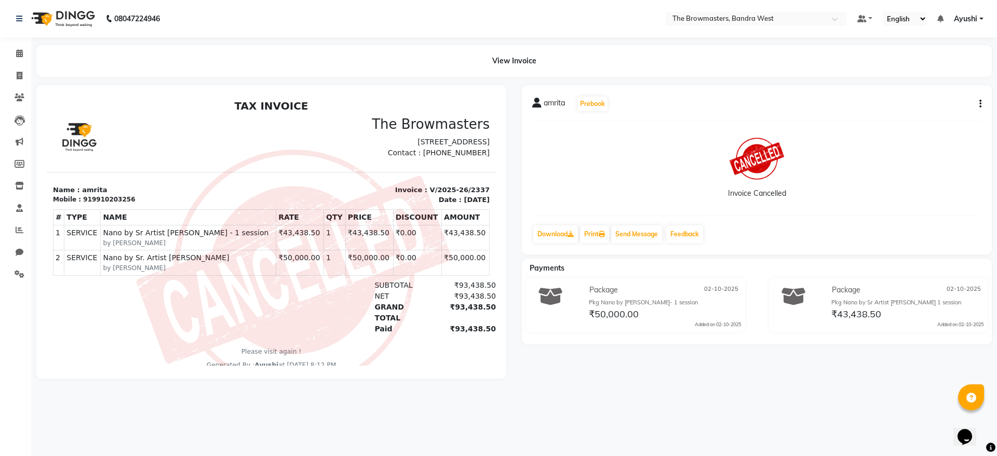
select select "6949"
select select "service"
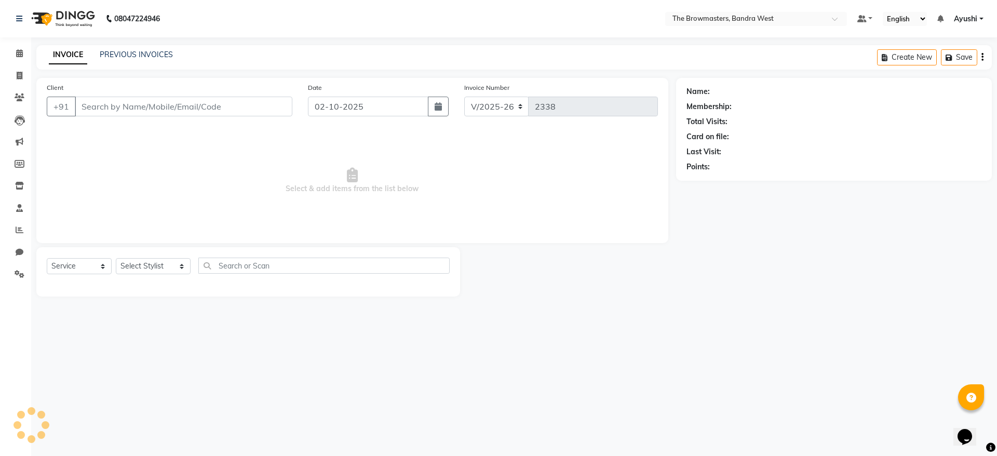
type input "9910203256"
select select "64307"
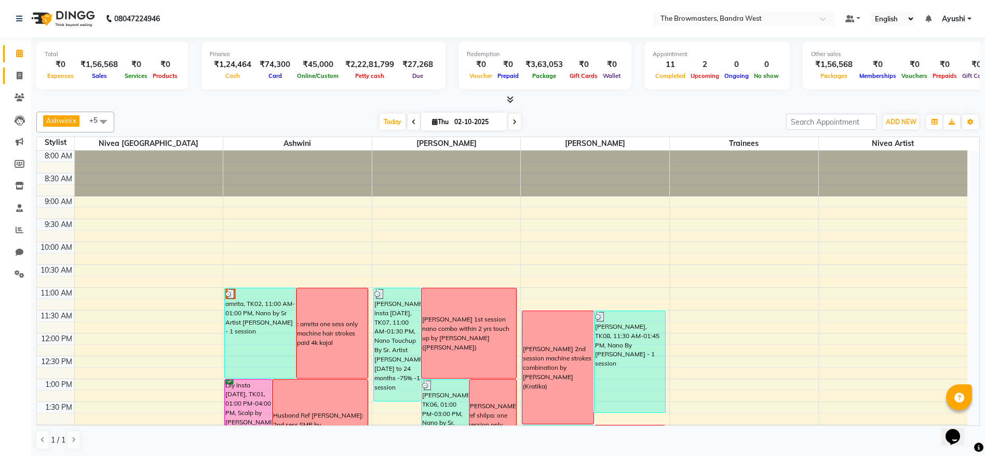
click at [19, 80] on span at bounding box center [19, 76] width 18 height 12
select select "service"
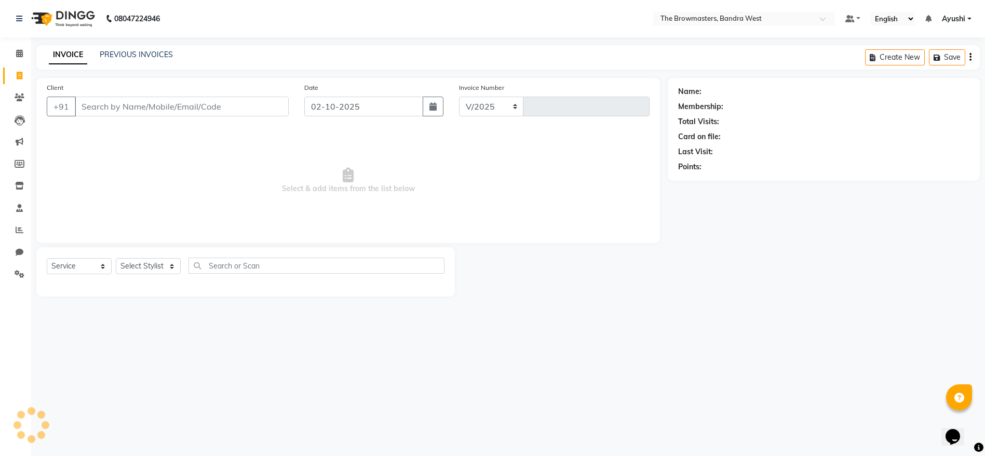
select select "6949"
type input "2338"
click at [124, 51] on link "PREVIOUS INVOICES" at bounding box center [136, 54] width 73 height 9
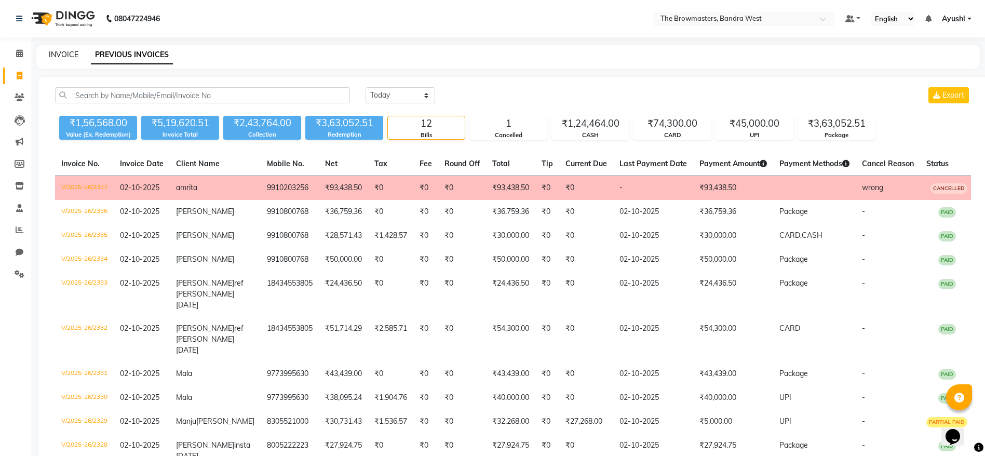
click at [62, 56] on link "INVOICE" at bounding box center [64, 54] width 30 height 9
select select "6949"
select select "service"
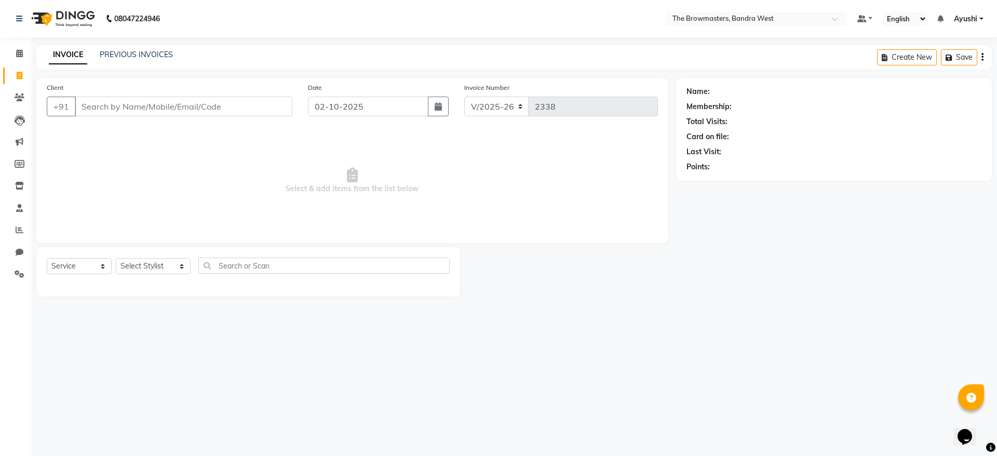
click at [119, 111] on input "Client" at bounding box center [183, 107] width 217 height 20
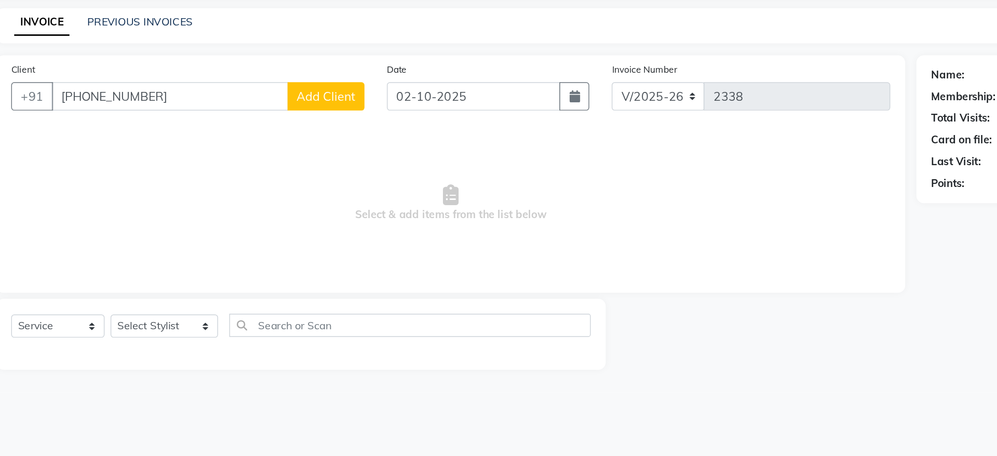
click at [126, 112] on input "+91 99102 03256" at bounding box center [157, 107] width 165 height 20
type input "9910203256"
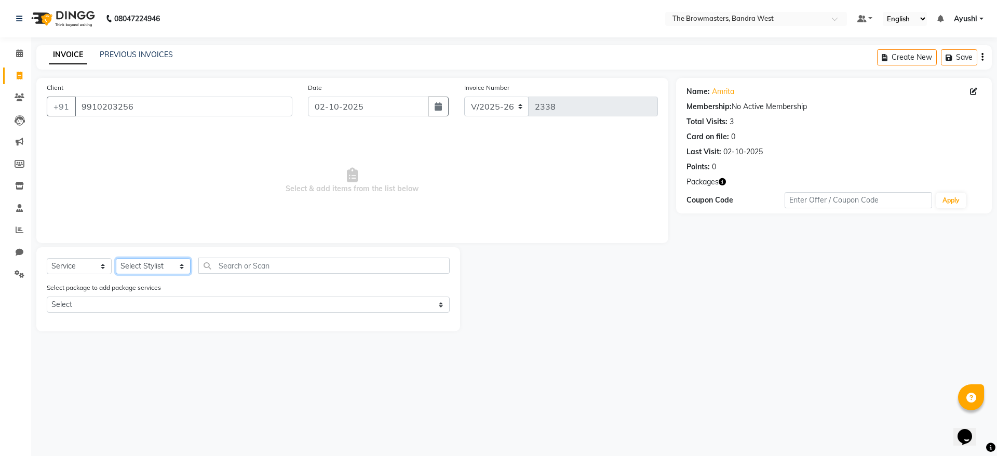
click at [134, 264] on select "Select Stylist Ashmeey Singghai Ashwini Ayushi DINGG SUPPORT jojo Jyoti Kajal K…" at bounding box center [153, 266] width 75 height 16
select select "64306"
click at [116, 258] on select "Select Stylist Ashmeey Singghai Ashwini Ayushi DINGG SUPPORT jojo Jyoti Kajal K…" at bounding box center [153, 266] width 75 height 16
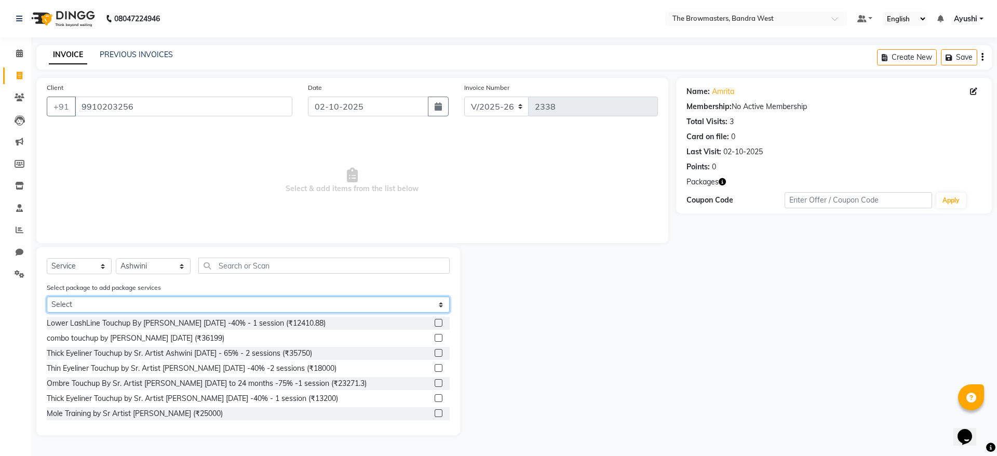
click at [166, 302] on select "Select Pkg Nano by Roshini- 1 session Pkg Nano by Sr Artist Ashwini 1 session" at bounding box center [248, 304] width 403 height 16
select select "2: Object"
click at [47, 296] on select "Select Pkg Nano by Roshini- 1 session Pkg Nano by Sr Artist Ashwini 1 session" at bounding box center [248, 304] width 403 height 16
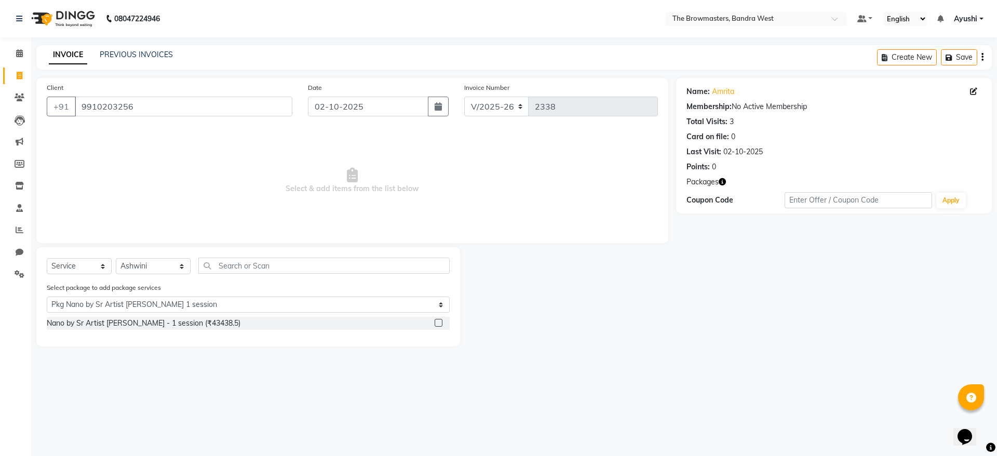
click at [439, 325] on label at bounding box center [438, 323] width 8 height 8
click at [439, 325] on input "checkbox" at bounding box center [437, 323] width 7 height 7
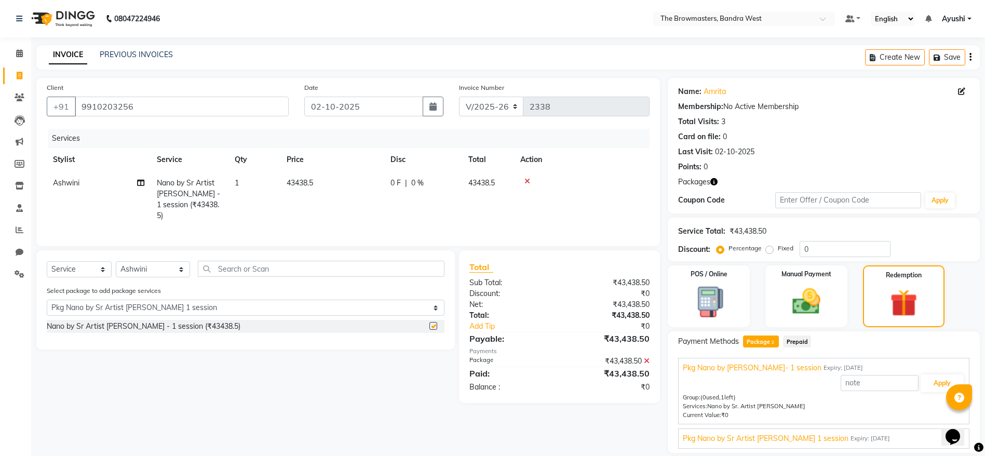
checkbox input "false"
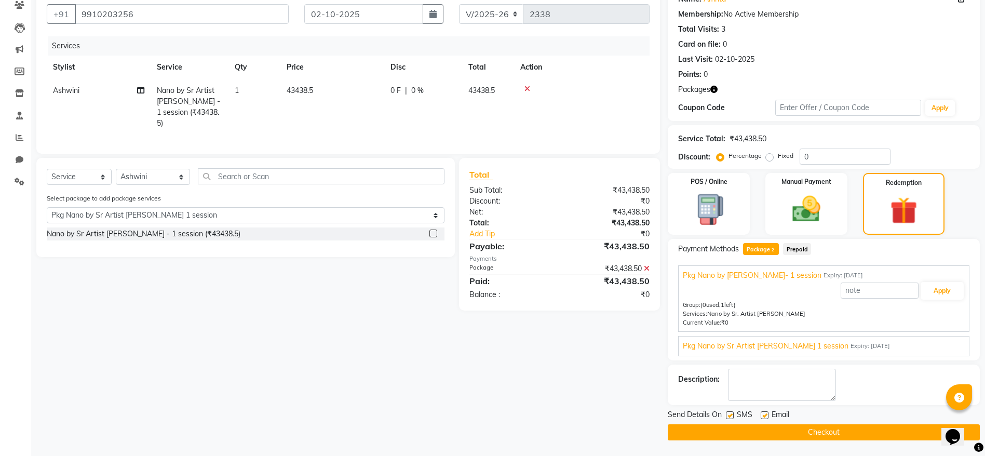
click at [733, 414] on label at bounding box center [730, 415] width 8 height 8
click at [732, 414] on input "checkbox" at bounding box center [729, 415] width 7 height 7
checkbox input "false"
click at [765, 414] on label at bounding box center [764, 415] width 8 height 8
click at [765, 414] on input "checkbox" at bounding box center [763, 415] width 7 height 7
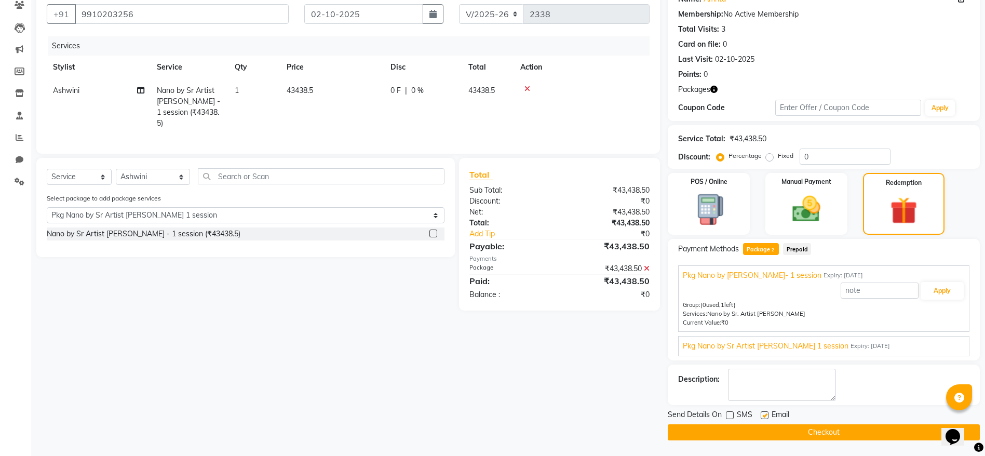
checkbox input "false"
click at [85, 175] on select "Select Service Product Membership Package Voucher Prepaid Gift Card" at bounding box center [79, 177] width 65 height 16
click at [148, 183] on select "Select Stylist Ashmeey Singghai Ashwini Ayushi DINGG SUPPORT jojo Jyoti Kajal K…" at bounding box center [153, 177] width 74 height 16
select select "64307"
click at [116, 170] on select "Select Stylist Ashmeey Singghai Ashwini Ayushi DINGG SUPPORT jojo Jyoti Kajal K…" at bounding box center [153, 177] width 74 height 16
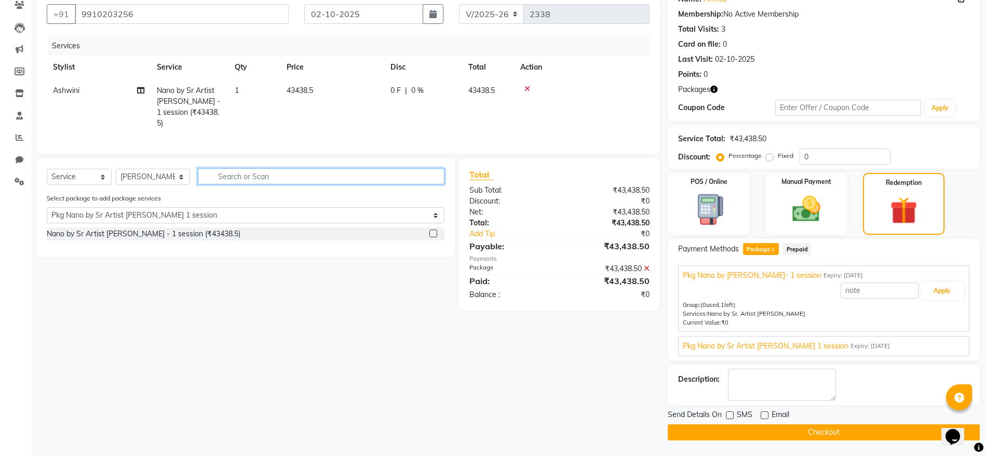
click at [223, 181] on input "text" at bounding box center [321, 176] width 247 height 16
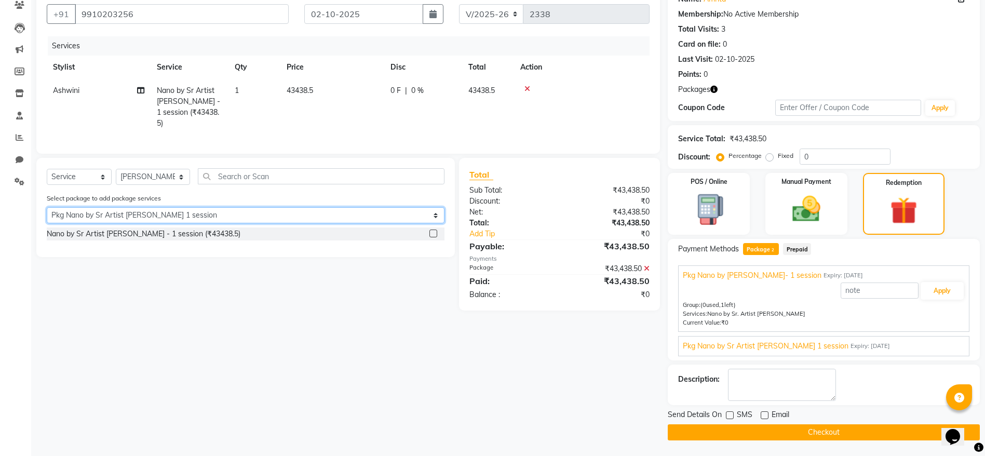
click at [199, 212] on select "Select Pkg Nano by Roshini- 1 session Pkg Nano by Sr Artist Ashwini 1 session" at bounding box center [246, 215] width 398 height 16
select select "1: Object"
click at [47, 208] on select "Select Pkg Nano by Roshini- 1 session Pkg Nano by Sr Artist Ashwini 1 session" at bounding box center [246, 215] width 398 height 16
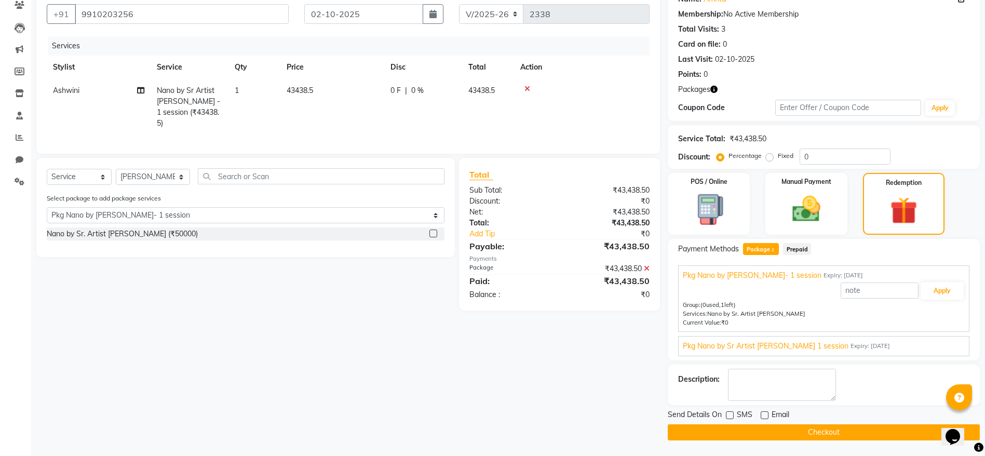
click at [434, 234] on label at bounding box center [433, 233] width 8 height 8
click at [434, 234] on input "checkbox" at bounding box center [432, 233] width 7 height 7
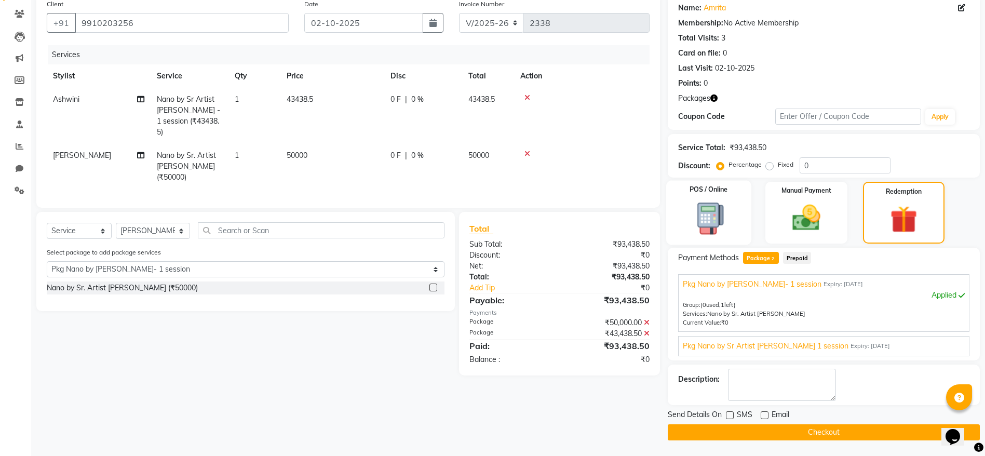
checkbox input "false"
click at [835, 339] on div "Pkg Nano by Sr Artist Ashwini 1 session Expiry: 28-11-2025 Applied Group: (0 us…" at bounding box center [823, 346] width 291 height 20
click at [859, 345] on span "Expiry: 28-11-2025" at bounding box center [869, 346] width 39 height 9
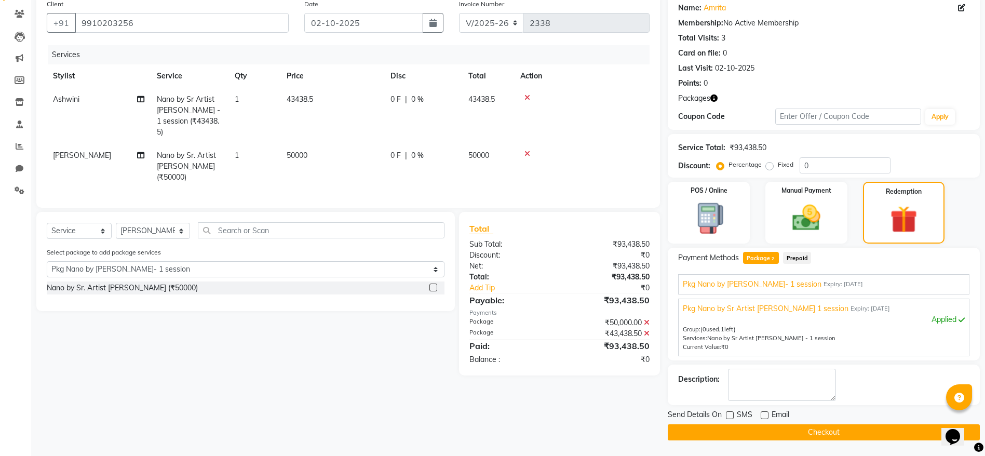
click at [840, 429] on button "Checkout" at bounding box center [824, 432] width 312 height 16
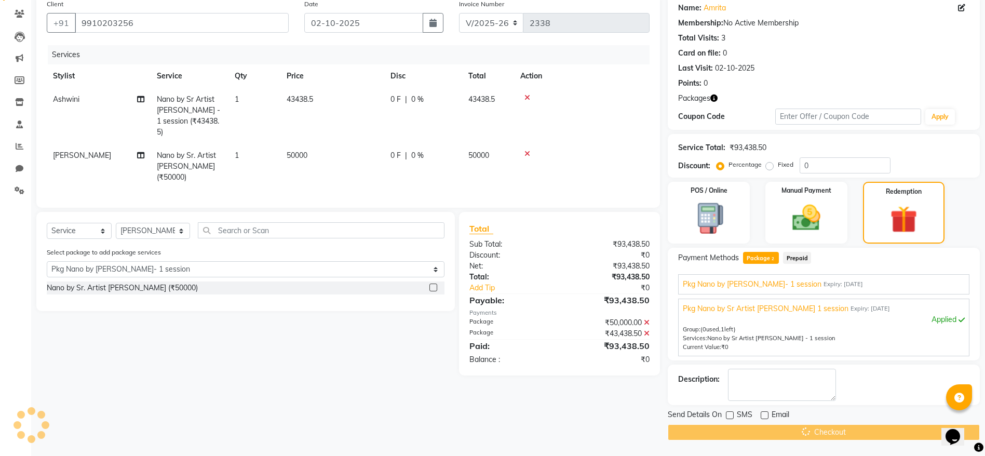
click at [840, 429] on div "Checkout" at bounding box center [824, 432] width 312 height 16
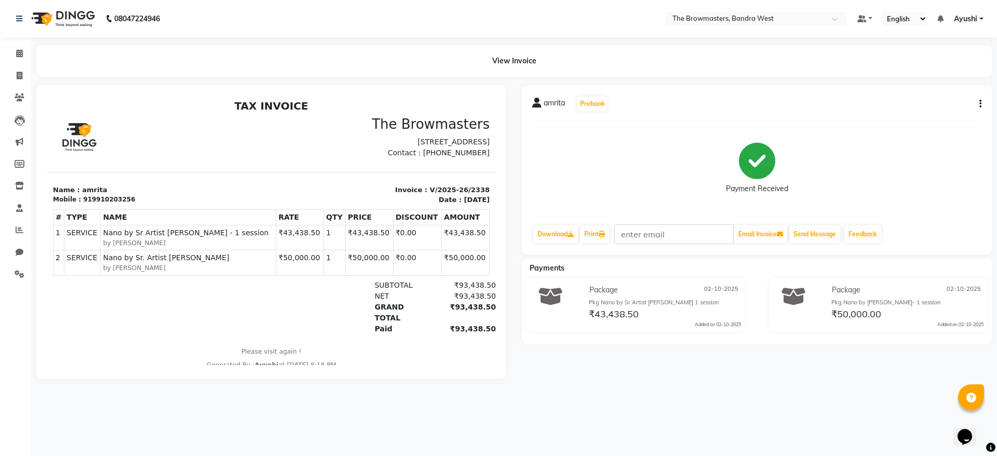
select select "6949"
select select "service"
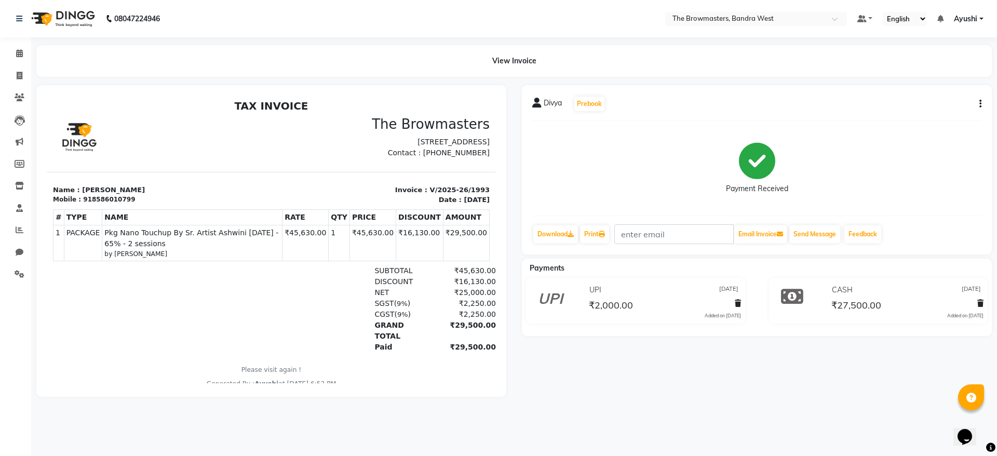
click at [600, 85] on div "Divya Prebook Payment Received Download Print Email Invoice Send Message Feedba…" at bounding box center [757, 169] width 470 height 169
click at [586, 93] on div "Divya Prebook Payment Received Download Print Email Invoice Send Message Feedba…" at bounding box center [757, 169] width 470 height 169
click at [589, 101] on button "Prebook" at bounding box center [589, 104] width 30 height 15
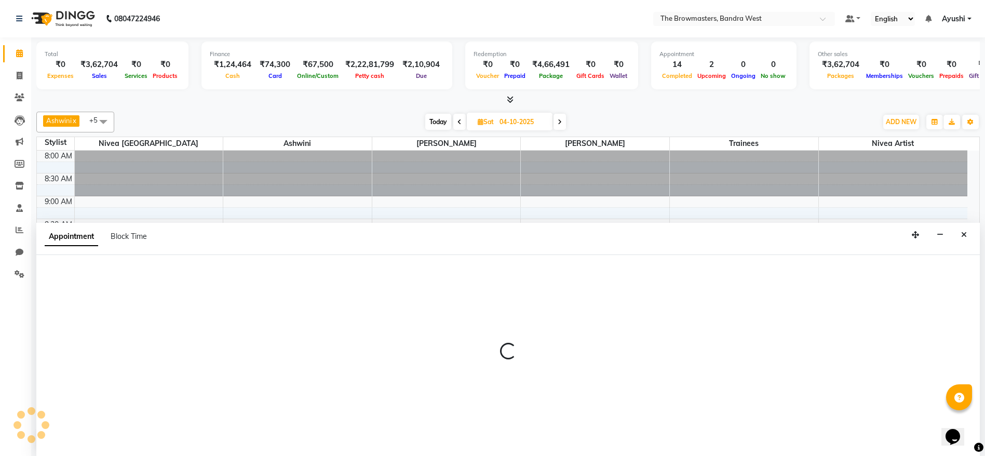
type input "02-10-2025"
select select "tentative"
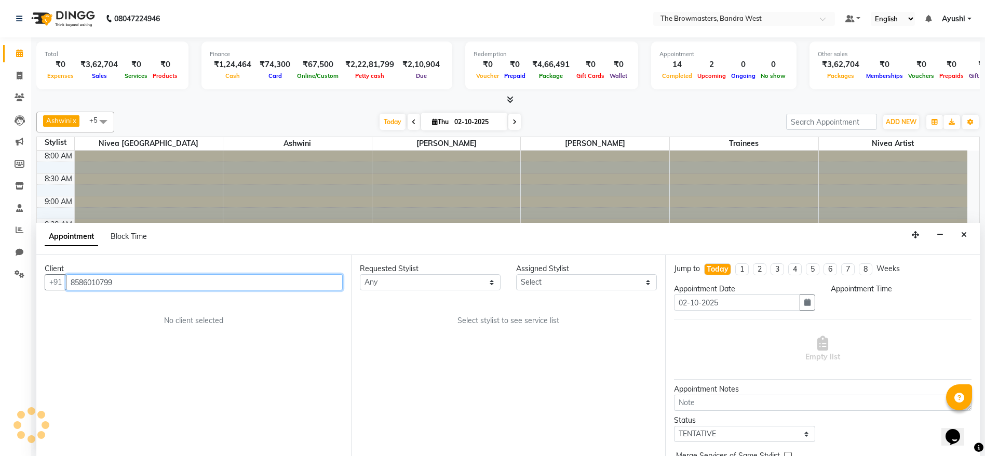
scroll to position [1, 0]
select select "540"
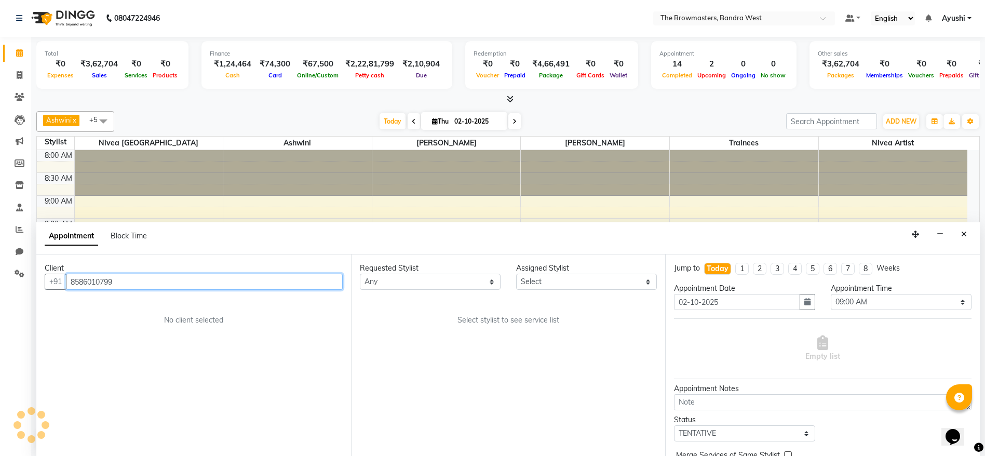
scroll to position [319, 0]
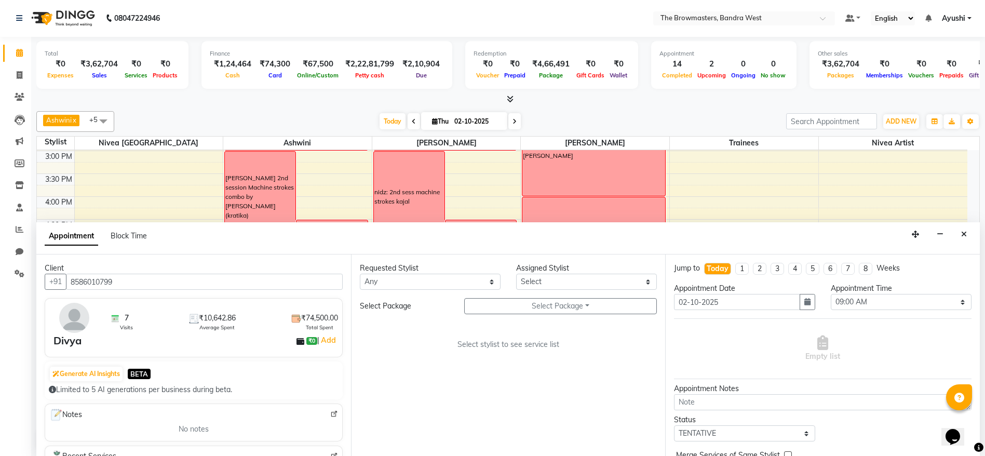
click at [523, 296] on div "Requested Stylist Any Ashmeey Singghai Ashwini Ayushi Jyoti Kajal Kratika Krati…" at bounding box center [508, 354] width 315 height 201
click at [535, 315] on div "Requested Stylist Any Ashmeey Singghai Ashwini Ayushi Jyoti Kajal Kratika Krati…" at bounding box center [508, 354] width 315 height 201
click at [523, 305] on button "Select Package Toggle Dropdown" at bounding box center [560, 306] width 193 height 16
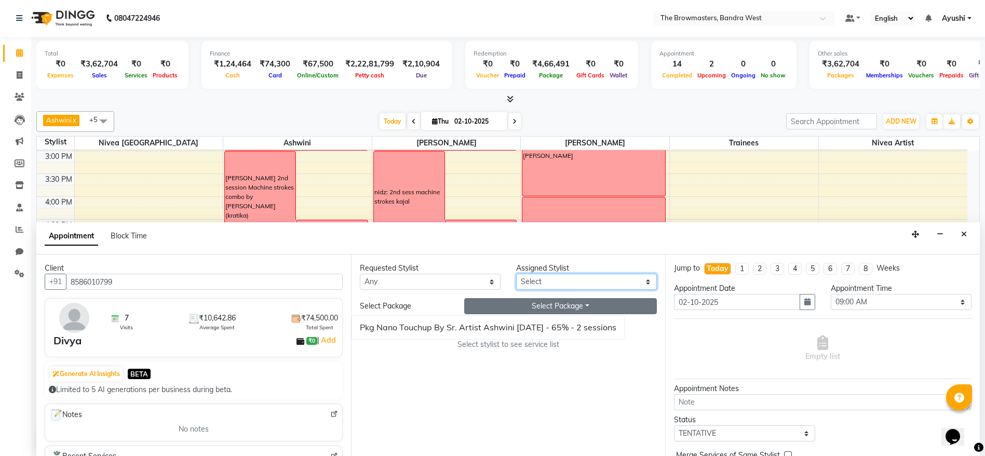
click at [560, 285] on select "Select Ashmeey Singghai Ashwini Ayushi Jyoti Kajal Kratika Kratika Mumbai Nivea…" at bounding box center [586, 282] width 141 height 16
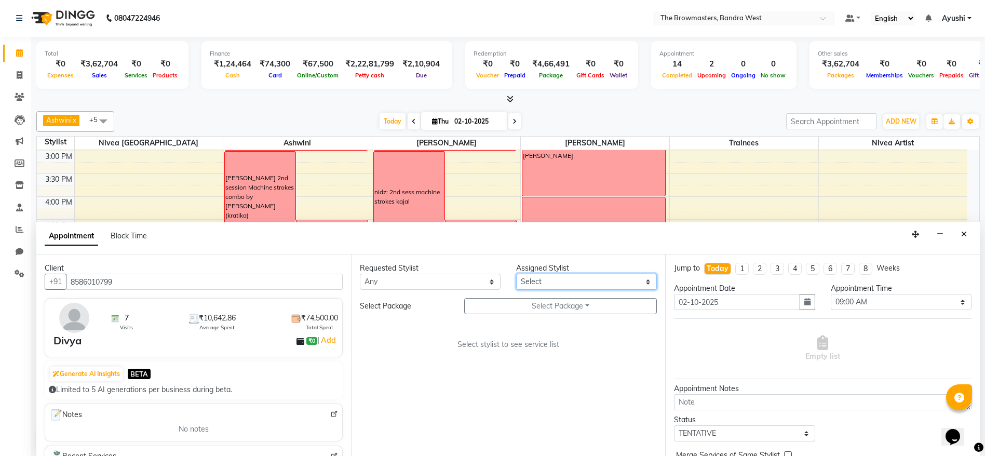
select select "64306"
click at [516, 274] on select "Select Ashmeey Singghai Ashwini Ayushi Jyoti Kajal Kratika Kratika Mumbai Nivea…" at bounding box center [586, 282] width 141 height 16
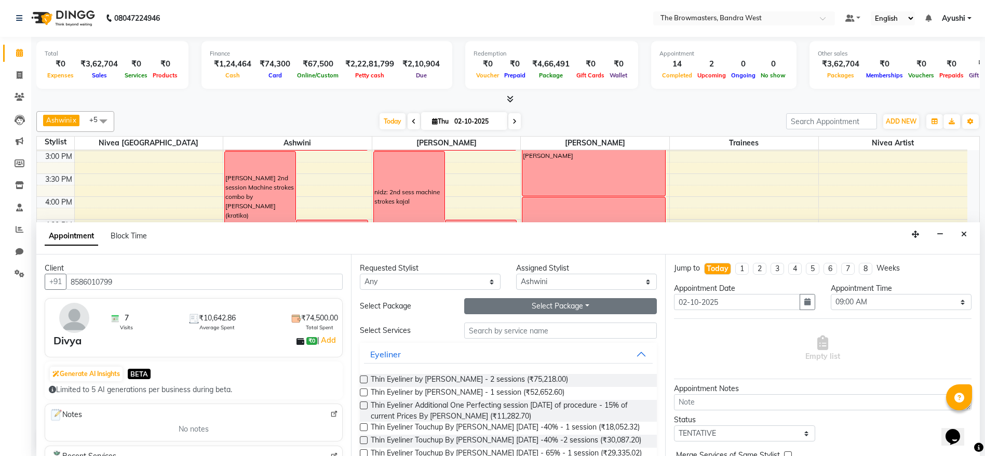
click at [554, 308] on button "Select Package Toggle Dropdown" at bounding box center [560, 306] width 193 height 16
click at [525, 323] on li "Pkg Nano Touchup By Sr. Artist Ashwini within 12 months - 65% - 2 sessions" at bounding box center [480, 327] width 272 height 15
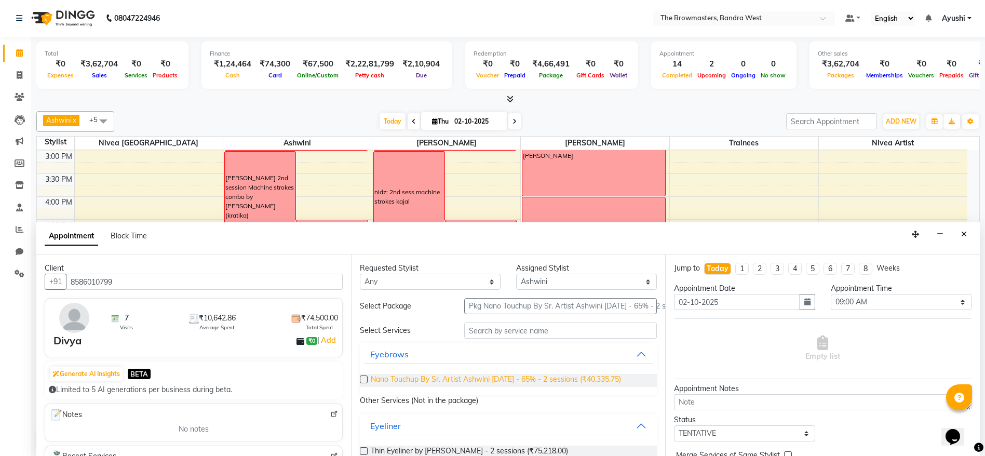
click at [478, 387] on span "Nano Touchup By Sr. Artist Ashwini within 12 months - 65% - 2 sessions (₹40,335…" at bounding box center [496, 380] width 250 height 13
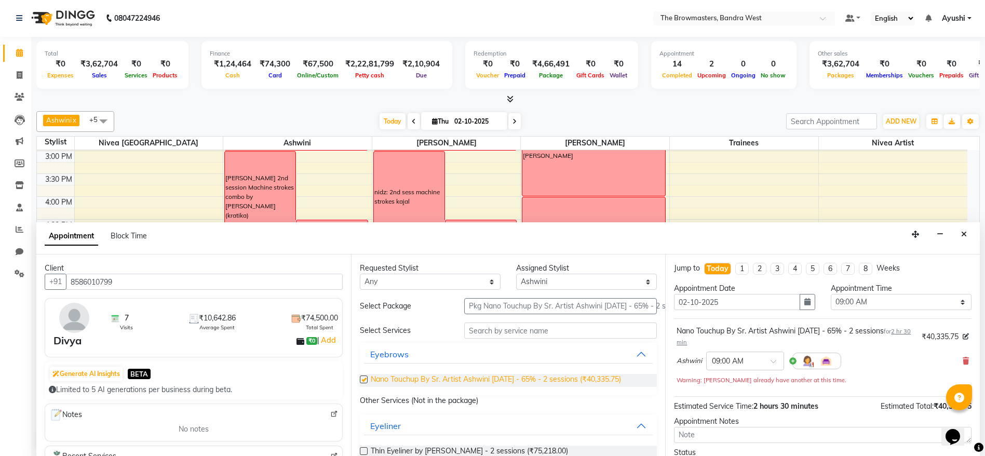
checkbox input "false"
click at [804, 304] on icon "button" at bounding box center [807, 301] width 6 height 7
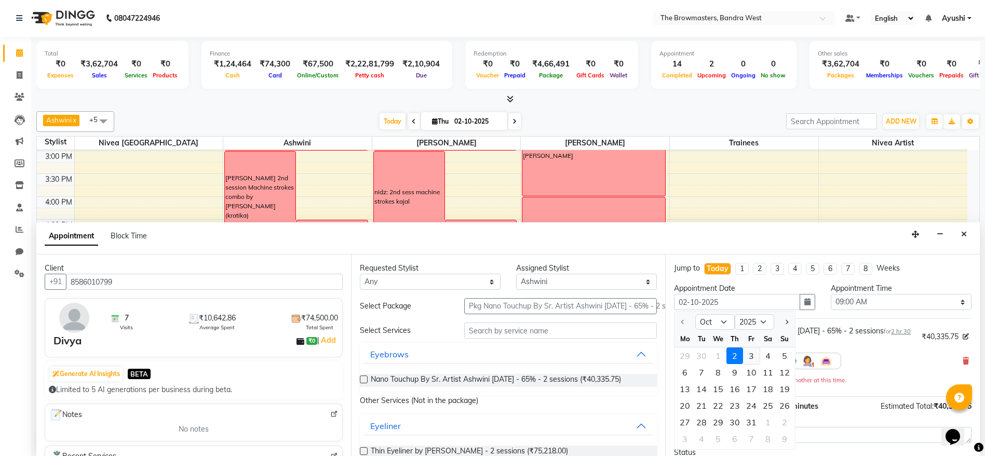
click at [754, 357] on div "3" at bounding box center [751, 355] width 17 height 17
type input "03-10-2025"
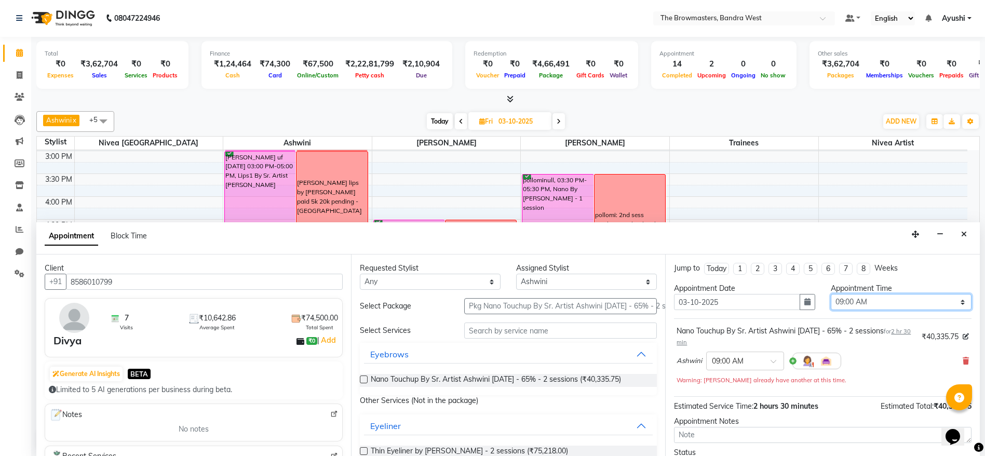
click at [874, 302] on select "Select 09:00 AM 09:15 AM 09:30 AM 09:45 AM 10:00 AM 10:15 AM 10:30 AM 10:45 AM …" at bounding box center [900, 302] width 141 height 16
select select "1020"
click at [830, 294] on select "Select 09:00 AM 09:15 AM 09:30 AM 09:45 AM 10:00 AM 10:15 AM 10:30 AM 10:45 AM …" at bounding box center [900, 302] width 141 height 16
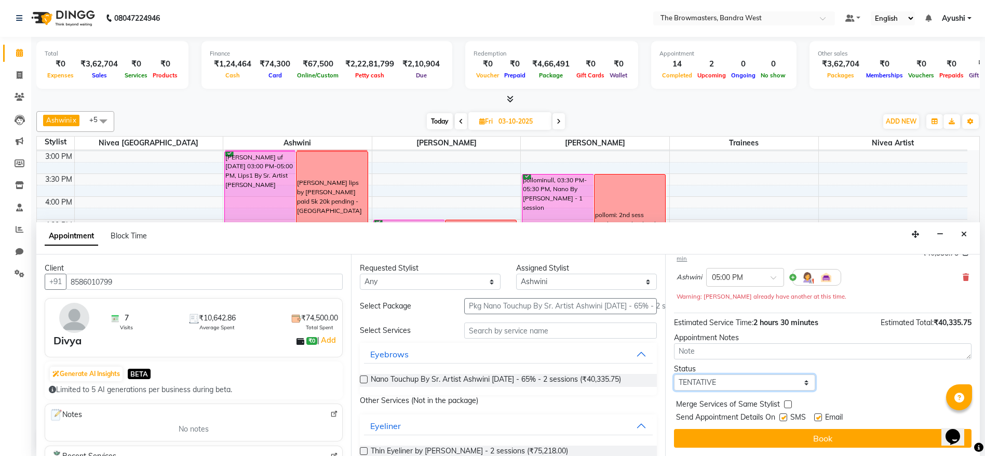
click at [747, 383] on select "Select TENTATIVE CONFIRM UPCOMING" at bounding box center [744, 382] width 141 height 16
select select "confirm booking"
click at [674, 374] on select "Select TENTATIVE CONFIRM UPCOMING" at bounding box center [744, 382] width 141 height 16
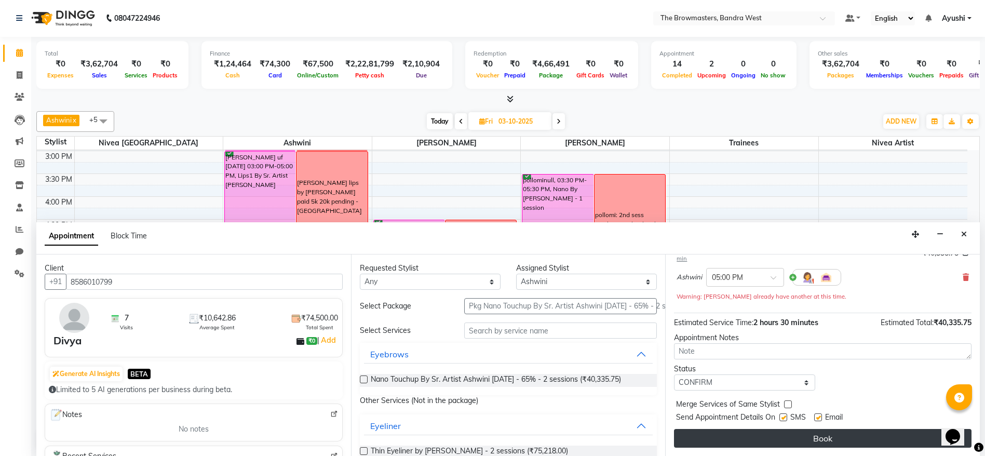
click at [740, 440] on button "Book" at bounding box center [822, 438] width 297 height 19
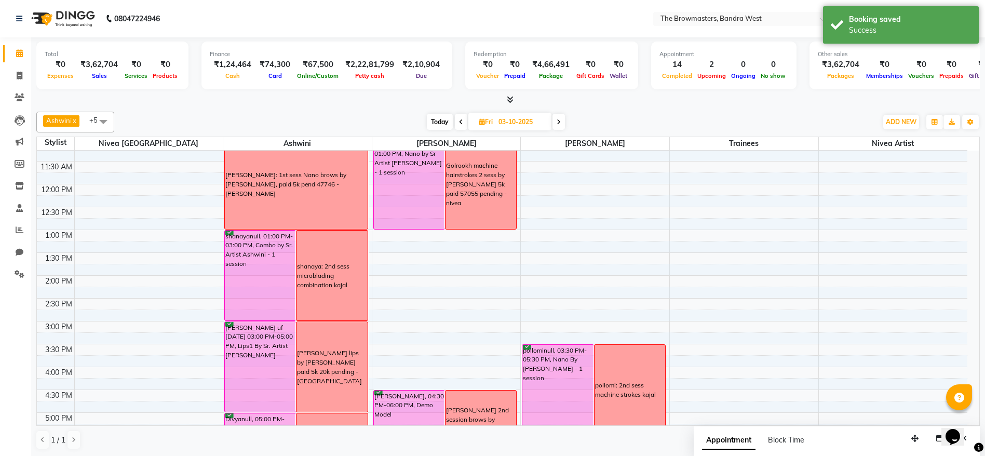
scroll to position [138, 0]
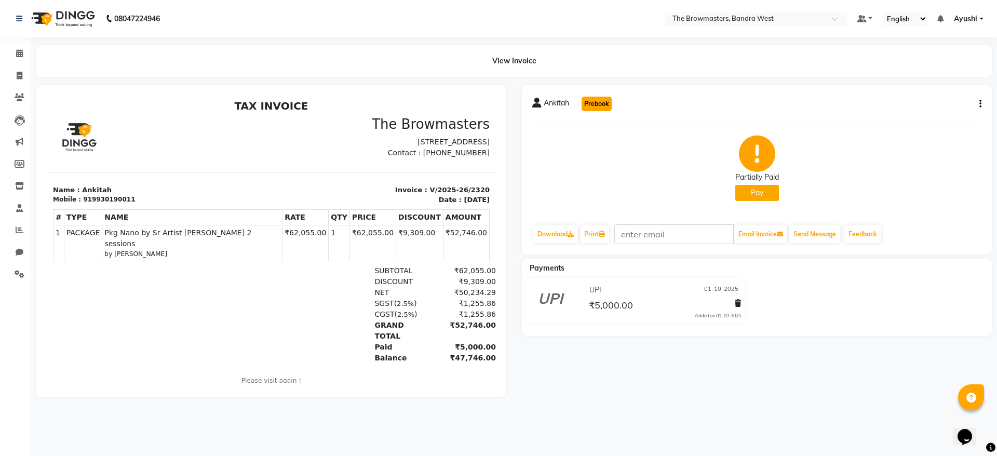
click at [594, 105] on button "Prebook" at bounding box center [596, 104] width 30 height 15
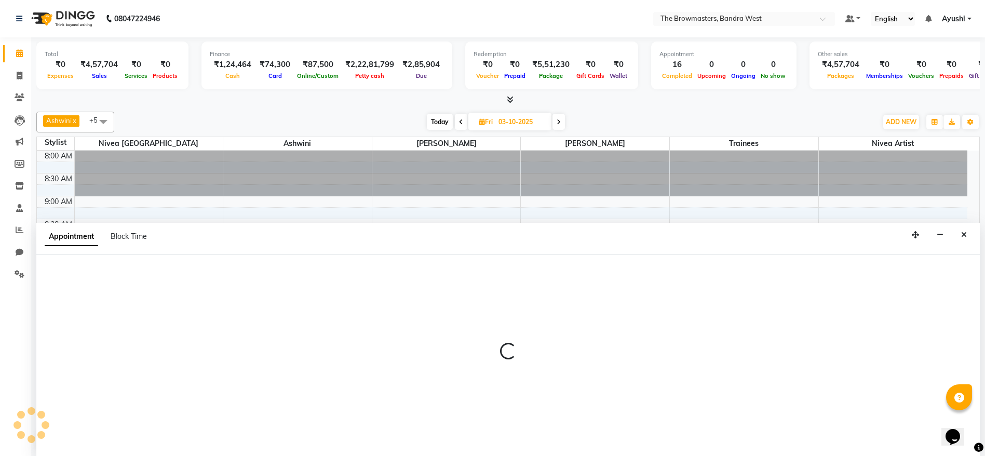
type input "02-10-2025"
select select "tentative"
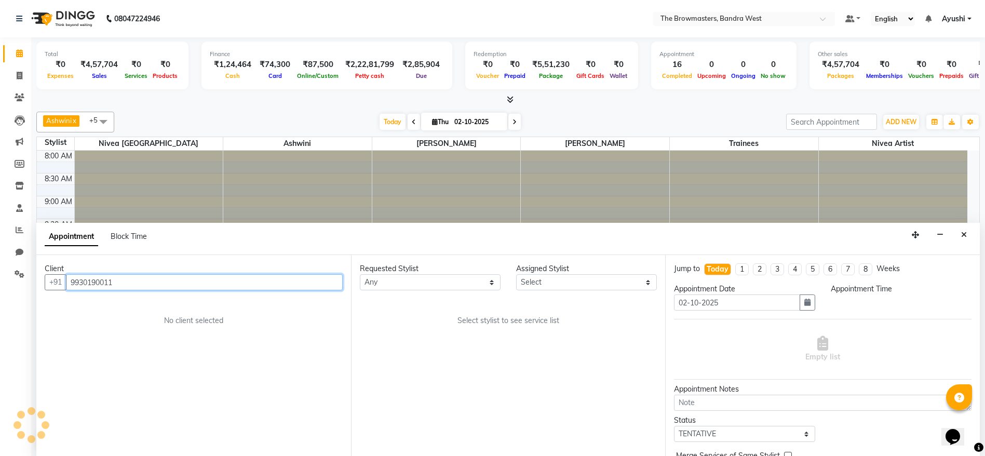
scroll to position [1, 0]
select select "540"
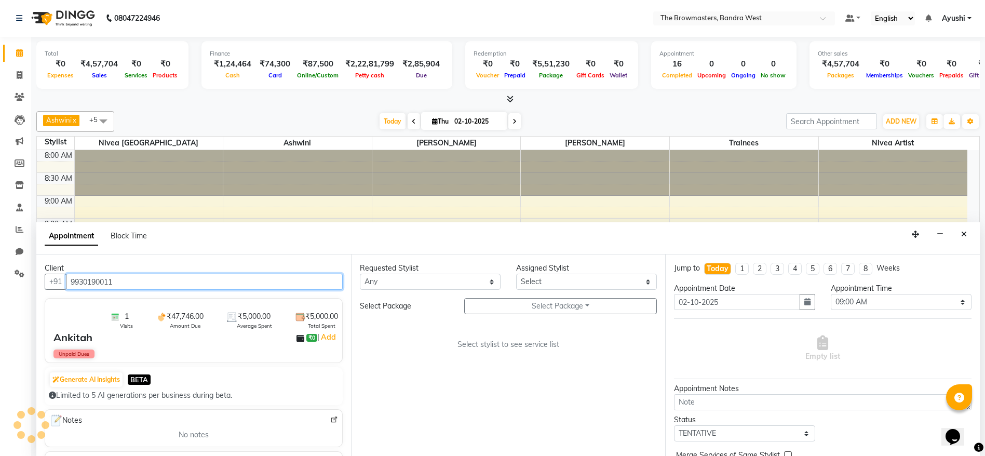
scroll to position [319, 0]
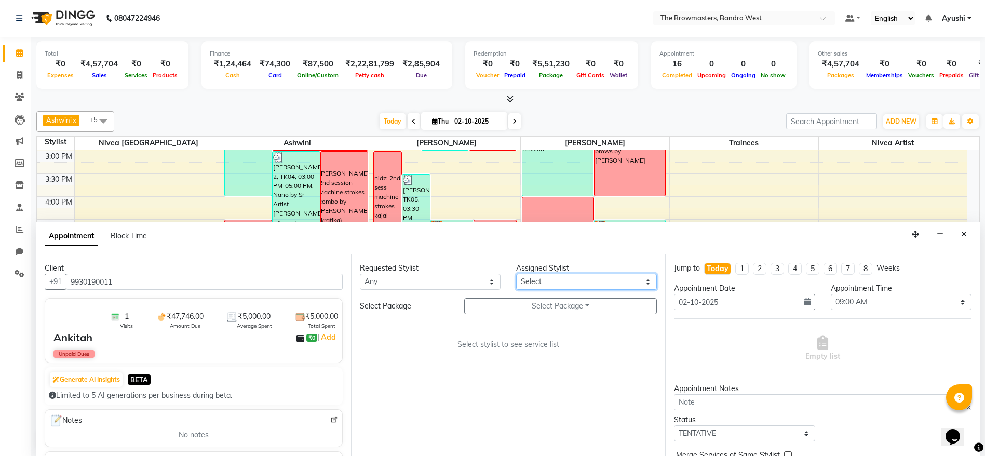
click at [605, 278] on select "Select Ashmeey Singghai Ashwini [PERSON_NAME] Jyoti Kajal [PERSON_NAME] [PERSON…" at bounding box center [586, 282] width 141 height 16
select select "64306"
click at [516, 274] on select "Select Ashmeey Singghai Ashwini [PERSON_NAME] Jyoti Kajal [PERSON_NAME] [PERSON…" at bounding box center [586, 282] width 141 height 16
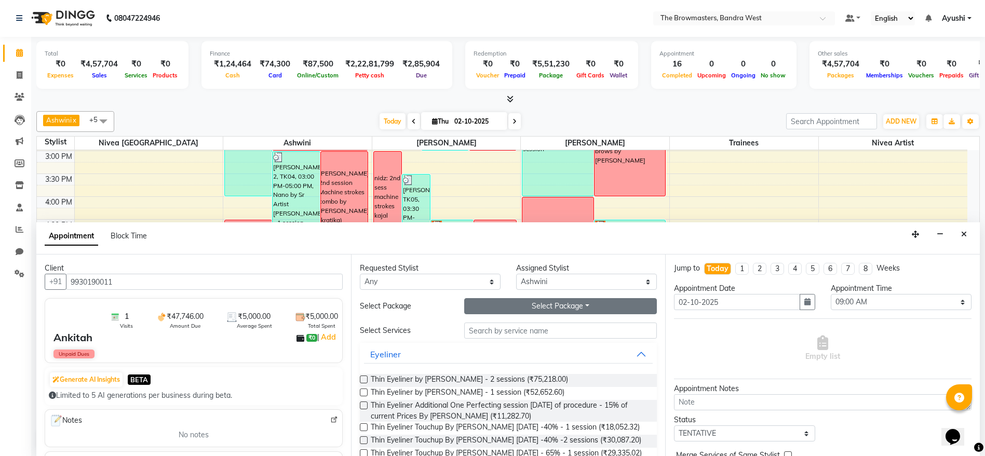
click at [548, 309] on button "Select Package Toggle Dropdown" at bounding box center [560, 306] width 193 height 16
click at [528, 323] on li "Pkg Nano by Sr Artist [PERSON_NAME] 2 sessions" at bounding box center [570, 327] width 211 height 15
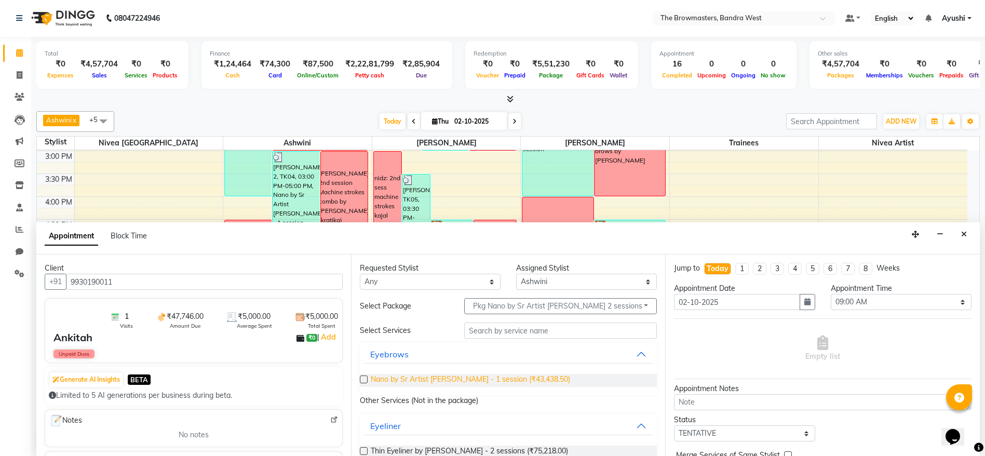
click at [468, 374] on span "Nano by Sr Artist [PERSON_NAME] - 1 session (₹43,438.50)" at bounding box center [470, 380] width 199 height 13
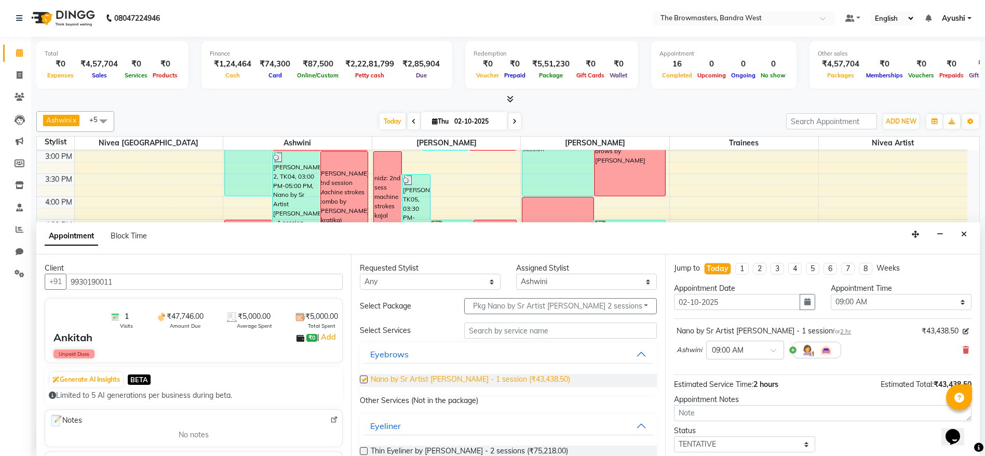
checkbox input "false"
click at [803, 296] on button "button" at bounding box center [807, 302] width 16 height 16
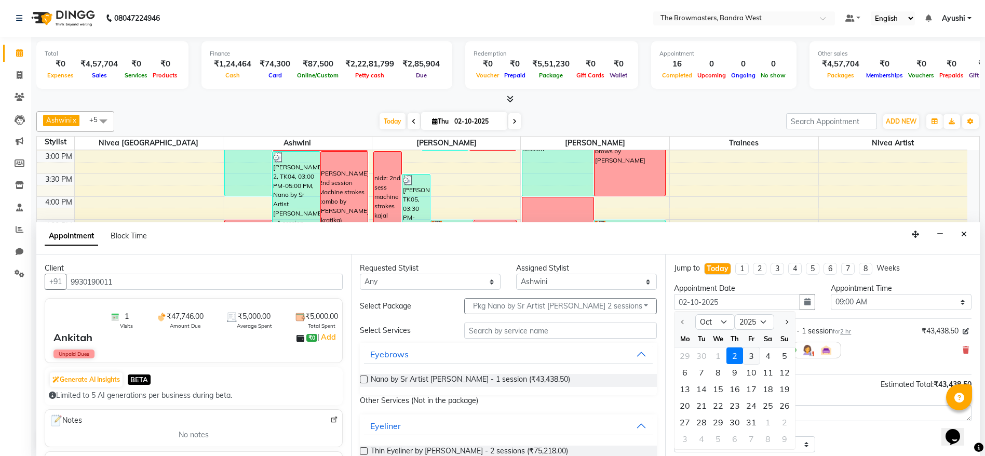
click at [753, 362] on div "3" at bounding box center [751, 355] width 17 height 17
type input "03-10-2025"
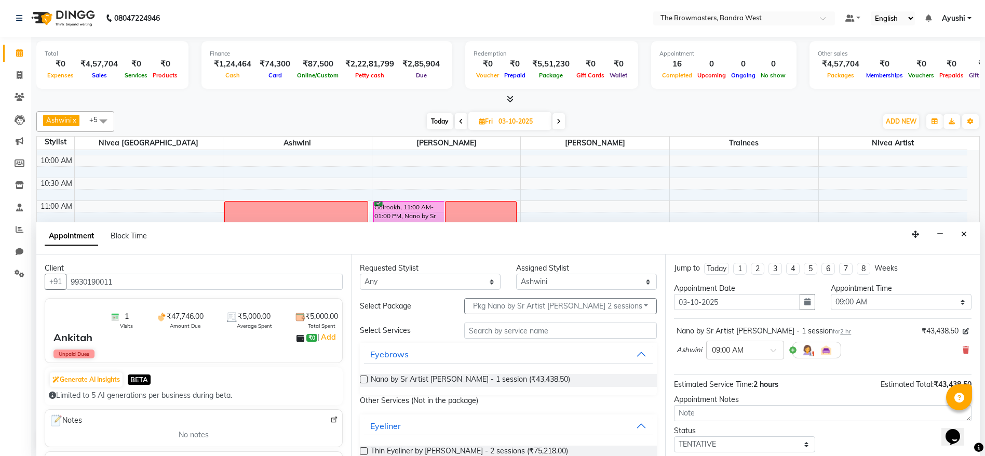
scroll to position [87, 0]
click at [863, 301] on select "Select 09:00 AM 09:15 AM 09:30 AM 09:45 AM 10:00 AM 10:15 AM 10:30 AM 10:45 AM …" at bounding box center [900, 302] width 141 height 16
select select "660"
click at [830, 294] on select "Select 09:00 AM 09:15 AM 09:30 AM 09:45 AM 10:00 AM 10:15 AM 10:30 AM 10:45 AM …" at bounding box center [900, 302] width 141 height 16
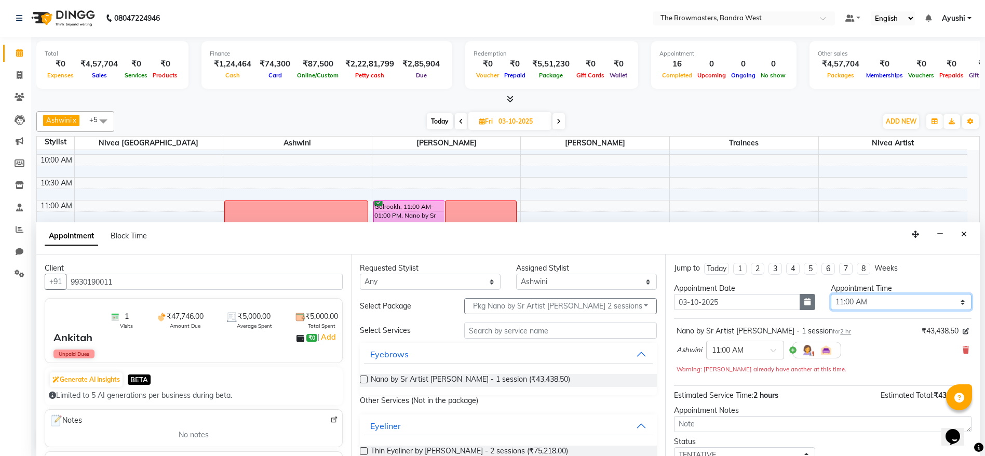
scroll to position [73, 0]
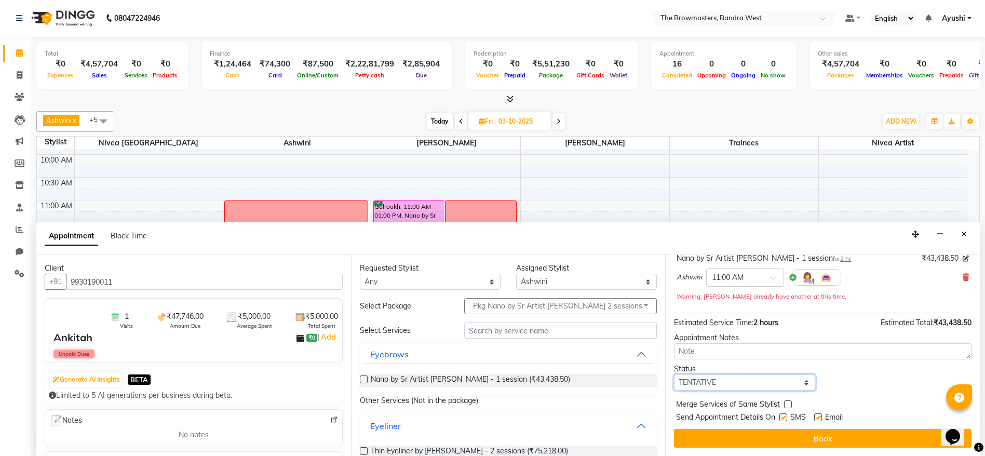
click at [727, 388] on select "Select TENTATIVE CONFIRM UPCOMING" at bounding box center [744, 382] width 141 height 16
select select "confirm booking"
click at [674, 374] on select "Select TENTATIVE CONFIRM UPCOMING" at bounding box center [744, 382] width 141 height 16
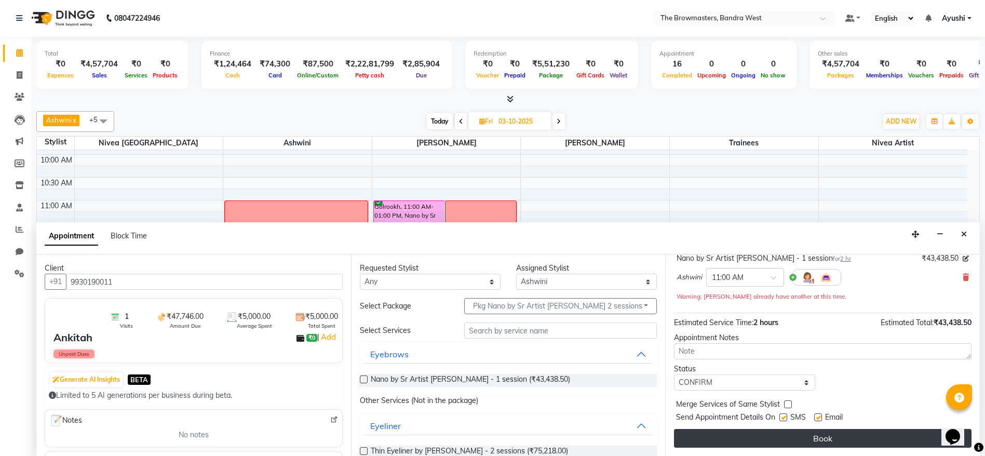
click at [757, 434] on button "Book" at bounding box center [822, 438] width 297 height 19
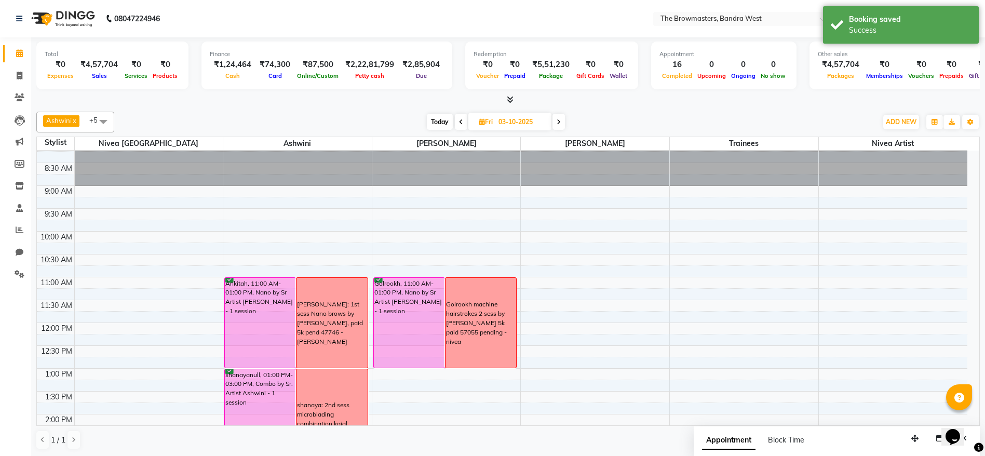
scroll to position [0, 0]
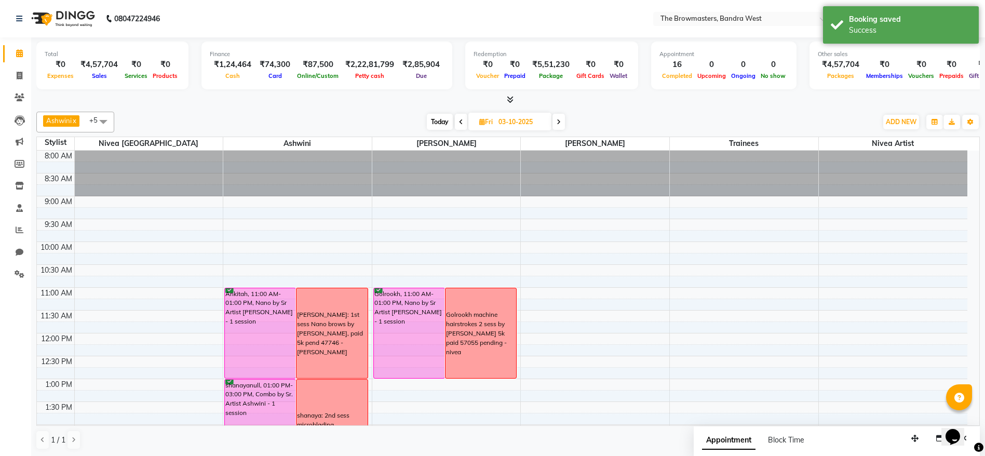
click at [560, 116] on span at bounding box center [558, 122] width 12 height 16
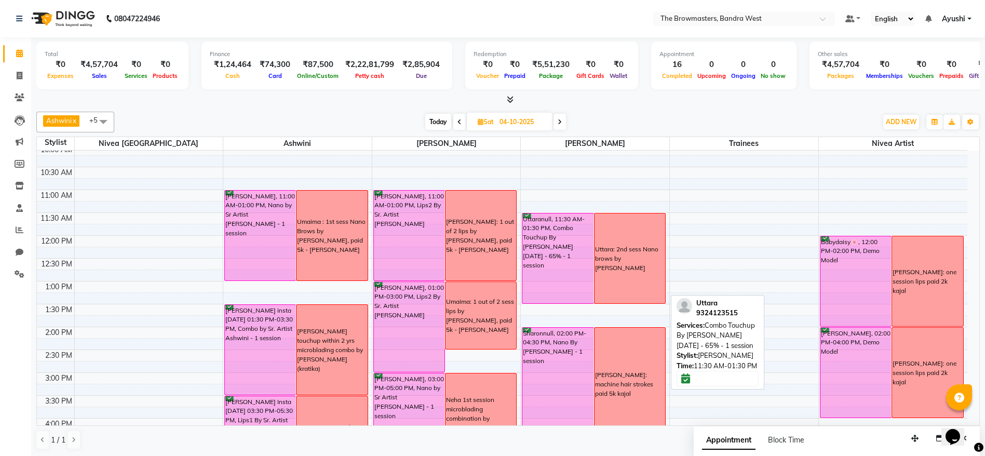
scroll to position [96, 0]
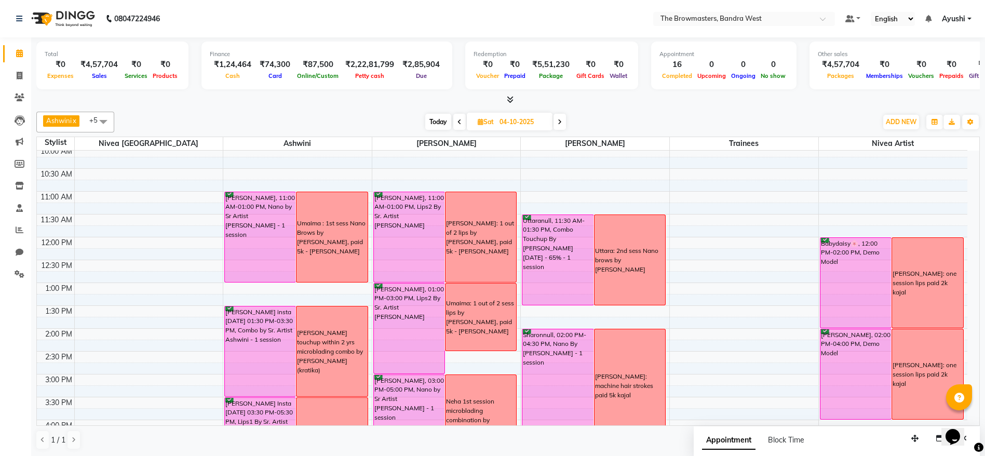
click at [563, 119] on span at bounding box center [559, 122] width 12 height 16
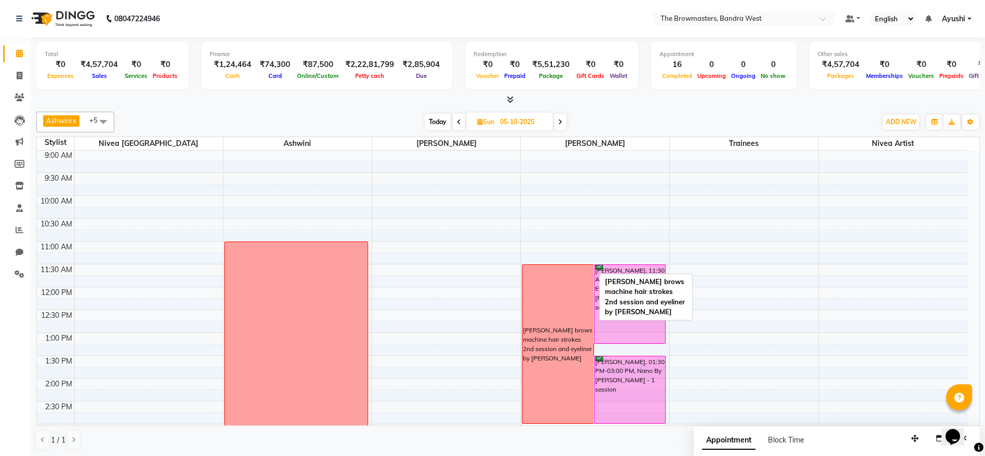
scroll to position [319, 0]
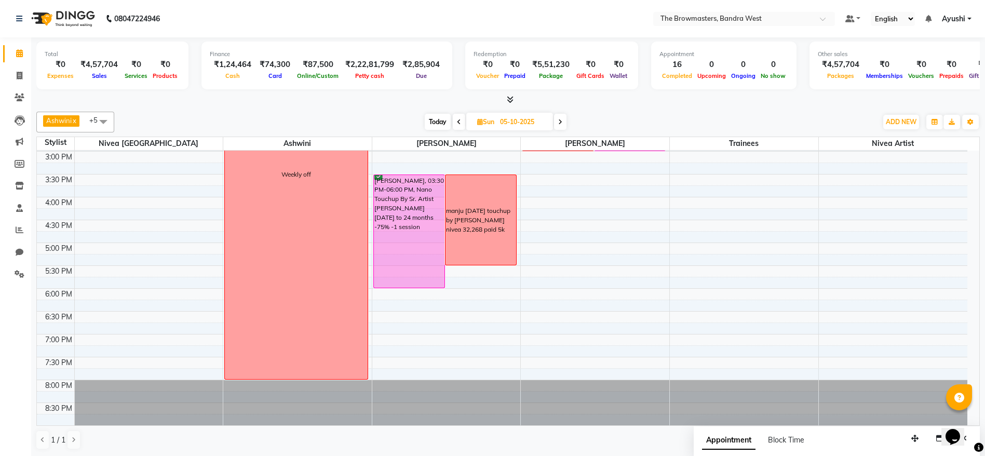
click at [561, 115] on span at bounding box center [560, 122] width 12 height 16
type input "[DATE]"
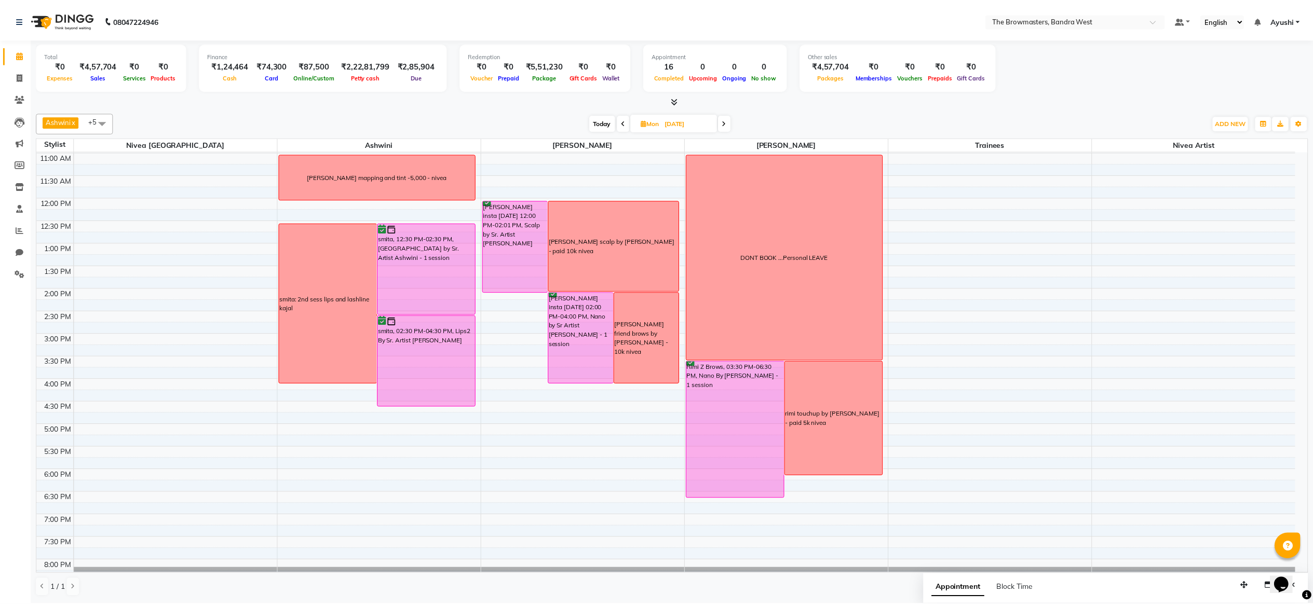
scroll to position [136, 0]
click at [23, 227] on span at bounding box center [19, 230] width 18 height 12
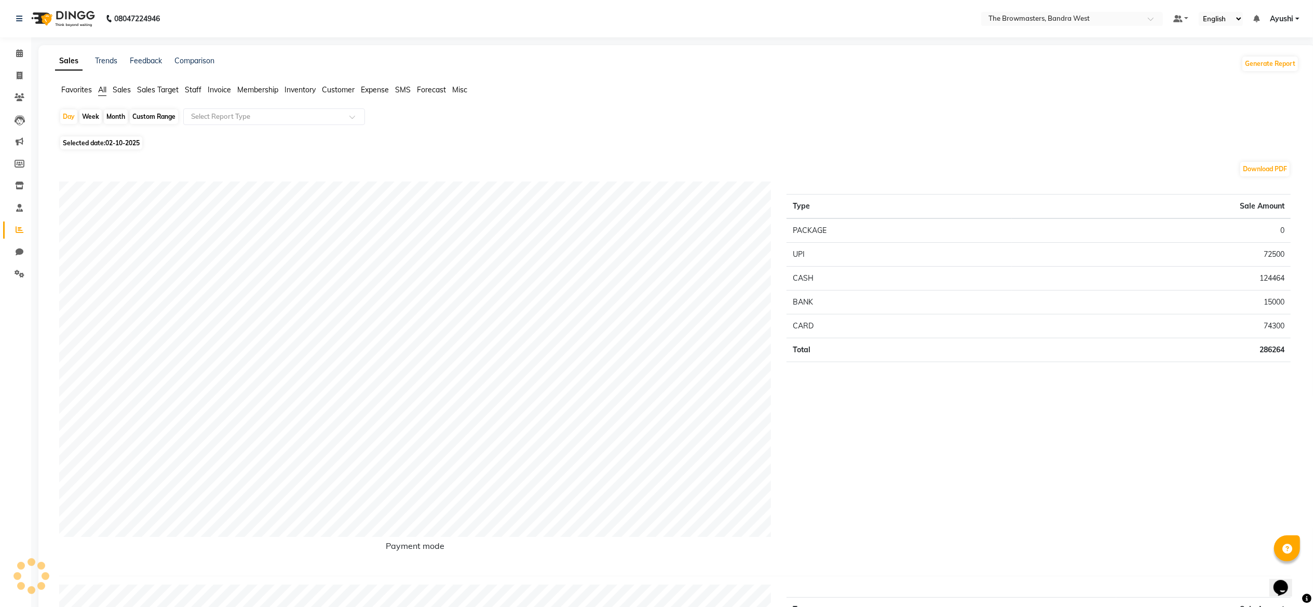
click at [196, 90] on span "Staff" at bounding box center [193, 89] width 17 height 9
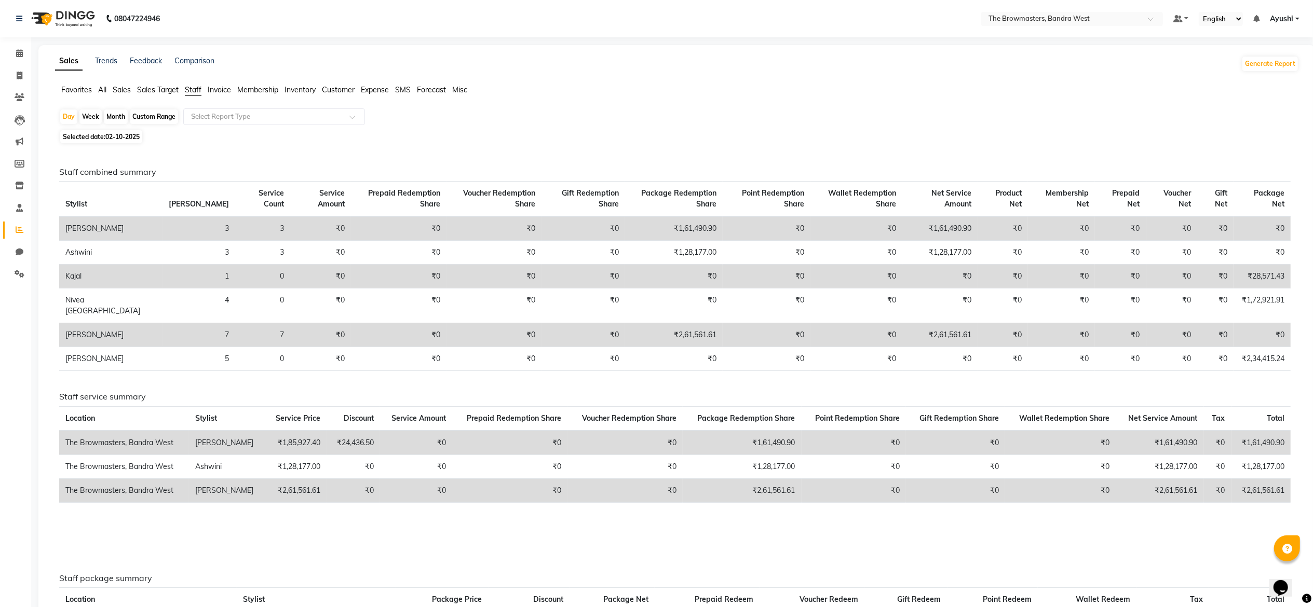
click at [167, 116] on div "Custom Range" at bounding box center [154, 117] width 48 height 15
select select "10"
select select "2025"
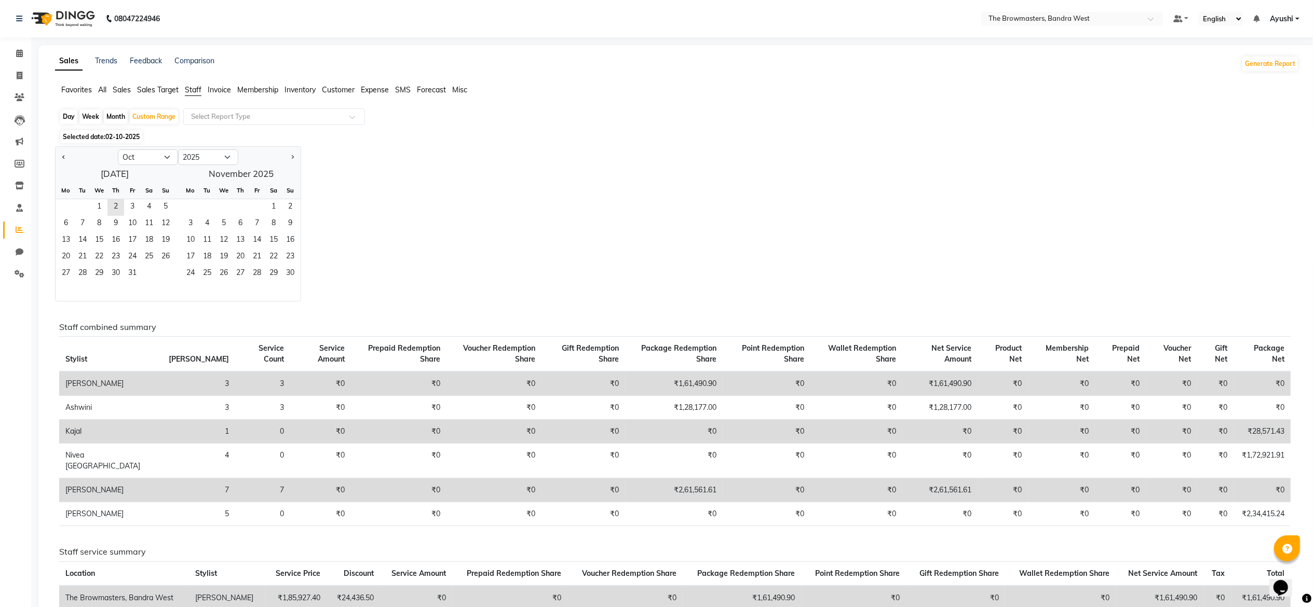
click at [121, 118] on div "Month" at bounding box center [116, 117] width 24 height 15
select select "10"
select select "2025"
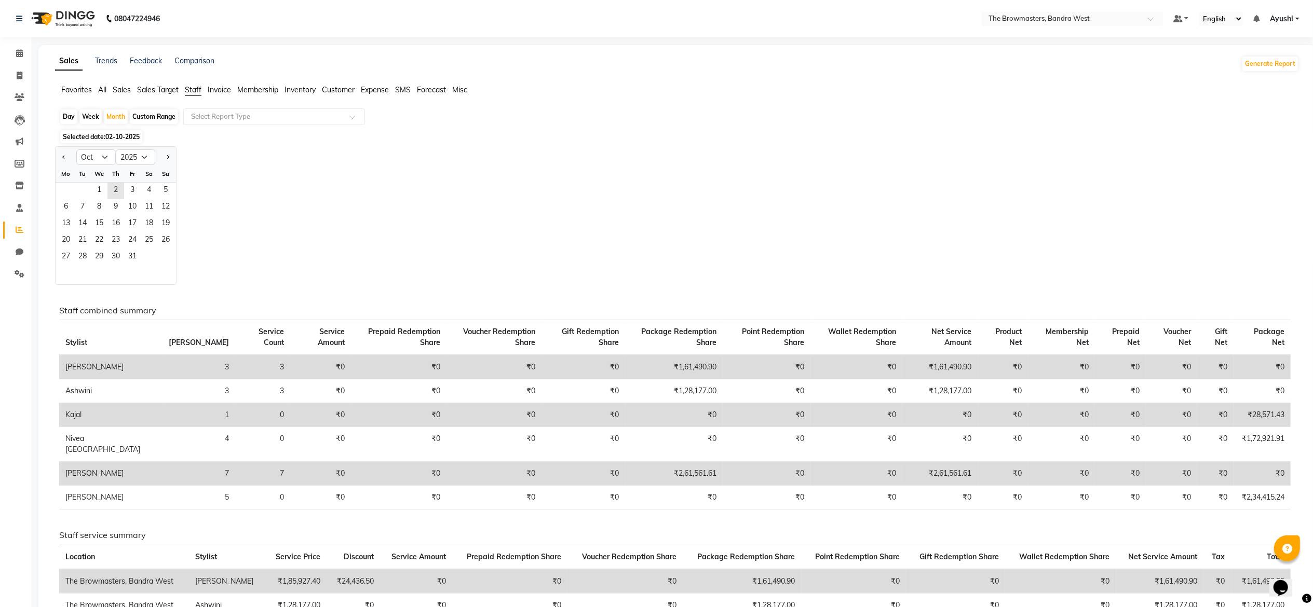
click at [88, 193] on div "1 2 3 4 5" at bounding box center [116, 191] width 120 height 17
click at [91, 193] on span "1" at bounding box center [99, 191] width 17 height 17
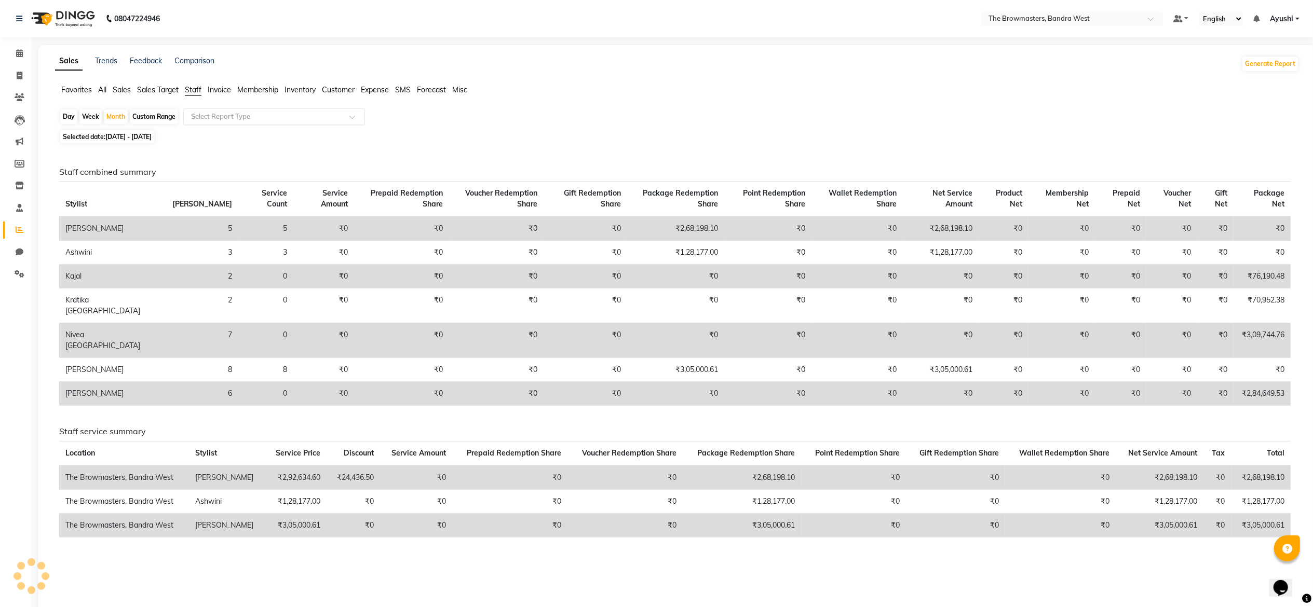
click at [249, 115] on input "text" at bounding box center [263, 117] width 149 height 10
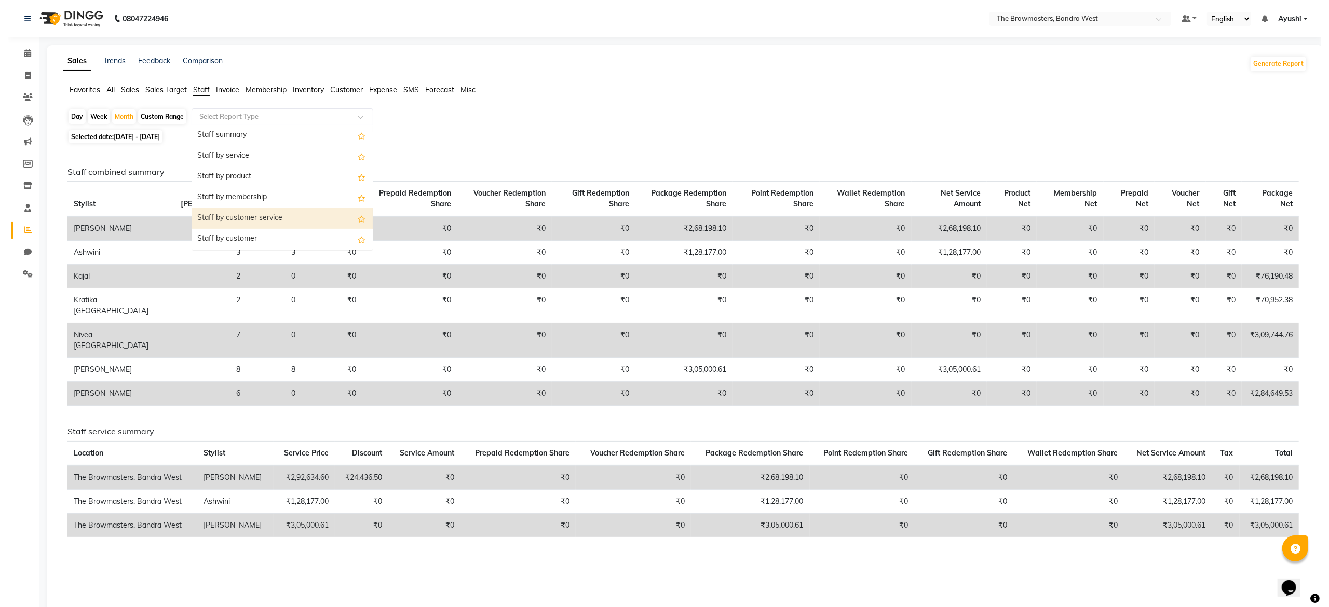
scroll to position [374, 0]
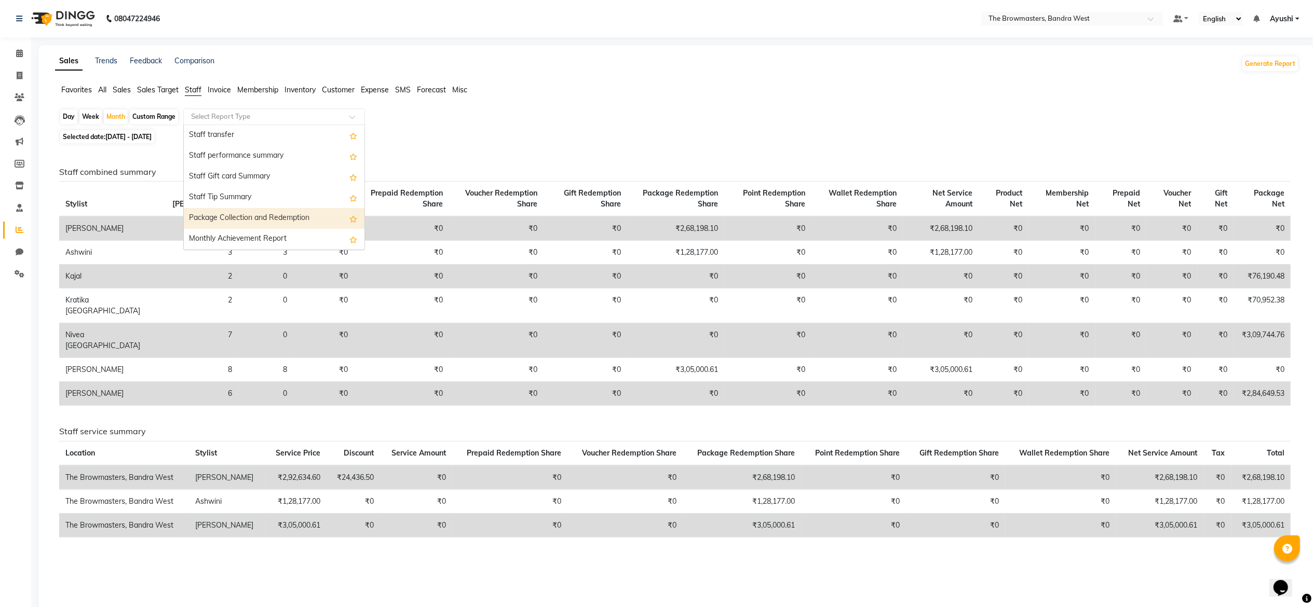
click at [293, 211] on div "Package Collection and Redemption" at bounding box center [274, 218] width 181 height 21
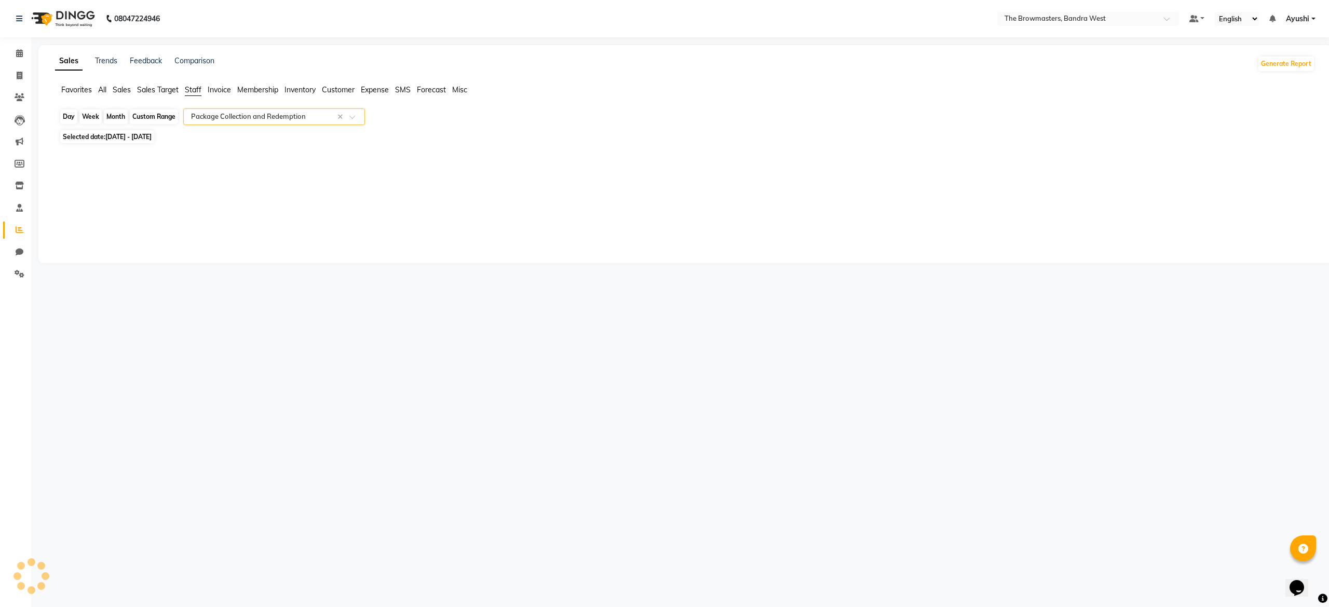
select select "full_report"
select select "csv"
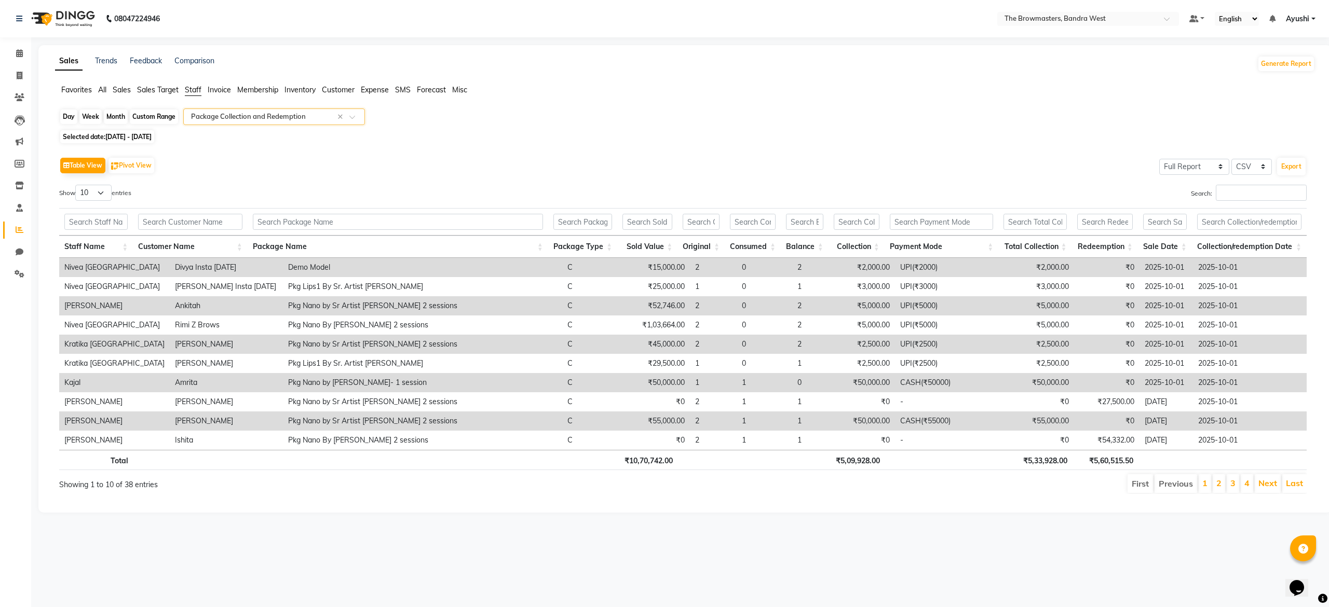
click at [111, 118] on div "Month" at bounding box center [116, 117] width 24 height 15
select select "10"
select select "2025"
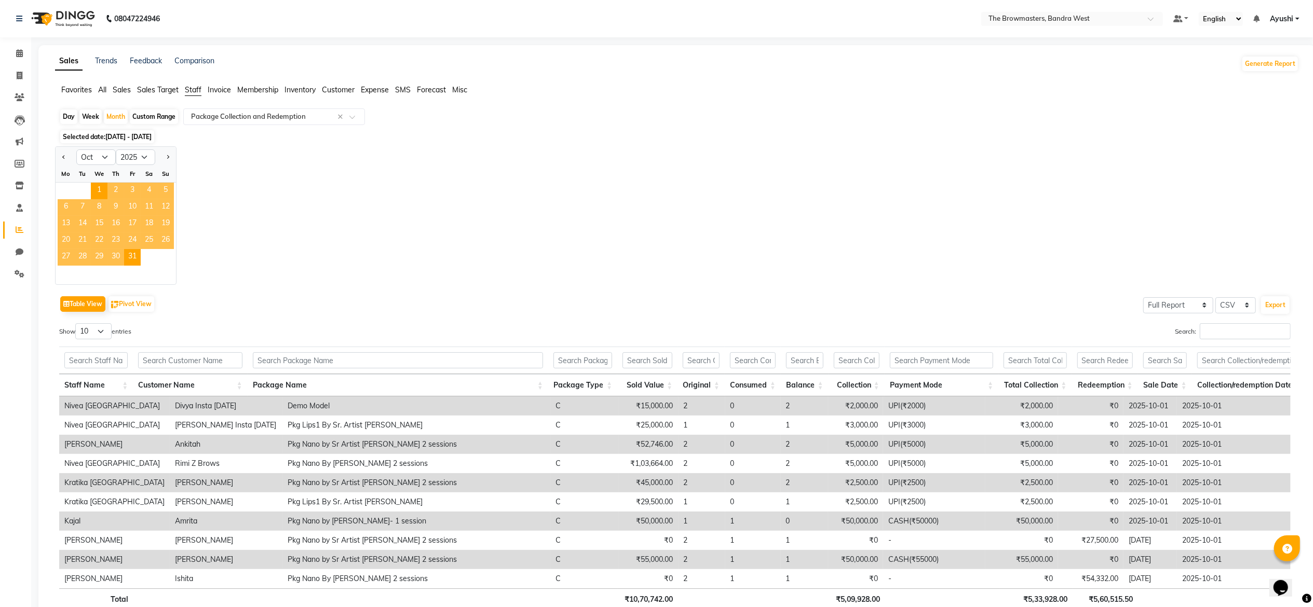
click at [71, 120] on div "Day" at bounding box center [68, 117] width 17 height 15
select select "10"
select select "2025"
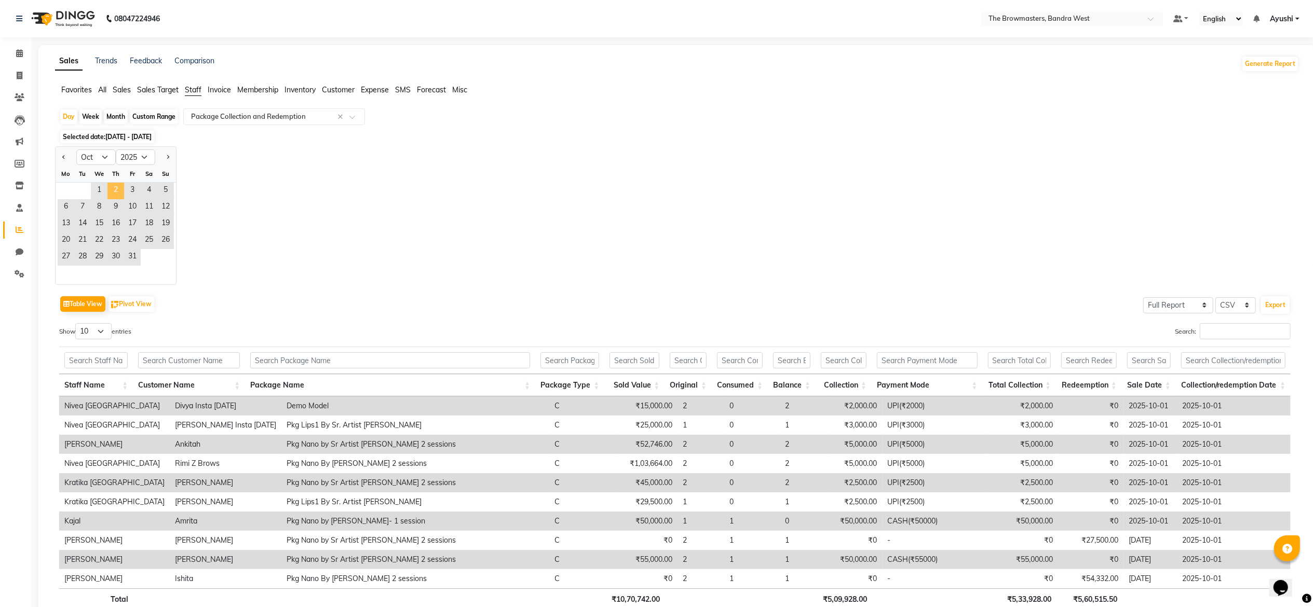
click at [119, 191] on span "2" at bounding box center [115, 191] width 17 height 17
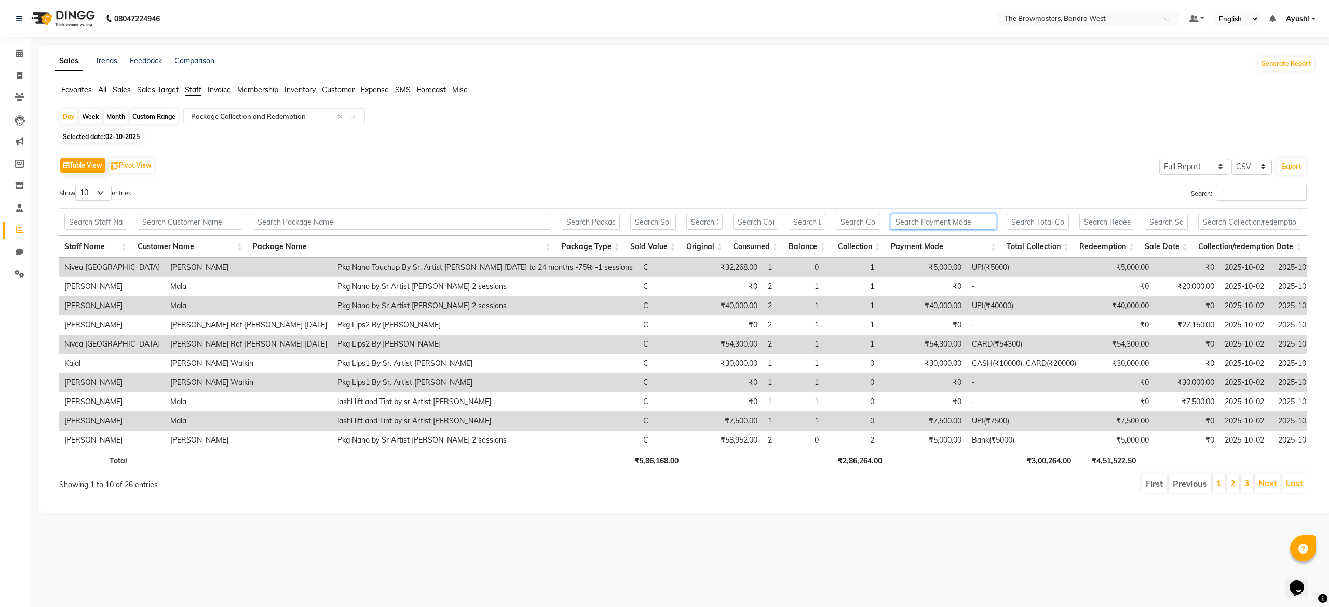
click at [958, 222] on input "text" at bounding box center [943, 222] width 105 height 16
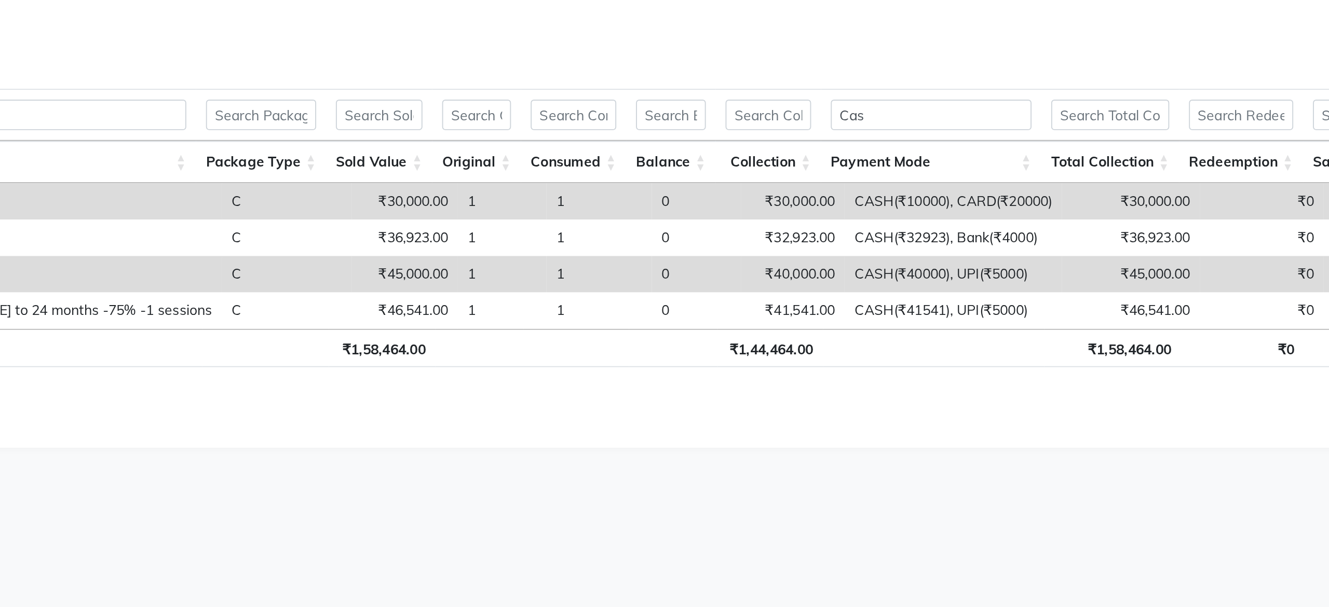
click at [949, 358] on div "Total ₹1,58,464.00 ₹1,44,464.00 ₹1,58,464.00 ₹0" at bounding box center [682, 346] width 1247 height 23
click at [920, 220] on input "Cas" at bounding box center [943, 222] width 106 height 16
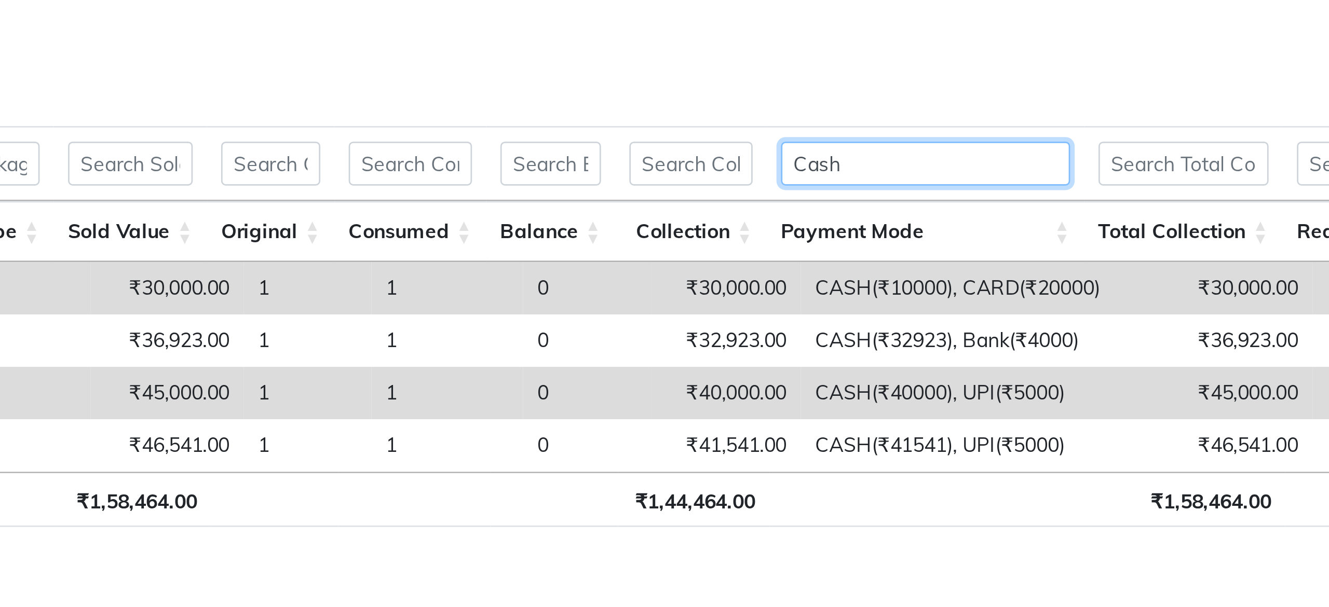
type input "Cash"
